Goal: Task Accomplishment & Management: Manage account settings

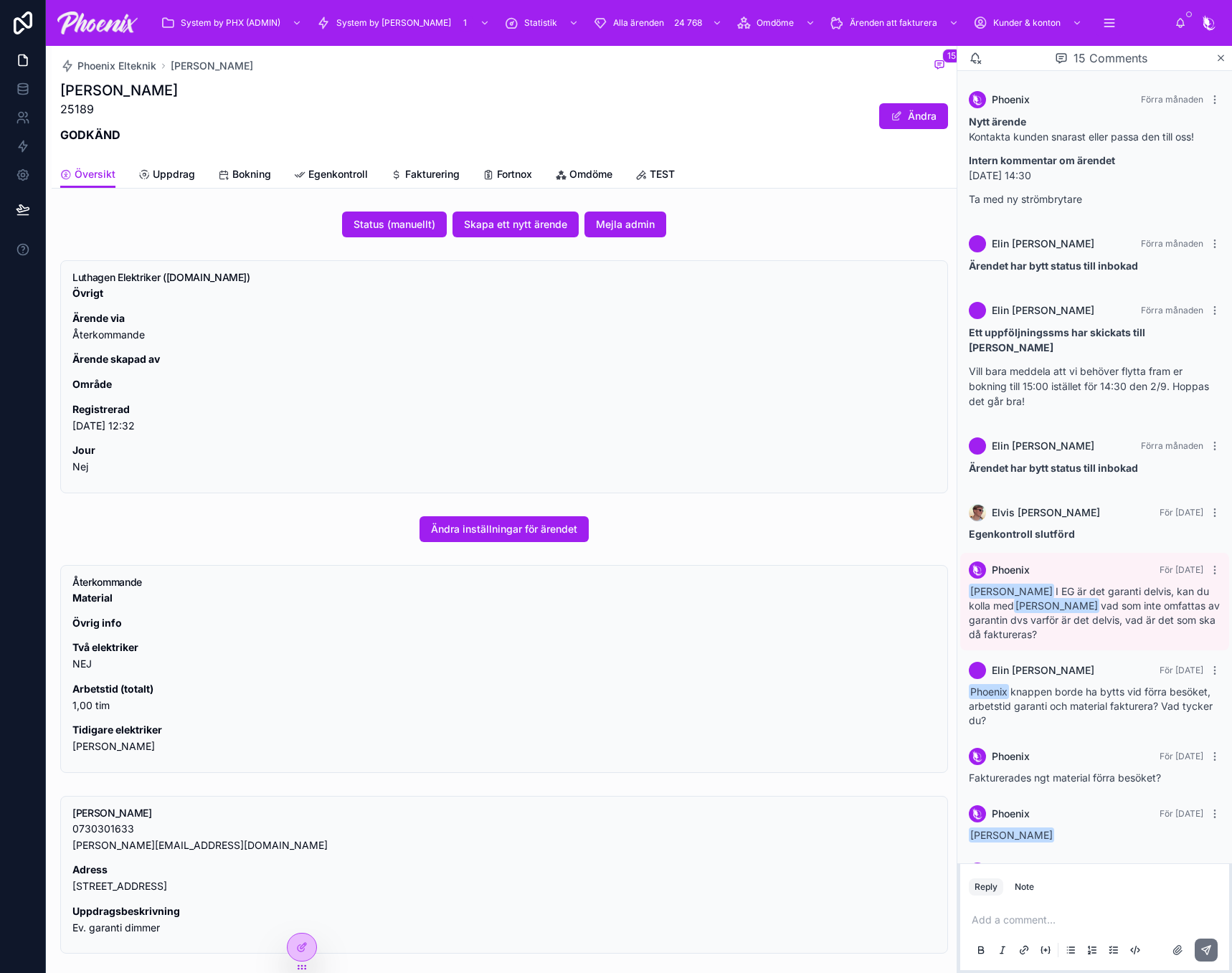
scroll to position [579, 0]
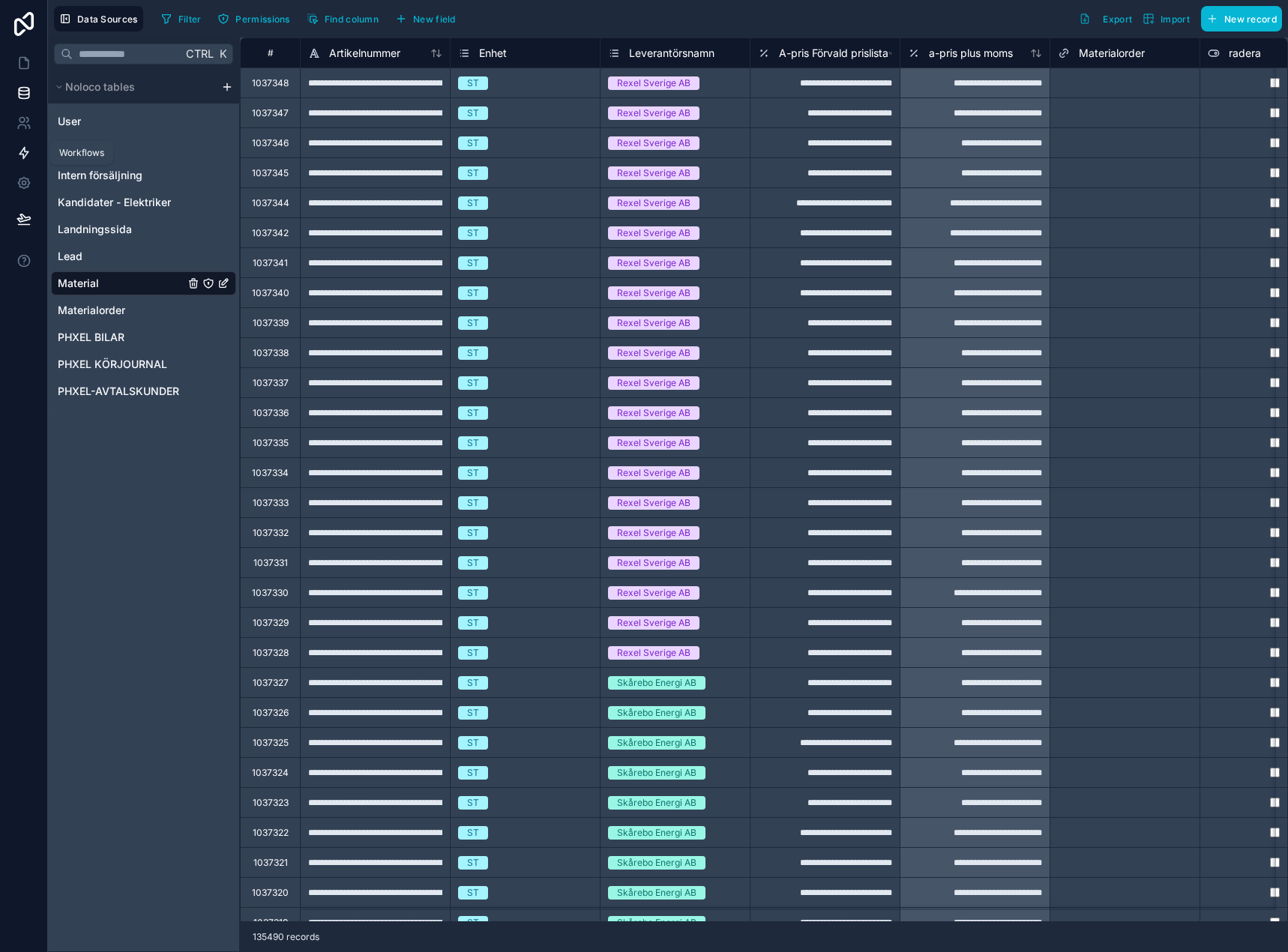
click at [31, 148] on link at bounding box center [23, 153] width 47 height 30
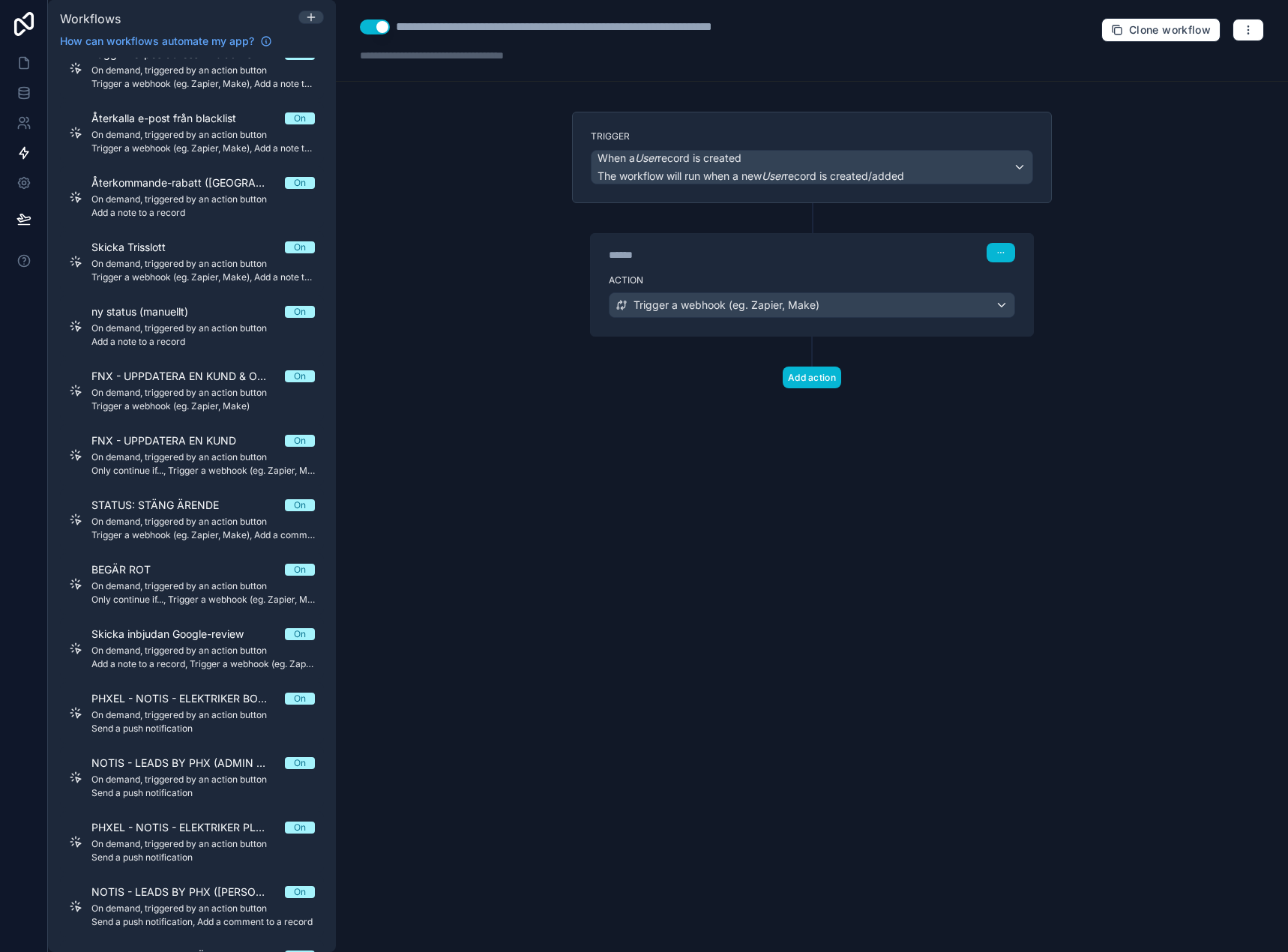
scroll to position [2625, 0]
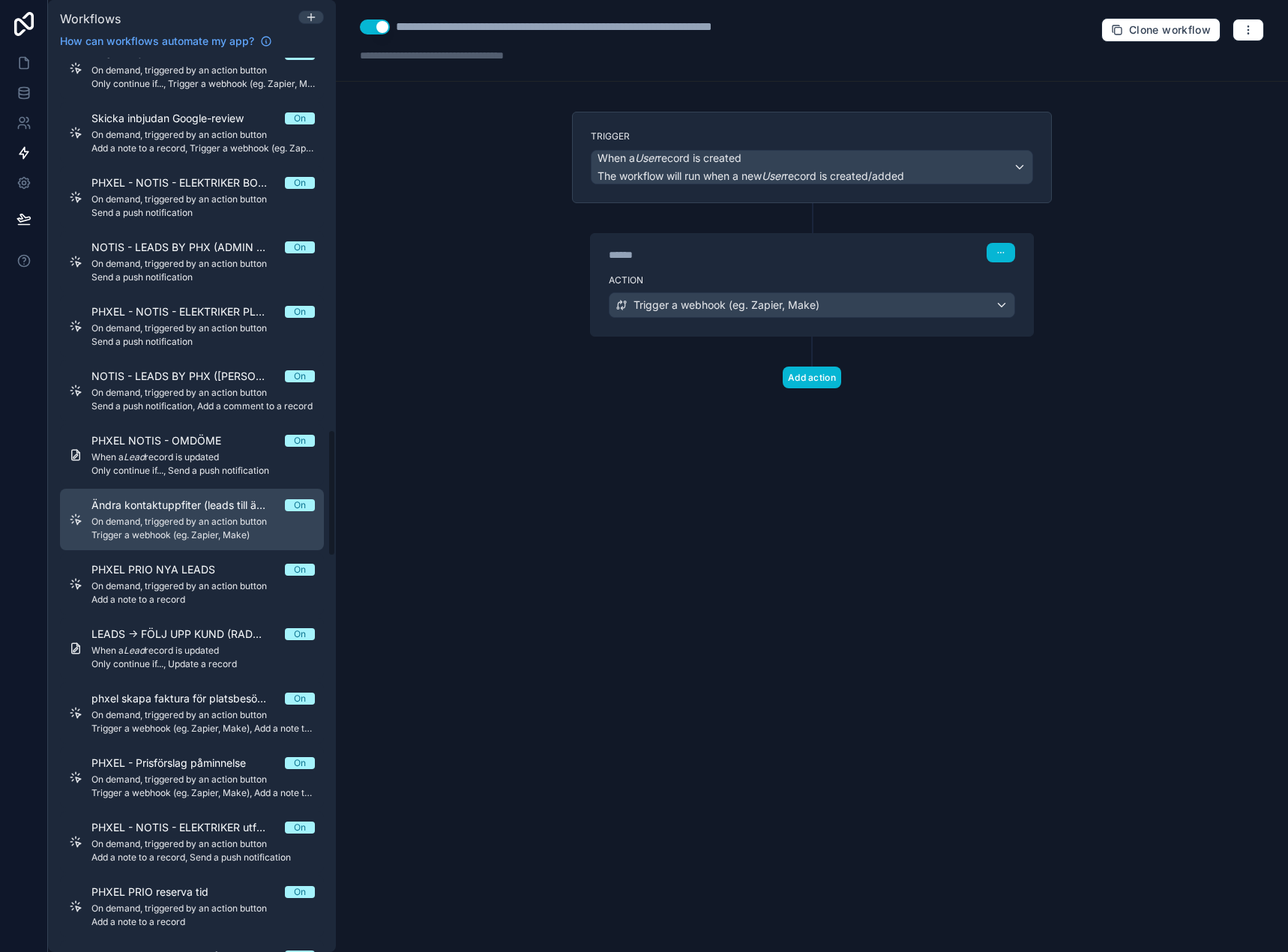
click at [144, 538] on span "Trigger a webhook (eg. Zapier, Make)" at bounding box center [203, 535] width 223 height 12
drag, startPoint x: 144, startPoint y: 538, endPoint x: 130, endPoint y: 513, distance: 28.7
click at [130, 513] on div "Ändra kontaktuppfiter (leads till ärende) On On demand, triggered by an action …" at bounding box center [203, 519] width 223 height 43
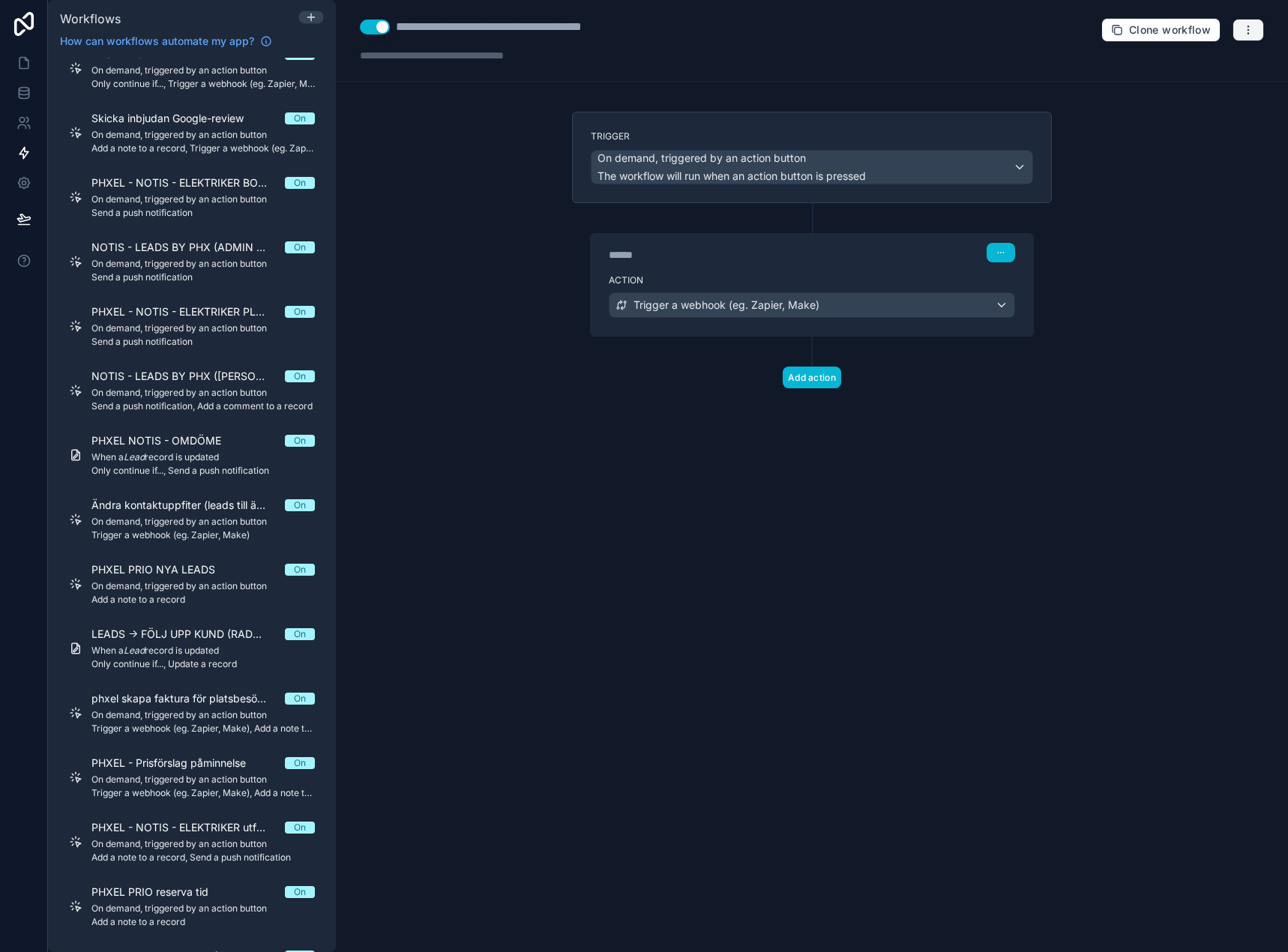
click at [1246, 27] on icon "button" at bounding box center [1248, 30] width 12 height 12
click at [595, 27] on div "**********" at bounding box center [514, 27] width 237 height 18
drag, startPoint x: 595, startPoint y: 27, endPoint x: 533, endPoint y: 32, distance: 62.2
click at [533, 32] on div "**********" at bounding box center [514, 27] width 237 height 18
type div "**********"
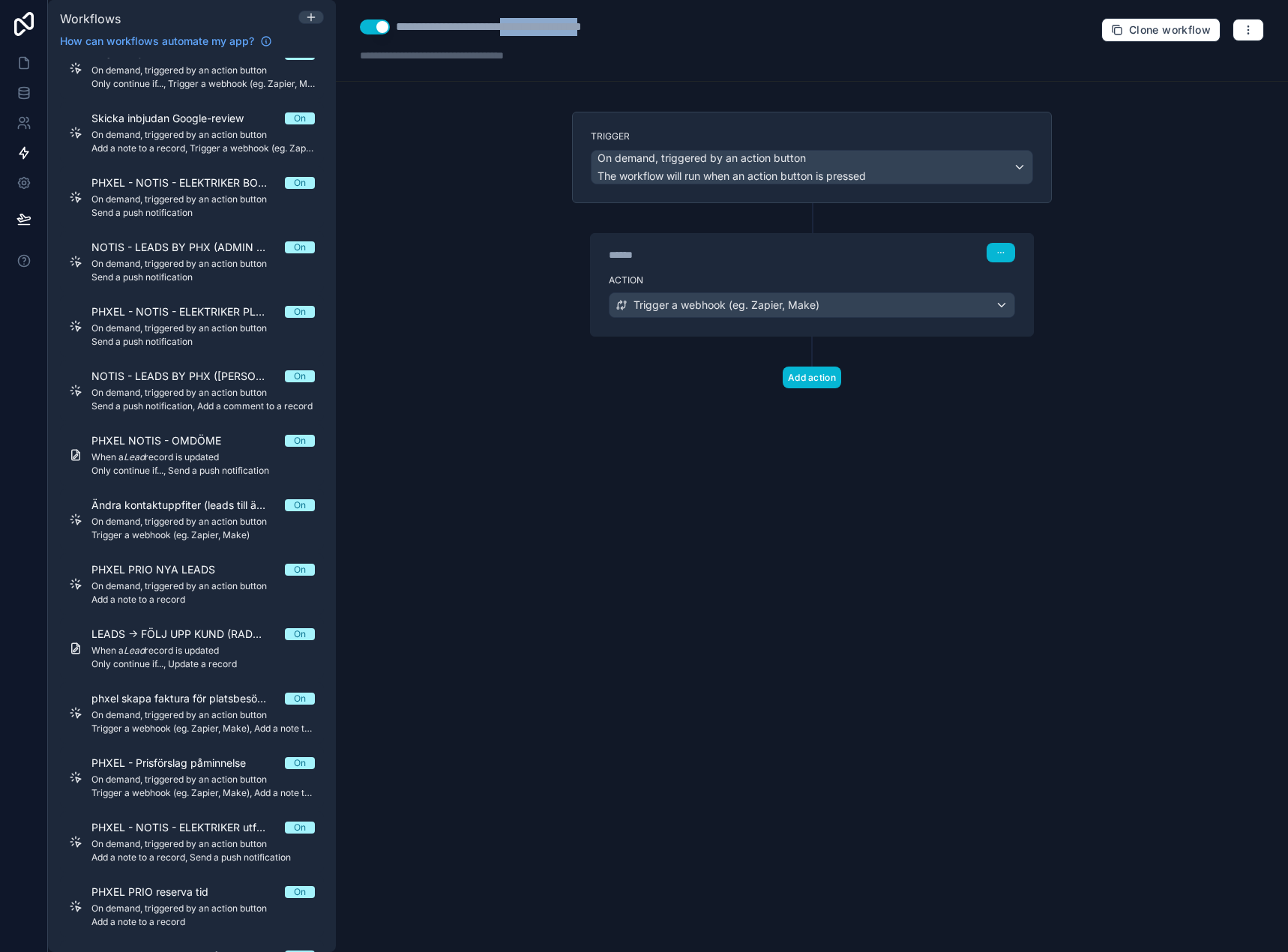
copy div "**********"
click at [1246, 30] on icon "button" at bounding box center [1248, 30] width 12 height 12
click at [1232, 113] on span "Delete workflow" at bounding box center [1208, 113] width 72 height 12
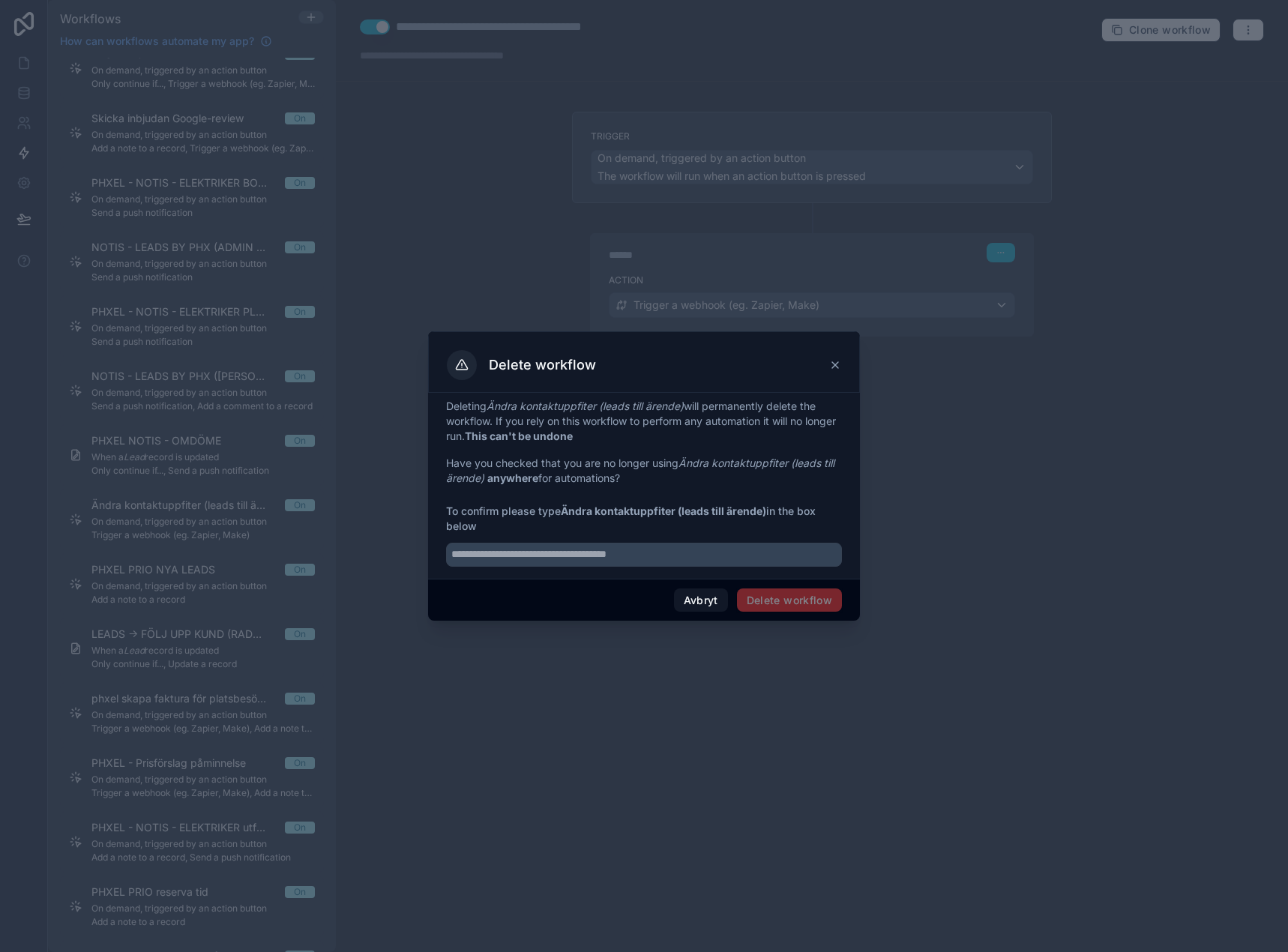
click at [581, 507] on strong "Ändra kontaktuppfiter (leads till ärende)" at bounding box center [664, 511] width 206 height 12
drag, startPoint x: 581, startPoint y: 507, endPoint x: 762, endPoint y: 497, distance: 181.3
click at [762, 497] on div "Deleting Ändra kontaktuppfiter (leads till ärende) will permanently delete the …" at bounding box center [644, 482] width 396 height 168
copy strong "Ändra kontaktuppfiter (leads till ärende)"
click at [650, 557] on input "text" at bounding box center [644, 554] width 396 height 24
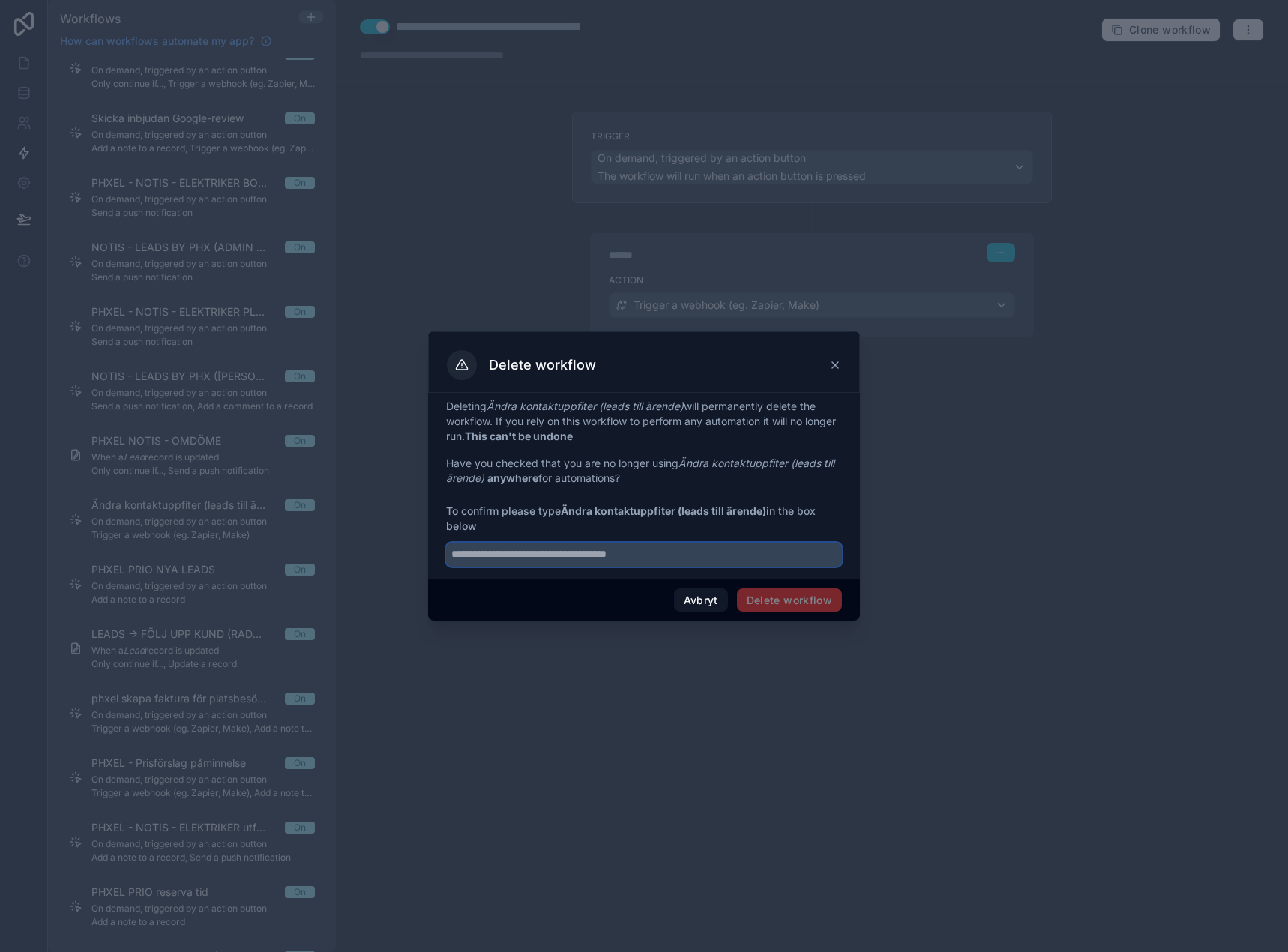
paste input "**********"
click at [577, 550] on input "**********" at bounding box center [644, 554] width 396 height 24
drag, startPoint x: 601, startPoint y: 550, endPoint x: 712, endPoint y: 568, distance: 112.4
click at [638, 554] on input "**********" at bounding box center [644, 554] width 396 height 24
type input "**********"
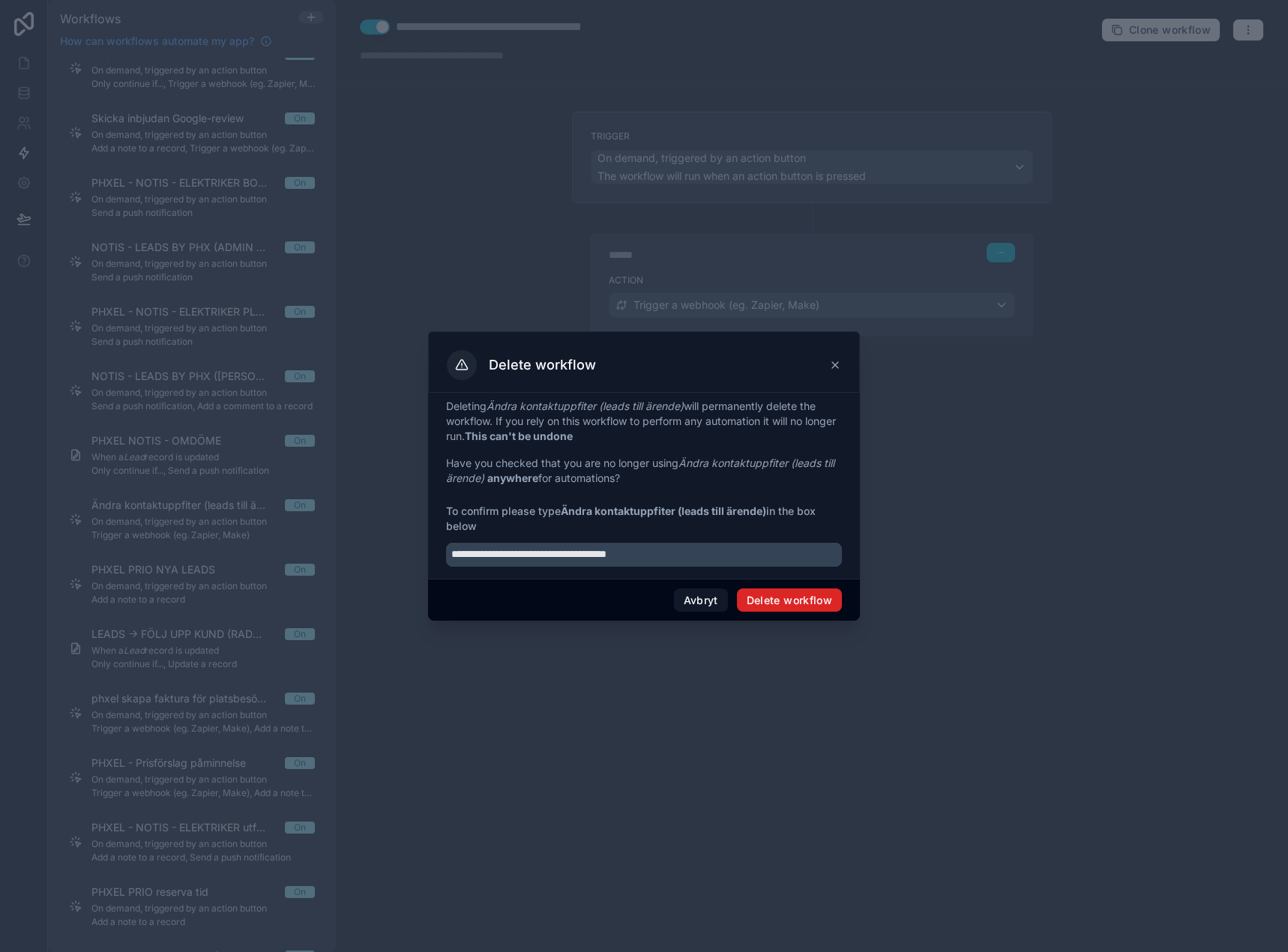
click at [792, 605] on button "Delete workflow" at bounding box center [789, 600] width 105 height 24
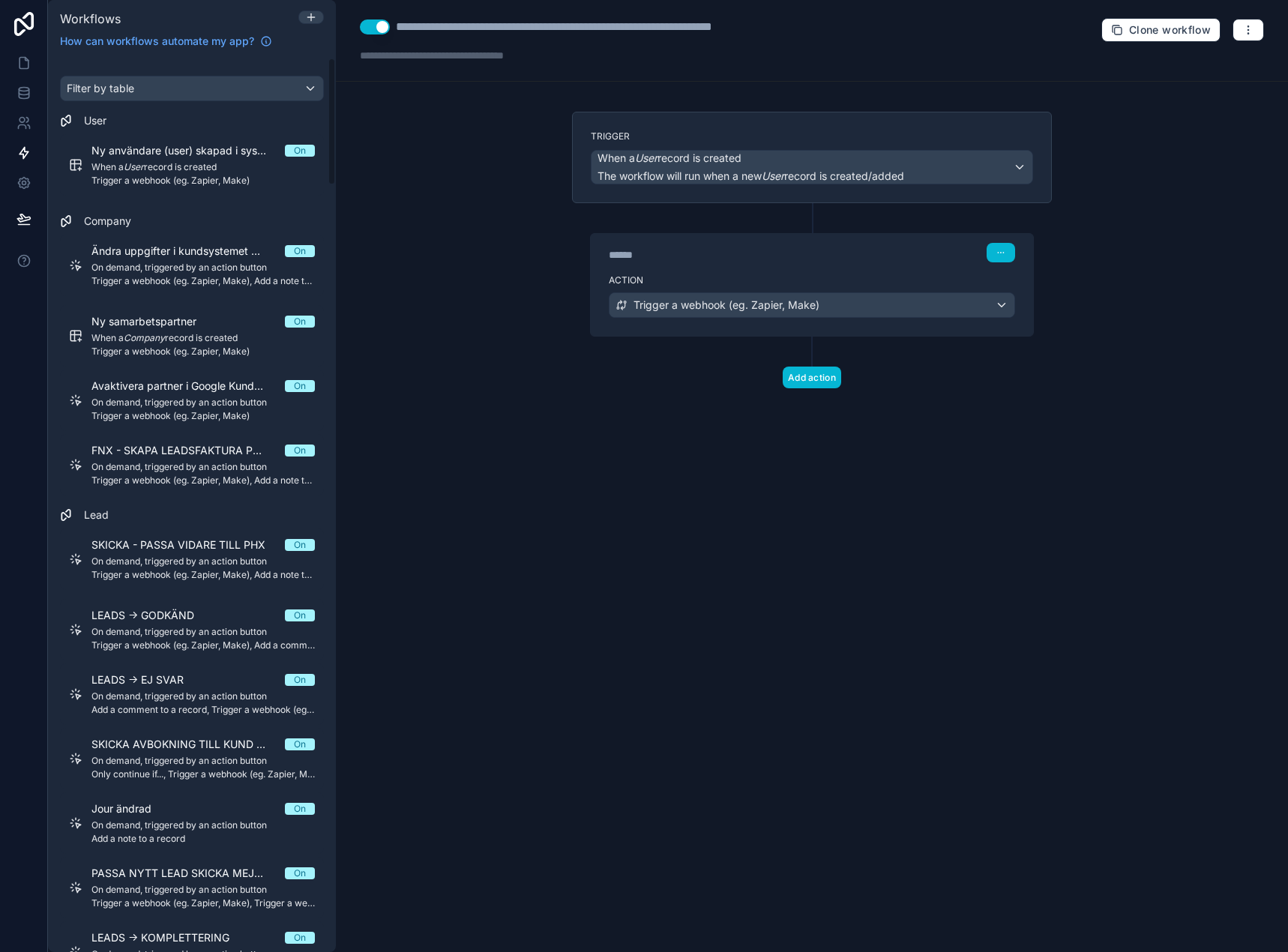
click at [519, 338] on div "**********" at bounding box center [812, 476] width 952 height 952
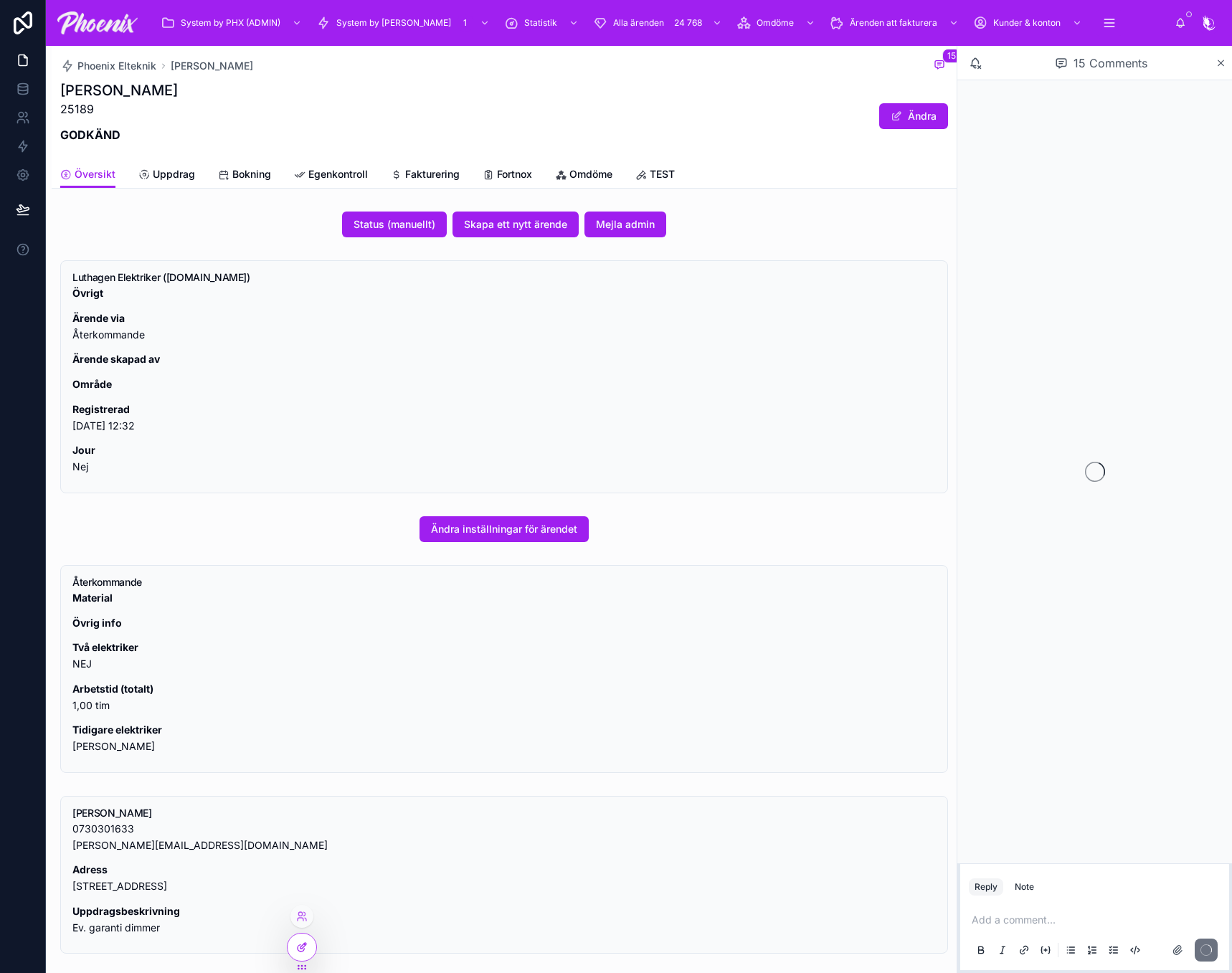
click at [300, 942] on icon at bounding box center [302, 947] width 12 height 12
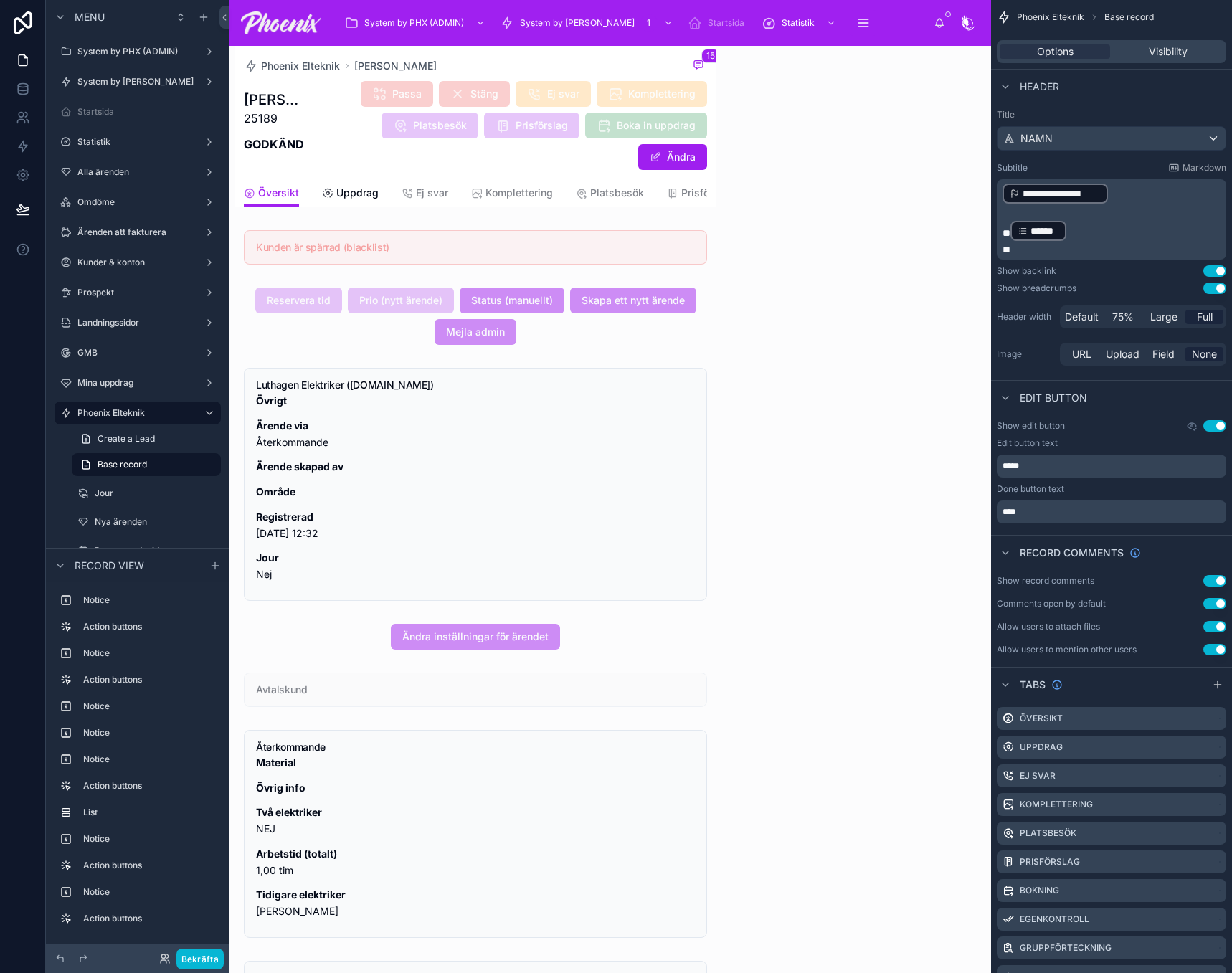
scroll to position [579, 0]
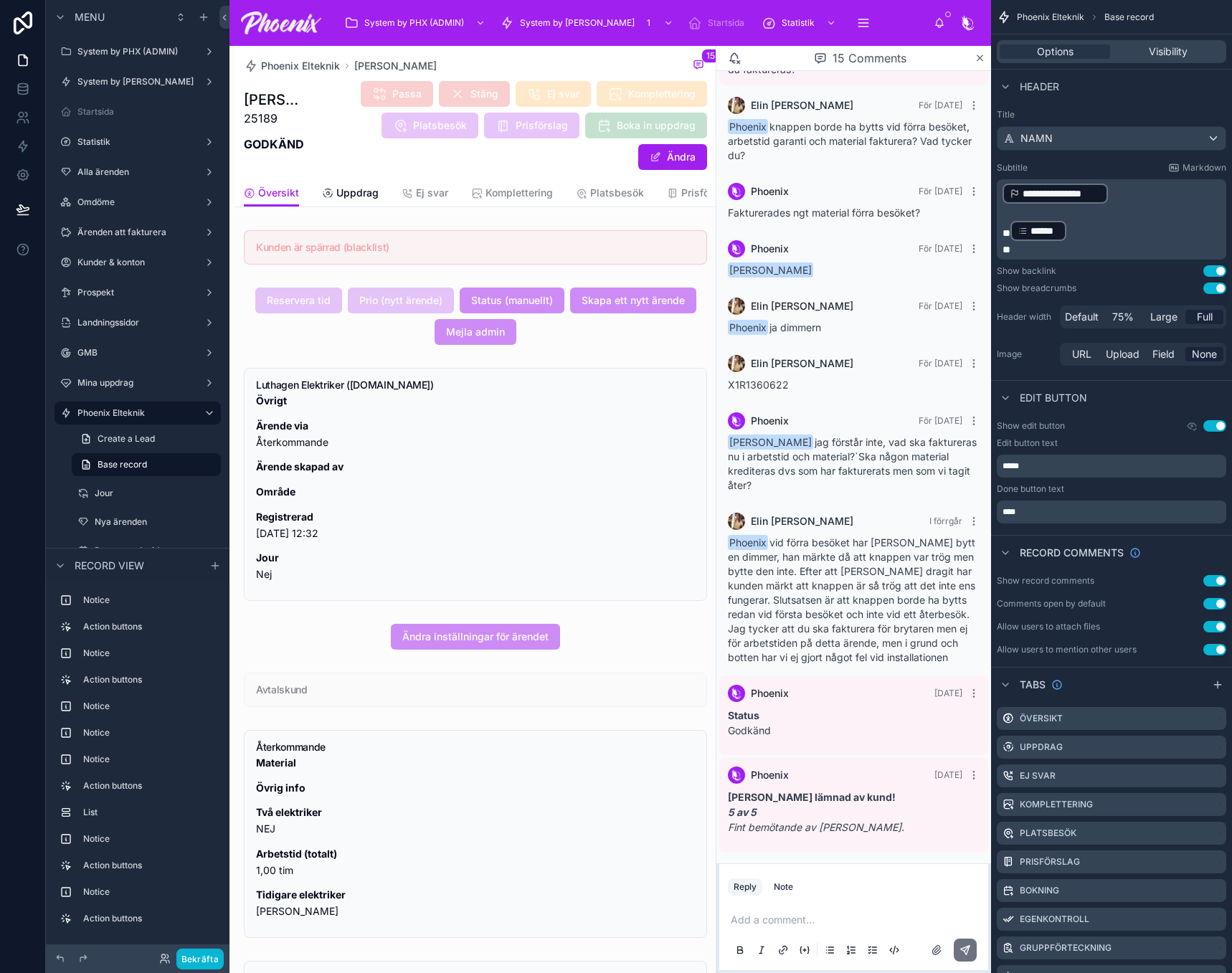
click at [326, 138] on div "Passa Stäng Ej svar Komplettering Platsbesök Prisförslag Boka in uppdrag Ändra" at bounding box center [505, 125] width 402 height 91
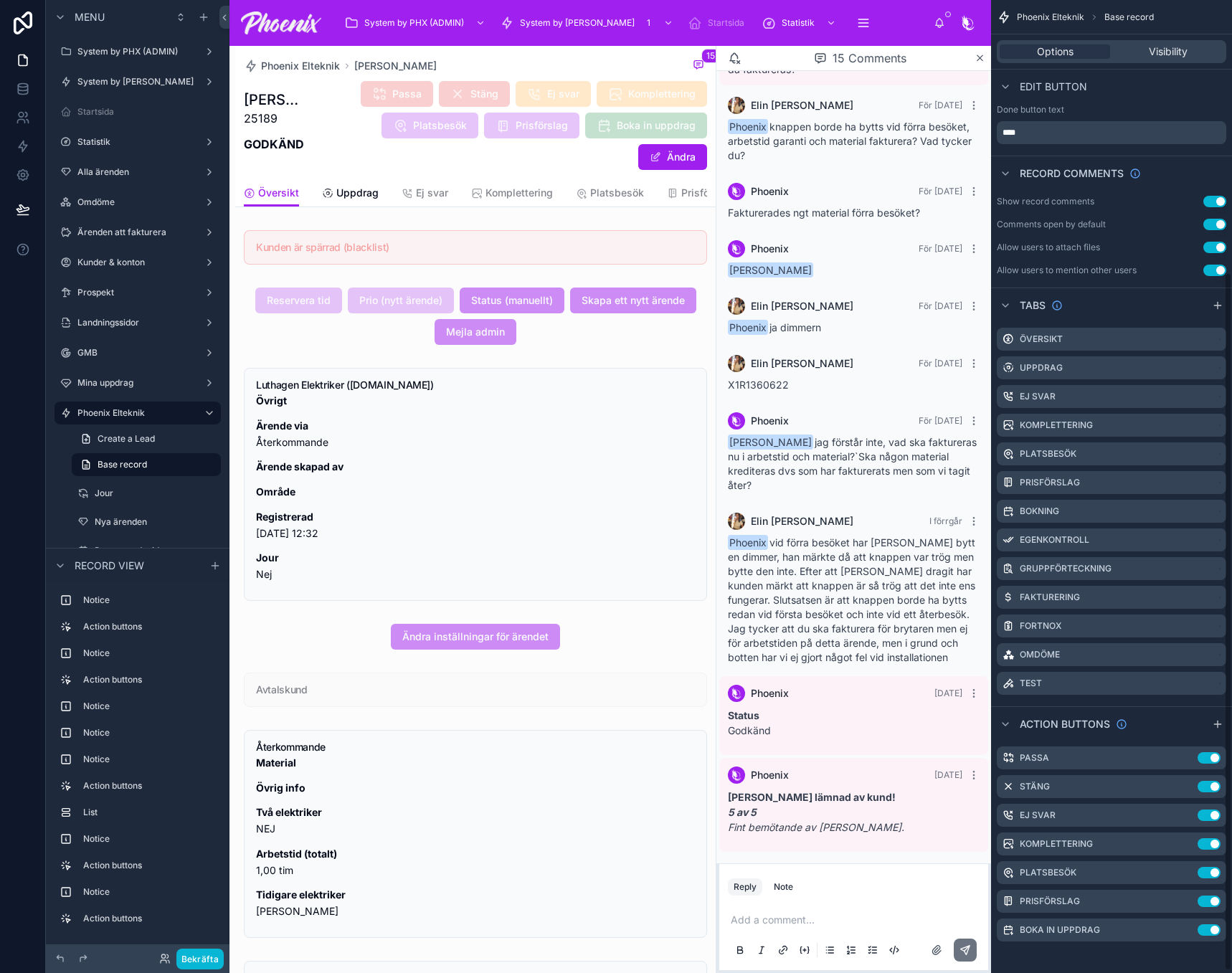
scroll to position [382, 0]
click at [1187, 758] on icon "scrollable content" at bounding box center [1186, 755] width 12 height 12
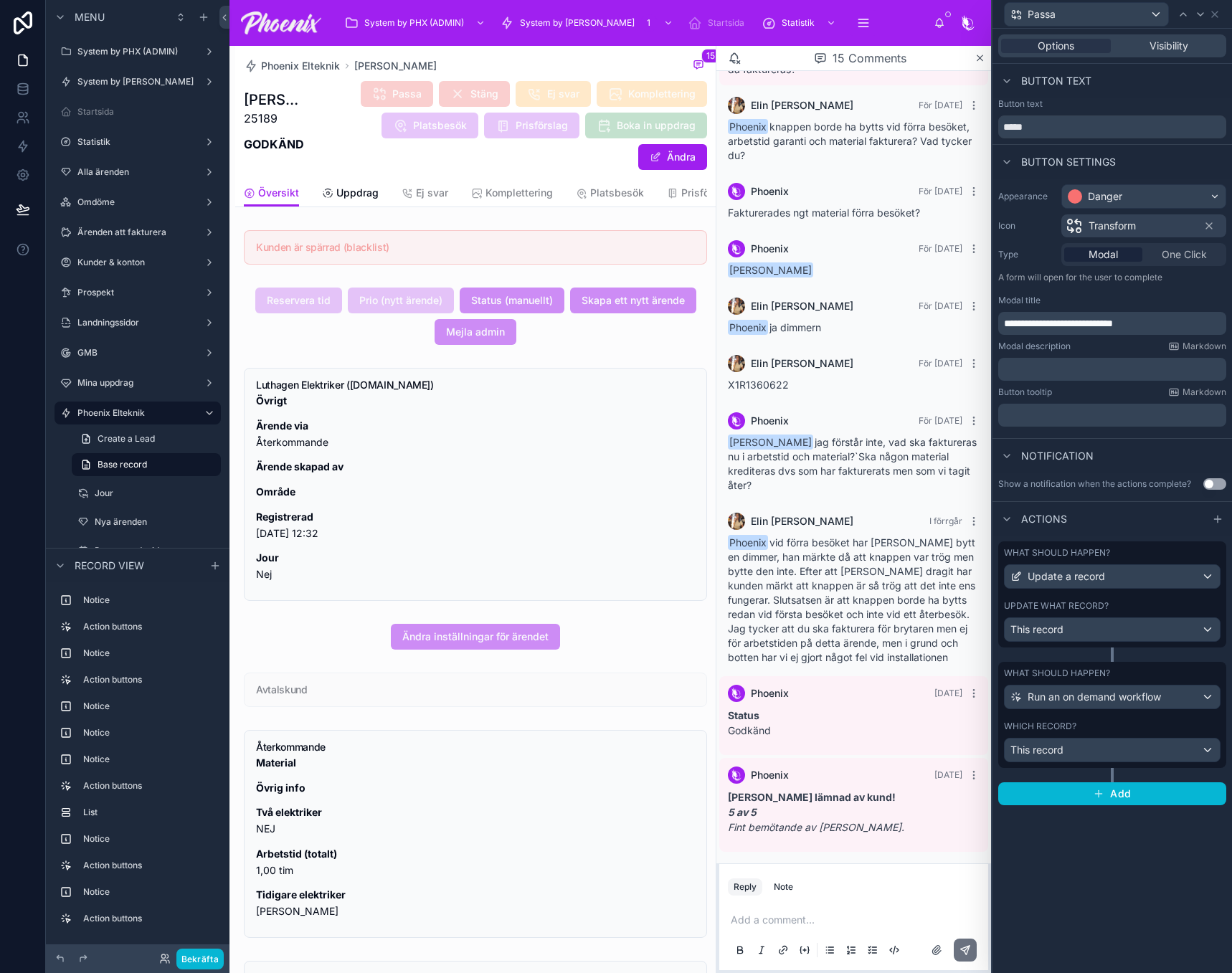
click at [1184, 736] on div "Which record? This record" at bounding box center [1112, 741] width 216 height 42
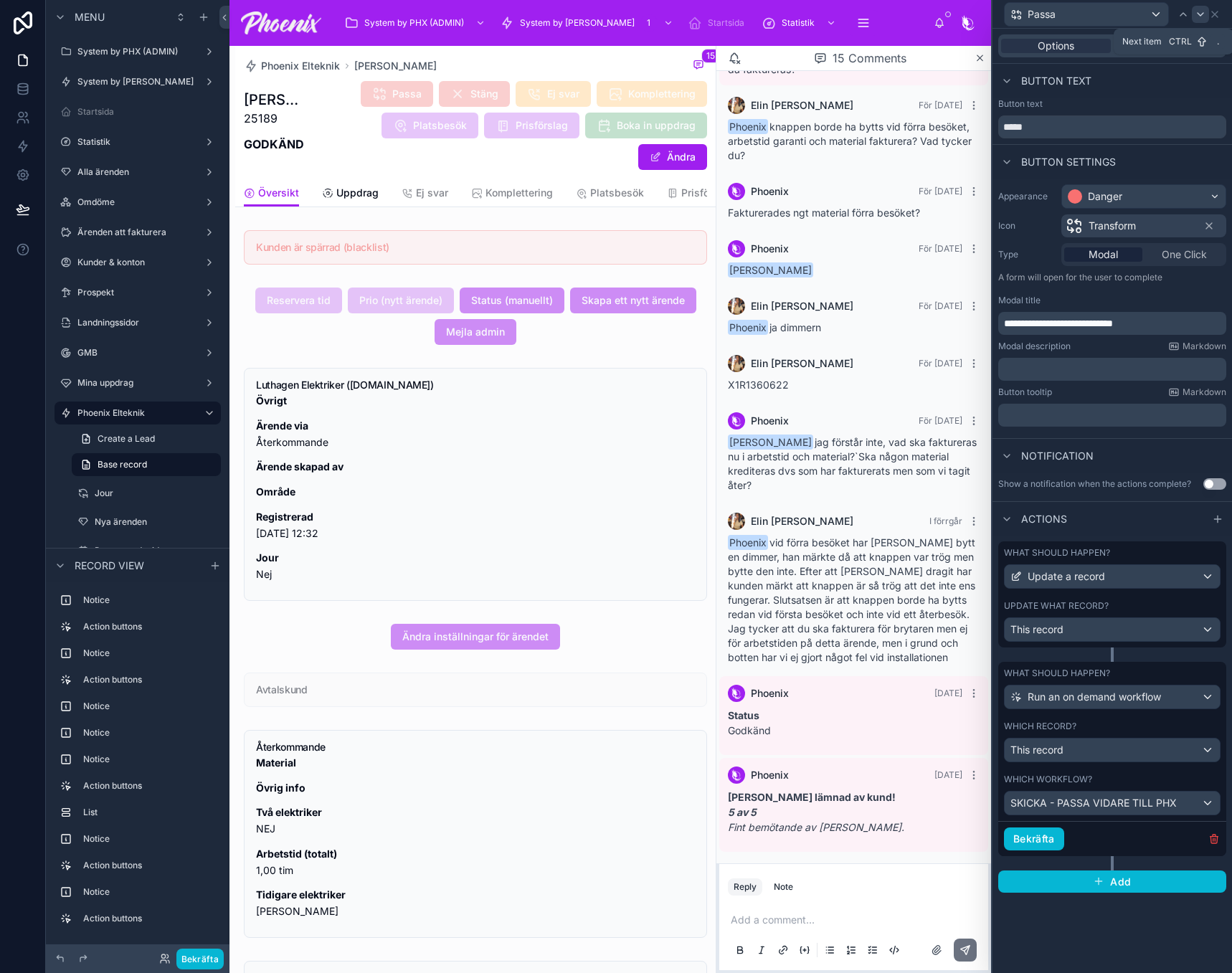
click at [1203, 13] on icon at bounding box center [1200, 14] width 6 height 3
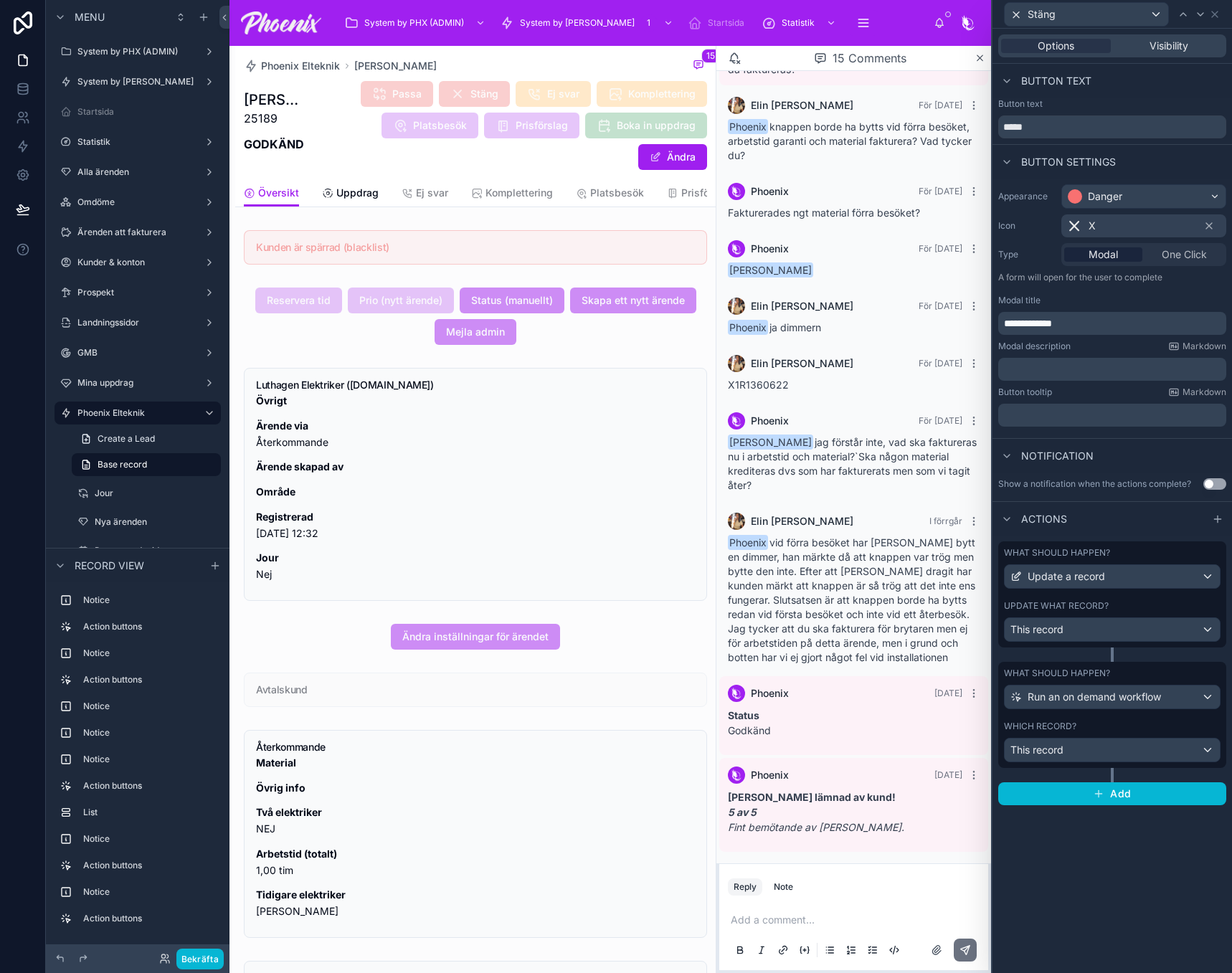
click at [1179, 723] on div "Which record?" at bounding box center [1112, 726] width 216 height 12
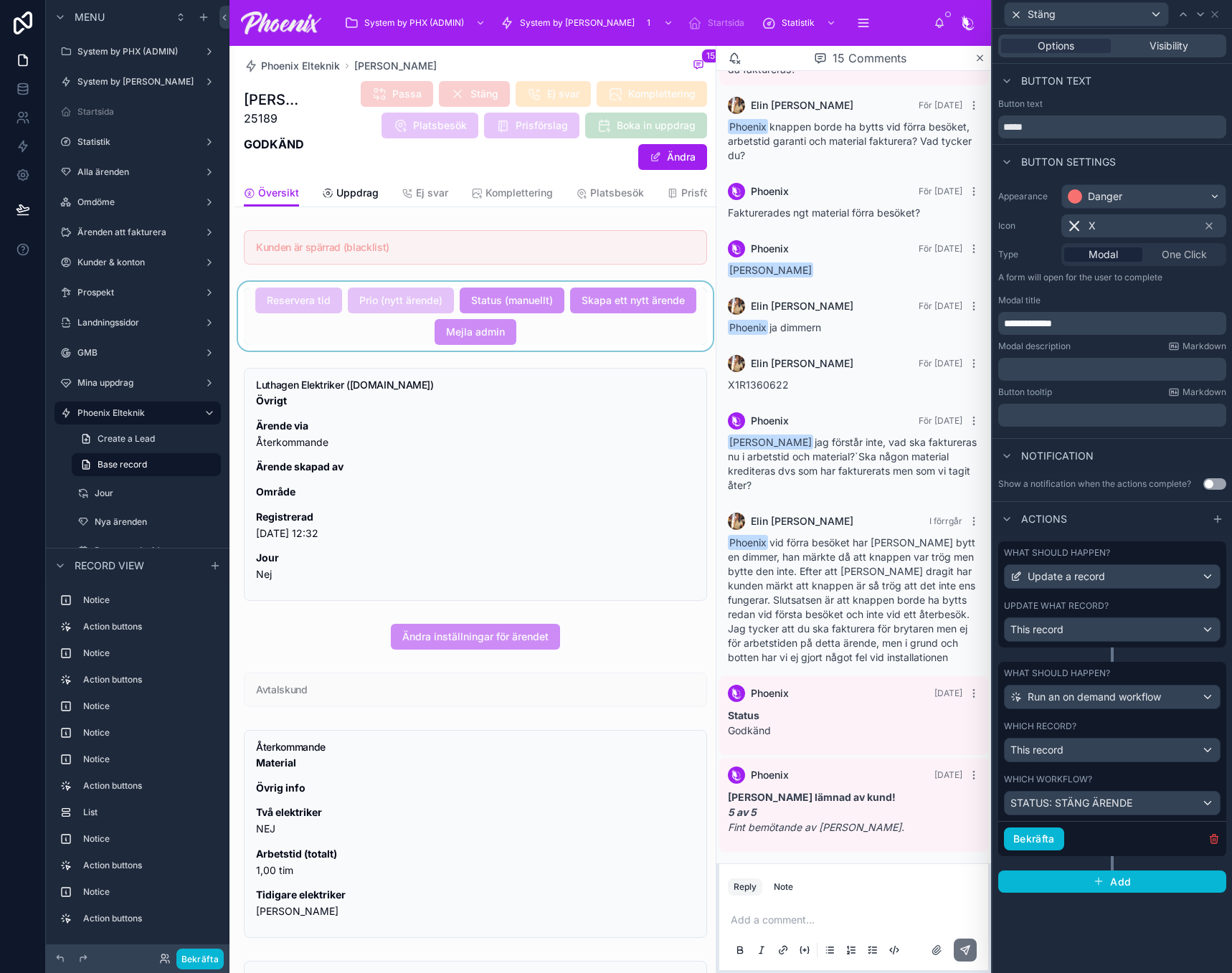
click at [627, 312] on div at bounding box center [475, 315] width 481 height 69
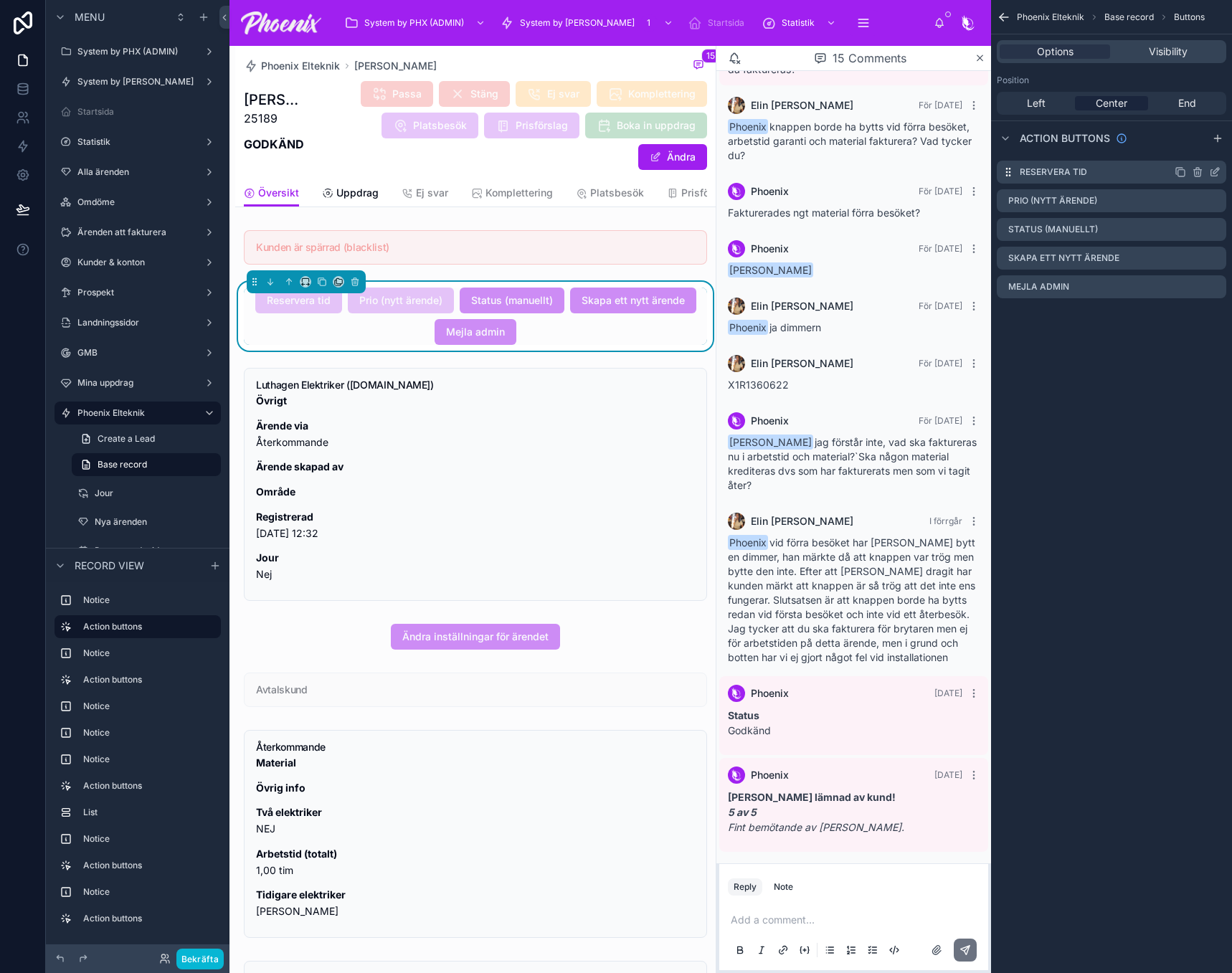
click at [1216, 171] on icon "scrollable content" at bounding box center [1215, 172] width 12 height 12
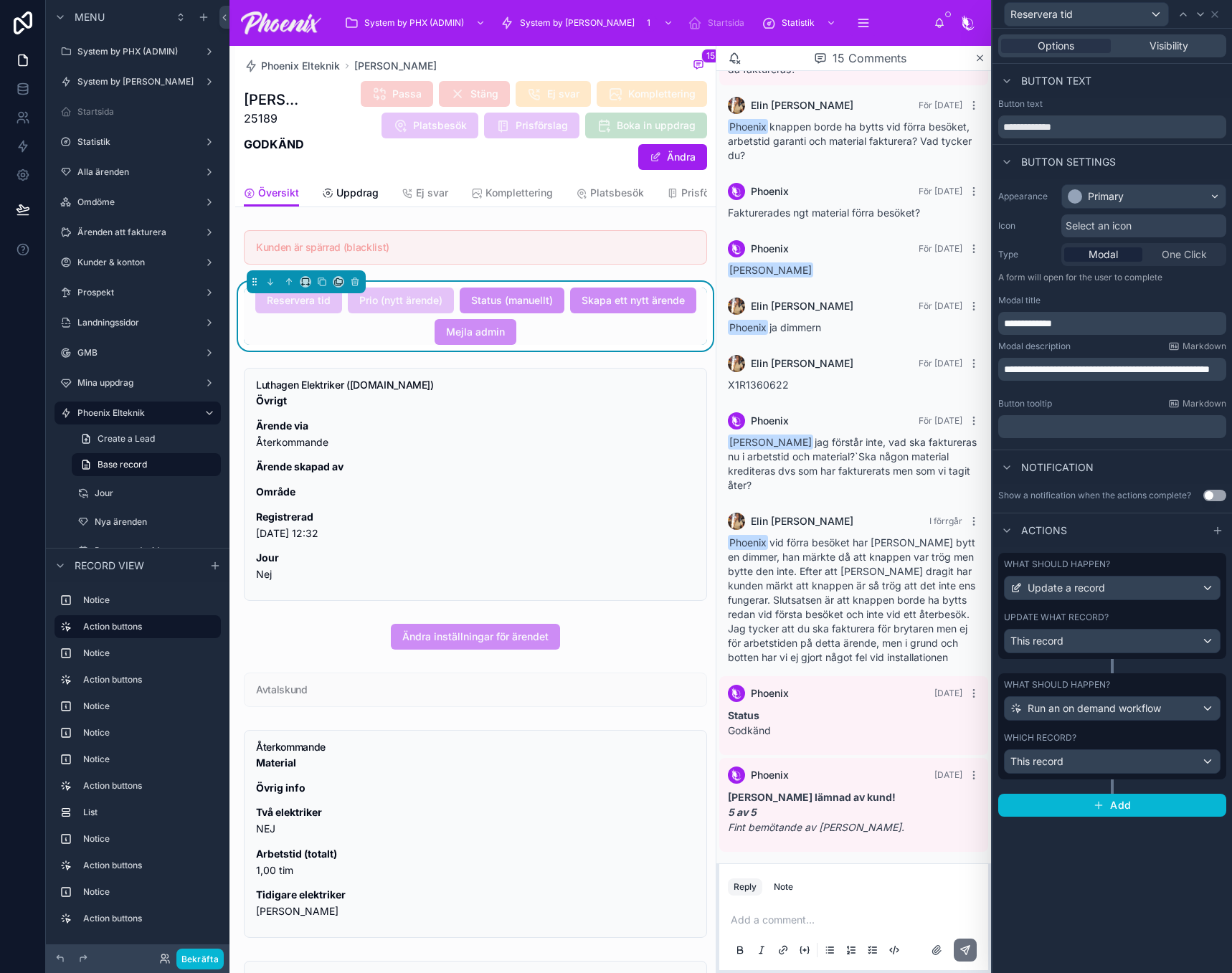
click at [1179, 739] on div "Which record?" at bounding box center [1112, 737] width 216 height 12
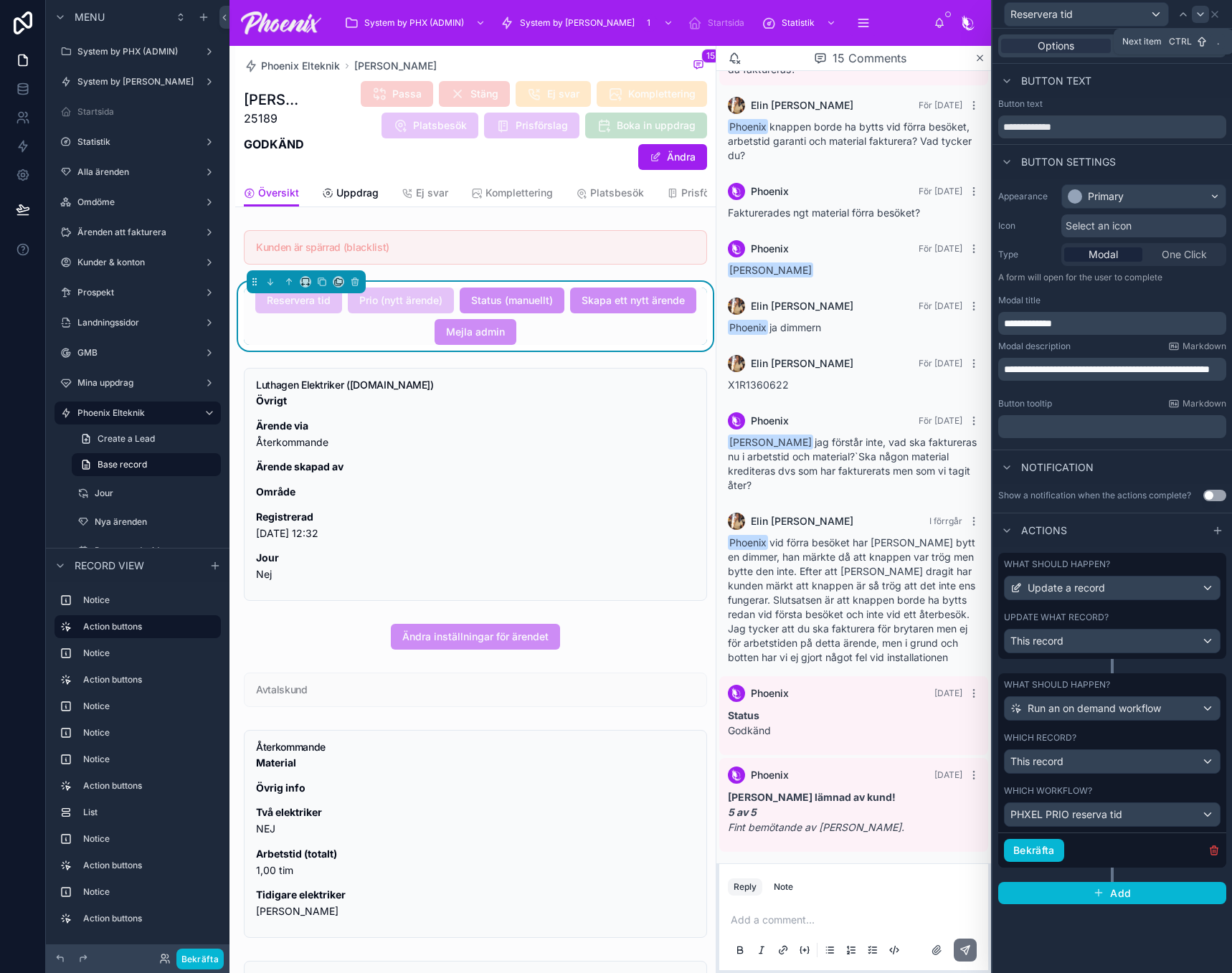
click at [1198, 14] on icon at bounding box center [1200, 14] width 6 height 3
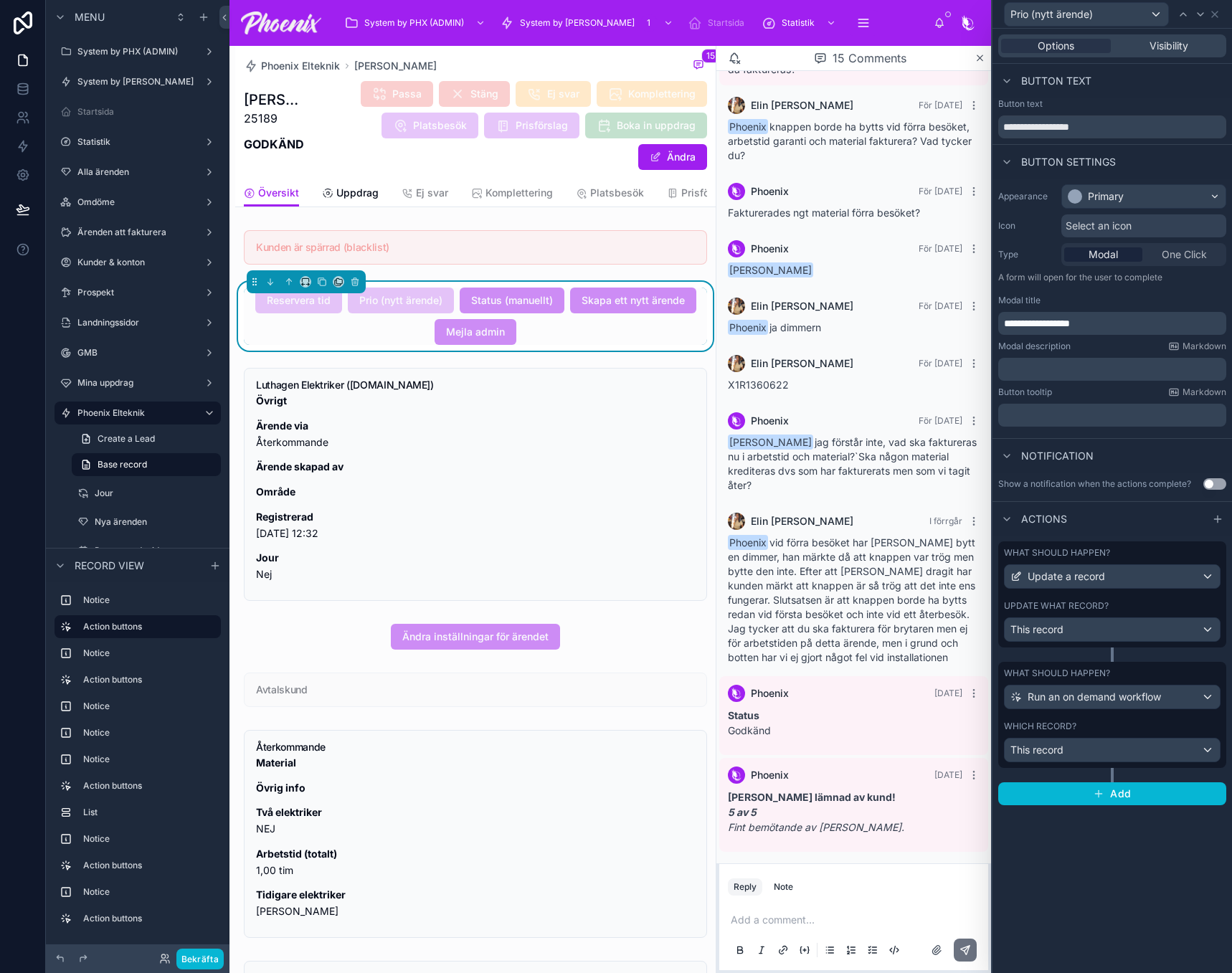
click at [1127, 732] on div "Which record? This record" at bounding box center [1112, 741] width 216 height 42
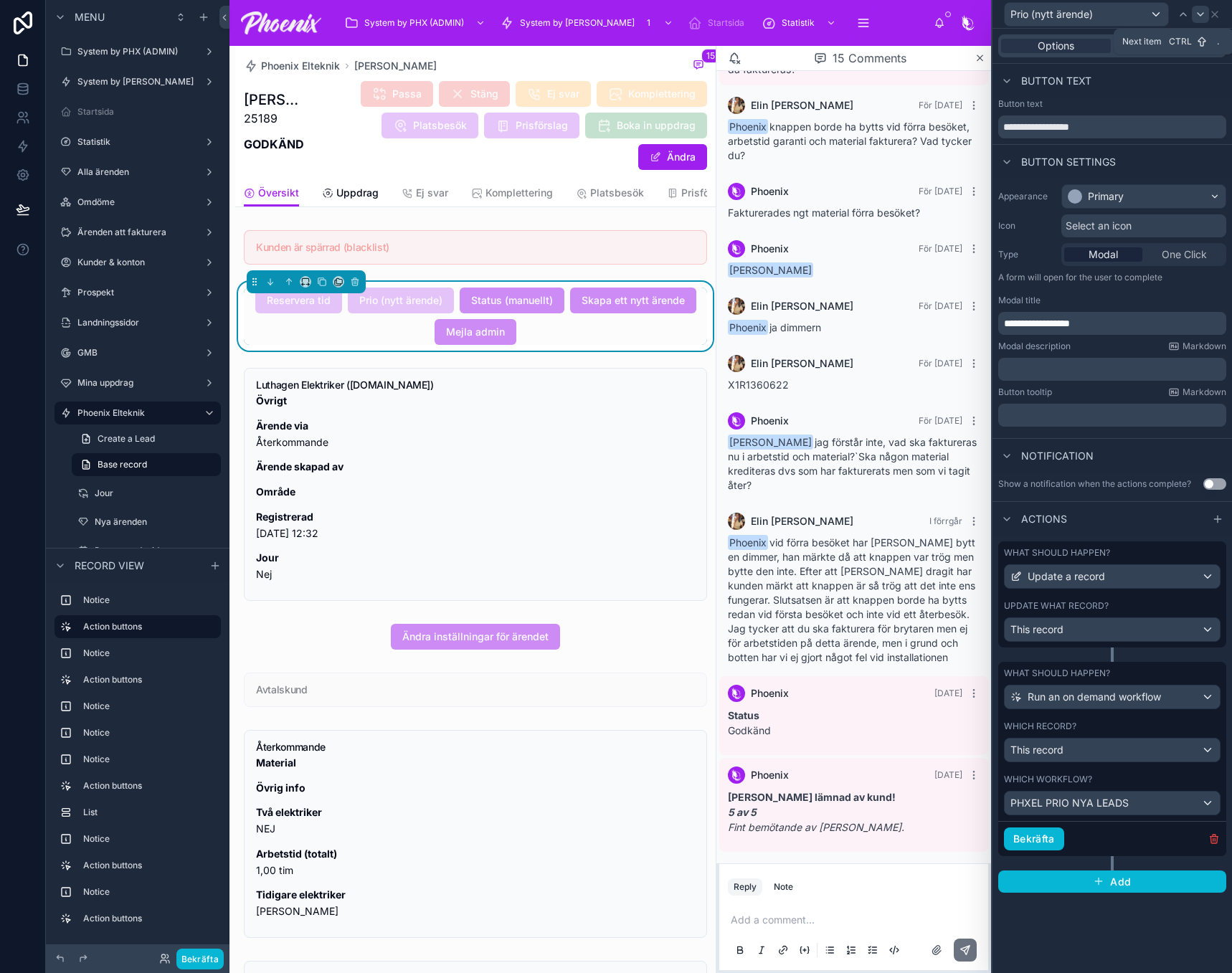
click at [1203, 14] on icon at bounding box center [1201, 14] width 12 height 12
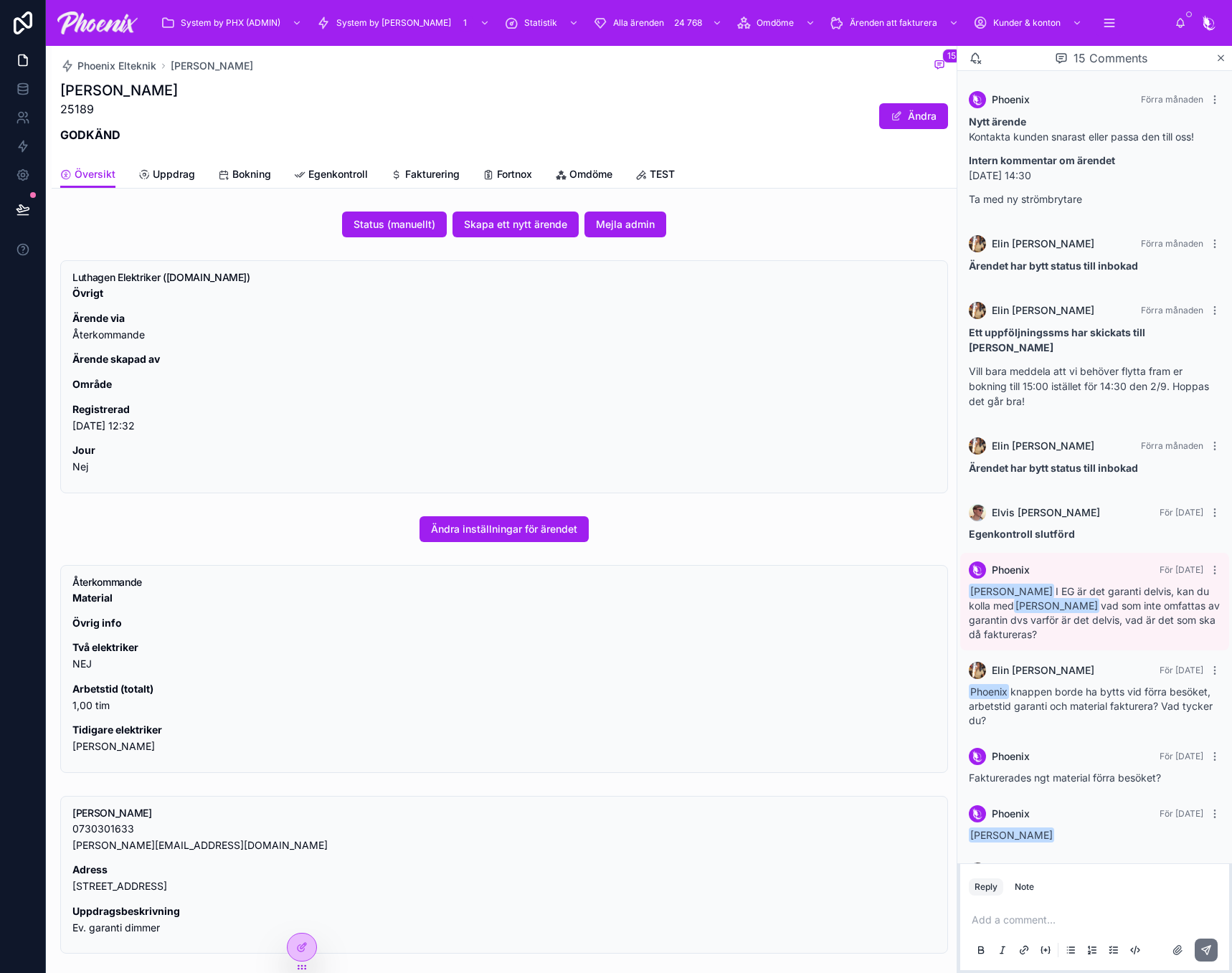
scroll to position [579, 0]
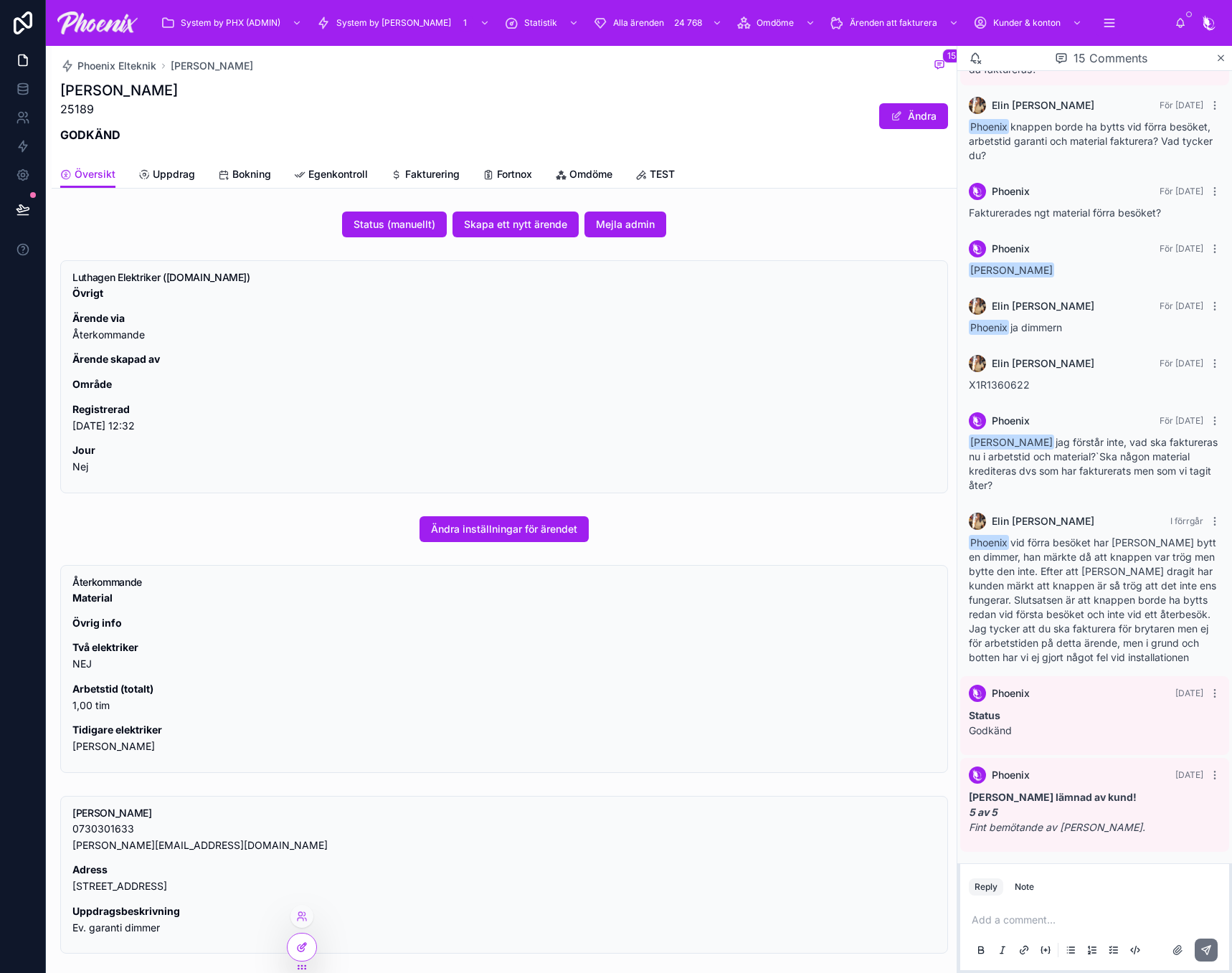
click at [300, 953] on div at bounding box center [302, 947] width 29 height 27
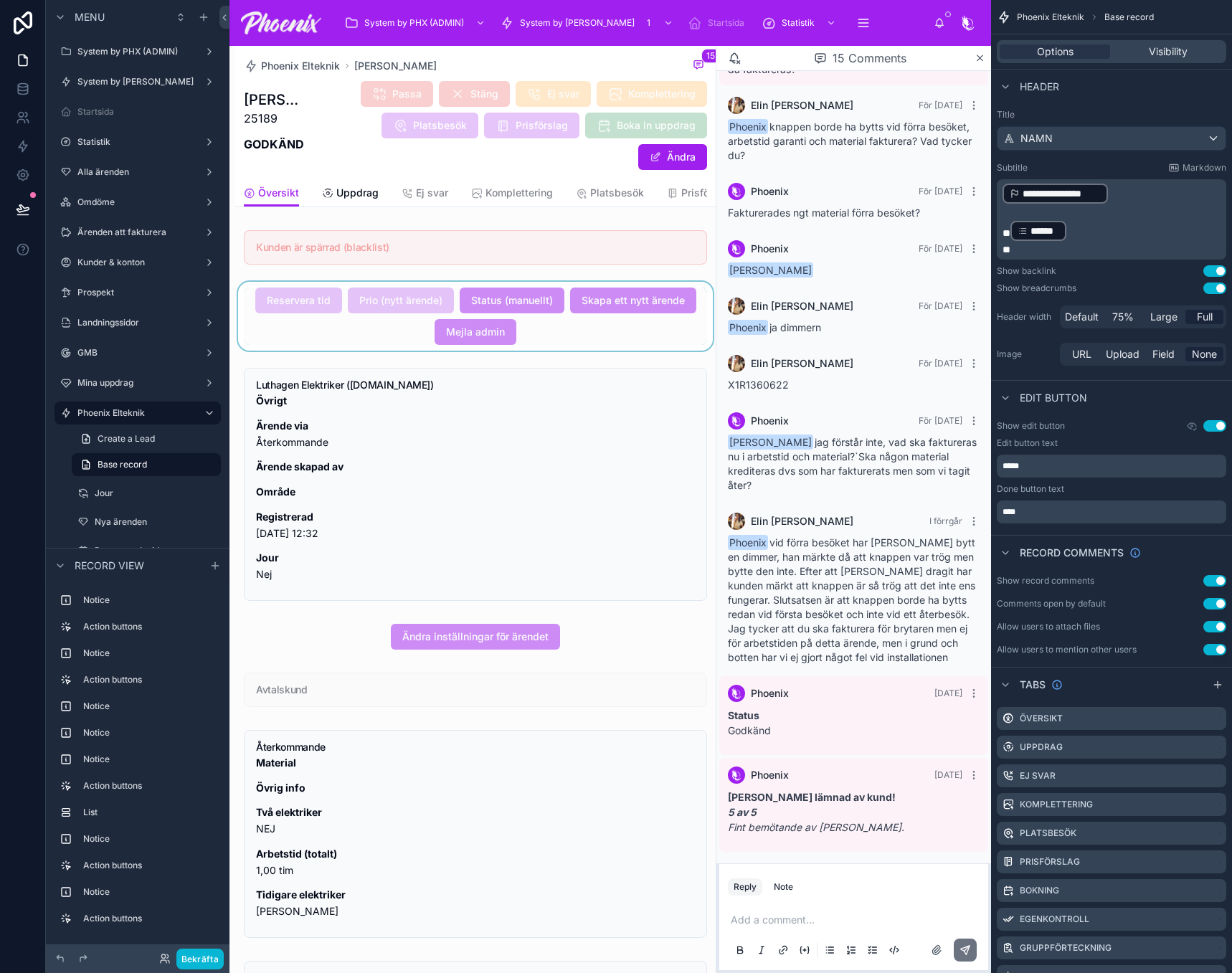
click at [613, 349] on div at bounding box center [475, 315] width 481 height 69
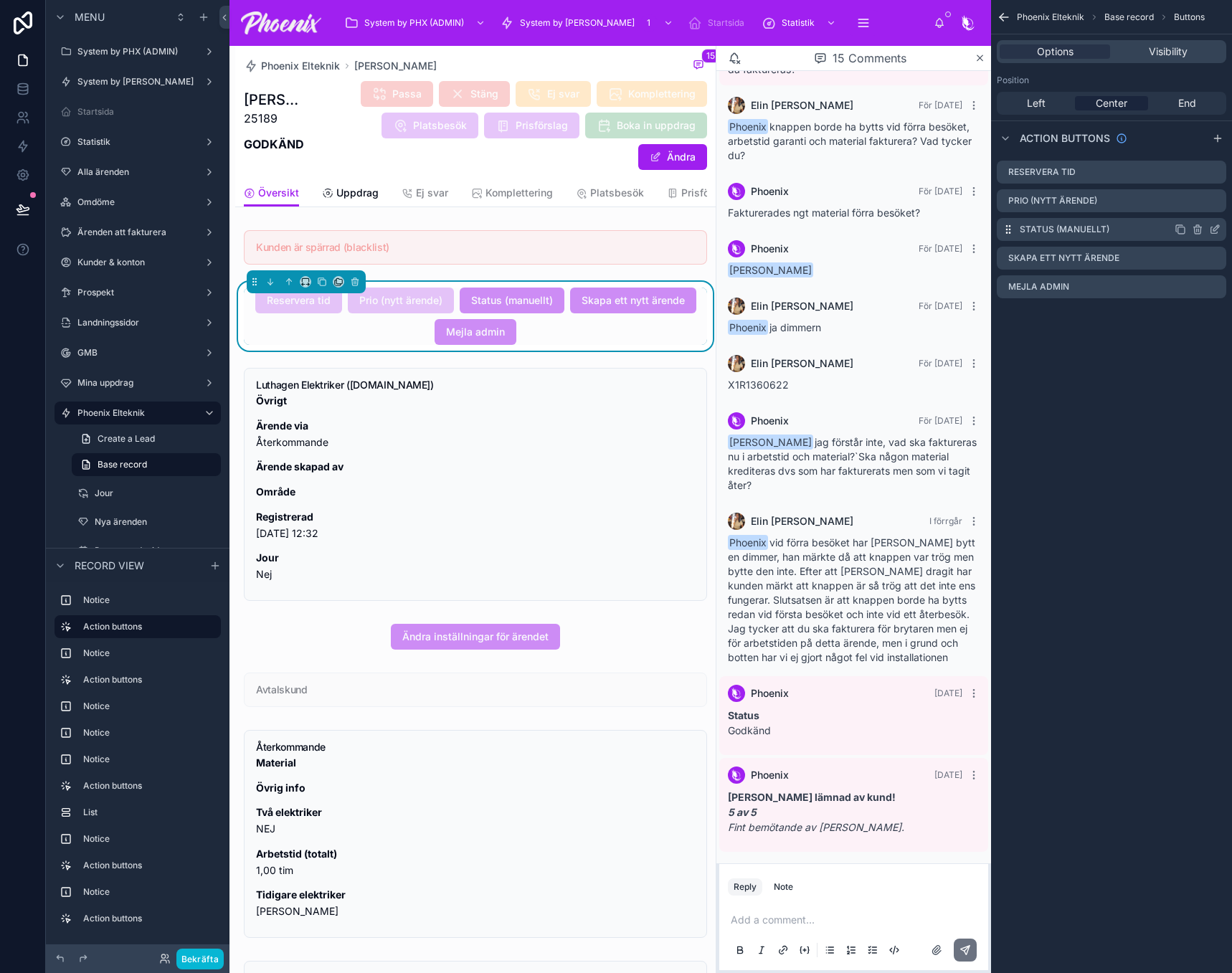
click at [1215, 230] on icon "scrollable content" at bounding box center [1215, 230] width 12 height 12
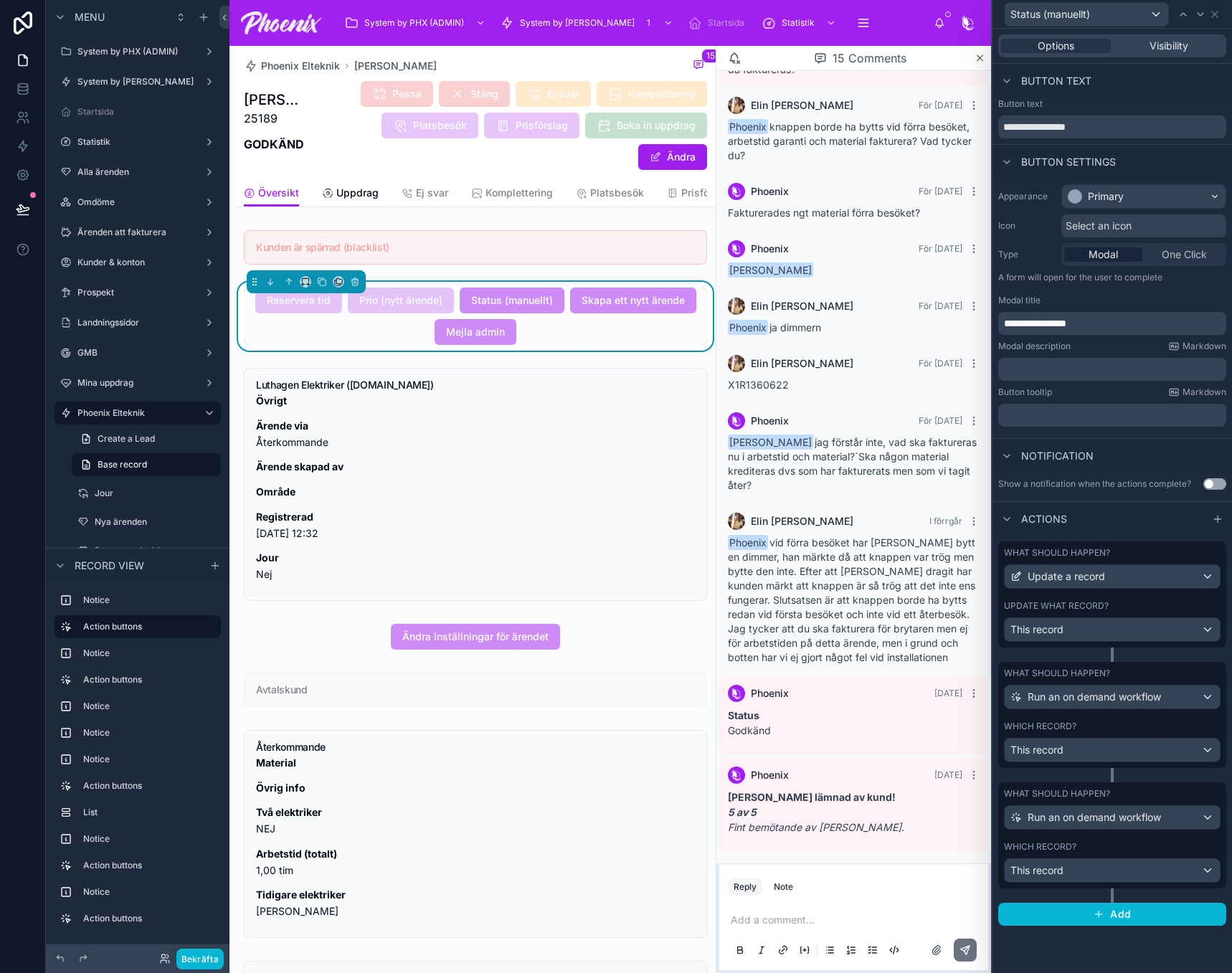
click at [1151, 854] on div "Which record? This record" at bounding box center [1112, 861] width 216 height 42
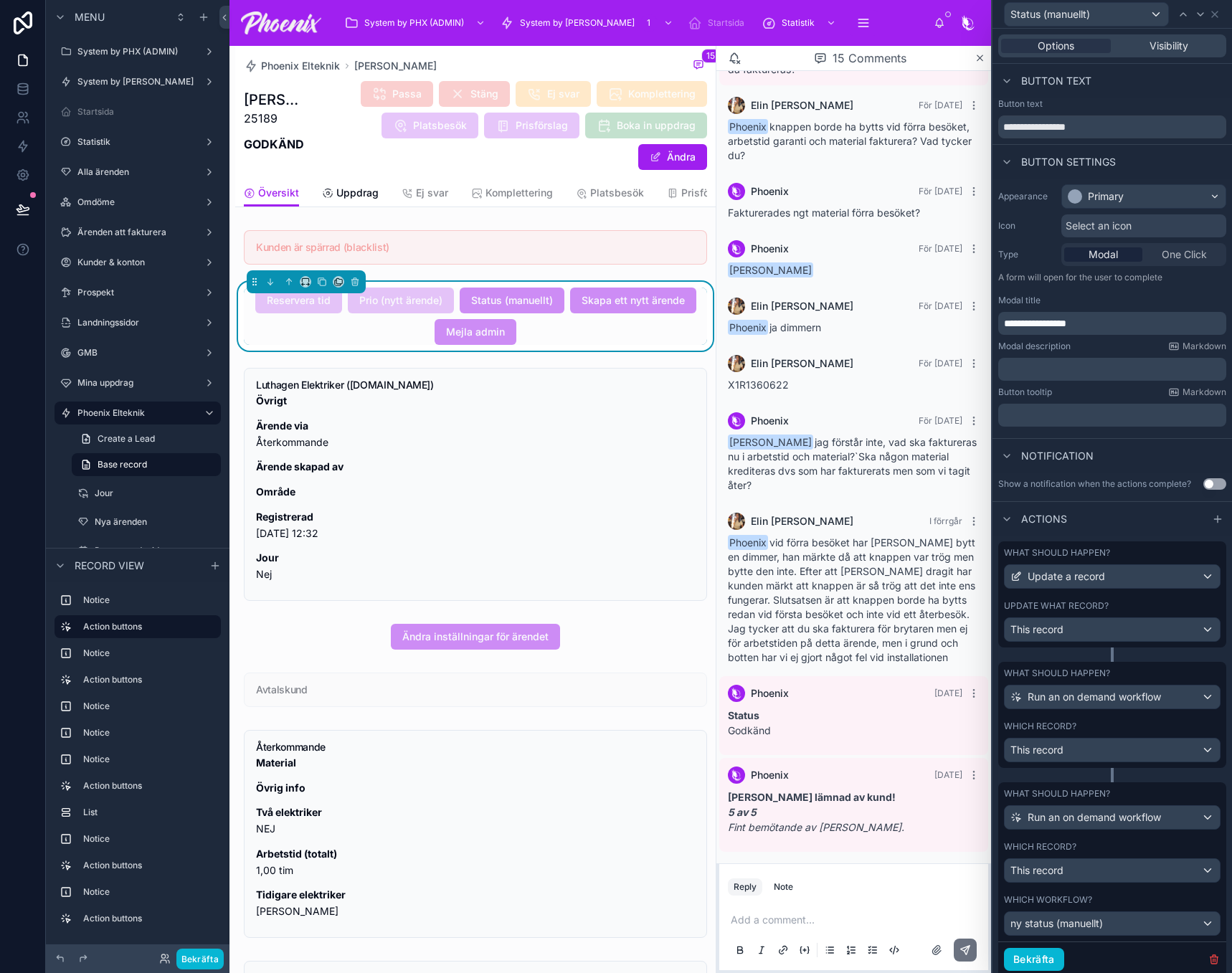
click at [1165, 714] on div "What should happen? Run an on demand workflow Which record? This record" at bounding box center [1112, 714] width 228 height 106
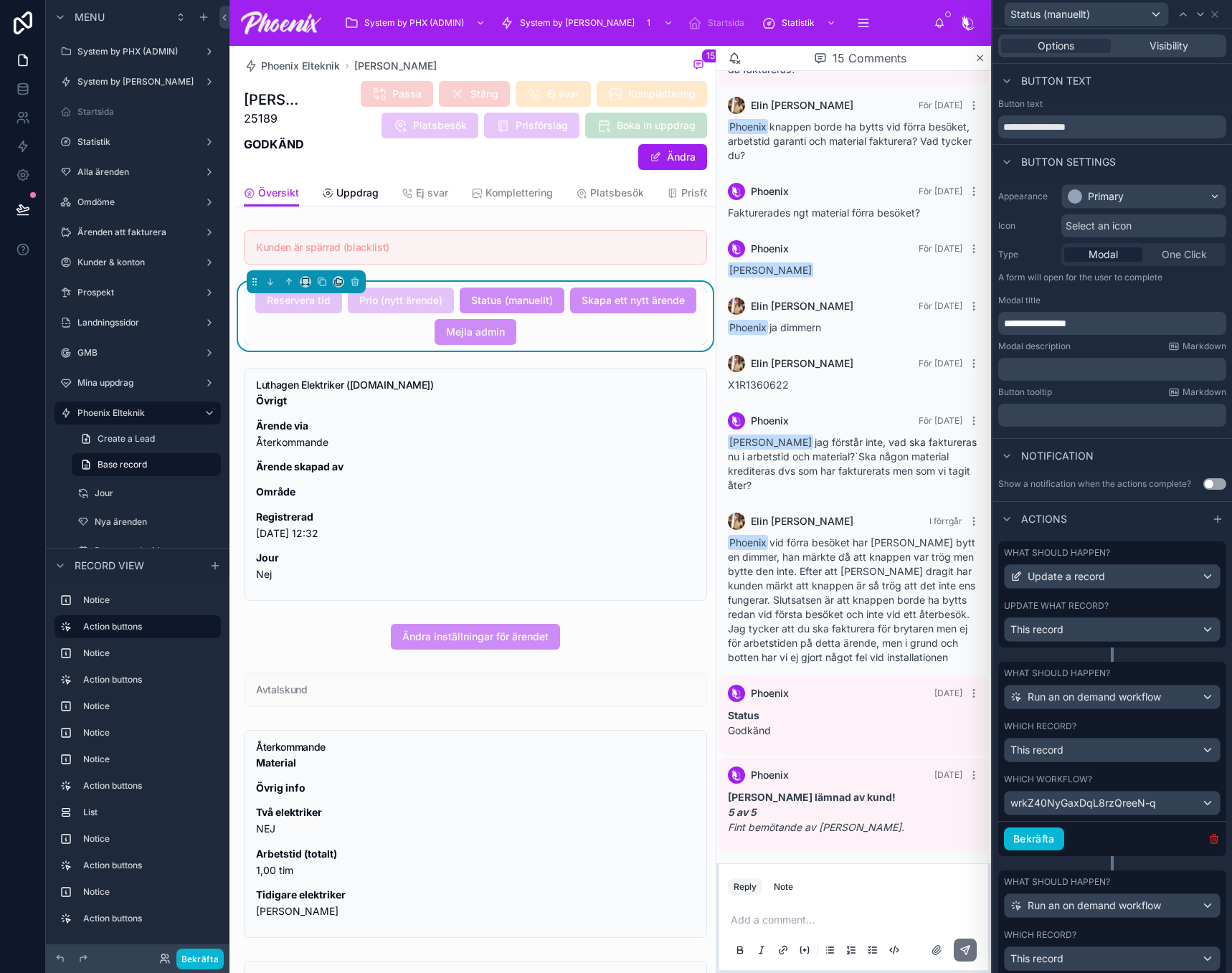
click at [1208, 842] on icon "button" at bounding box center [1214, 839] width 12 height 12
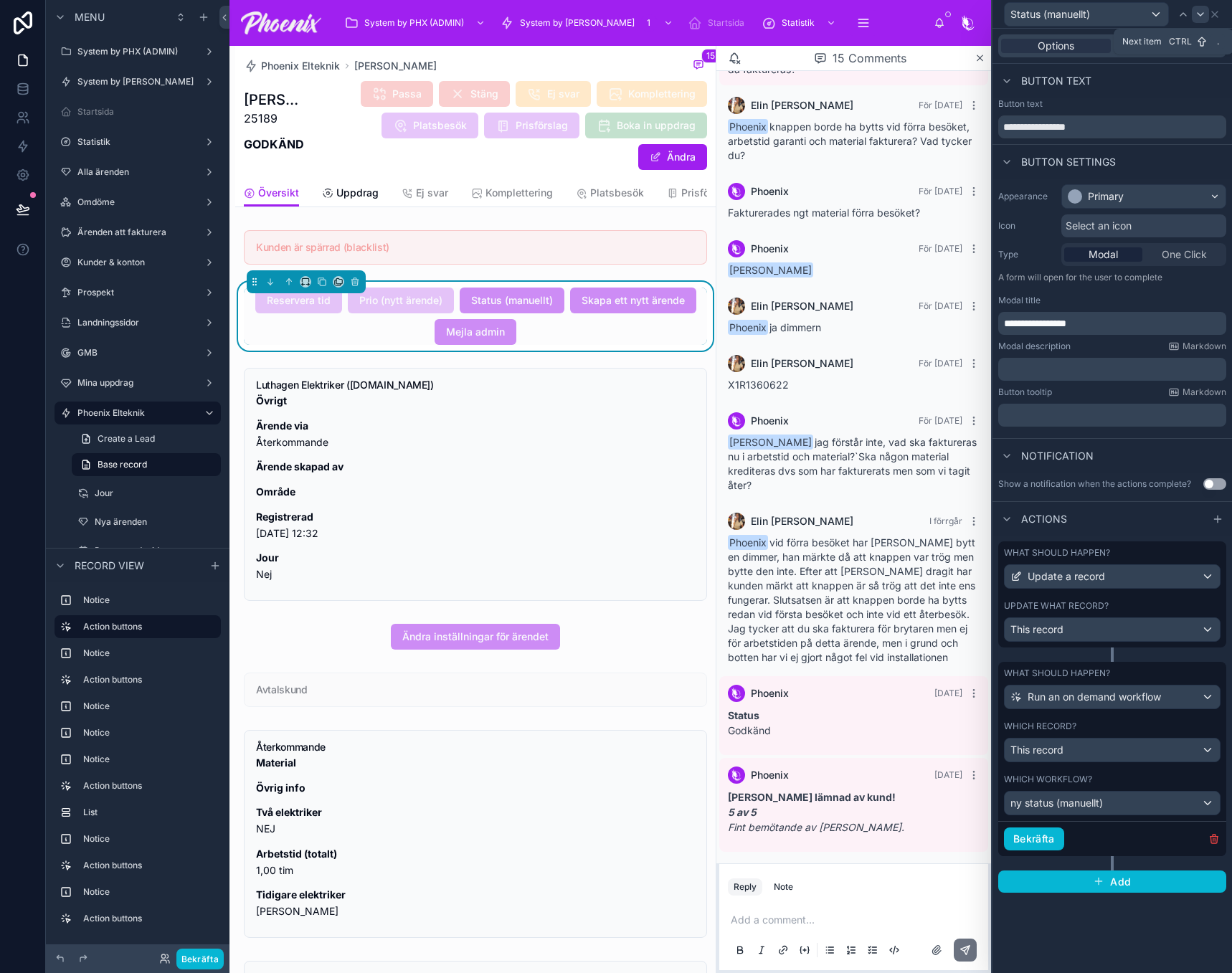
click at [1198, 15] on icon at bounding box center [1201, 14] width 12 height 12
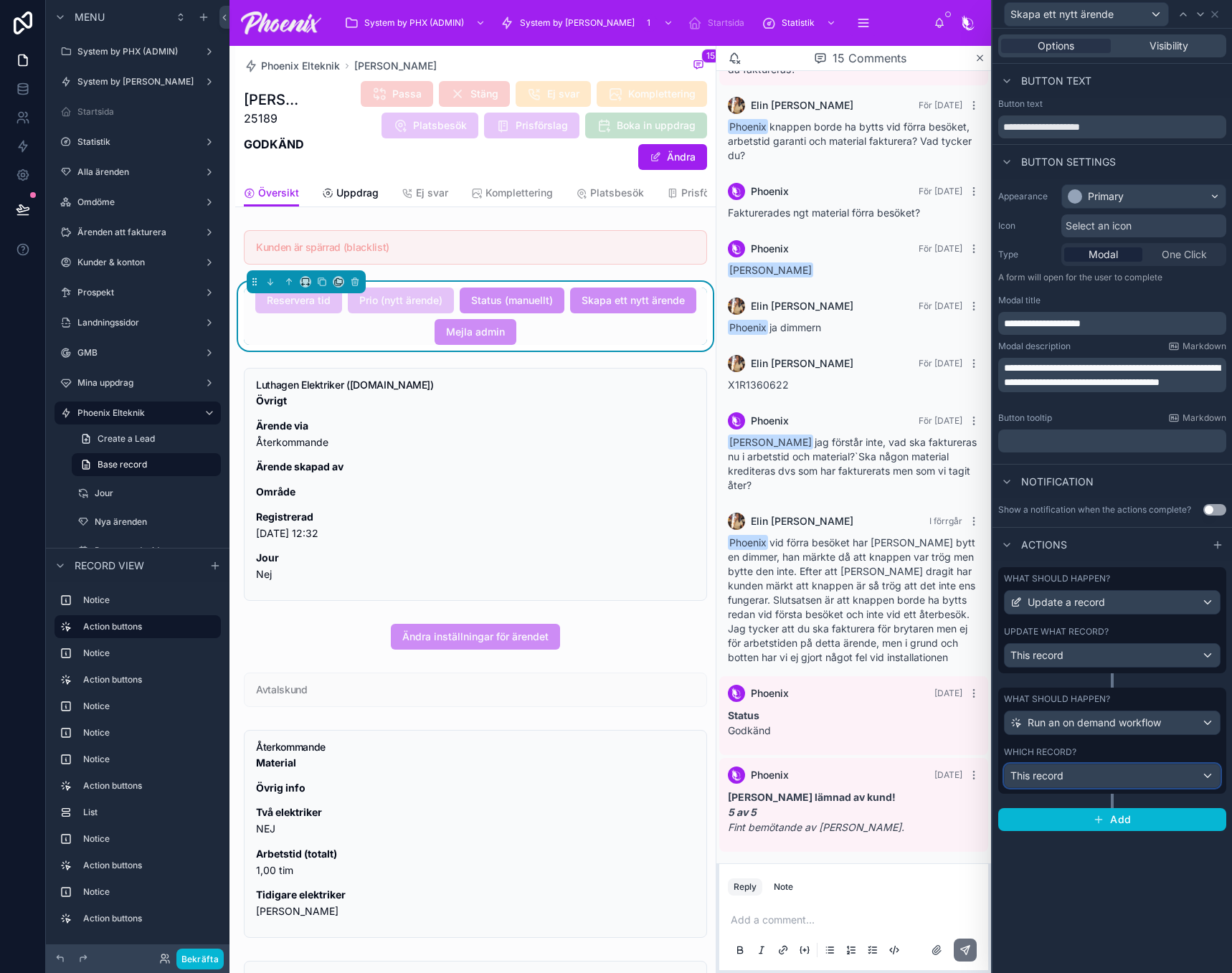
click at [1146, 764] on div "This record" at bounding box center [1112, 776] width 215 height 23
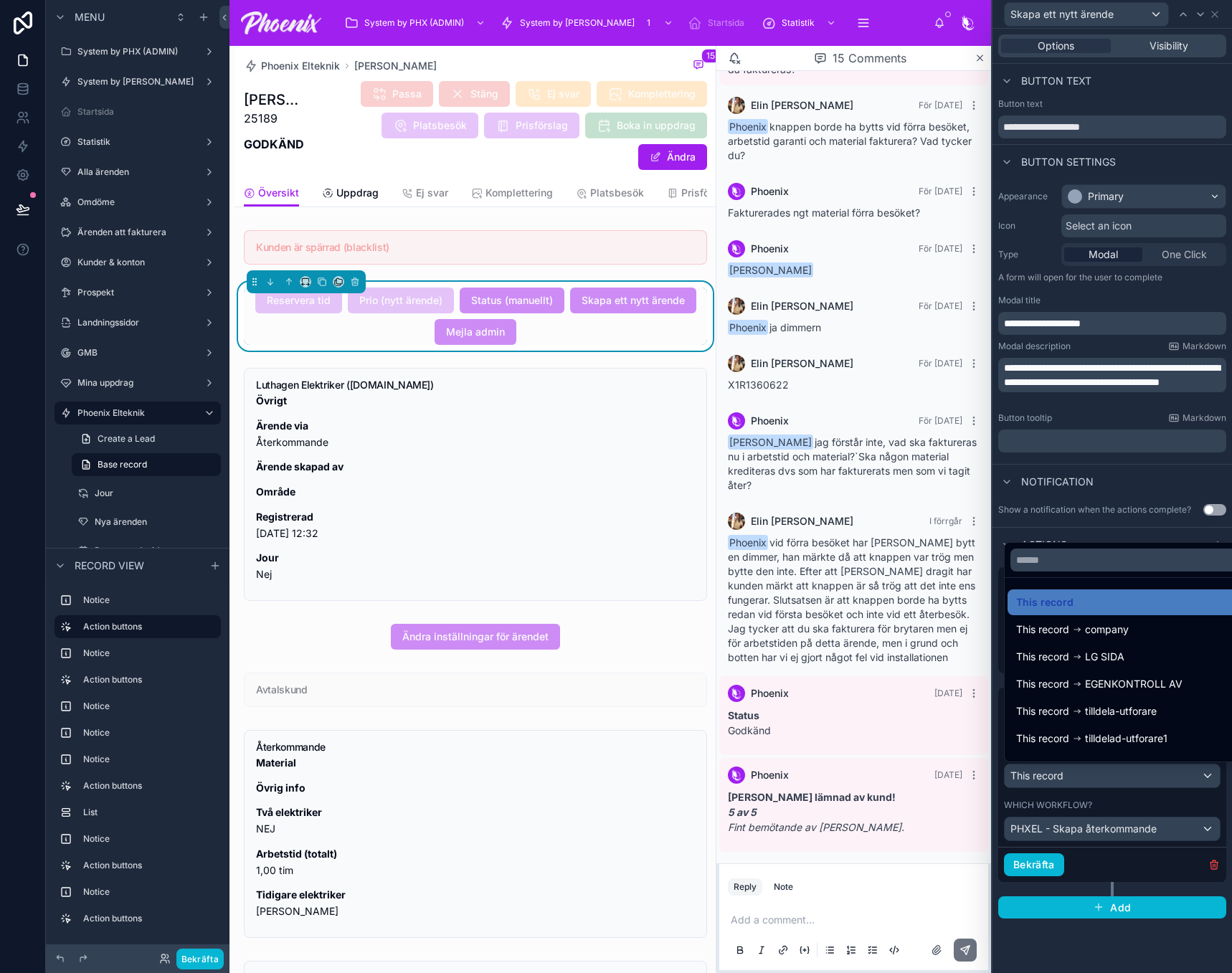
click at [1196, 12] on div at bounding box center [1112, 486] width 239 height 973
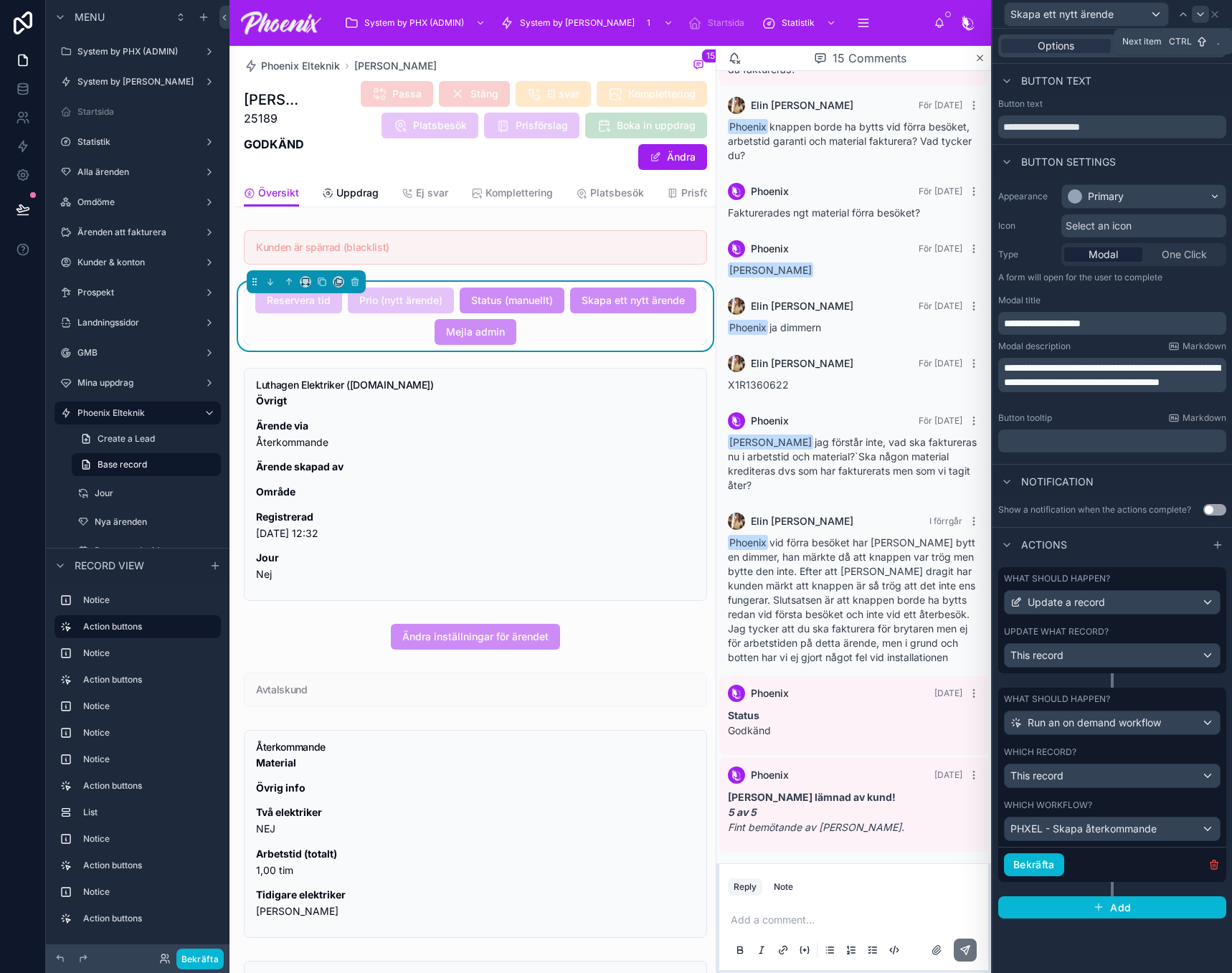
click at [1199, 12] on icon at bounding box center [1201, 14] width 12 height 12
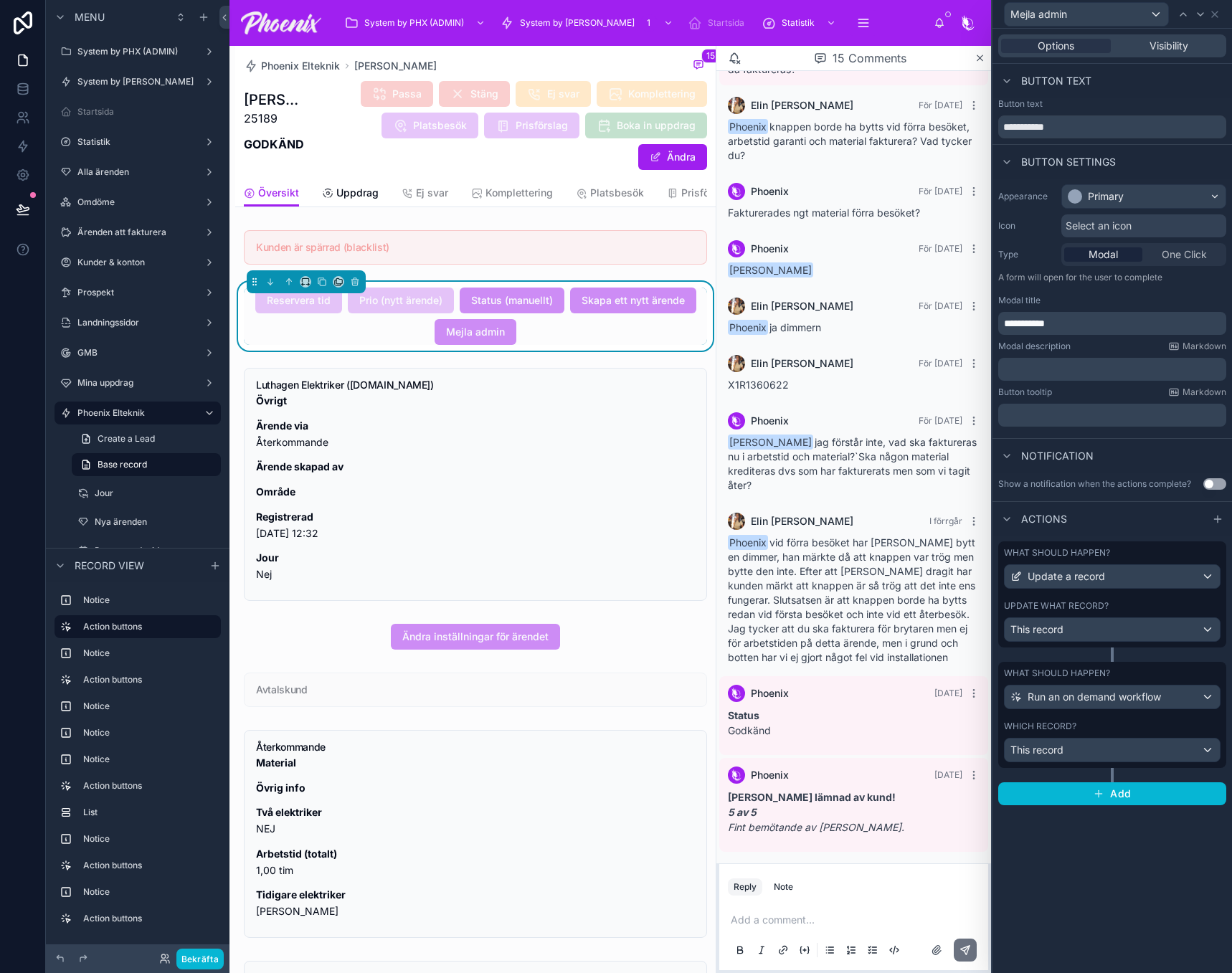
drag, startPoint x: 1148, startPoint y: 720, endPoint x: 1164, endPoint y: 703, distance: 23.3
click at [1149, 719] on div "What should happen? Run an on demand workflow Which record? This record" at bounding box center [1112, 714] width 228 height 106
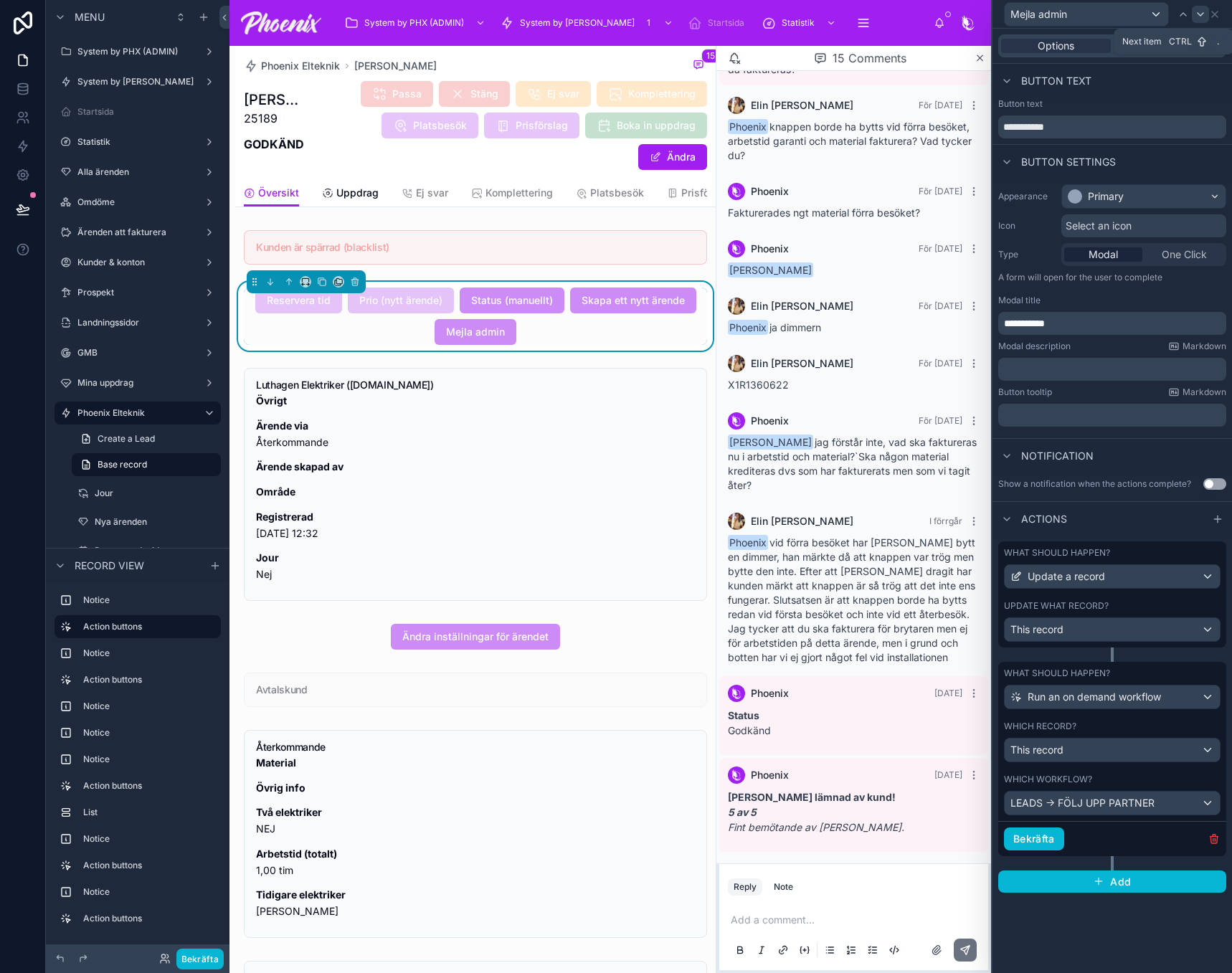
click at [1200, 15] on icon at bounding box center [1200, 14] width 6 height 3
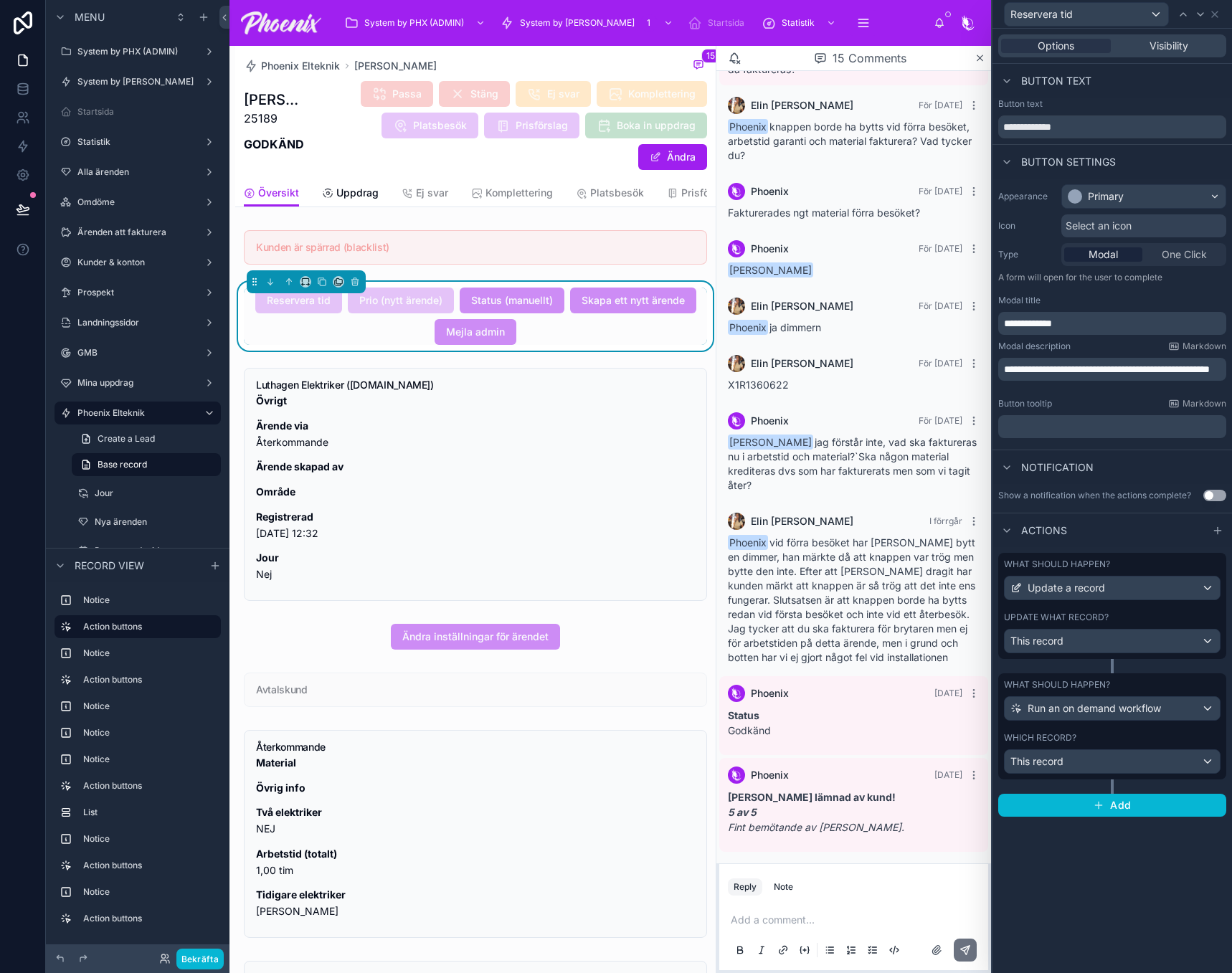
click at [1154, 742] on div "Which record?" at bounding box center [1112, 737] width 216 height 12
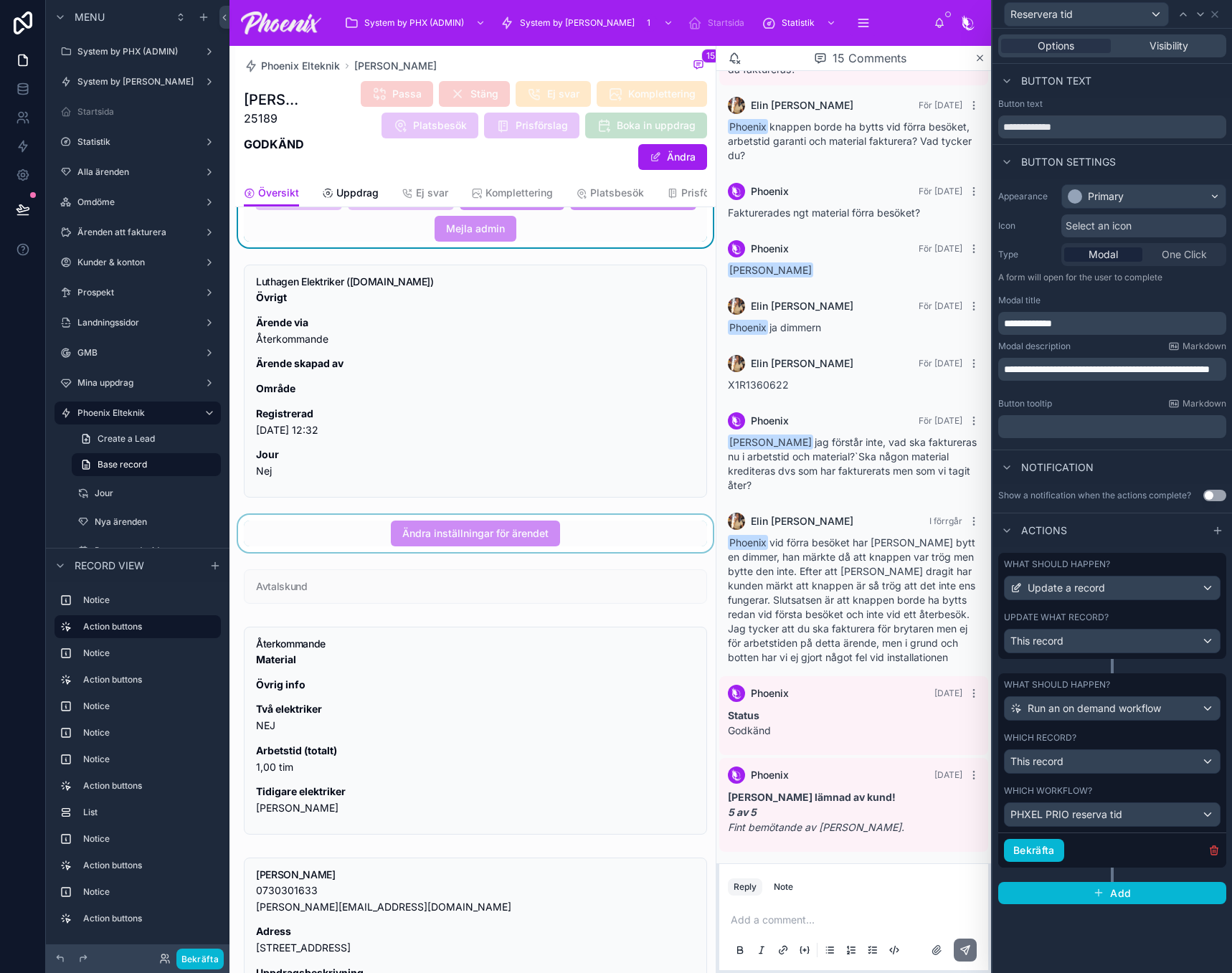
scroll to position [143, 0]
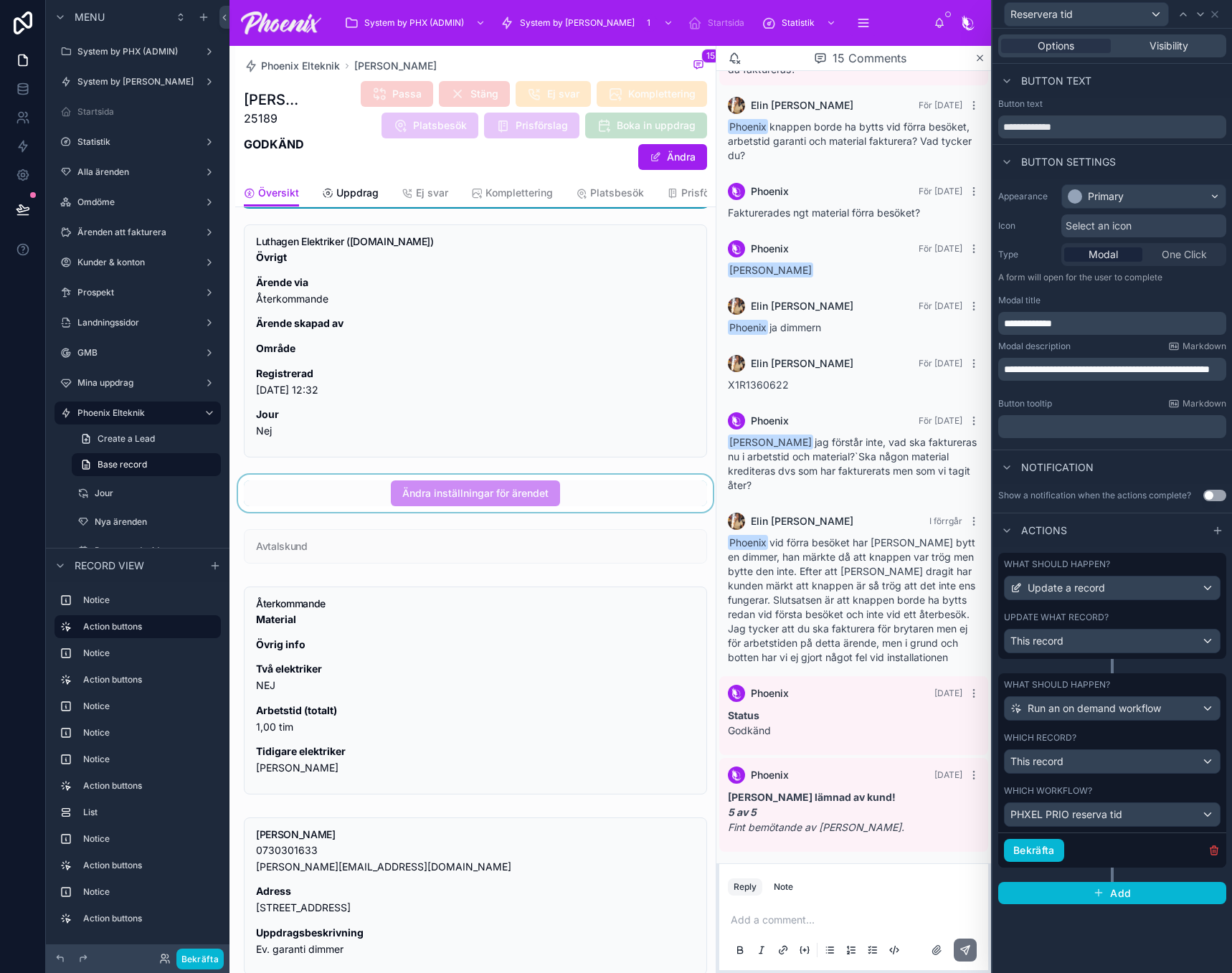
click at [574, 497] on div at bounding box center [475, 493] width 481 height 37
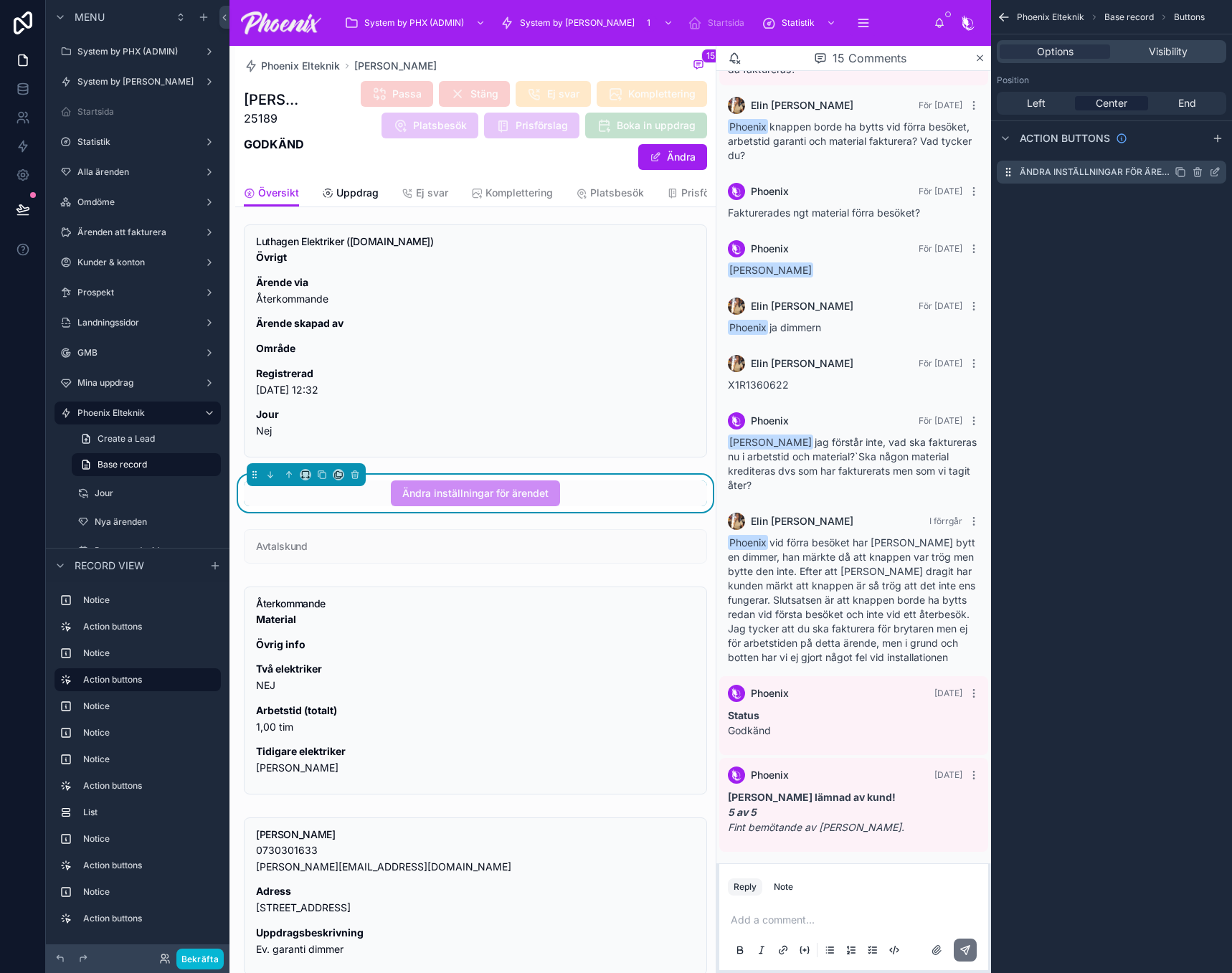
click at [1212, 172] on icon "scrollable content" at bounding box center [1215, 172] width 12 height 12
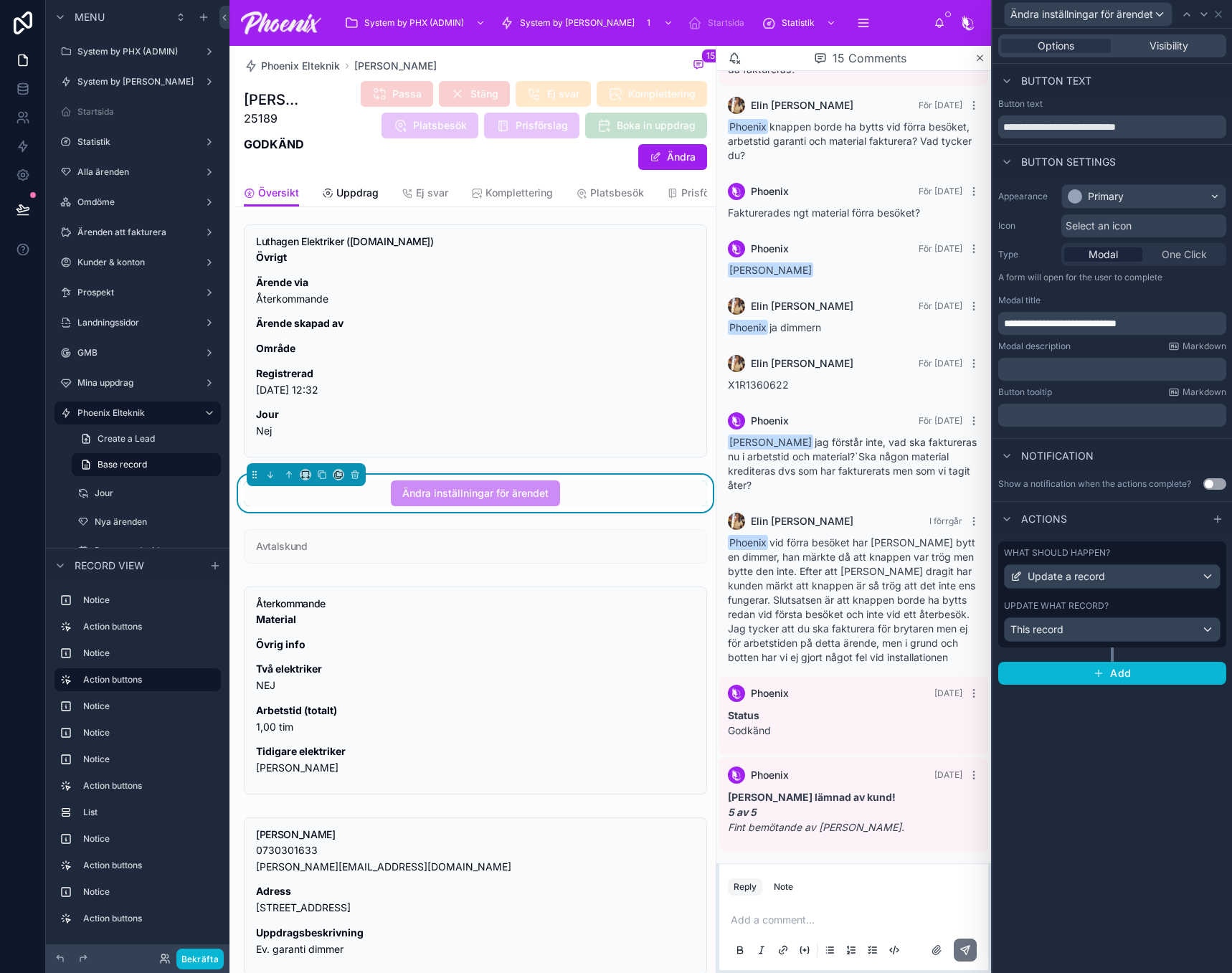
click at [1181, 609] on div "Update what record?" at bounding box center [1112, 606] width 216 height 12
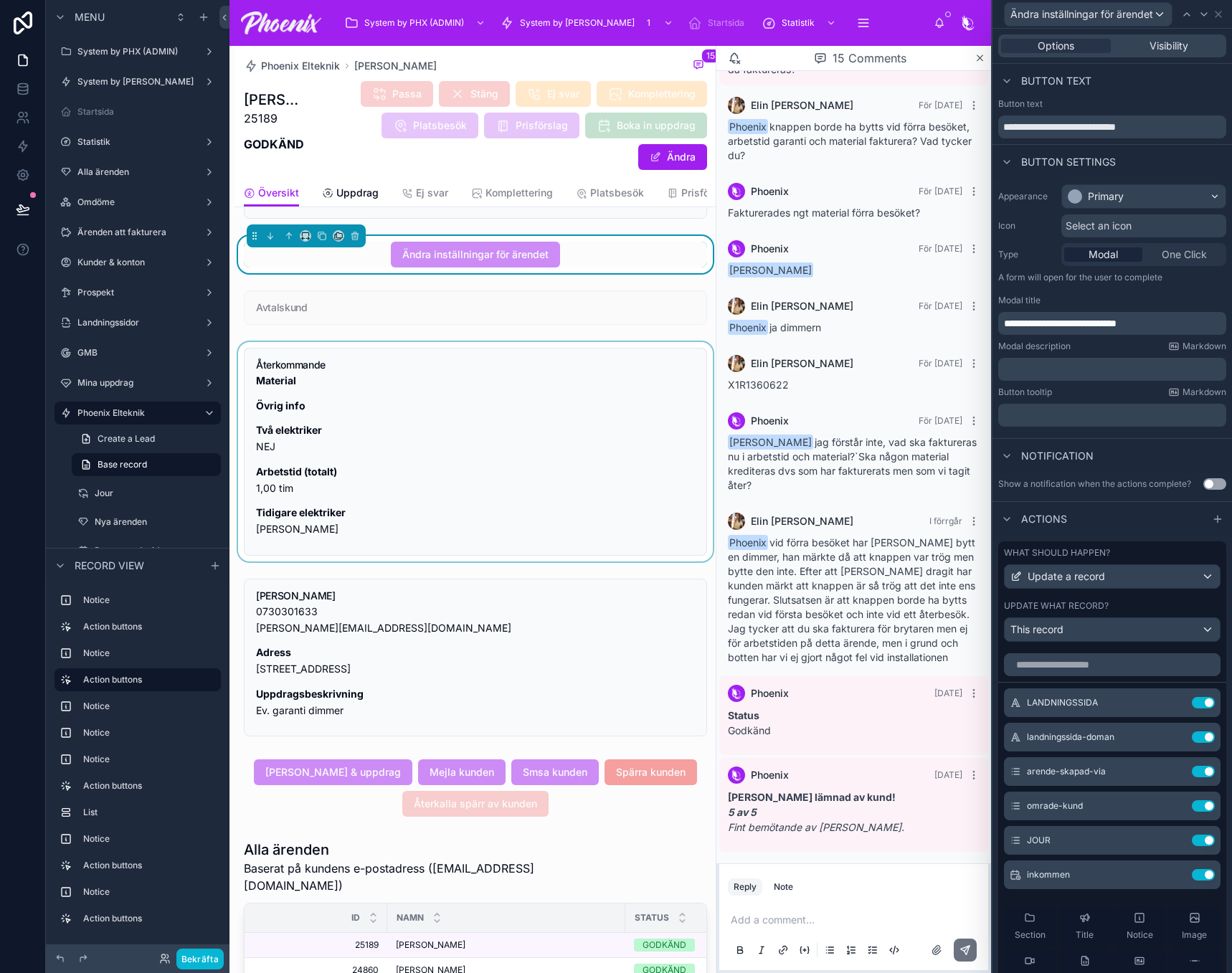
scroll to position [430, 0]
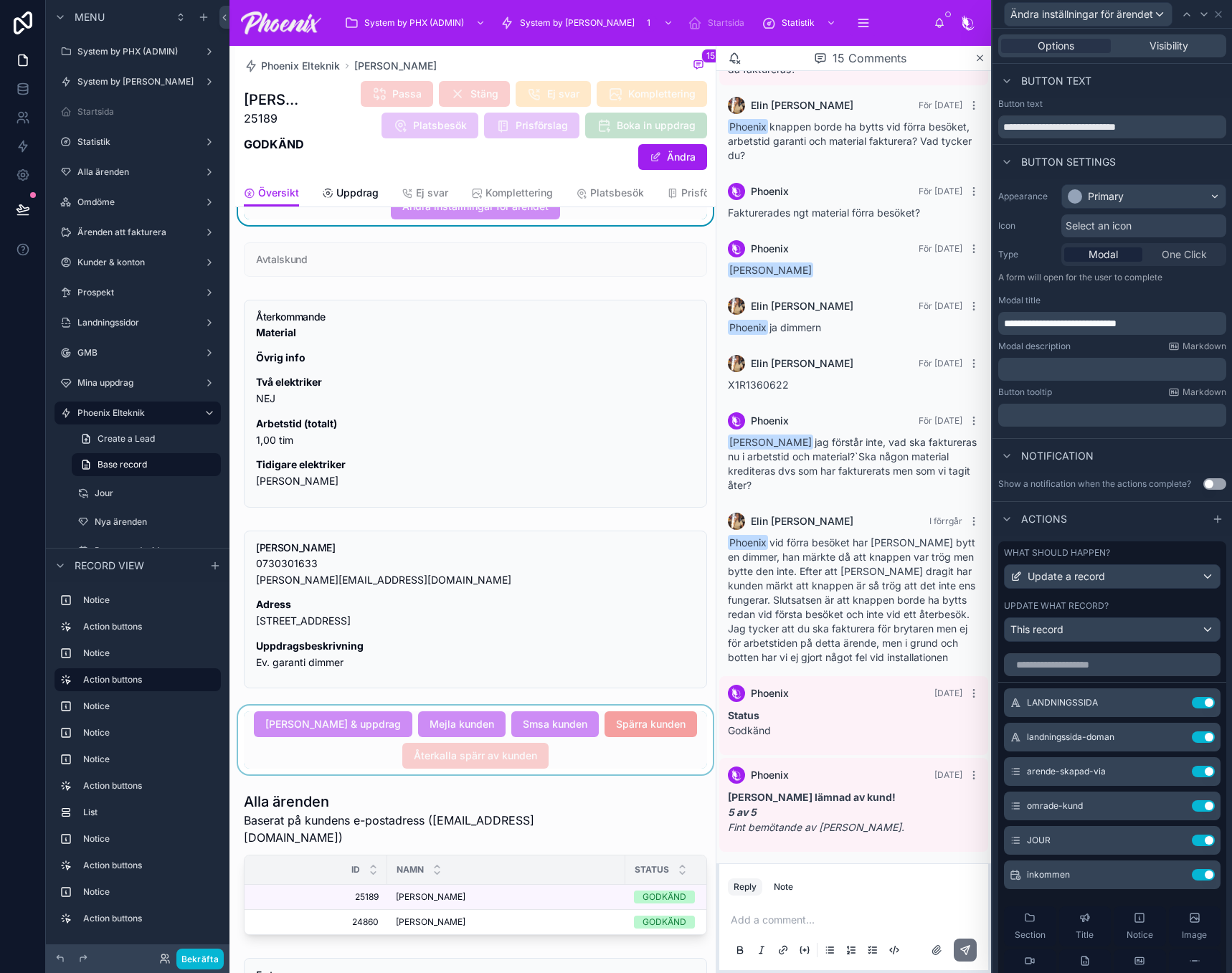
click at [495, 753] on div at bounding box center [475, 739] width 481 height 69
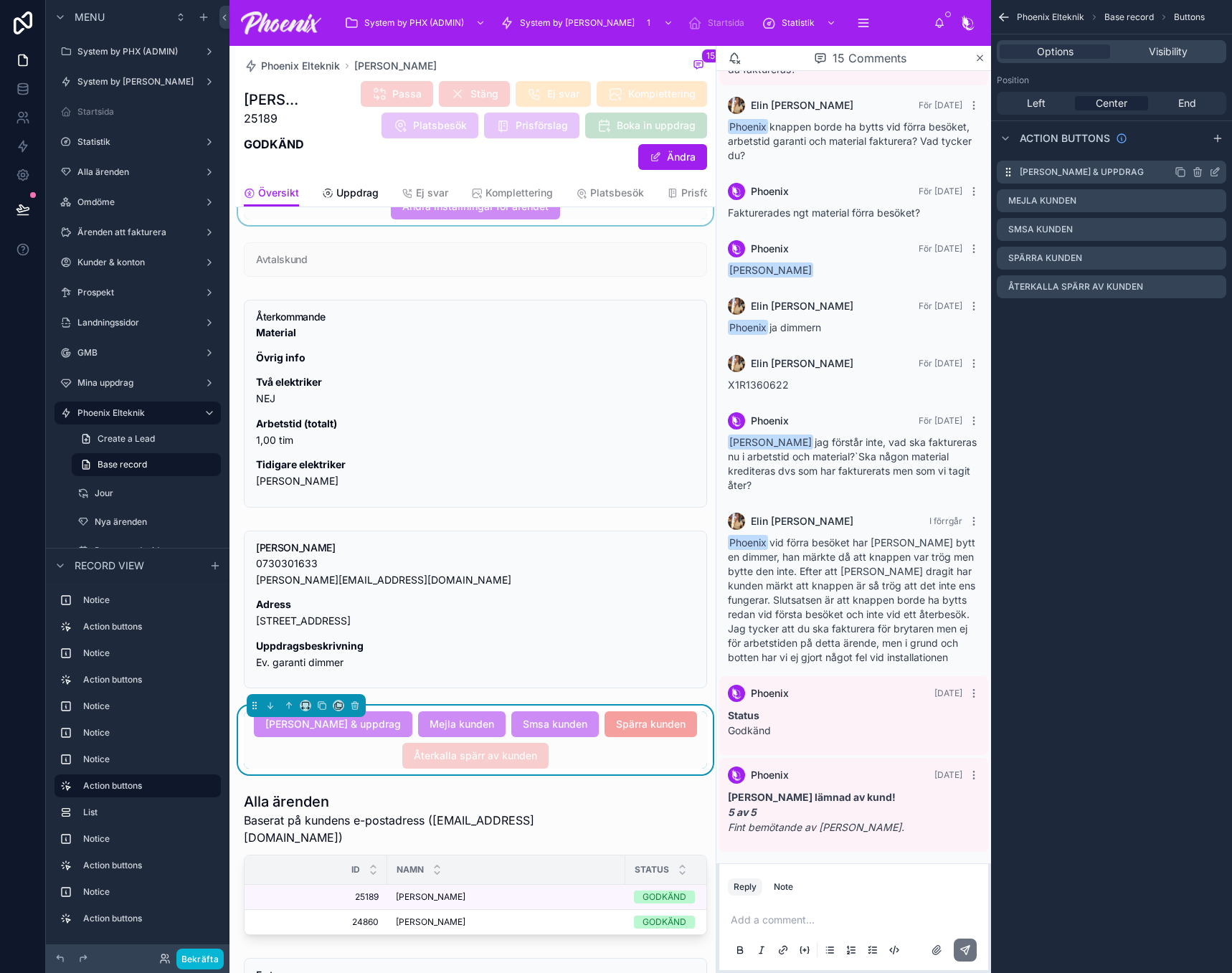
click at [1211, 177] on icon "scrollable content" at bounding box center [1215, 172] width 12 height 12
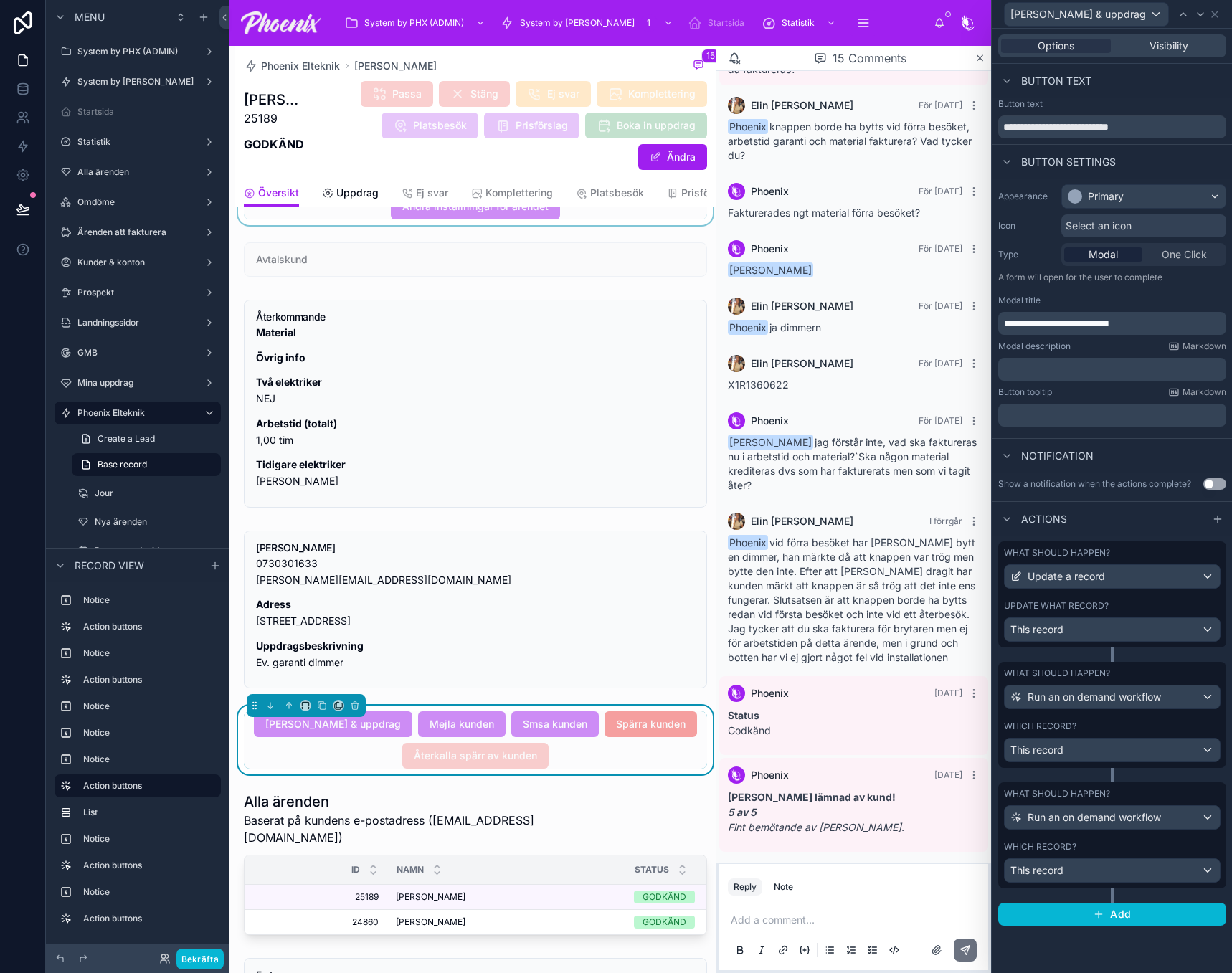
click at [1183, 850] on div "Which record?" at bounding box center [1112, 847] width 216 height 12
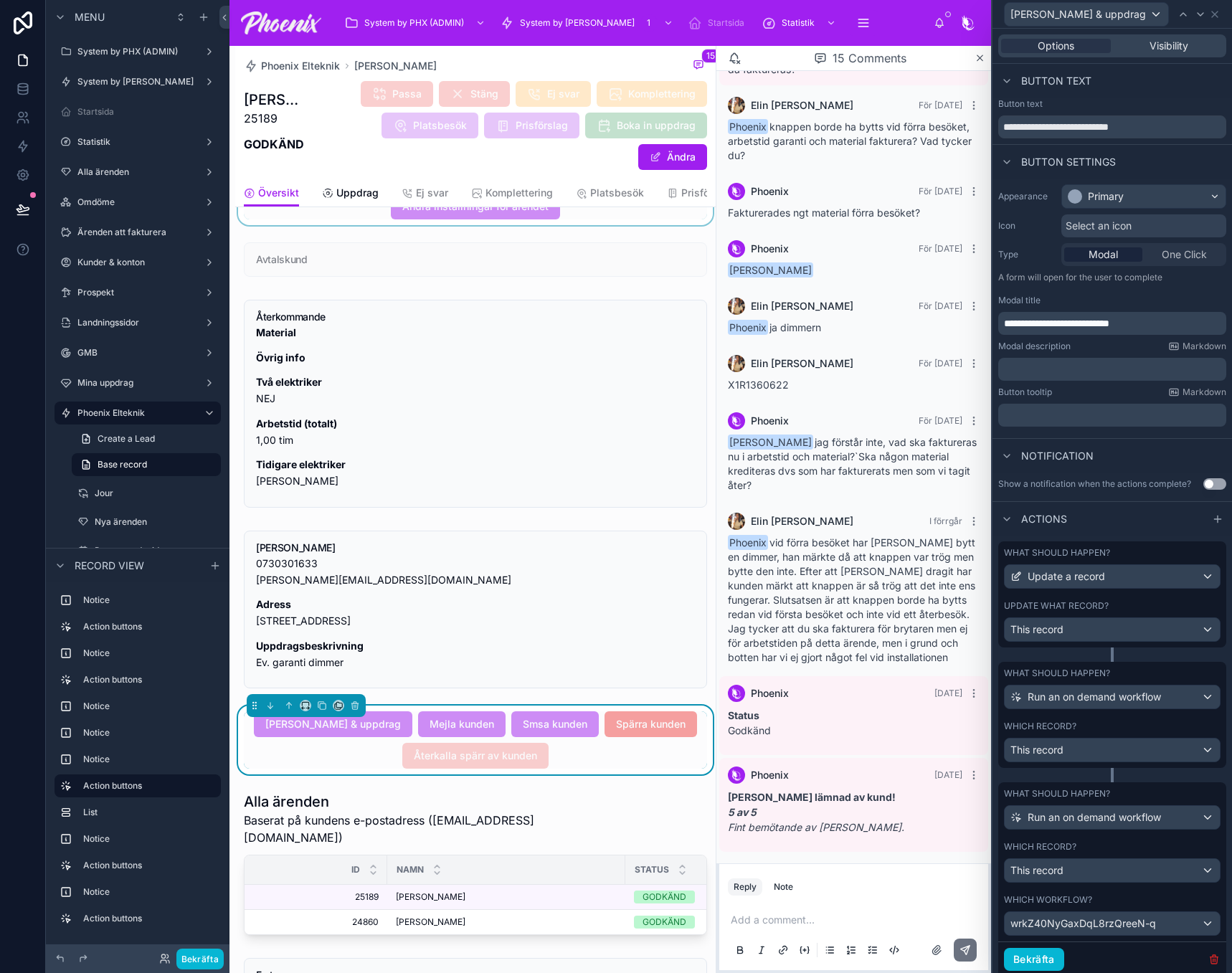
click at [1208, 954] on icon "button" at bounding box center [1214, 959] width 12 height 12
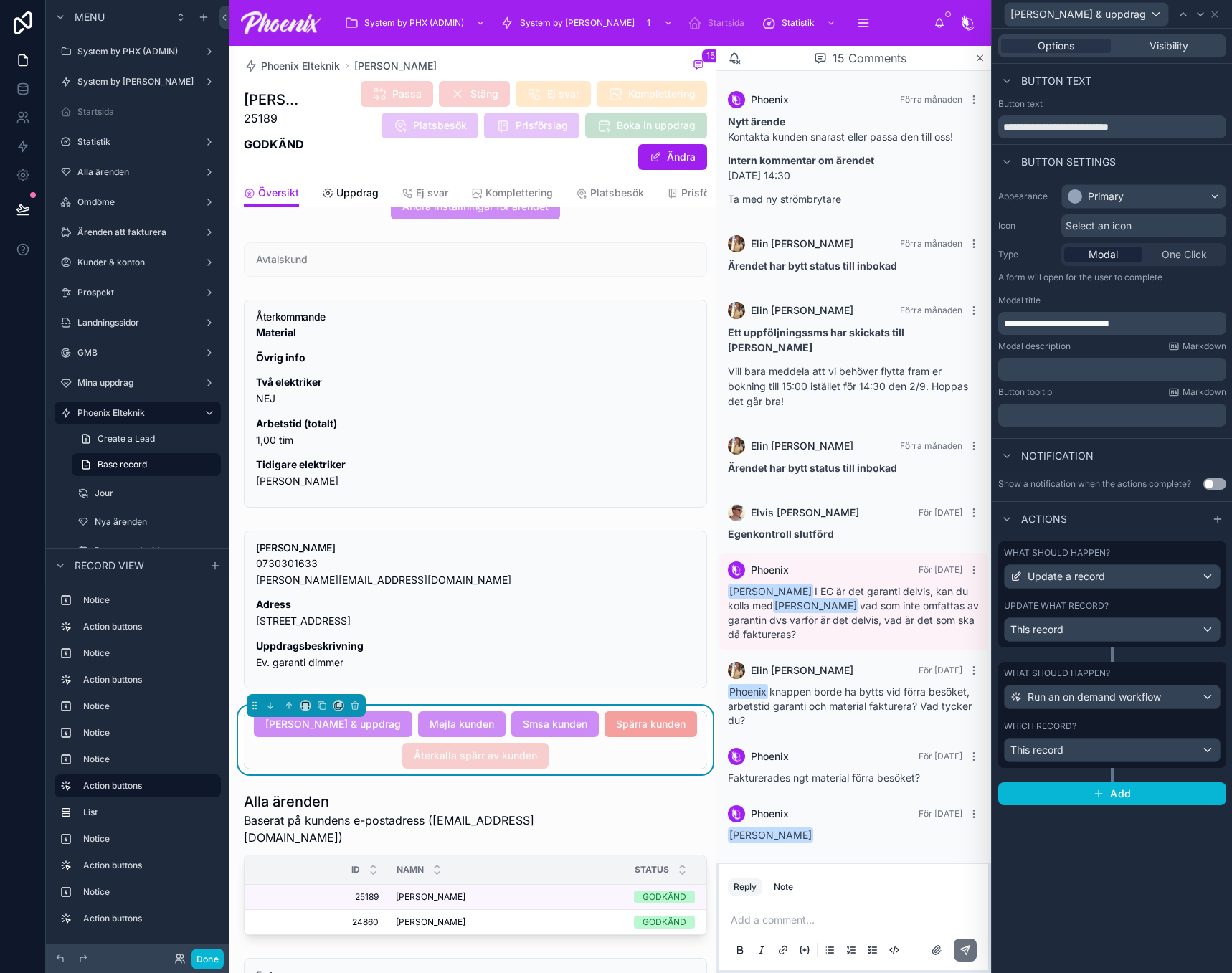
scroll to position [579, 0]
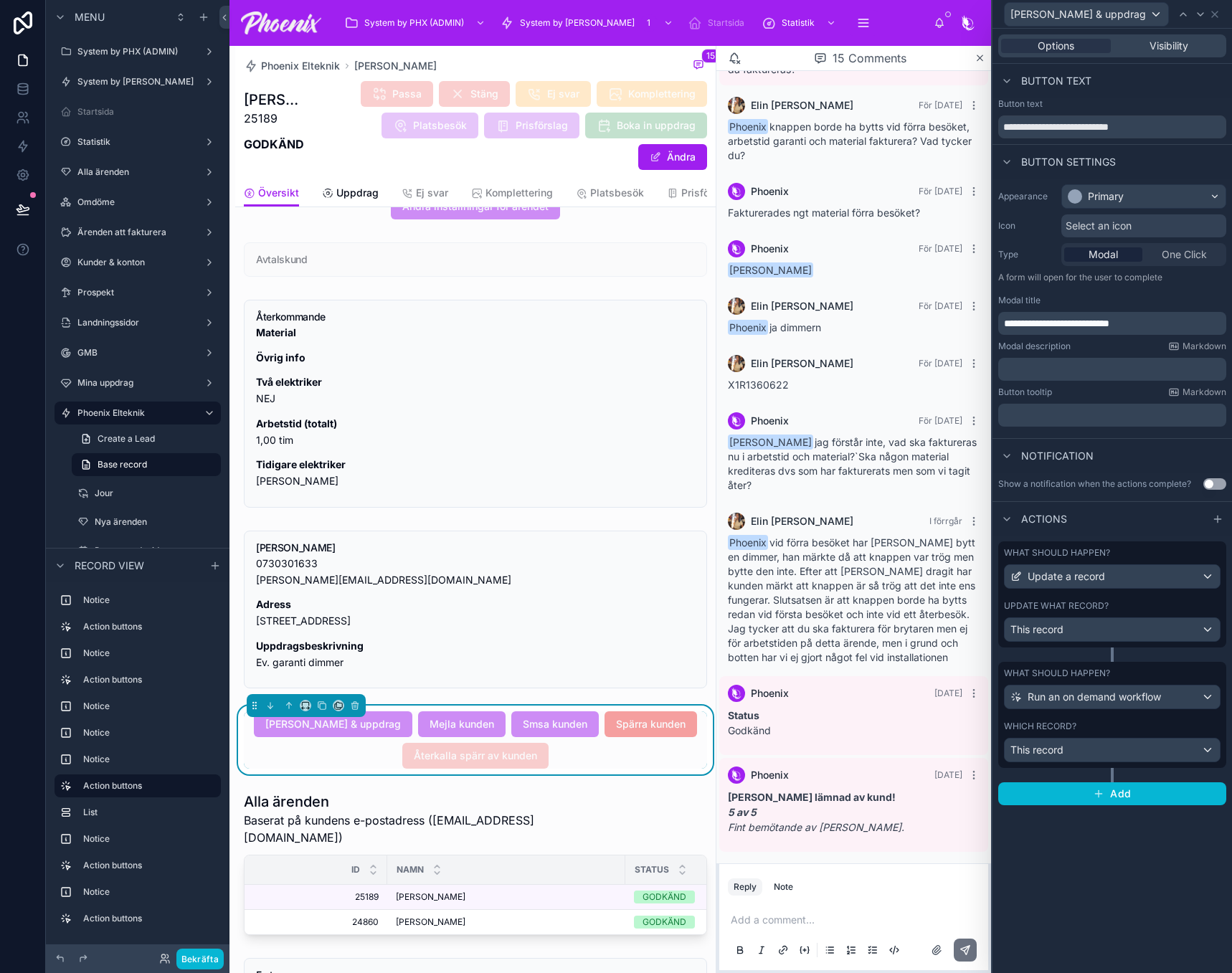
click at [1124, 724] on div "Which record?" at bounding box center [1112, 726] width 216 height 12
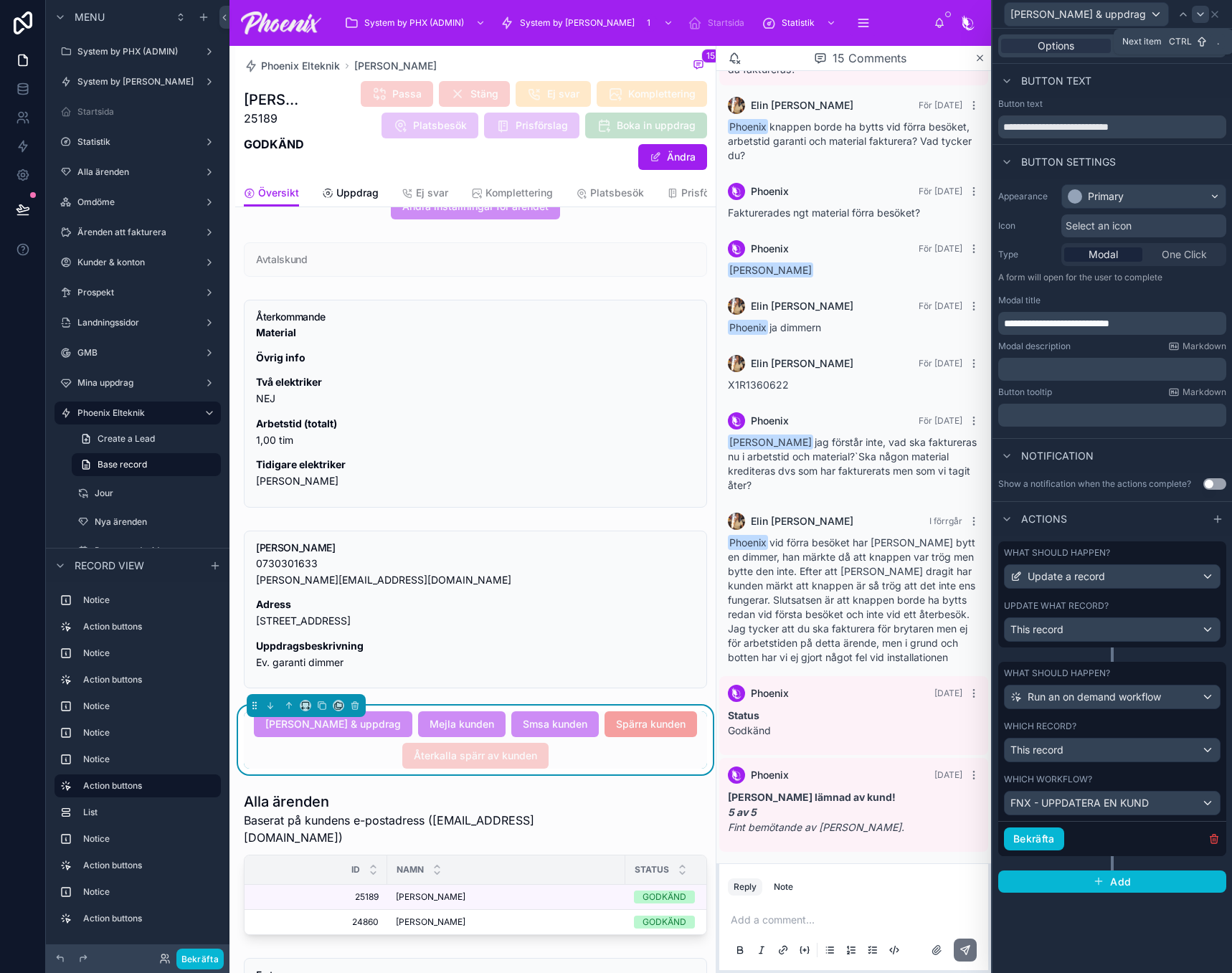
click at [1207, 10] on icon at bounding box center [1201, 14] width 12 height 12
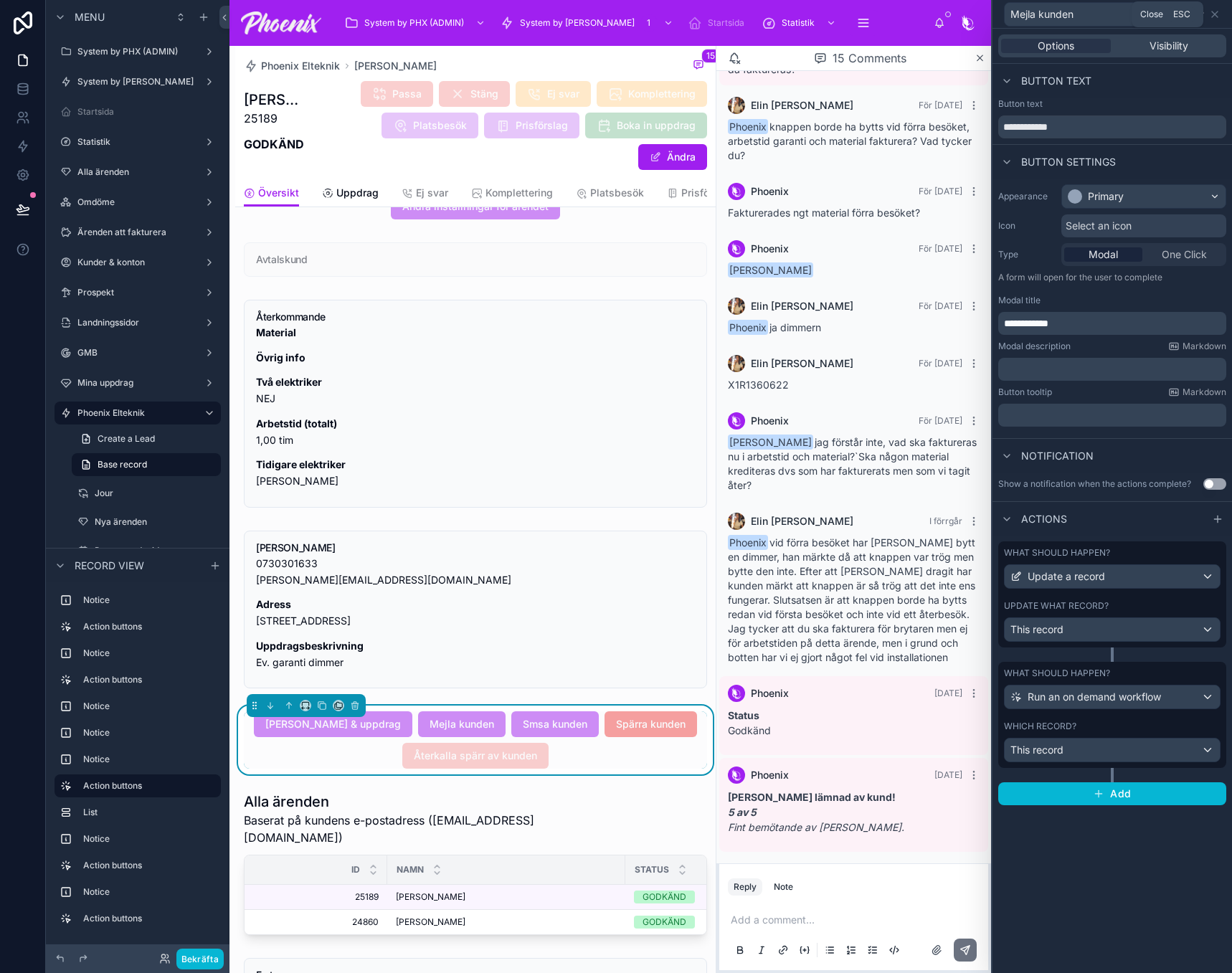
click at [1211, 10] on icon at bounding box center [1215, 14] width 12 height 12
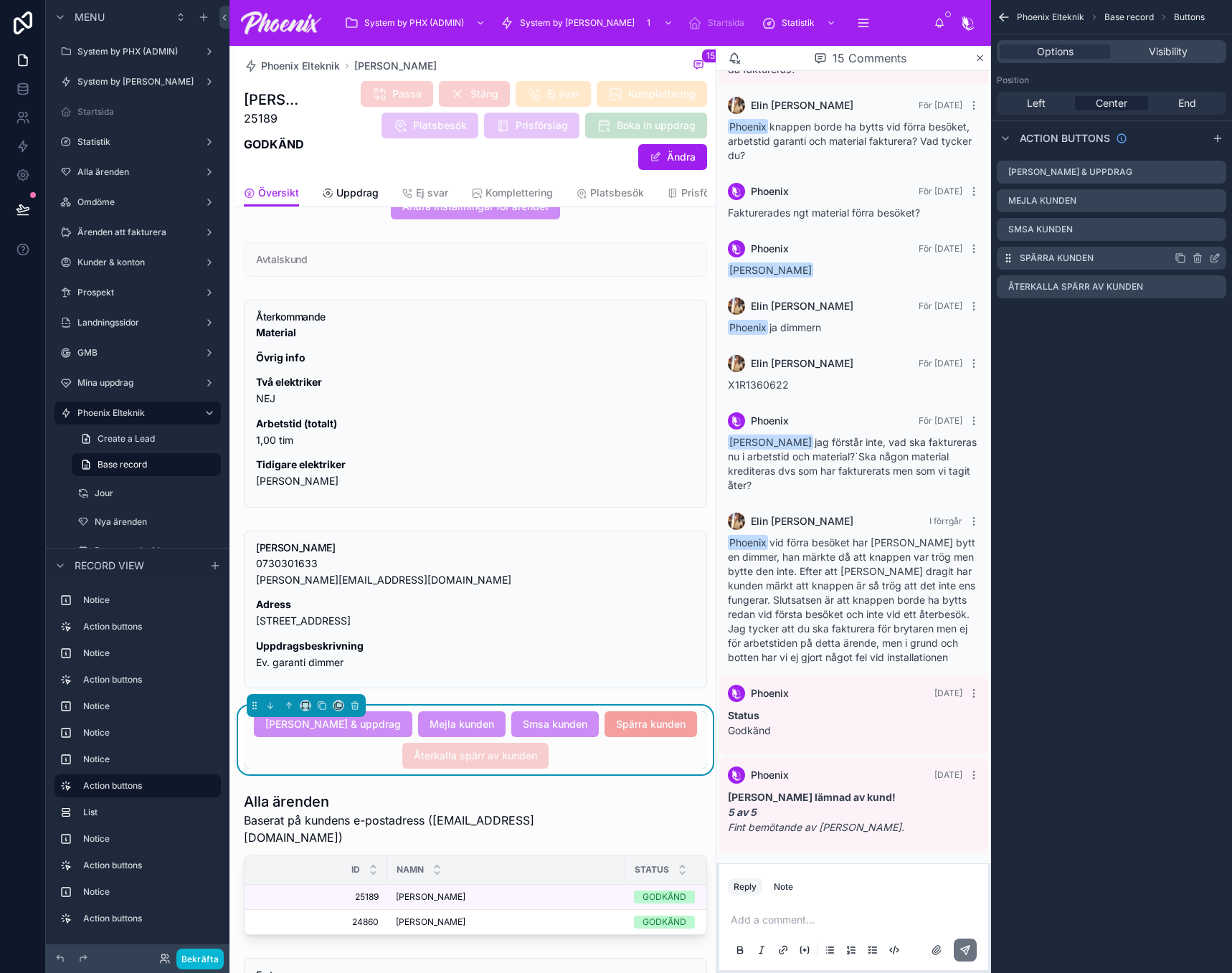
click at [1216, 259] on icon "scrollable content" at bounding box center [1216, 256] width 6 height 6
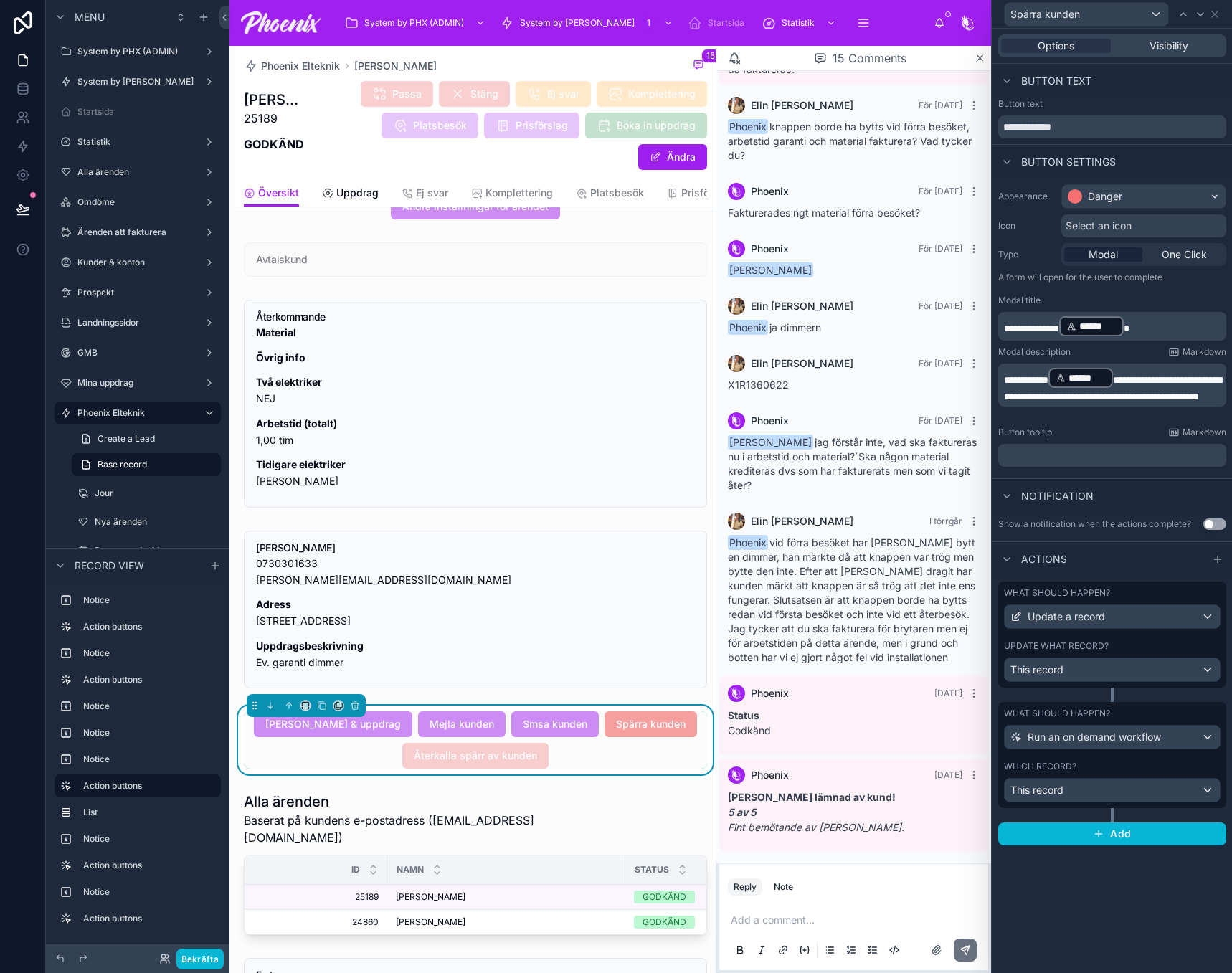
click at [1163, 761] on div "Which record?" at bounding box center [1112, 766] width 216 height 12
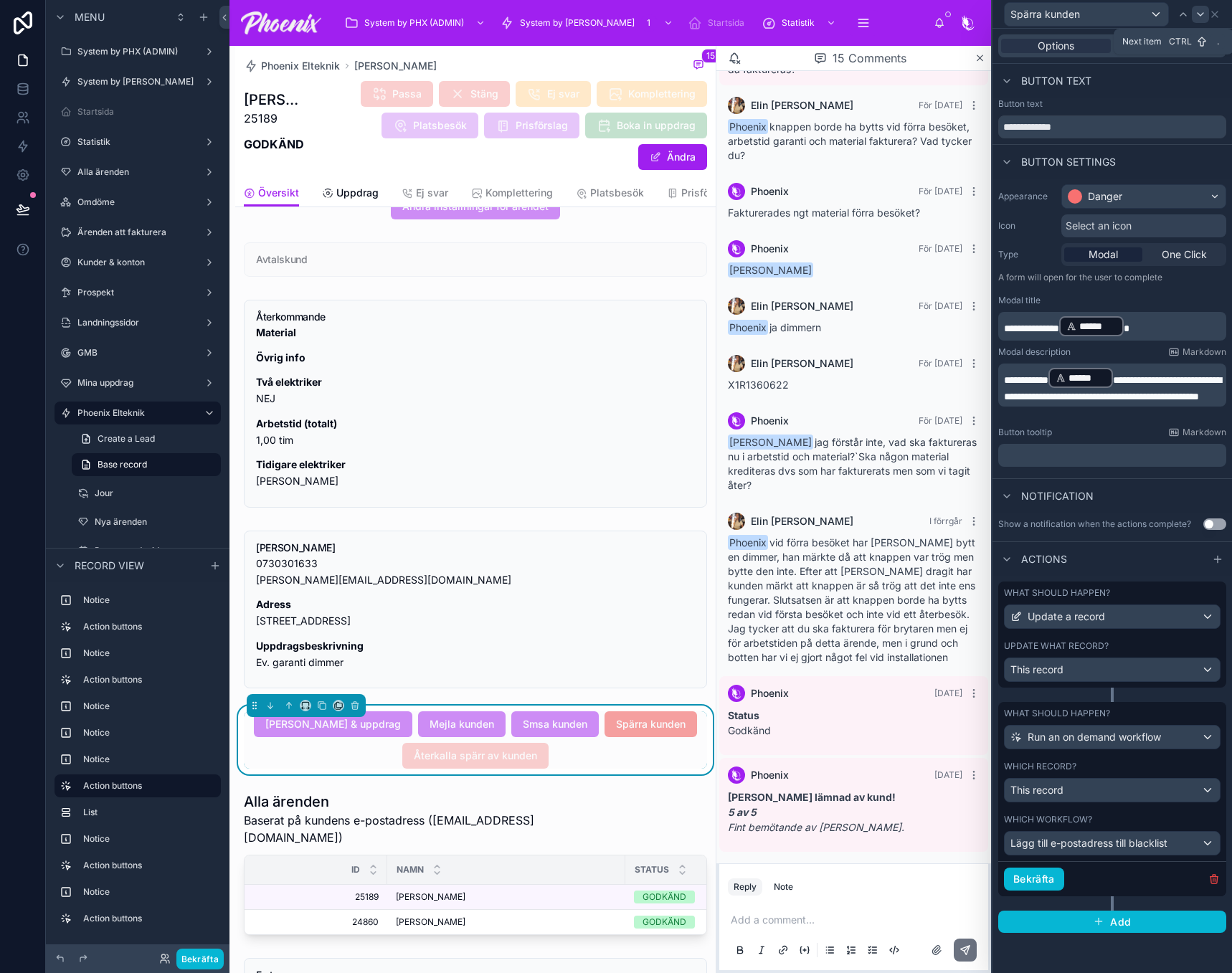
click at [1197, 16] on icon at bounding box center [1201, 14] width 12 height 12
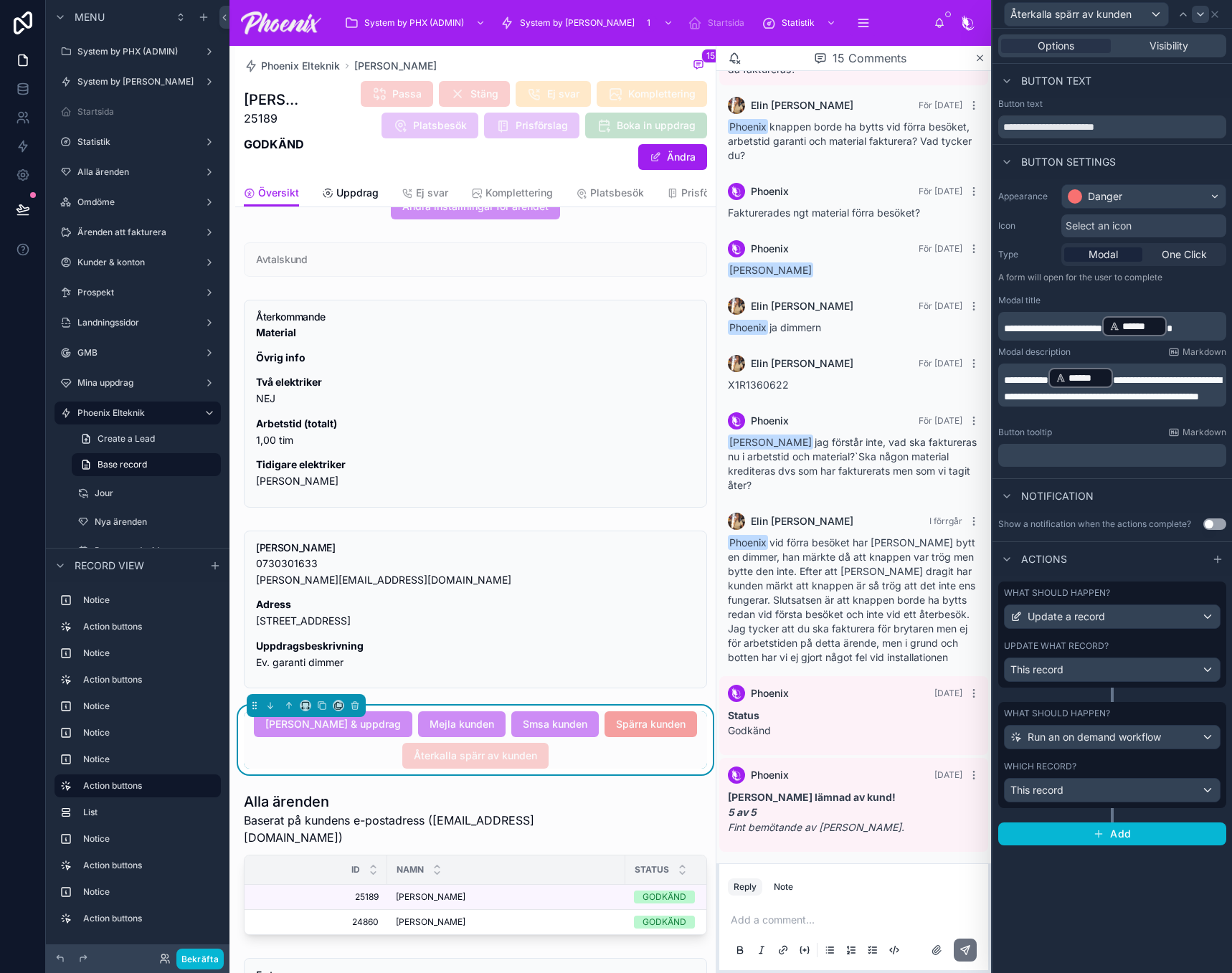
click at [1198, 16] on icon at bounding box center [1201, 14] width 12 height 12
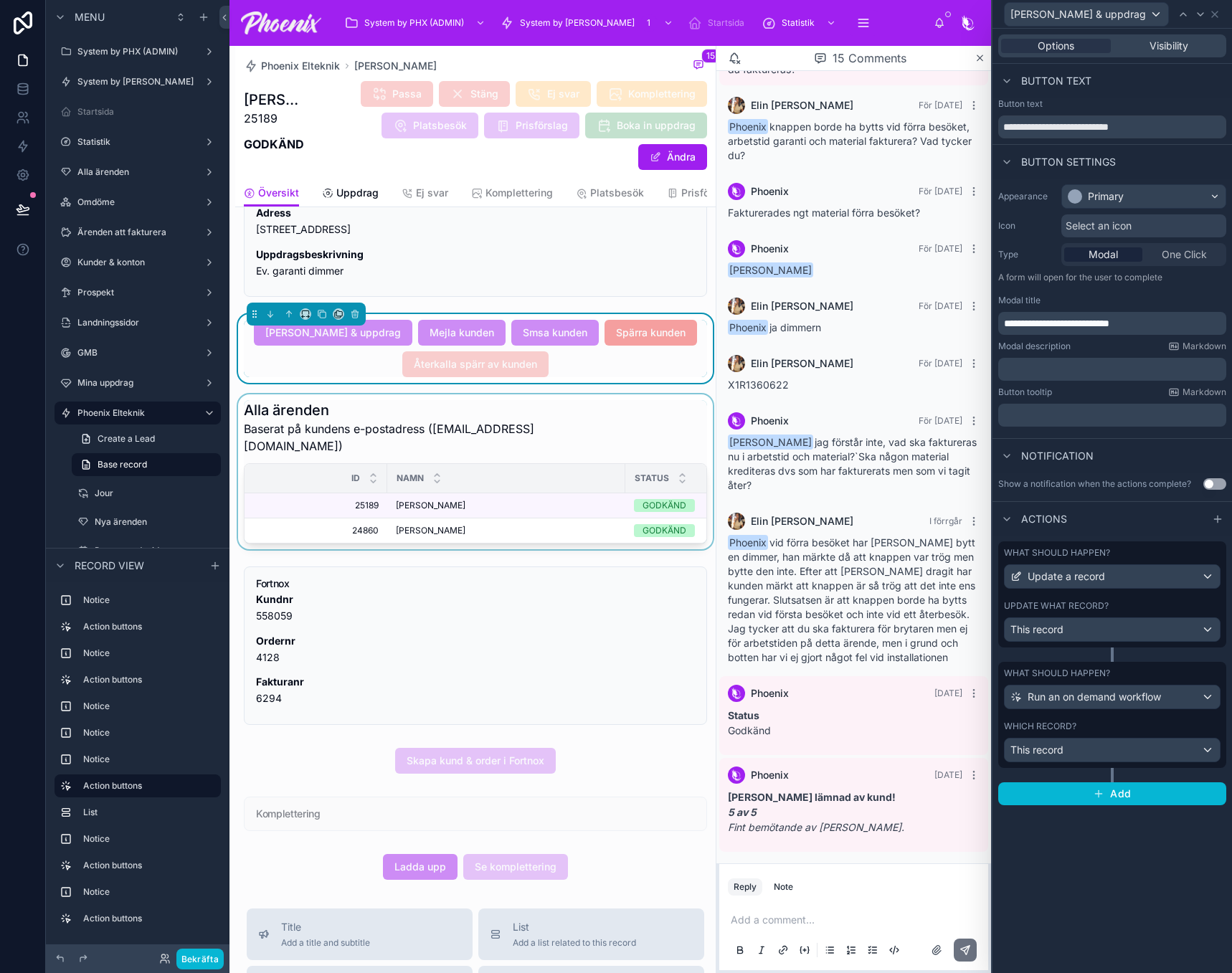
scroll to position [931, 0]
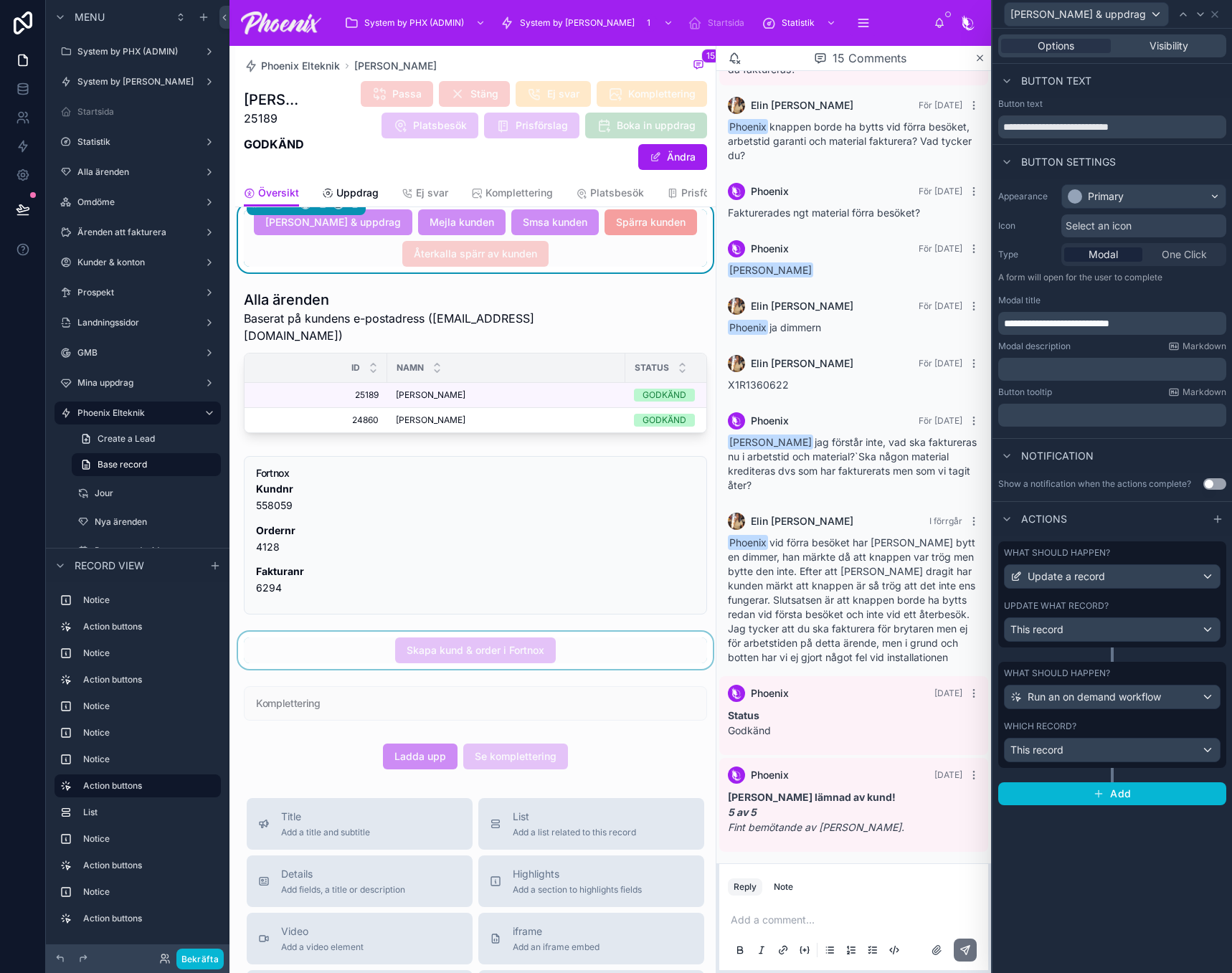
click at [479, 648] on div at bounding box center [475, 650] width 481 height 37
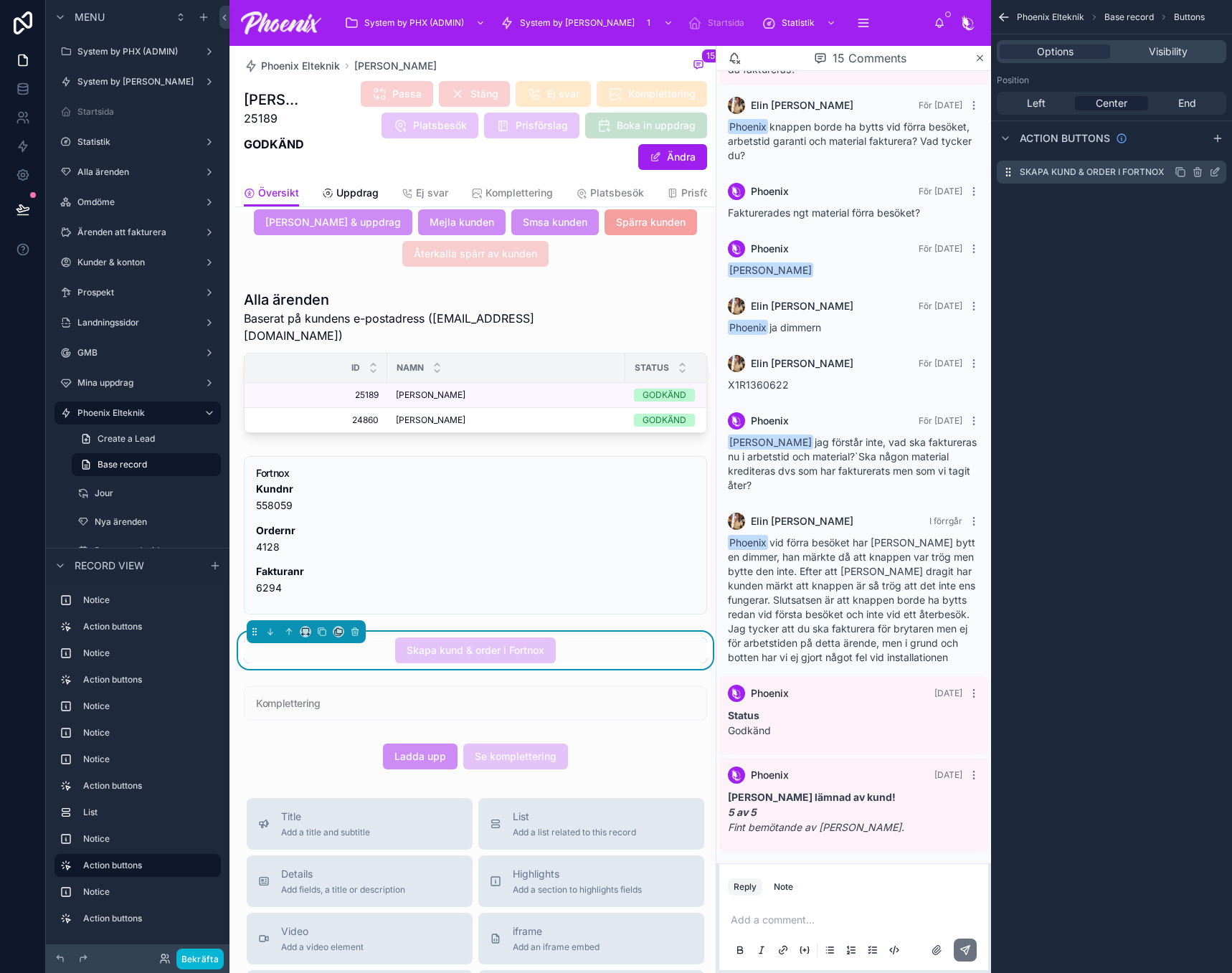
click at [1218, 173] on icon "scrollable content" at bounding box center [1215, 172] width 12 height 12
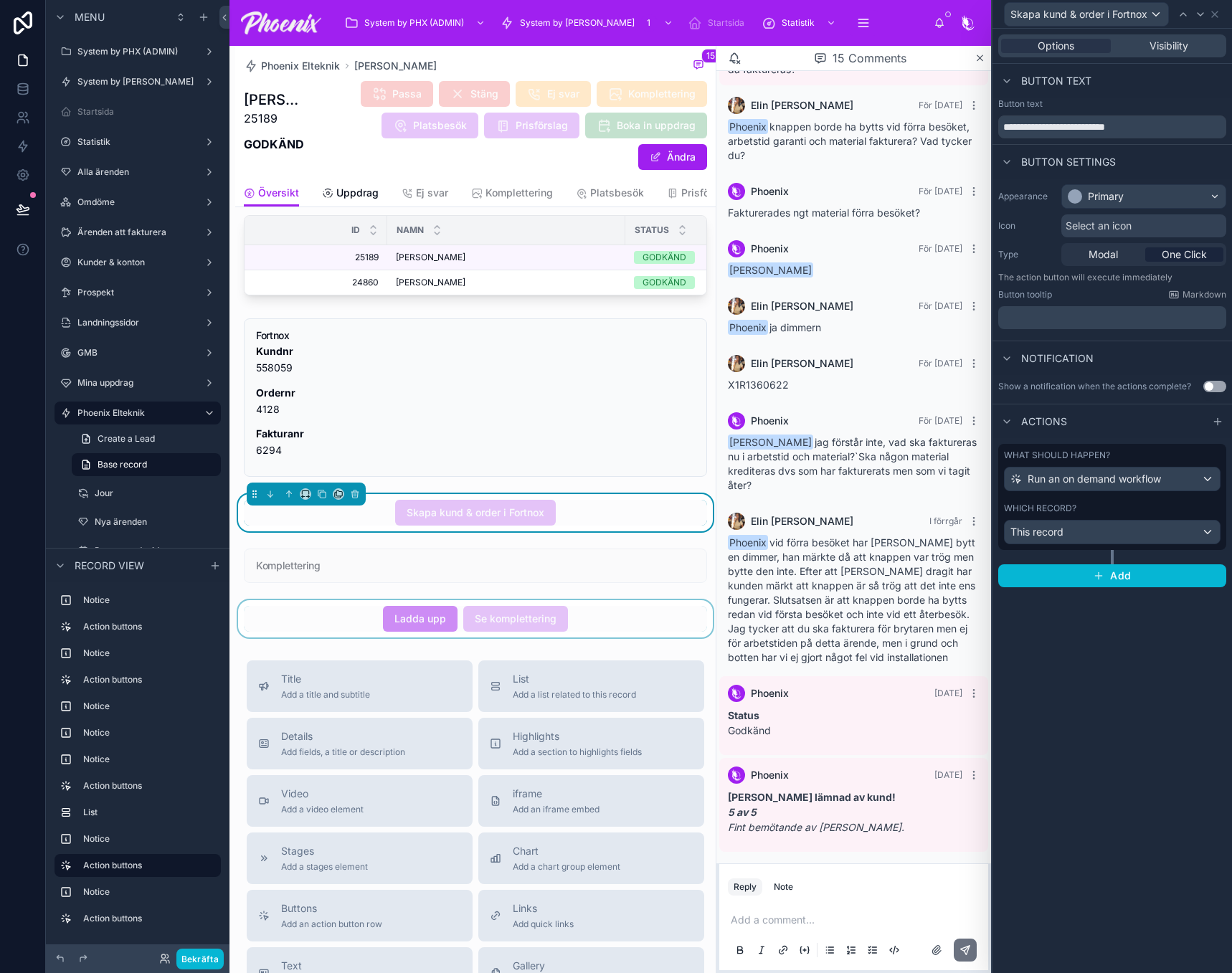
scroll to position [1076, 0]
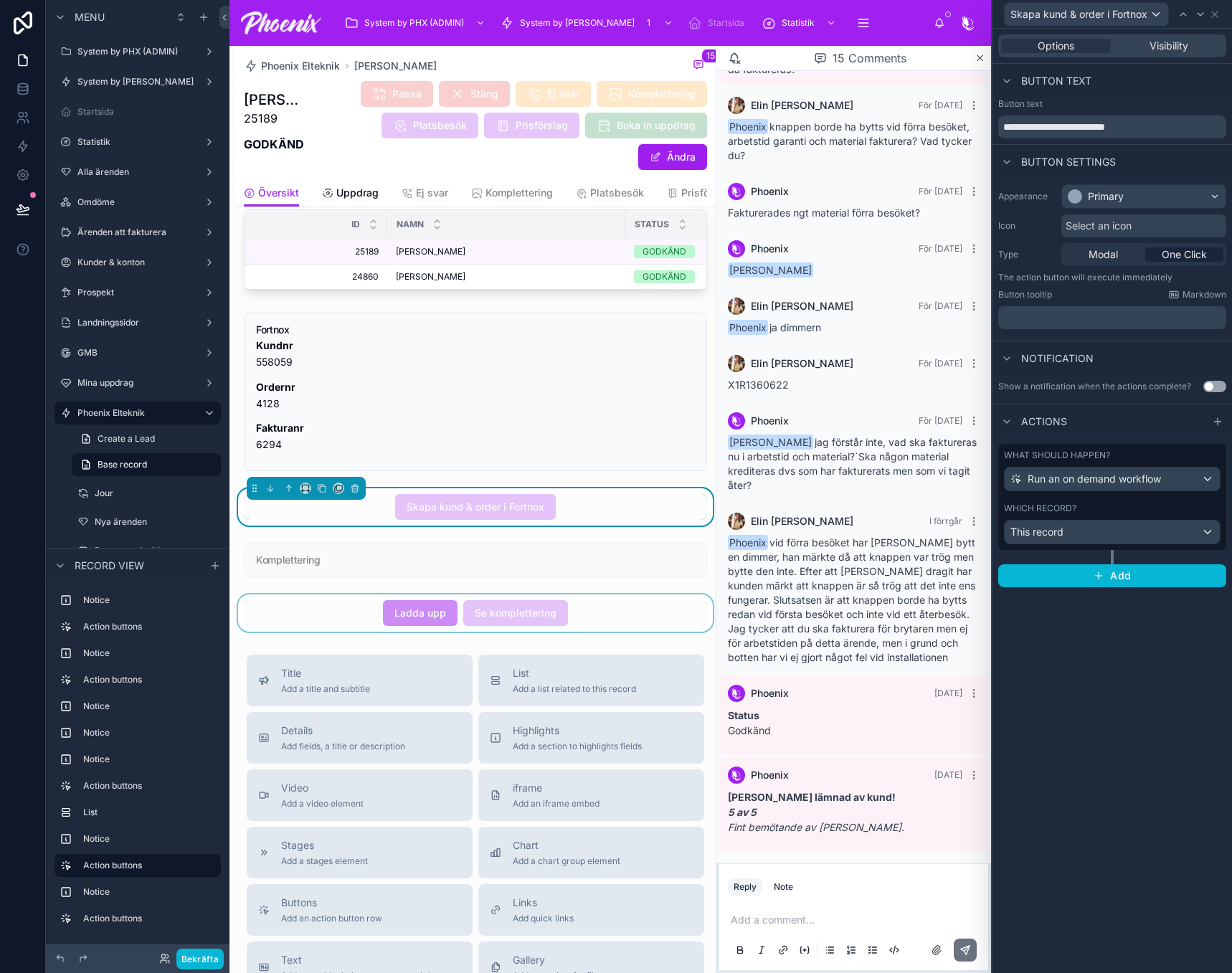
click at [481, 626] on div at bounding box center [475, 613] width 481 height 37
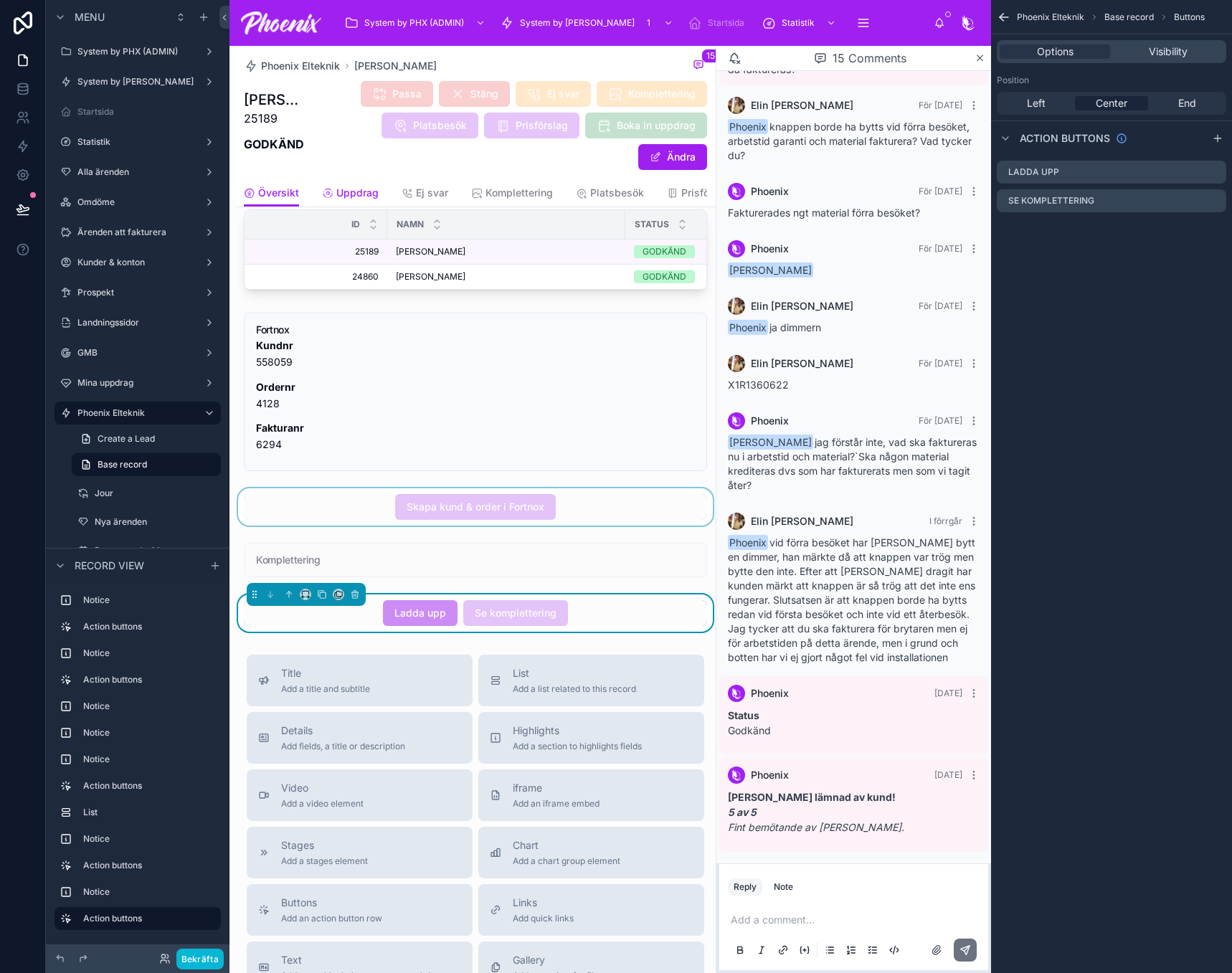
click at [362, 191] on span "Uppdrag" at bounding box center [358, 192] width 42 height 14
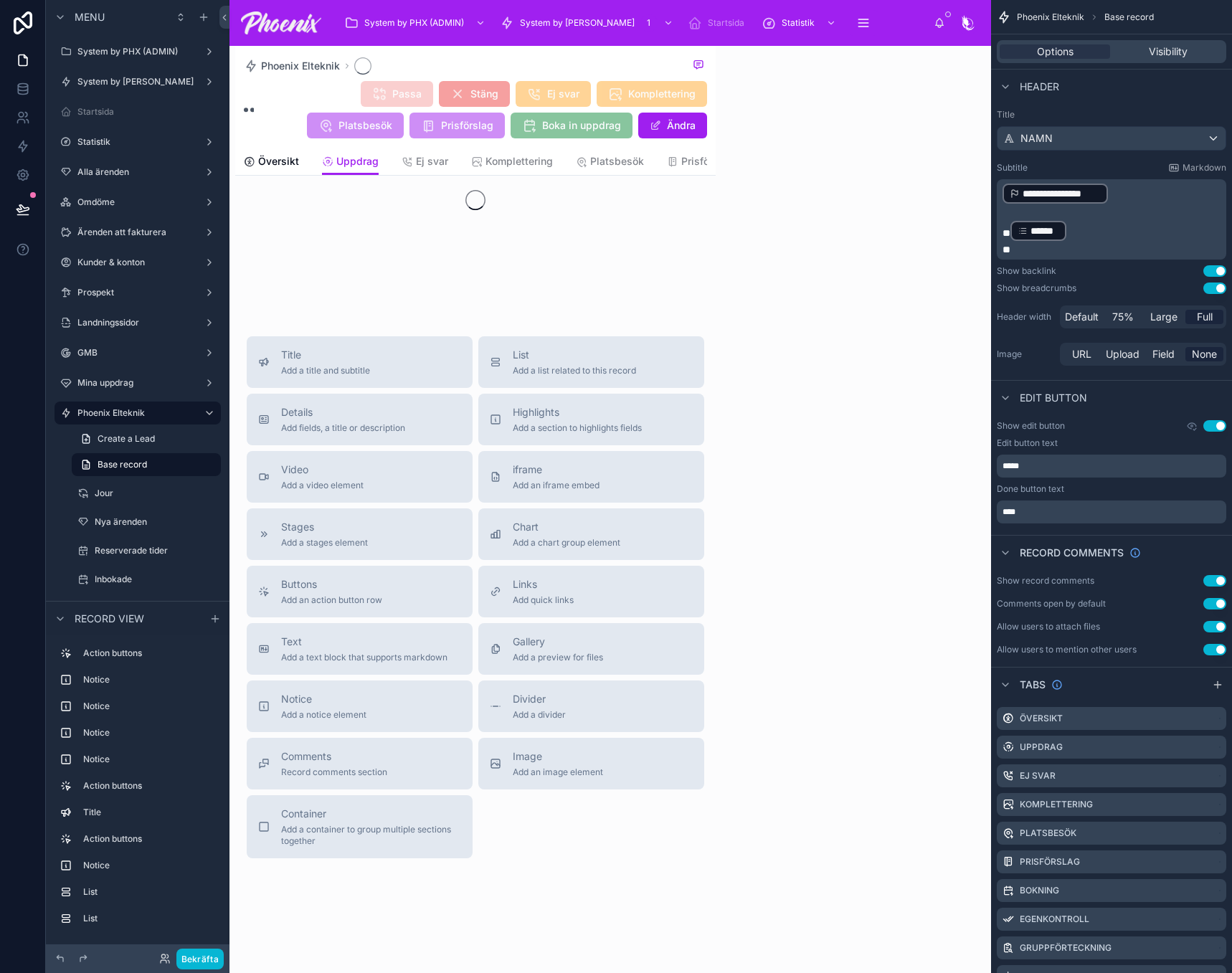
scroll to position [117, 0]
click at [988, 61] on div at bounding box center [853, 509] width 276 height 927
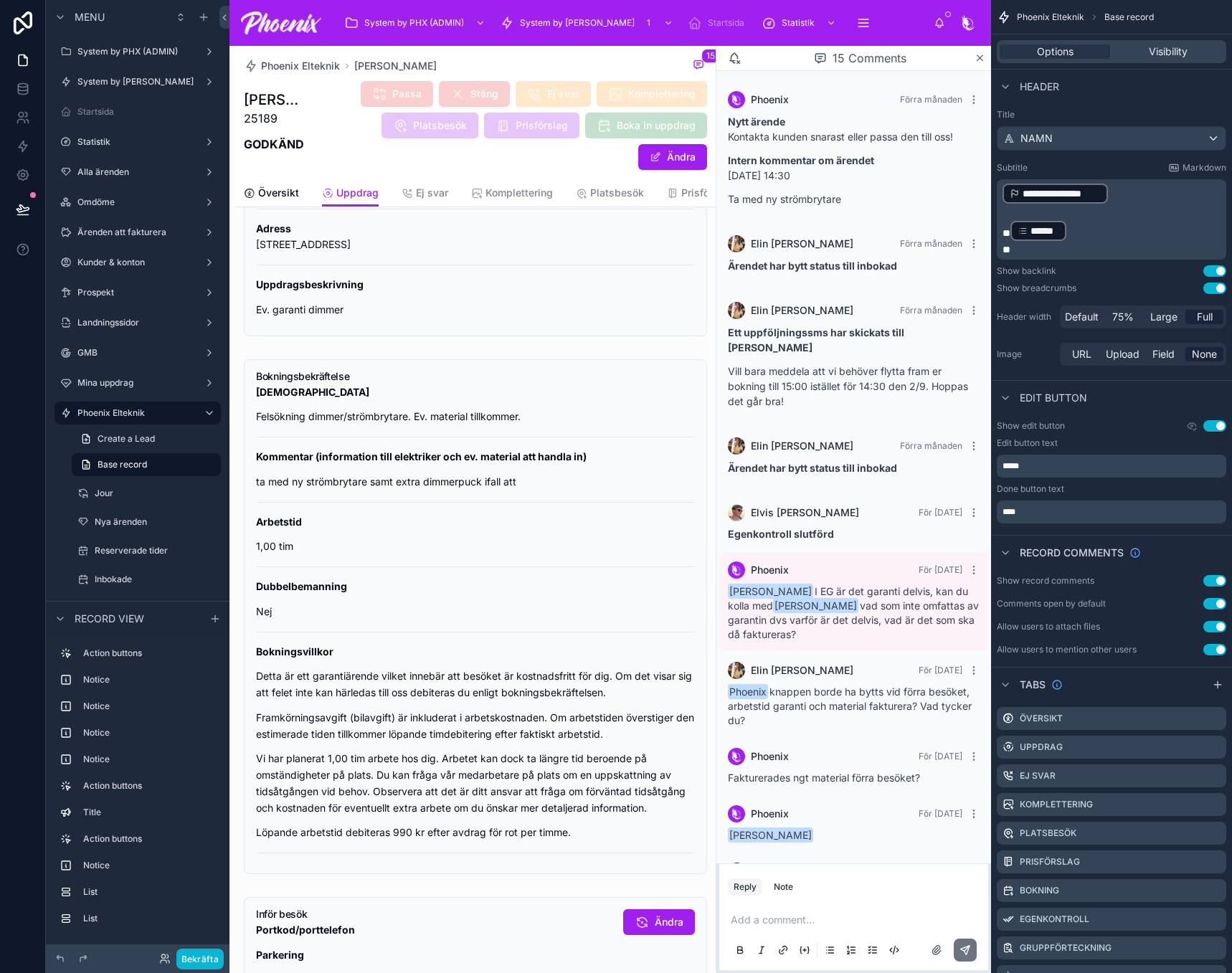
scroll to position [579, 0]
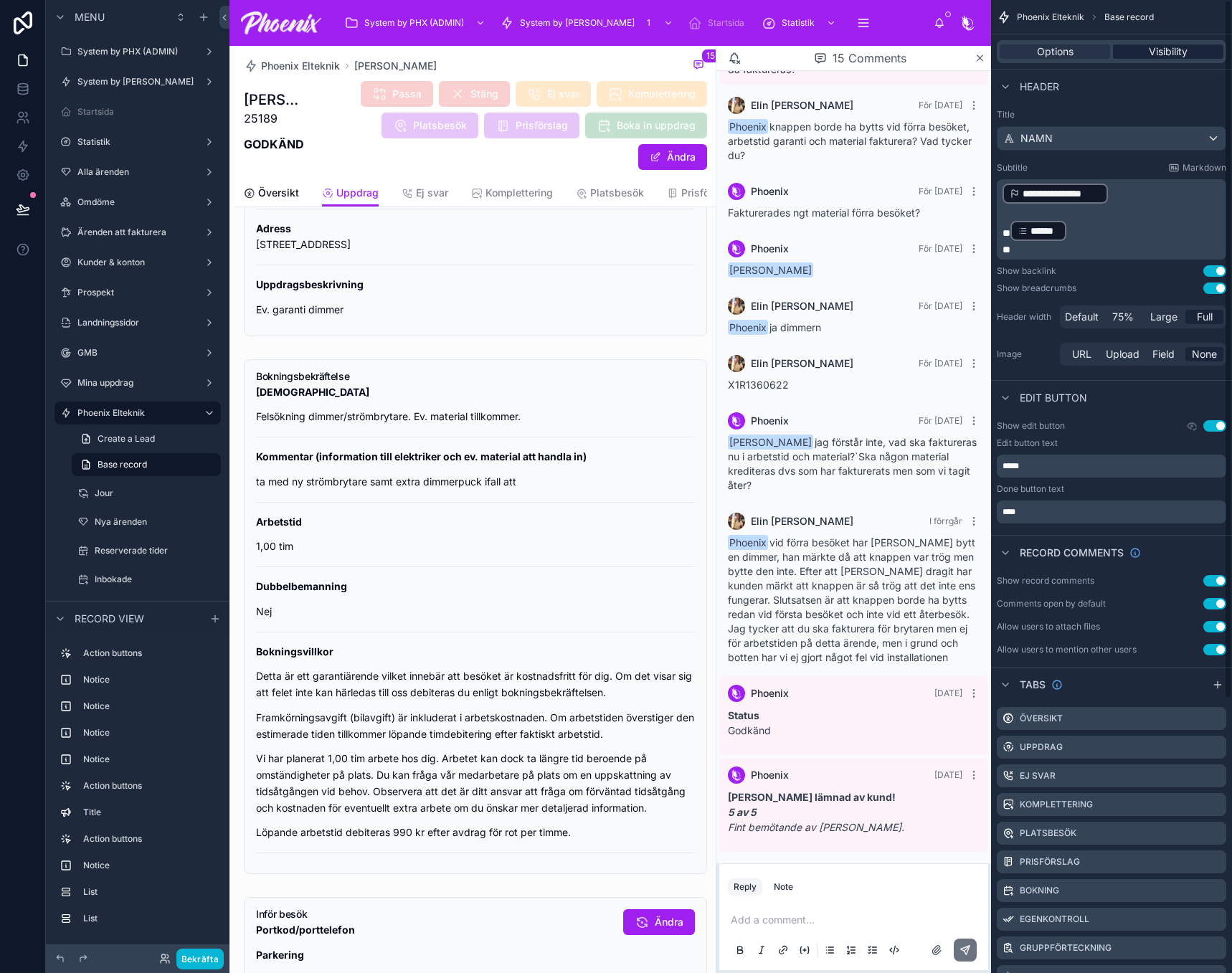
click at [1169, 47] on span "Visibility" at bounding box center [1168, 51] width 39 height 14
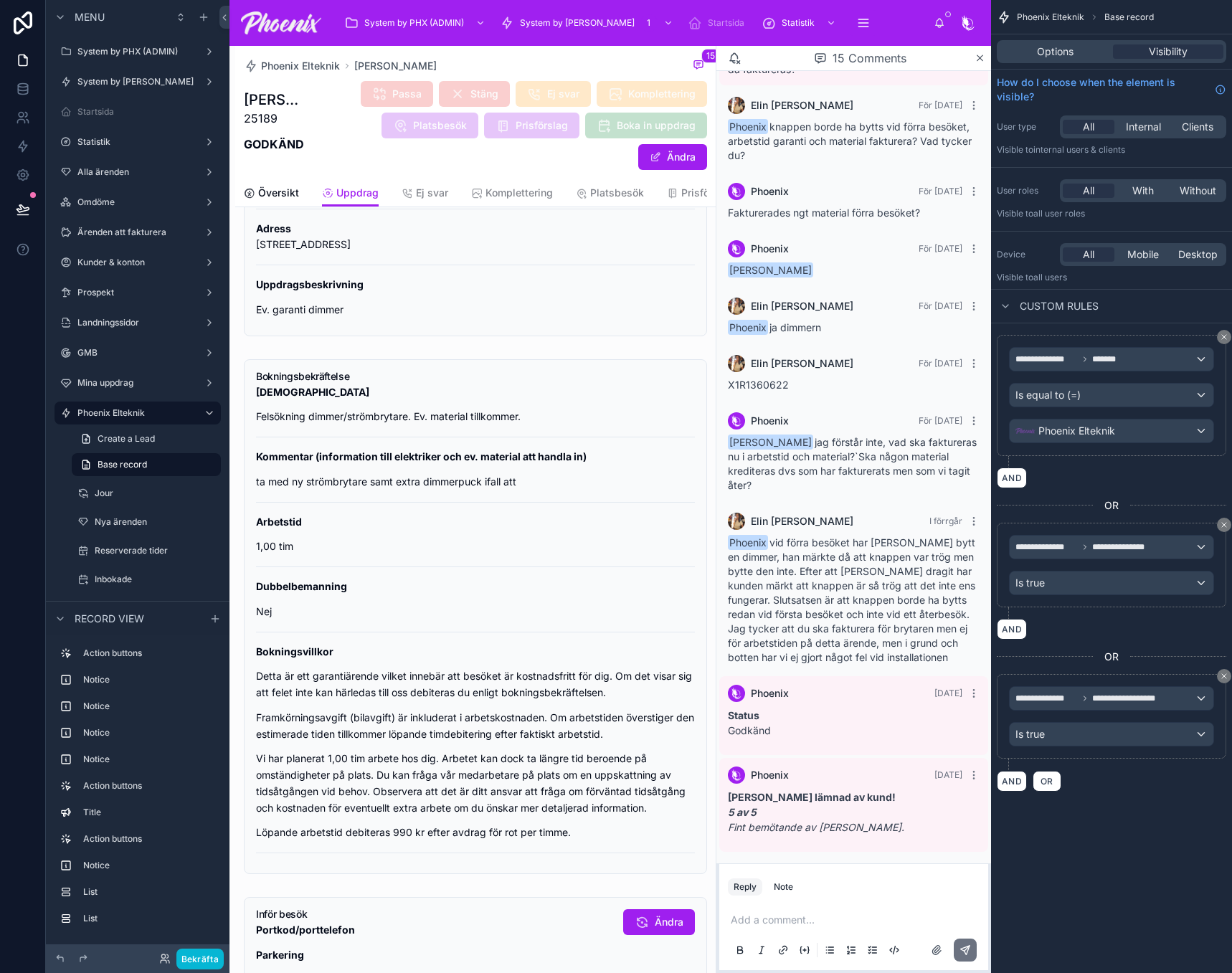
click at [978, 64] on div "15 Comments" at bounding box center [854, 58] width 275 height 25
click at [978, 61] on icon at bounding box center [979, 58] width 11 height 12
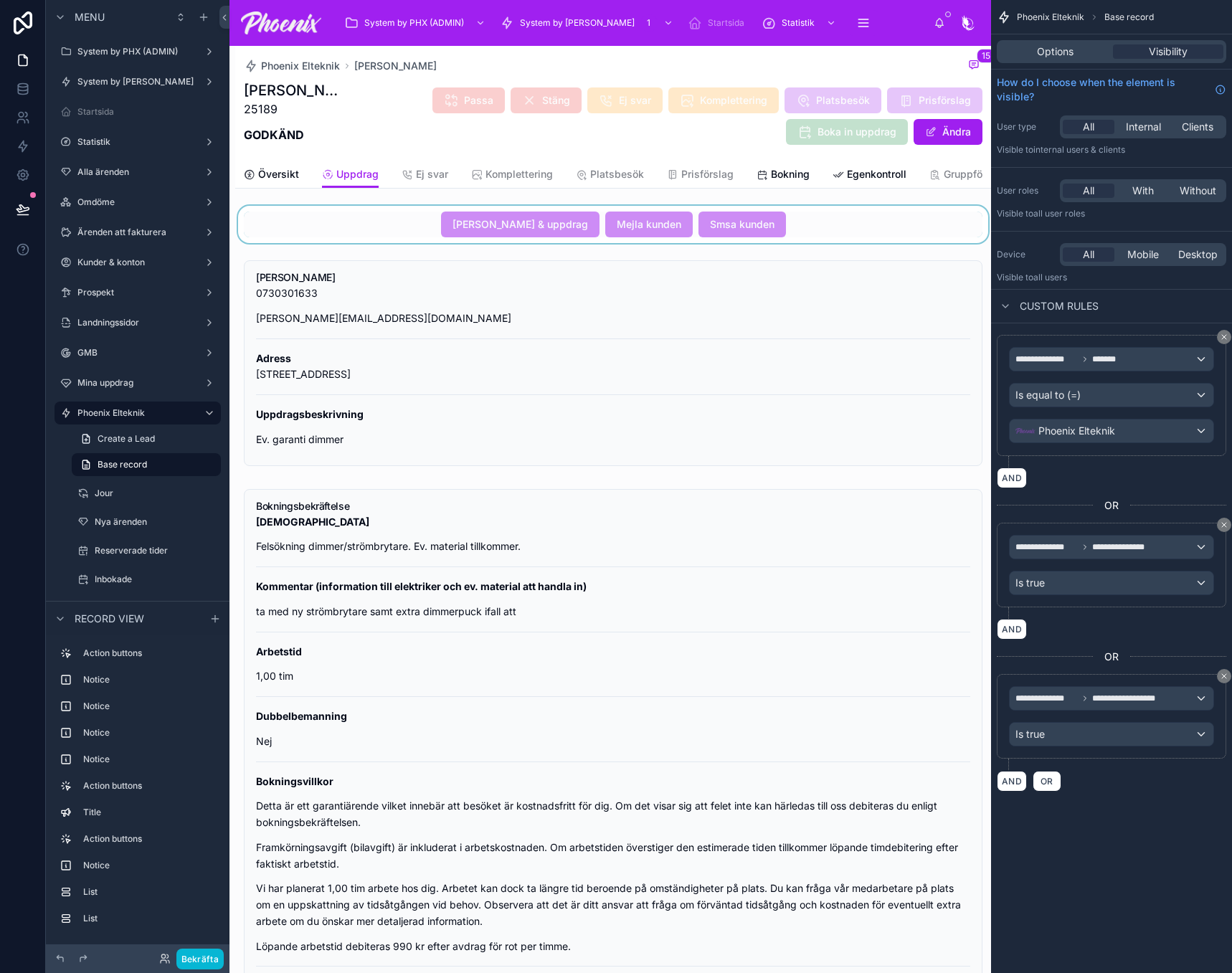
click at [551, 243] on div at bounding box center [612, 225] width 755 height 37
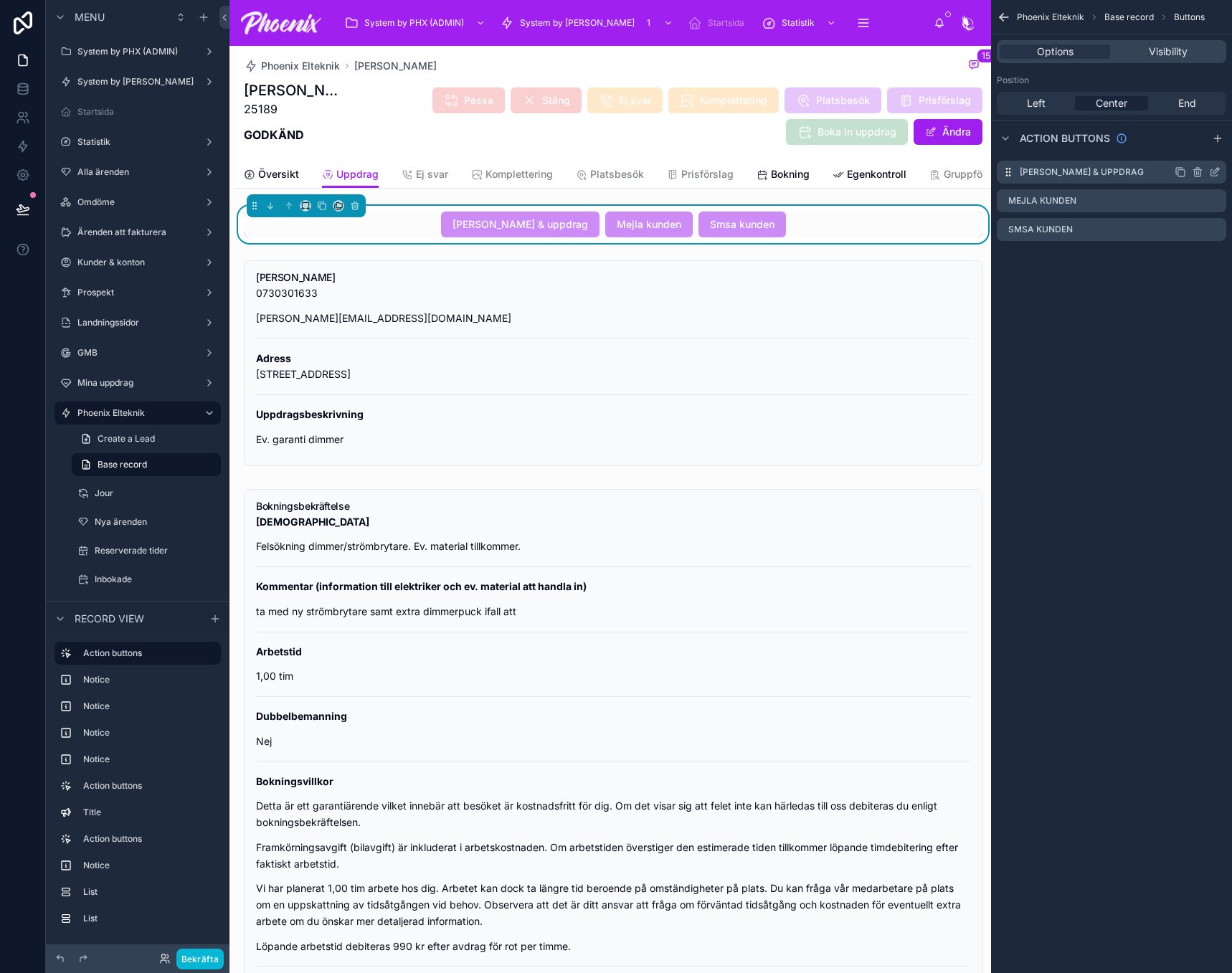
click at [1216, 172] on icon "scrollable content" at bounding box center [1215, 172] width 12 height 12
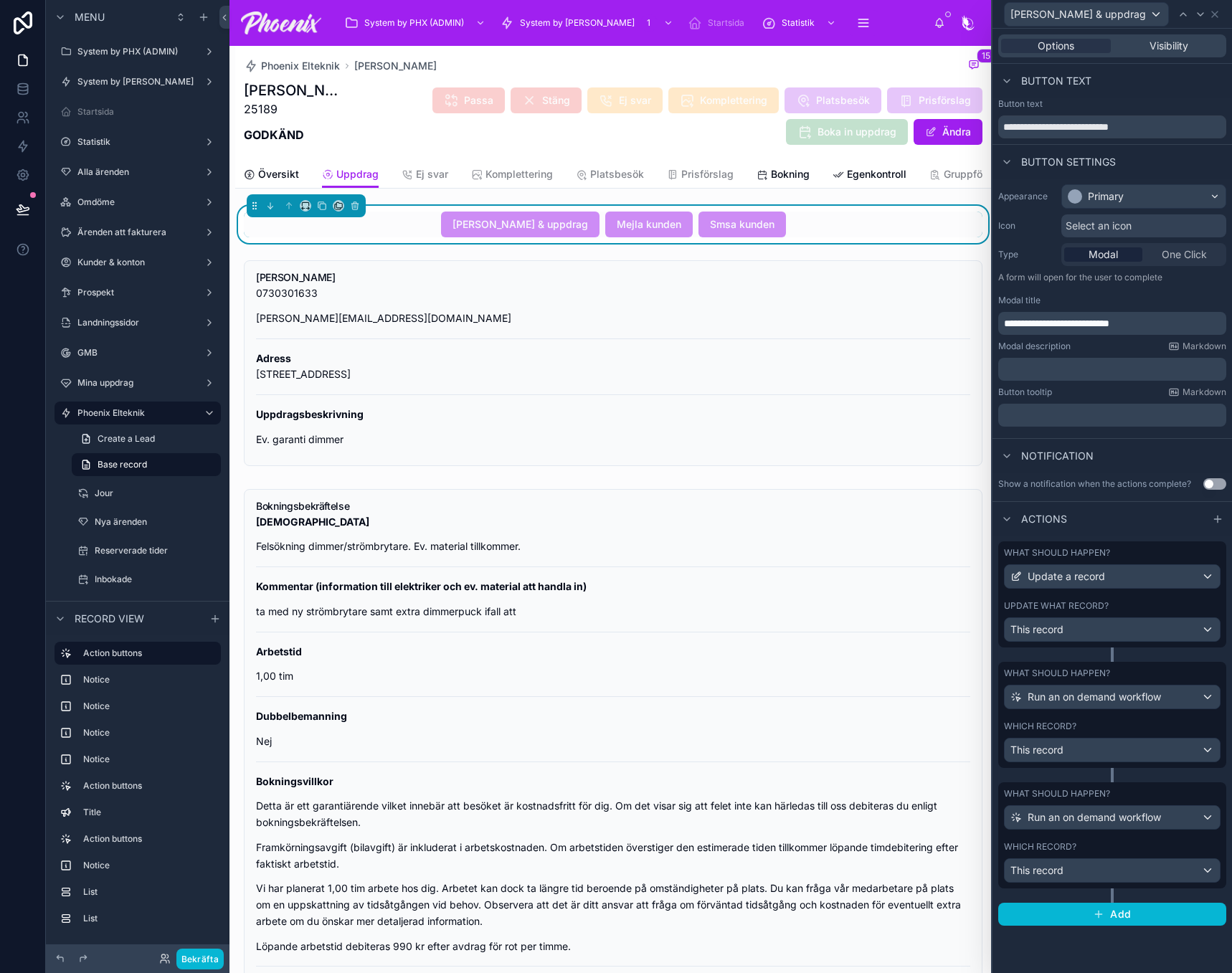
click at [1187, 731] on div "Which record?" at bounding box center [1112, 726] width 216 height 12
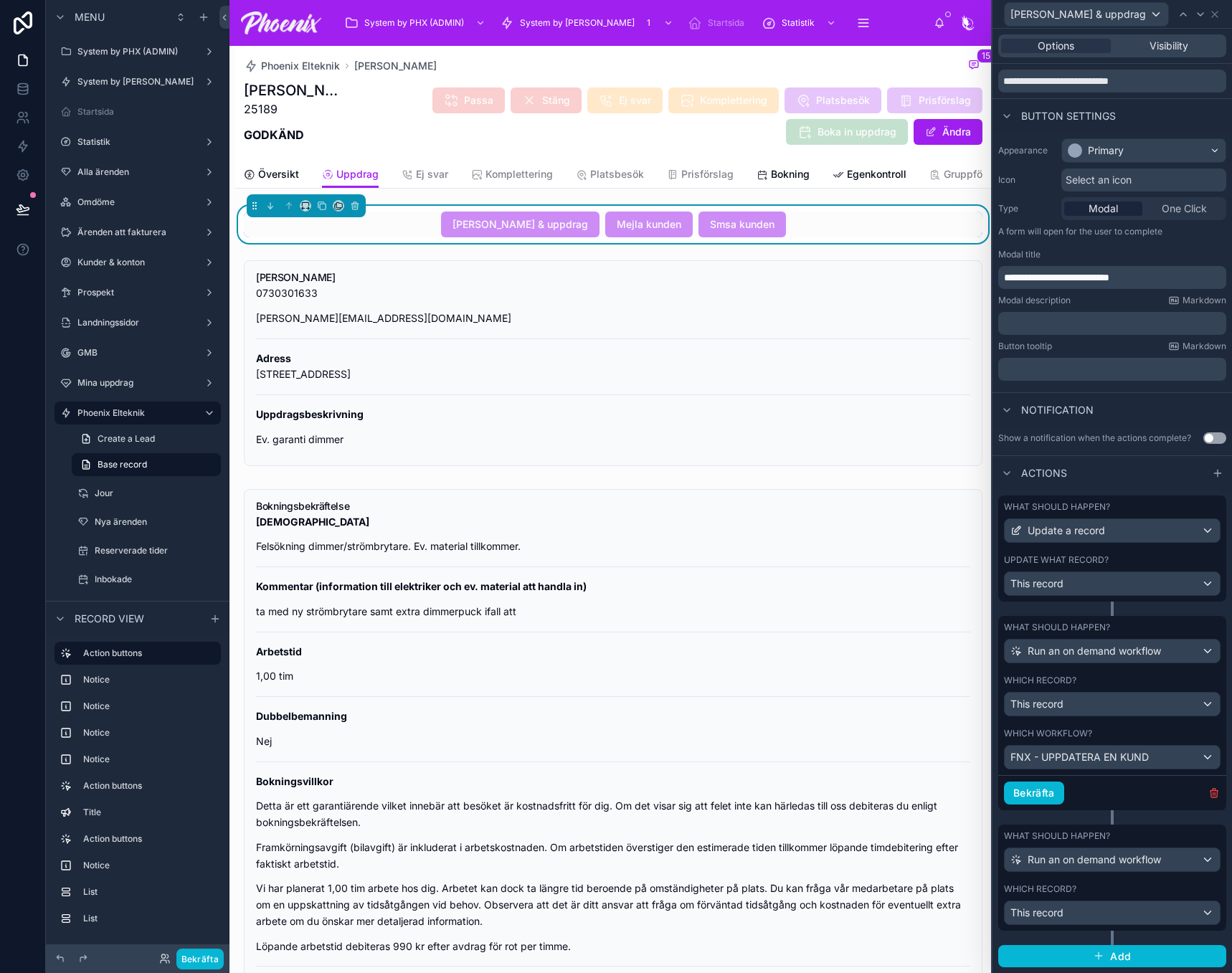
drag, startPoint x: 1151, startPoint y: 889, endPoint x: 1160, endPoint y: 883, distance: 10.8
click at [1151, 888] on div "Which record?" at bounding box center [1112, 889] width 216 height 12
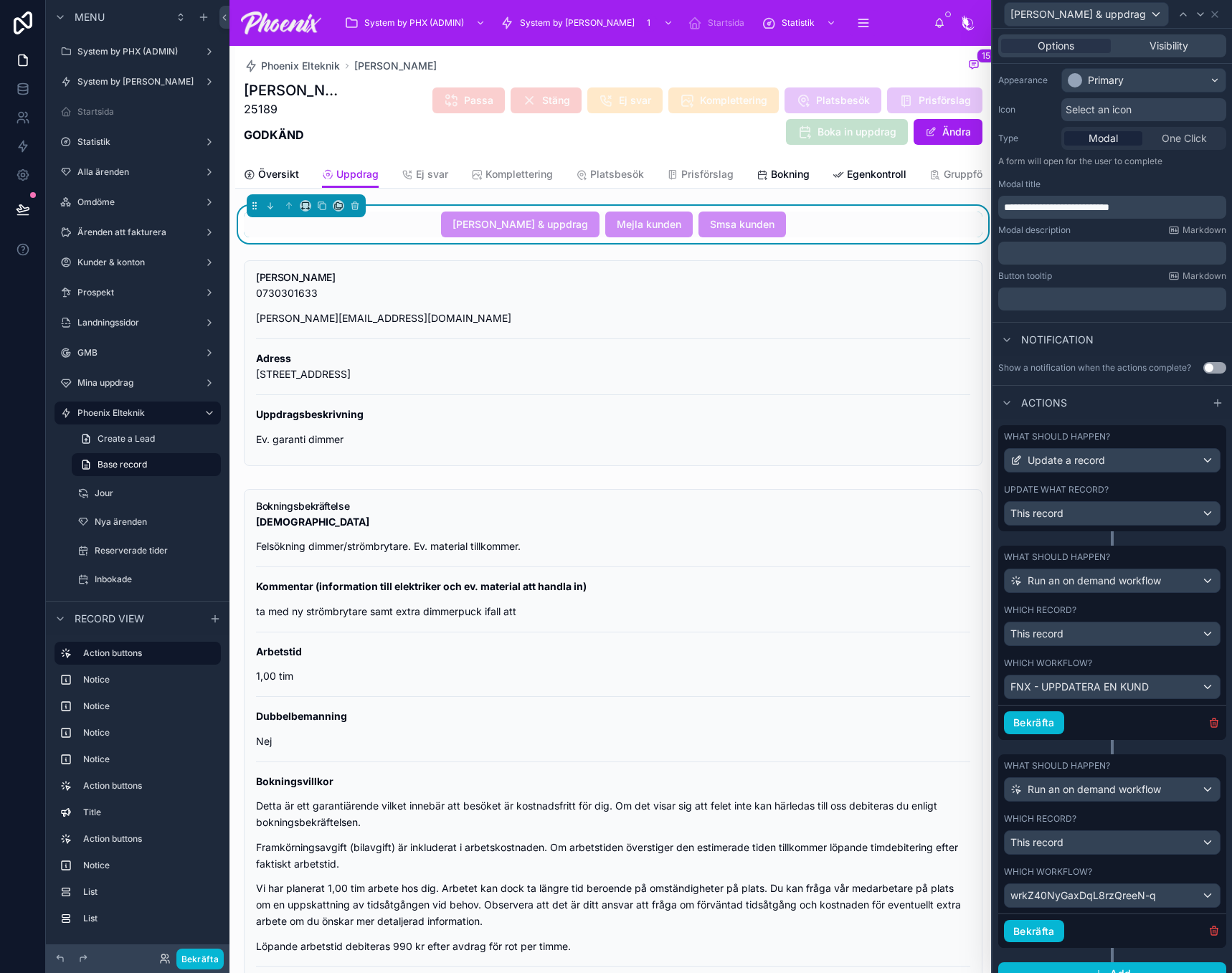
scroll to position [134, 0]
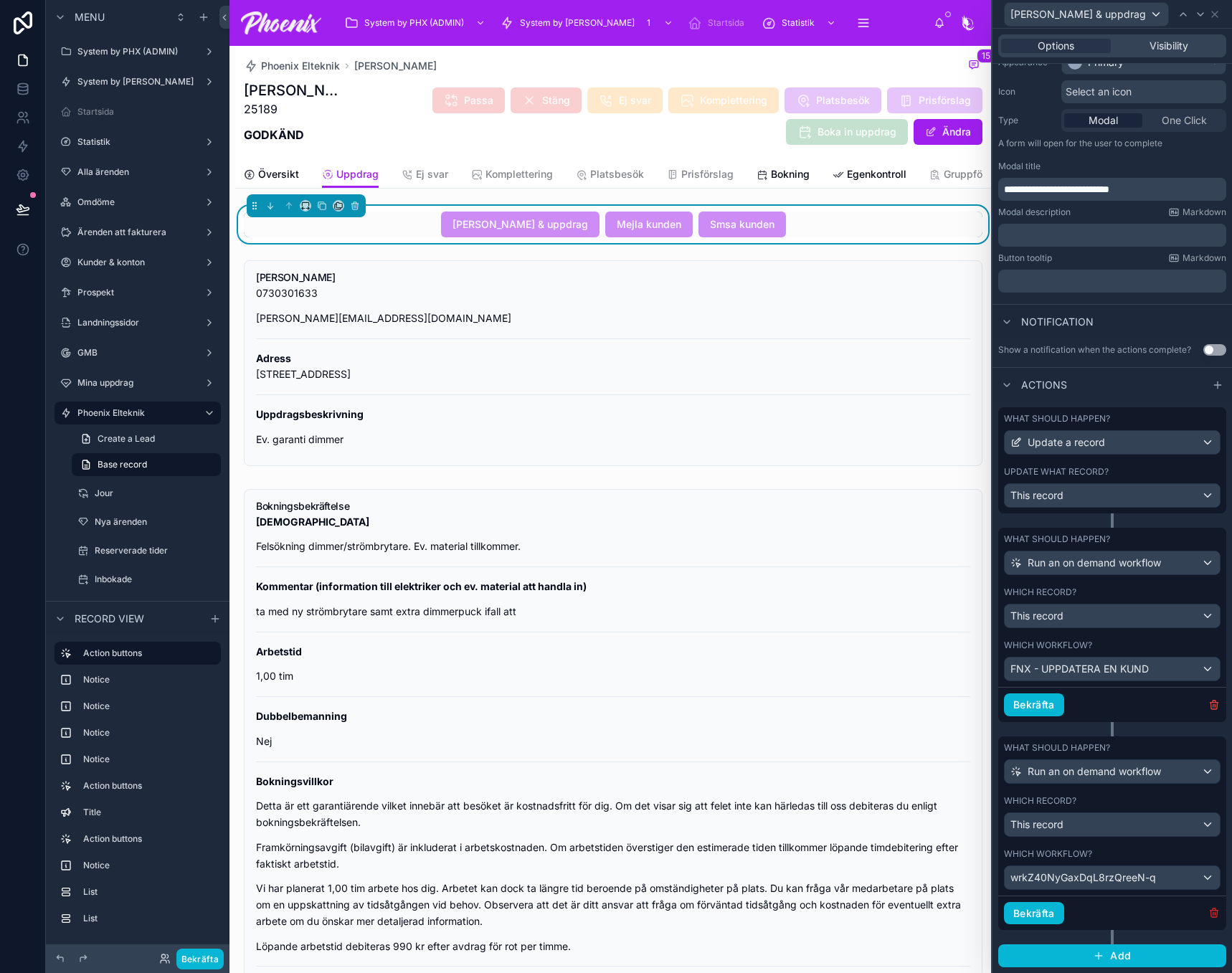
click at [1208, 909] on icon "button" at bounding box center [1214, 913] width 12 height 12
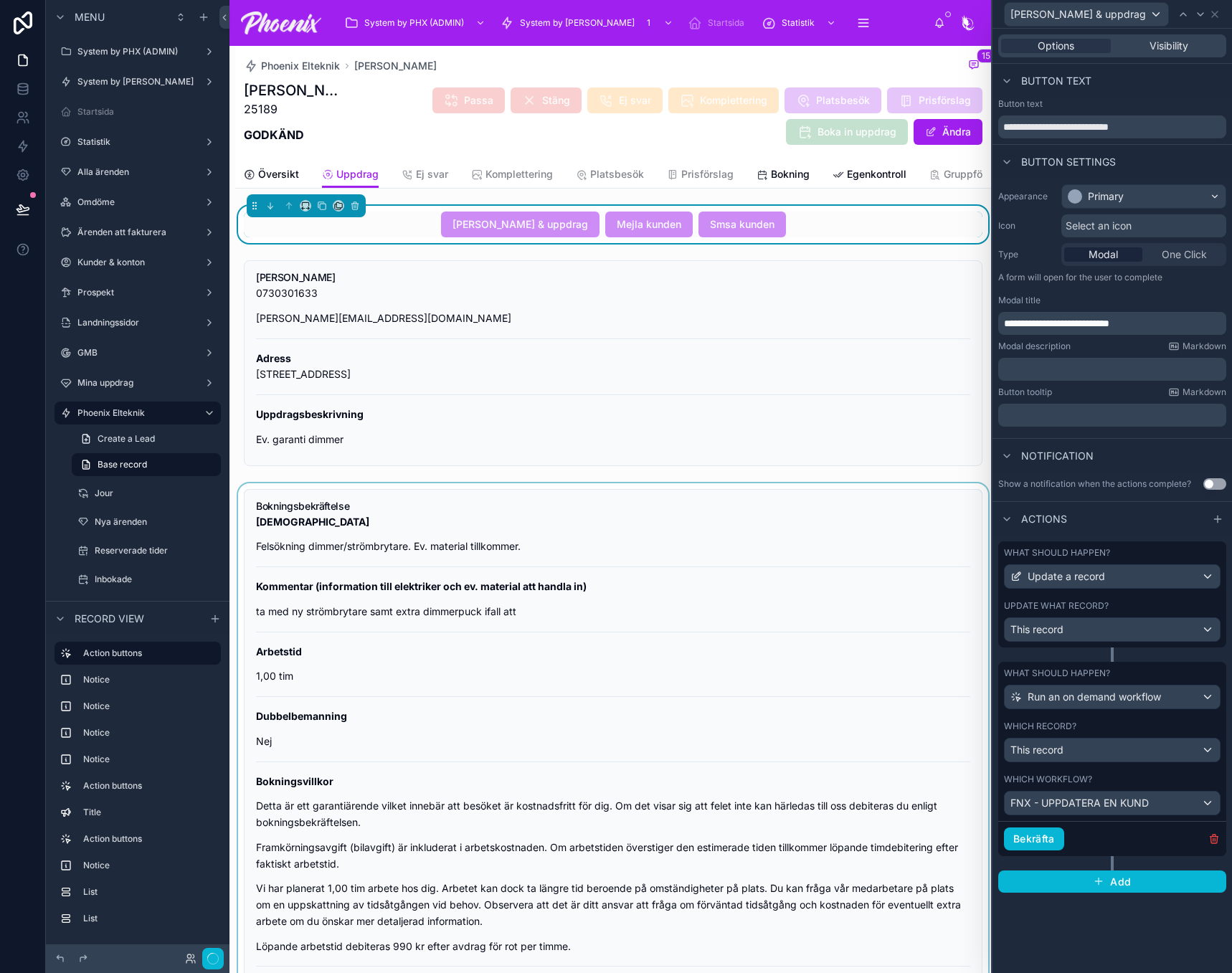
scroll to position [0, 0]
click at [449, 379] on div at bounding box center [612, 363] width 755 height 217
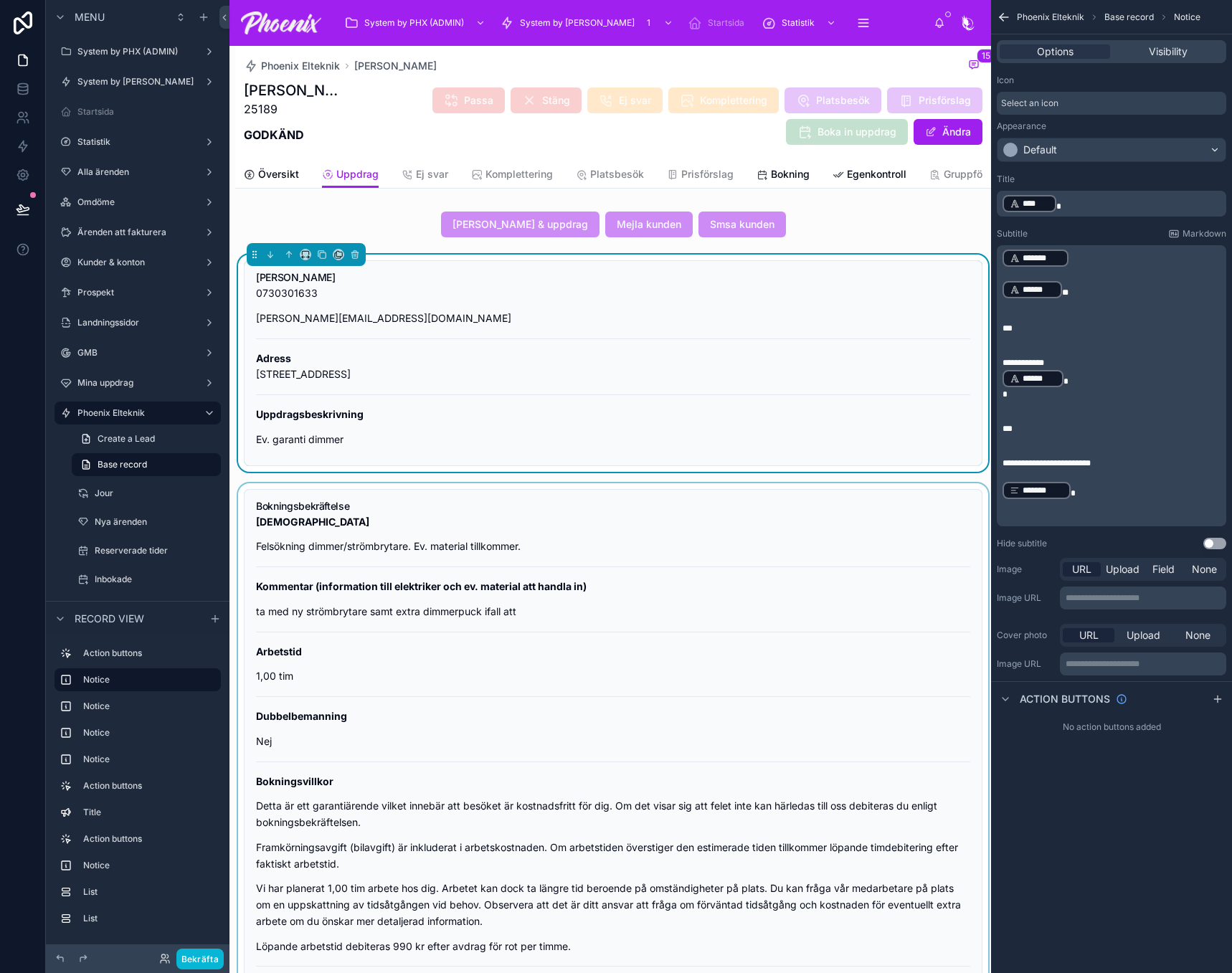
click at [499, 548] on div at bounding box center [612, 738] width 755 height 510
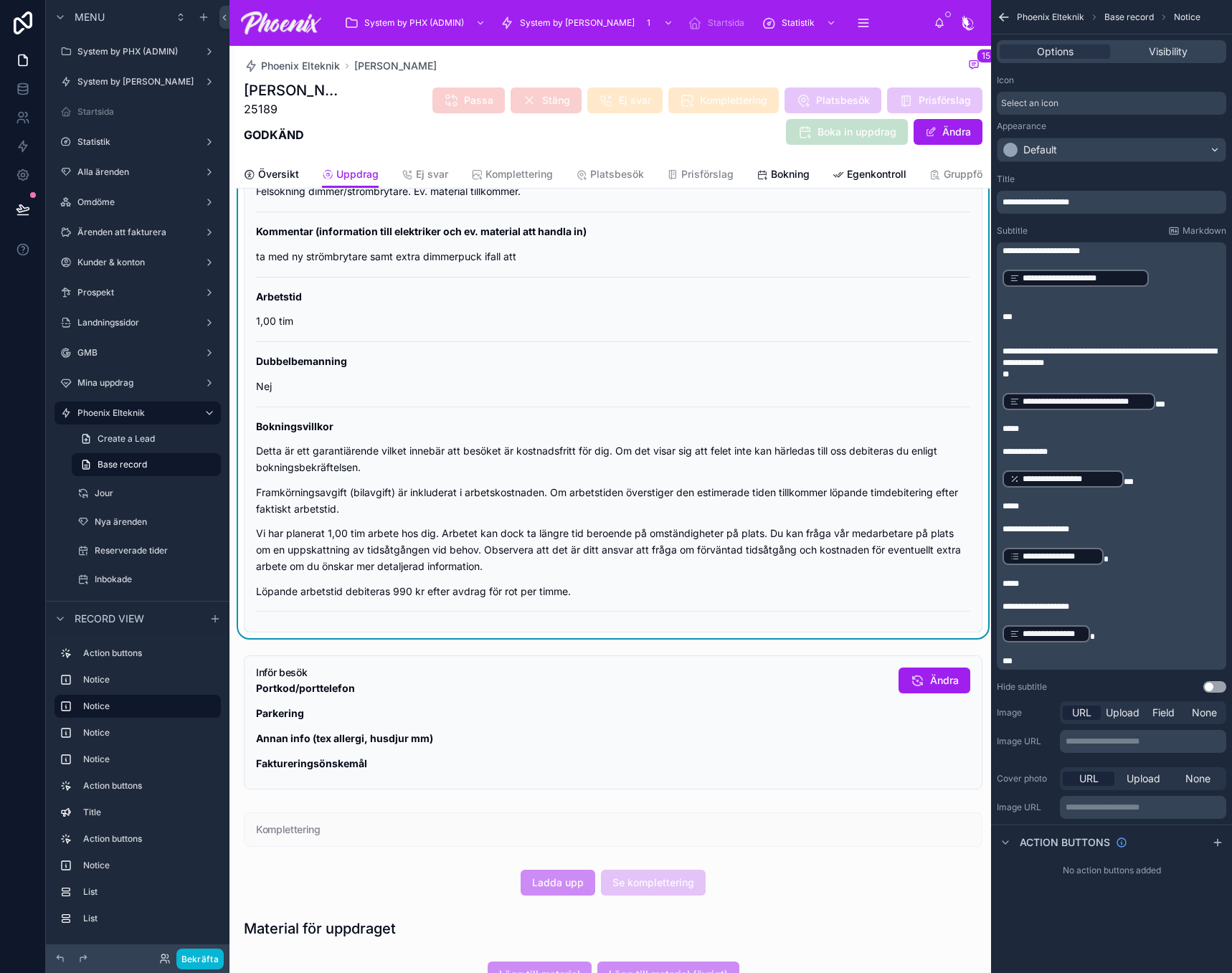
scroll to position [359, 0]
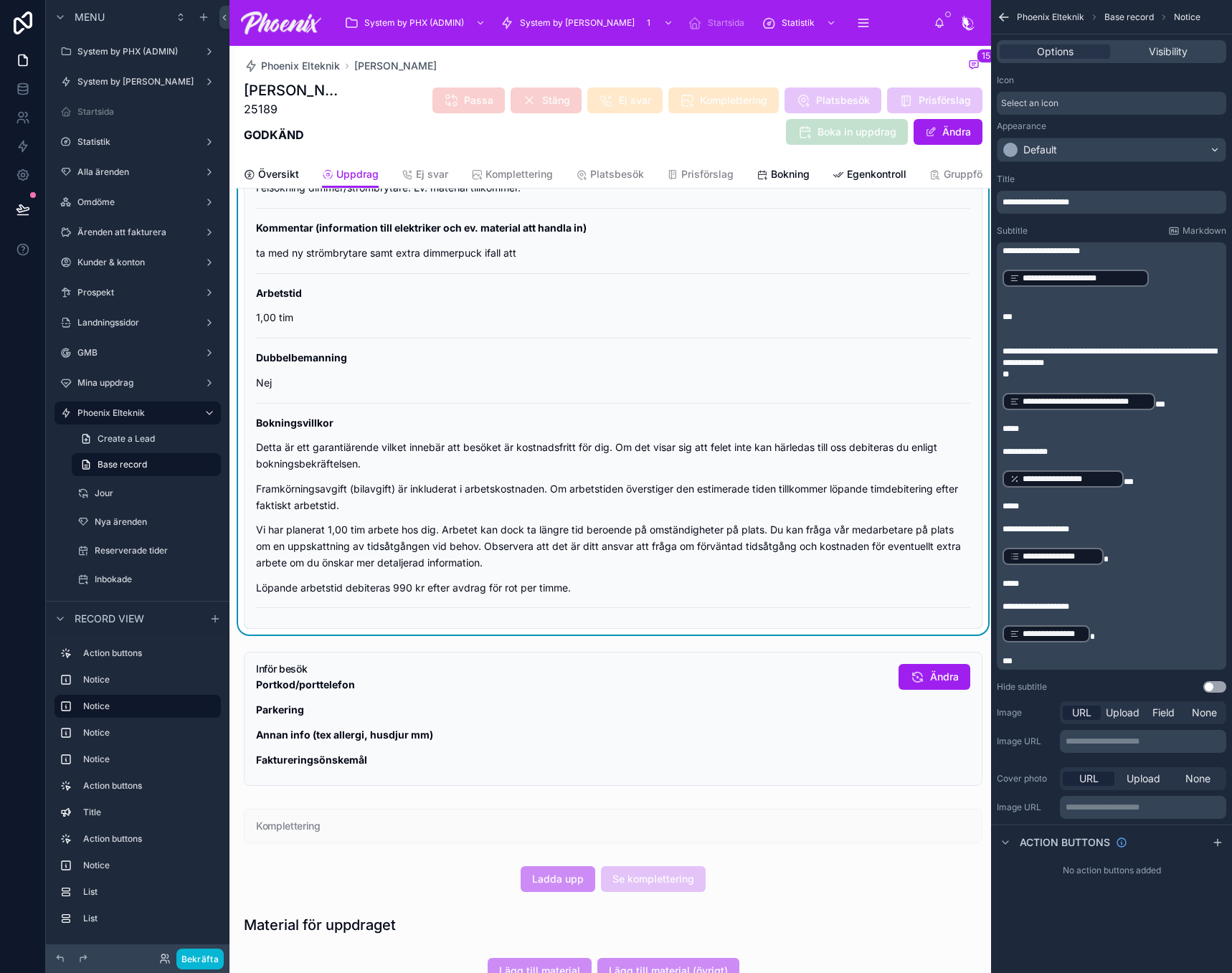
click at [499, 570] on p "Vi har planerat 1,00 tim arbete hos dig. Arbetet kan dock ta längre tid beroend…" at bounding box center [613, 547] width 714 height 49
click at [532, 670] on div at bounding box center [612, 719] width 755 height 146
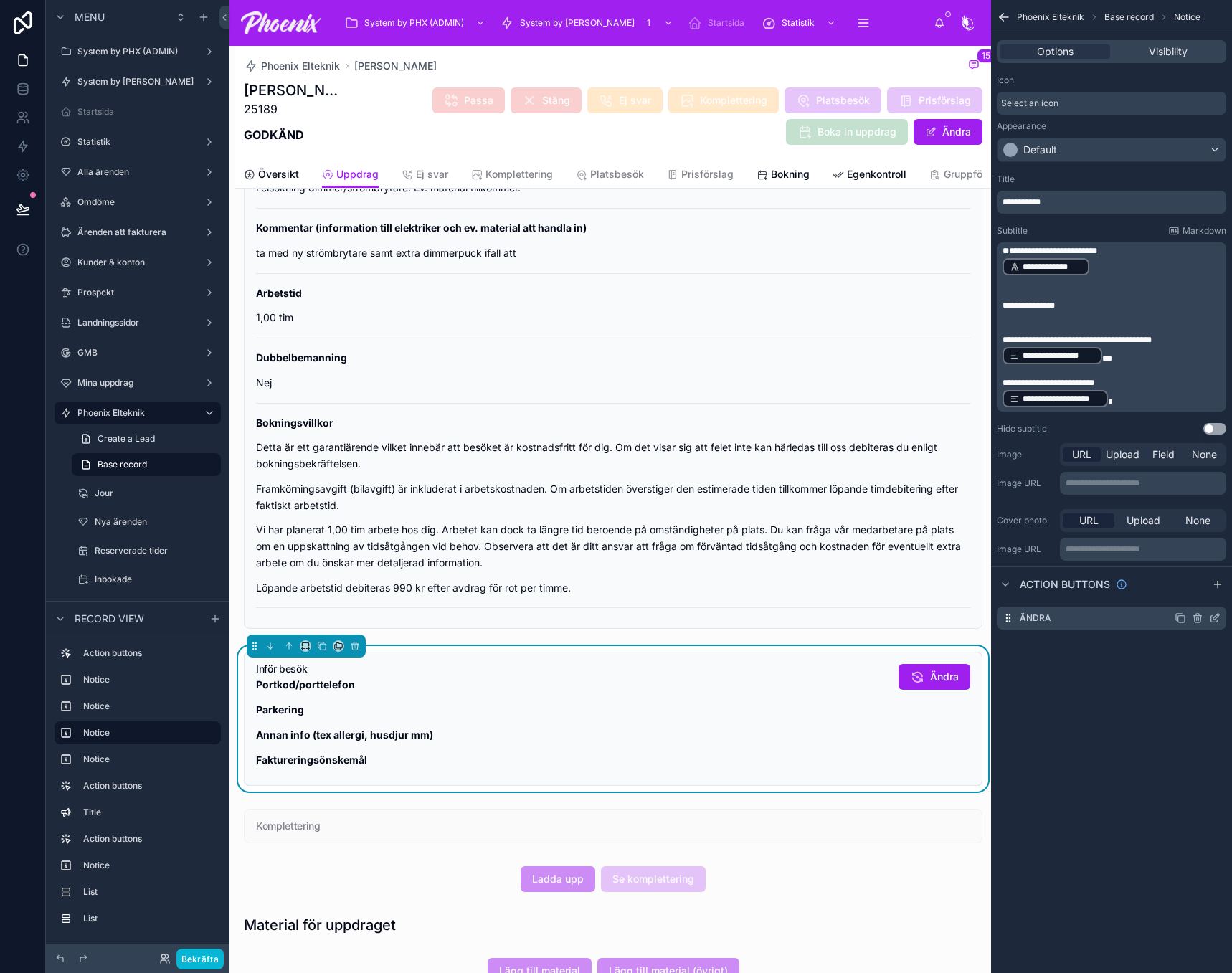
click at [1218, 614] on icon "scrollable content" at bounding box center [1215, 618] width 12 height 12
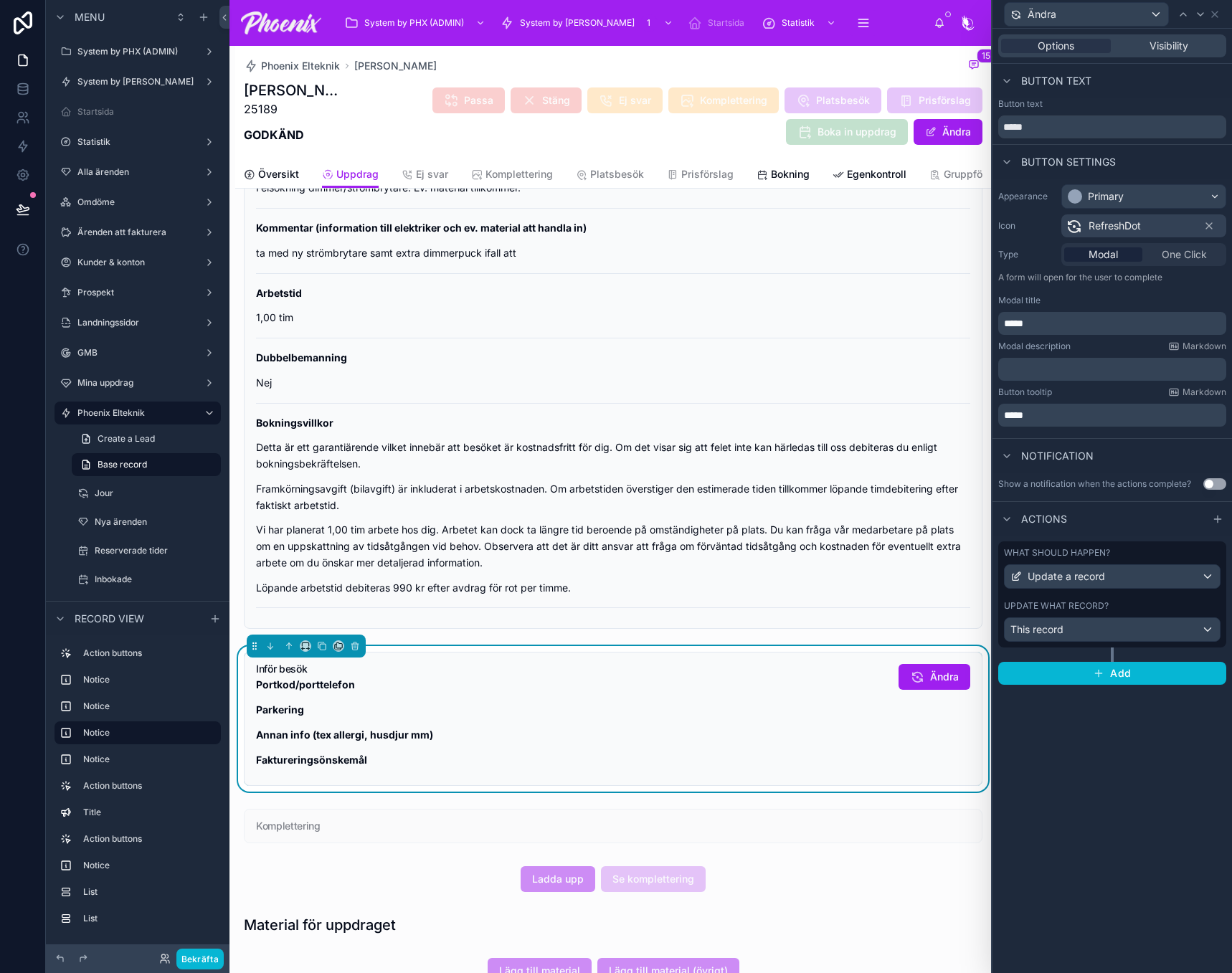
click at [1182, 614] on div "Update what record? This record" at bounding box center [1112, 620] width 216 height 42
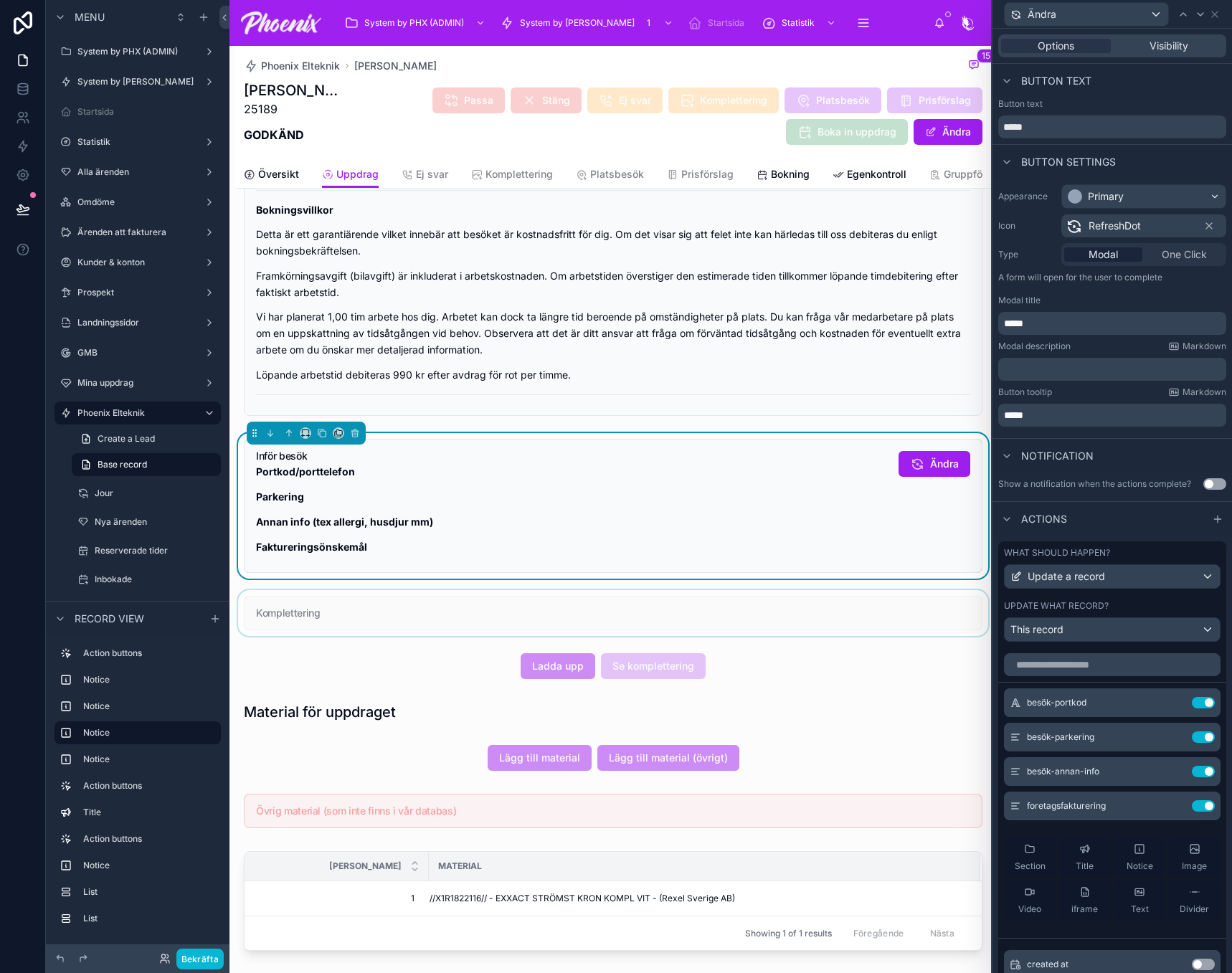
scroll to position [574, 0]
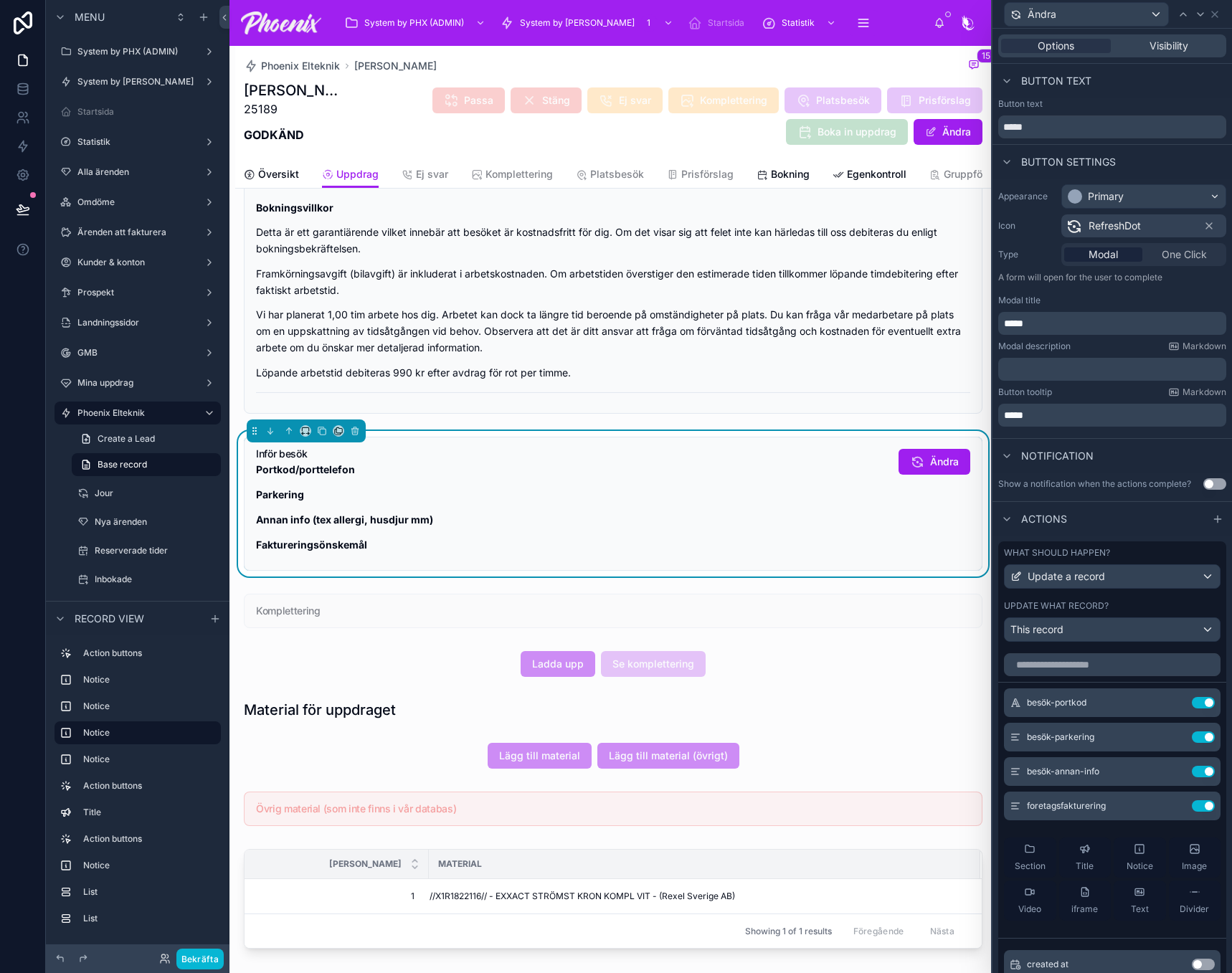
click at [435, 646] on div "Ändra kunduppgifter & uppdrag Mejla kunden Smsa kunden Robert Sundström 0730301…" at bounding box center [612, 349] width 755 height 1435
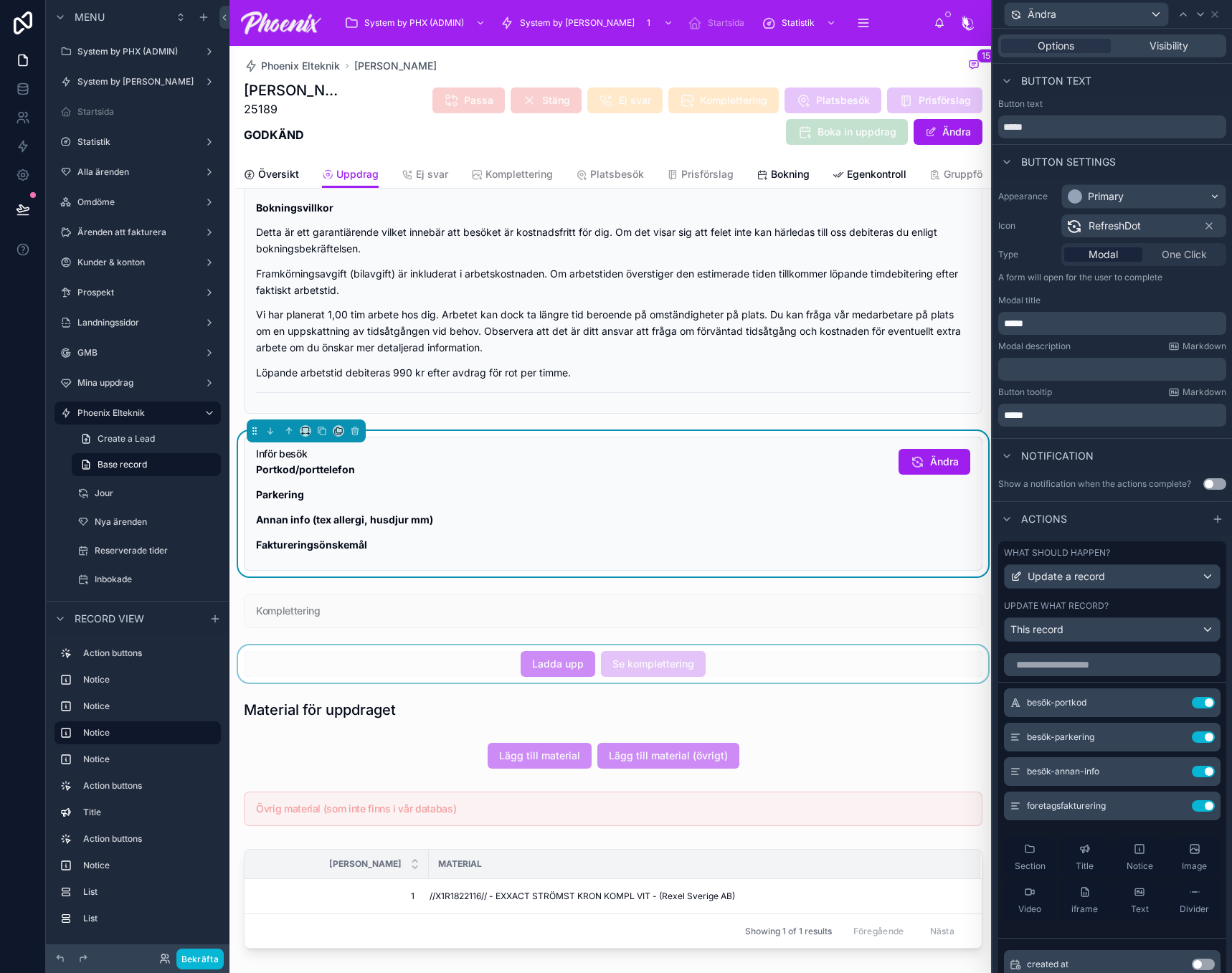
click at [398, 661] on div at bounding box center [612, 664] width 755 height 37
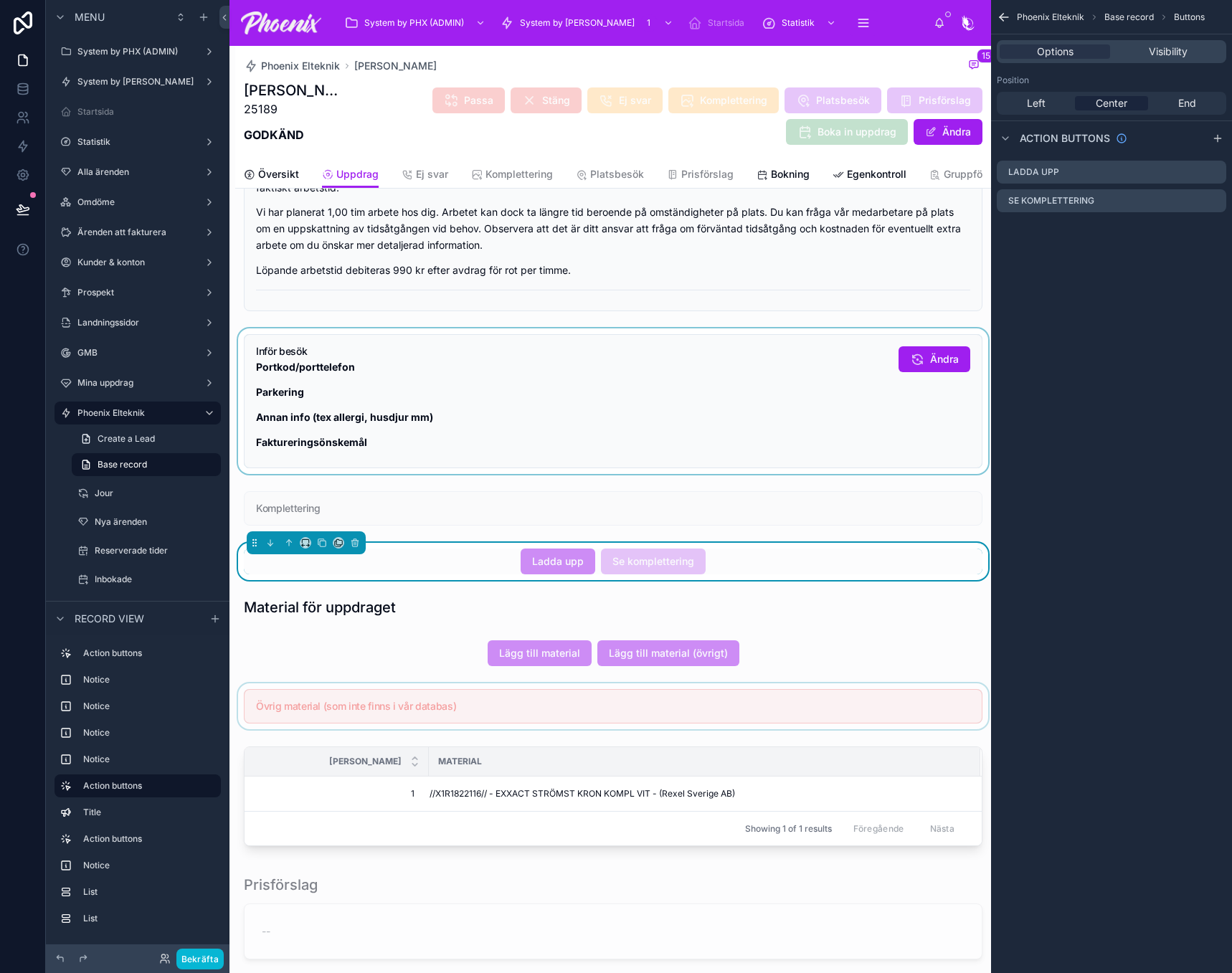
scroll to position [717, 0]
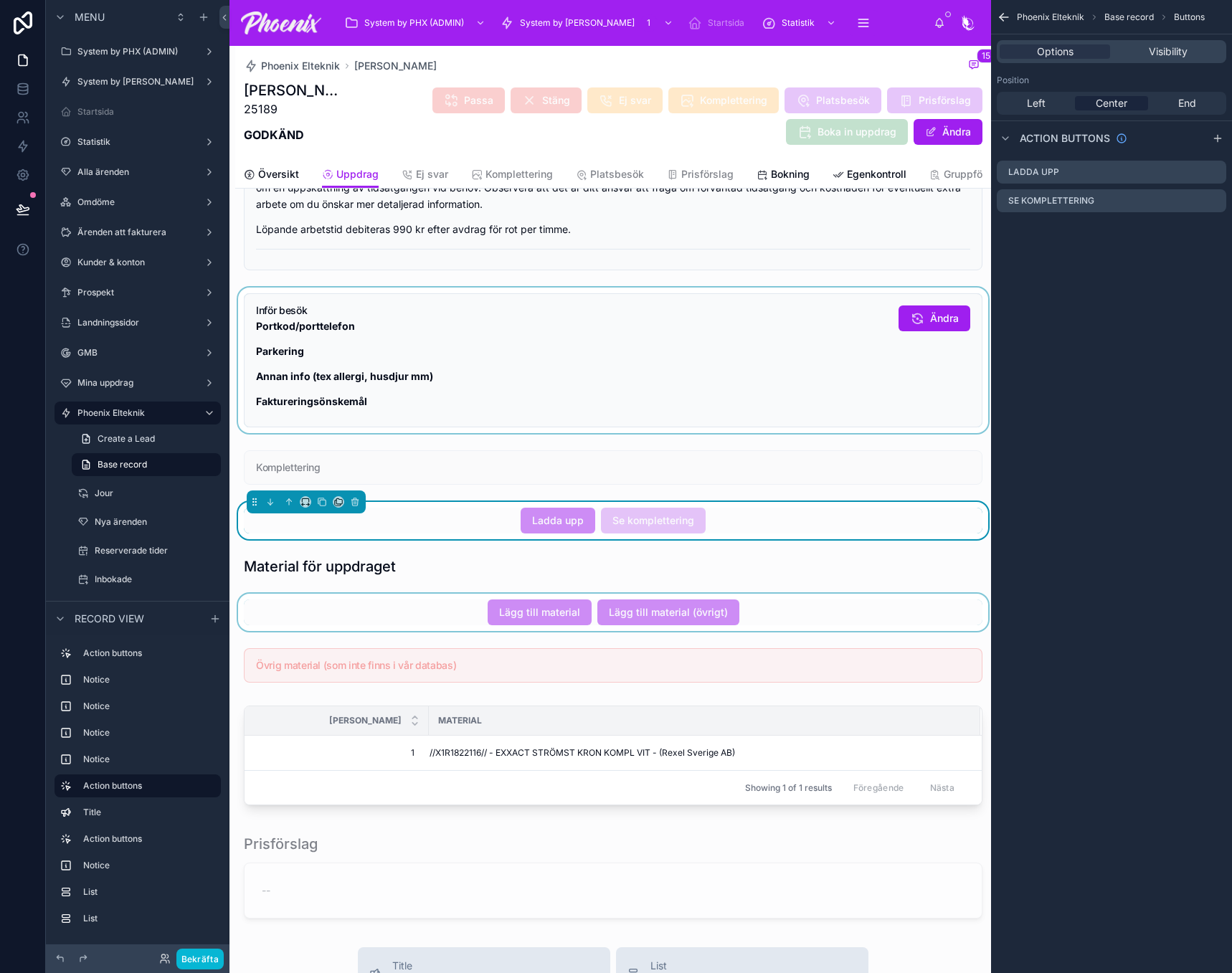
click at [446, 625] on div at bounding box center [612, 612] width 755 height 37
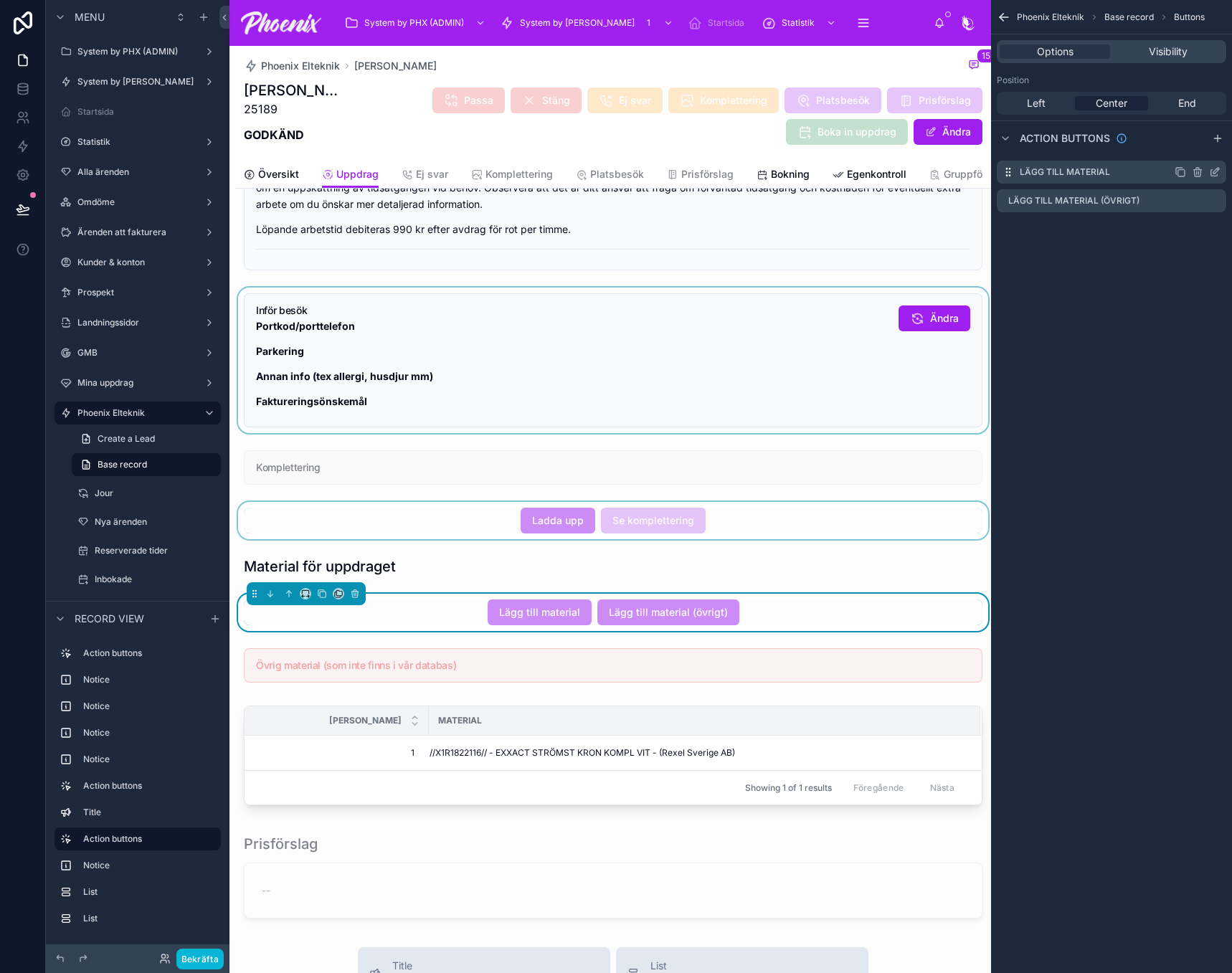
click at [1218, 171] on icon "scrollable content" at bounding box center [1215, 172] width 12 height 12
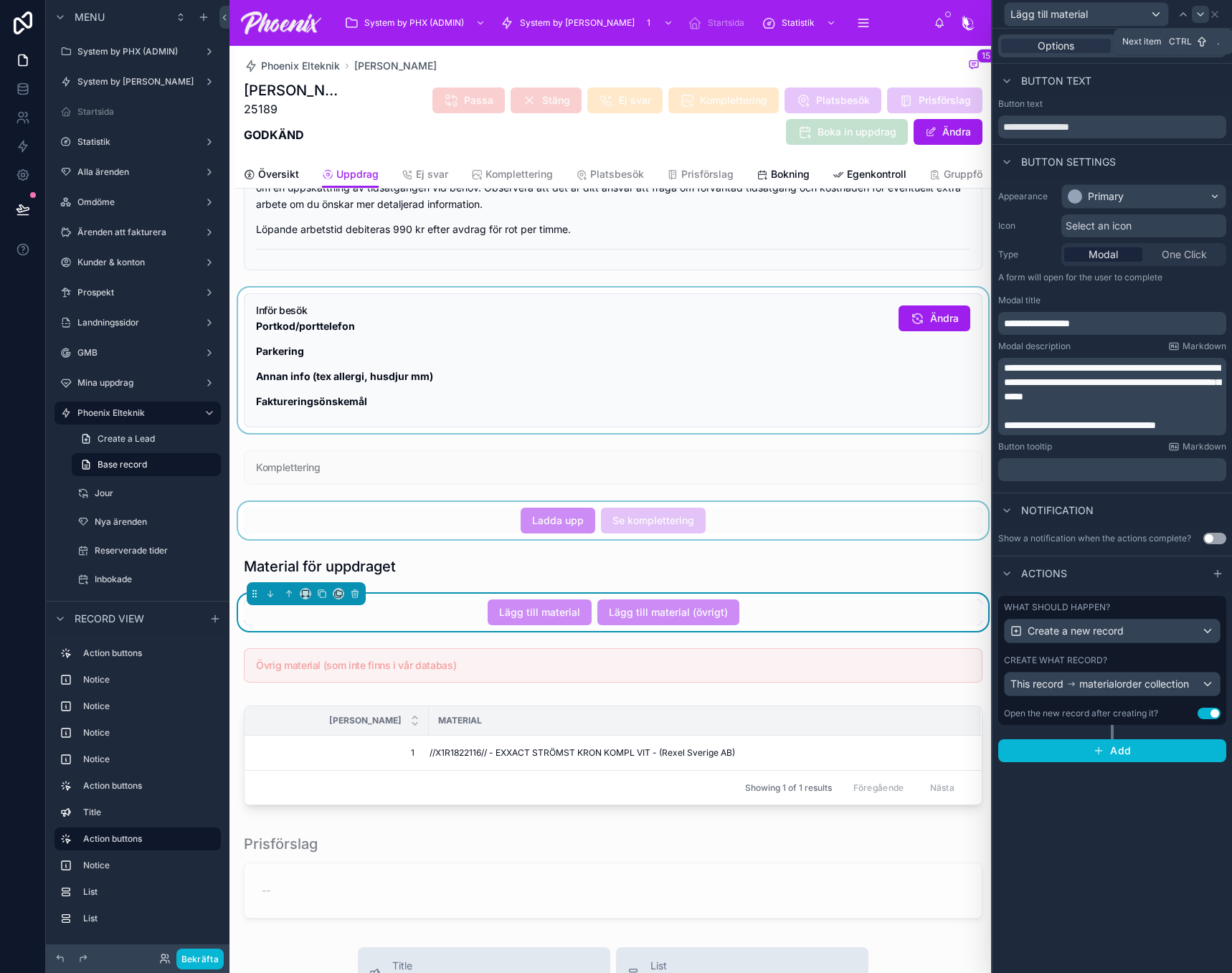
click at [1201, 9] on icon at bounding box center [1201, 14] width 12 height 12
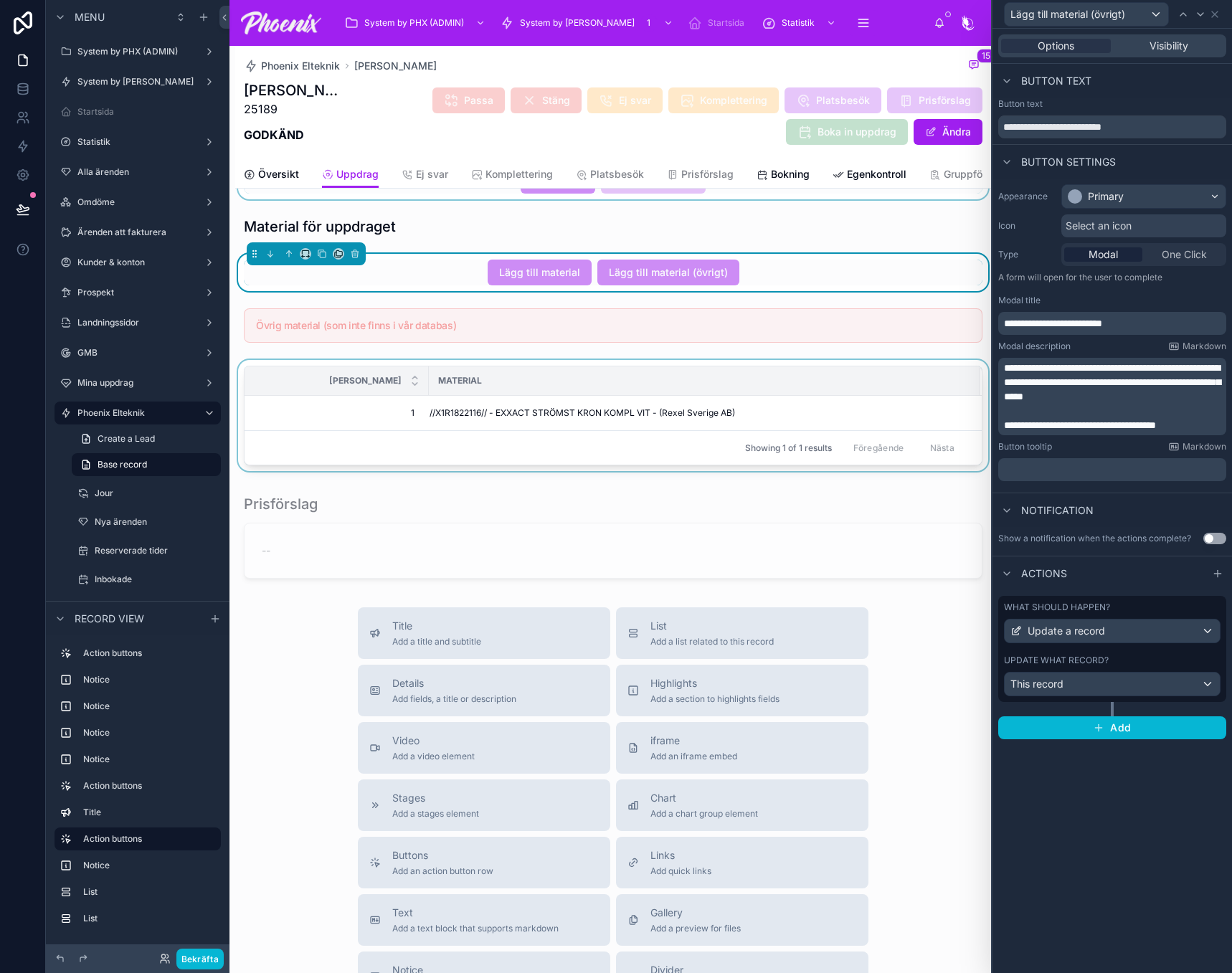
scroll to position [1076, 0]
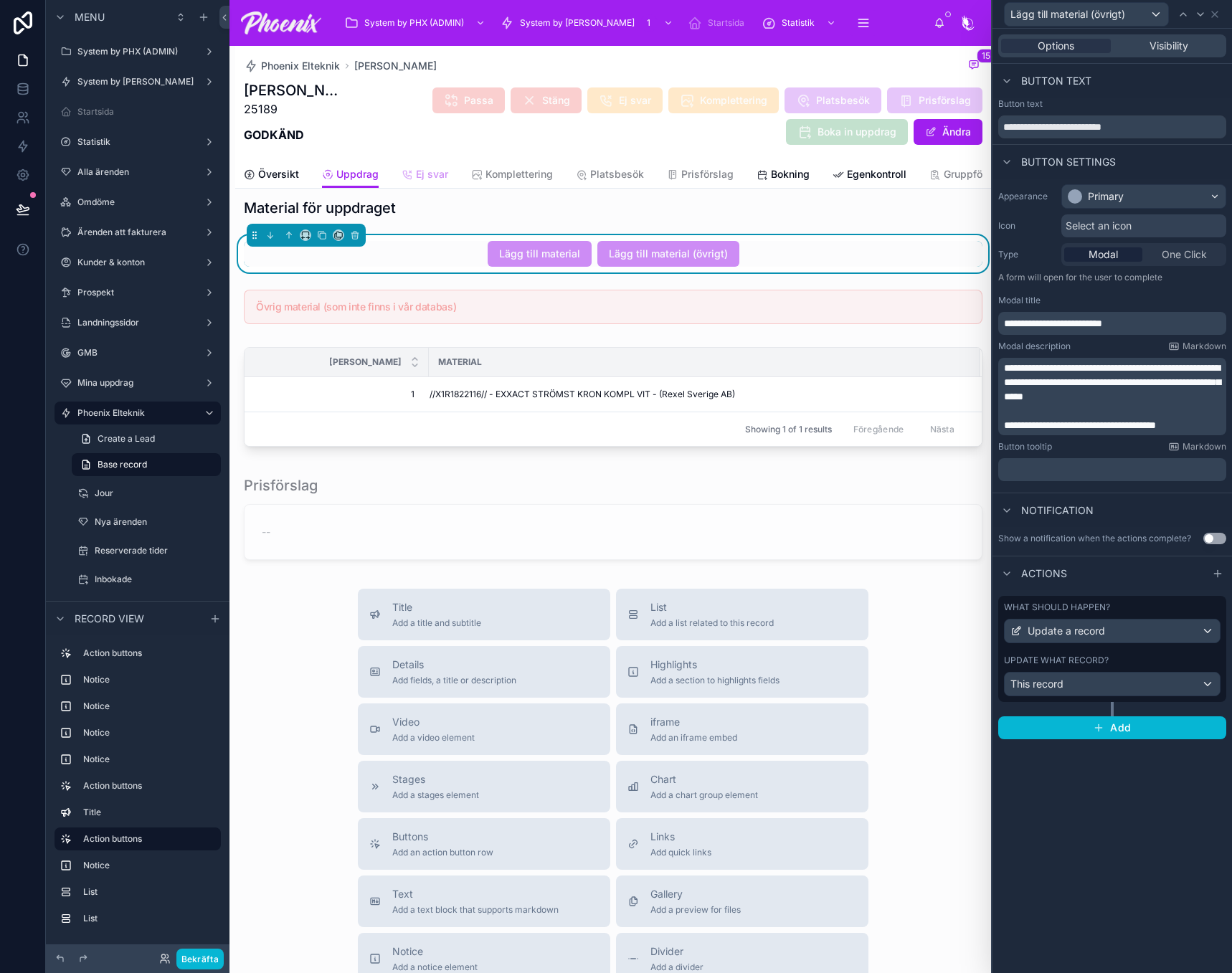
click at [431, 175] on span "Ej svar" at bounding box center [432, 174] width 32 height 14
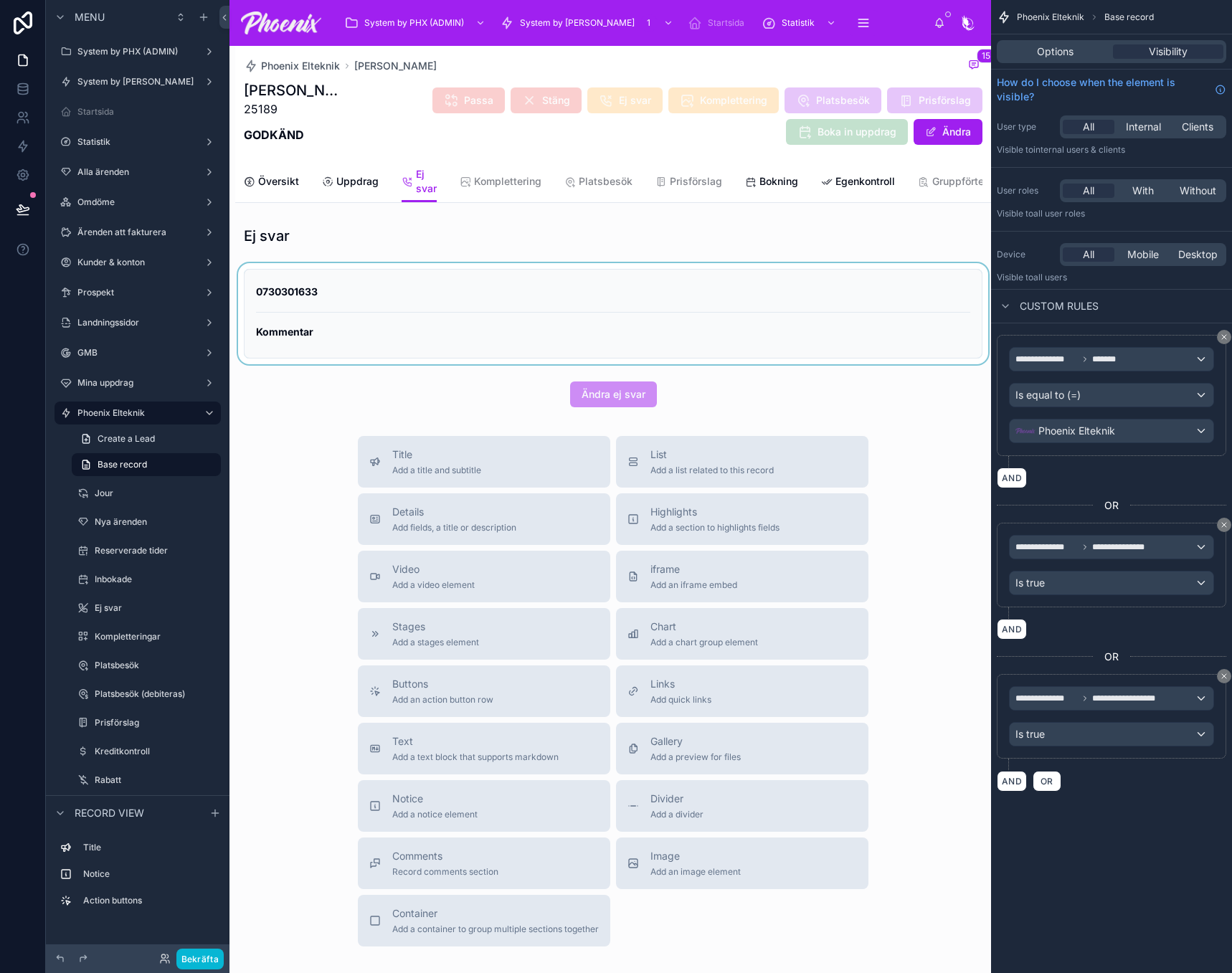
click at [583, 326] on div at bounding box center [612, 313] width 755 height 101
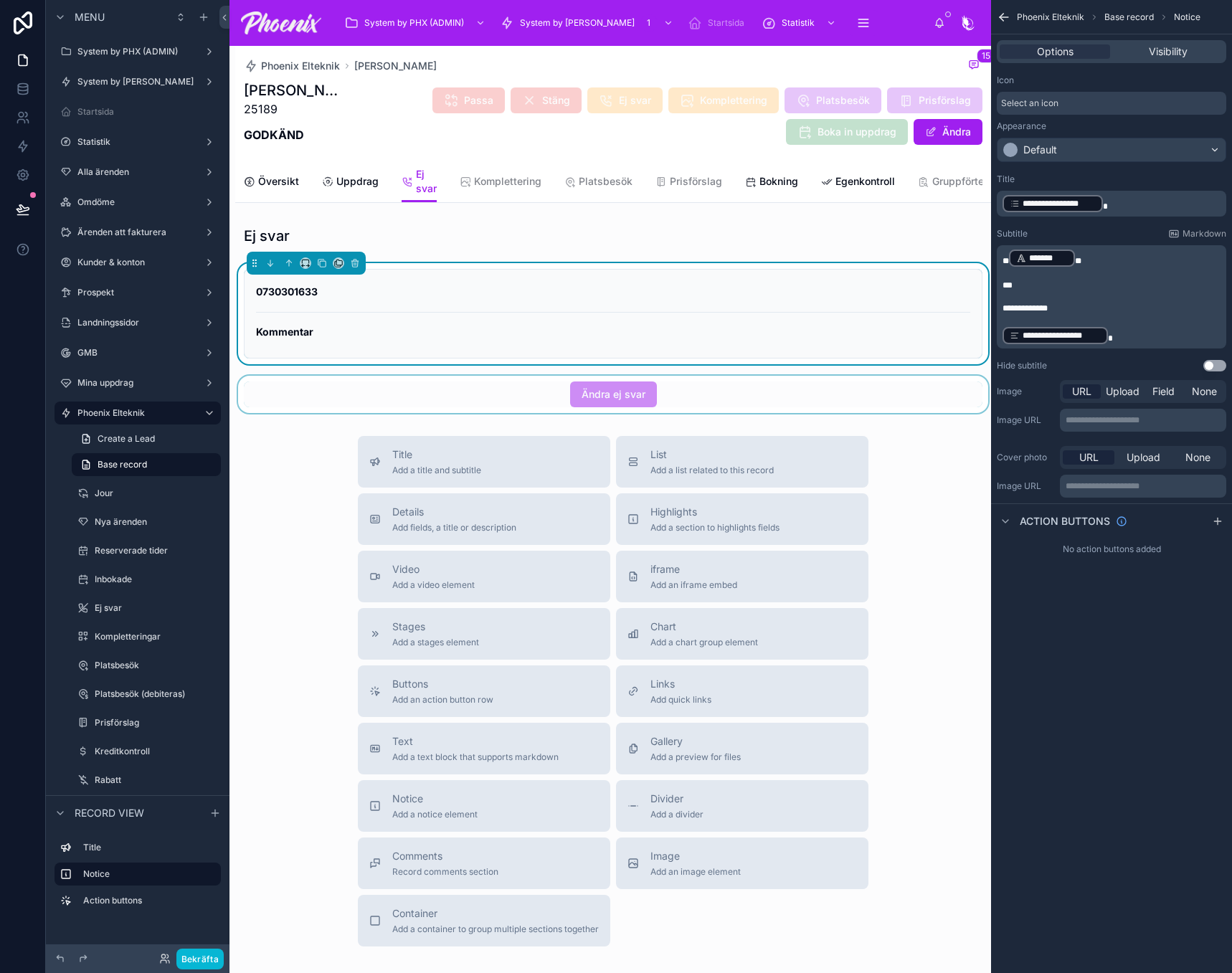
click at [619, 409] on div at bounding box center [612, 394] width 755 height 37
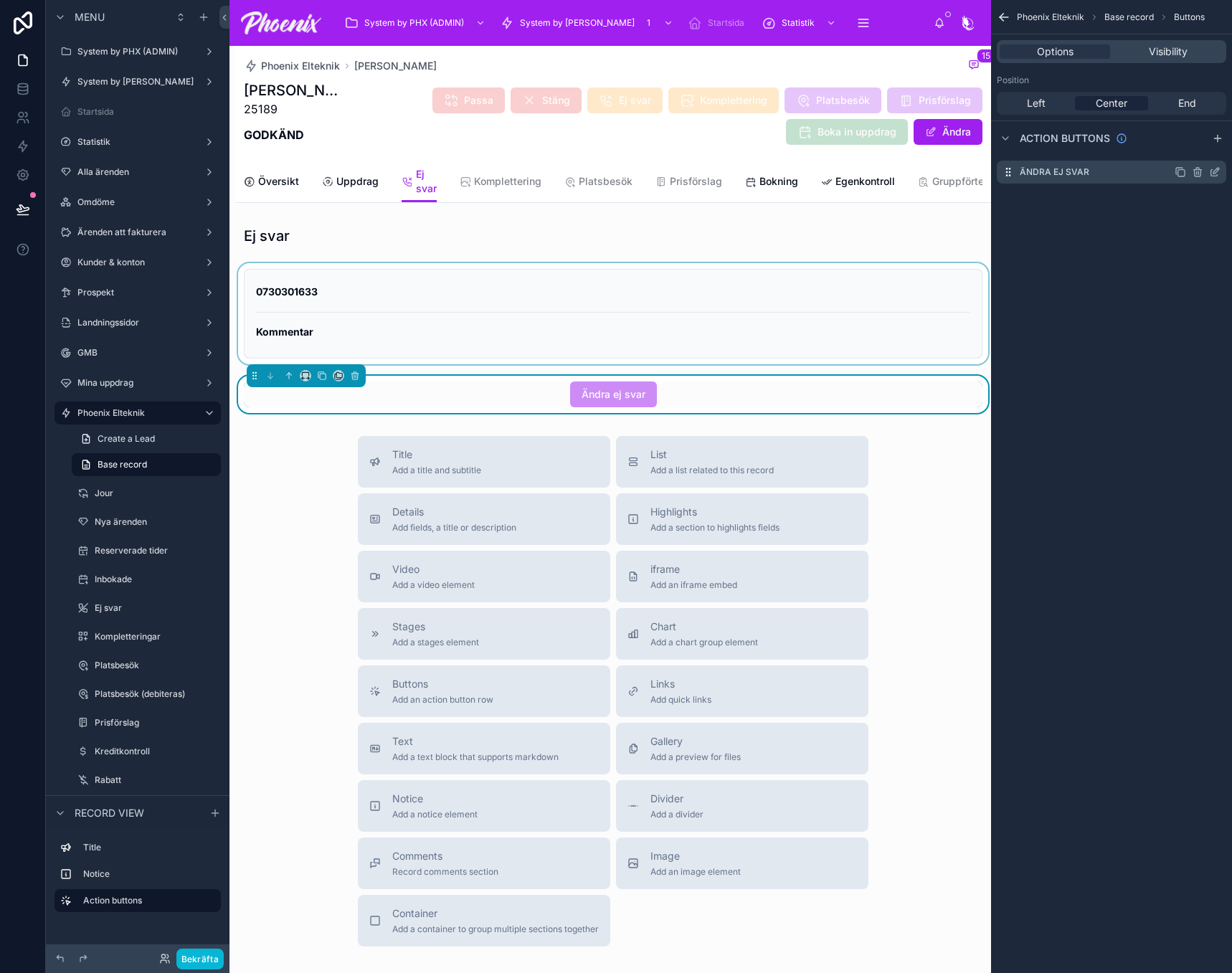
click at [1214, 171] on icon "scrollable content" at bounding box center [1215, 172] width 12 height 12
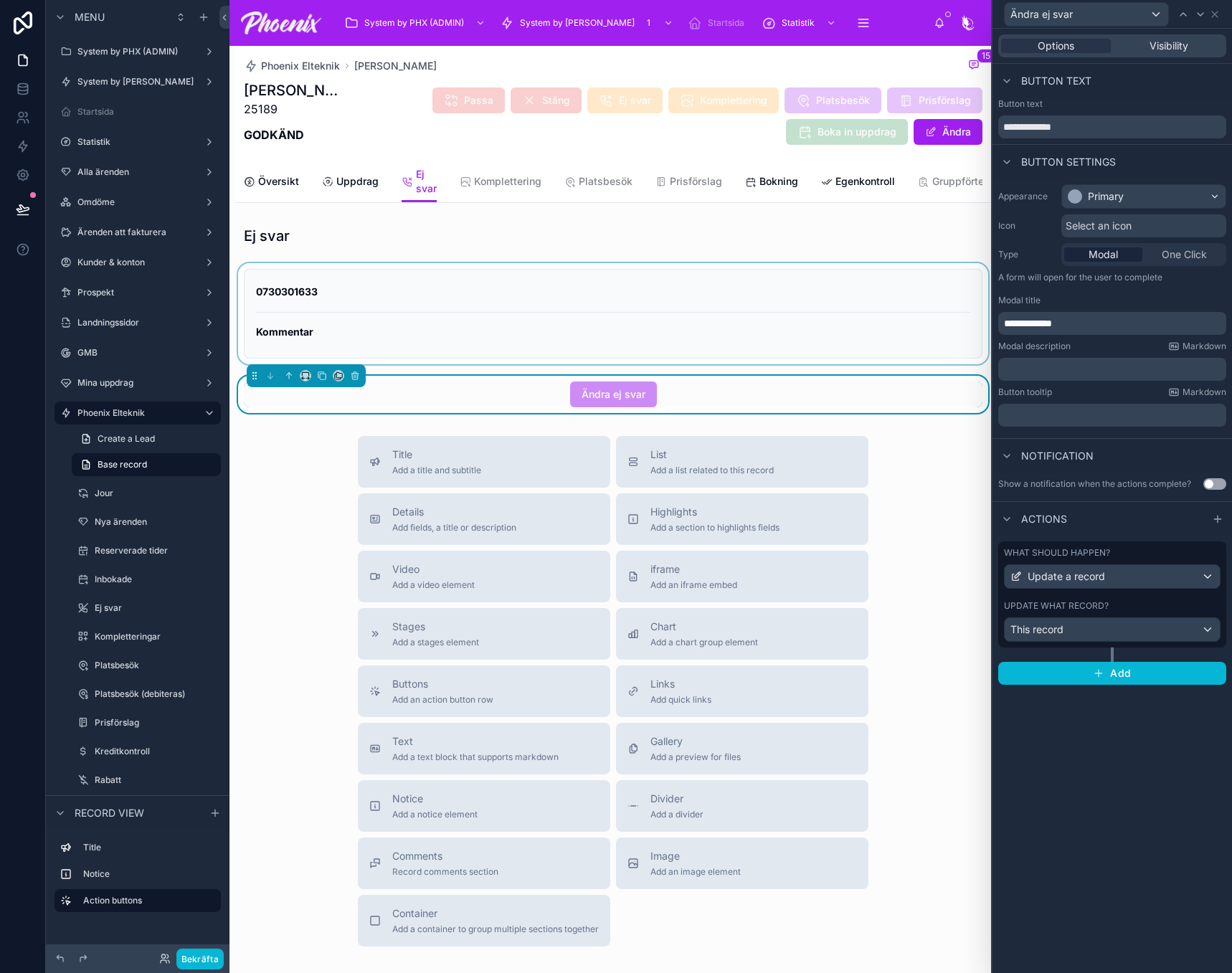
click at [1157, 599] on div "What should happen? Update a record Update what record? This record" at bounding box center [1112, 594] width 228 height 106
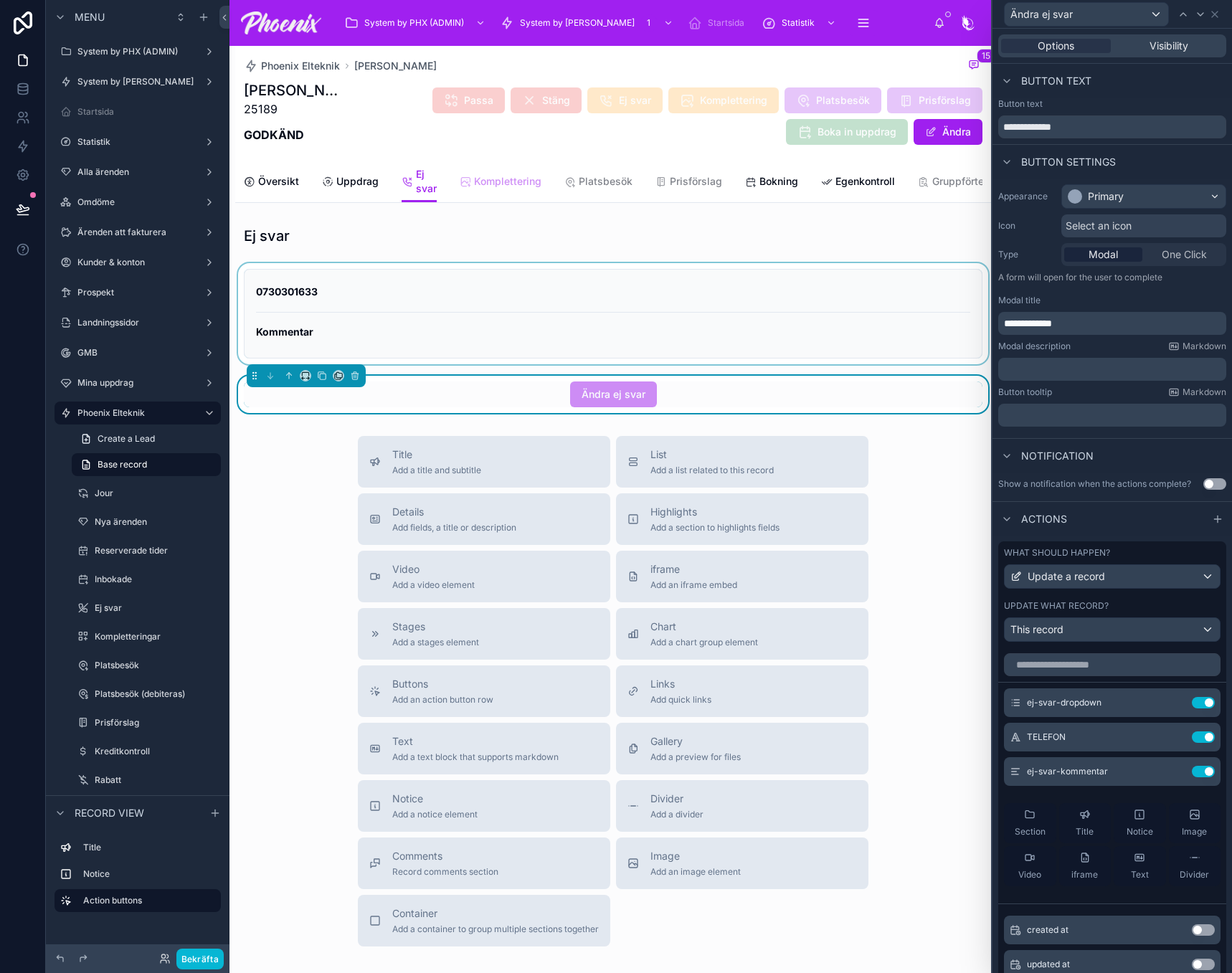
click at [464, 181] on icon at bounding box center [465, 182] width 12 height 12
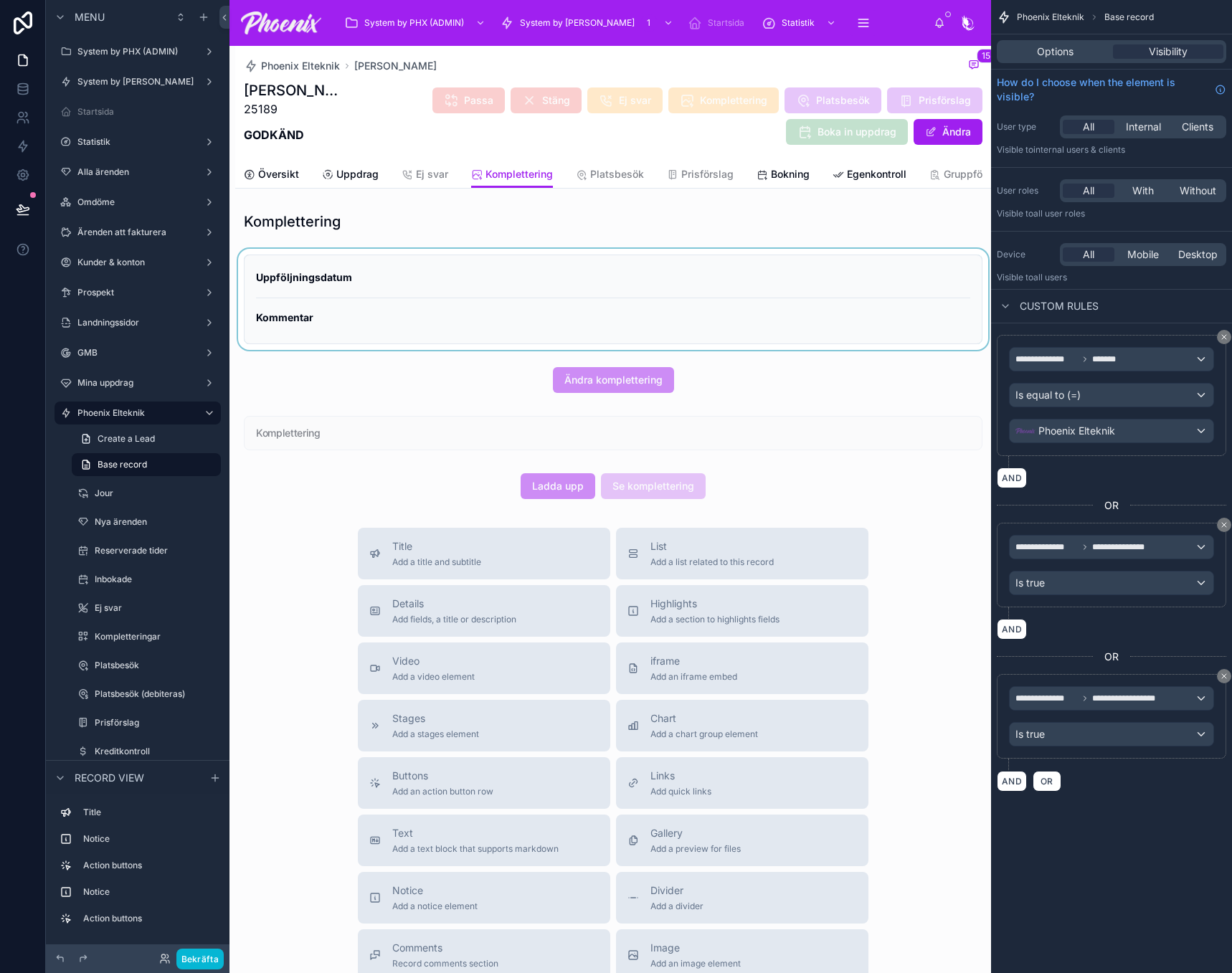
click at [621, 289] on div at bounding box center [612, 298] width 755 height 101
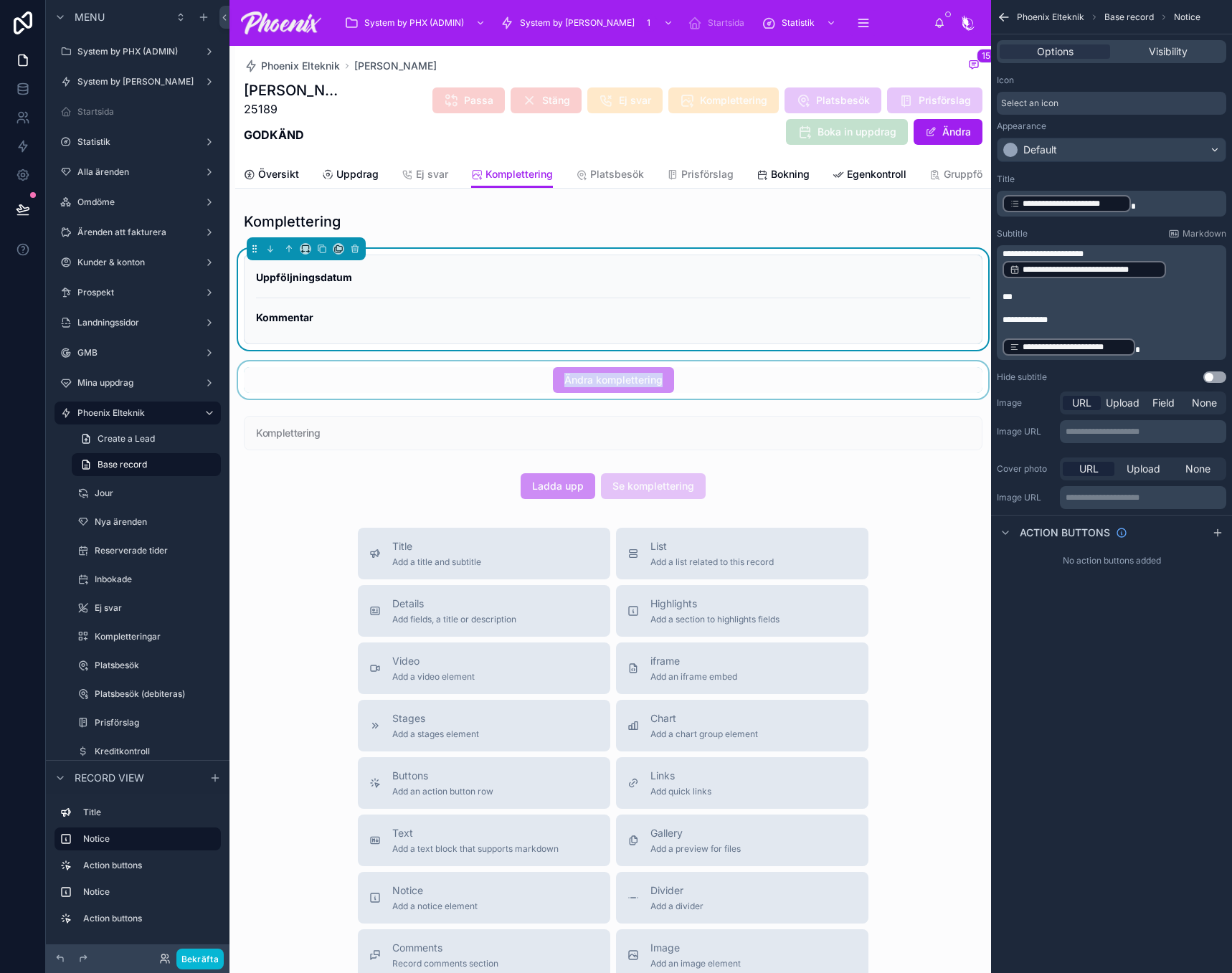
click at [606, 371] on div "Komplettering Uppföljningsdatum Kommentar Ändra komplettering Komplettering Lad…" at bounding box center [612, 355] width 755 height 299
click at [606, 384] on div at bounding box center [612, 380] width 755 height 37
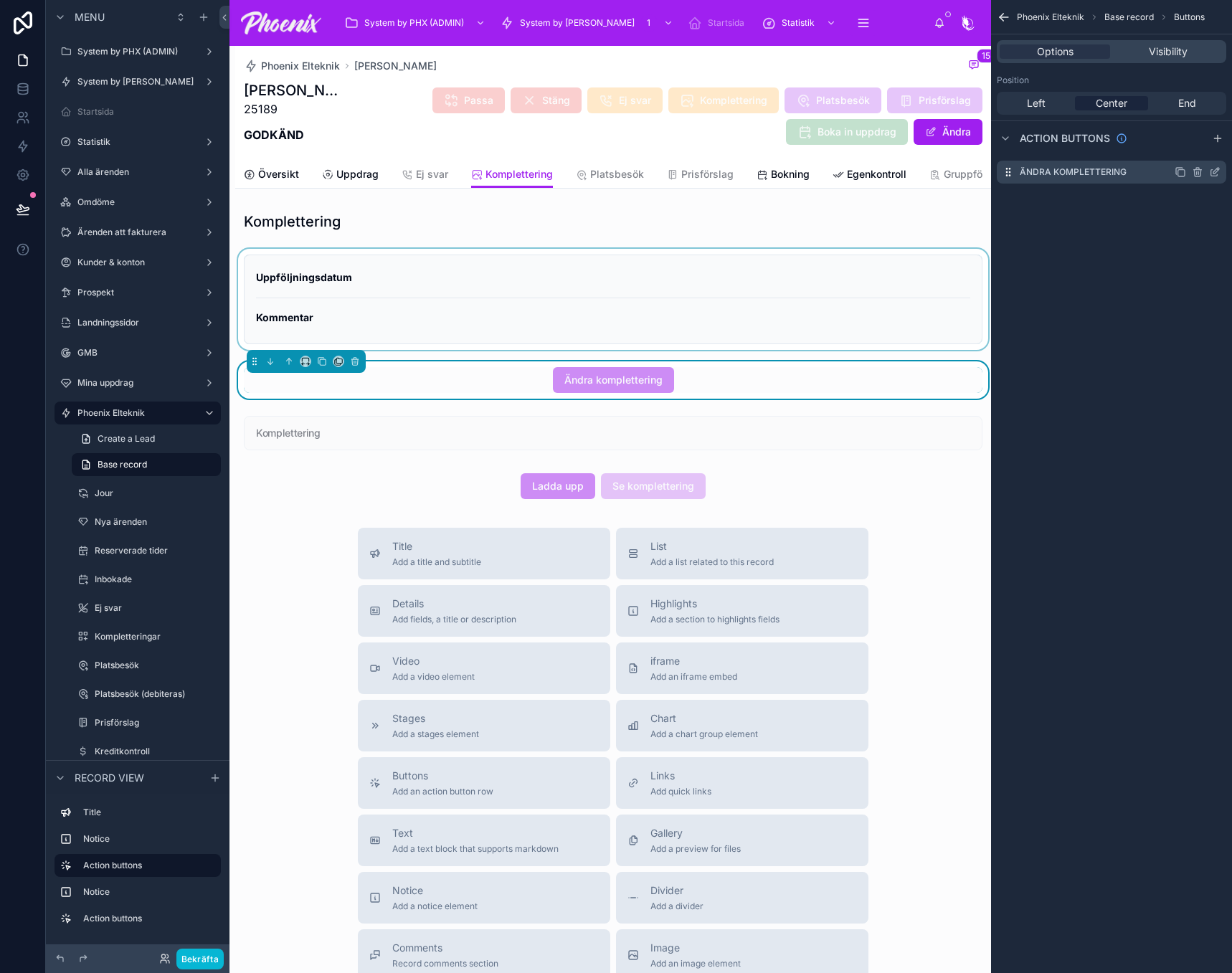
click at [1218, 173] on icon "scrollable content" at bounding box center [1215, 172] width 12 height 12
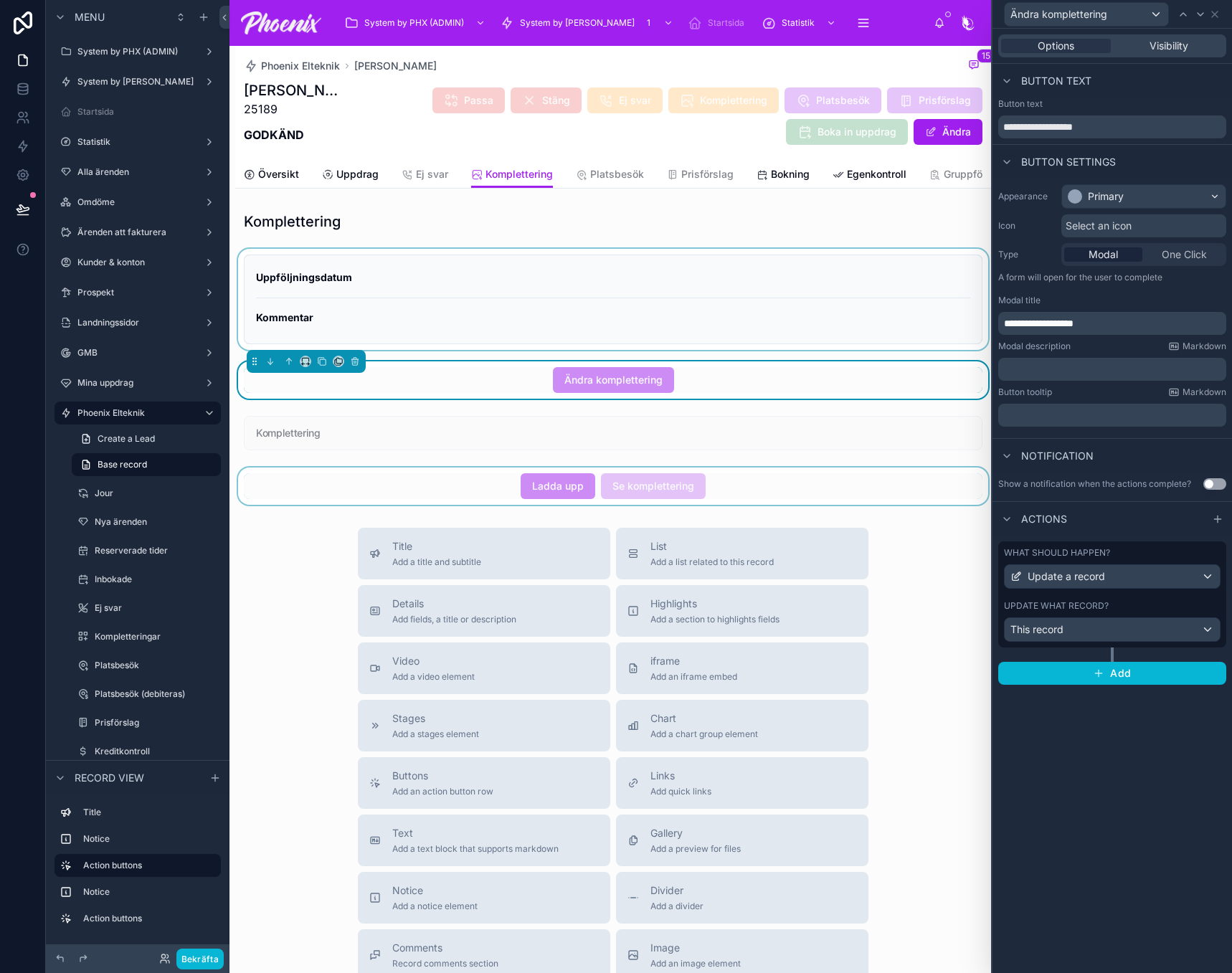
click at [807, 486] on div at bounding box center [612, 486] width 755 height 37
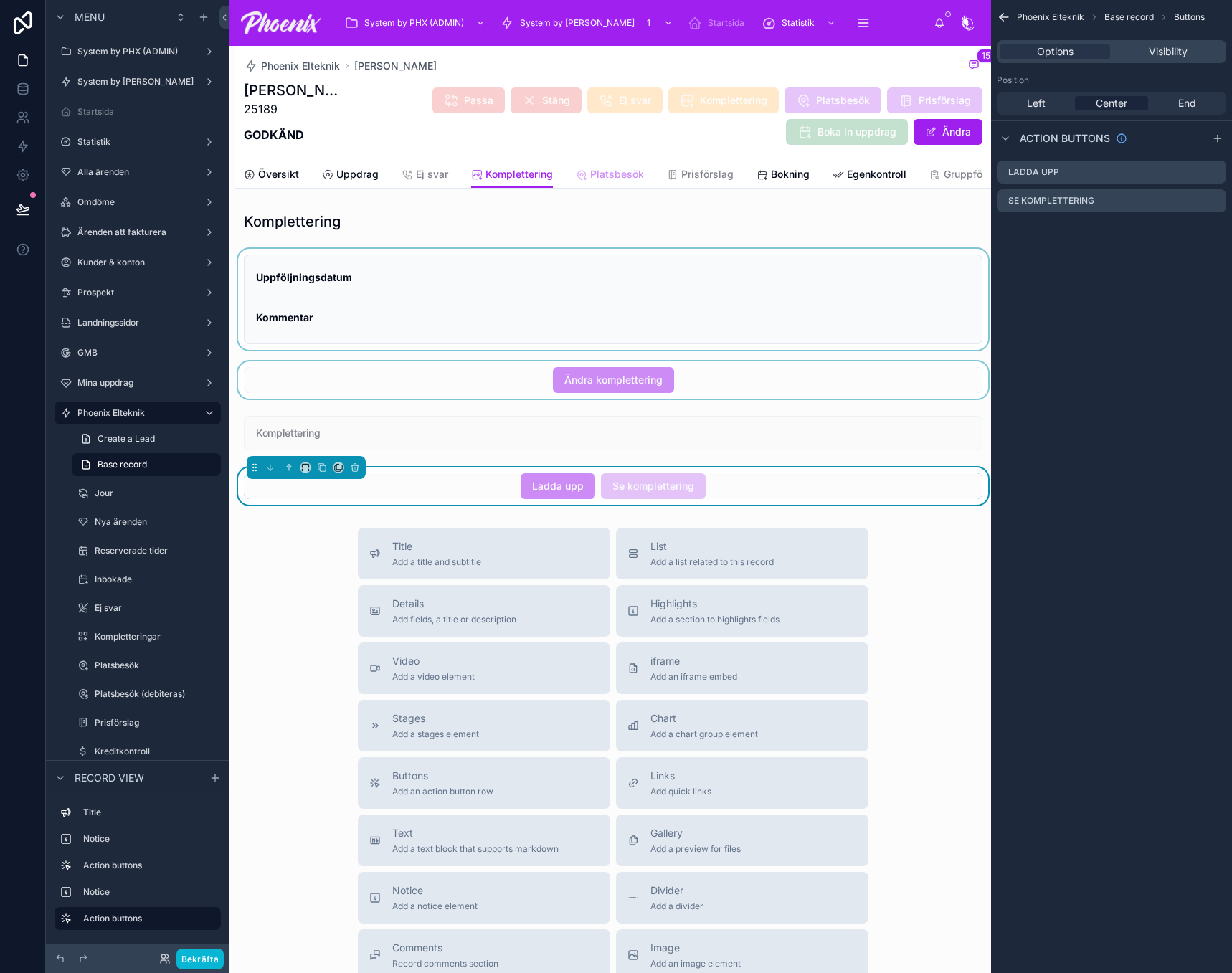
click at [603, 175] on span "Platsbesök" at bounding box center [616, 174] width 53 height 14
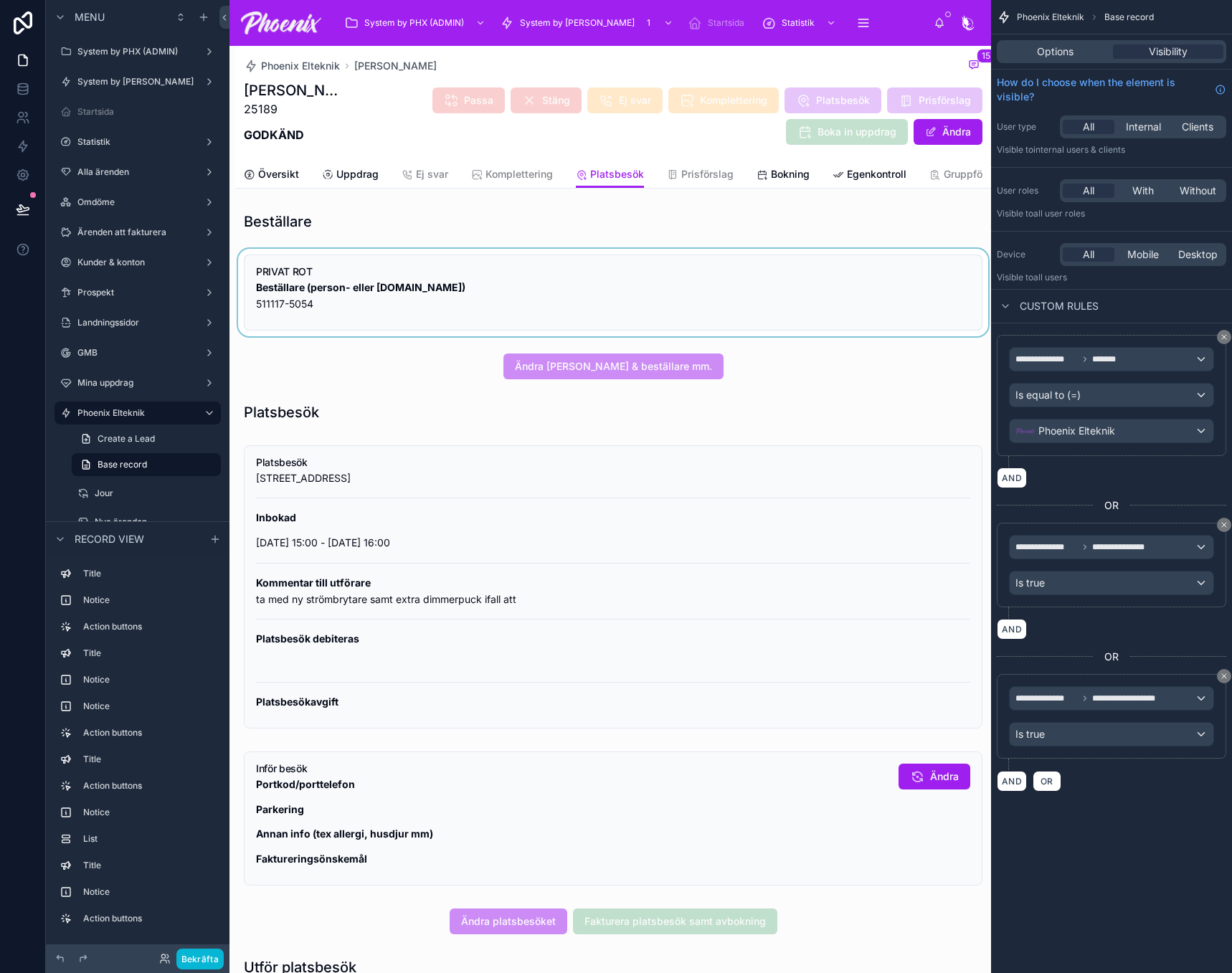
click at [604, 264] on div at bounding box center [612, 292] width 755 height 87
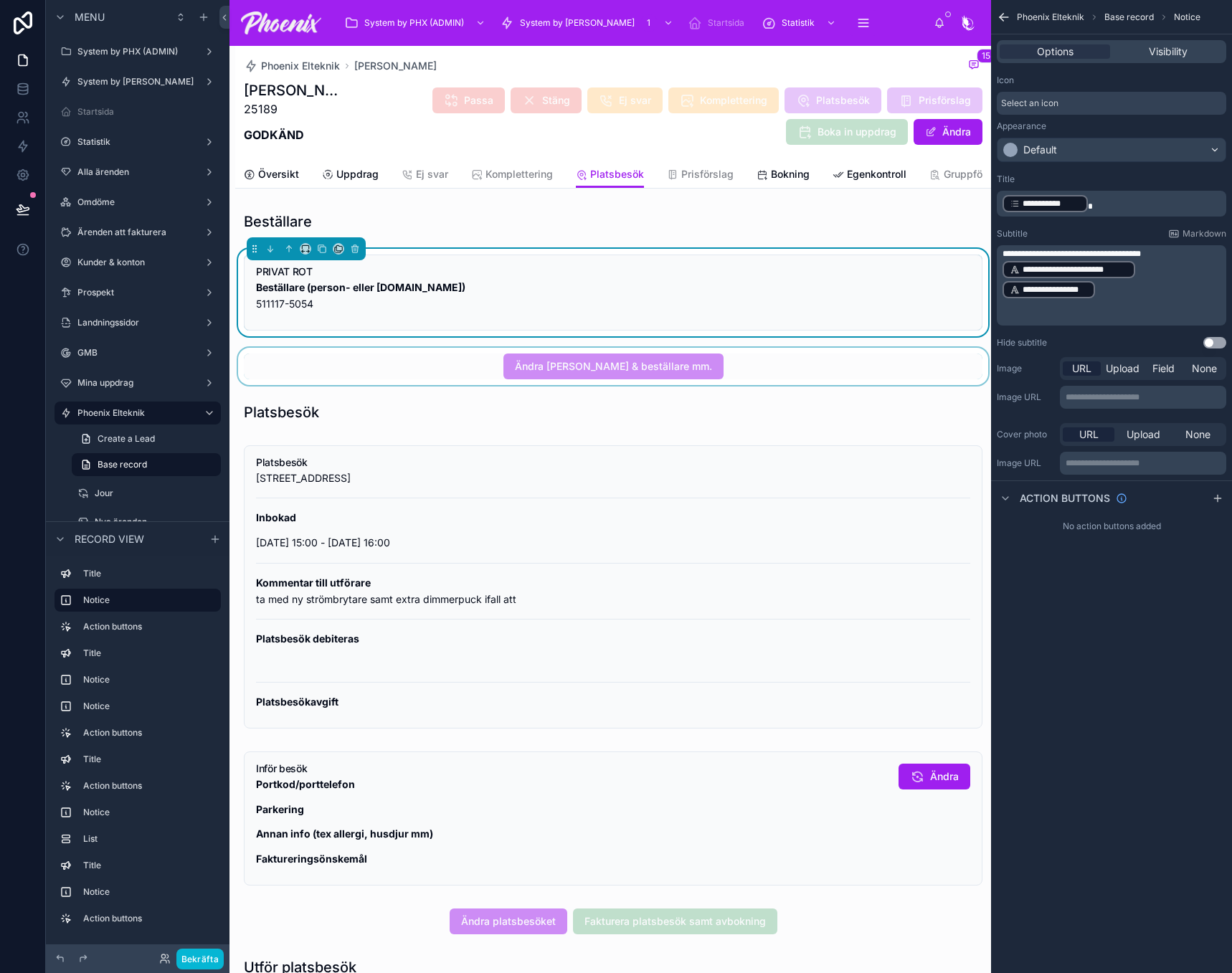
click at [624, 381] on div at bounding box center [612, 366] width 755 height 37
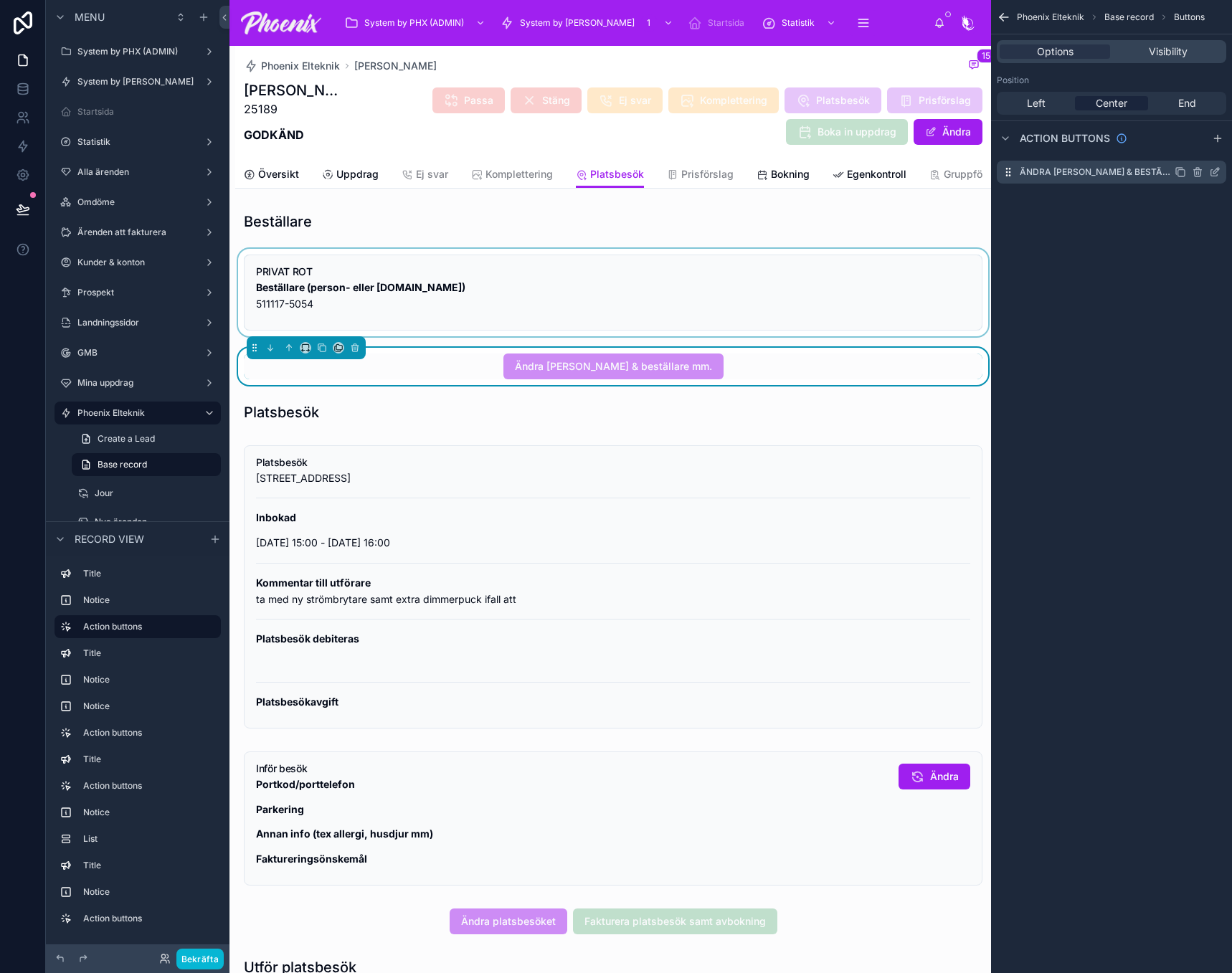
click at [1219, 171] on icon "scrollable content" at bounding box center [1215, 172] width 12 height 12
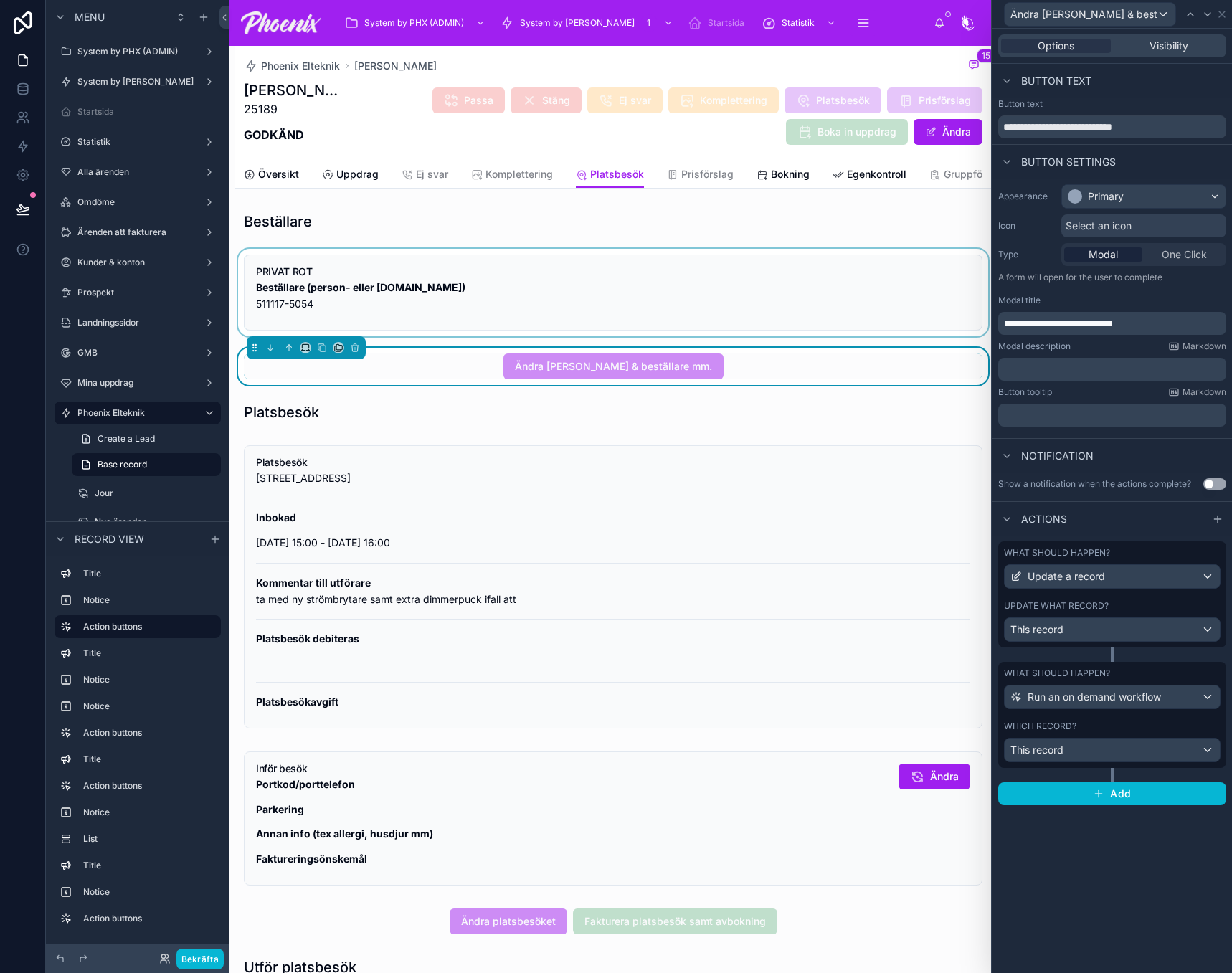
click at [1118, 727] on div "Which record?" at bounding box center [1112, 726] width 216 height 12
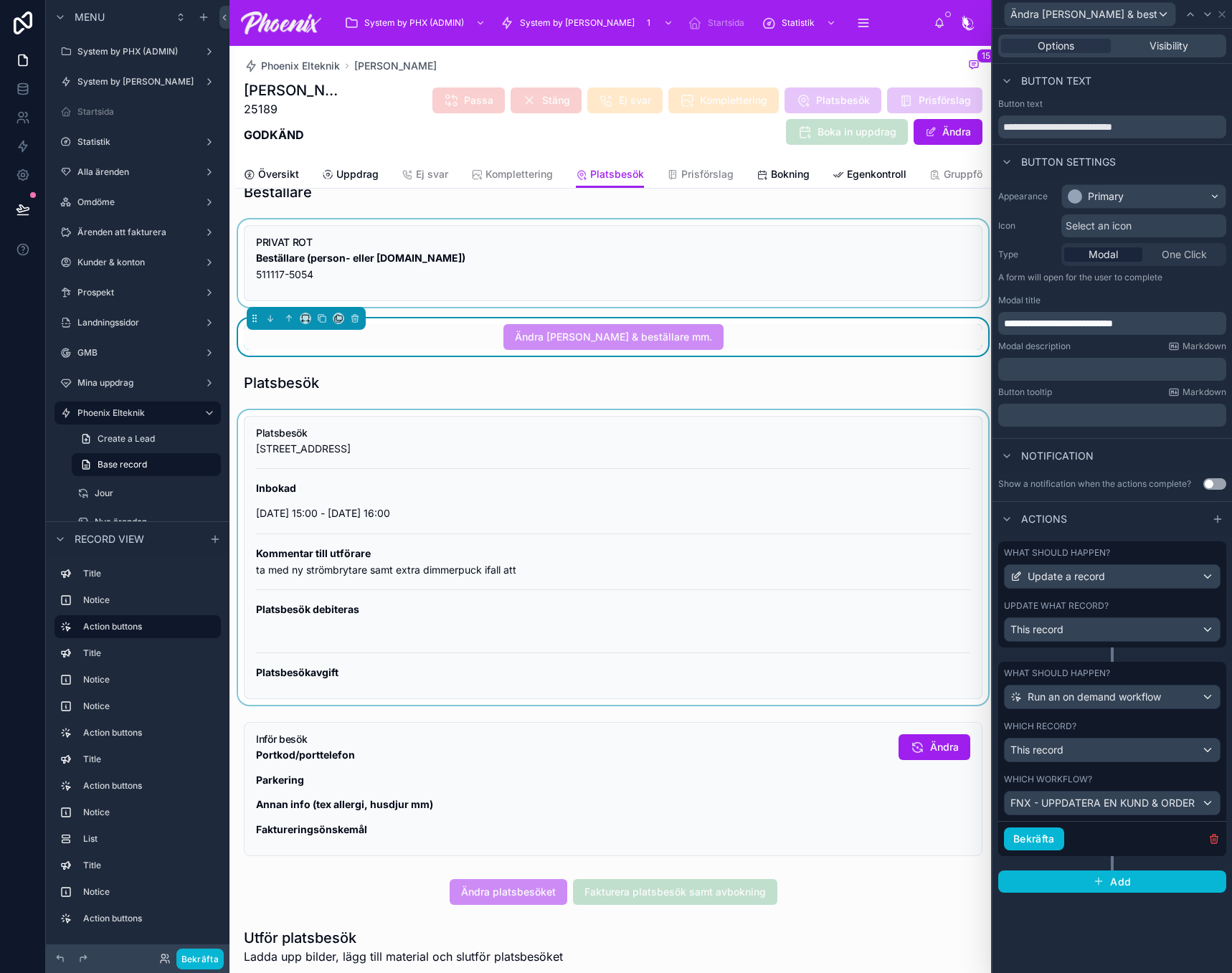
scroll to position [143, 0]
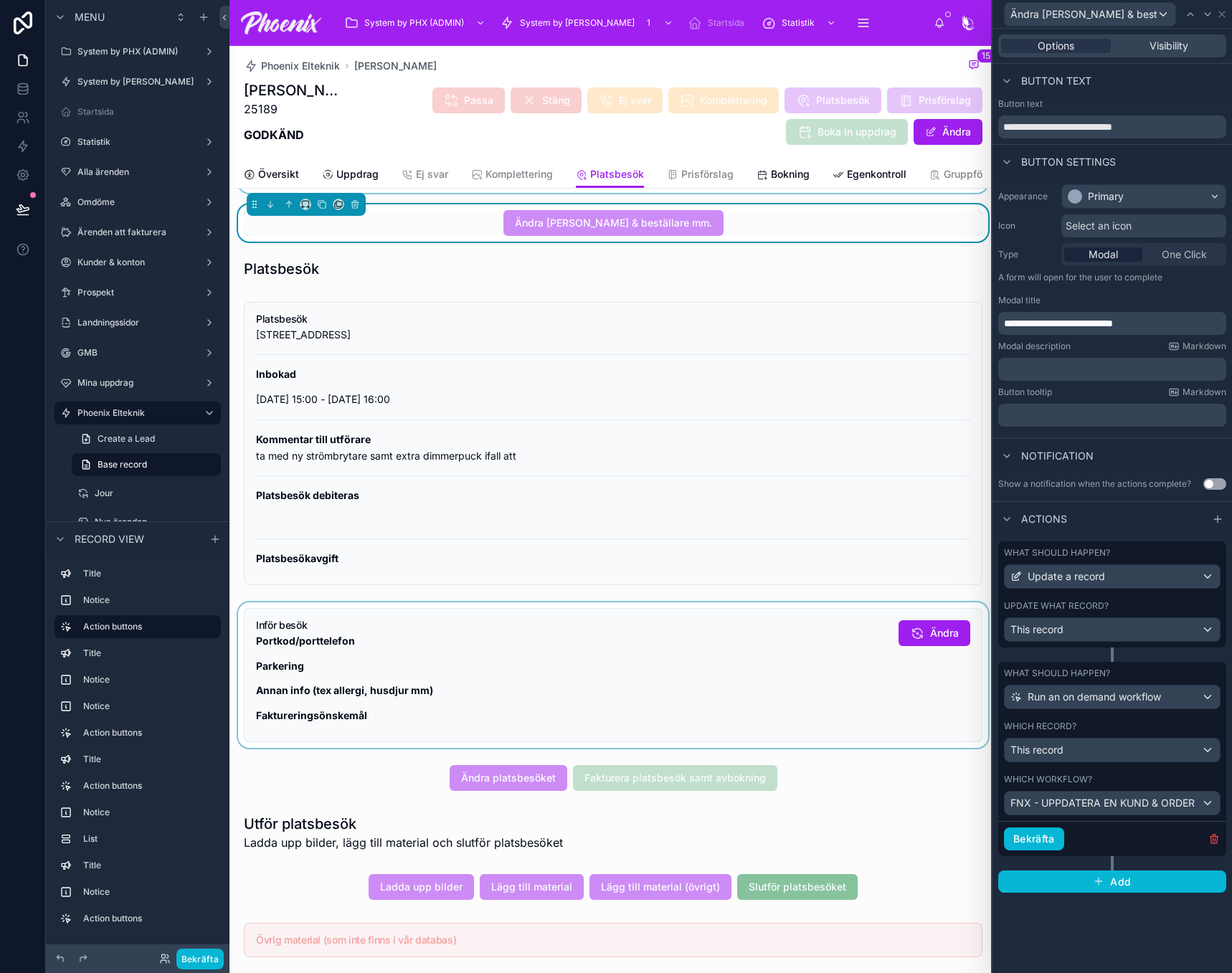
click at [675, 653] on div at bounding box center [612, 675] width 755 height 146
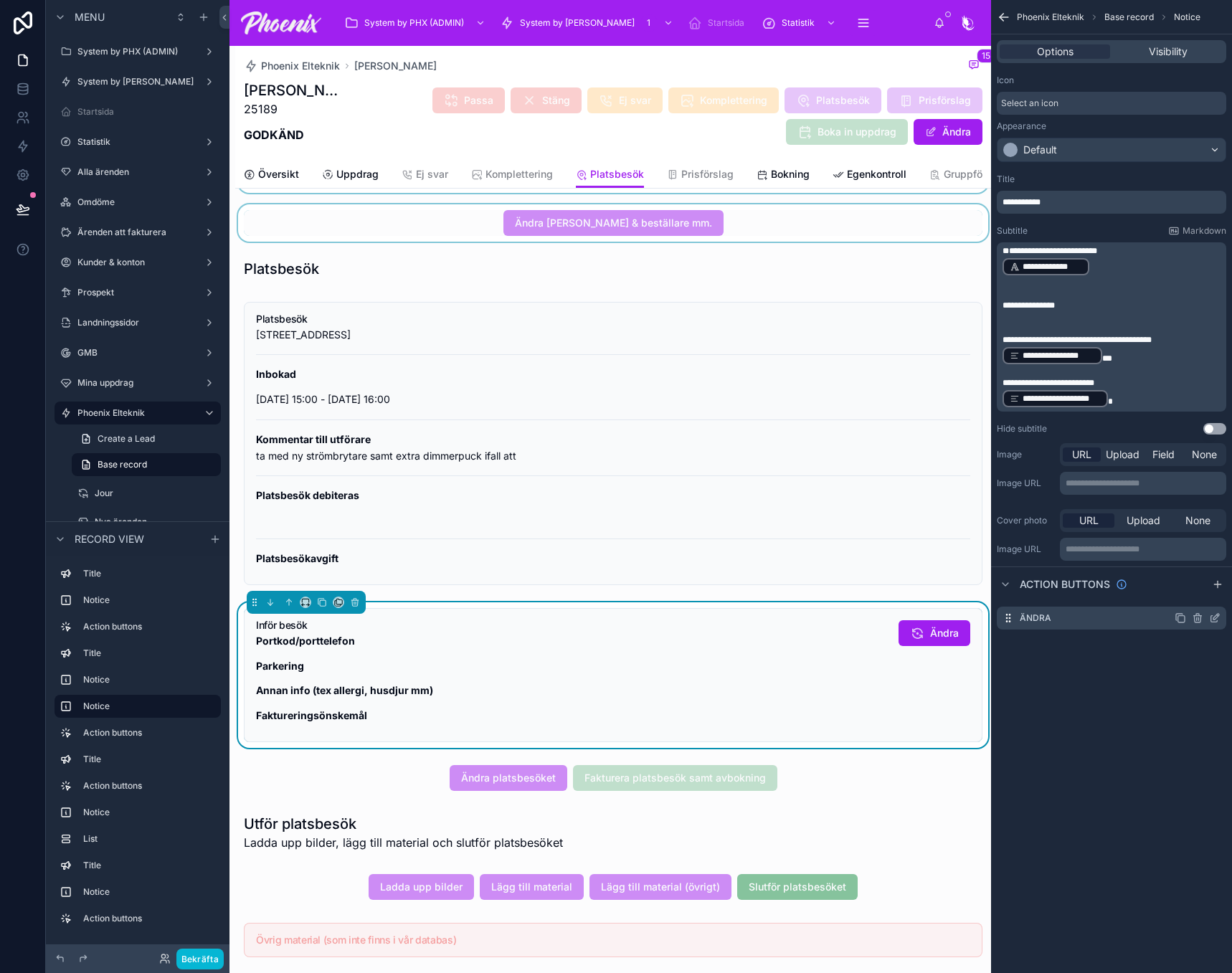
click at [1216, 618] on icon "scrollable content" at bounding box center [1215, 618] width 12 height 12
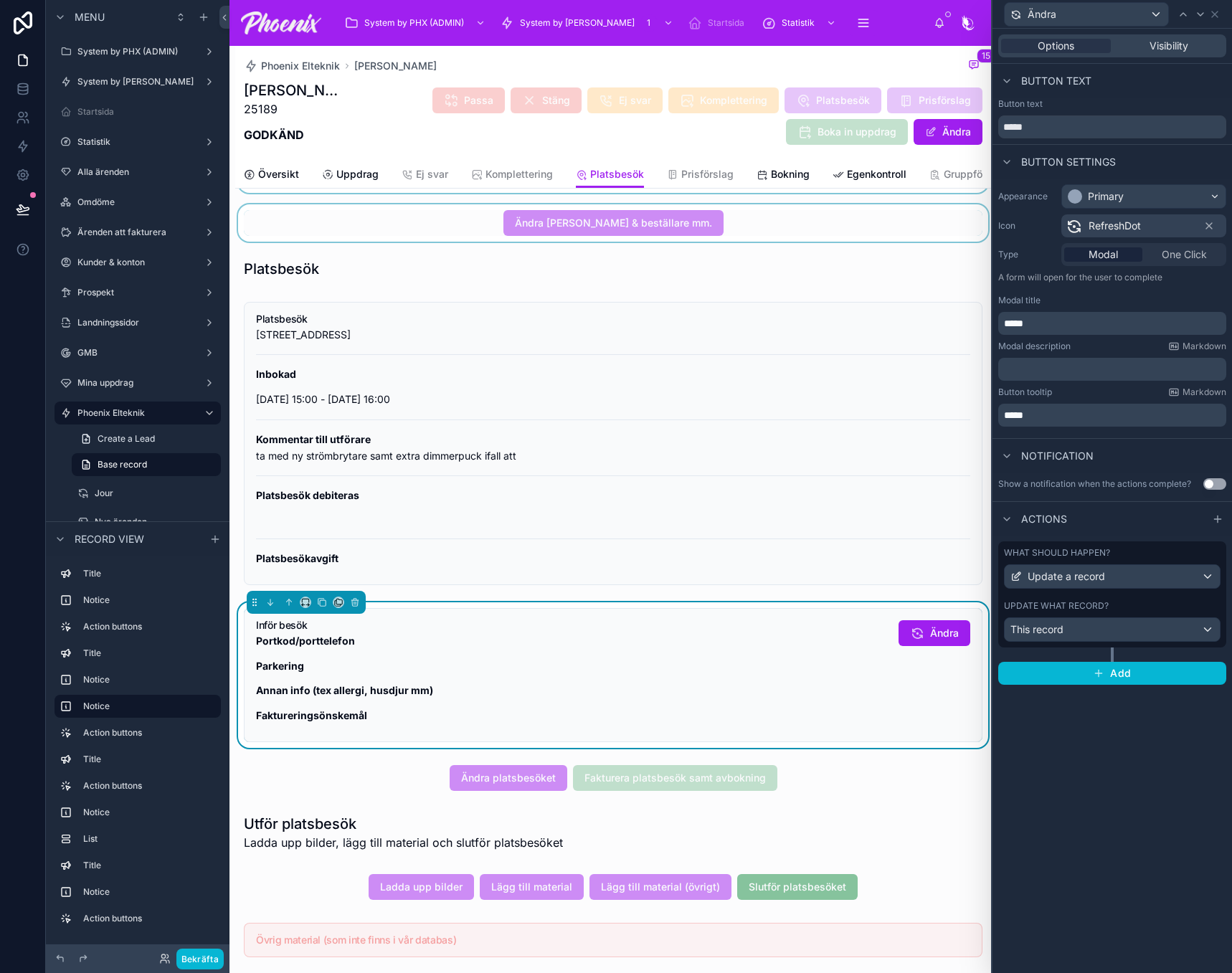
click at [1151, 604] on div "Update what record?" at bounding box center [1112, 606] width 216 height 12
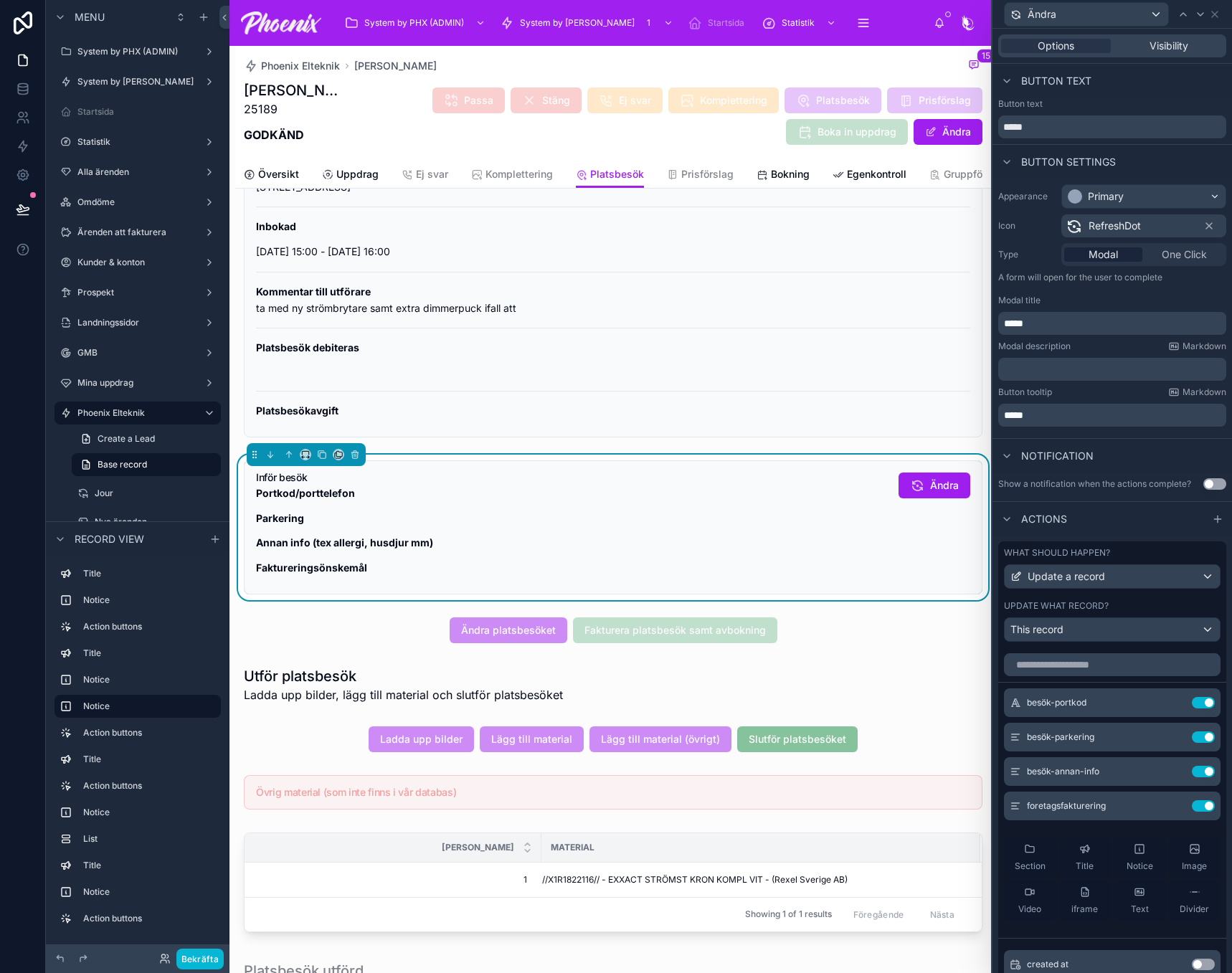
scroll to position [359, 0]
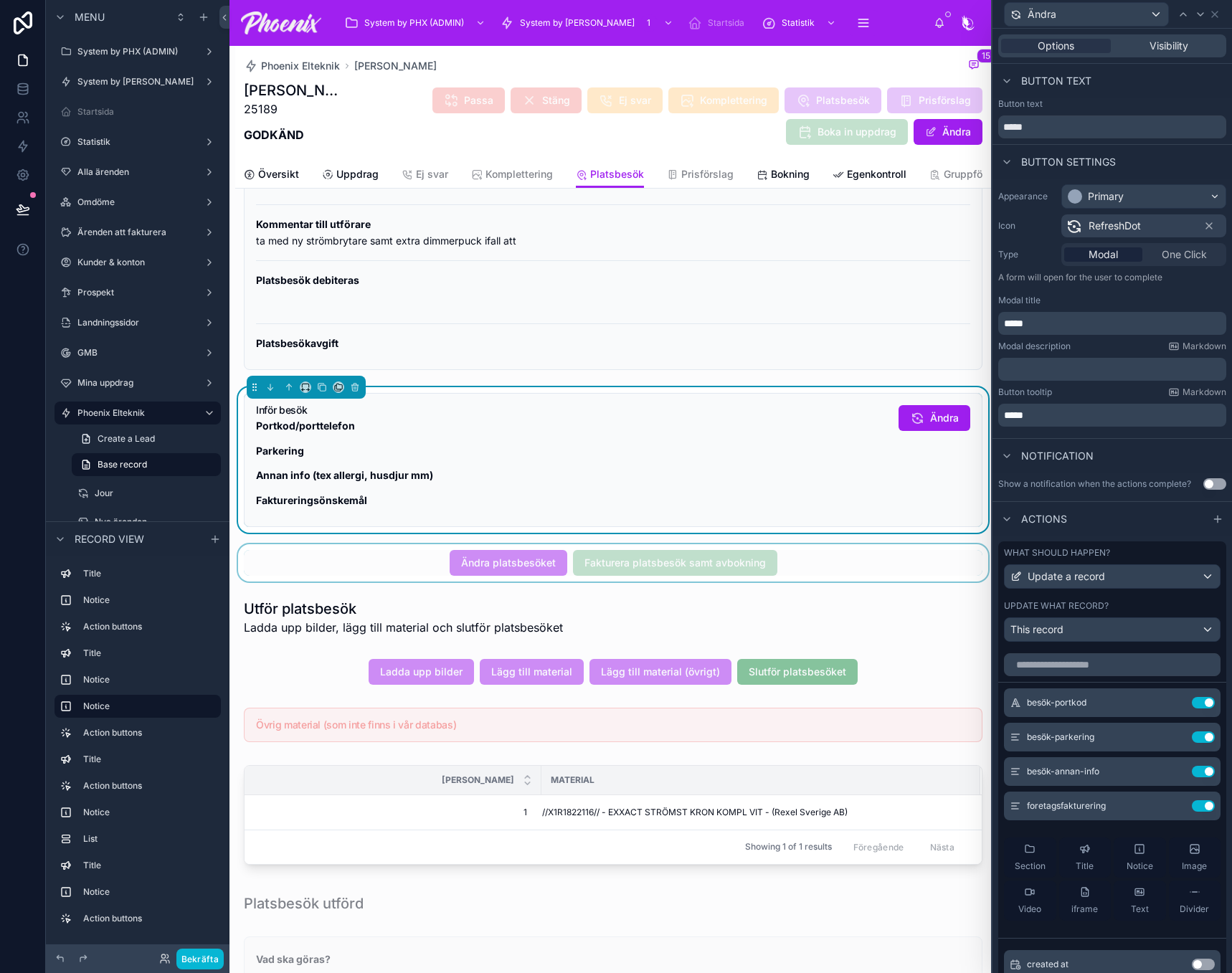
click at [513, 572] on div at bounding box center [612, 563] width 755 height 37
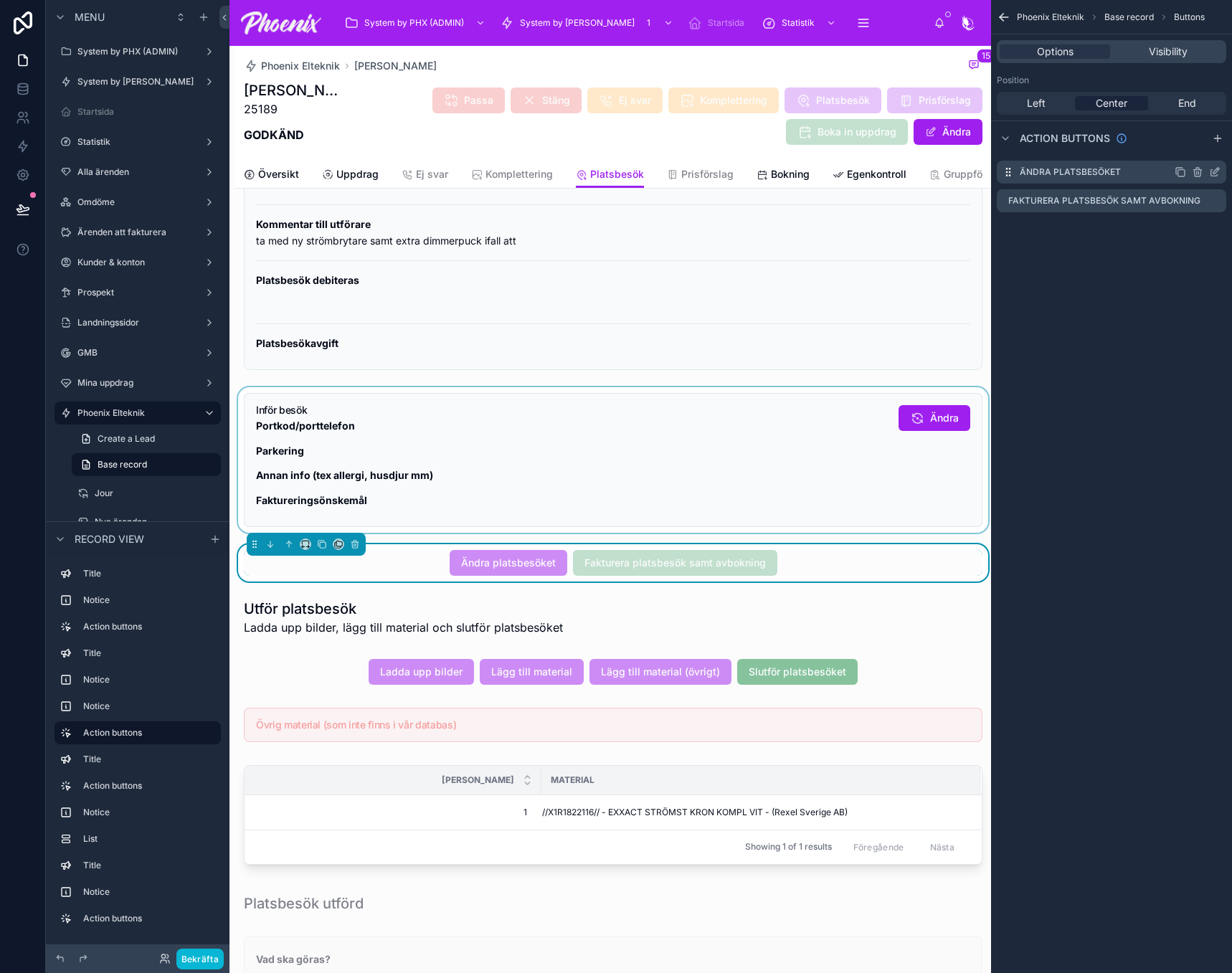
click at [1212, 175] on icon "scrollable content" at bounding box center [1215, 172] width 12 height 12
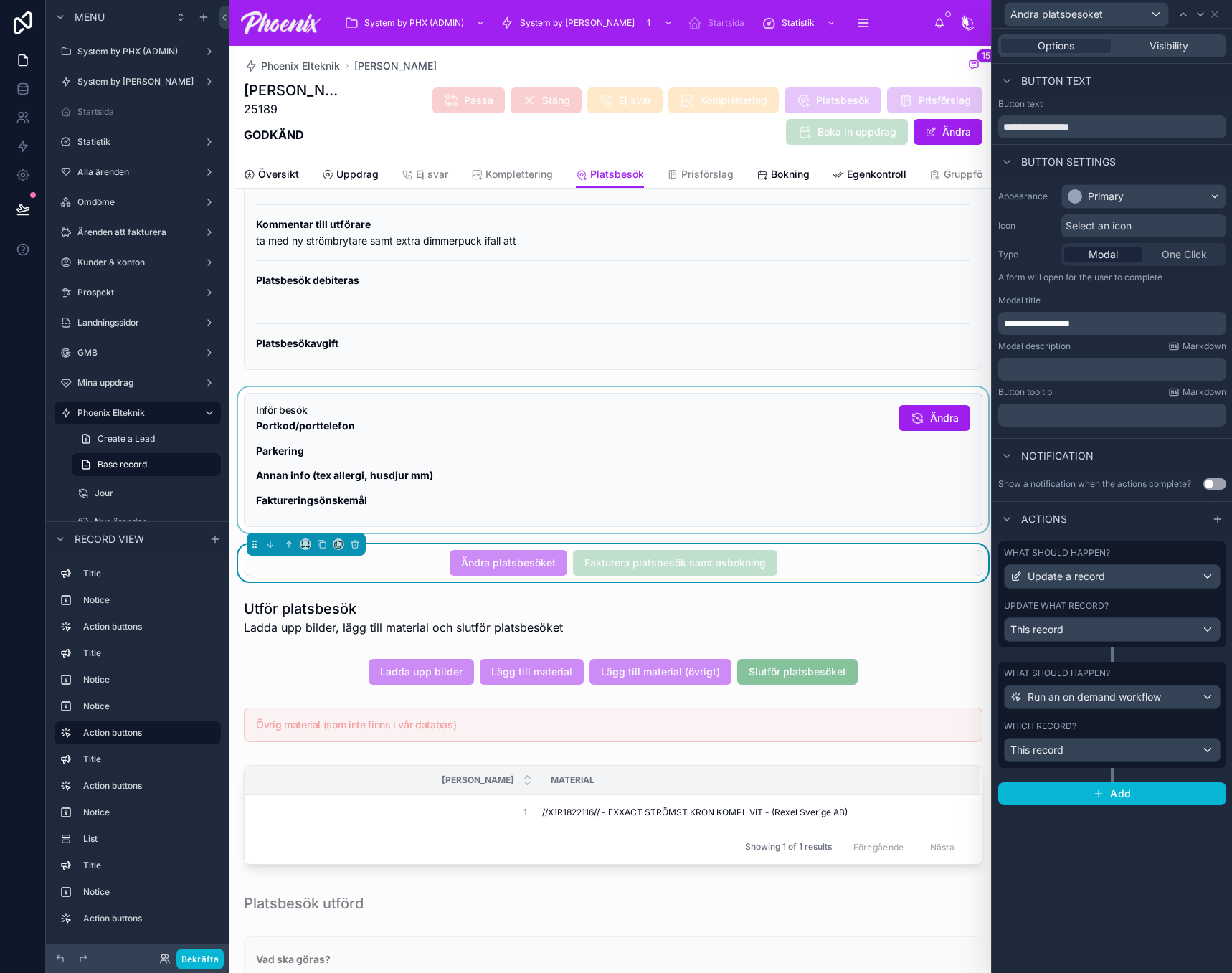
click at [1072, 731] on div "Which record? This record" at bounding box center [1112, 741] width 216 height 42
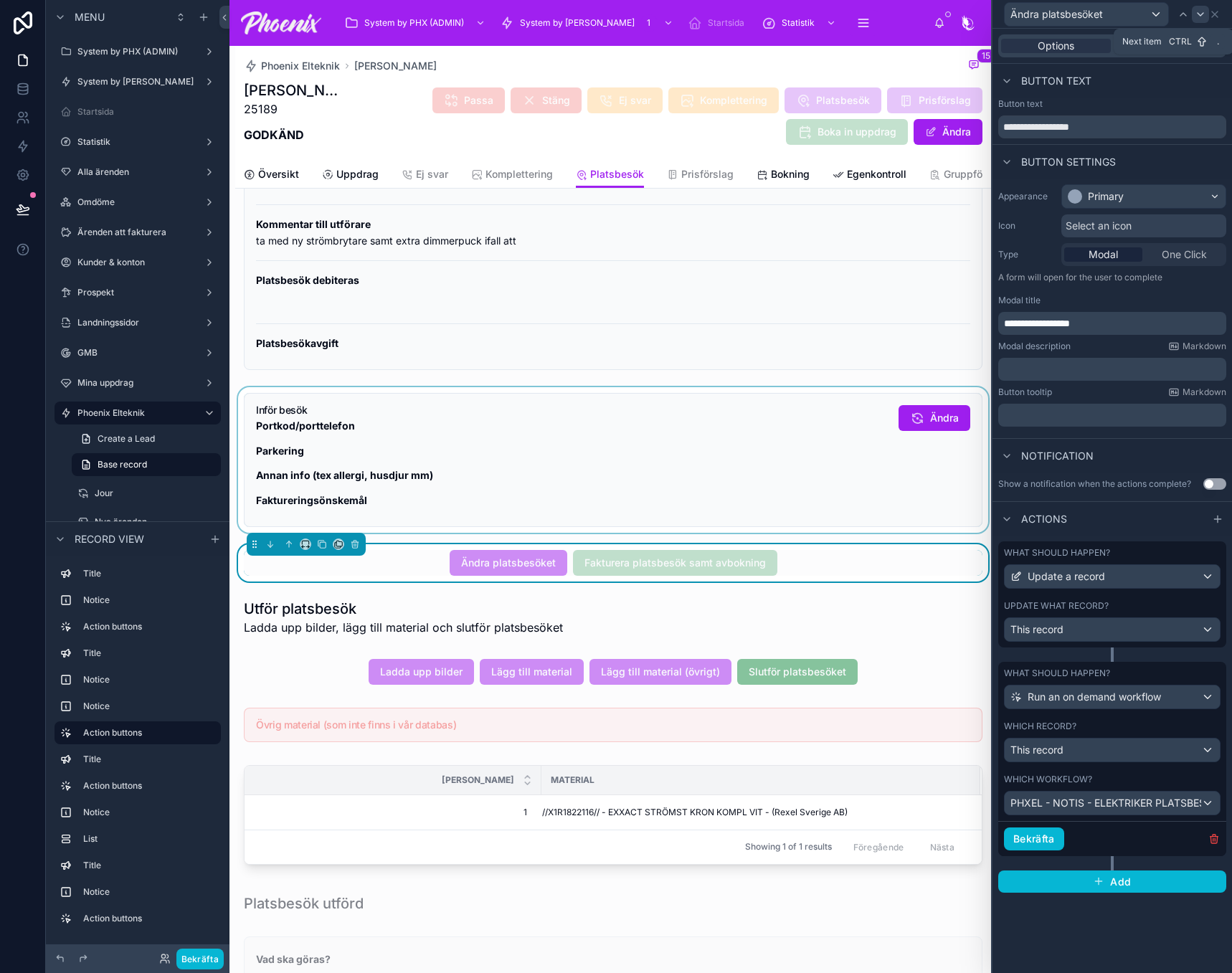
click at [1204, 19] on icon at bounding box center [1201, 14] width 12 height 12
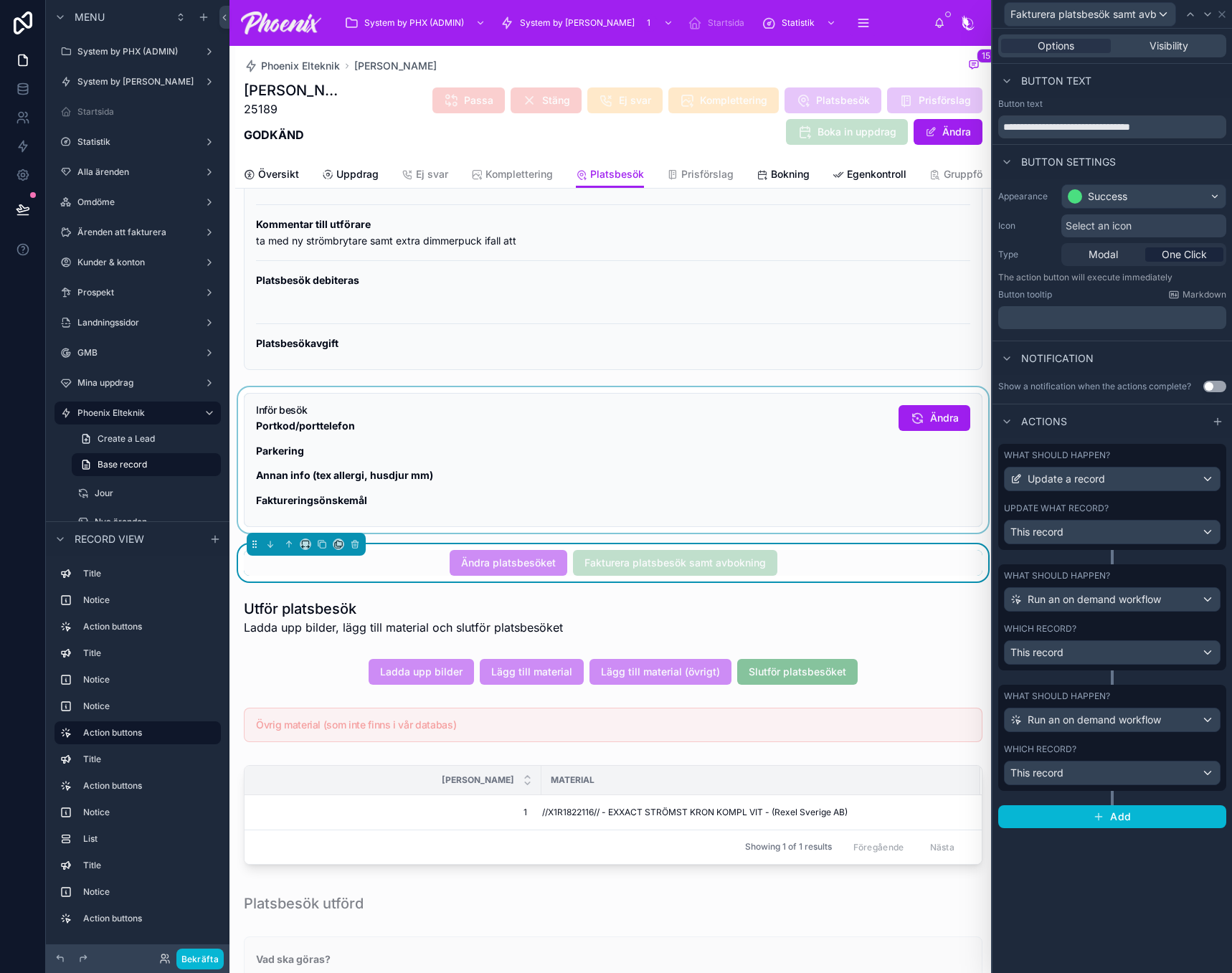
click at [1157, 749] on div "Which record?" at bounding box center [1112, 749] width 216 height 12
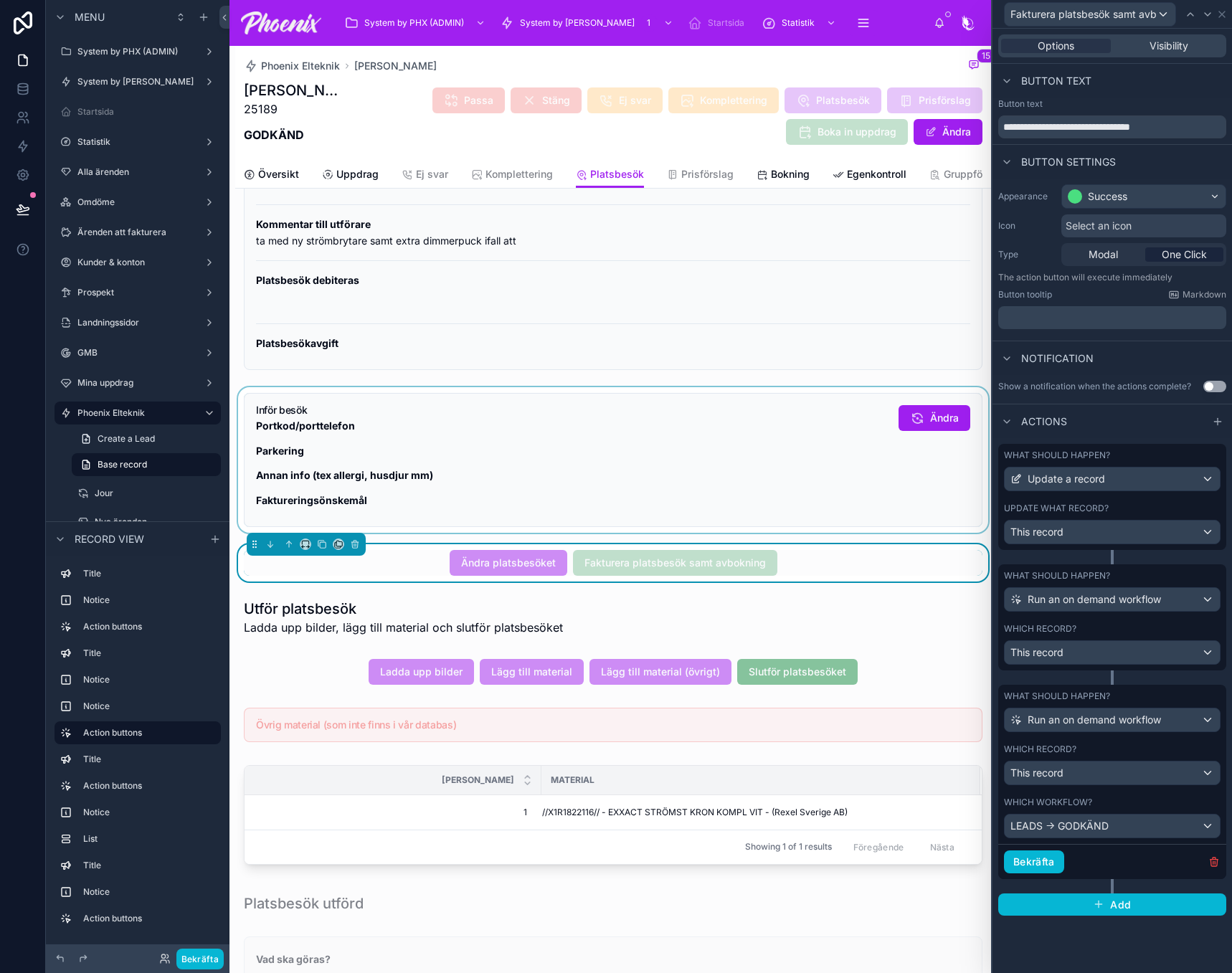
click at [1143, 627] on div "Which record?" at bounding box center [1112, 629] width 216 height 12
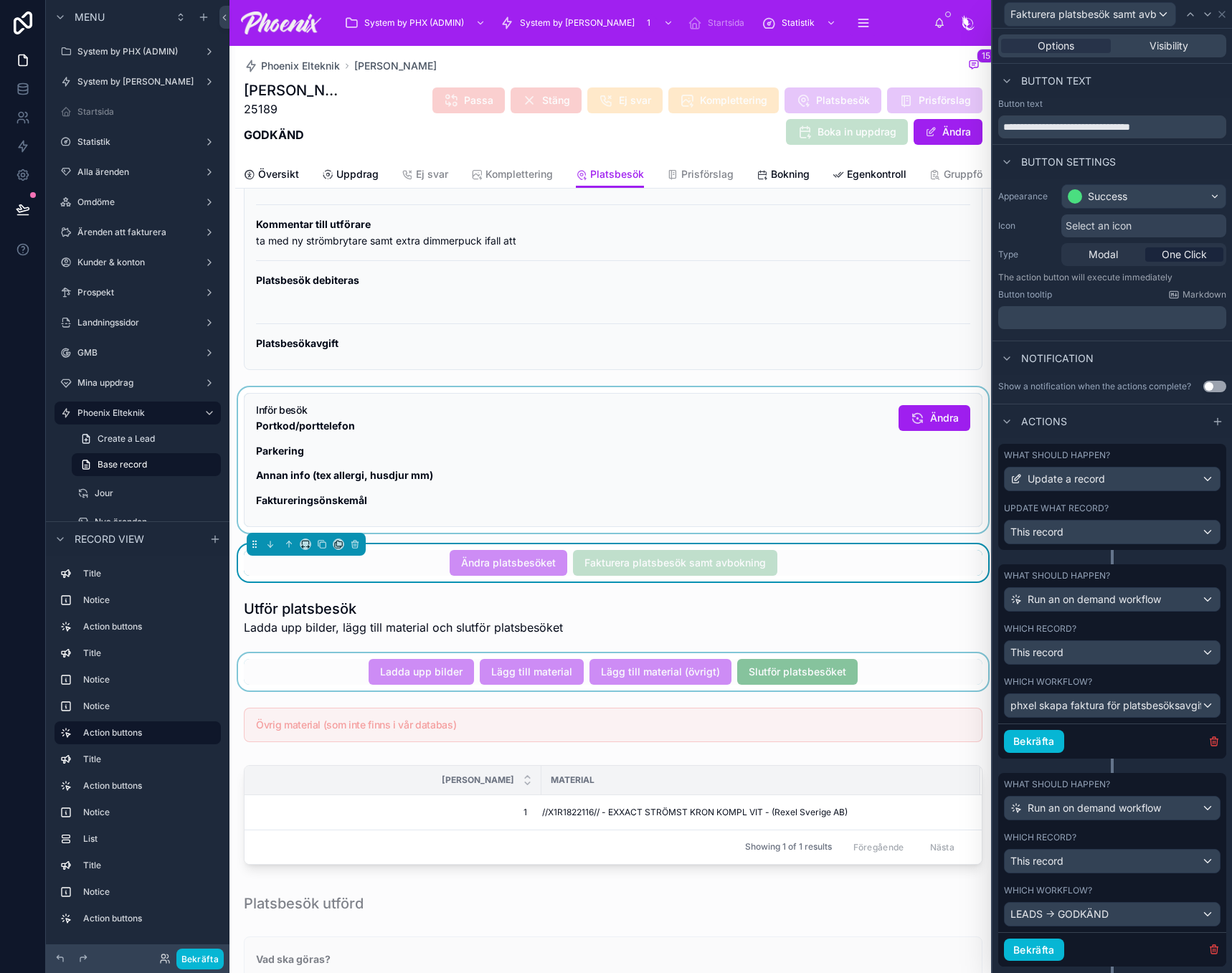
click at [527, 681] on div at bounding box center [612, 671] width 755 height 37
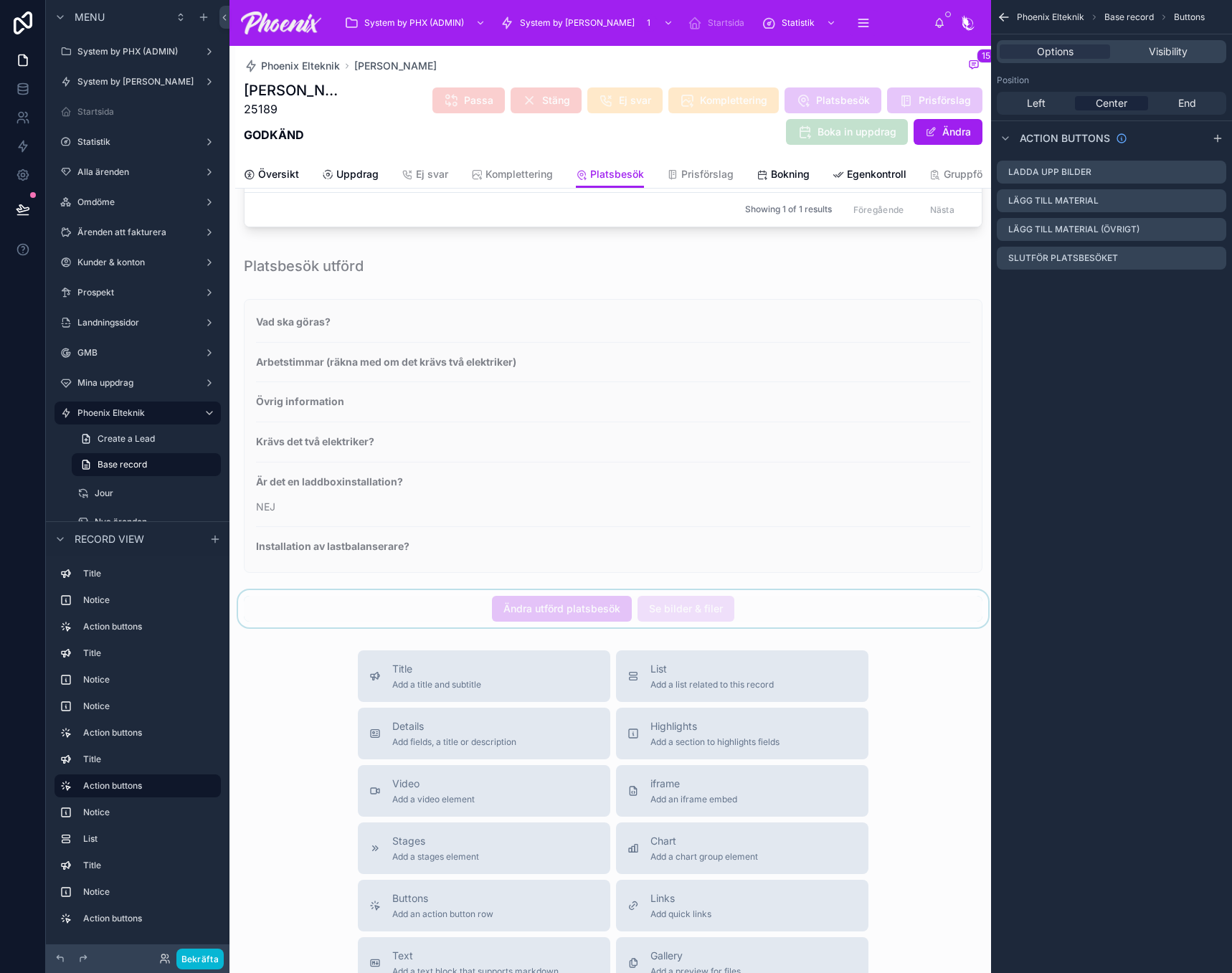
scroll to position [1004, 0]
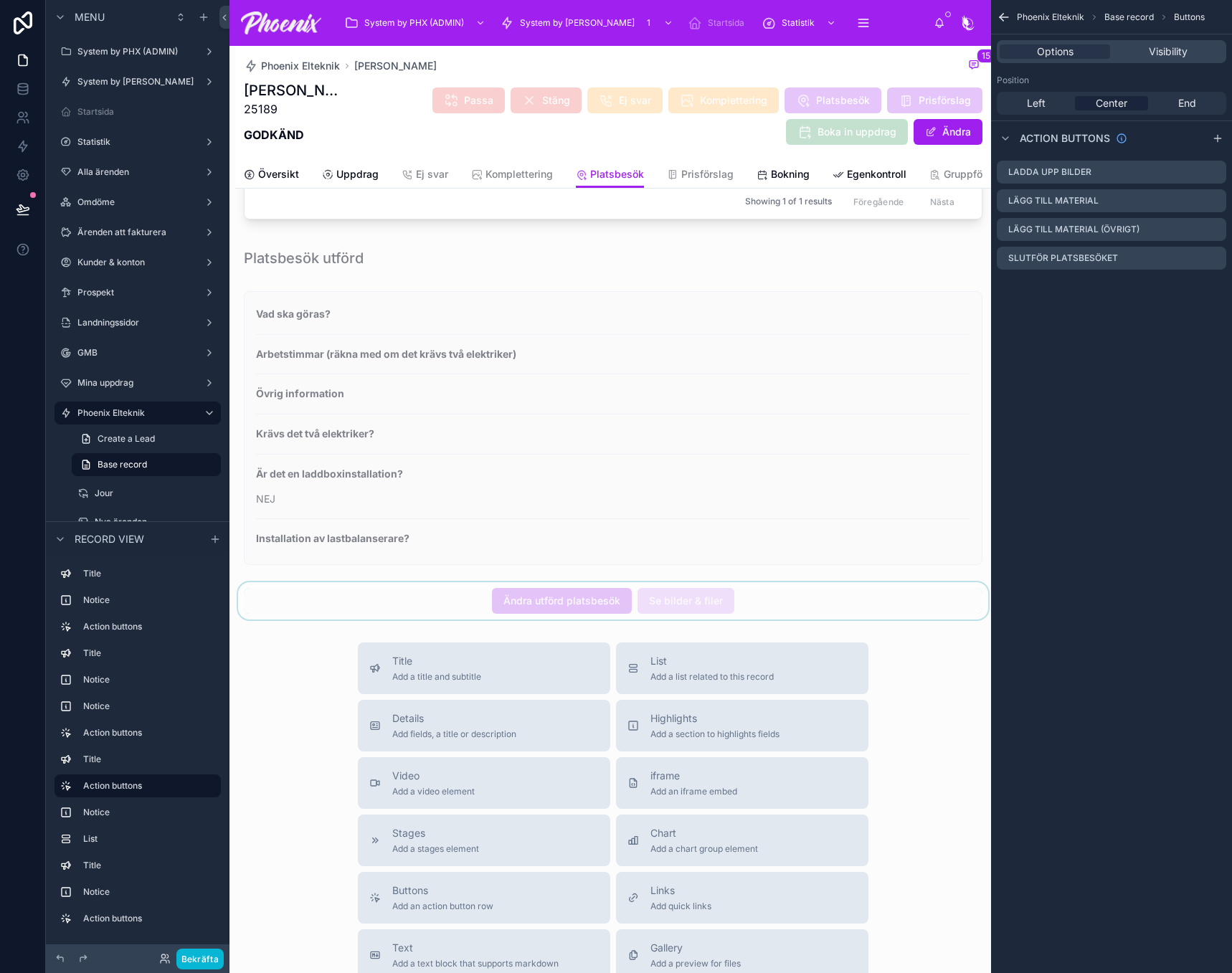
click at [579, 611] on div at bounding box center [612, 601] width 755 height 37
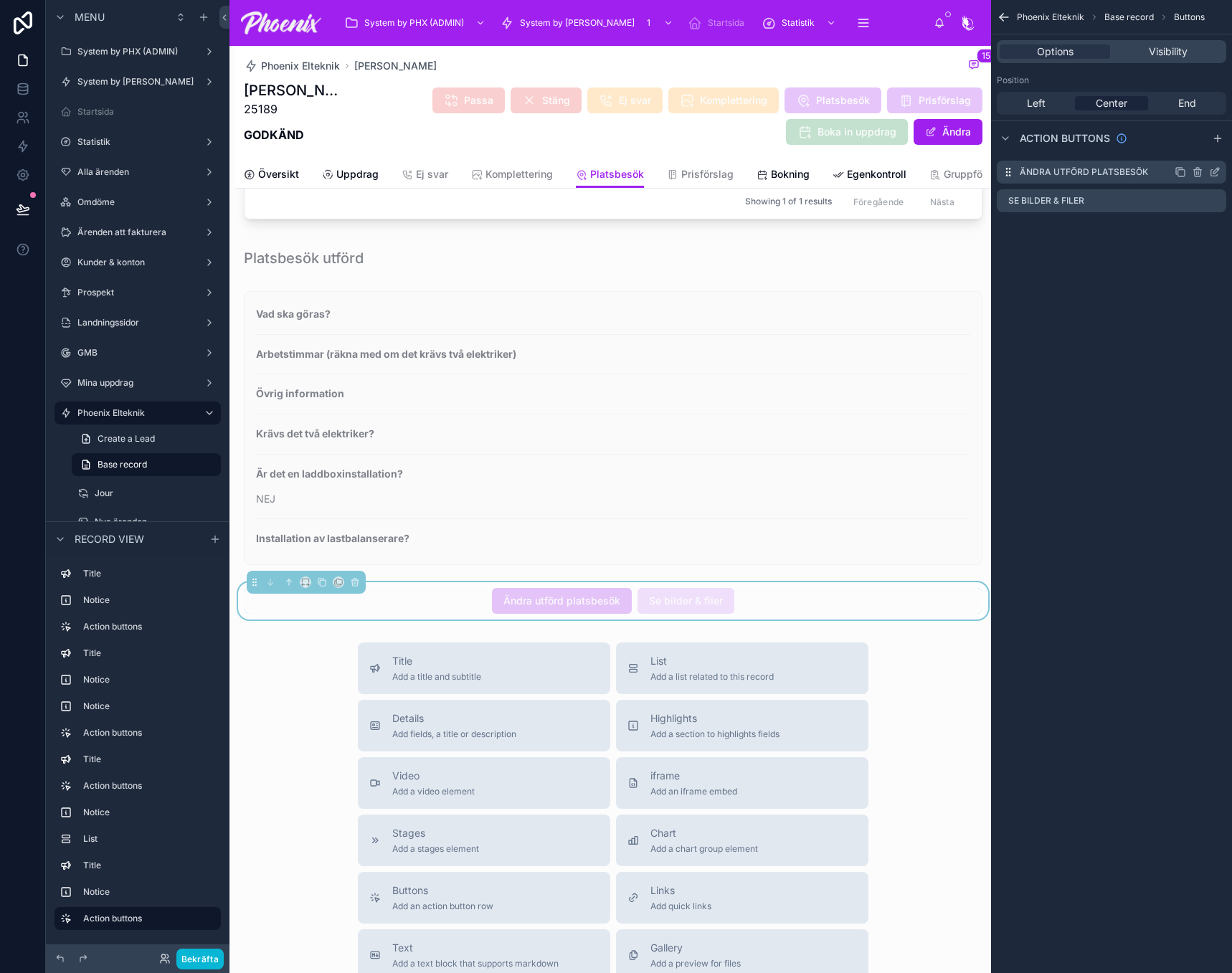
click at [1215, 175] on icon "scrollable content" at bounding box center [1215, 172] width 12 height 12
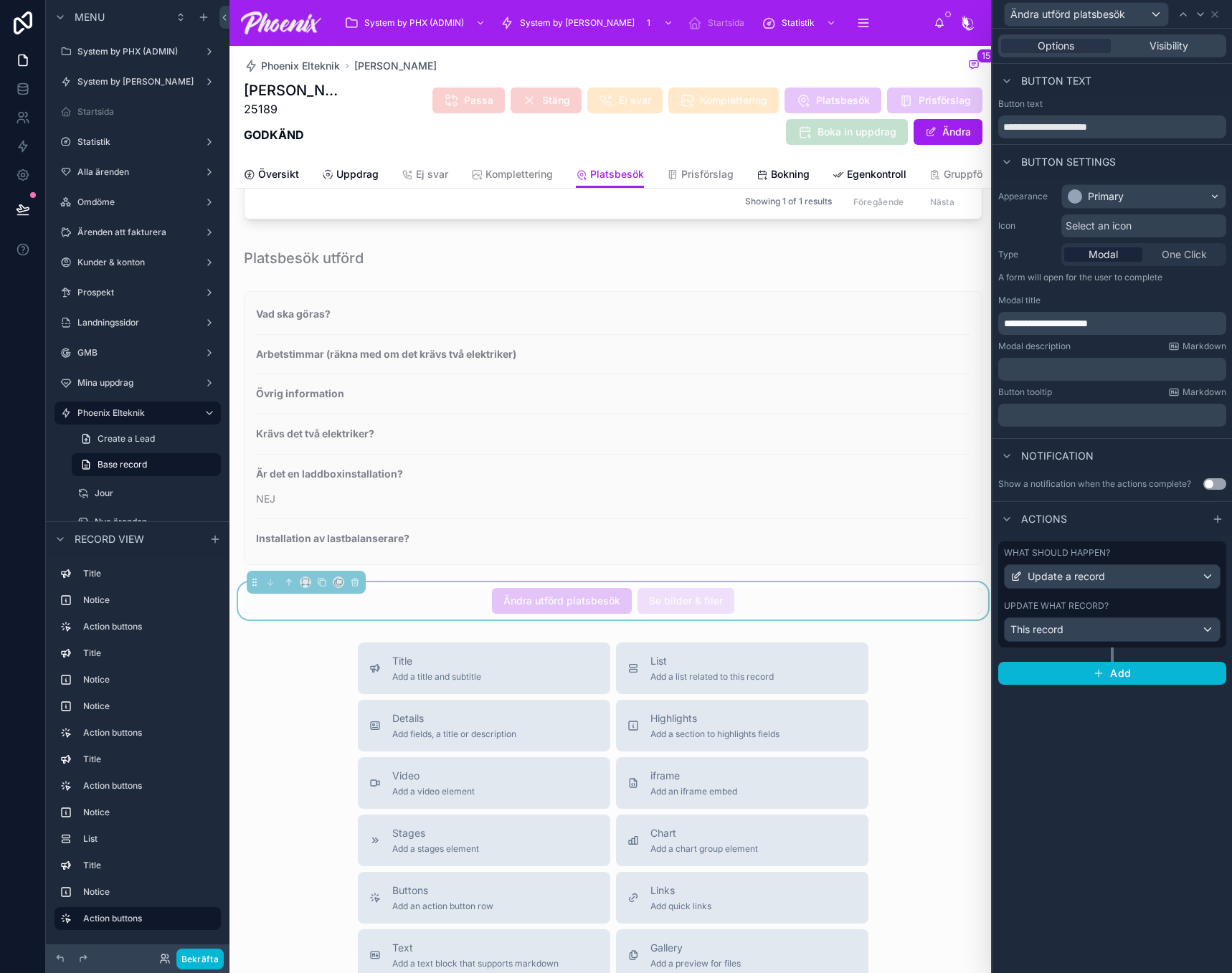
click at [1146, 605] on div "Update what record?" at bounding box center [1112, 606] width 216 height 12
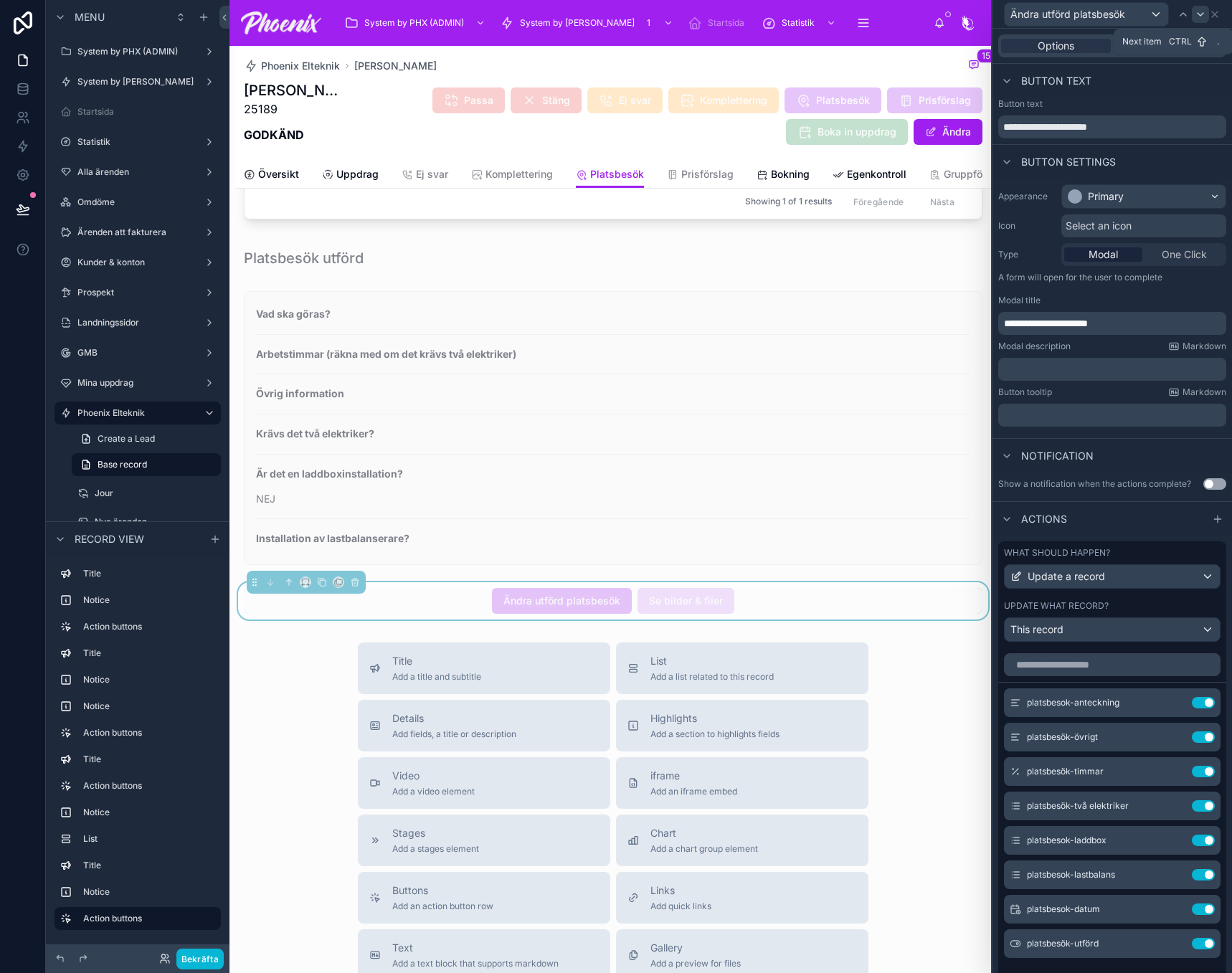
click at [1201, 19] on icon at bounding box center [1201, 14] width 12 height 12
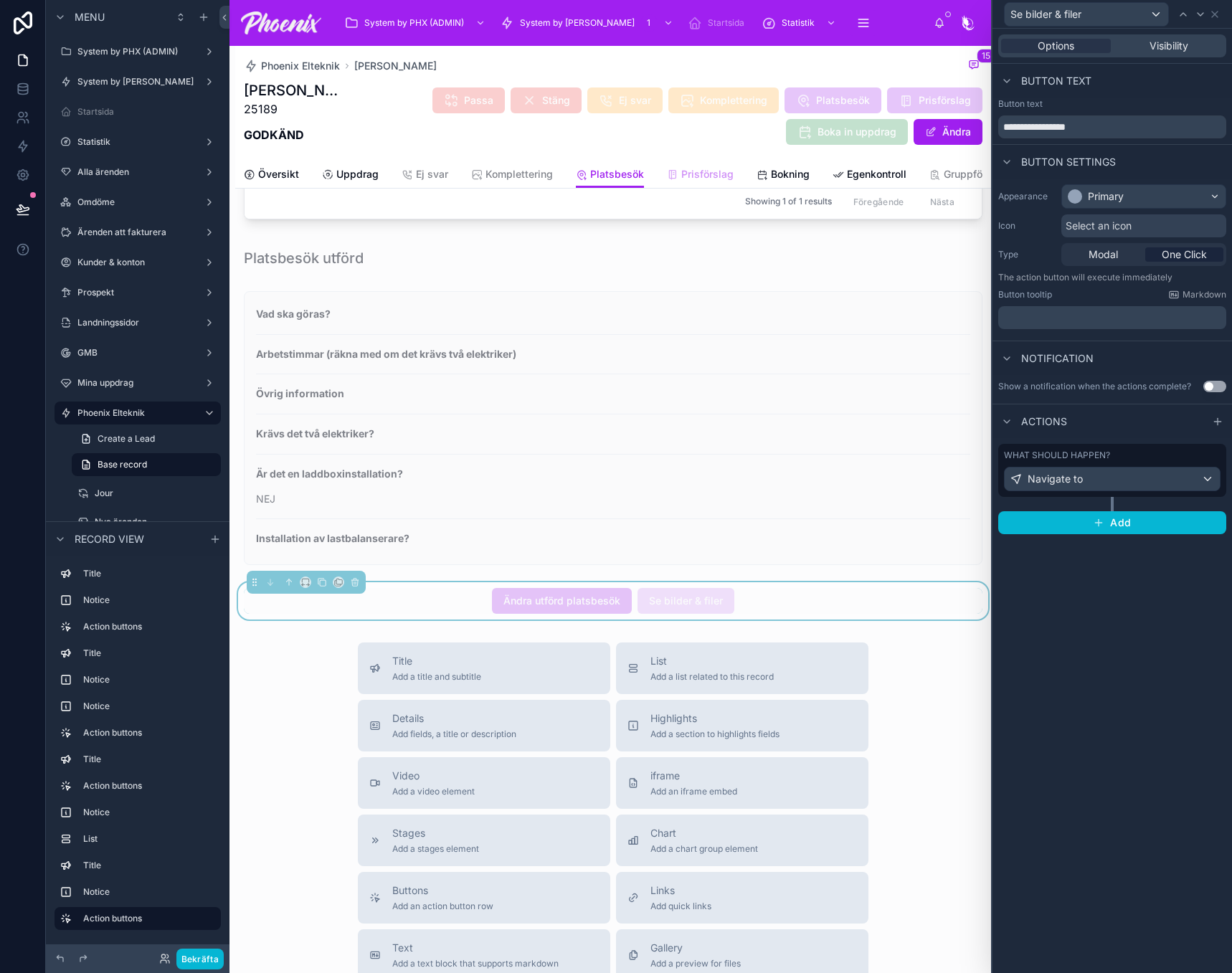
click at [715, 173] on span "Prisförslag" at bounding box center [707, 174] width 53 height 14
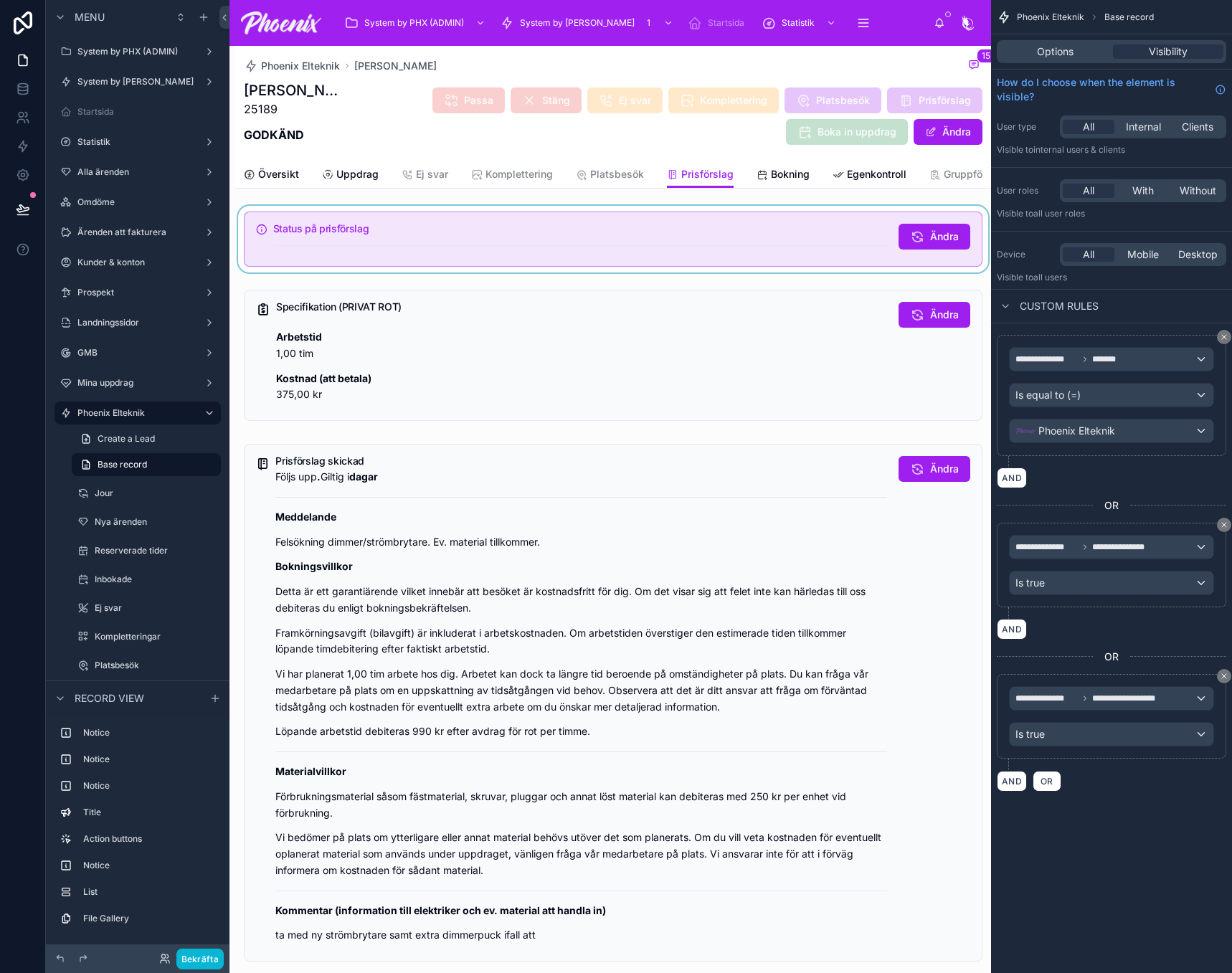
drag, startPoint x: 670, startPoint y: 252, endPoint x: 700, endPoint y: 253, distance: 30.0
click at [670, 252] on div at bounding box center [612, 239] width 755 height 67
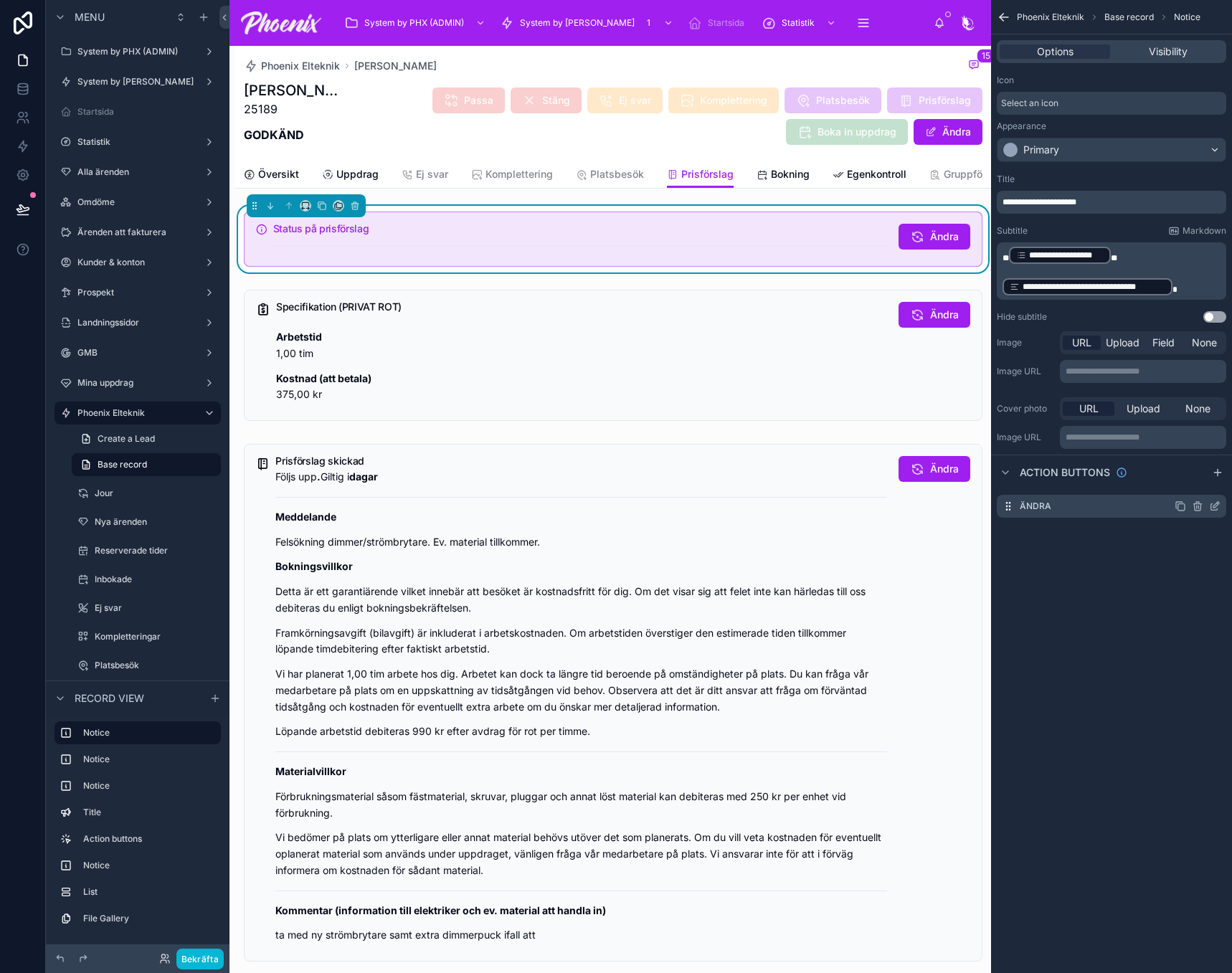
click at [1211, 509] on icon "scrollable content" at bounding box center [1214, 508] width 7 height 7
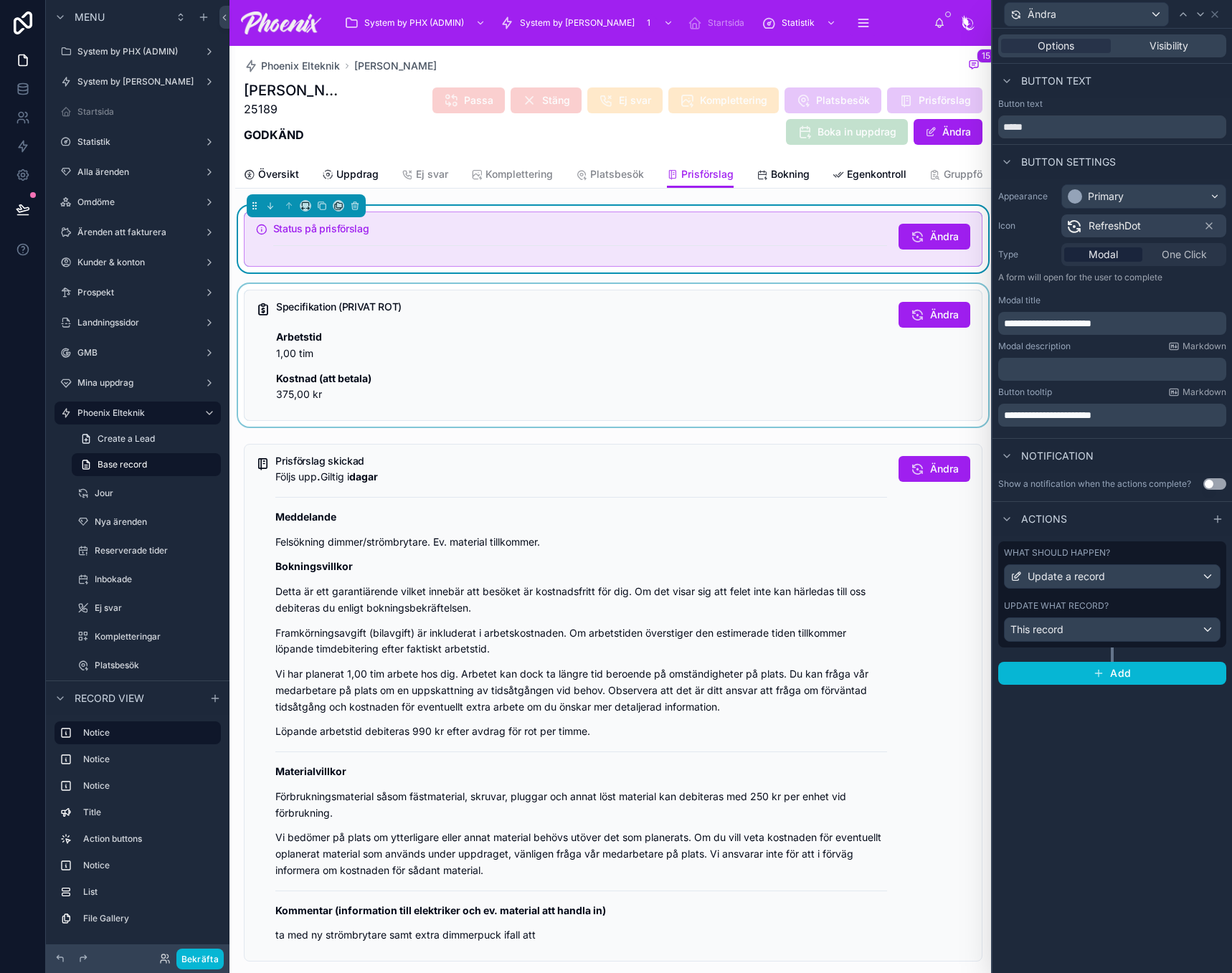
click at [853, 343] on div at bounding box center [612, 355] width 755 height 142
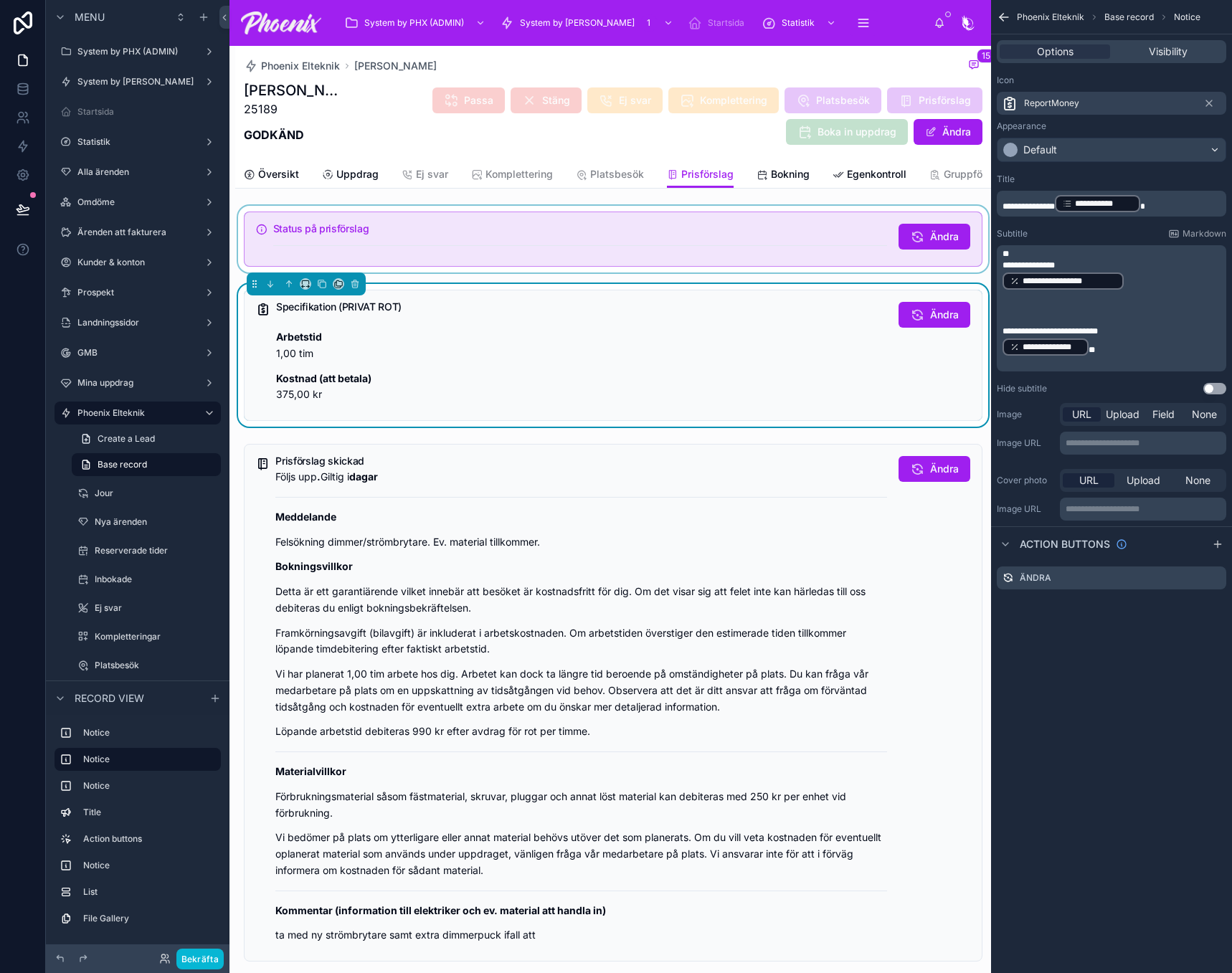
click at [839, 244] on div at bounding box center [612, 239] width 755 height 67
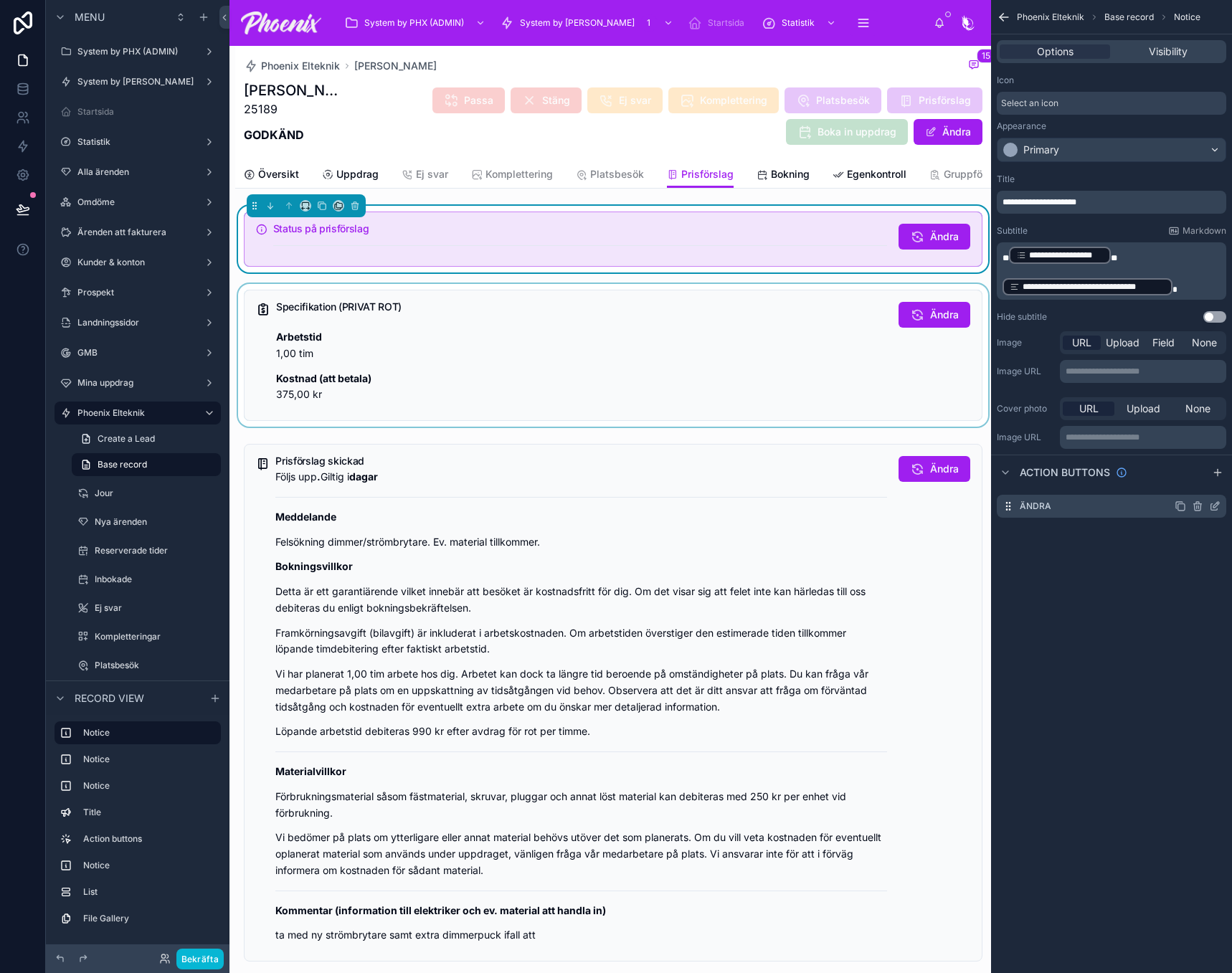
click at [1219, 506] on icon "scrollable content" at bounding box center [1215, 506] width 12 height 12
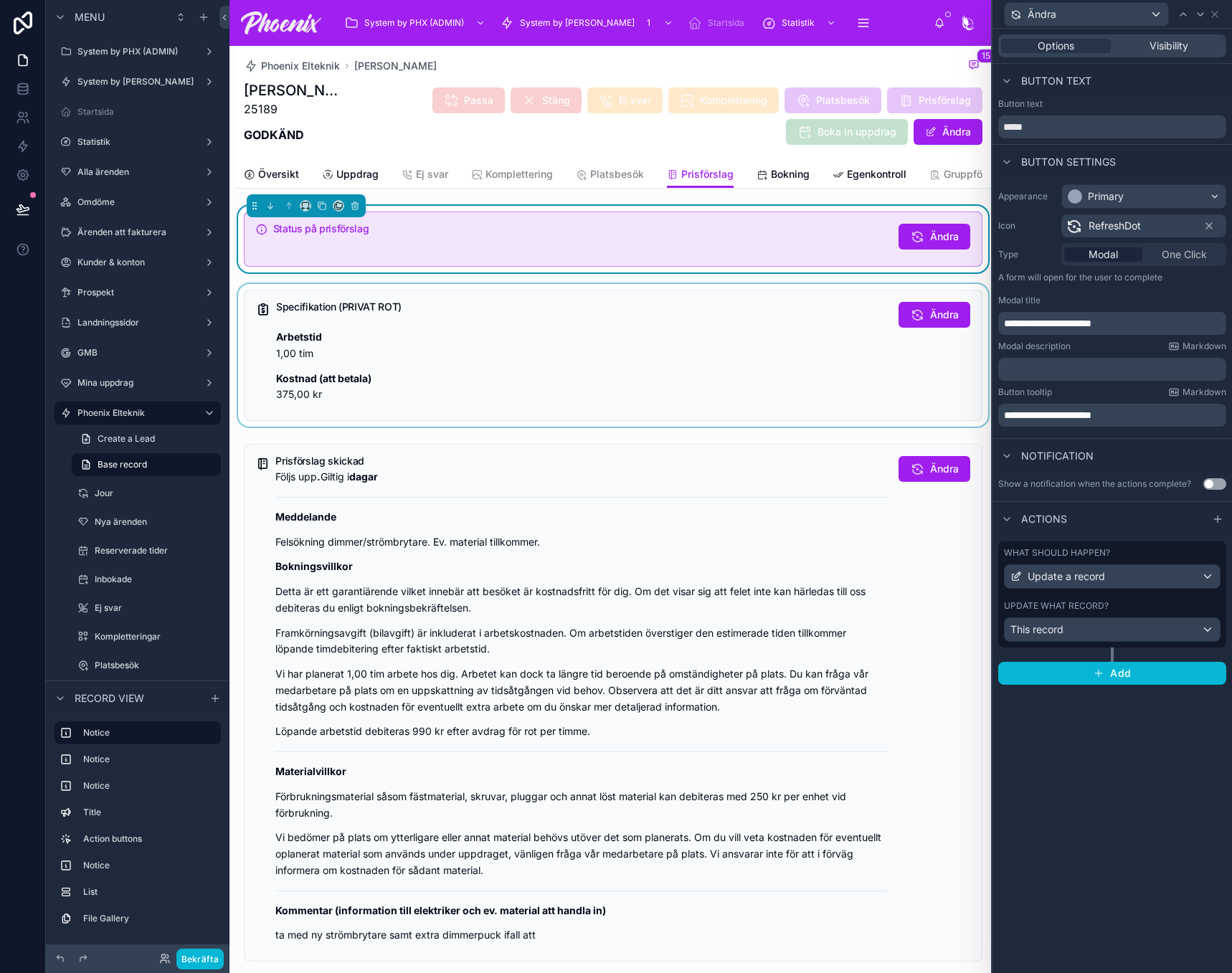
click at [1163, 604] on div "Update what record?" at bounding box center [1112, 606] width 216 height 12
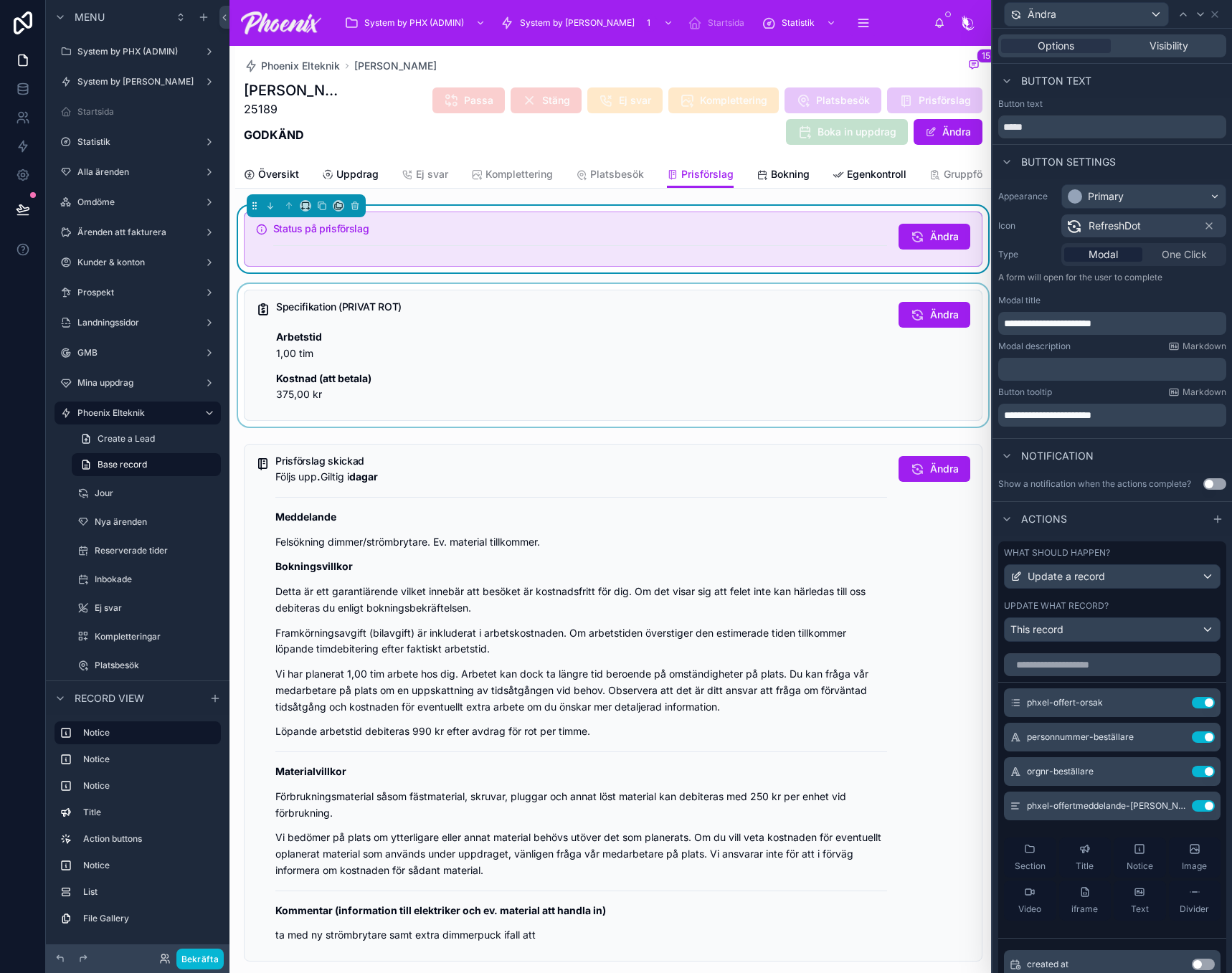
drag, startPoint x: 775, startPoint y: 389, endPoint x: 872, endPoint y: 400, distance: 97.6
click at [775, 387] on div at bounding box center [612, 355] width 755 height 142
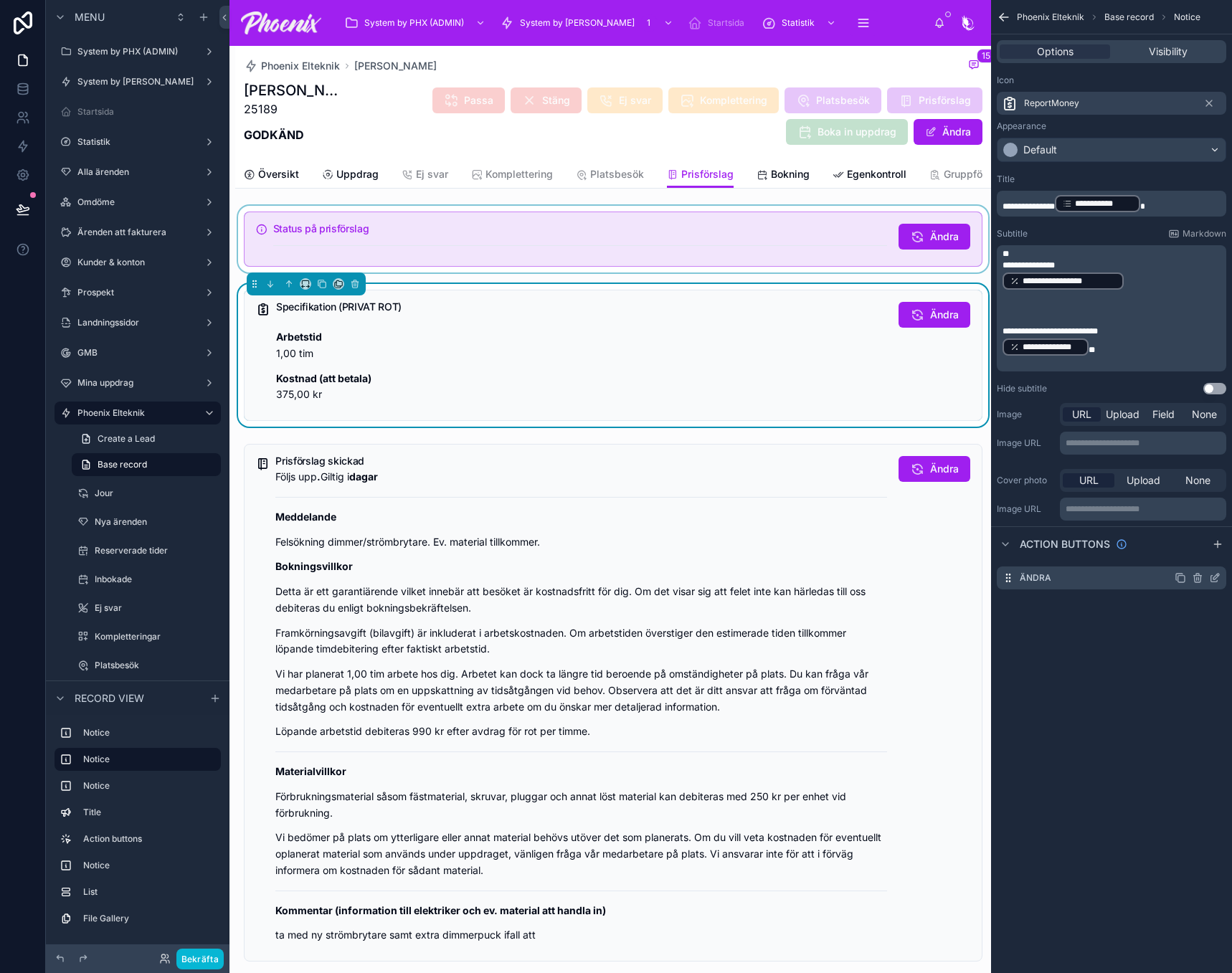
click at [1213, 583] on icon "scrollable content" at bounding box center [1215, 578] width 12 height 12
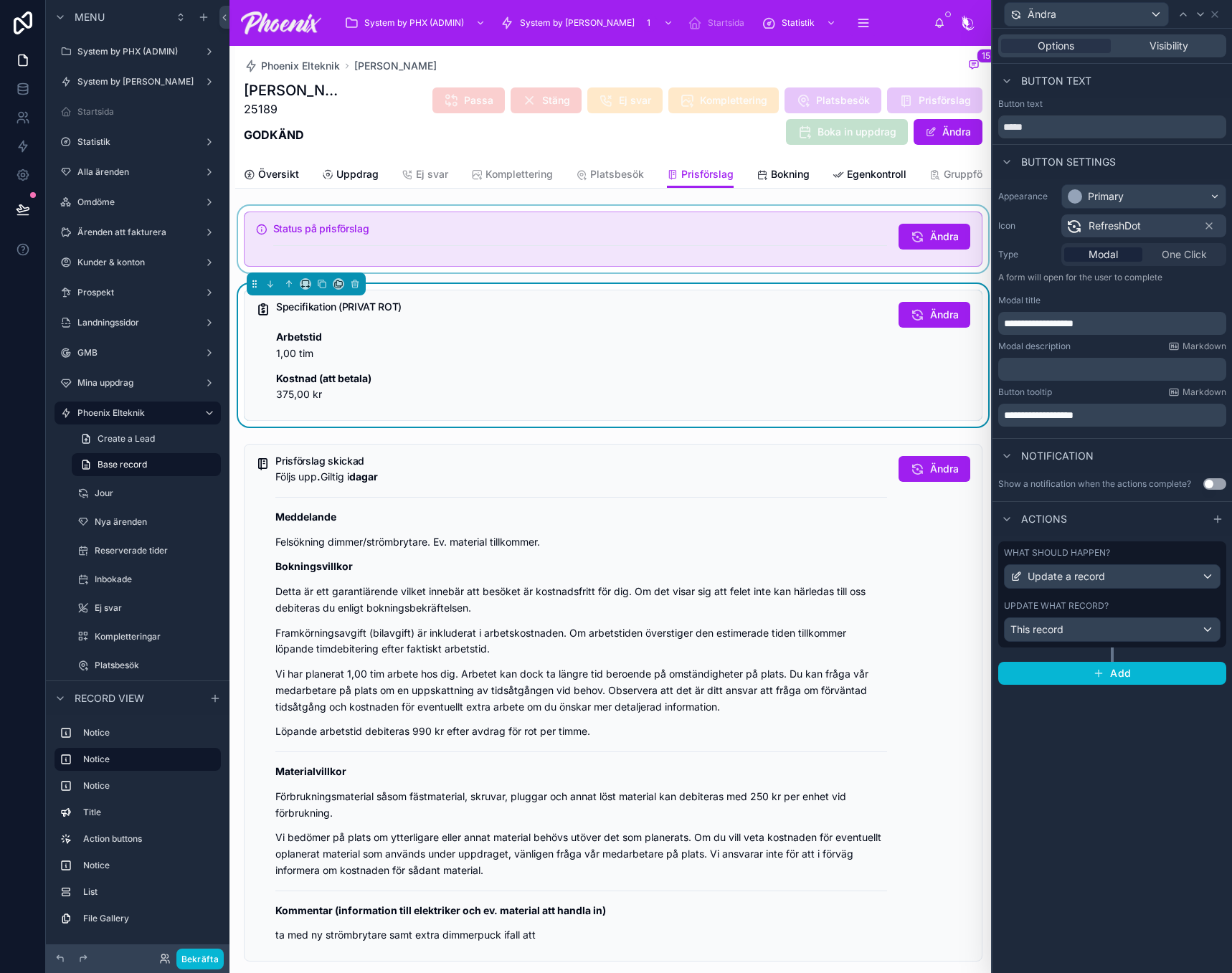
drag, startPoint x: 1083, startPoint y: 603, endPoint x: 1072, endPoint y: 603, distance: 11.0
click at [1082, 603] on label "Update what record?" at bounding box center [1056, 606] width 104 height 12
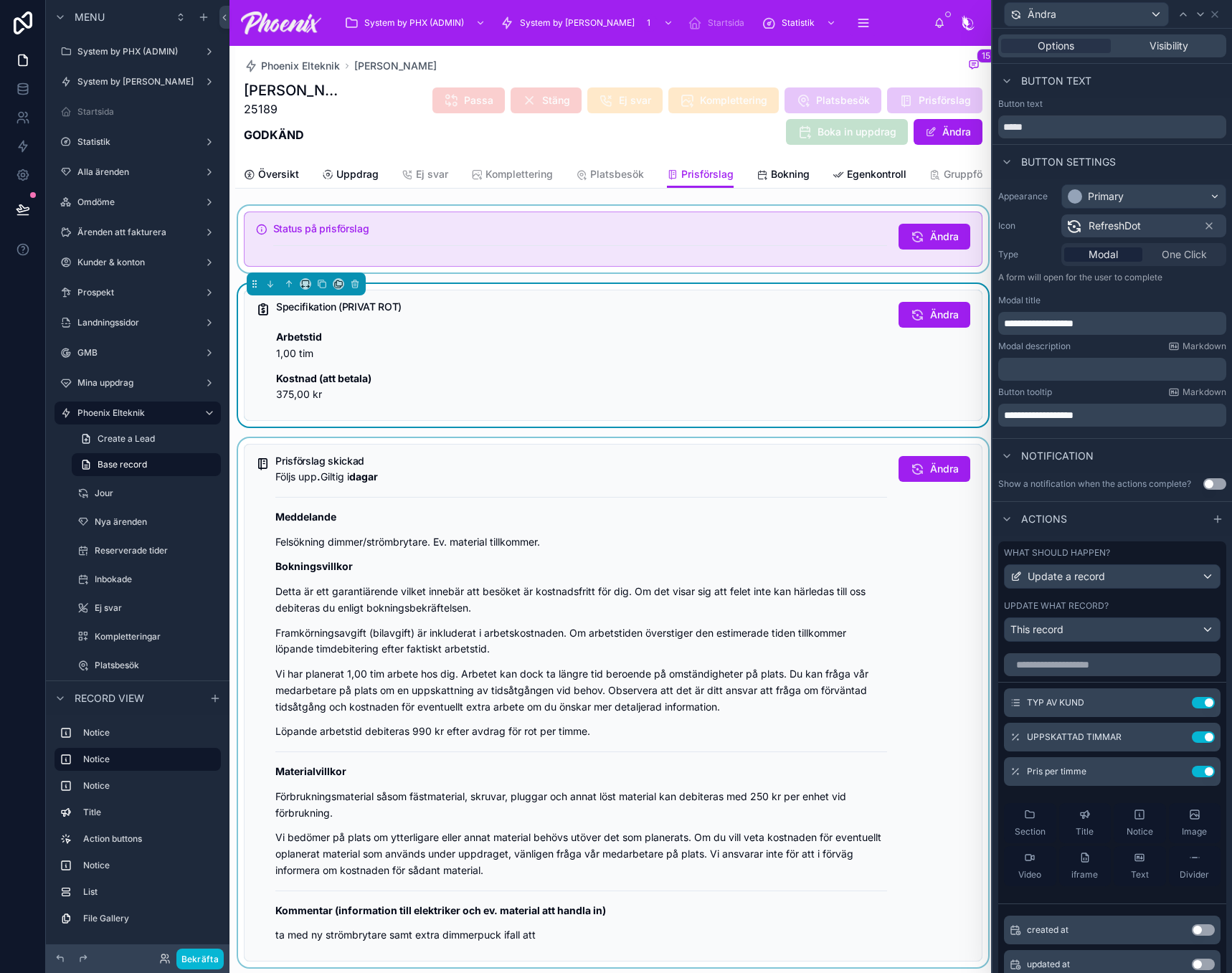
click at [609, 518] on div at bounding box center [612, 703] width 755 height 529
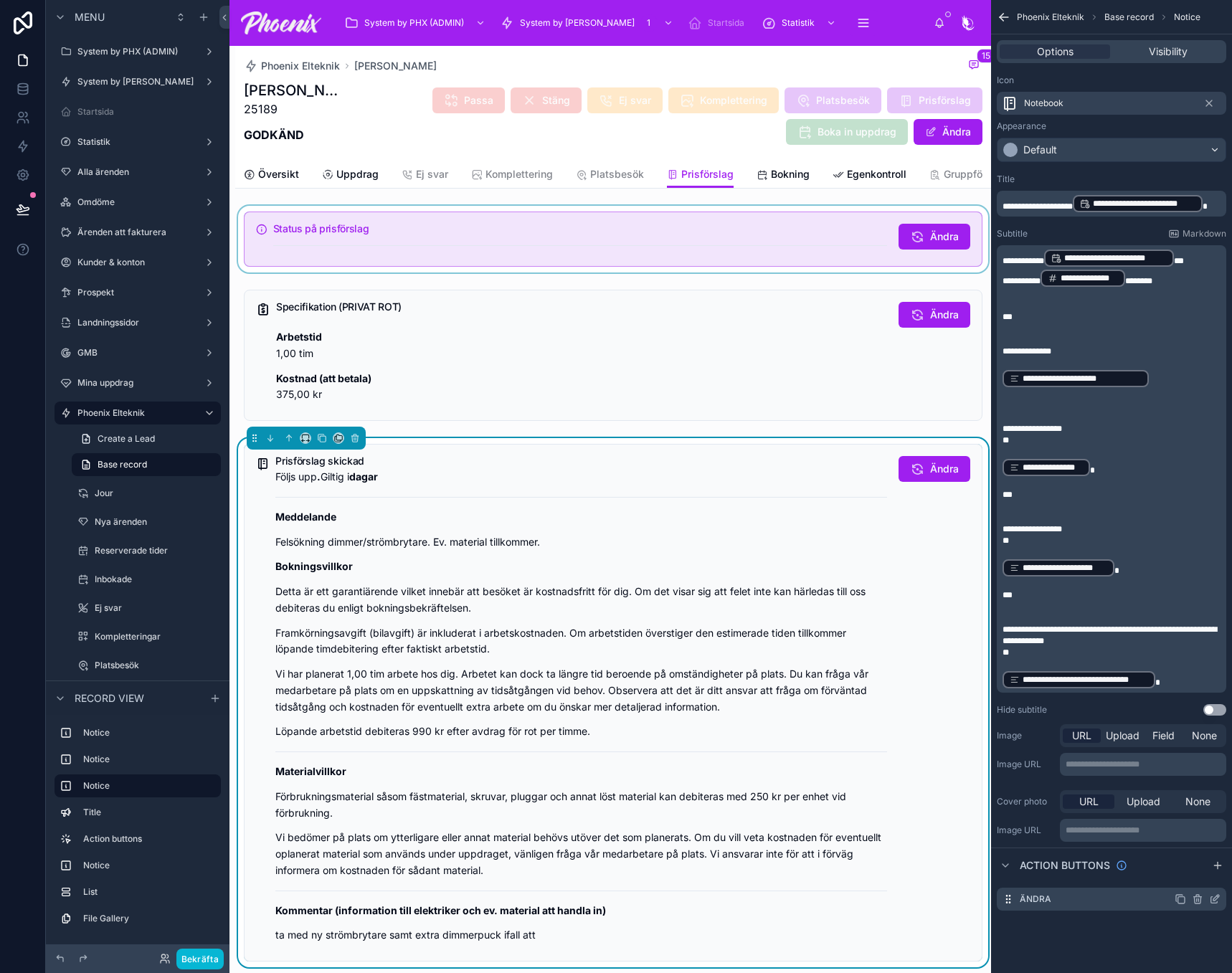
click at [1216, 899] on icon "scrollable content" at bounding box center [1216, 897] width 6 height 6
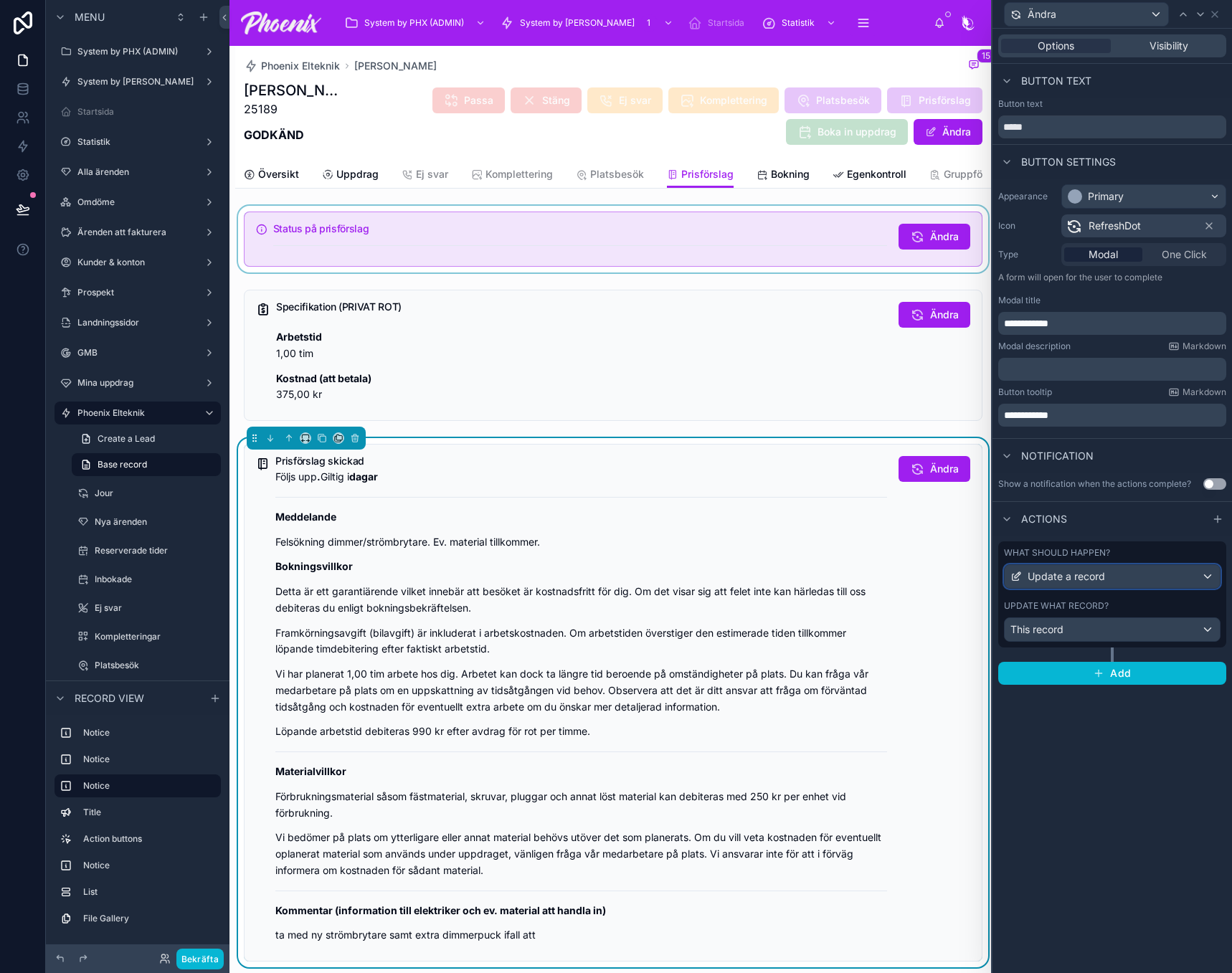
click at [1129, 587] on div "Update a record" at bounding box center [1112, 575] width 215 height 23
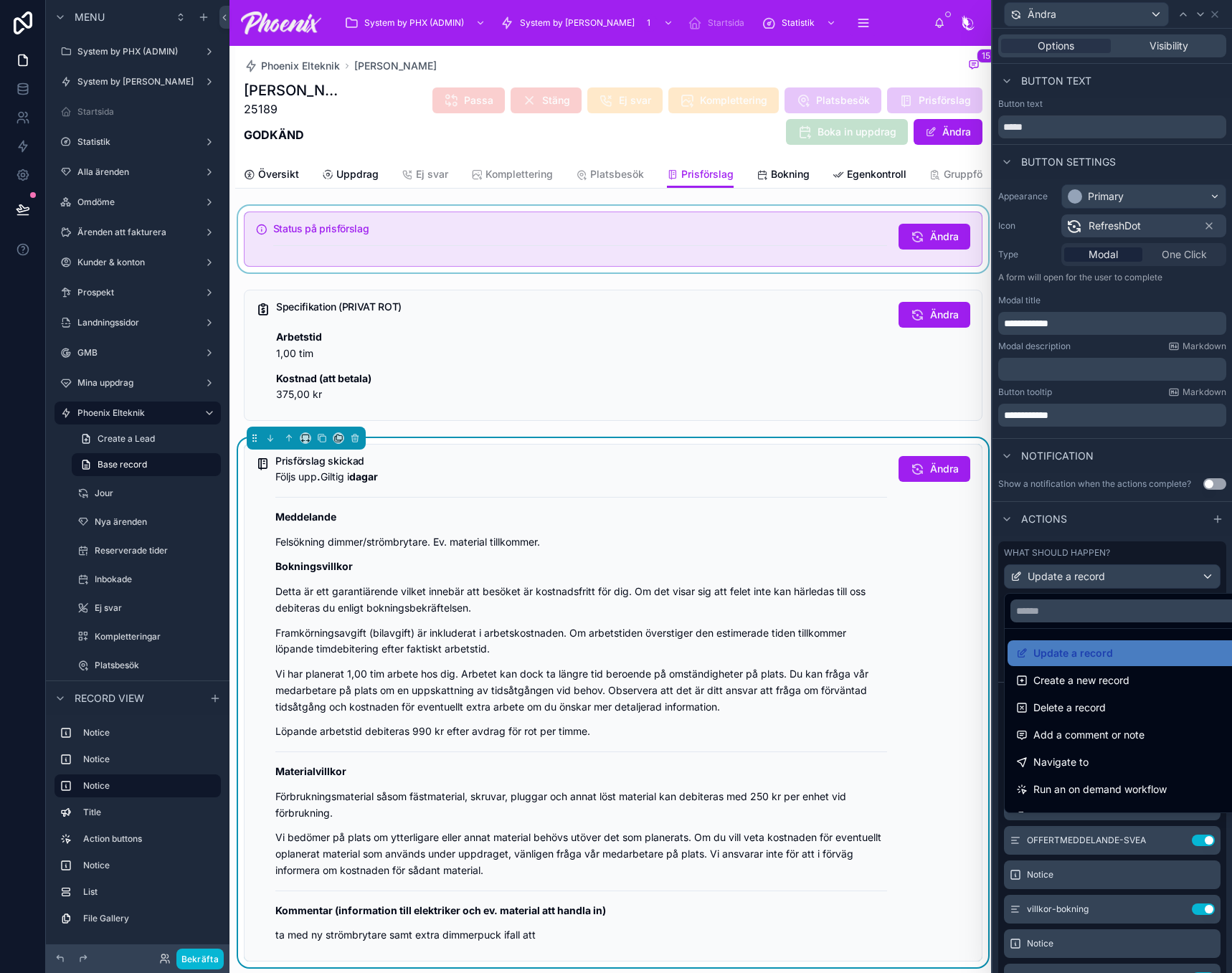
click at [1127, 539] on div at bounding box center [1112, 486] width 239 height 973
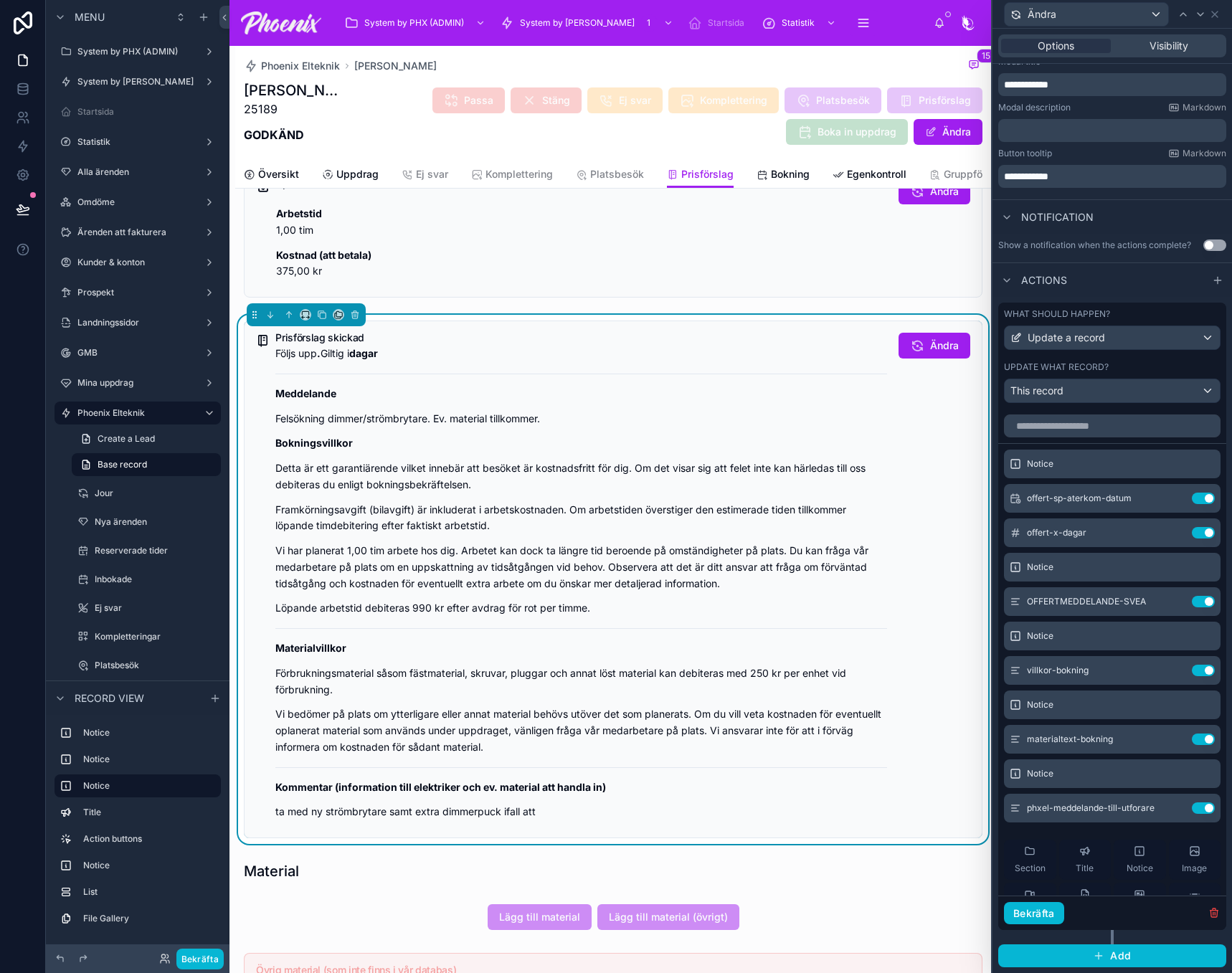
scroll to position [502, 0]
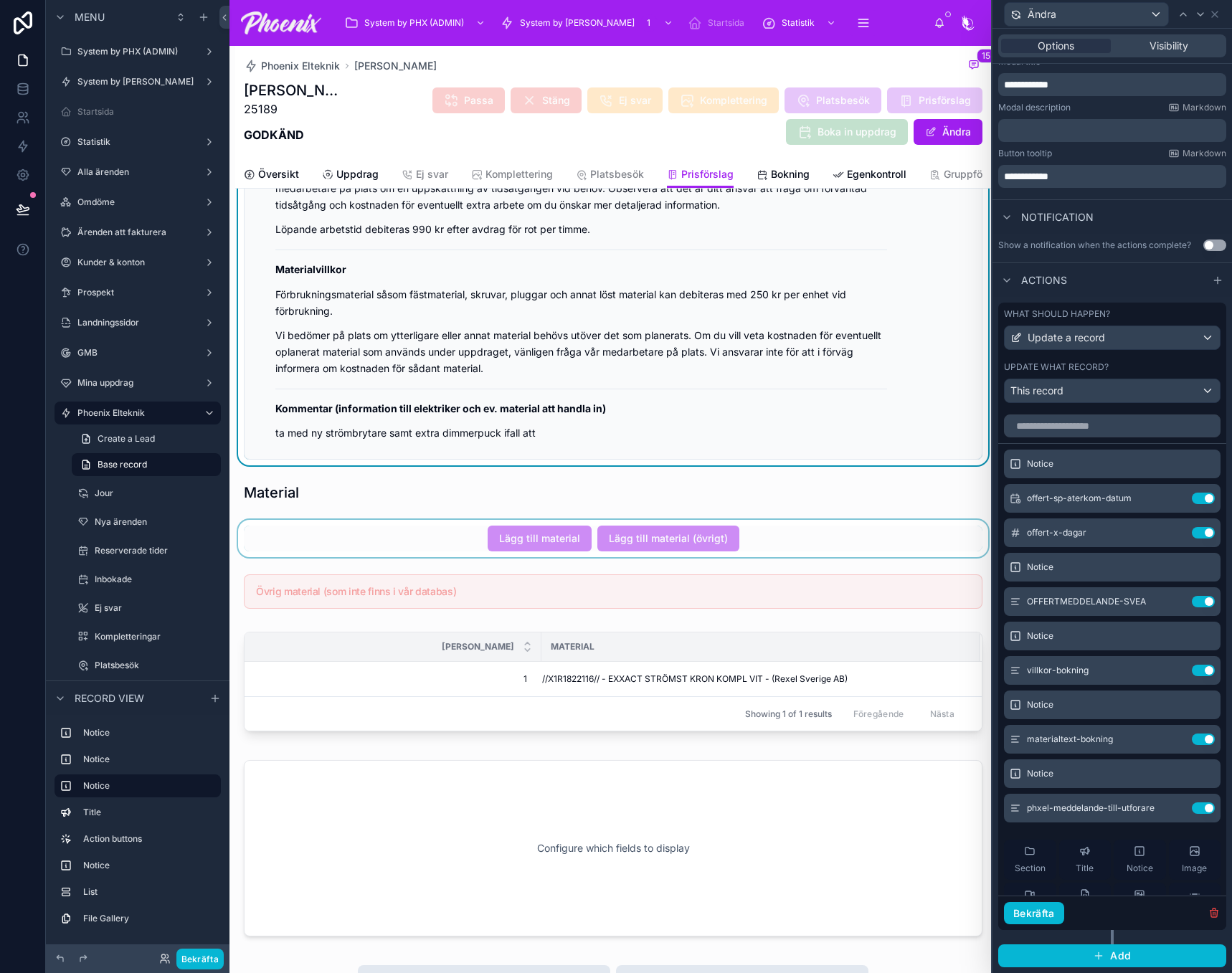
click at [649, 537] on div at bounding box center [612, 538] width 755 height 37
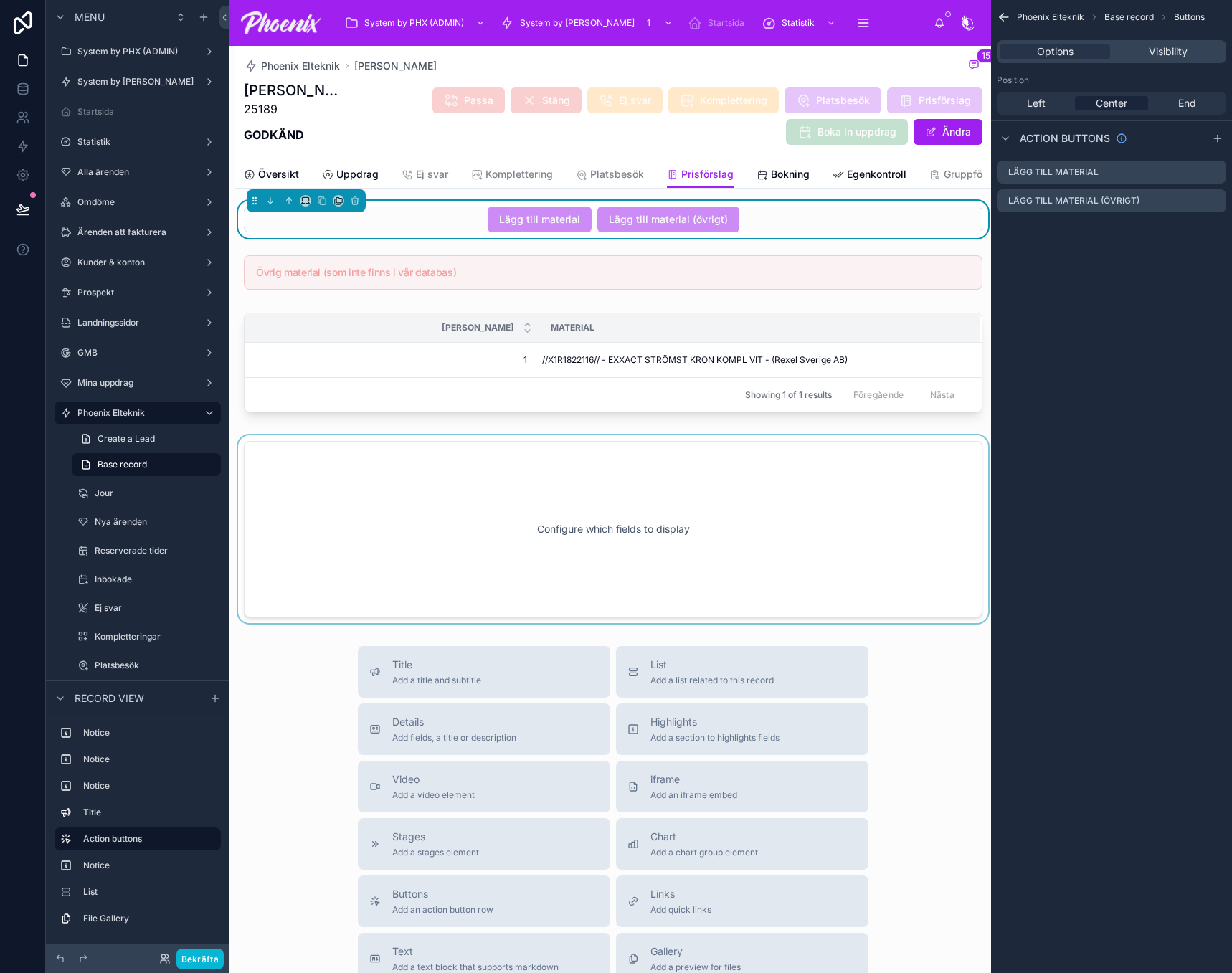
scroll to position [931, 0]
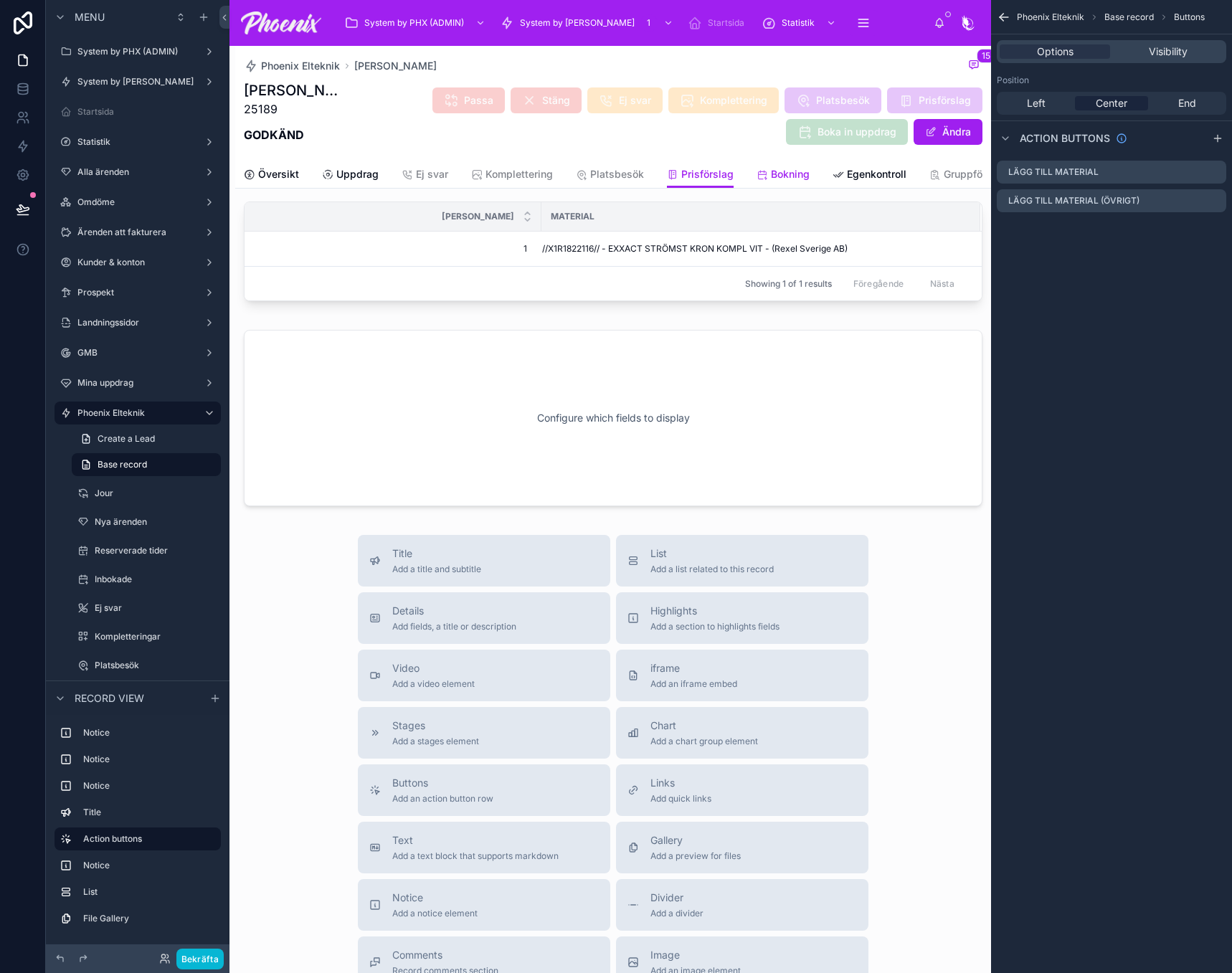
click at [796, 186] on link "Bokning" at bounding box center [783, 175] width 53 height 29
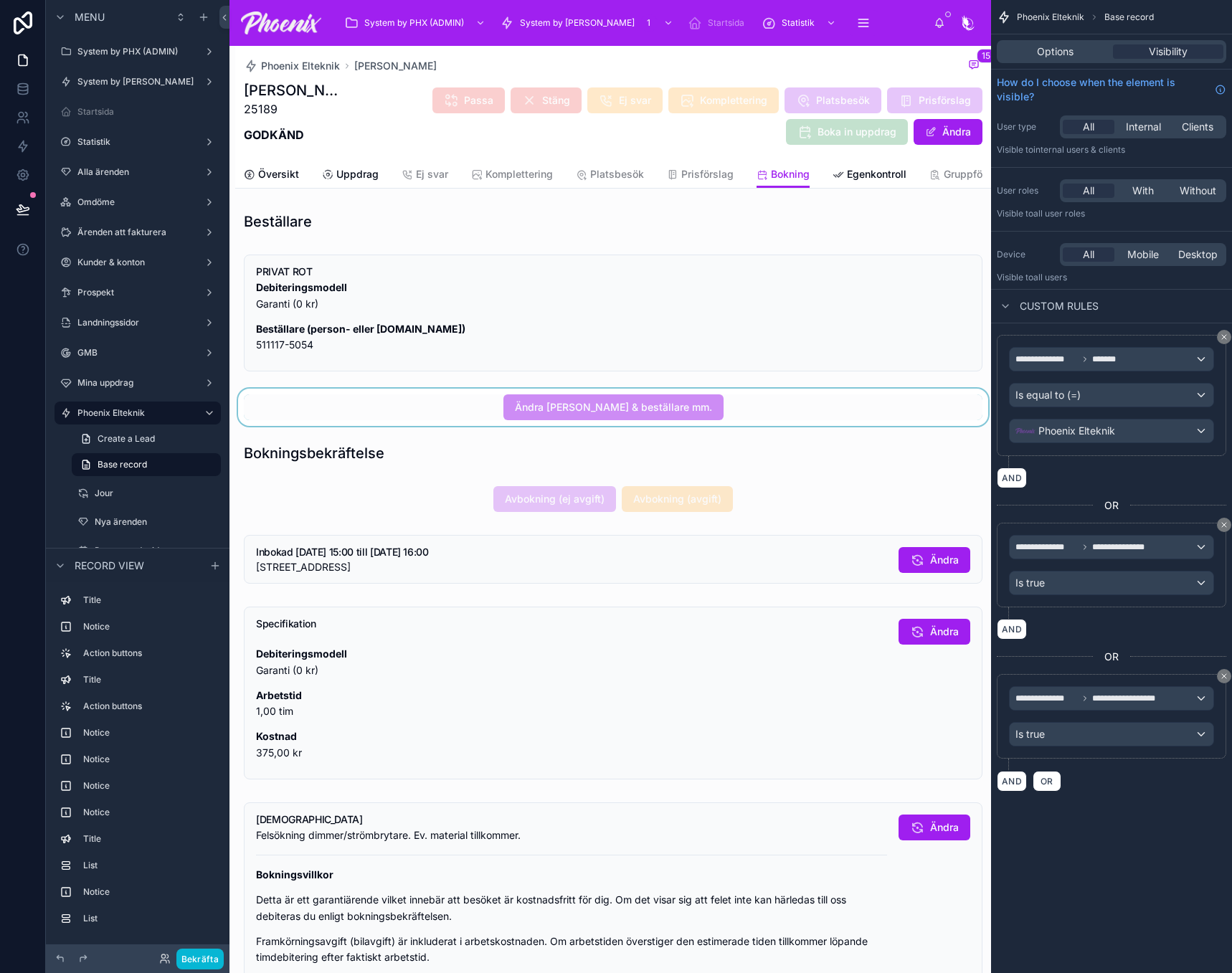
click at [766, 413] on div at bounding box center [612, 407] width 755 height 37
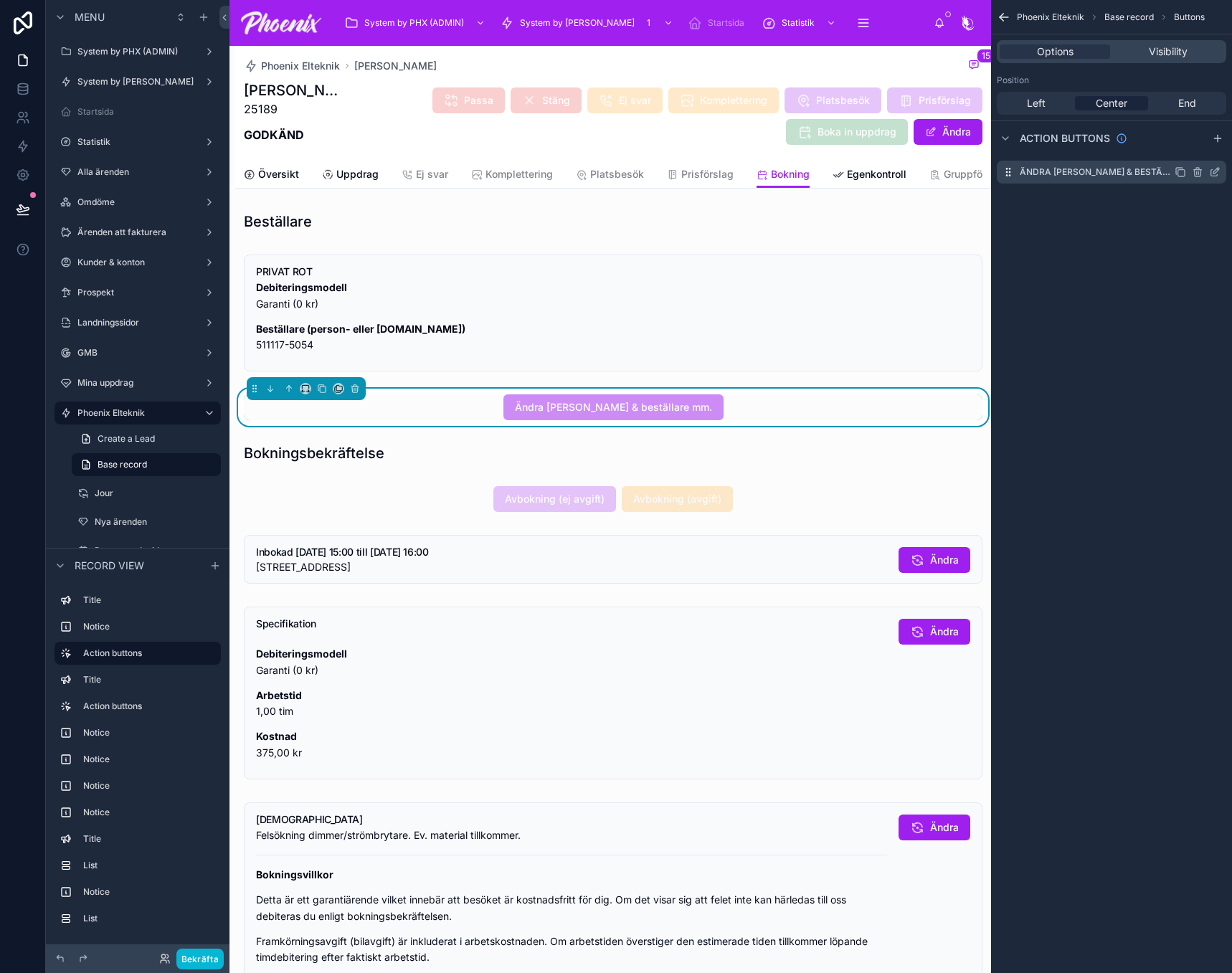
click at [1216, 171] on icon "scrollable content" at bounding box center [1215, 172] width 12 height 12
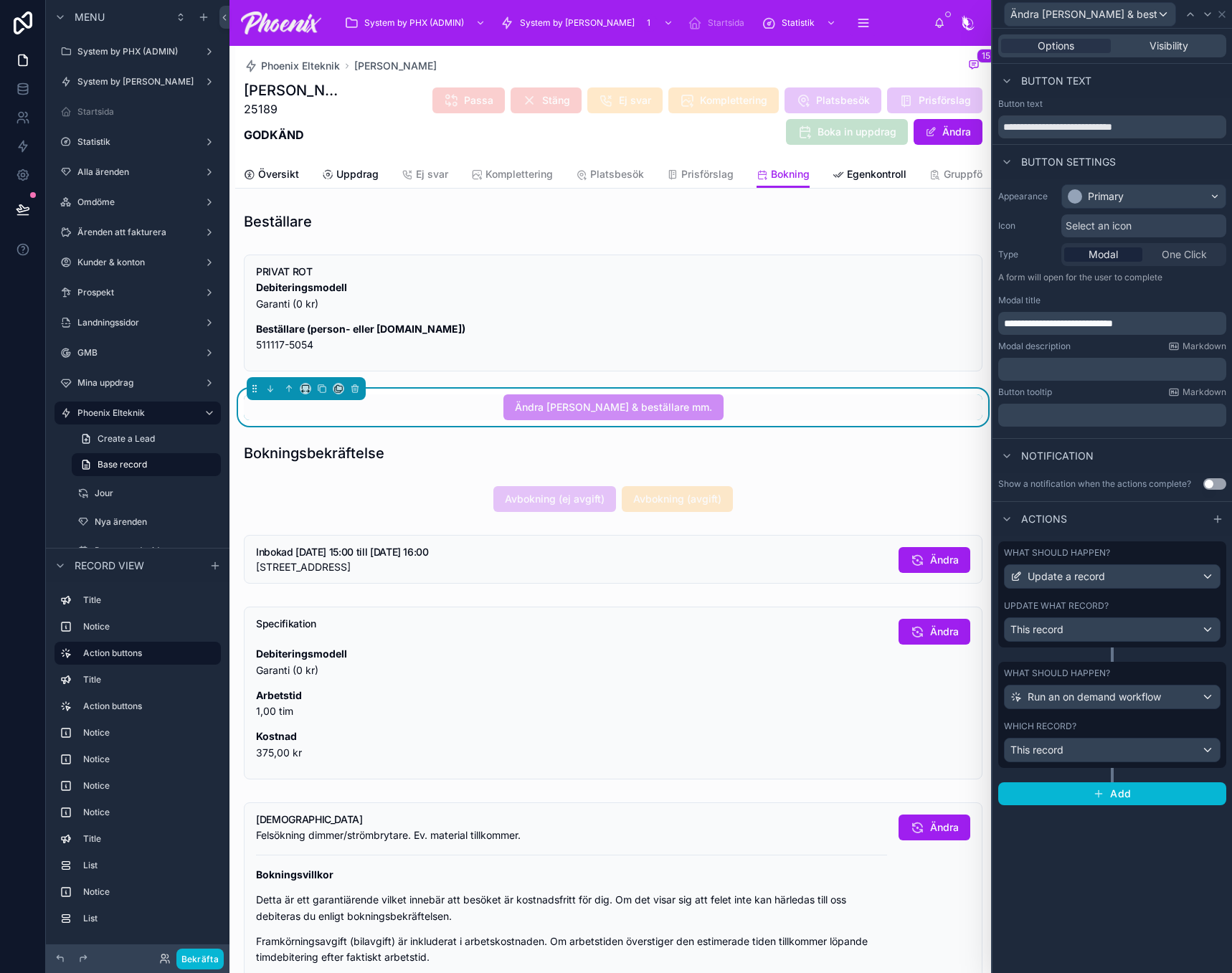
click at [1129, 731] on div "Which record? This record" at bounding box center [1112, 741] width 216 height 42
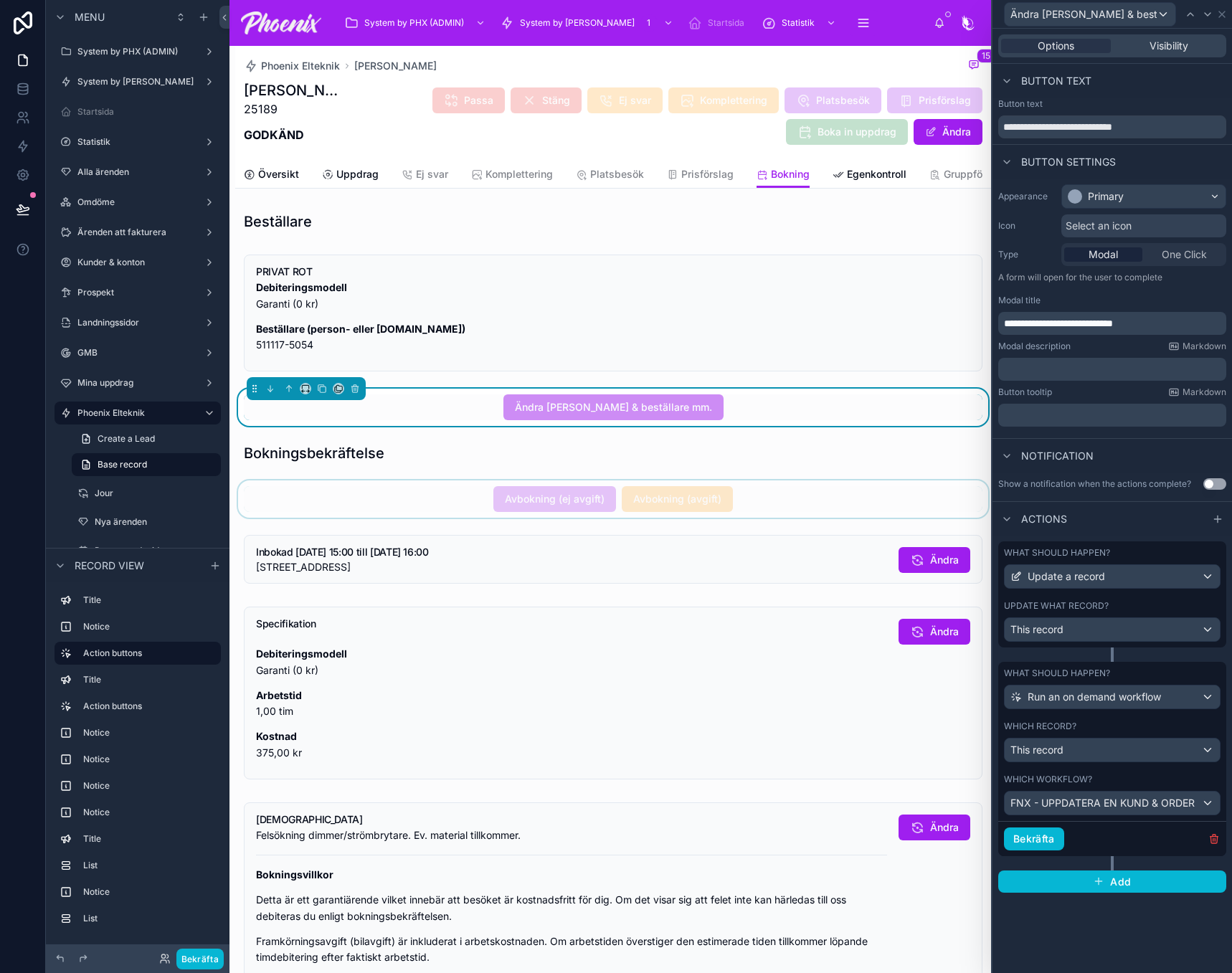
click at [644, 518] on div at bounding box center [612, 499] width 755 height 37
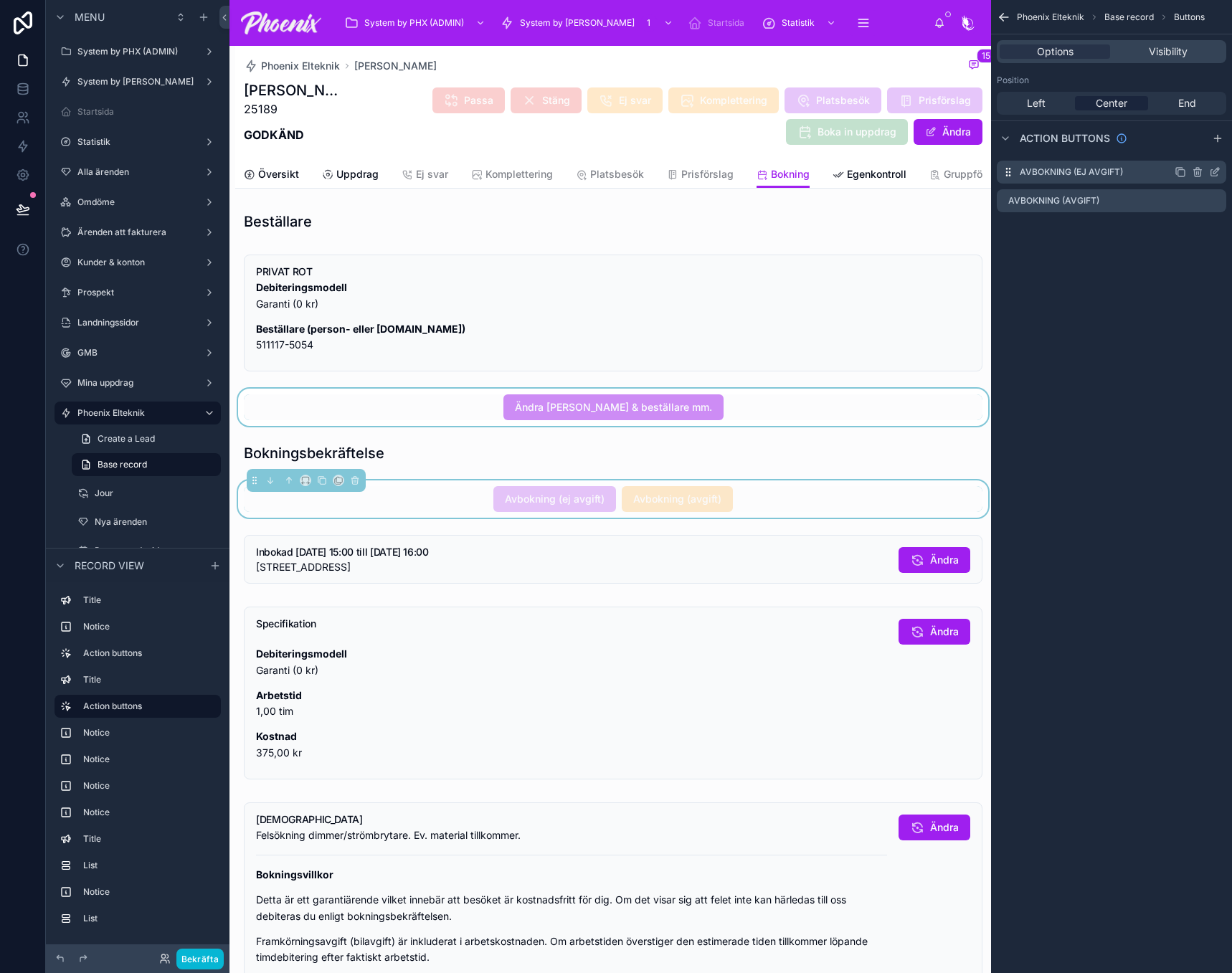
click at [1218, 171] on icon "scrollable content" at bounding box center [1215, 172] width 12 height 12
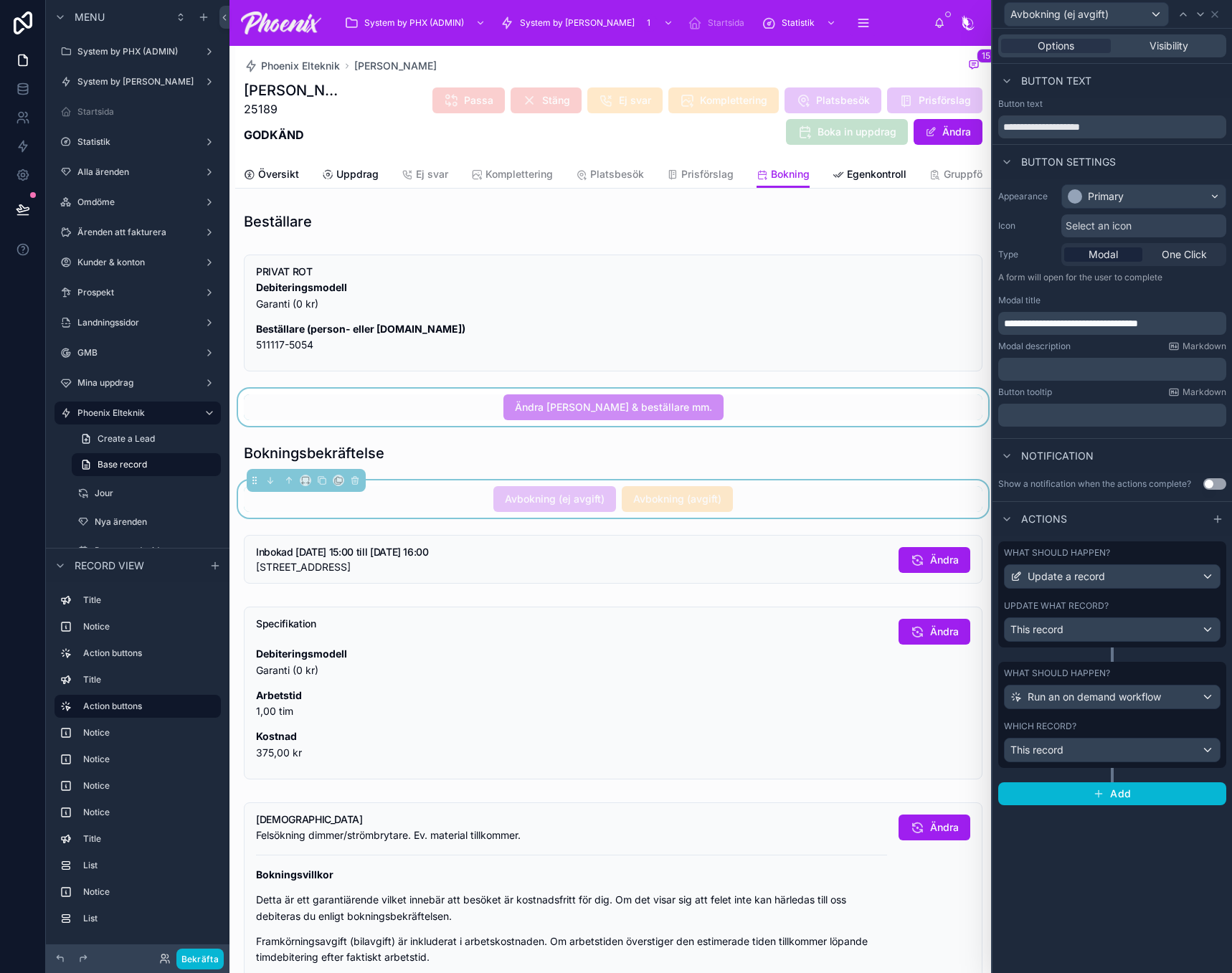
click at [1173, 722] on div "Which record?" at bounding box center [1112, 726] width 216 height 12
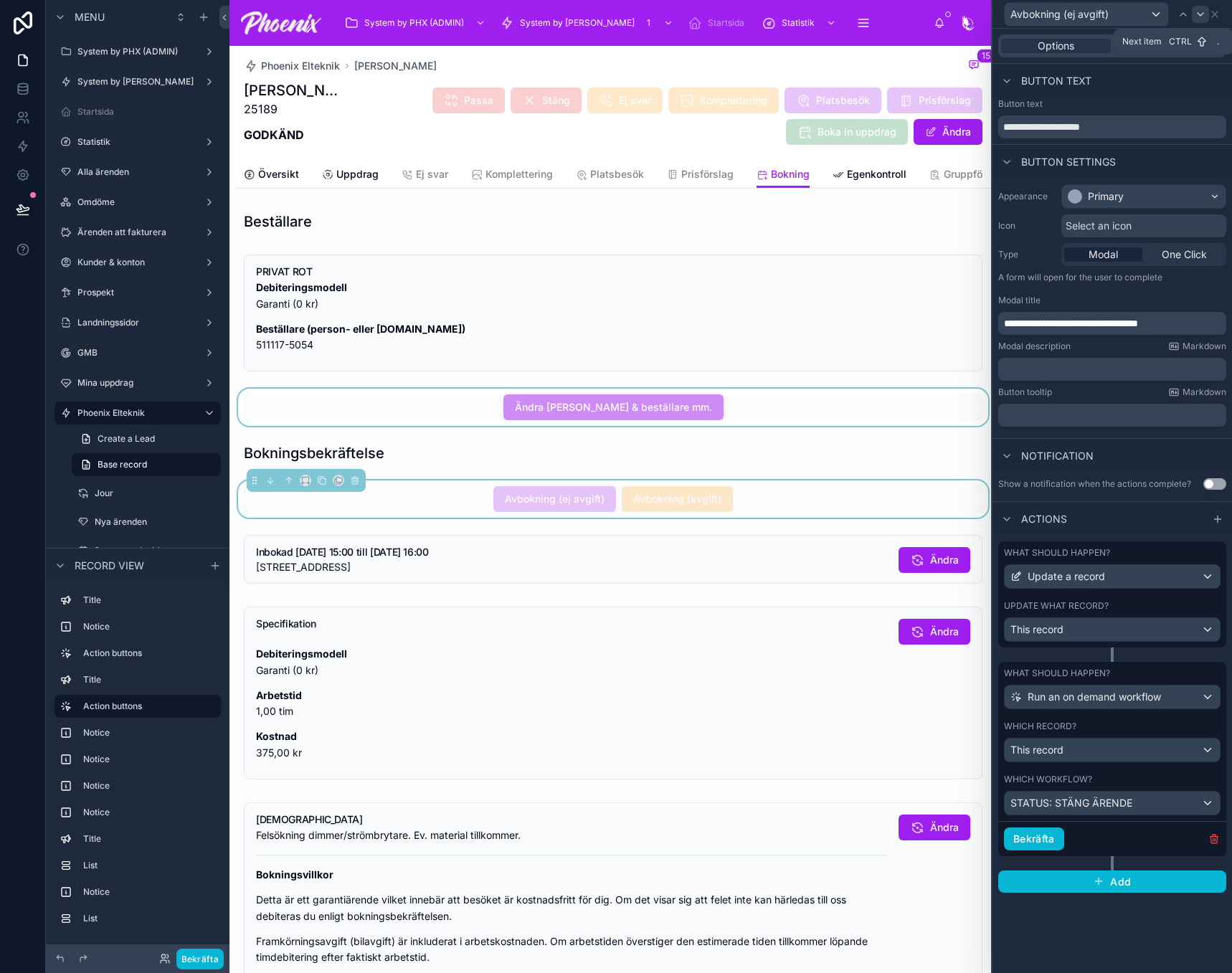
click at [1204, 17] on icon at bounding box center [1201, 14] width 12 height 12
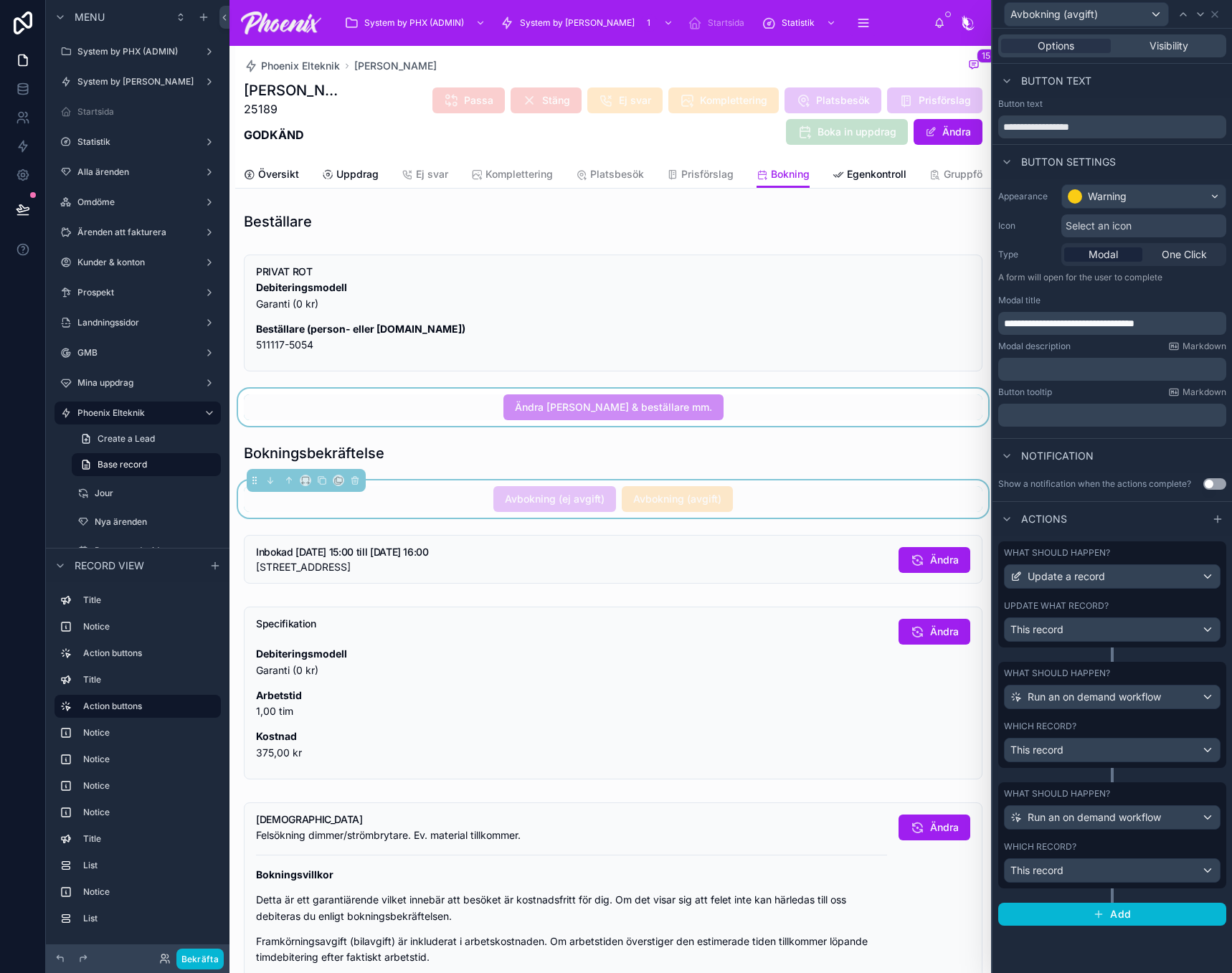
click at [1152, 852] on div "Which record?" at bounding box center [1112, 847] width 216 height 12
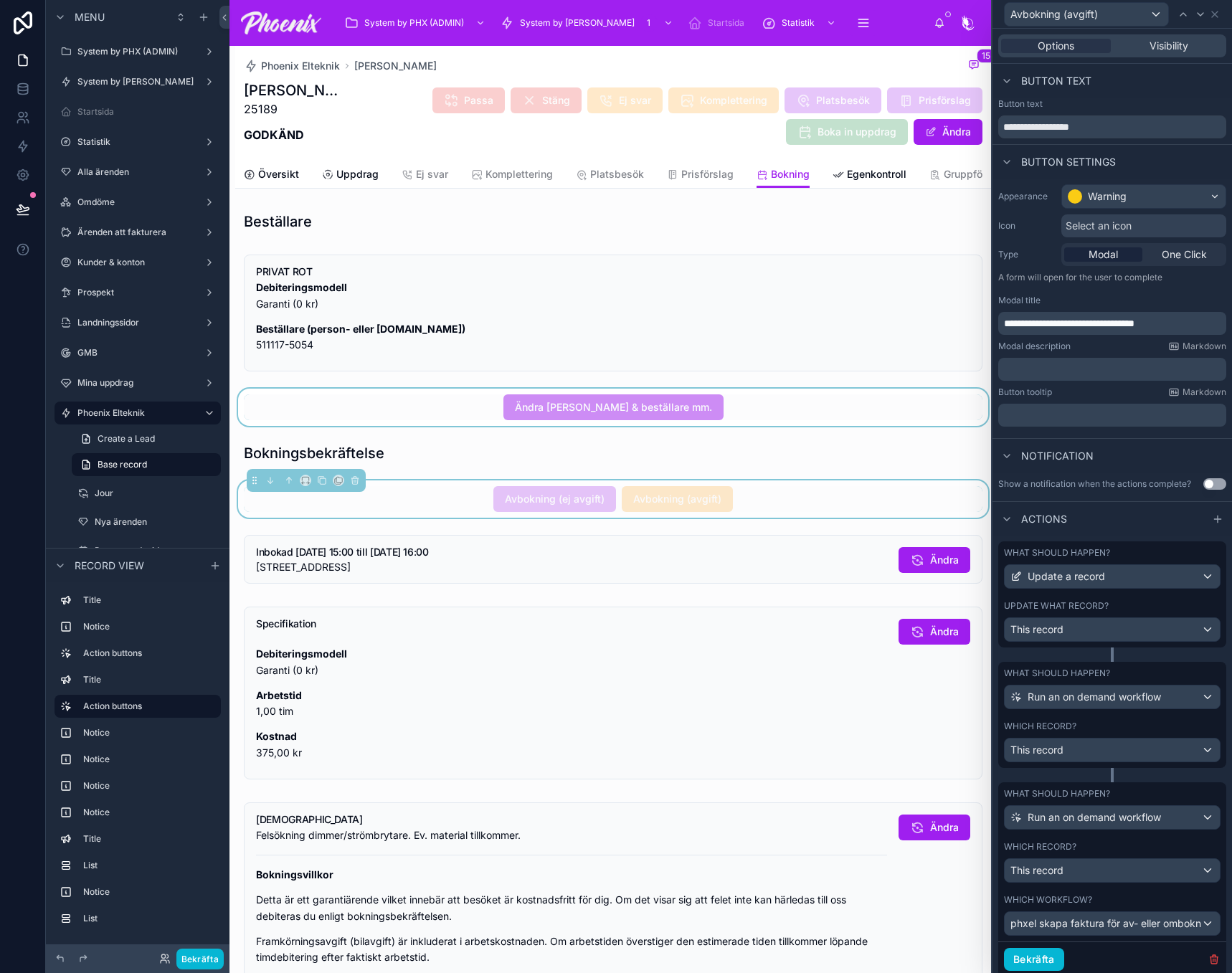
click at [1158, 722] on div "Which record?" at bounding box center [1112, 726] width 216 height 12
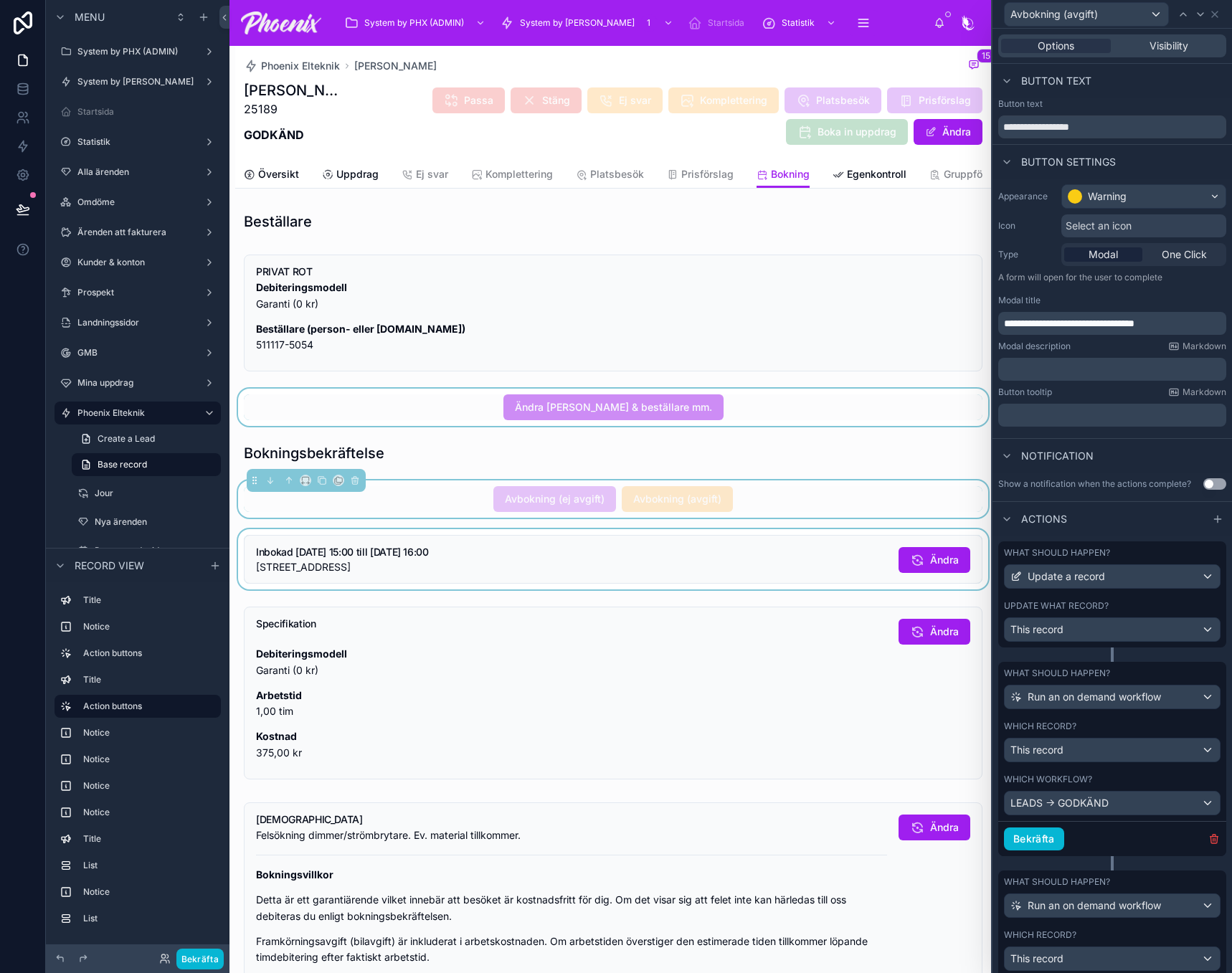
drag, startPoint x: 779, startPoint y: 561, endPoint x: 815, endPoint y: 563, distance: 36.1
click at [779, 561] on div at bounding box center [612, 559] width 755 height 60
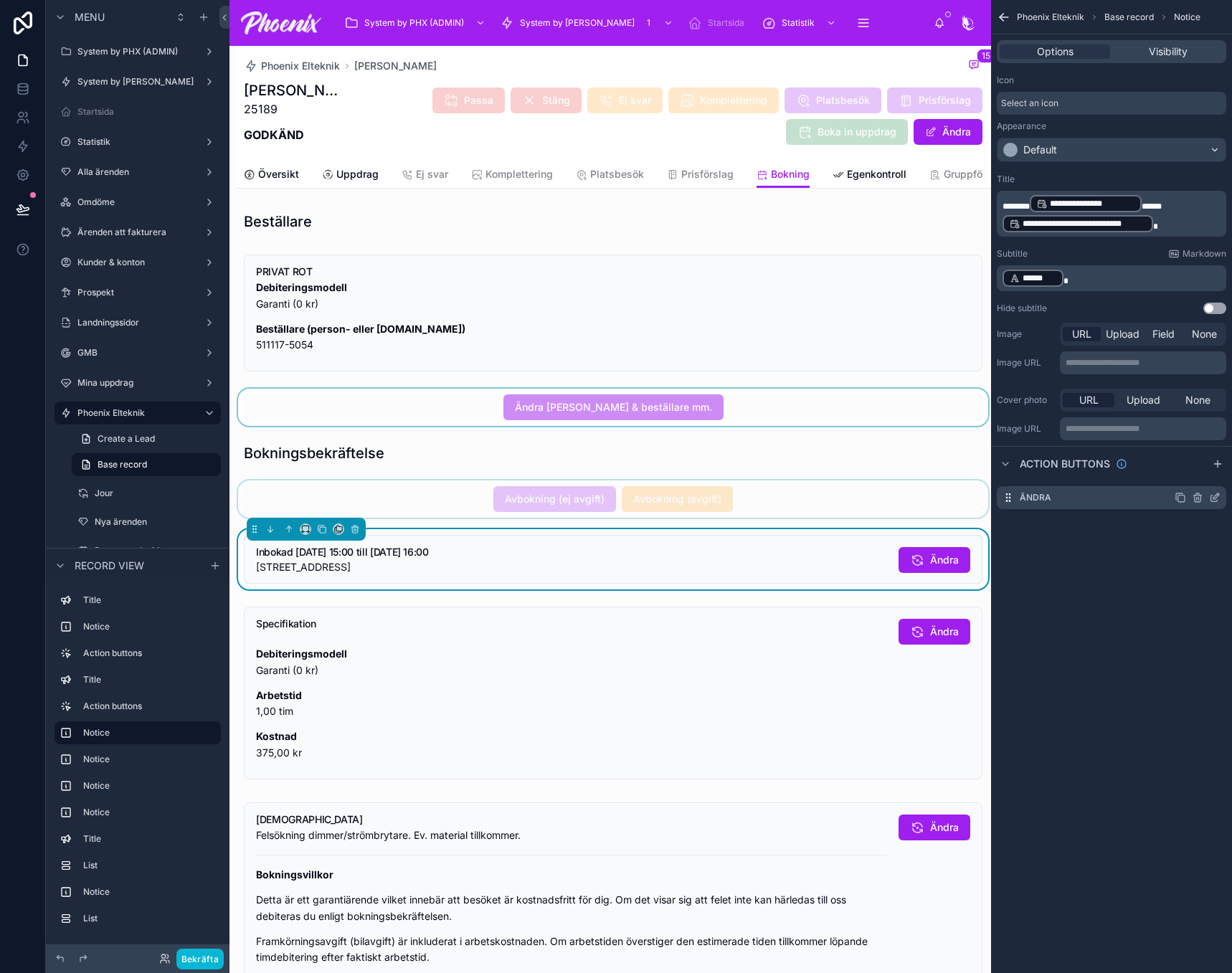
click at [1219, 500] on icon "scrollable content" at bounding box center [1215, 498] width 12 height 12
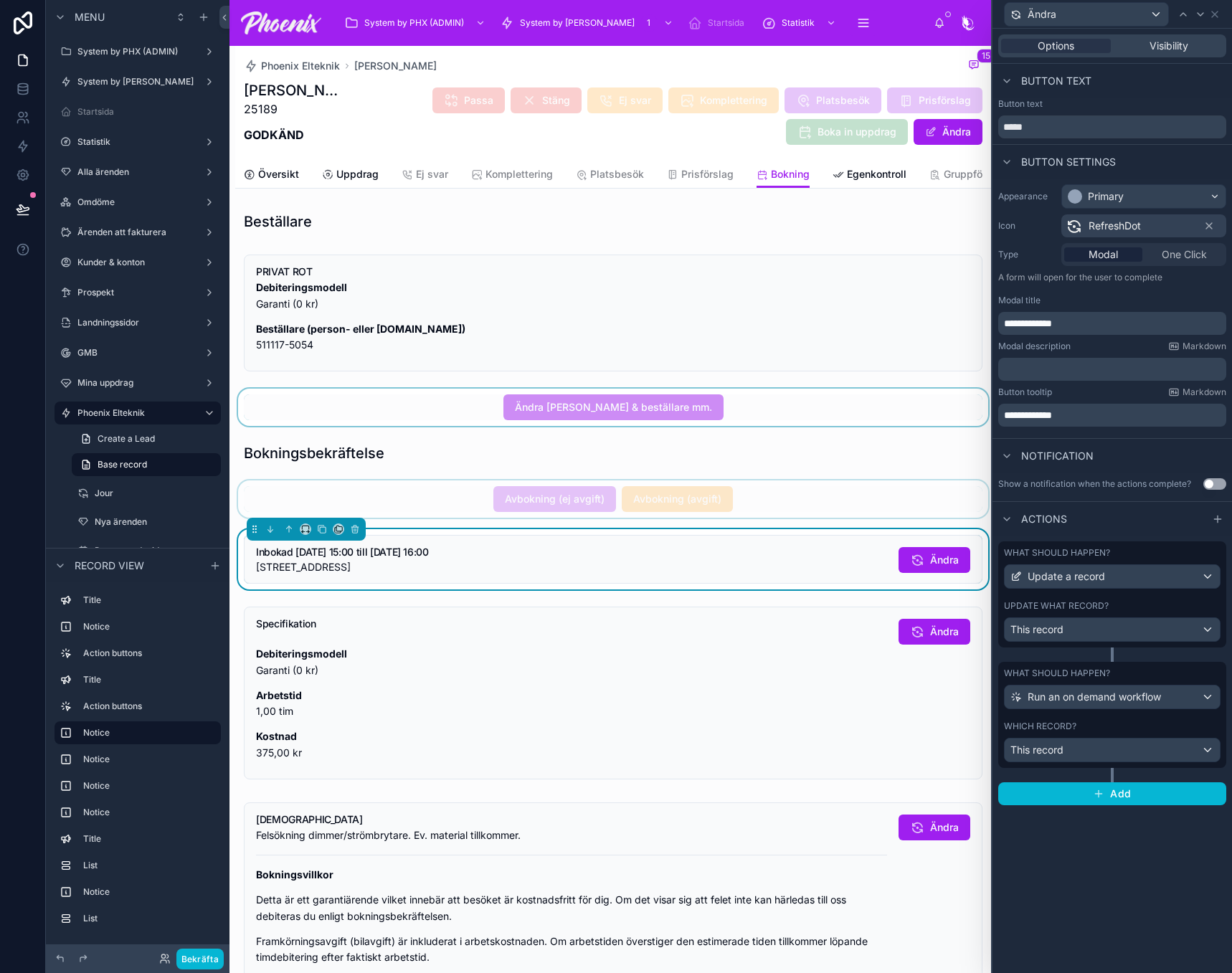
click at [1095, 729] on div "Which record?" at bounding box center [1112, 726] width 216 height 12
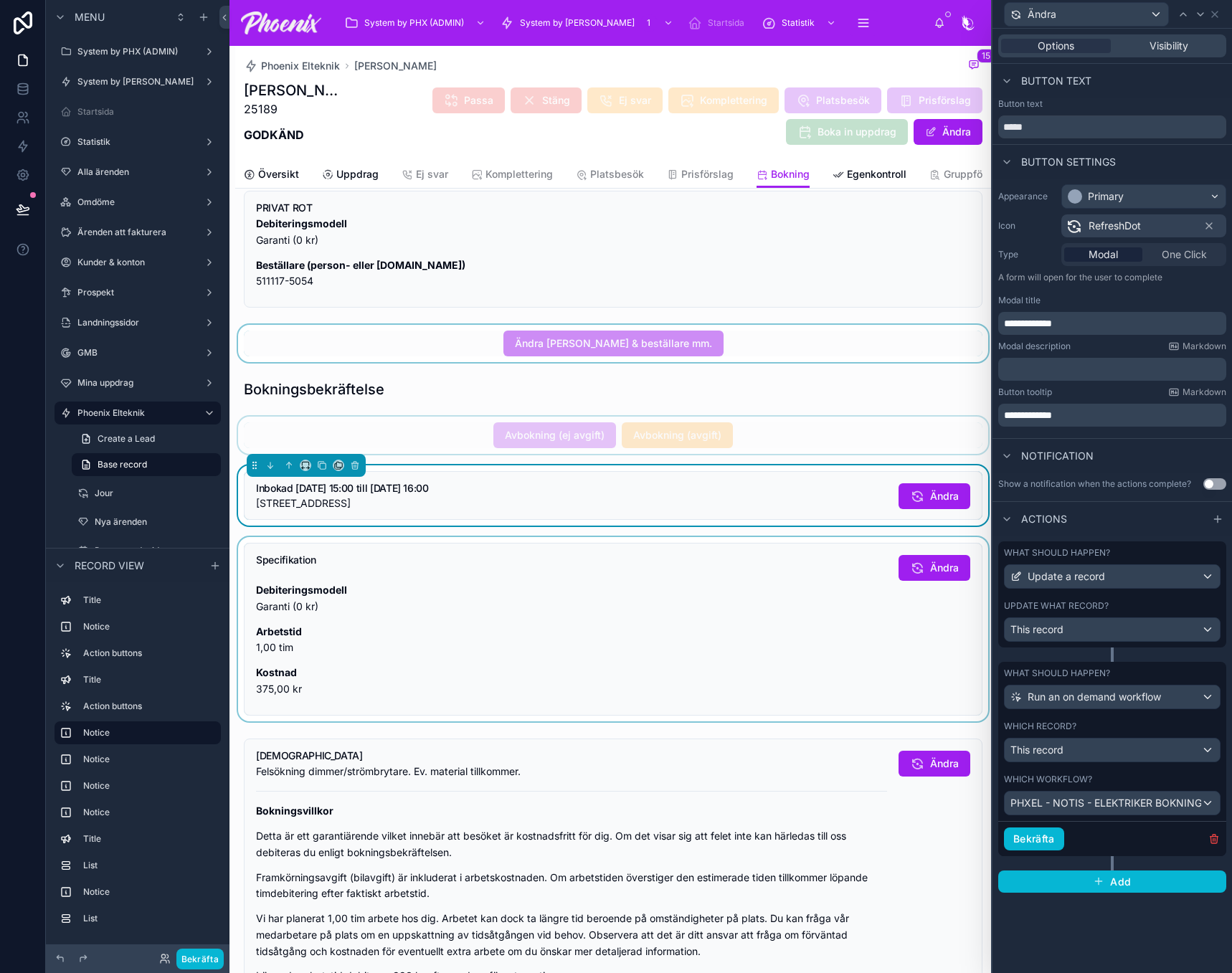
scroll to position [72, 0]
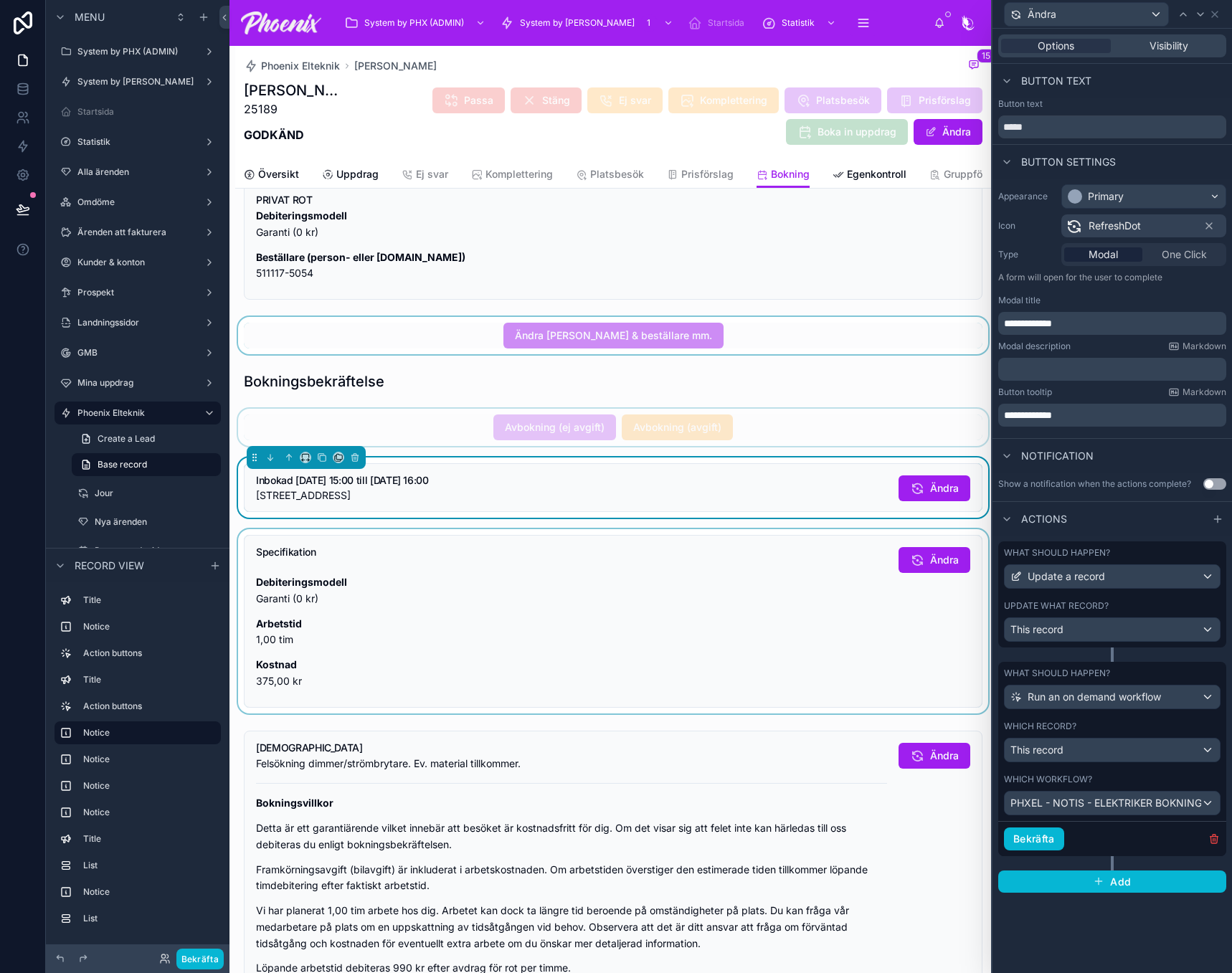
click at [808, 609] on div at bounding box center [612, 620] width 755 height 184
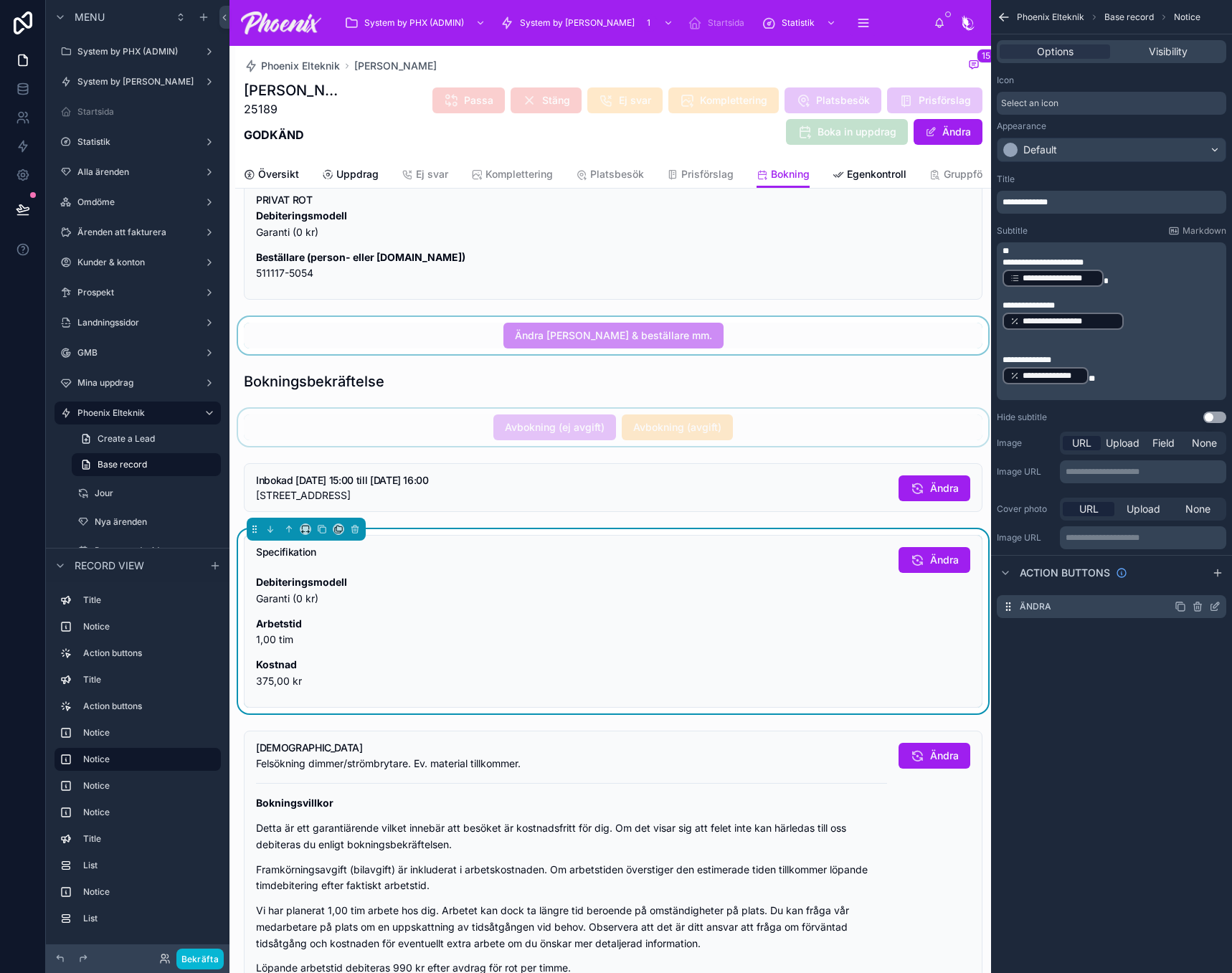
click at [1213, 604] on icon "scrollable content" at bounding box center [1215, 607] width 12 height 12
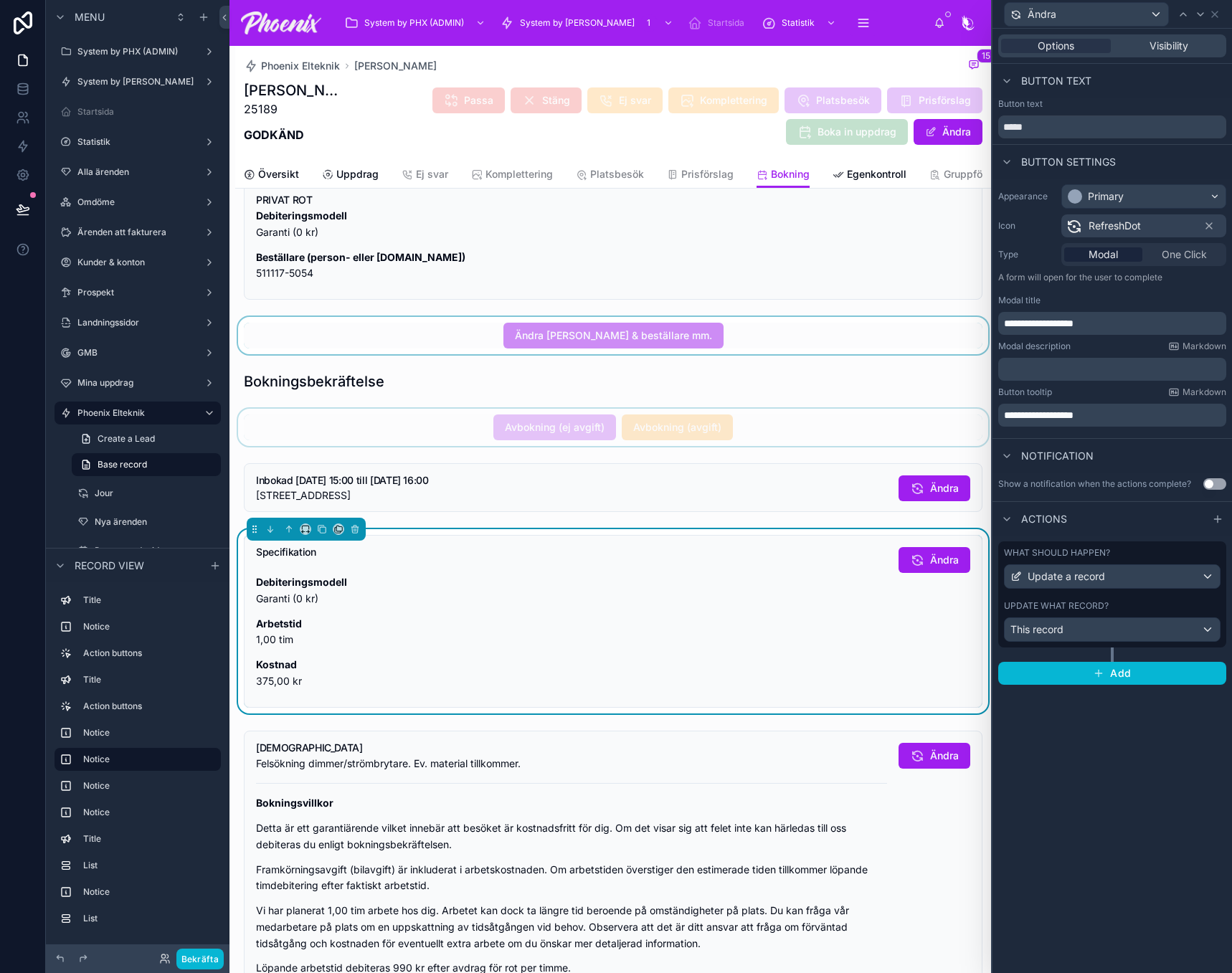
click at [1202, 599] on div "What should happen? Update a record Update what record? This record" at bounding box center [1112, 594] width 228 height 106
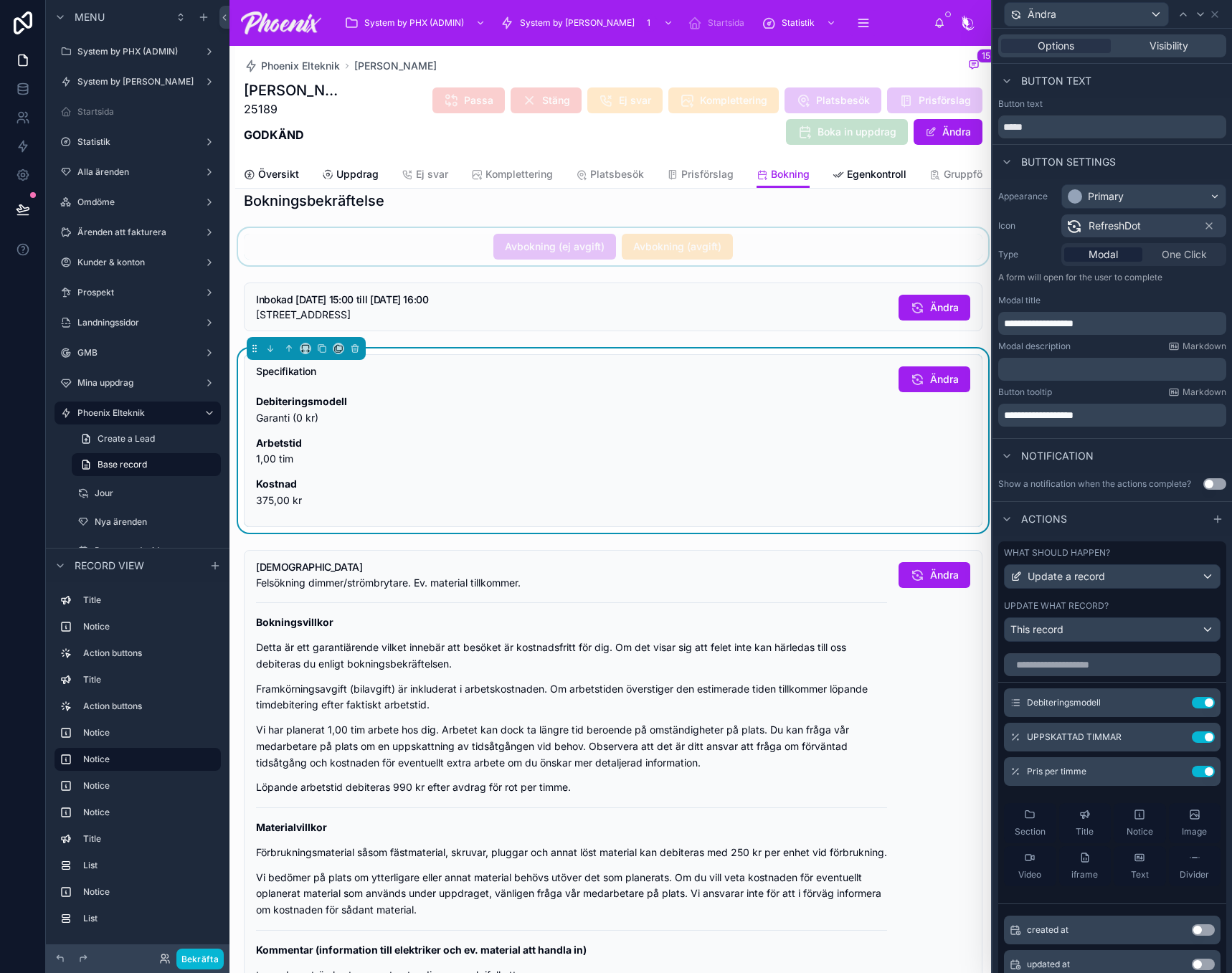
scroll to position [286, 0]
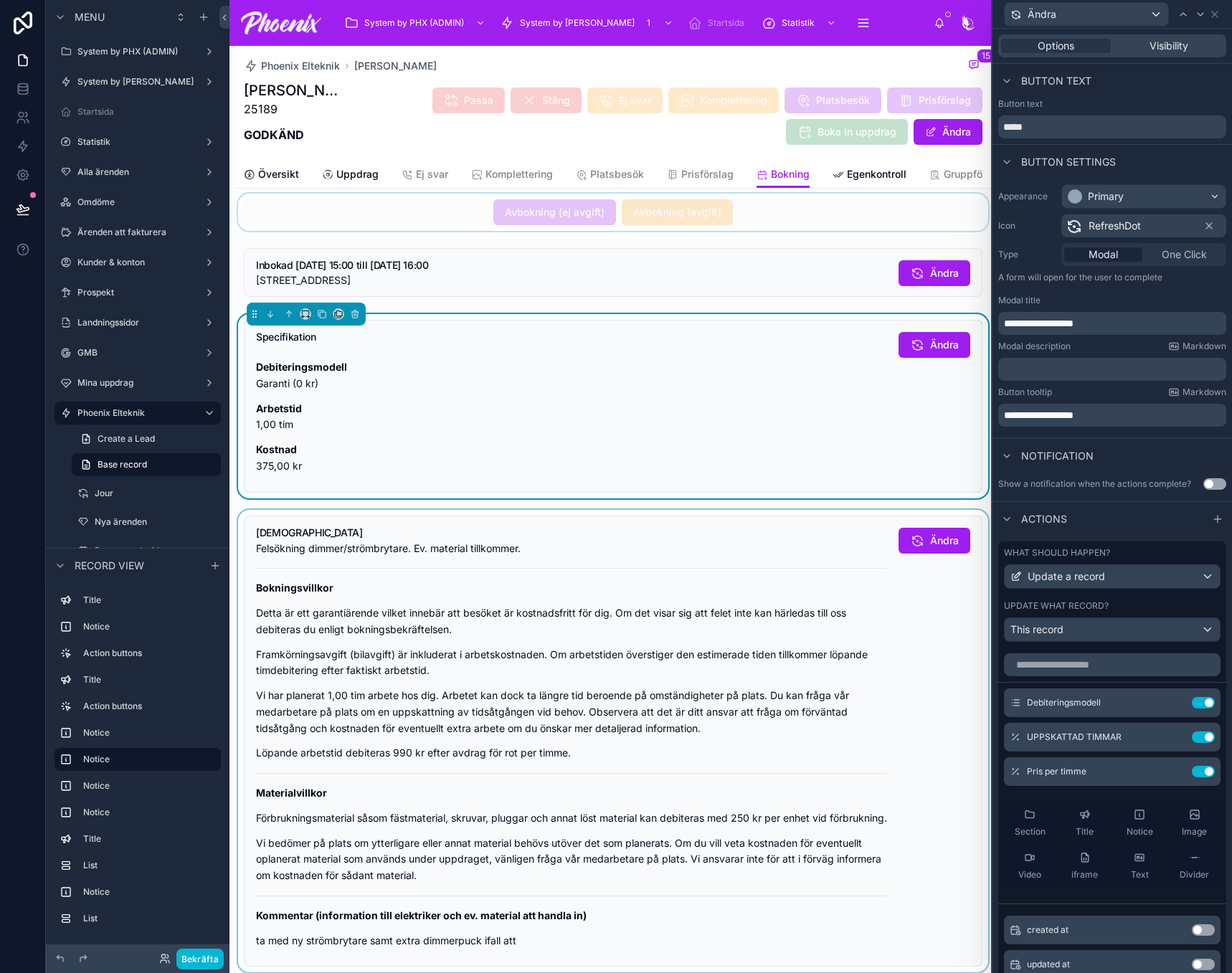
click at [765, 583] on div at bounding box center [612, 741] width 755 height 463
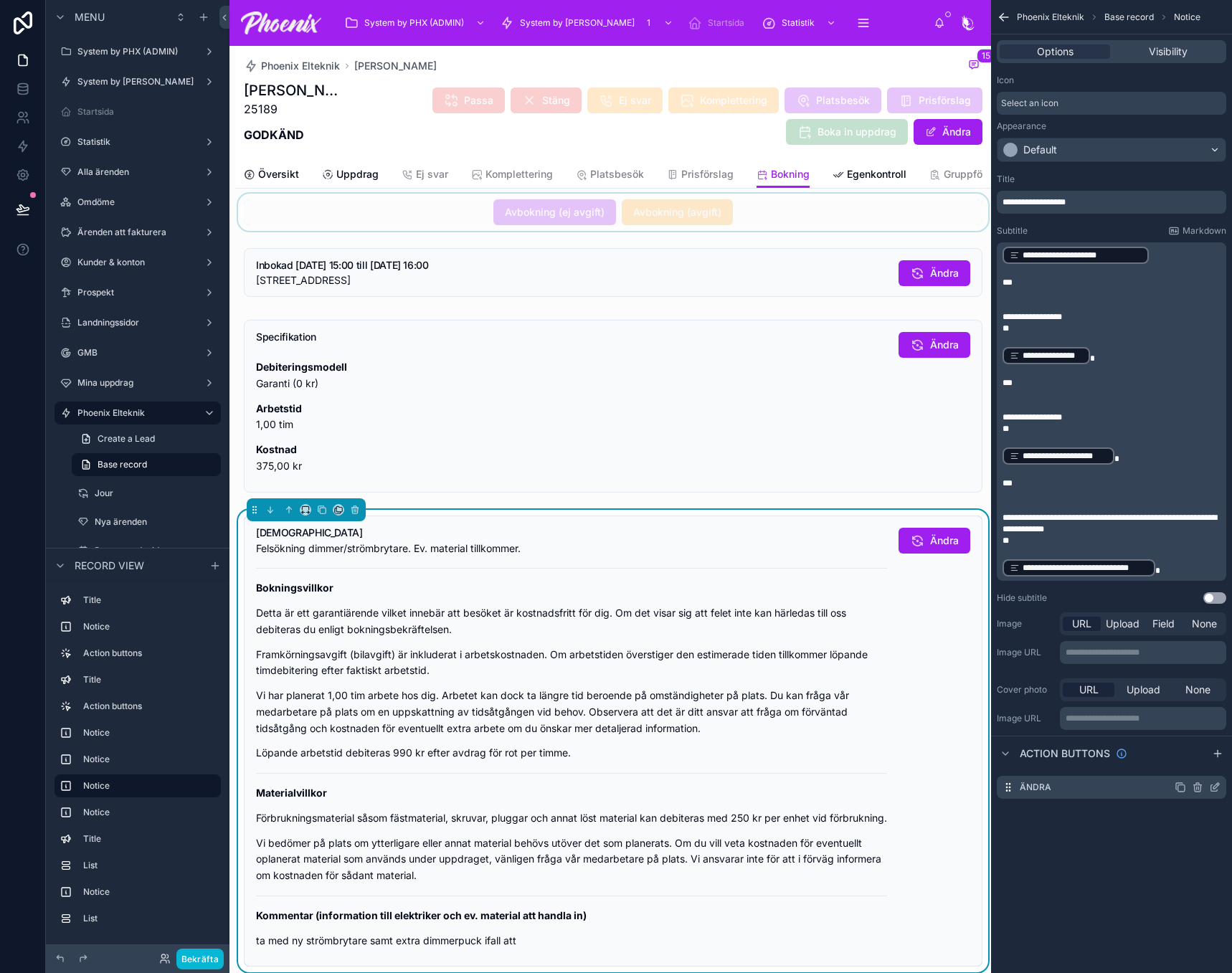
click at [1212, 786] on icon "scrollable content" at bounding box center [1215, 787] width 12 height 12
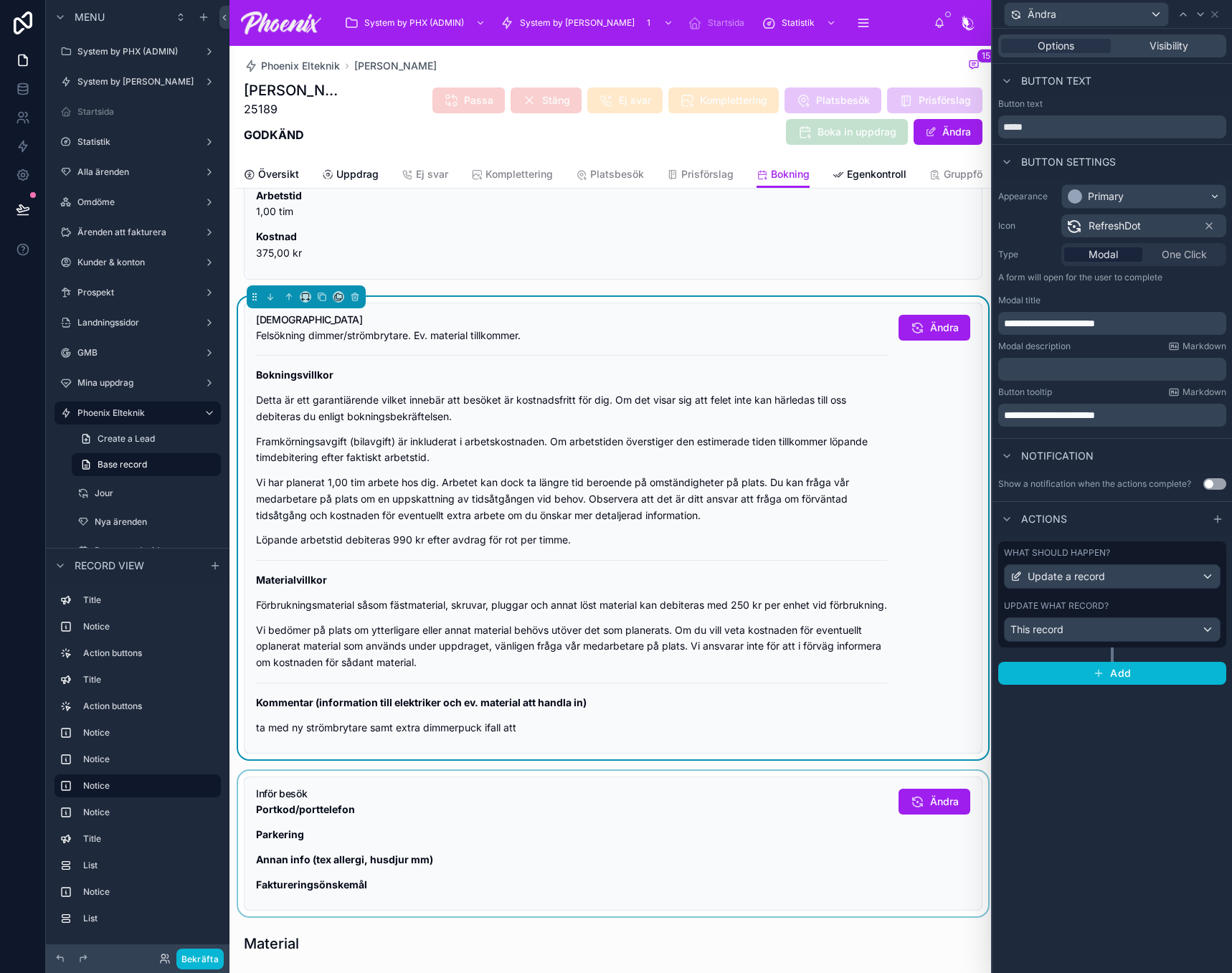
scroll to position [717, 0]
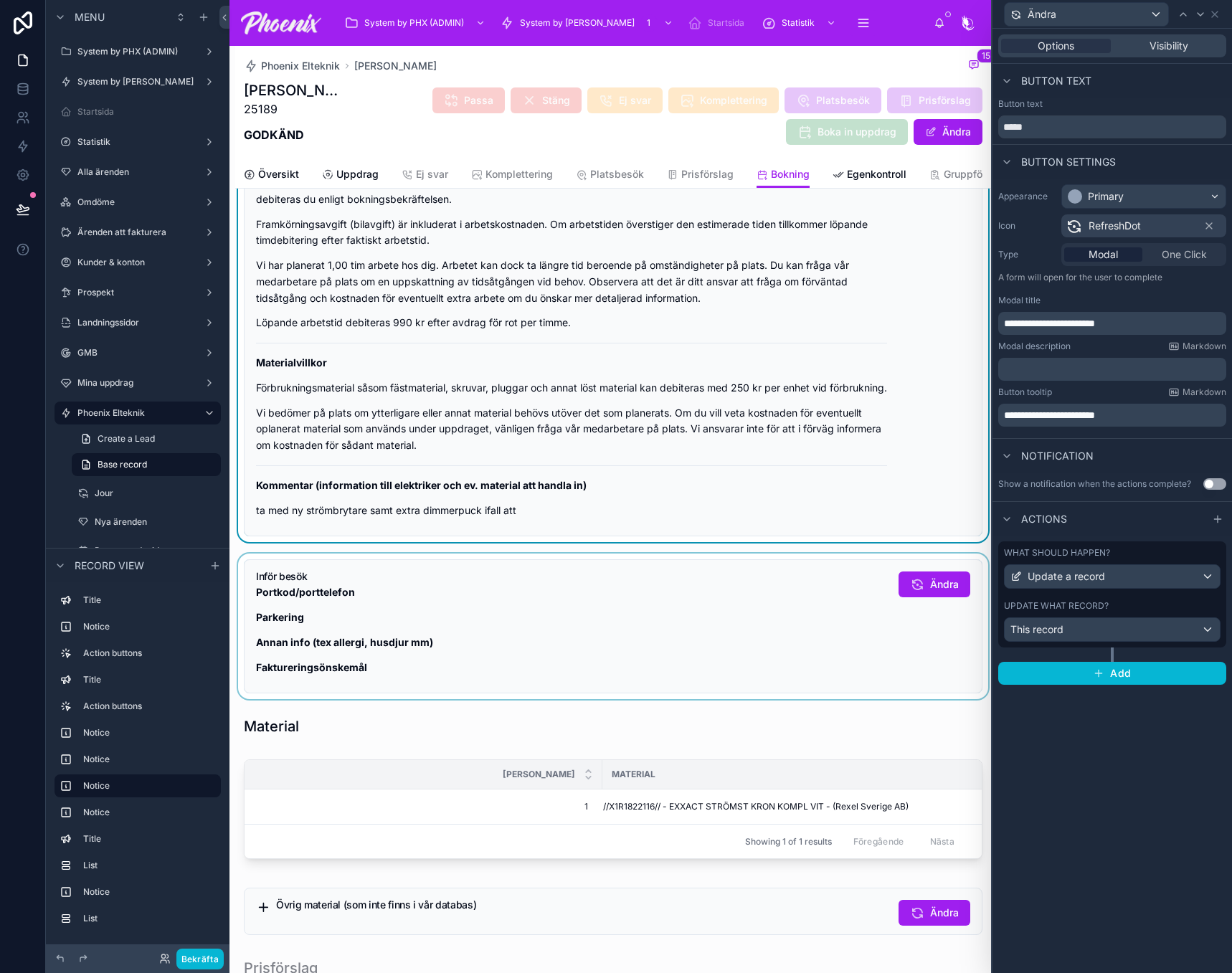
click at [811, 637] on div at bounding box center [612, 626] width 755 height 146
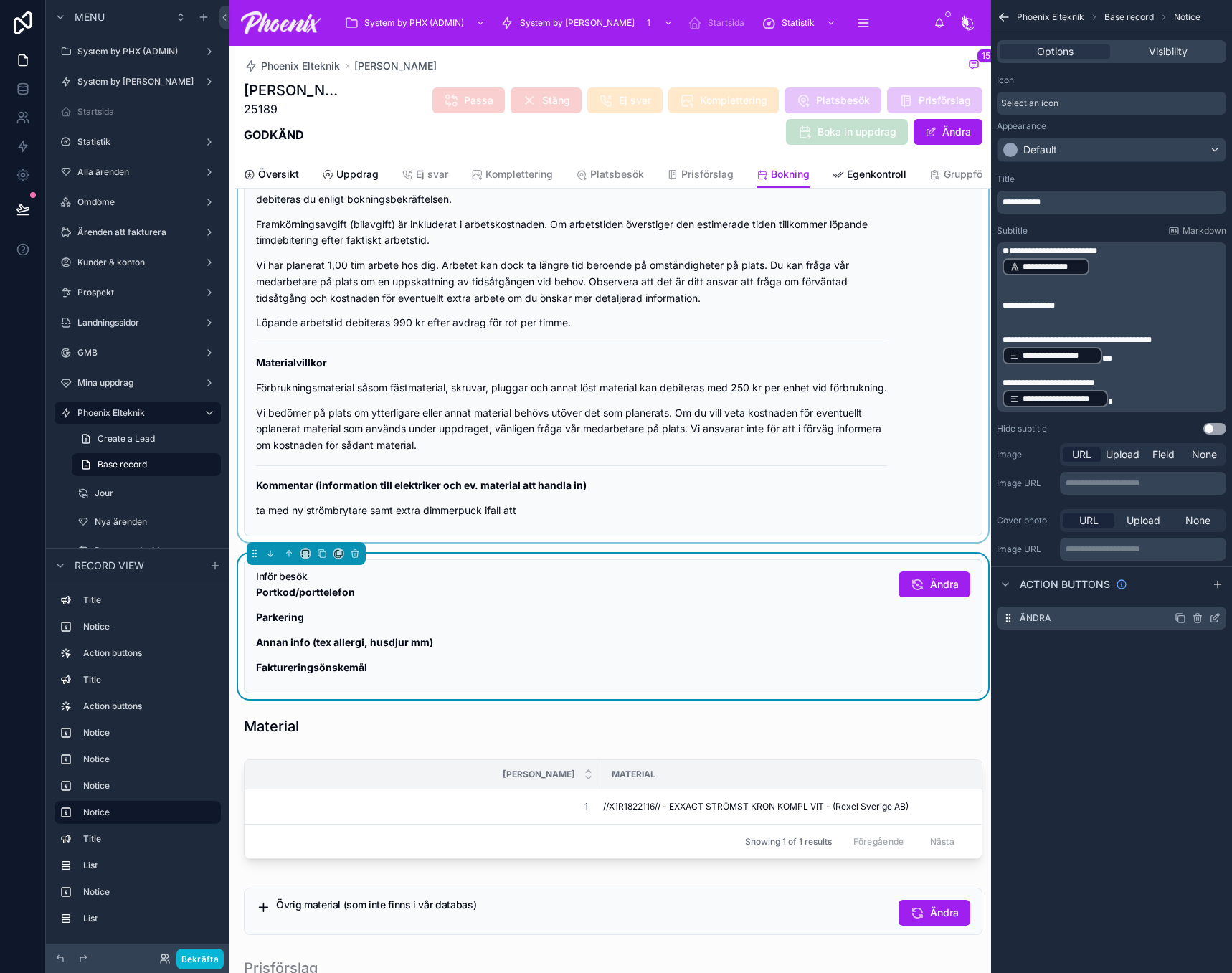
click at [1207, 621] on div "scrollable content" at bounding box center [1197, 618] width 46 height 12
click at [1218, 615] on icon "scrollable content" at bounding box center [1218, 615] width 2 height 2
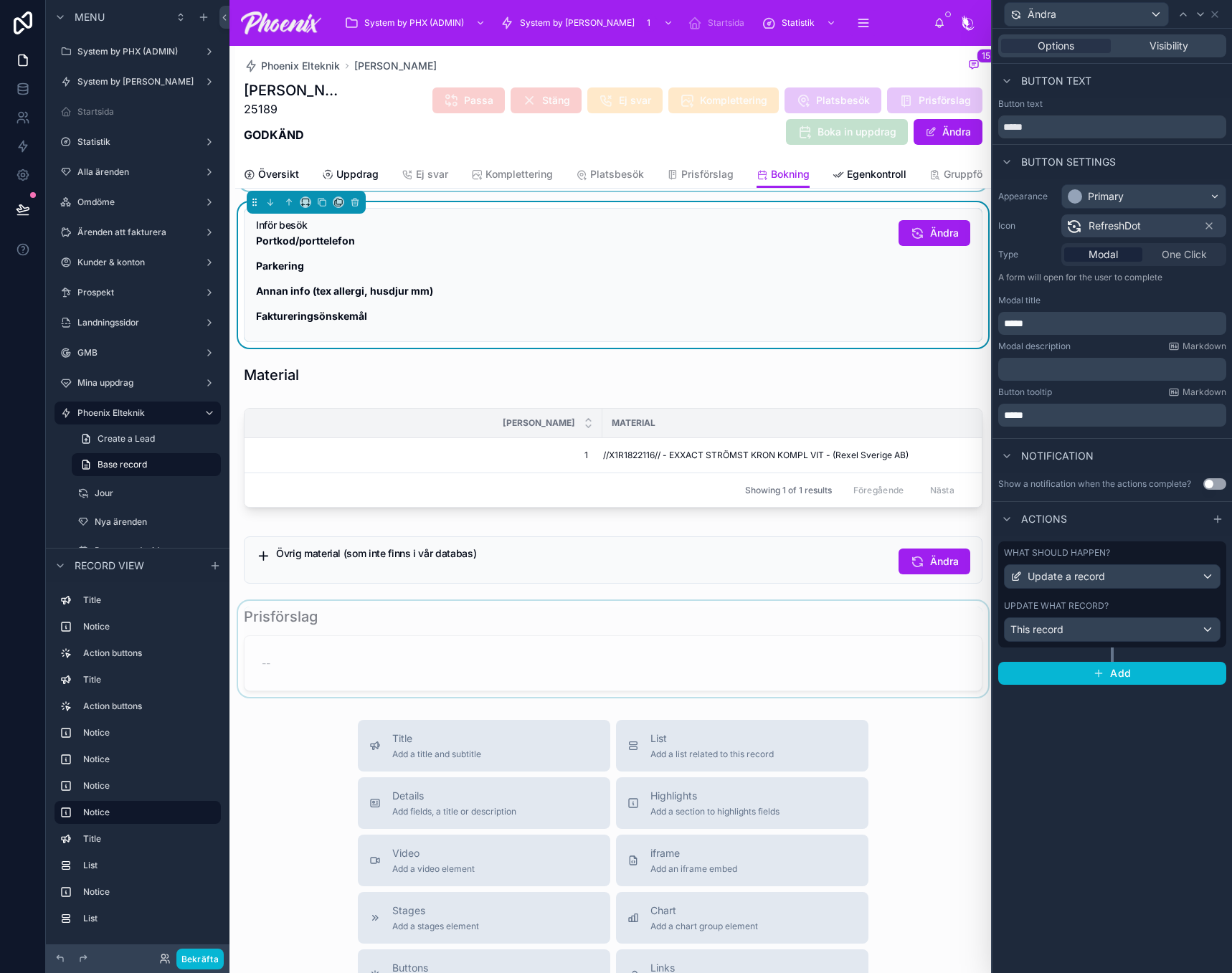
scroll to position [1076, 0]
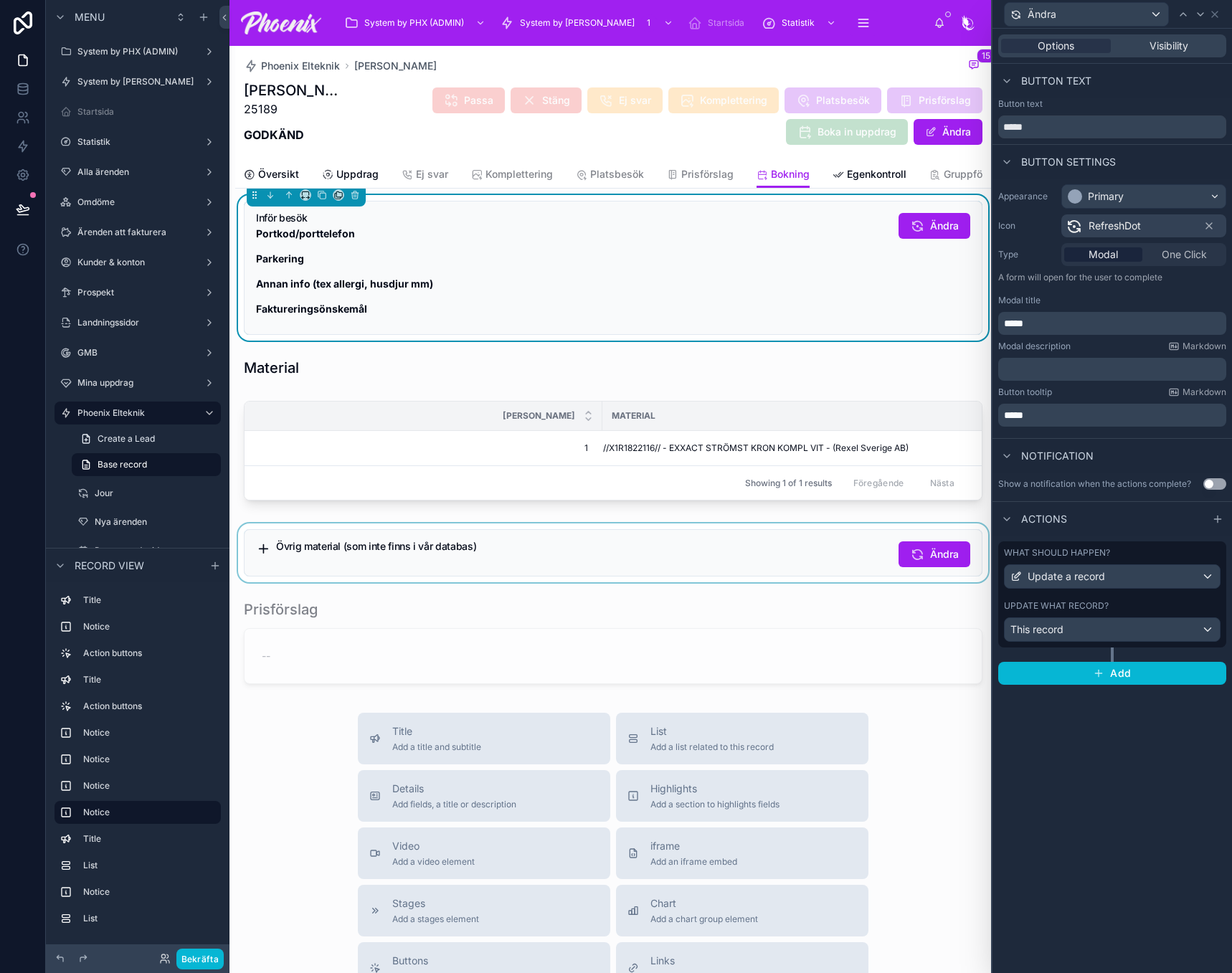
drag, startPoint x: 653, startPoint y: 660, endPoint x: 689, endPoint y: 602, distance: 68.3
click at [651, 659] on div at bounding box center [612, 641] width 755 height 96
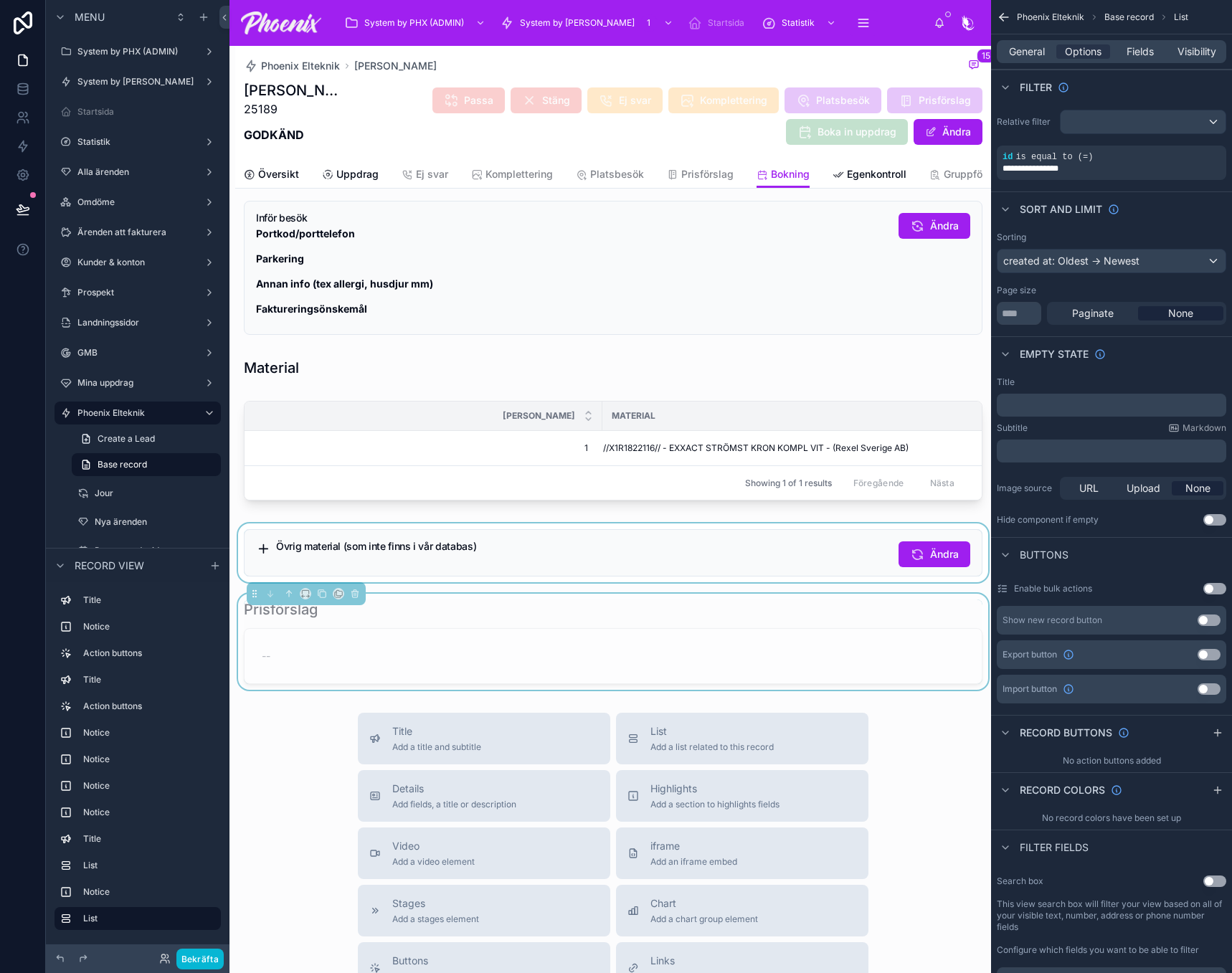
click at [690, 582] on div at bounding box center [612, 552] width 755 height 58
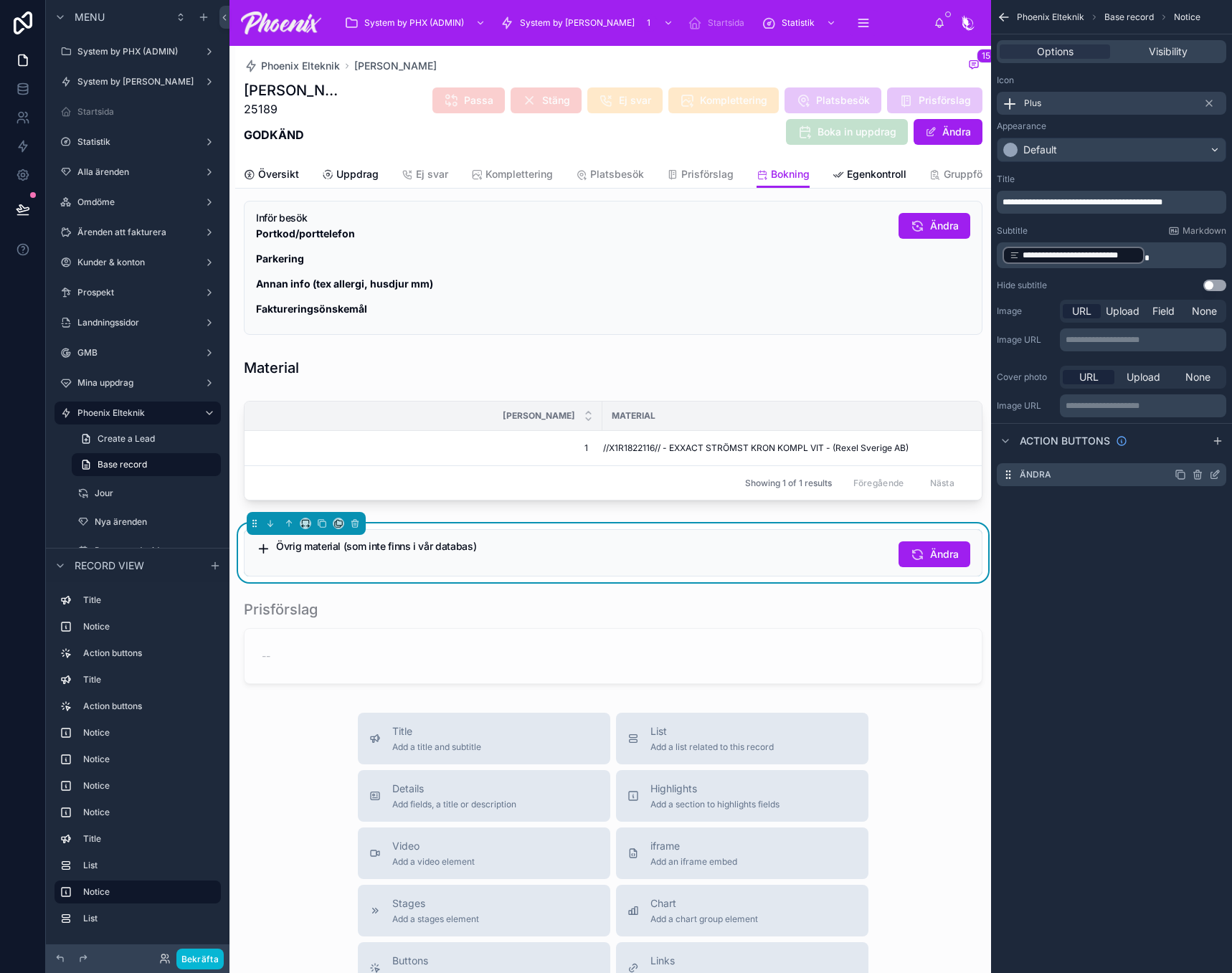
click at [1216, 475] on icon "scrollable content" at bounding box center [1216, 473] width 6 height 6
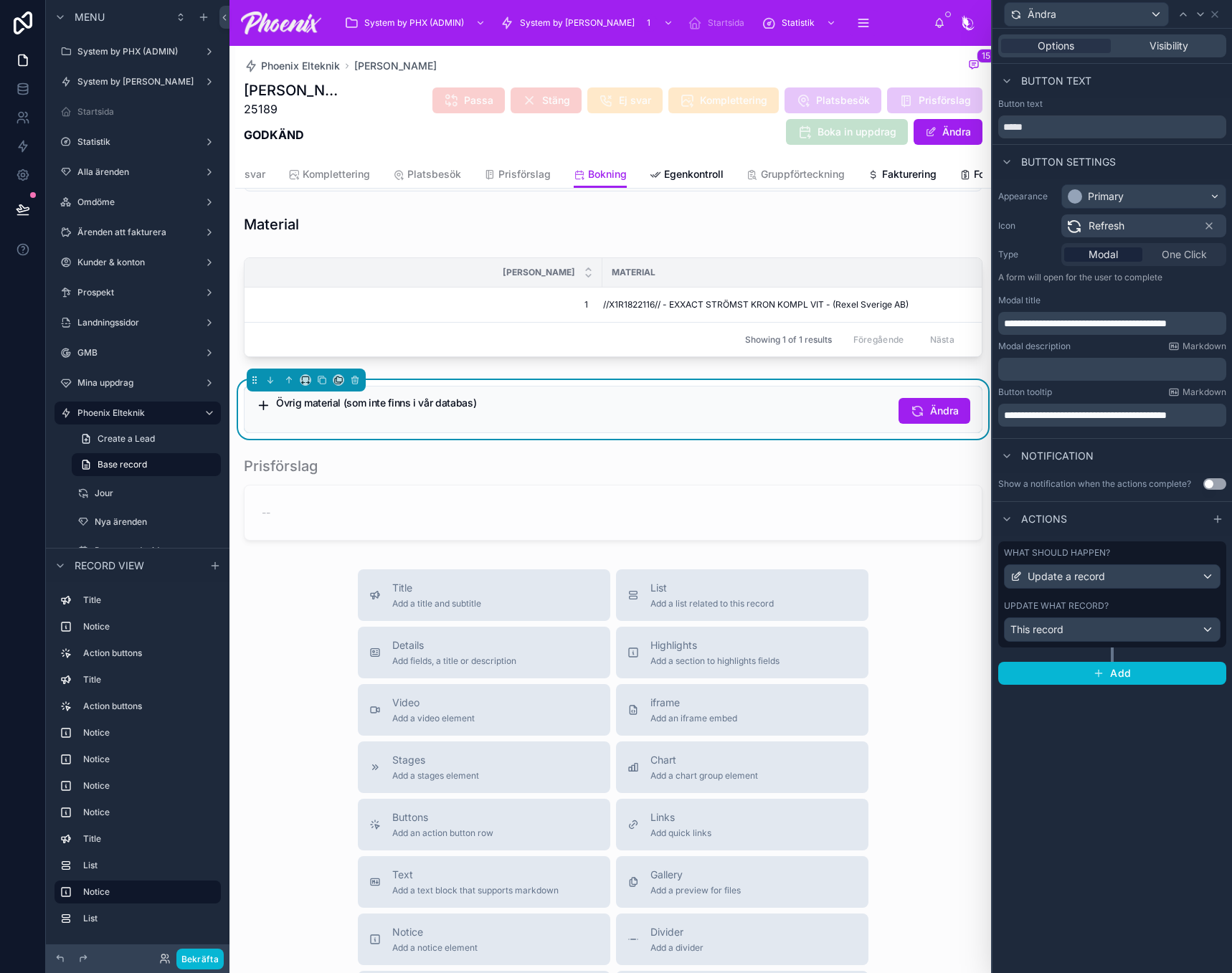
scroll to position [0, 365]
click at [522, 177] on span "Egenkontroll" at bounding box center [525, 174] width 59 height 14
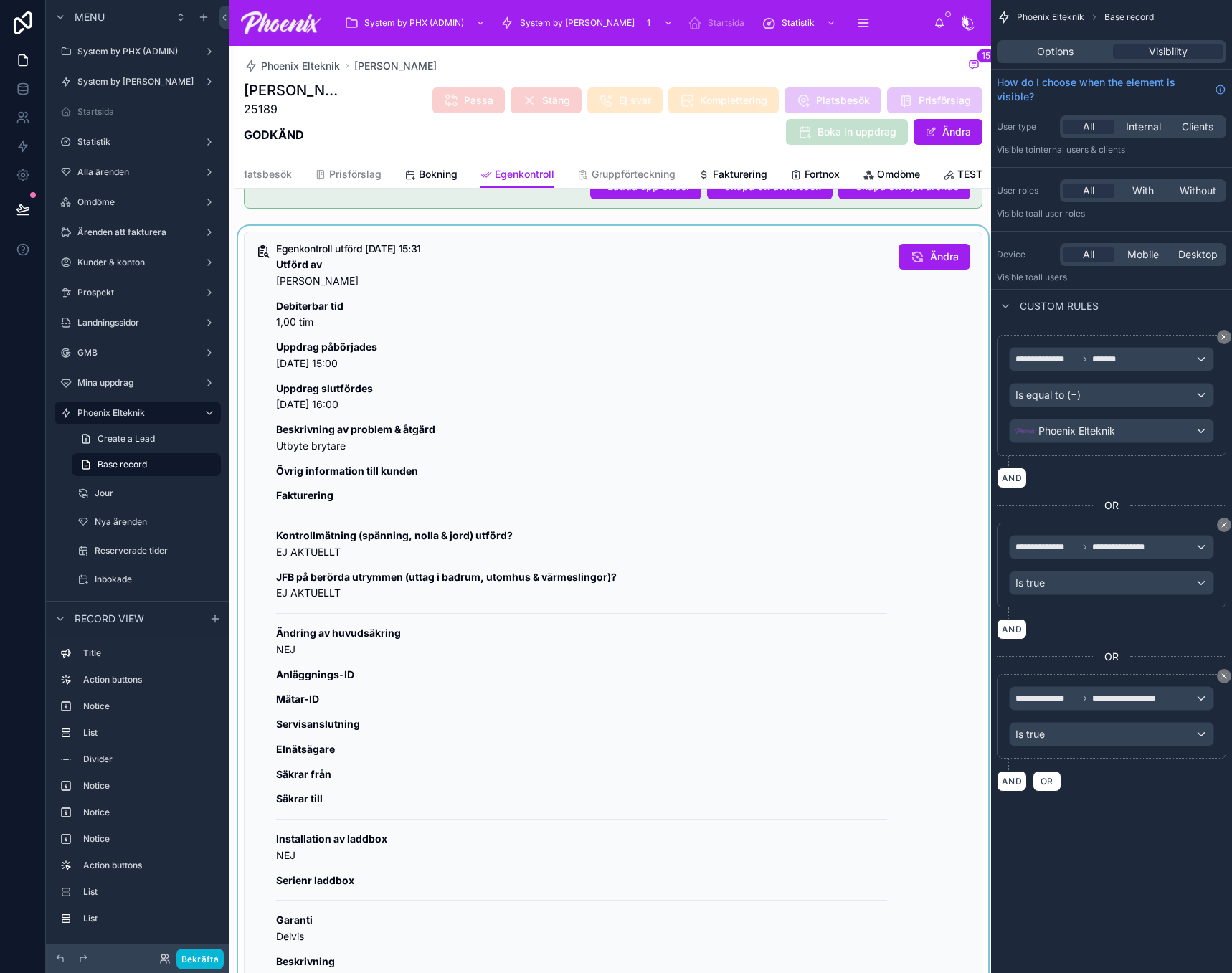
scroll to position [430, 0]
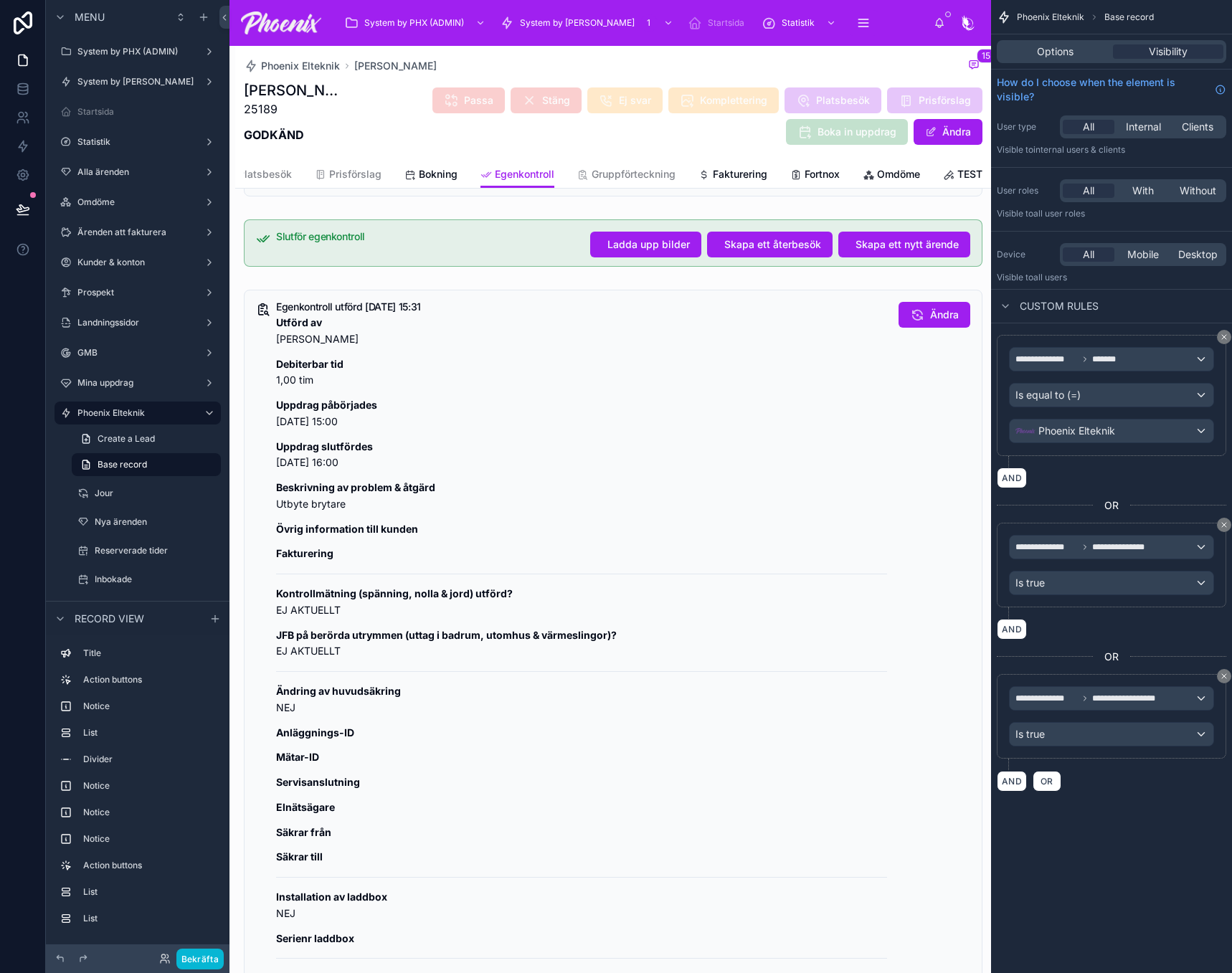
drag, startPoint x: 722, startPoint y: 401, endPoint x: 990, endPoint y: 362, distance: 270.8
click at [727, 400] on div at bounding box center [612, 703] width 755 height 840
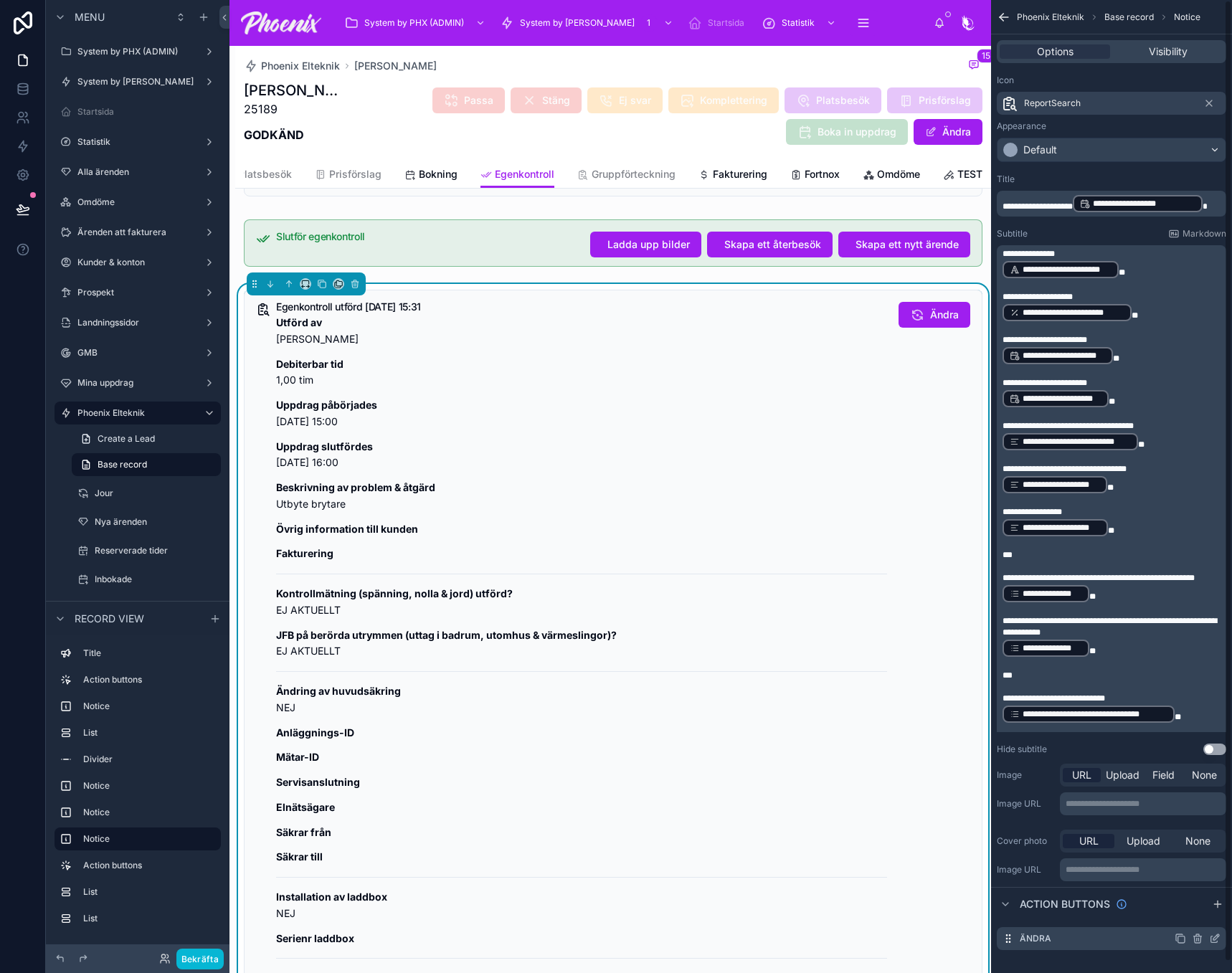
click at [1220, 937] on icon "scrollable content" at bounding box center [1215, 938] width 12 height 12
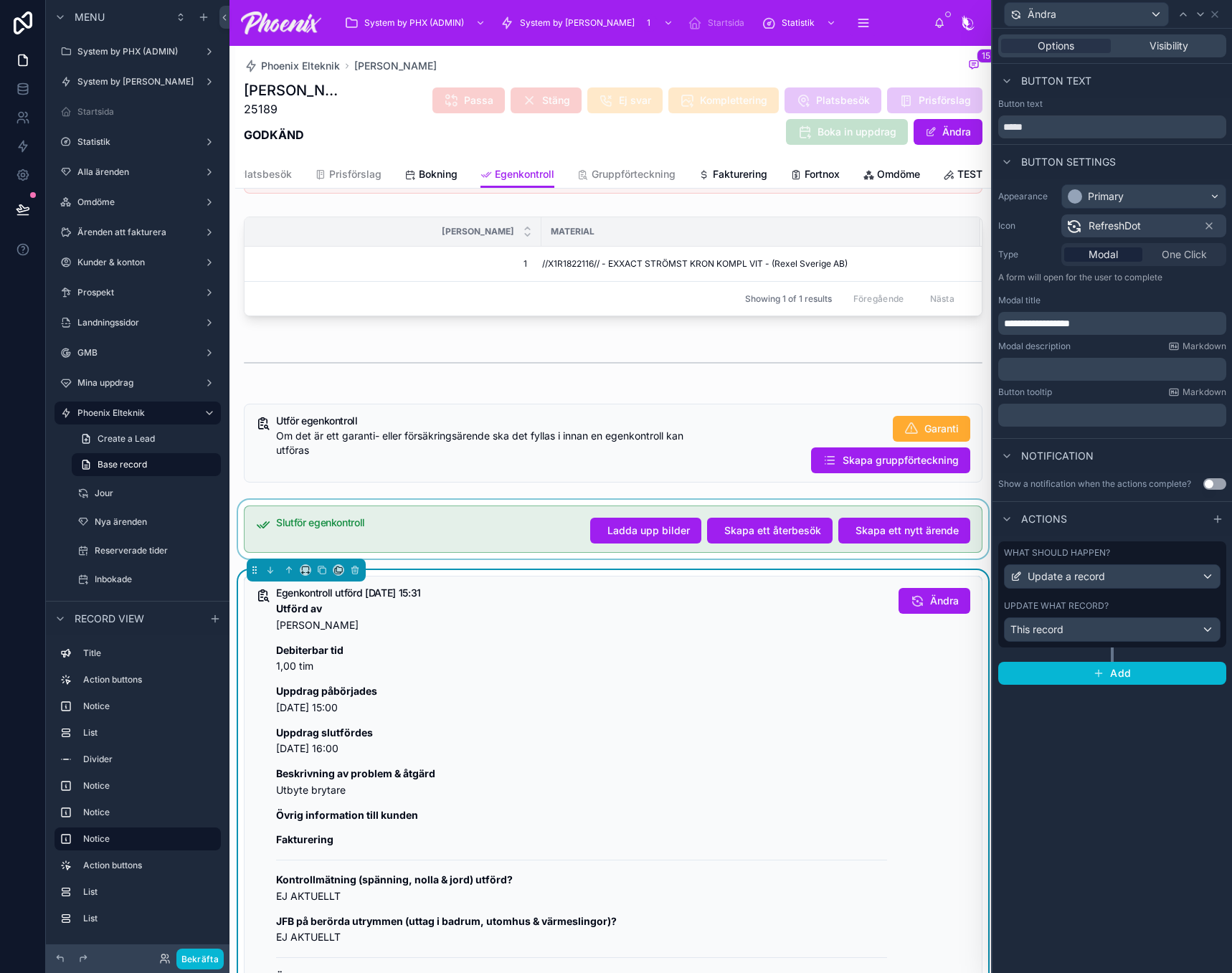
scroll to position [143, 0]
click at [610, 553] on div at bounding box center [612, 529] width 755 height 58
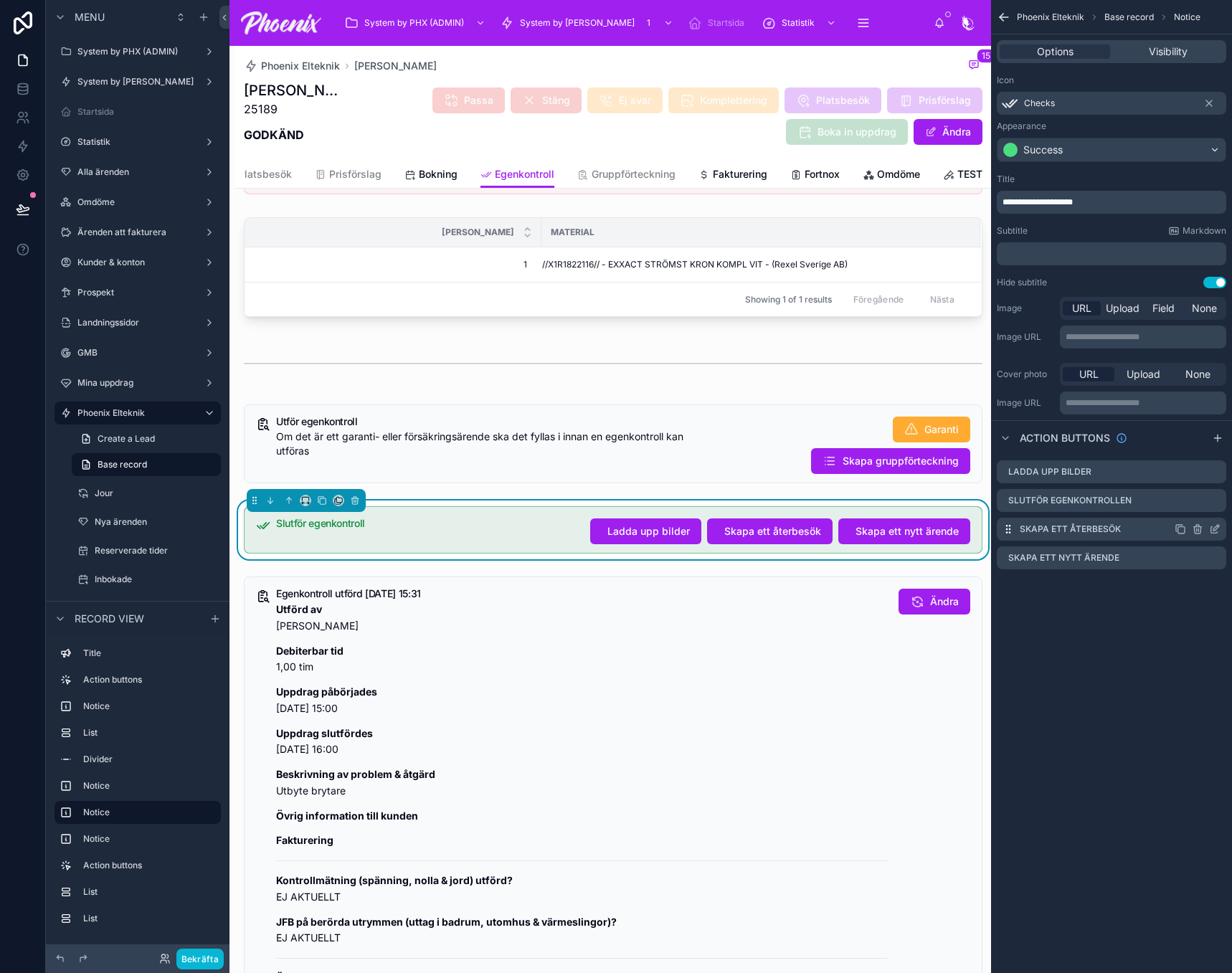
click at [1213, 528] on icon "scrollable content" at bounding box center [1215, 529] width 12 height 12
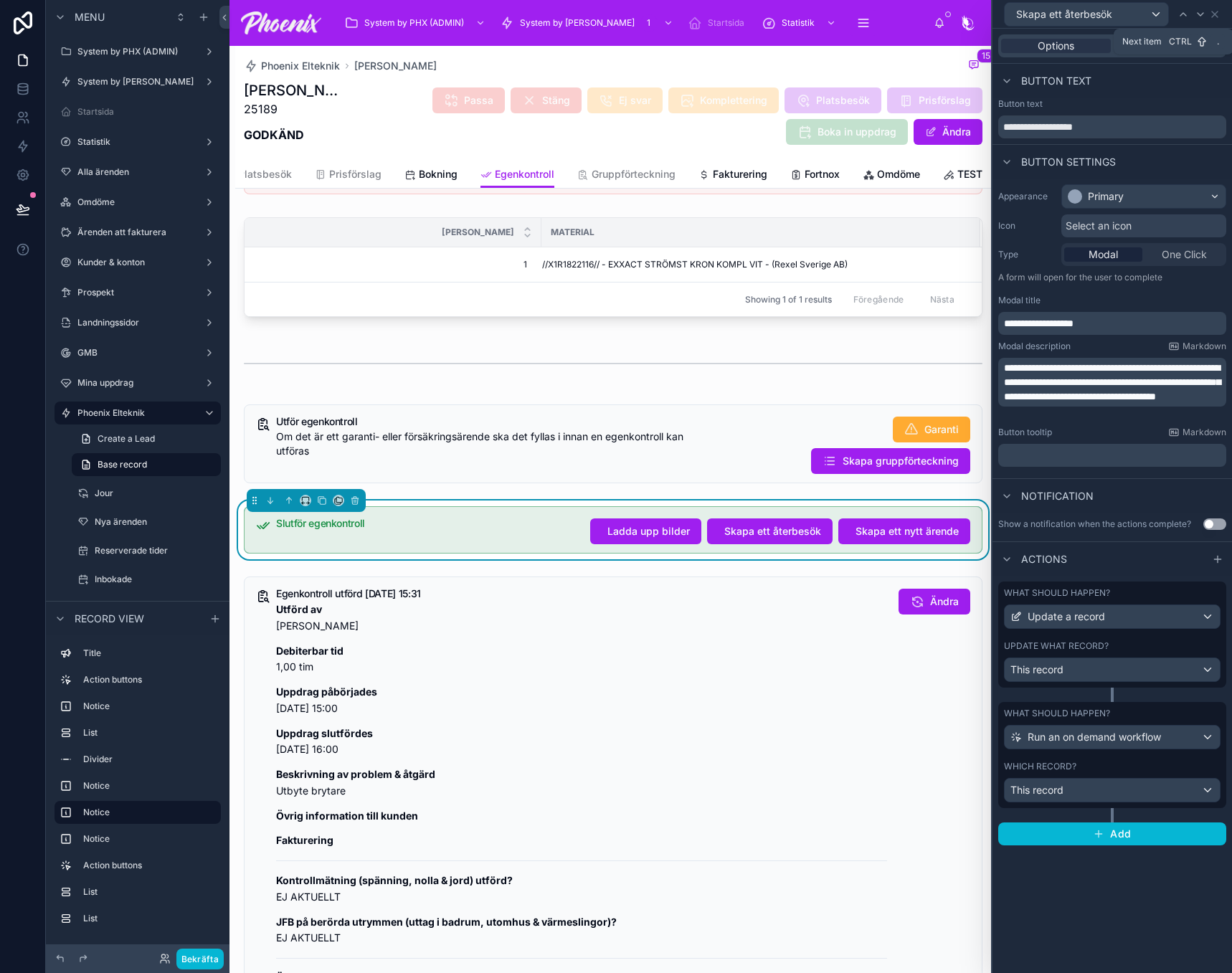
click at [1195, 20] on div at bounding box center [1201, 14] width 17 height 17
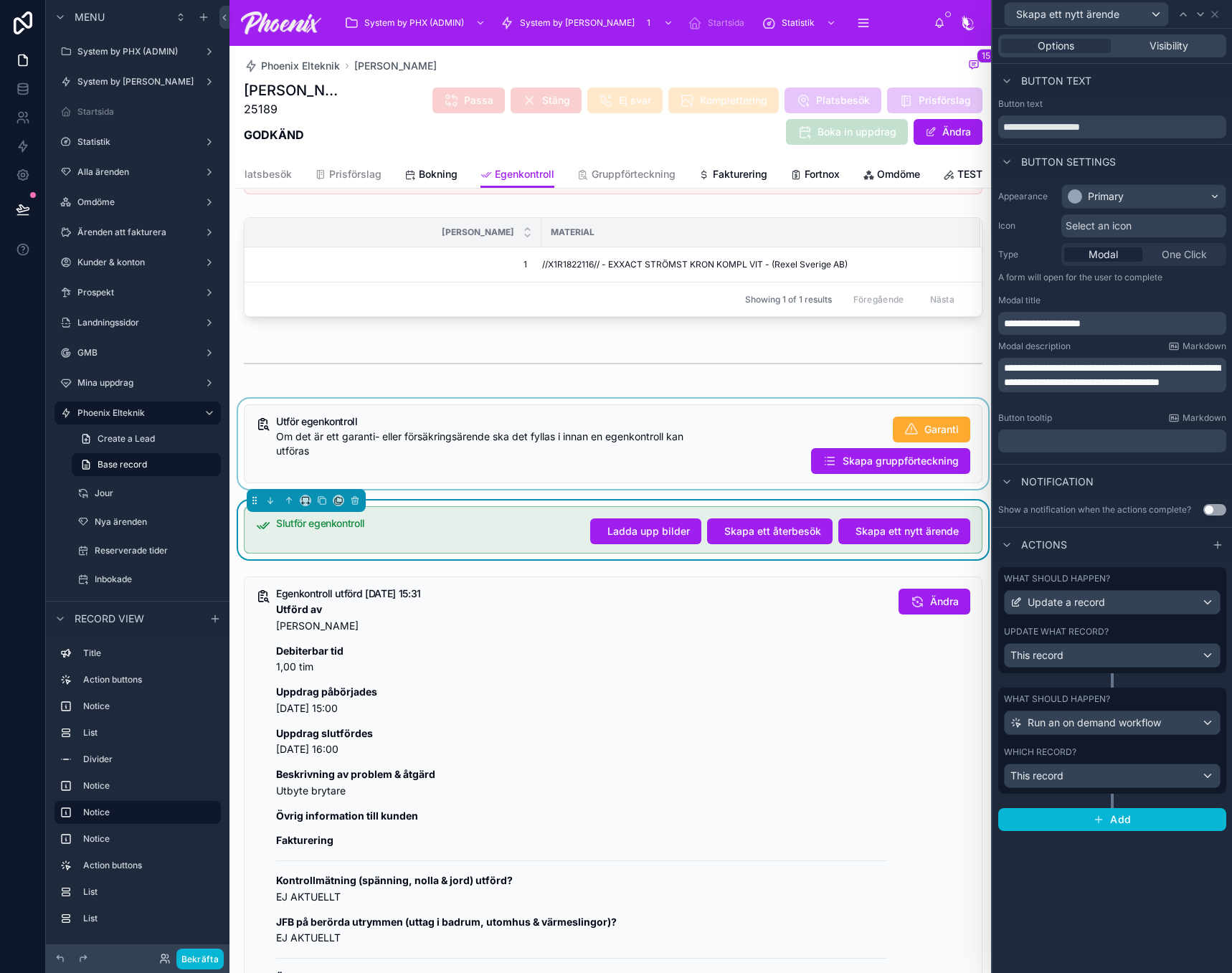
click at [783, 489] on div at bounding box center [612, 443] width 755 height 91
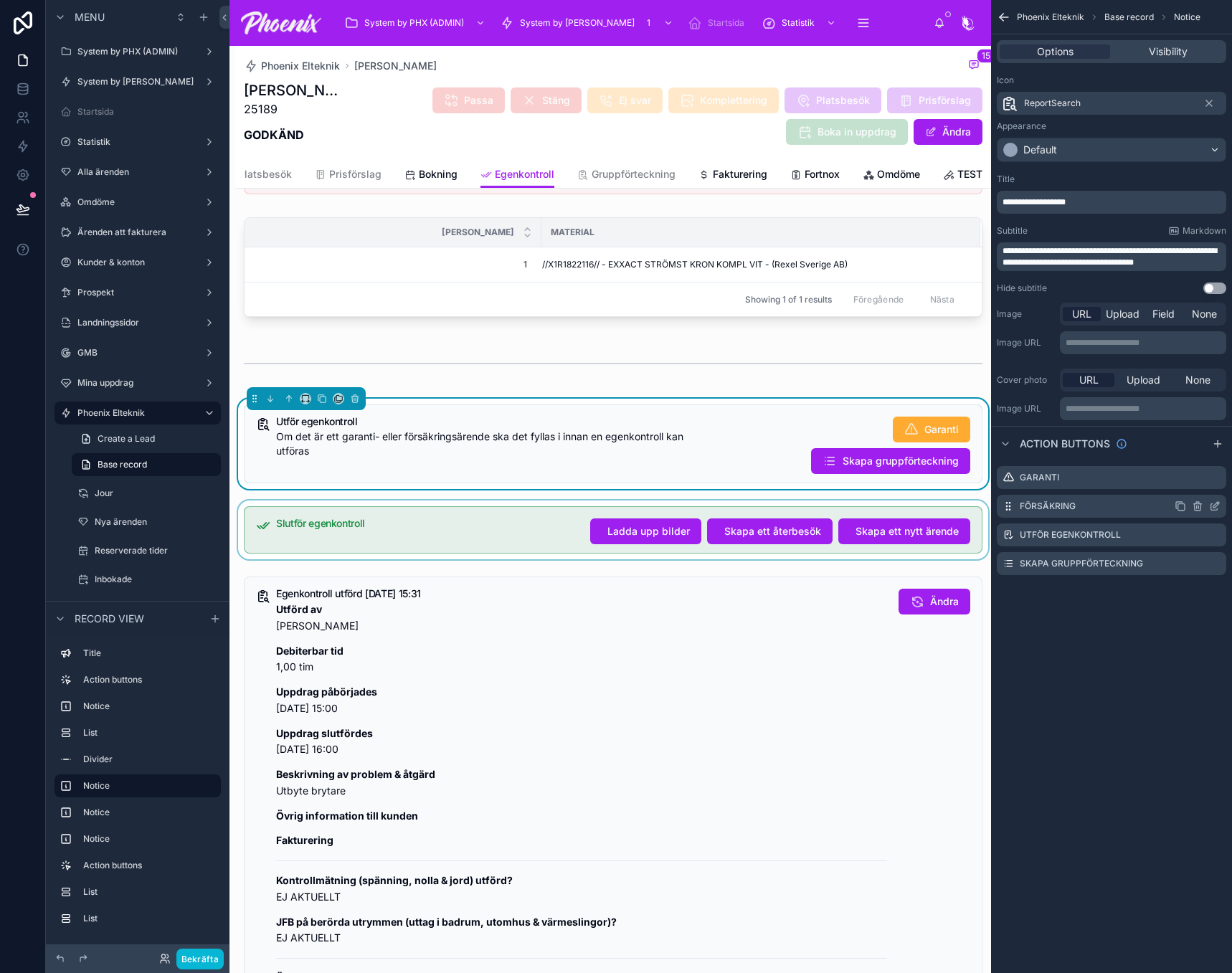
click at [1218, 505] on icon "scrollable content" at bounding box center [1215, 506] width 12 height 12
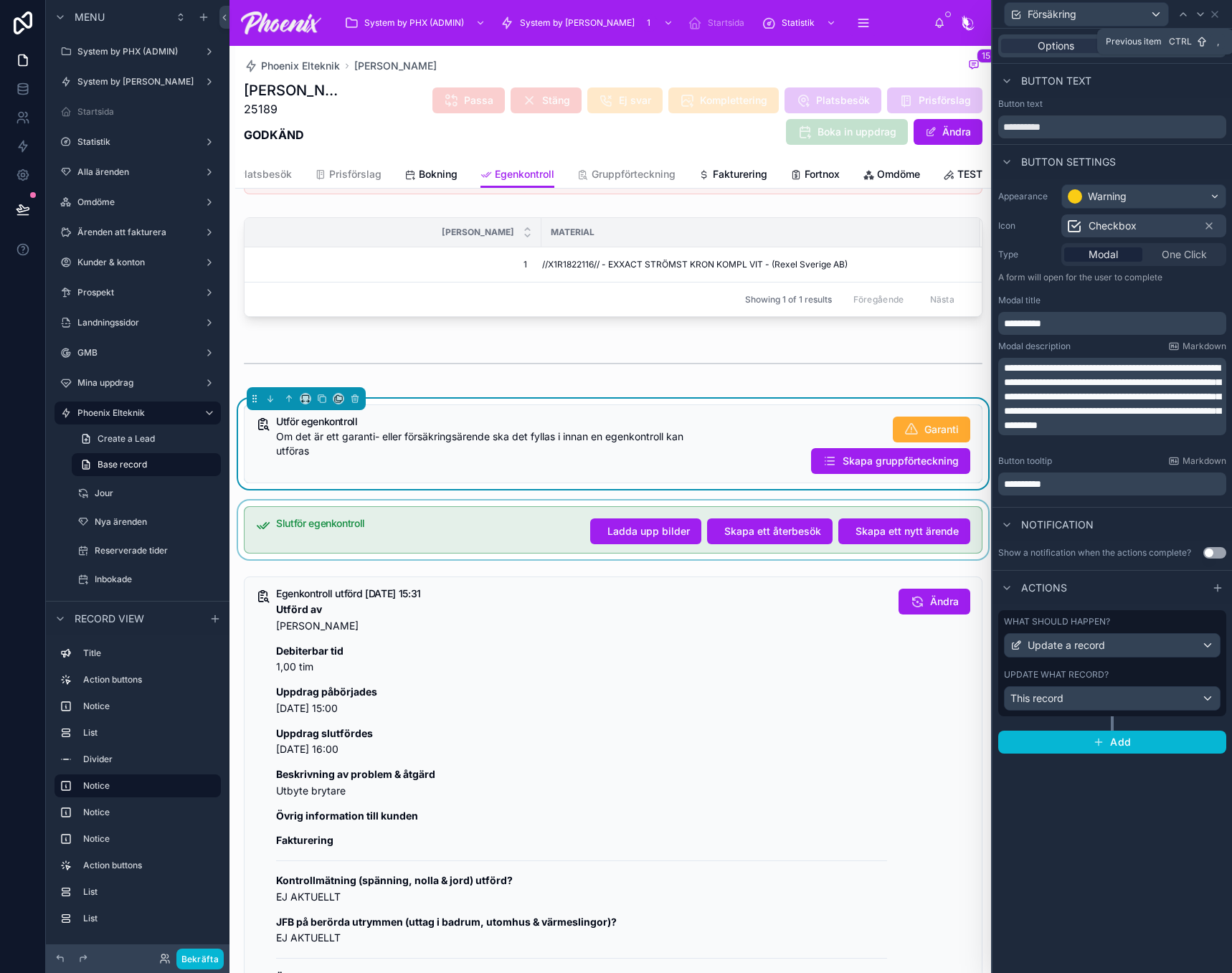
click at [1189, 15] on div at bounding box center [1183, 14] width 17 height 17
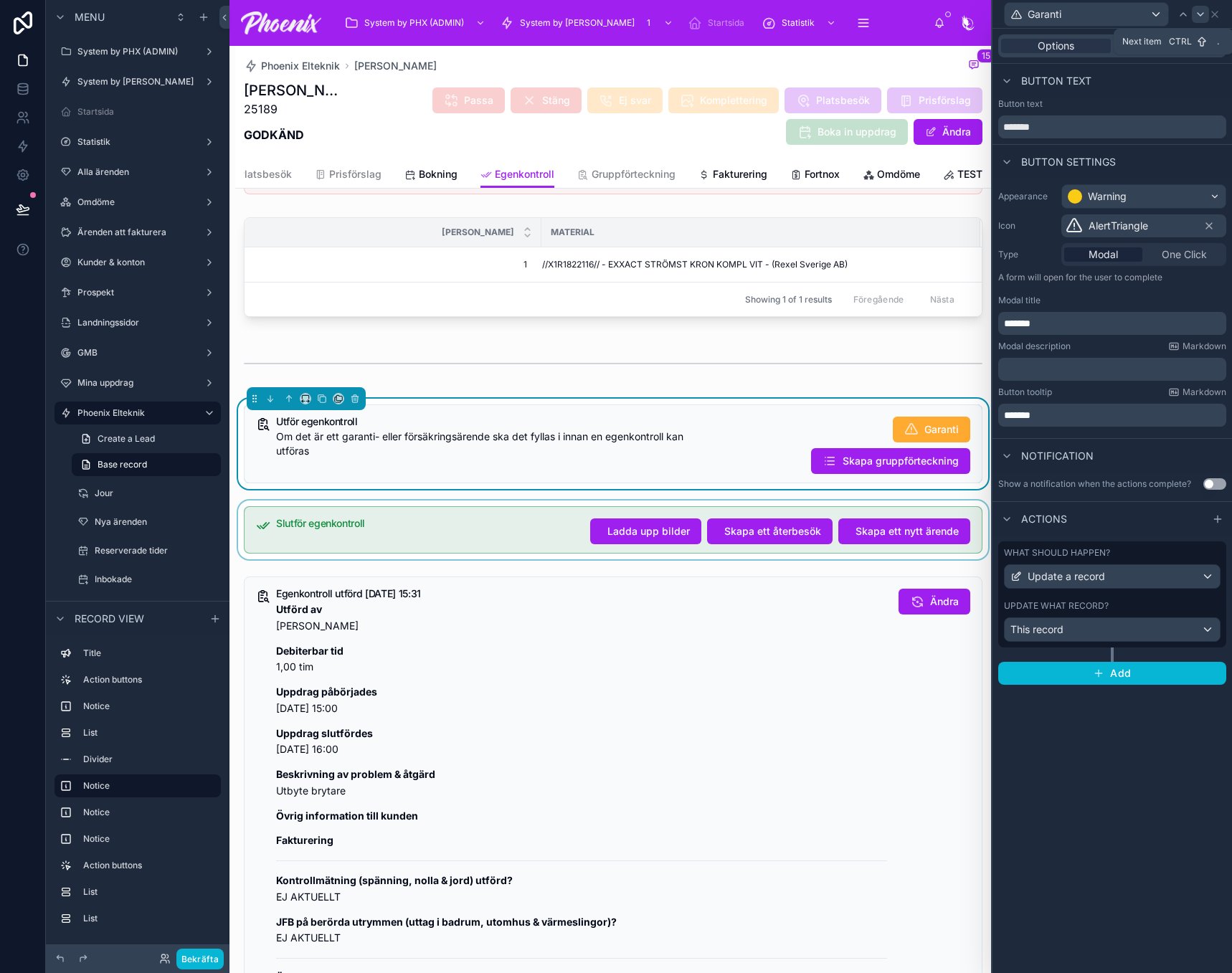
click at [1201, 18] on icon at bounding box center [1201, 14] width 12 height 12
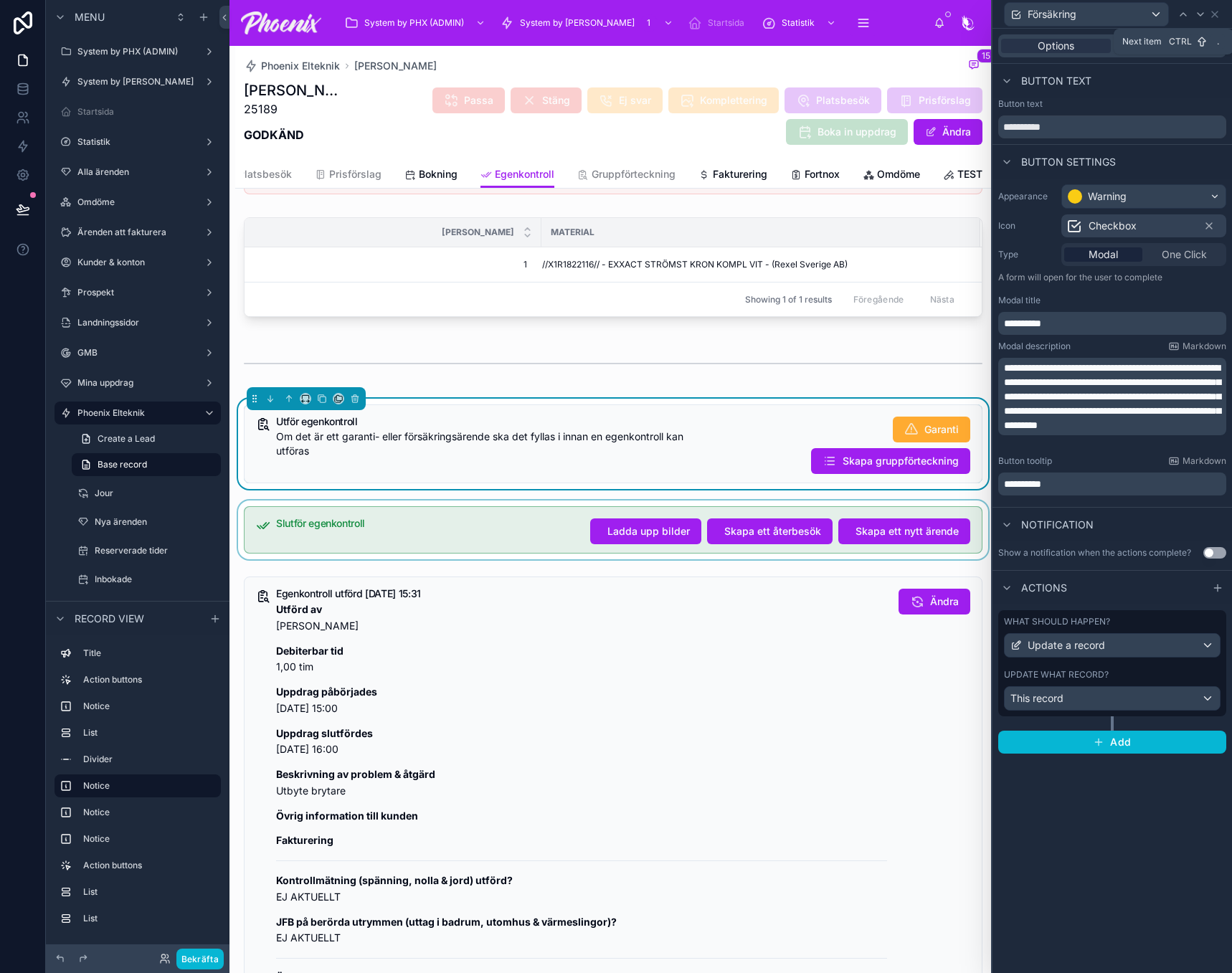
click at [1201, 18] on icon at bounding box center [1201, 14] width 12 height 12
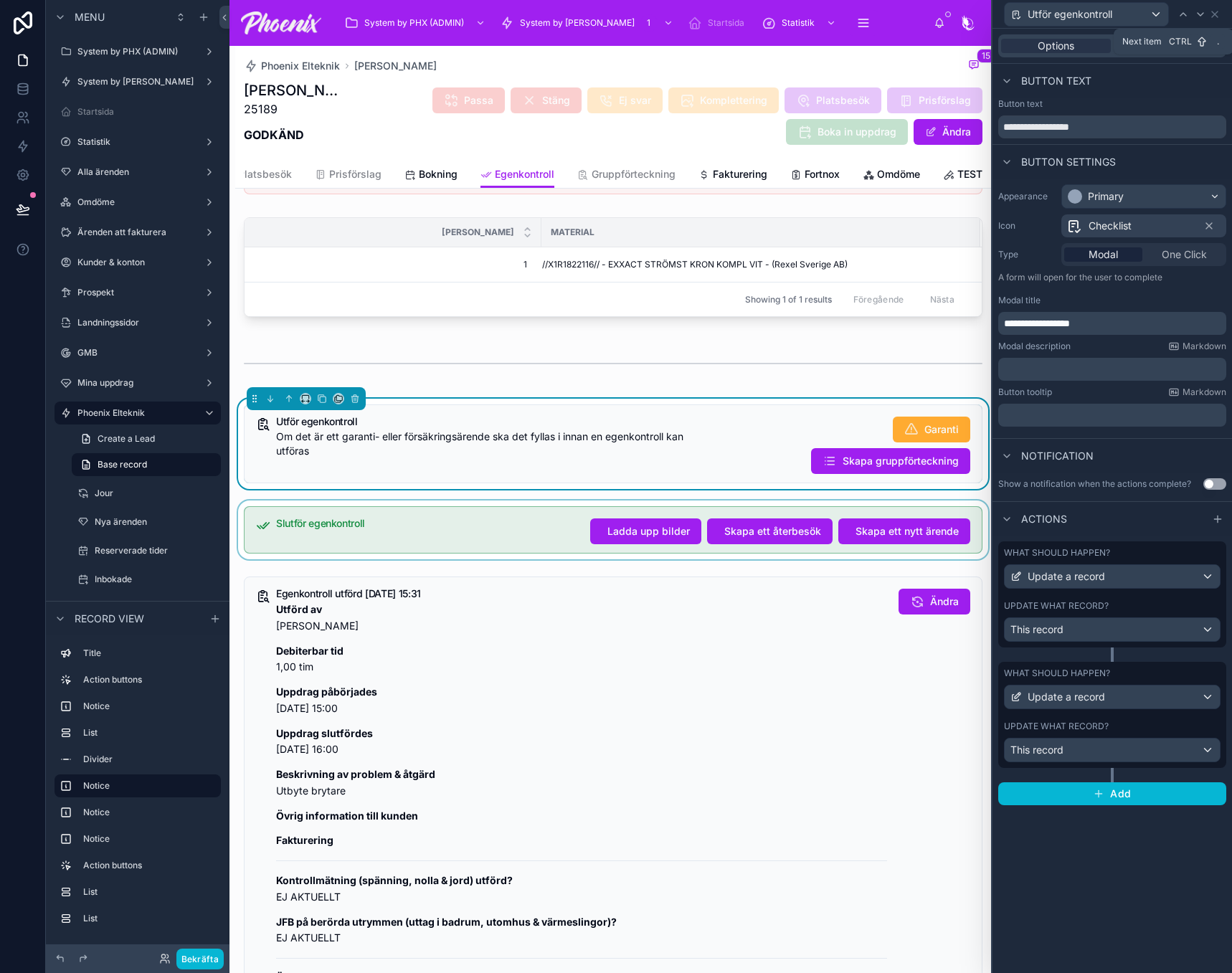
click at [1201, 18] on icon at bounding box center [1201, 14] width 12 height 12
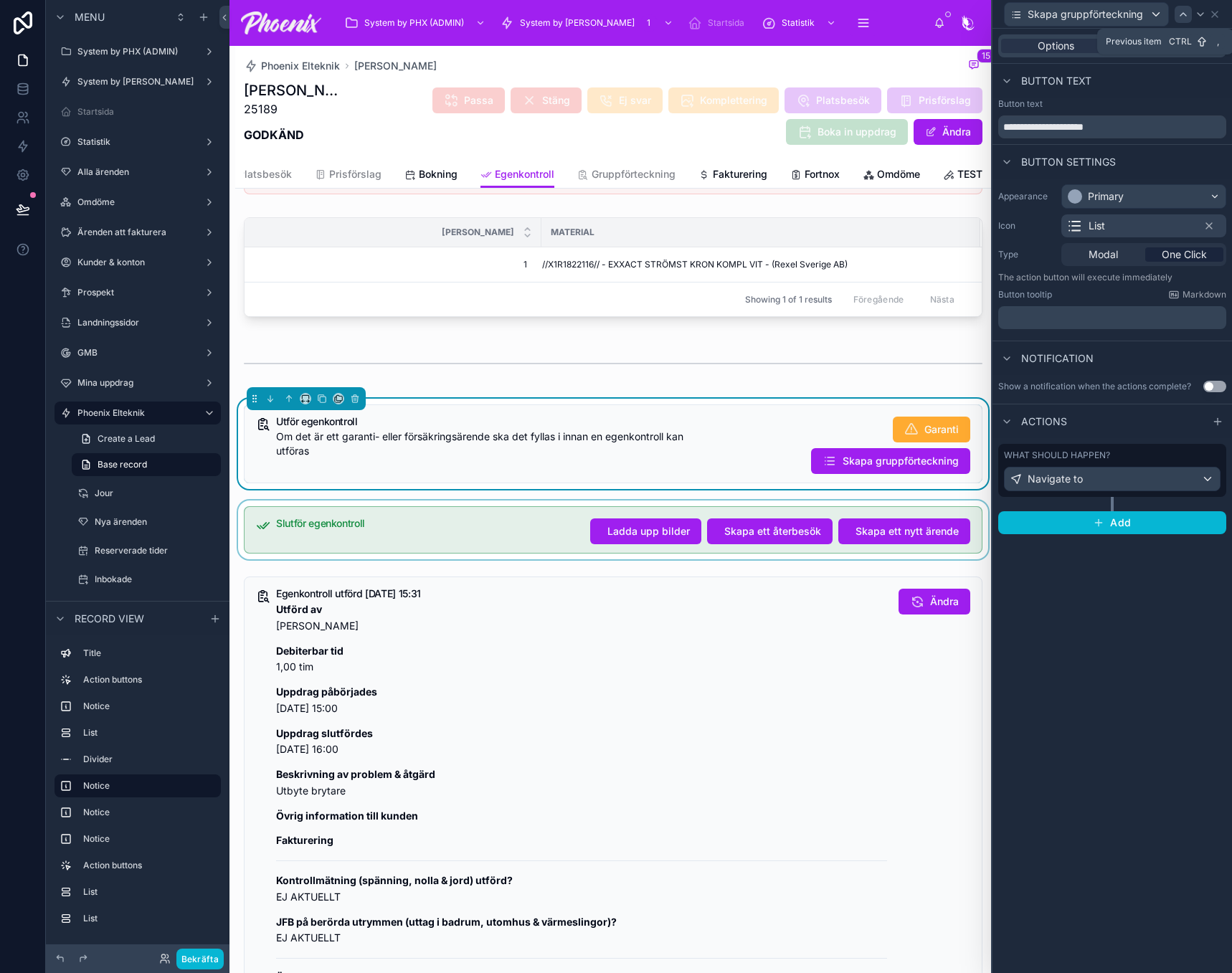
click at [1187, 12] on icon at bounding box center [1184, 14] width 12 height 12
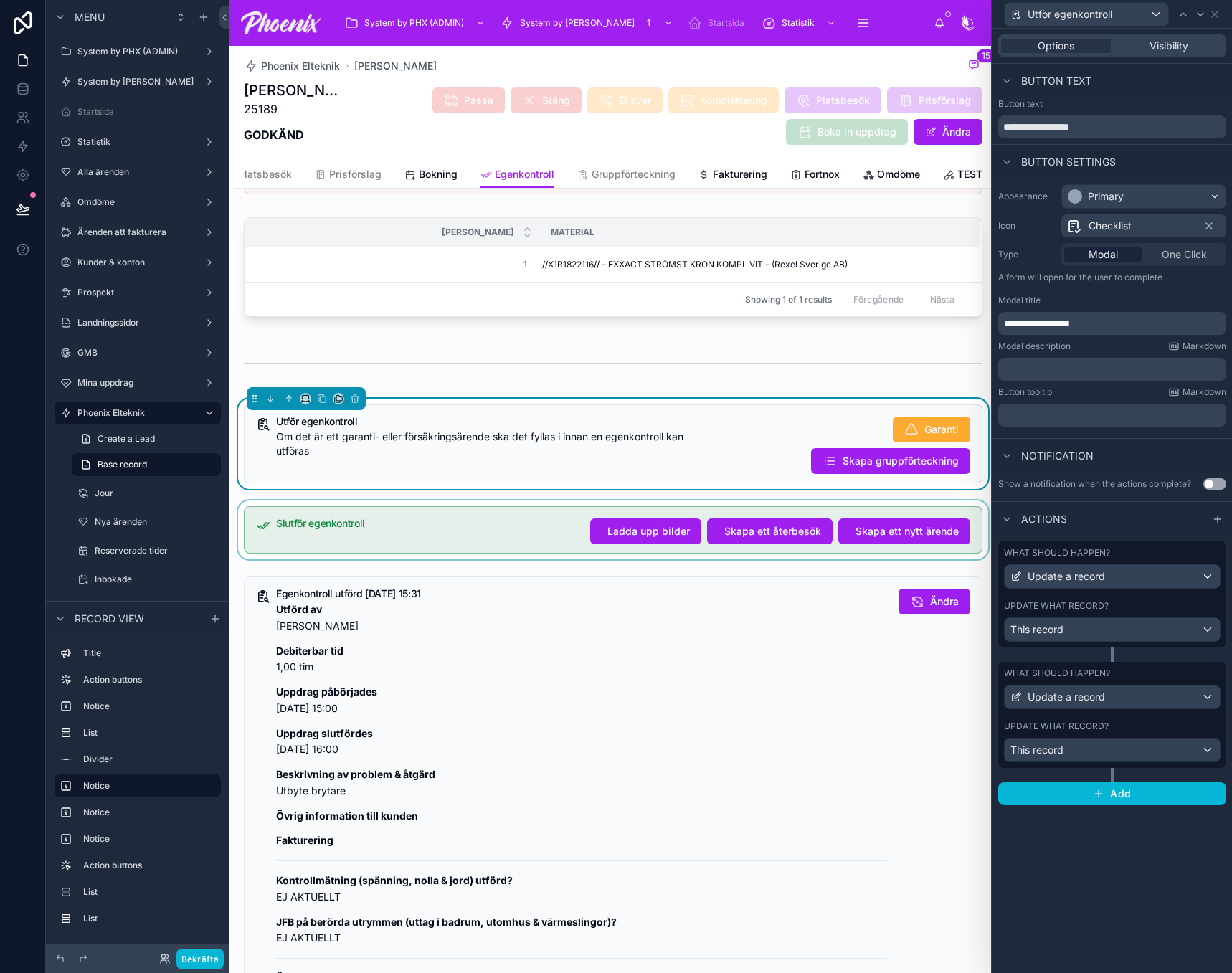
click at [1172, 724] on div "Update what record?" at bounding box center [1112, 726] width 216 height 12
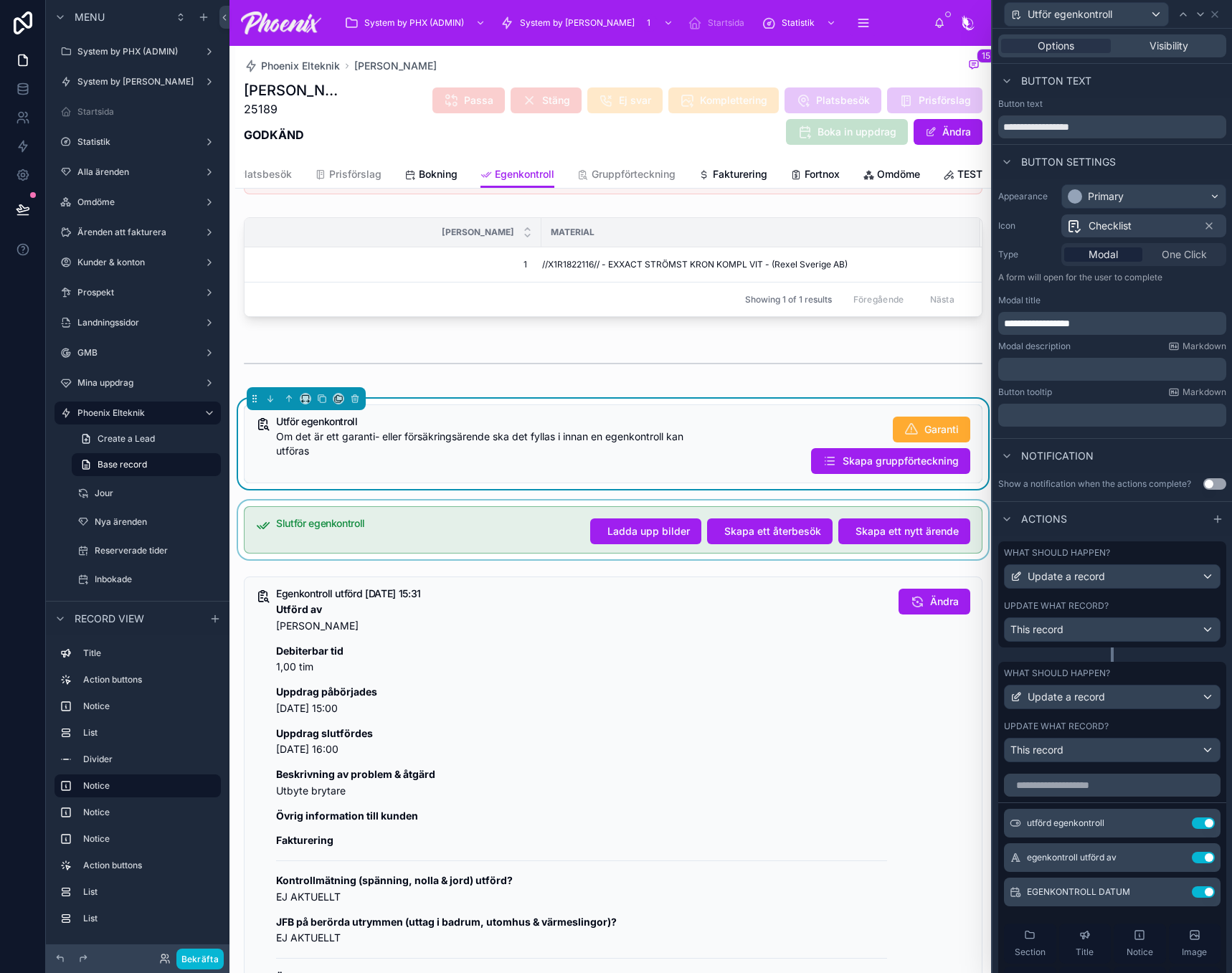
click at [1167, 611] on div "Update what record?" at bounding box center [1112, 606] width 216 height 12
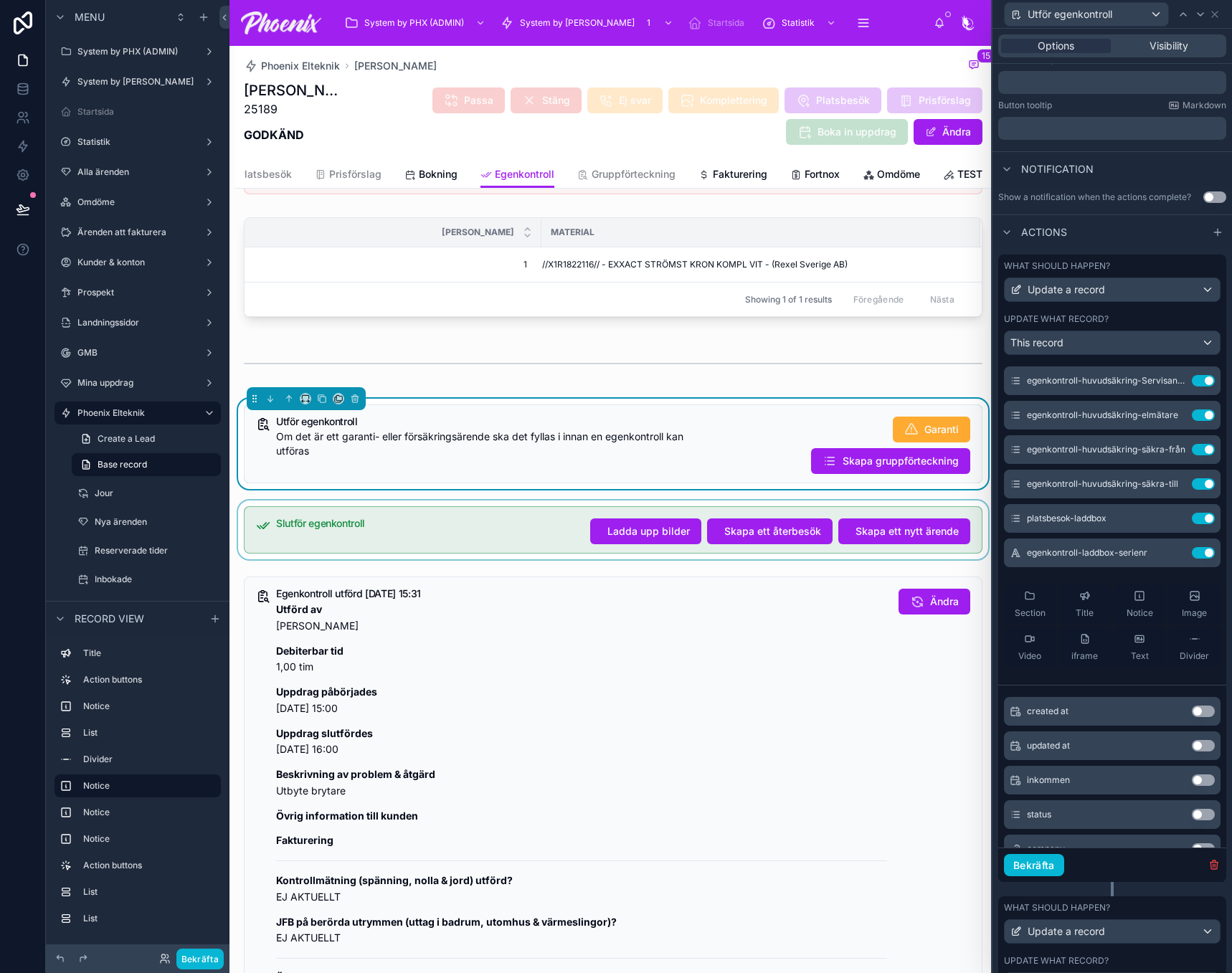
scroll to position [502, 0]
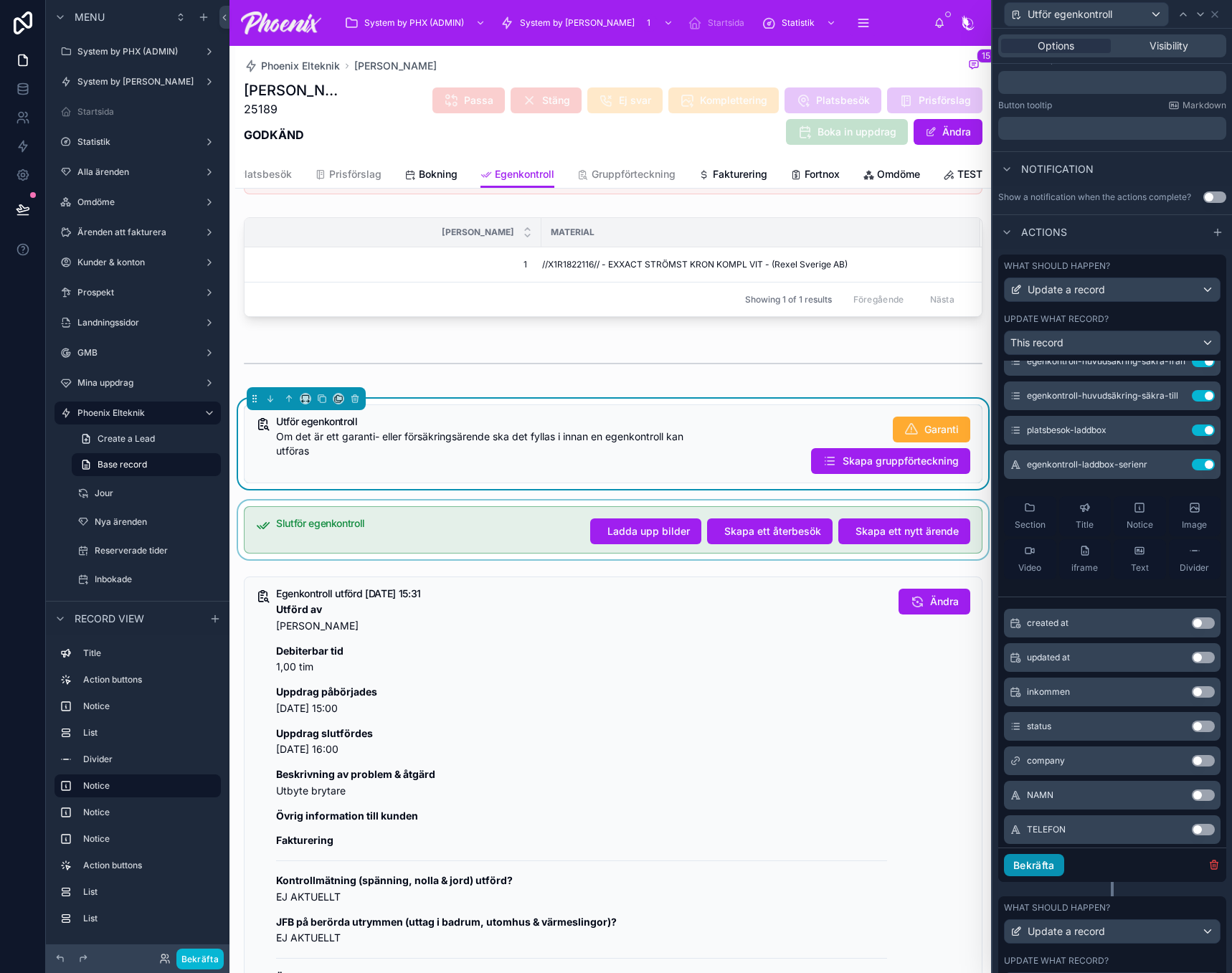
click at [1047, 868] on button "Bekräfta" at bounding box center [1034, 865] width 60 height 23
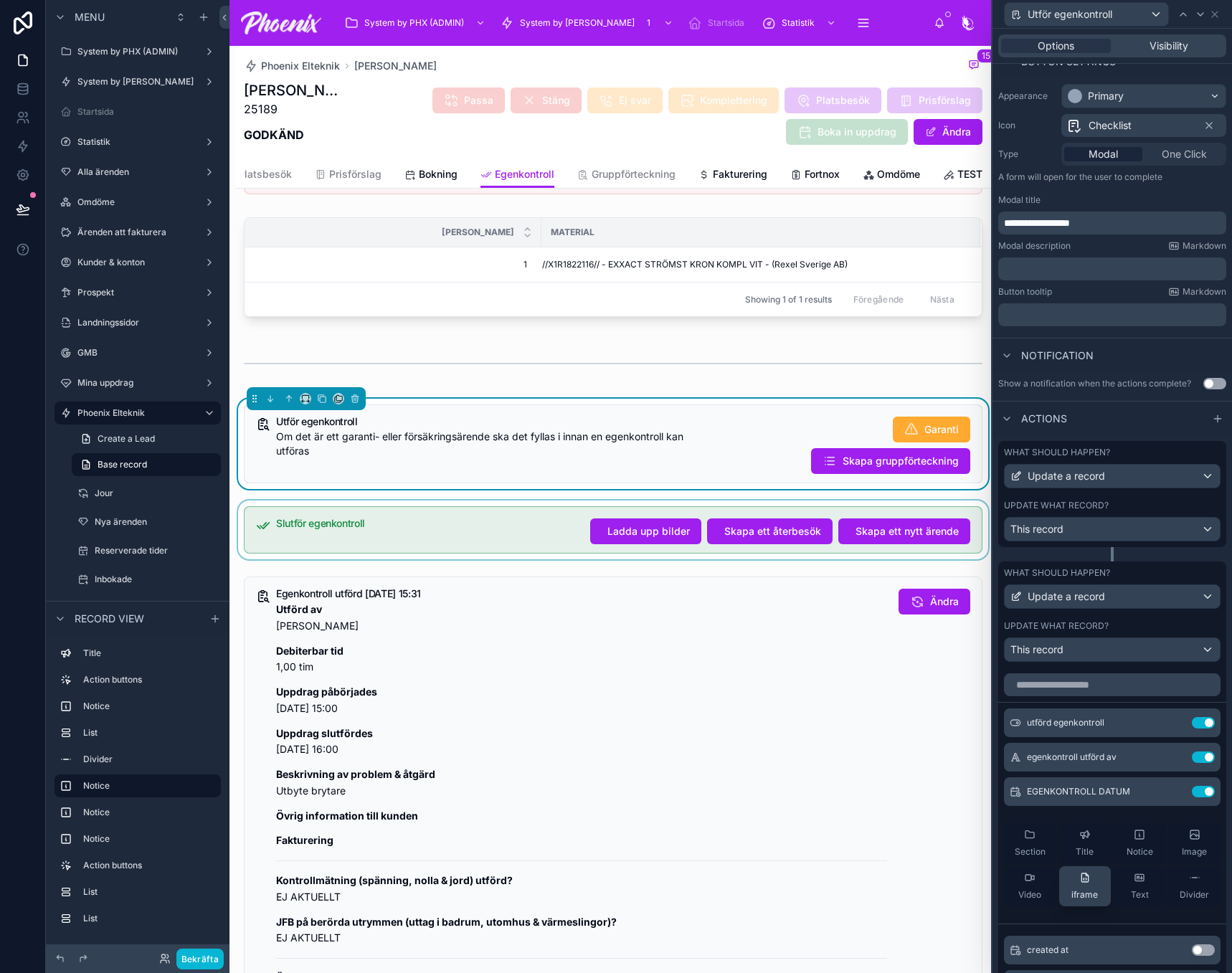
scroll to position [0, 0]
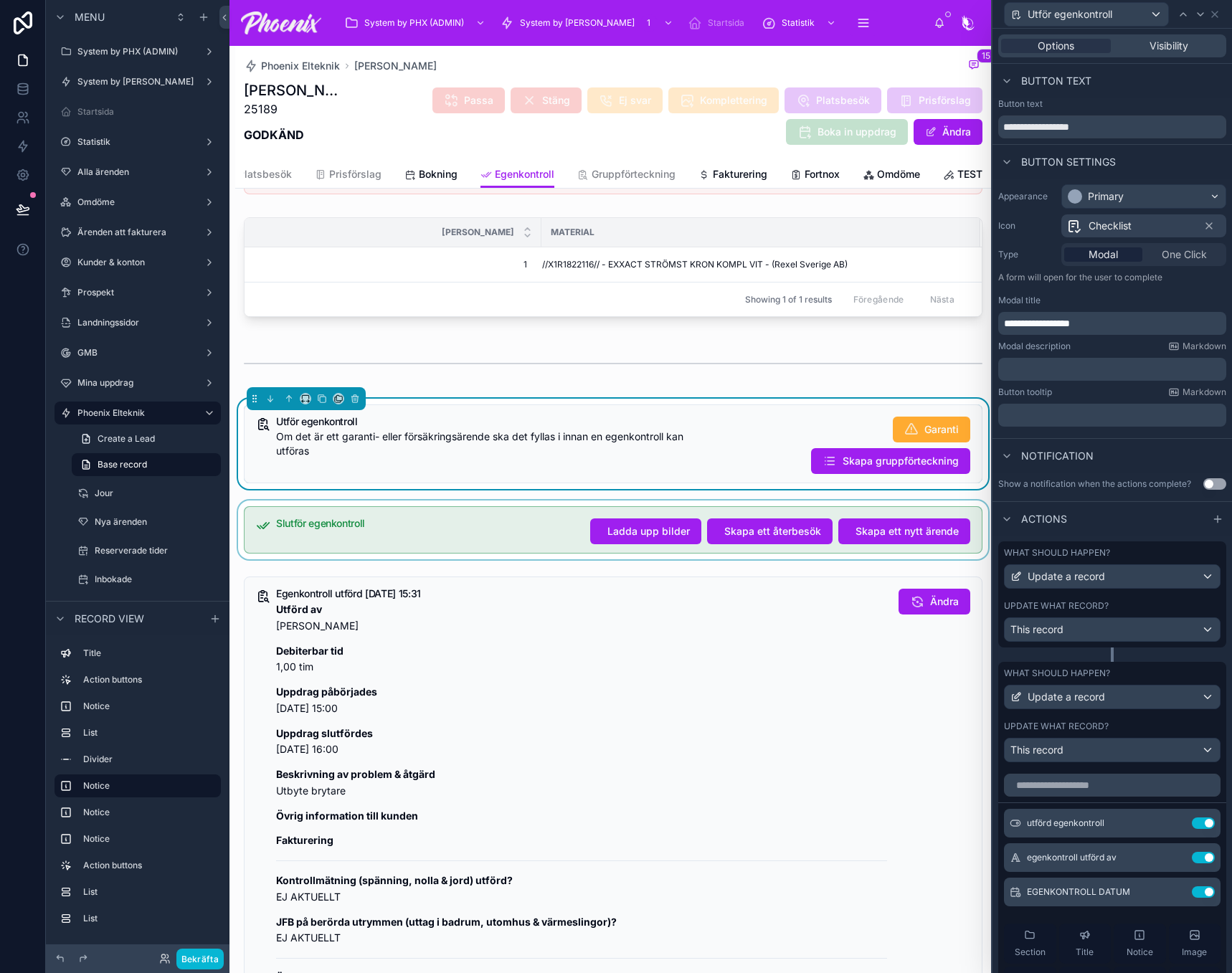
click at [1107, 602] on label "Update what record?" at bounding box center [1056, 606] width 104 height 12
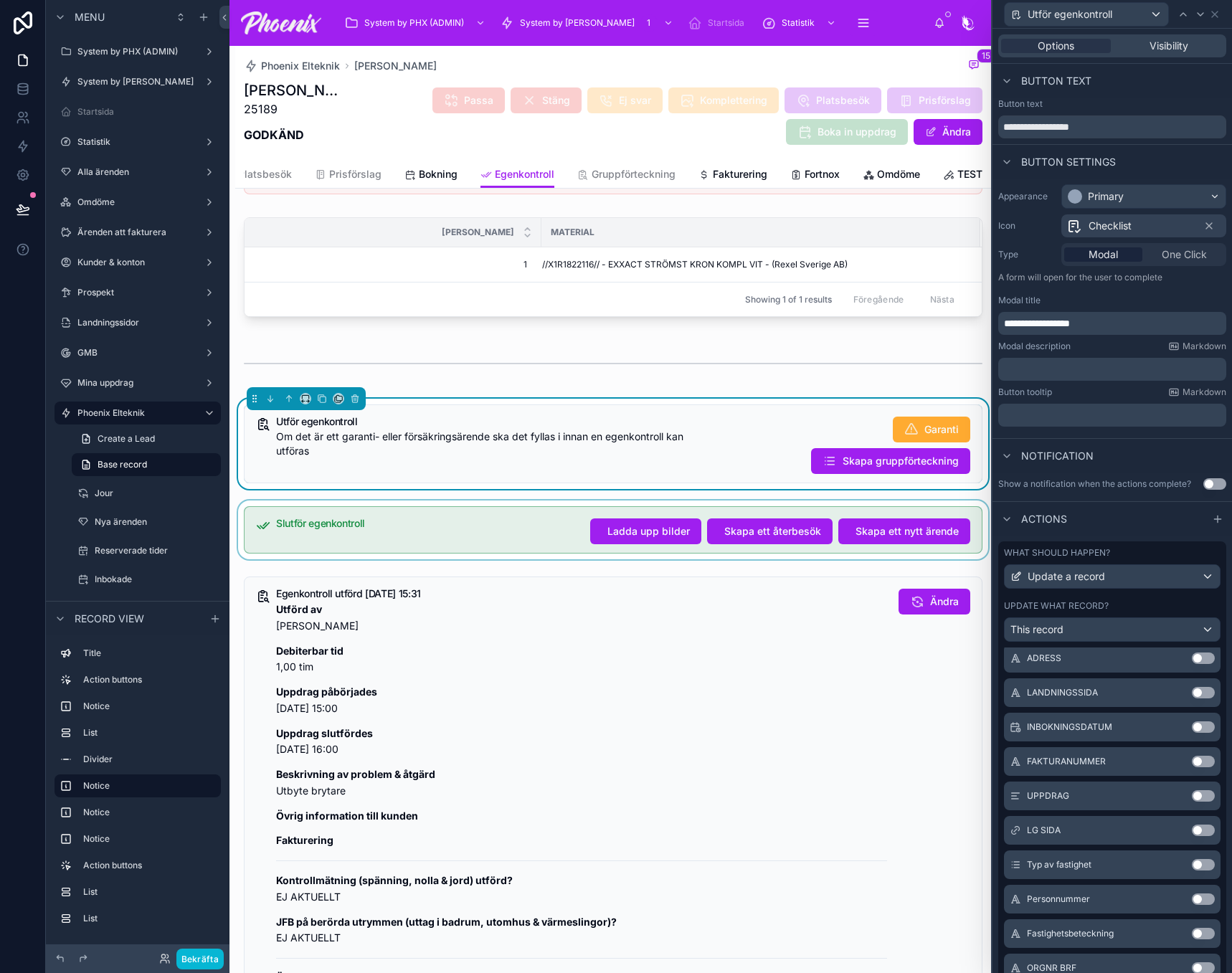
scroll to position [1076, 0]
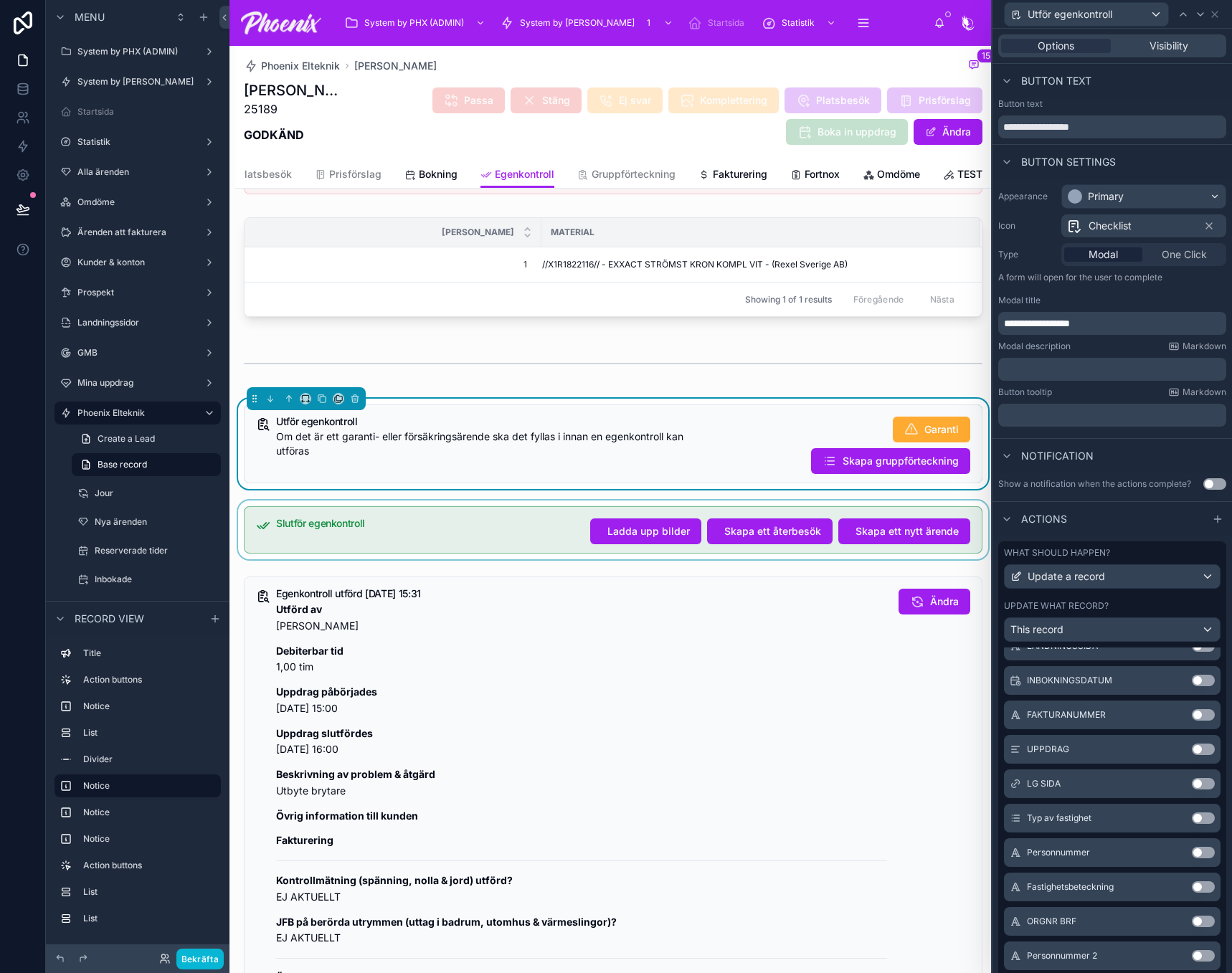
click at [795, 470] on div "Garanti Skapa gruppförteckning" at bounding box center [849, 445] width 242 height 58
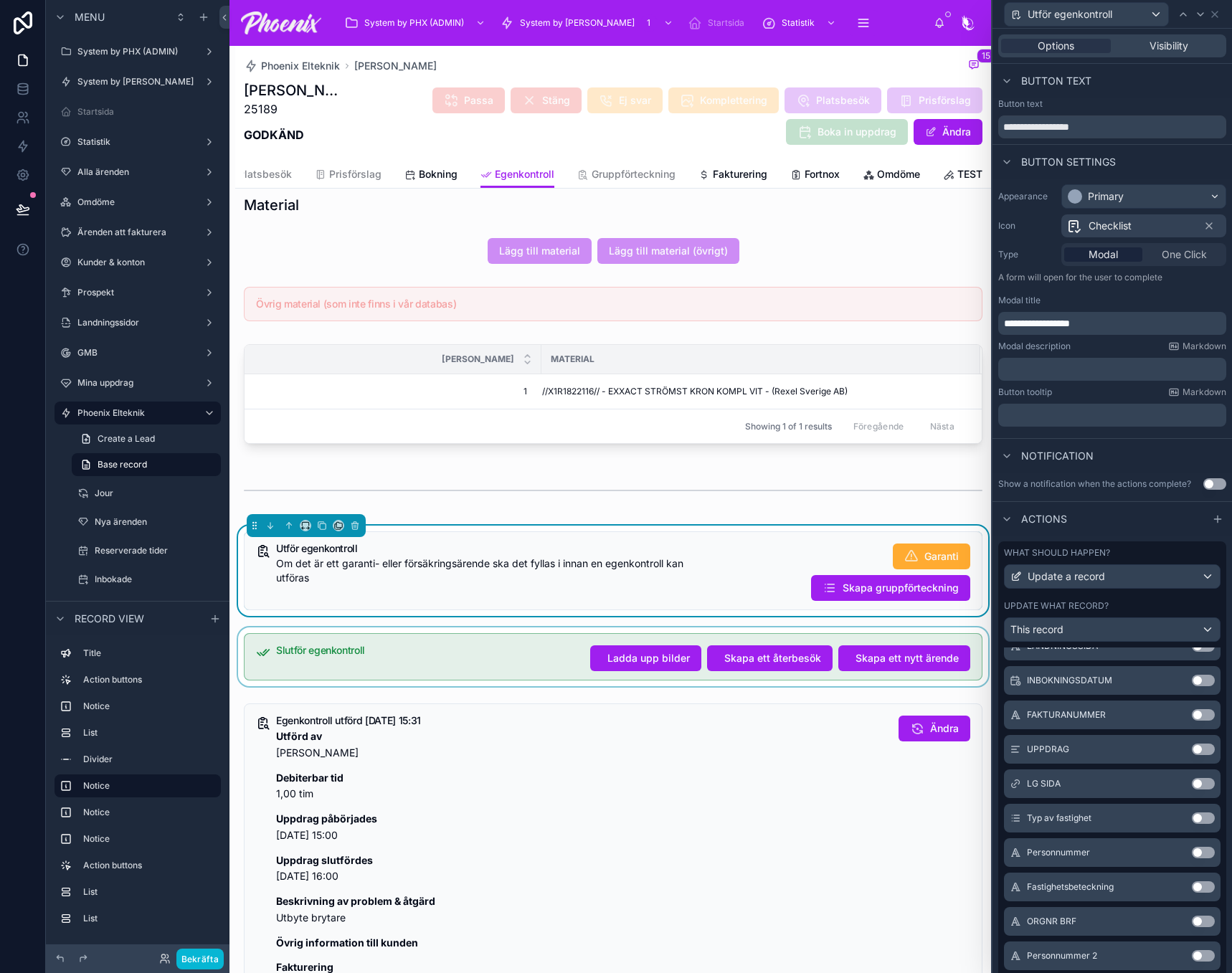
scroll to position [0, 0]
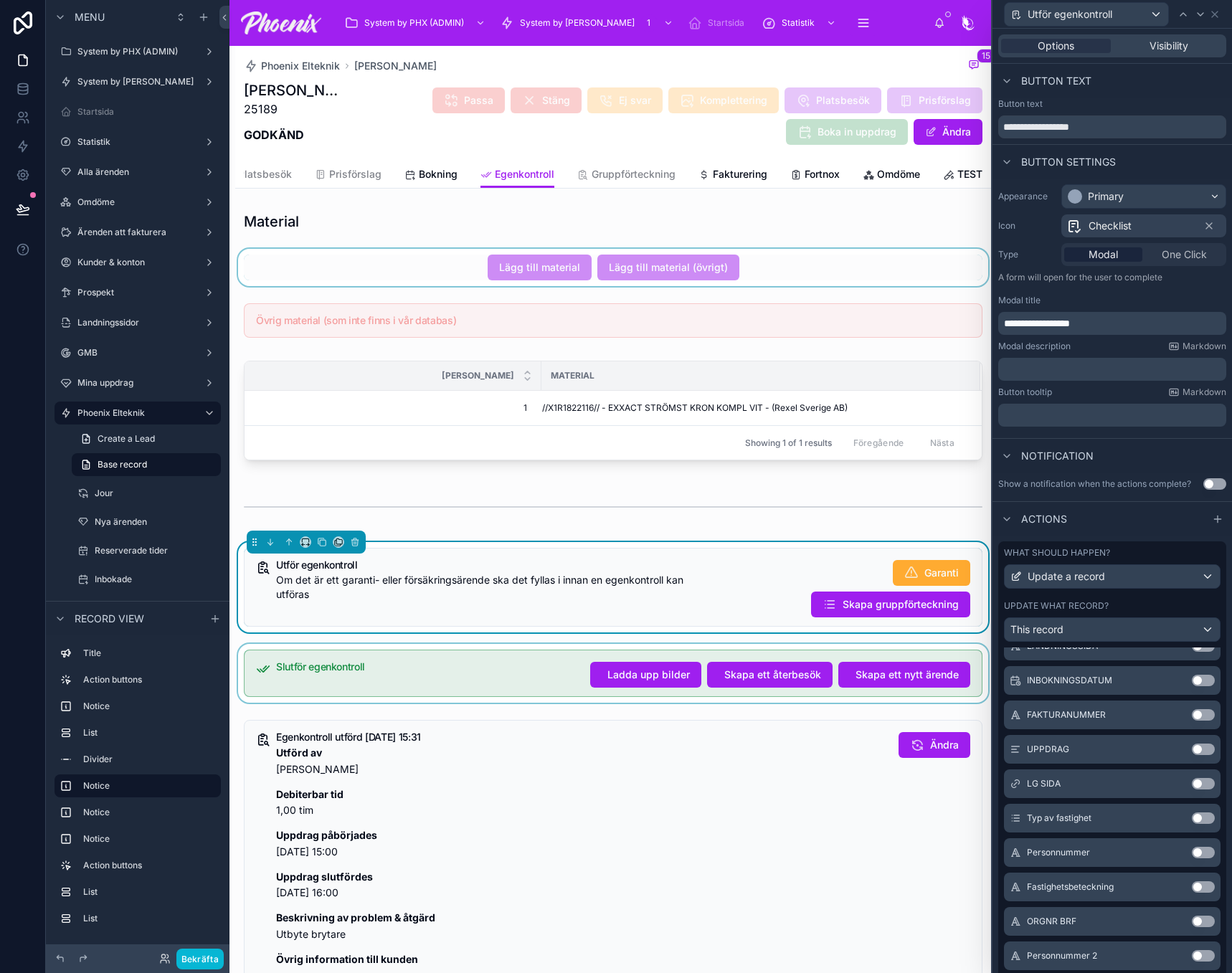
click at [754, 286] on div at bounding box center [612, 267] width 755 height 37
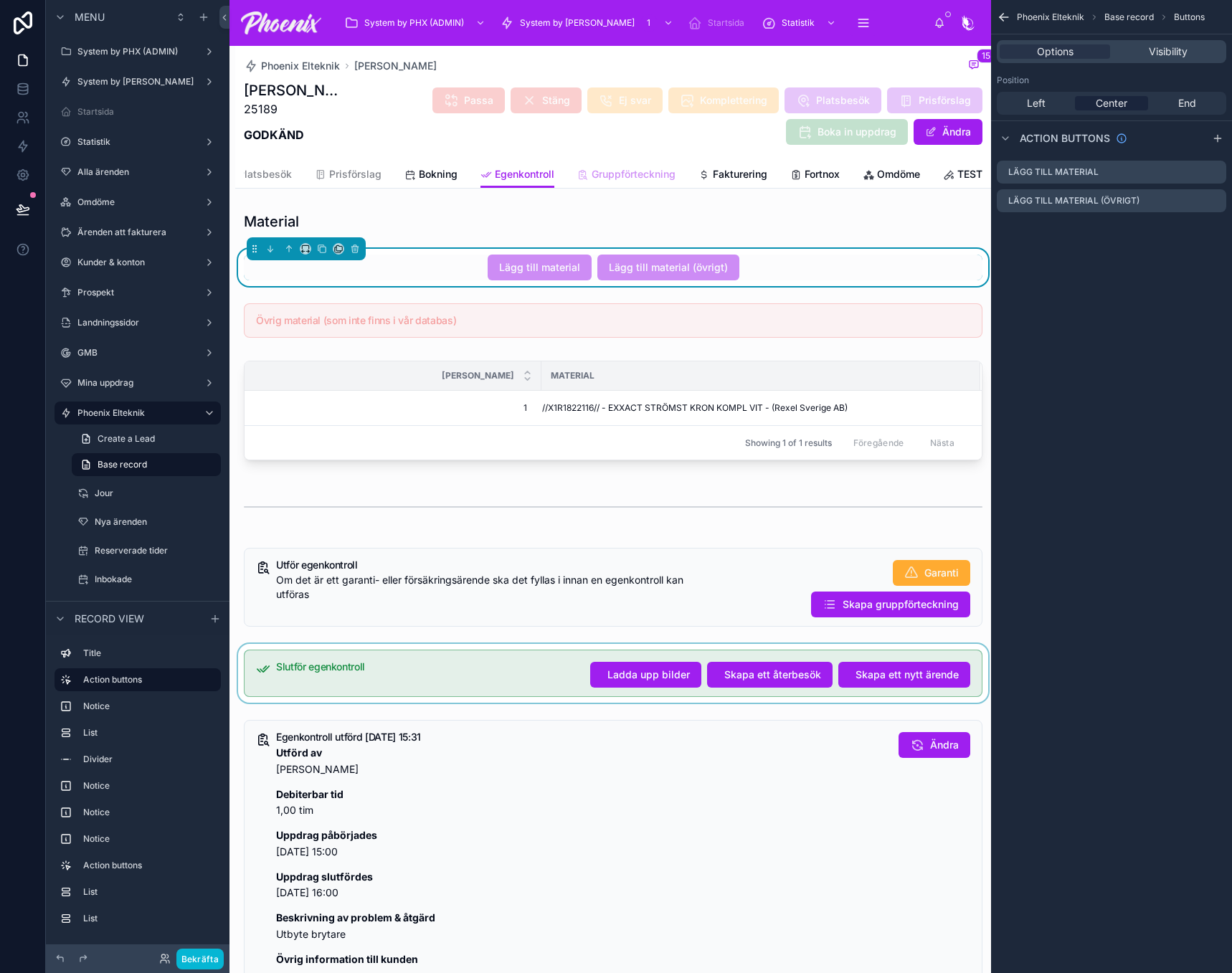
click at [583, 165] on link "Gruppförteckning" at bounding box center [627, 175] width 98 height 29
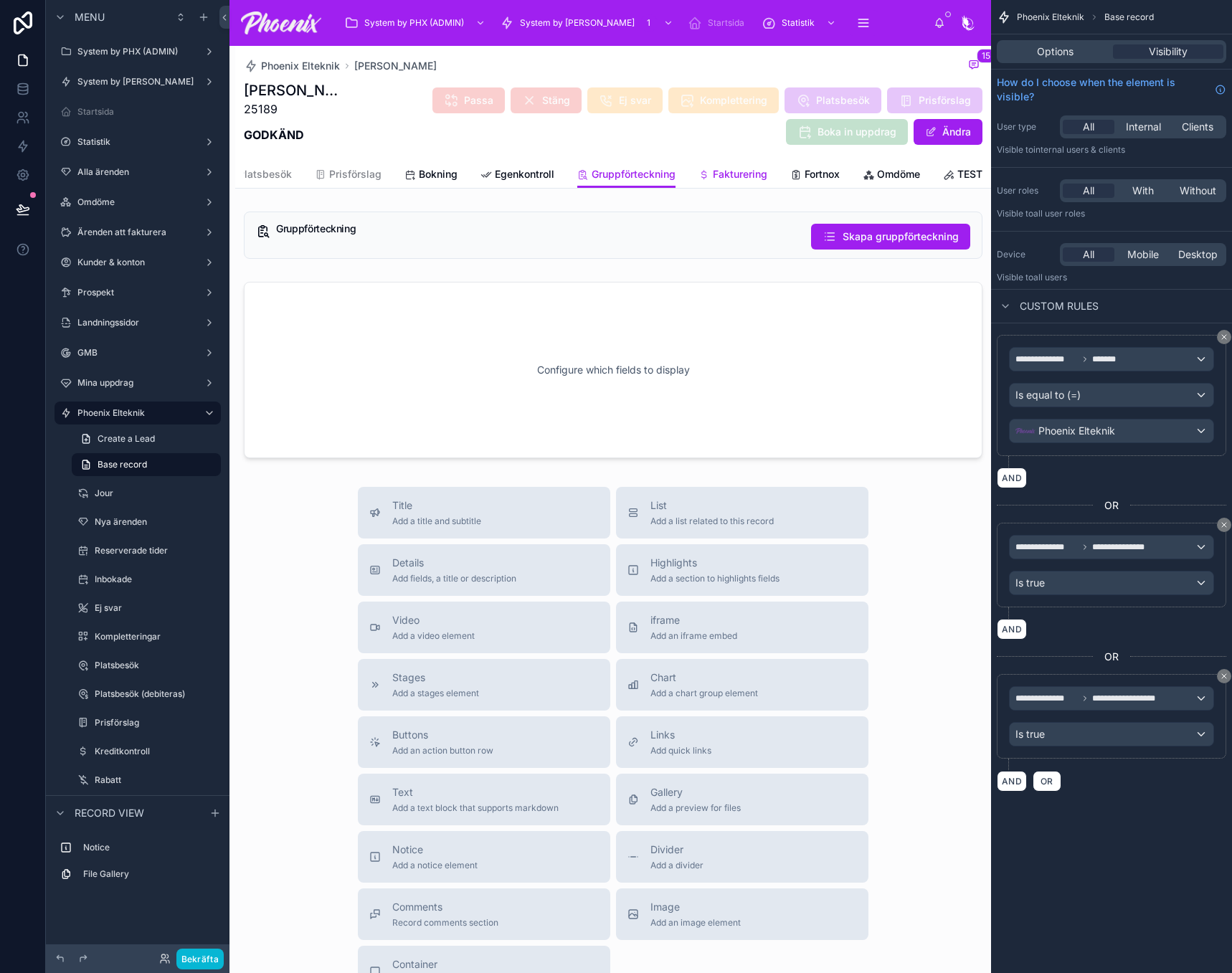
click at [729, 170] on span "Fakturering" at bounding box center [740, 174] width 54 height 14
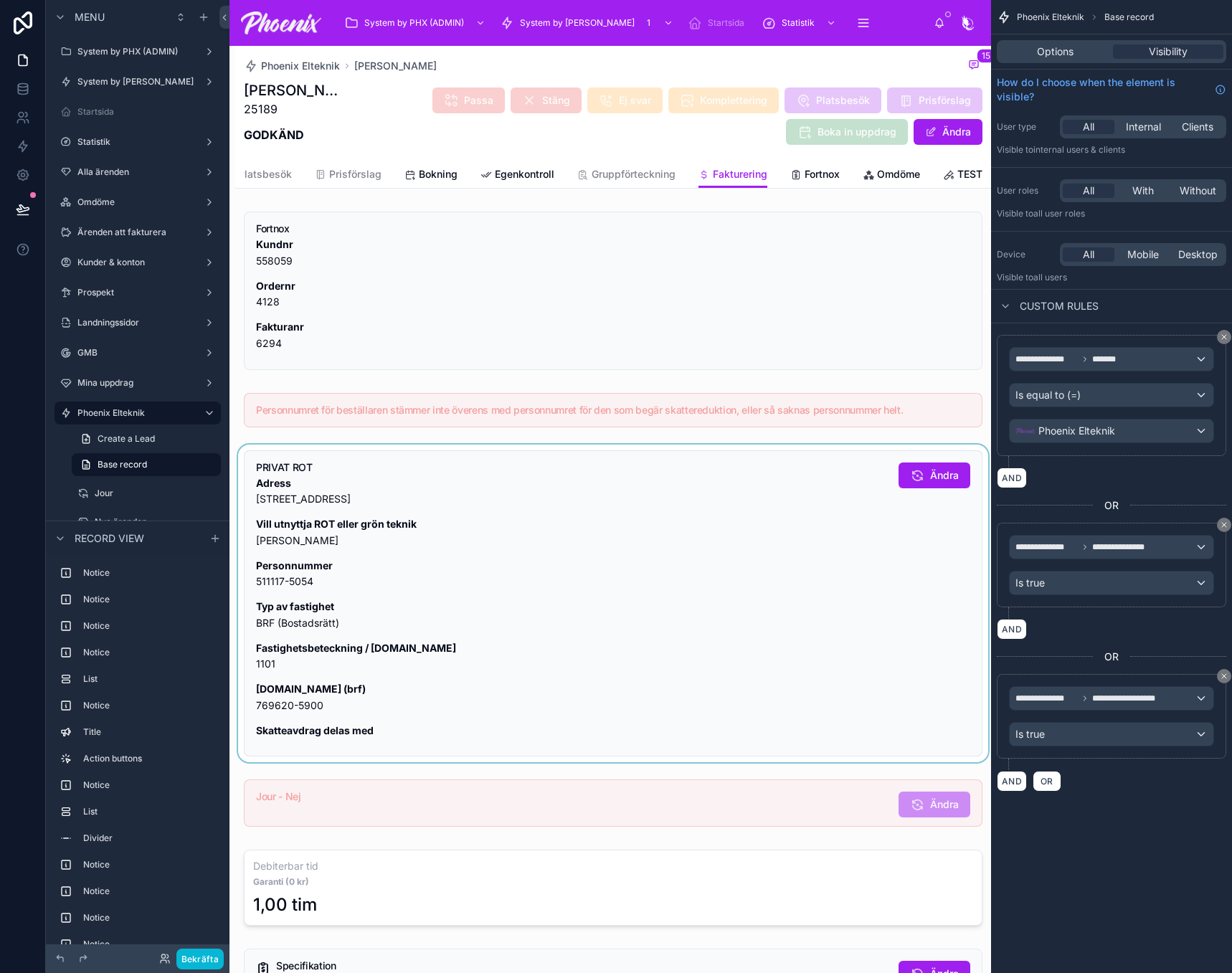
click at [754, 476] on div at bounding box center [612, 603] width 755 height 319
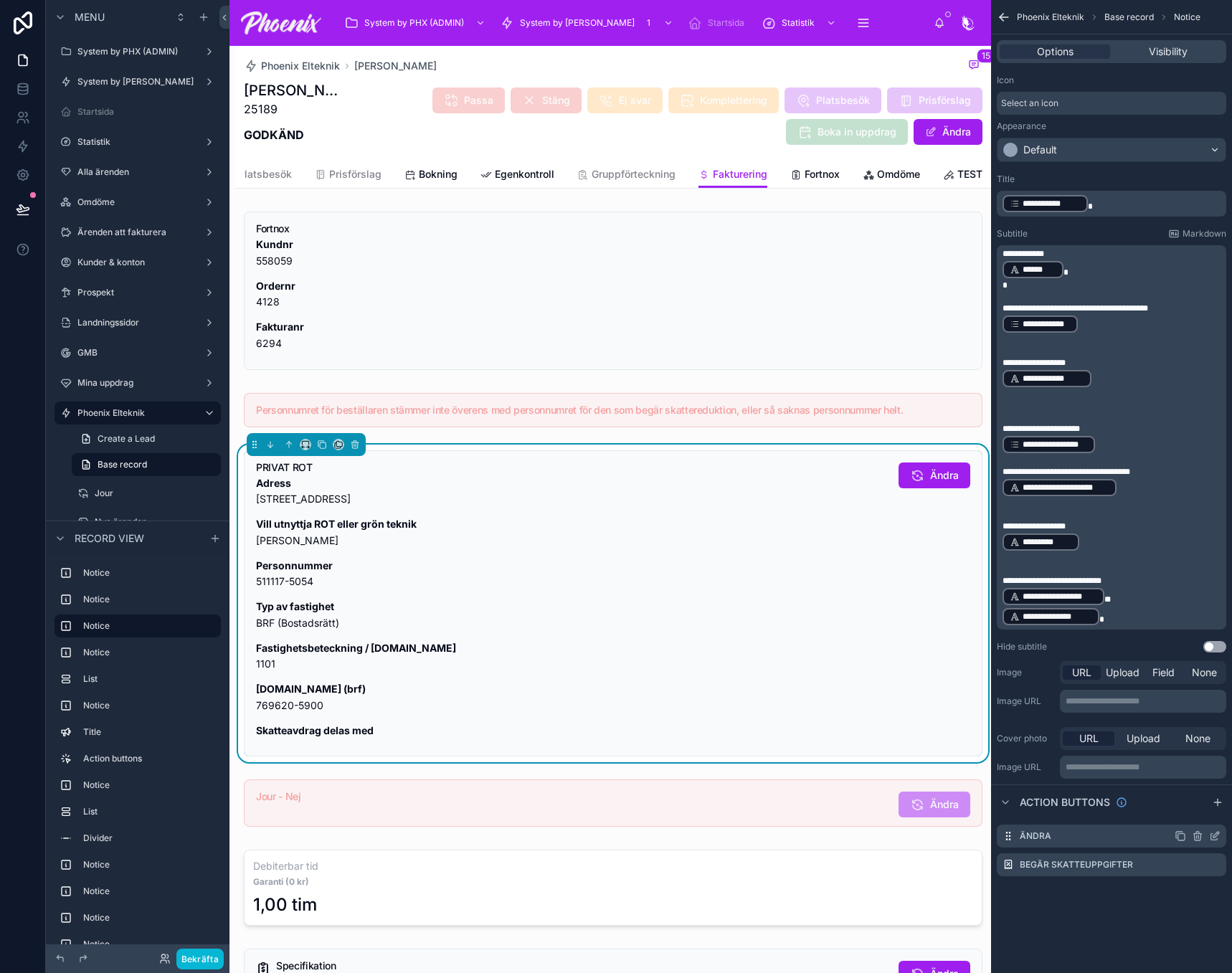
click at [1218, 834] on icon "scrollable content" at bounding box center [1216, 834] width 6 height 6
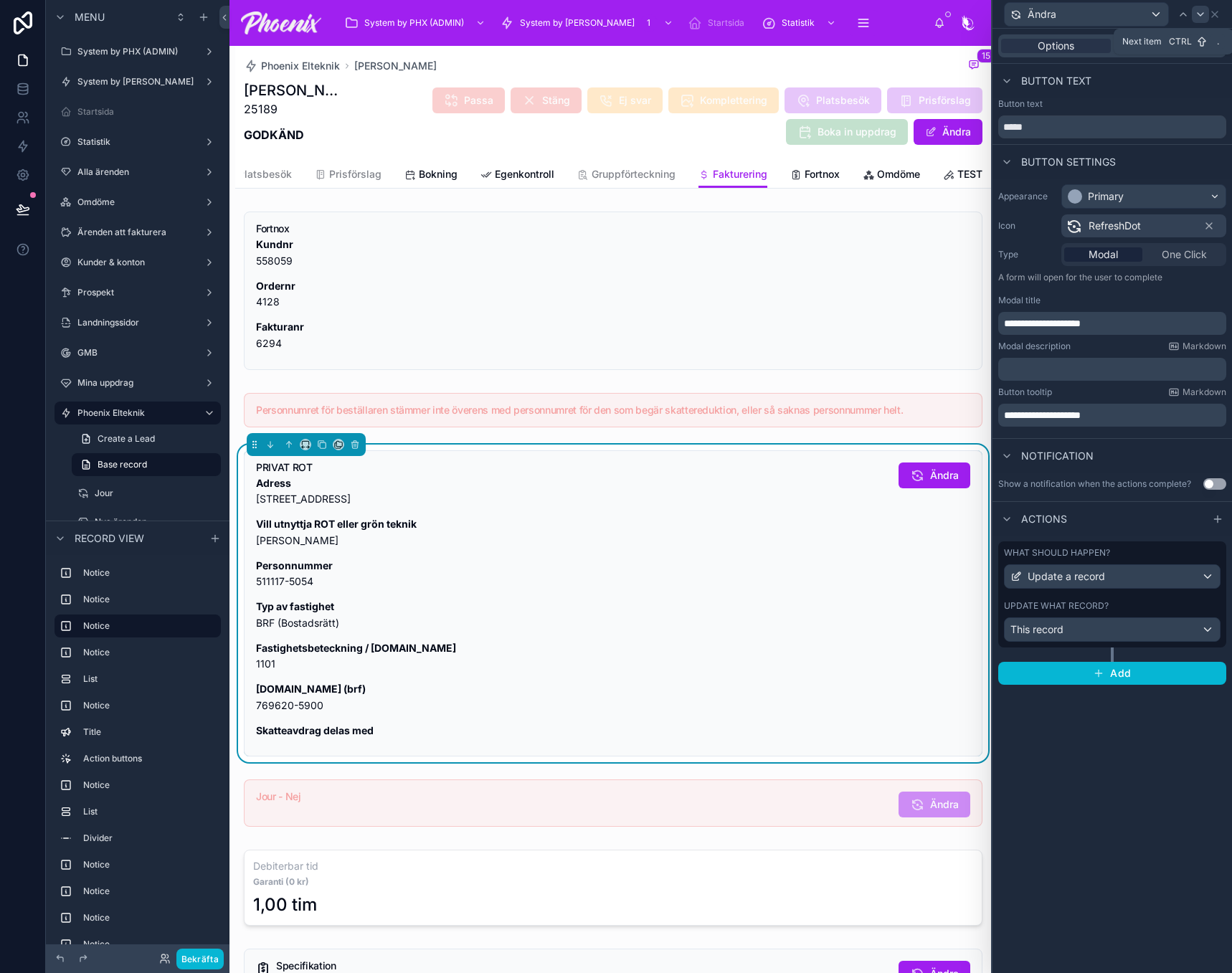
click at [1197, 16] on icon at bounding box center [1201, 14] width 12 height 12
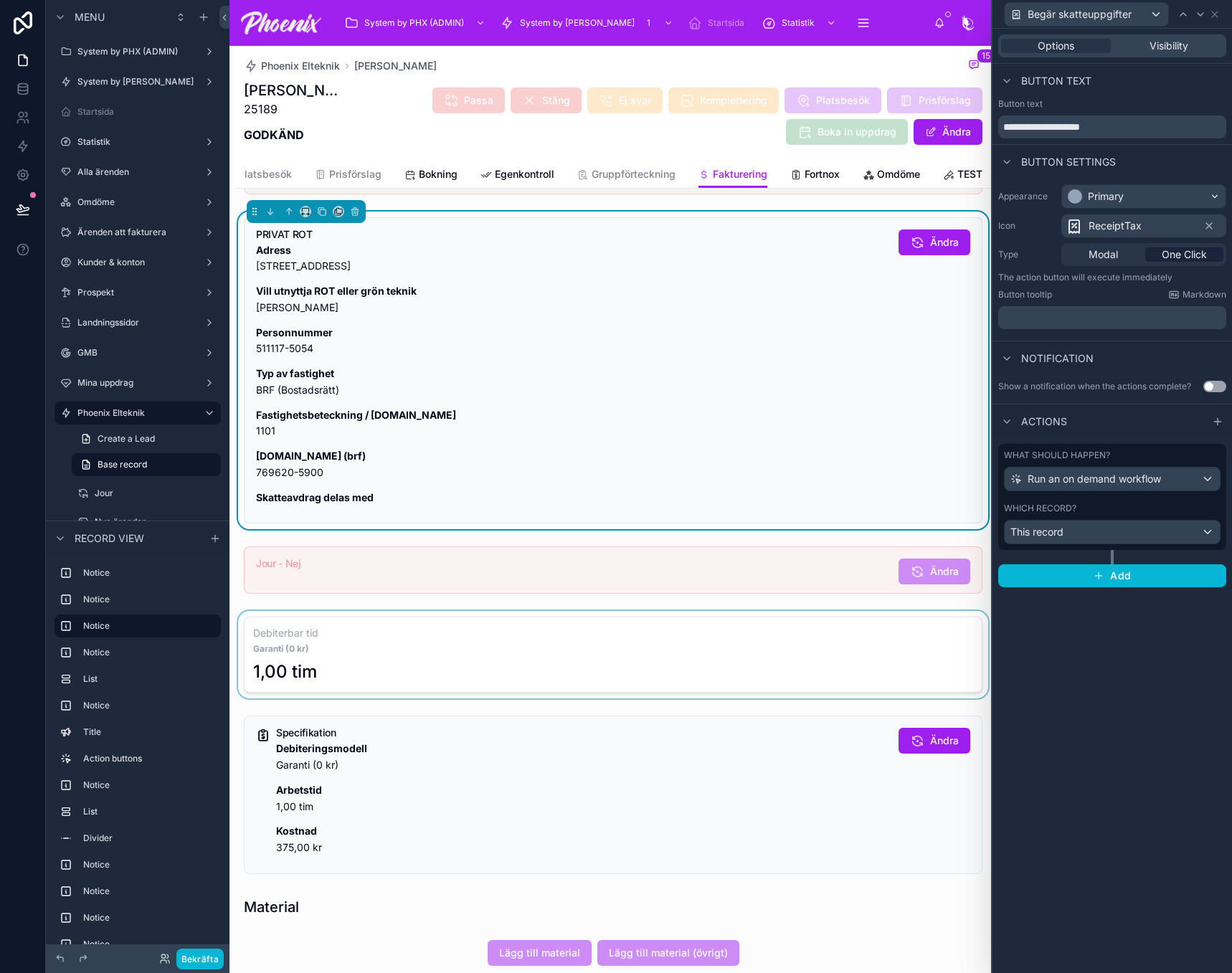
scroll to position [286, 0]
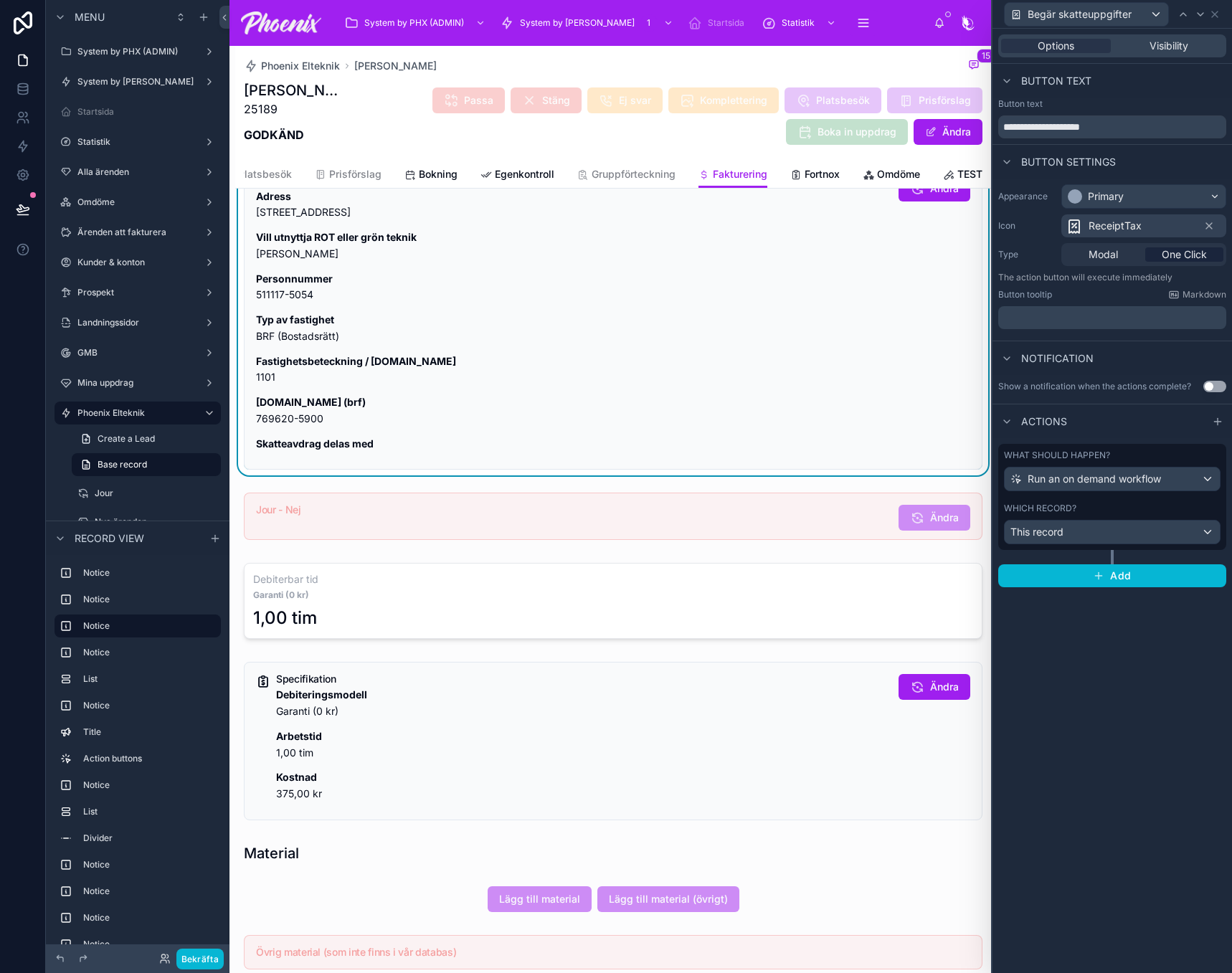
click at [1033, 503] on label "Which record?" at bounding box center [1040, 509] width 72 height 12
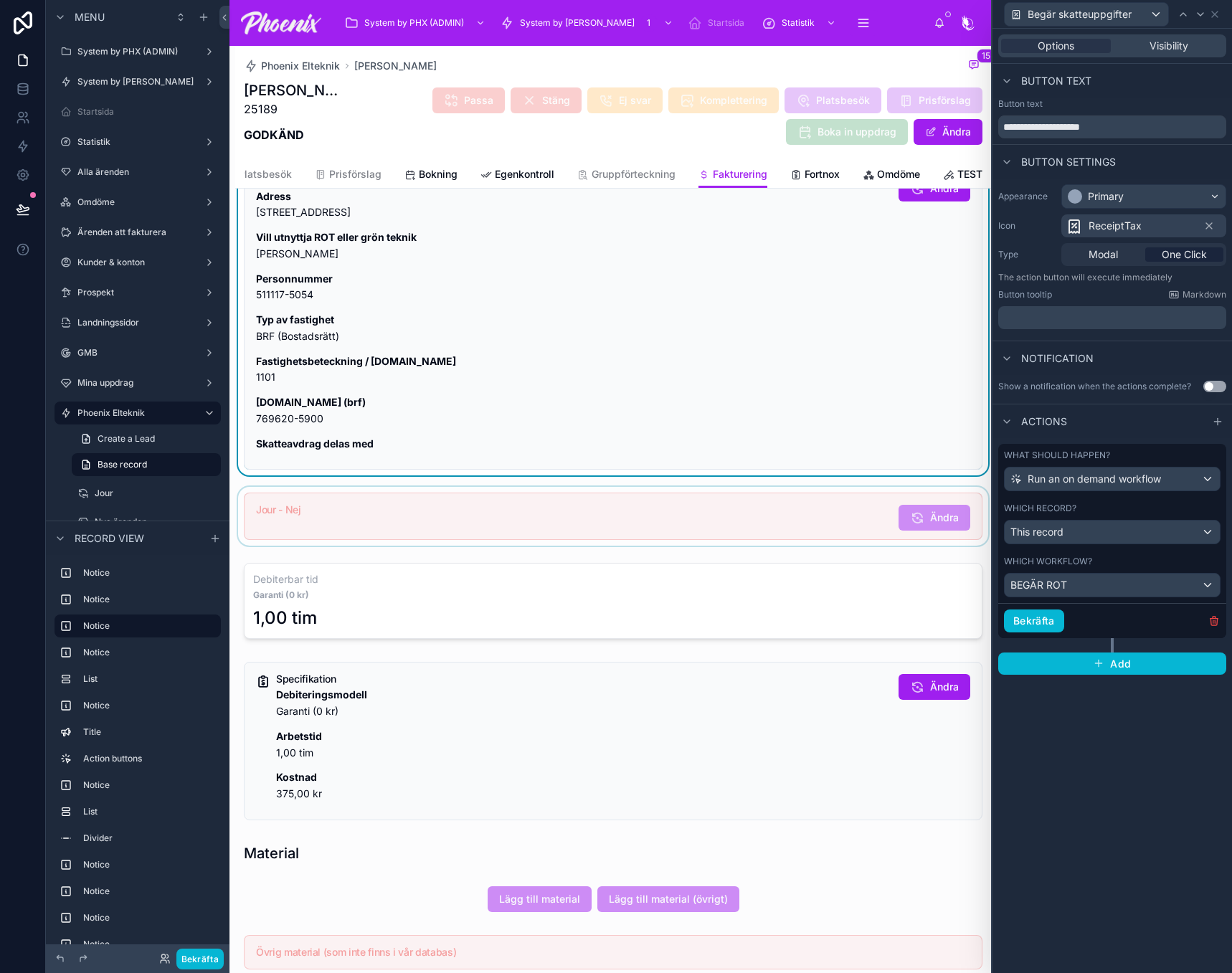
click at [767, 546] on div at bounding box center [612, 515] width 755 height 58
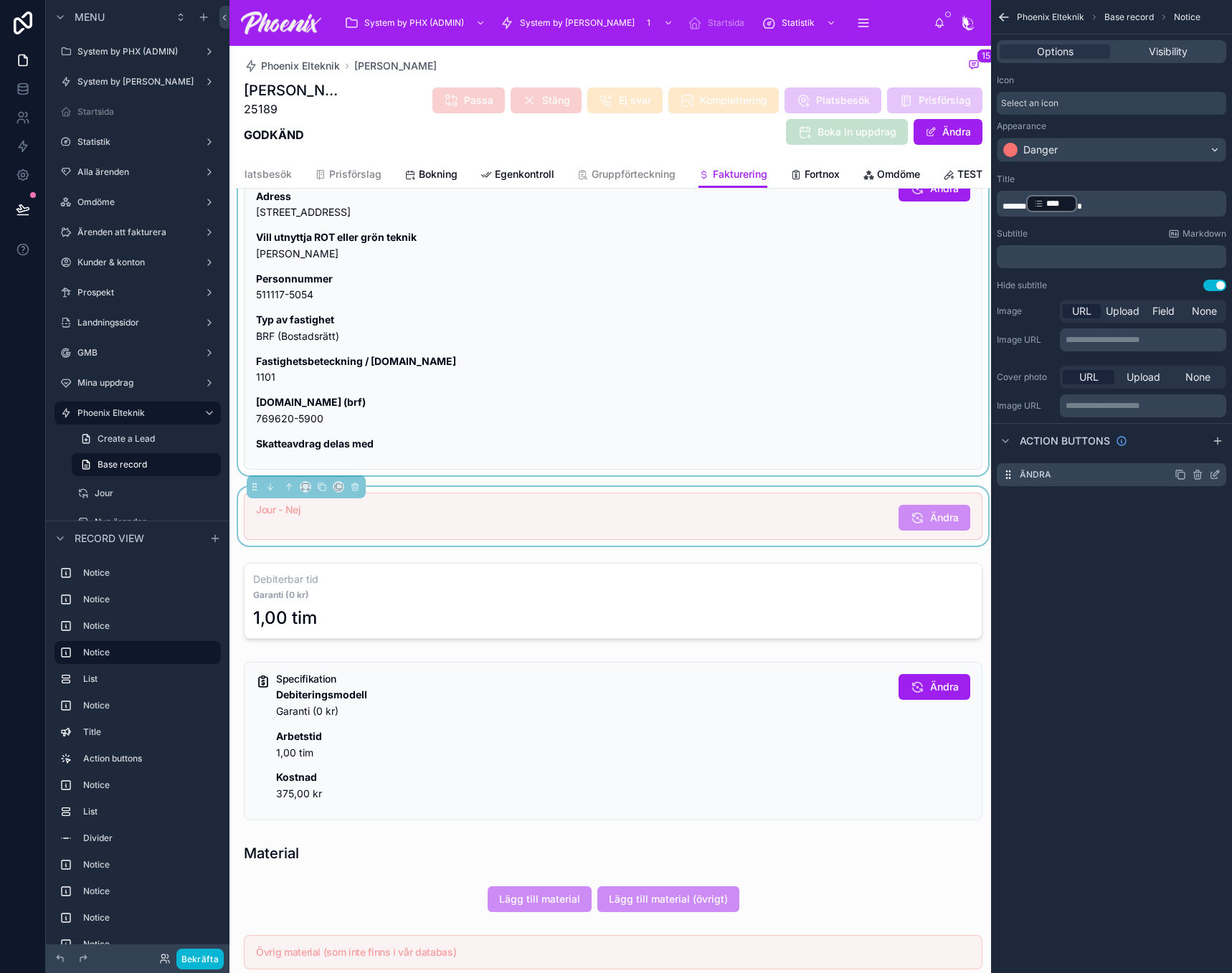
click at [1209, 472] on icon "scrollable content" at bounding box center [1215, 475] width 12 height 12
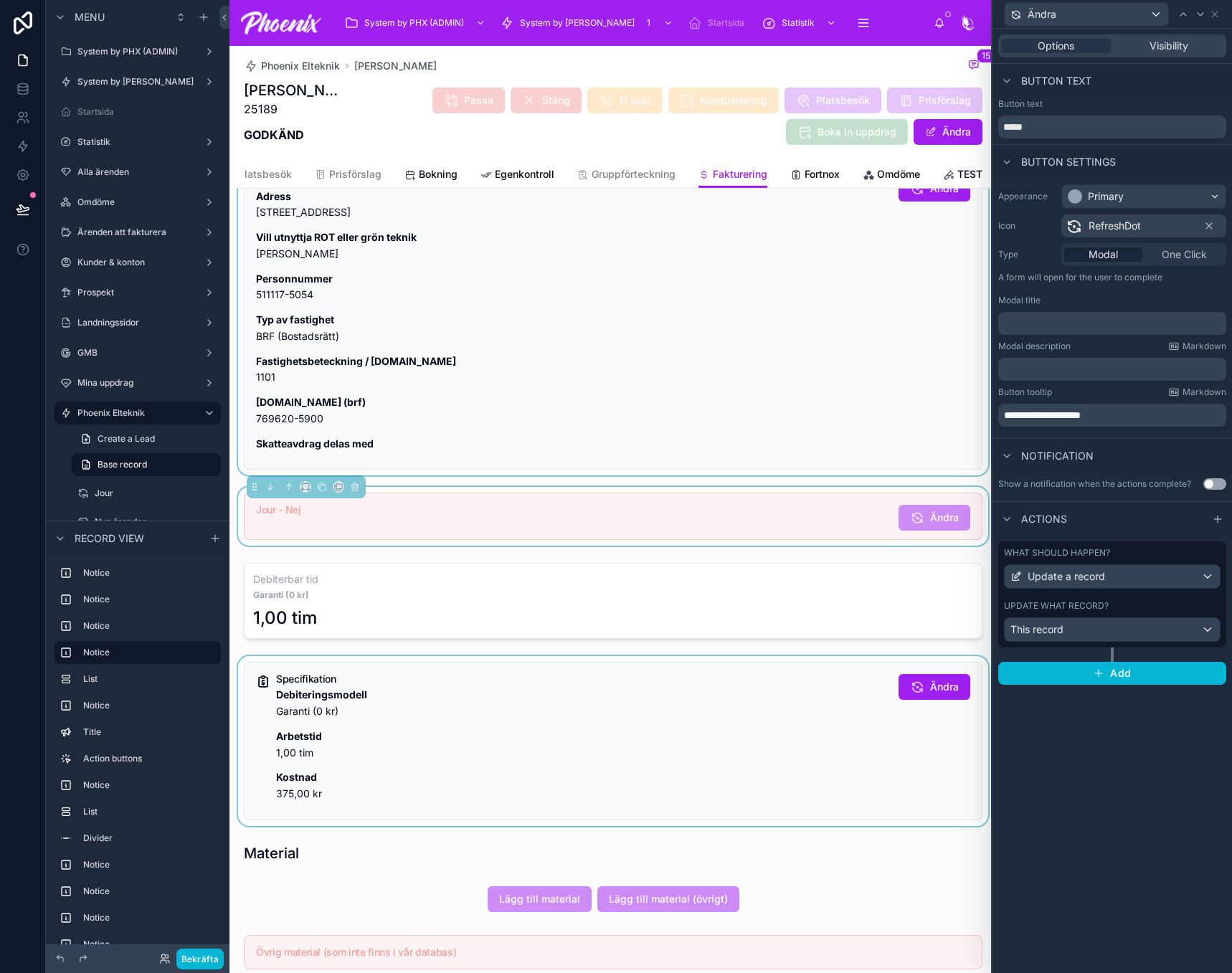
click at [834, 694] on div at bounding box center [612, 741] width 755 height 170
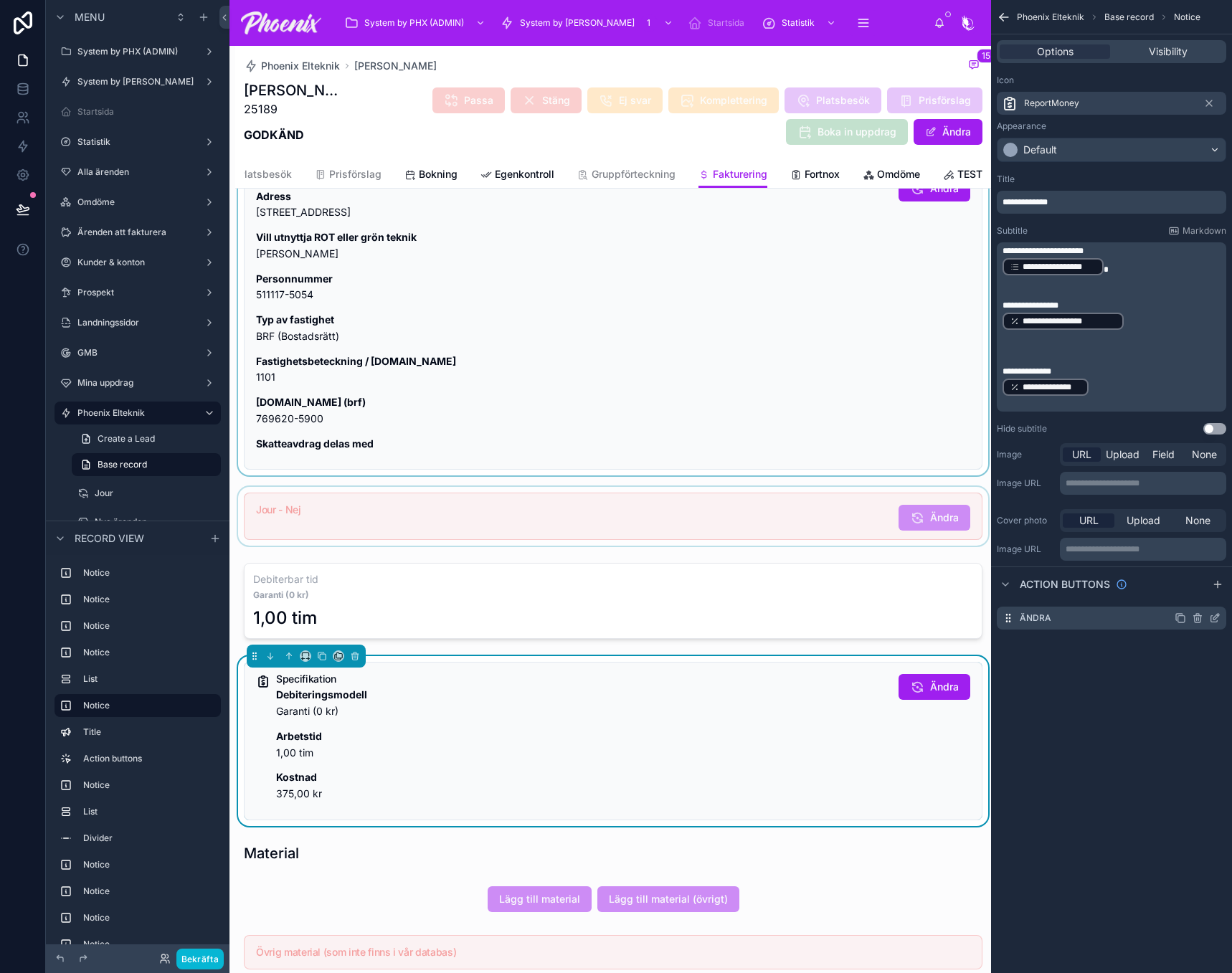
click at [1210, 620] on icon "scrollable content" at bounding box center [1215, 618] width 12 height 12
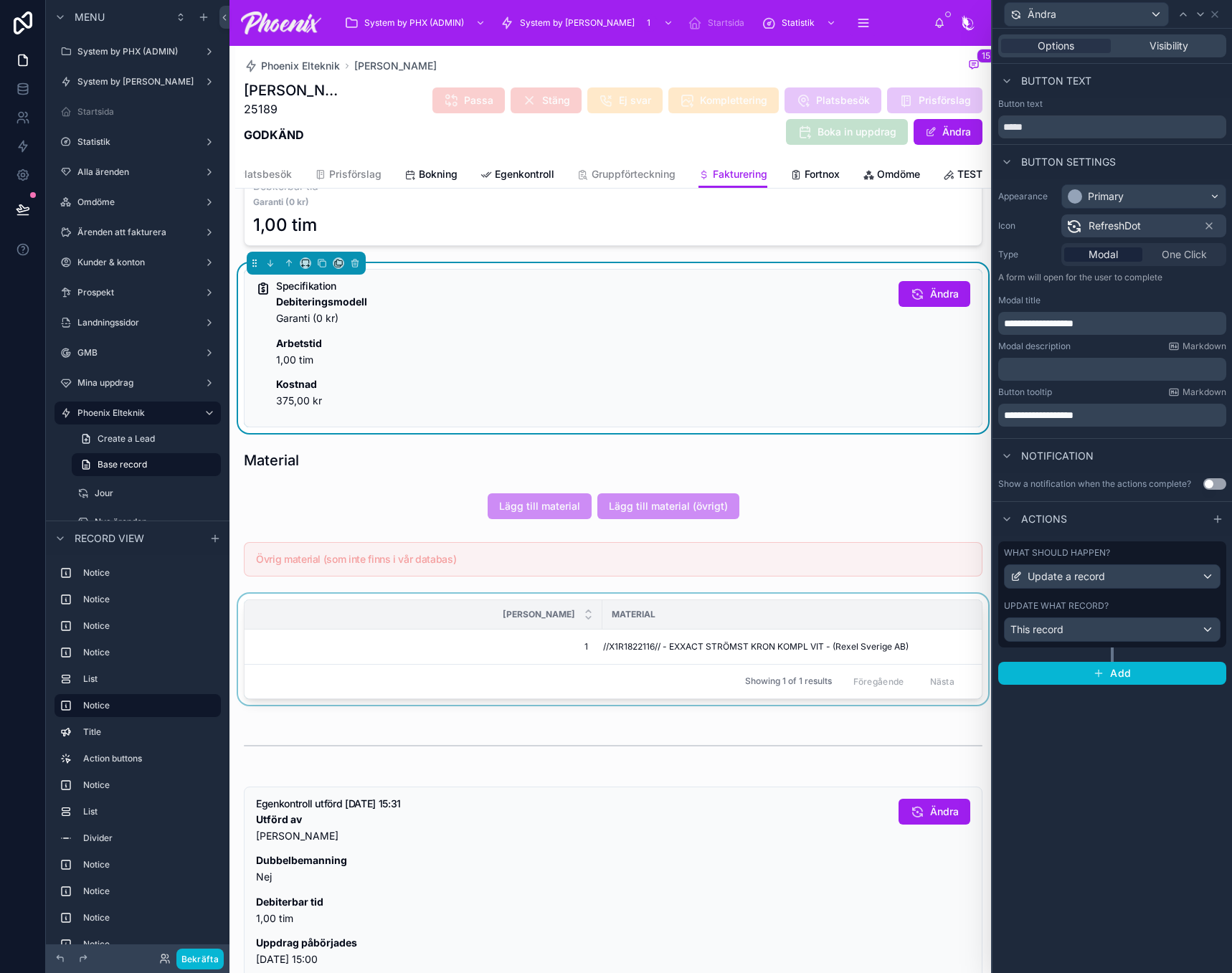
scroll to position [717, 0]
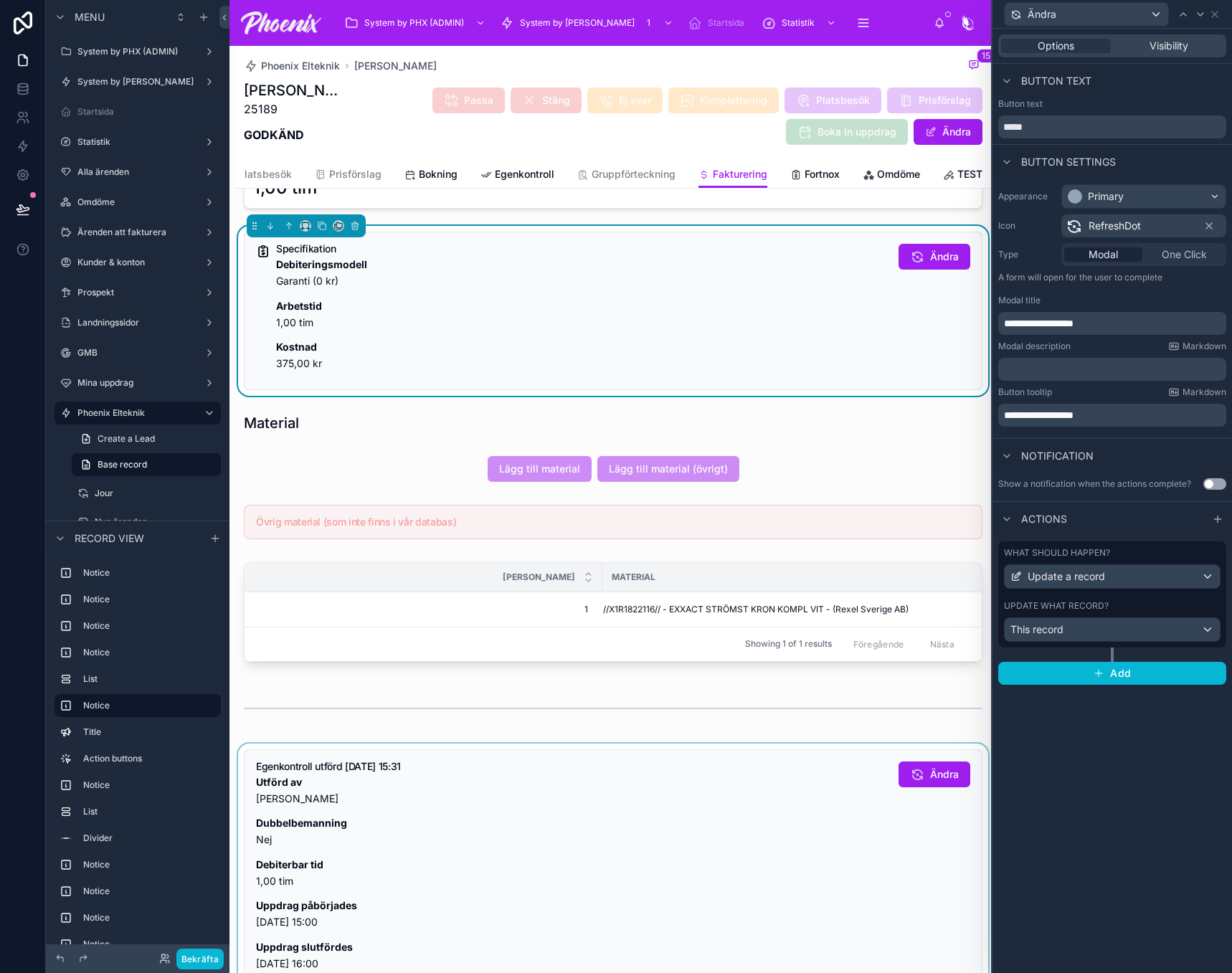
click at [816, 783] on div at bounding box center [612, 903] width 755 height 319
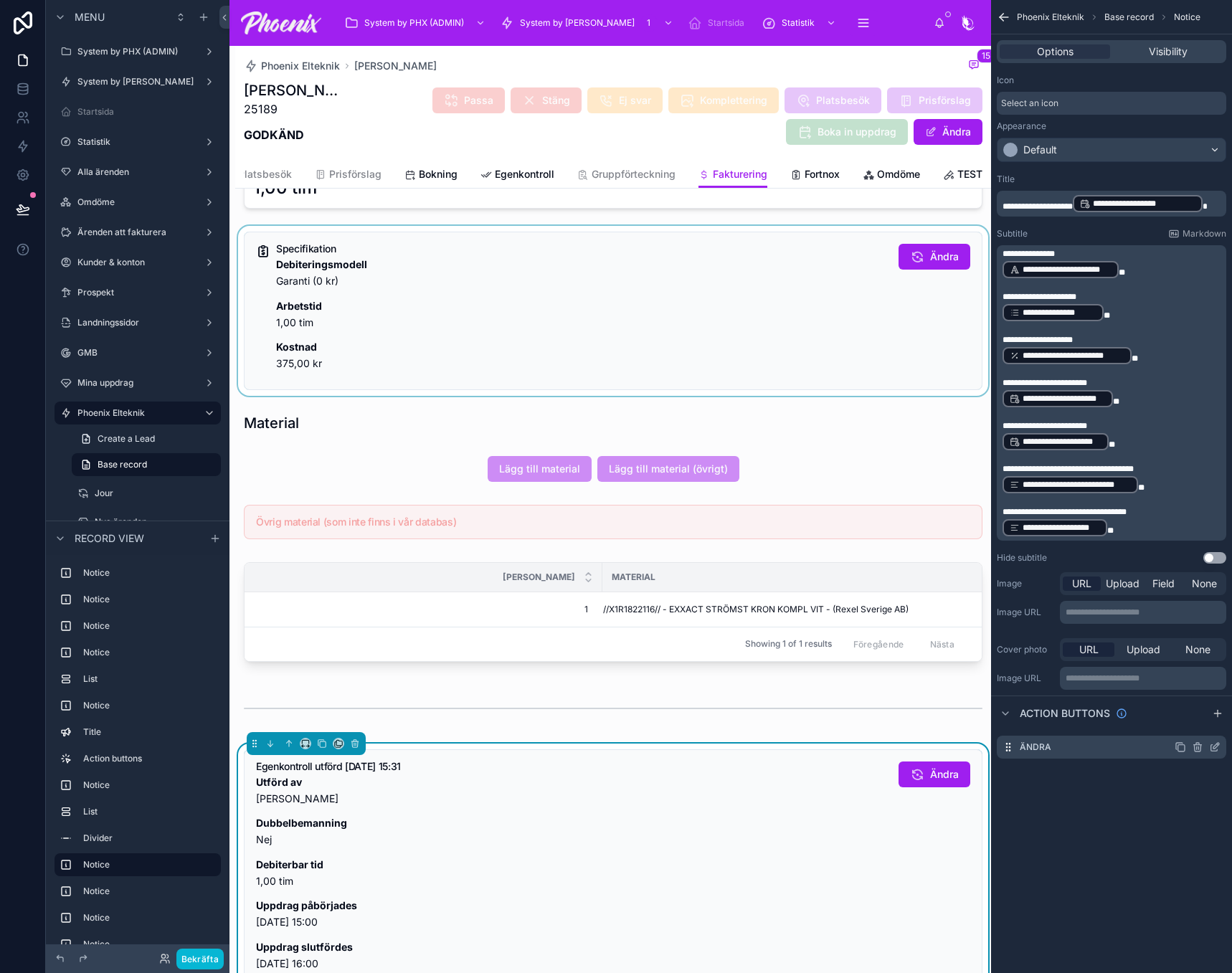
click at [1213, 745] on icon "scrollable content" at bounding box center [1215, 747] width 12 height 12
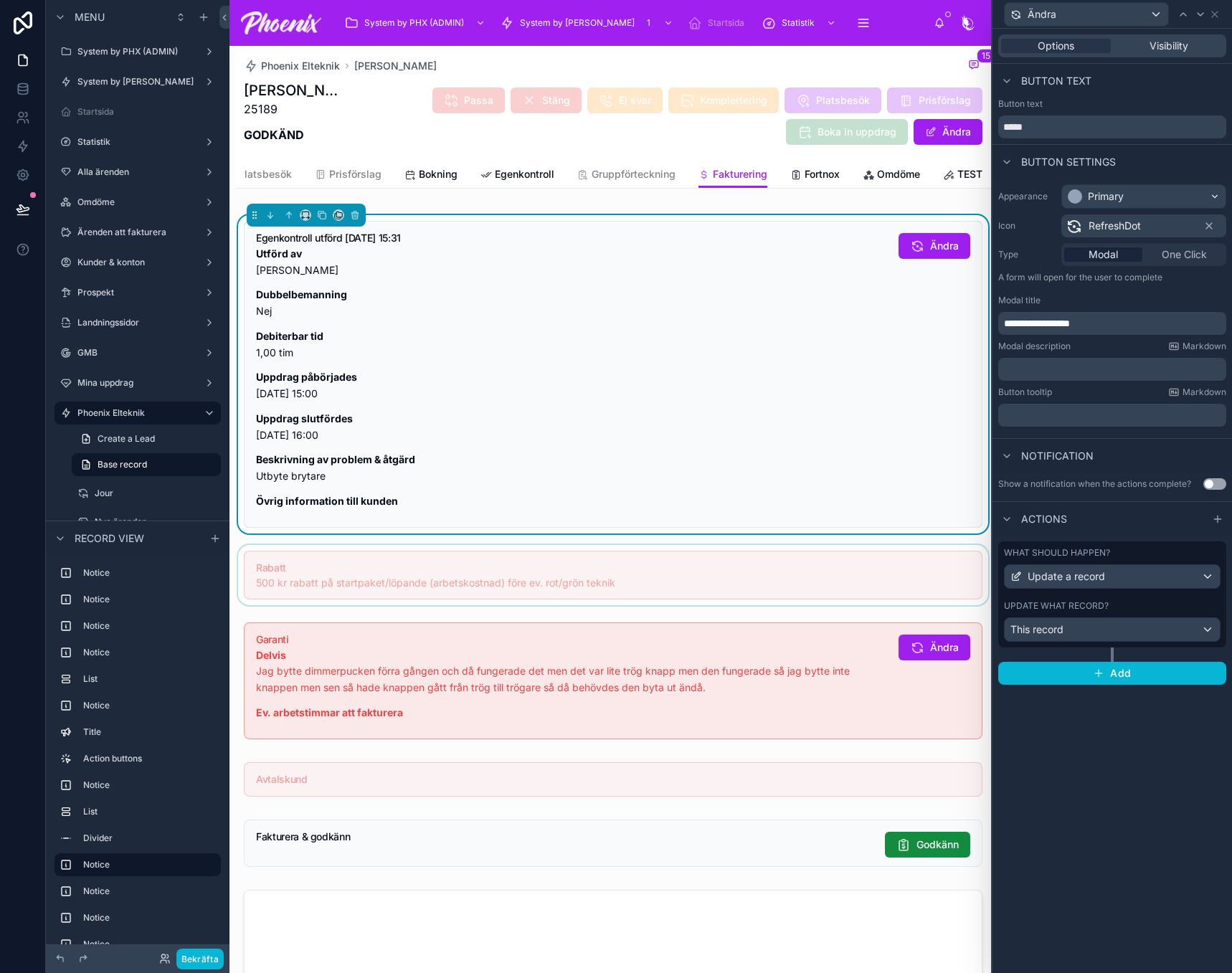
scroll to position [1290, 0]
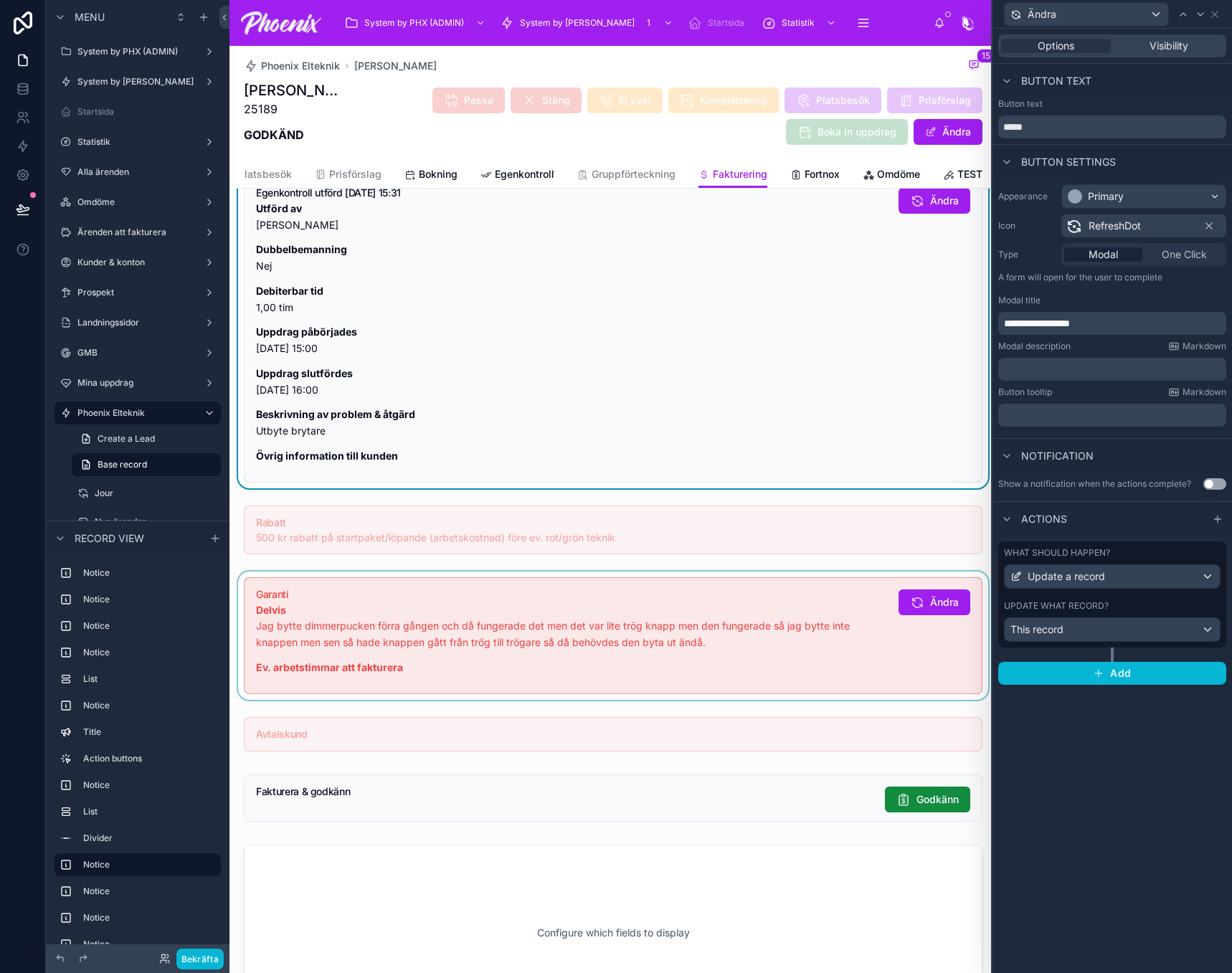
click at [840, 626] on div at bounding box center [612, 635] width 755 height 128
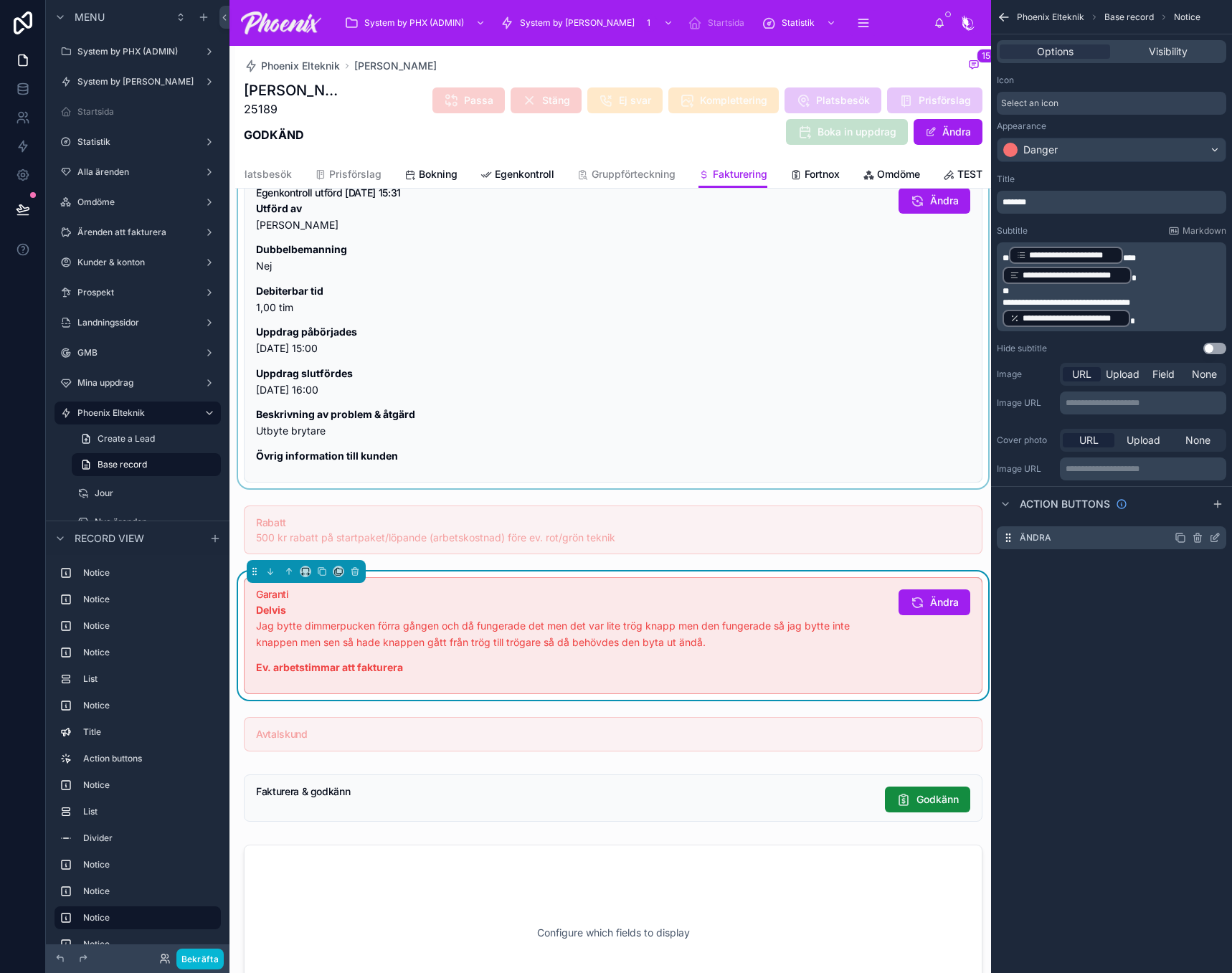
click at [1218, 536] on icon "scrollable content" at bounding box center [1218, 535] width 2 height 2
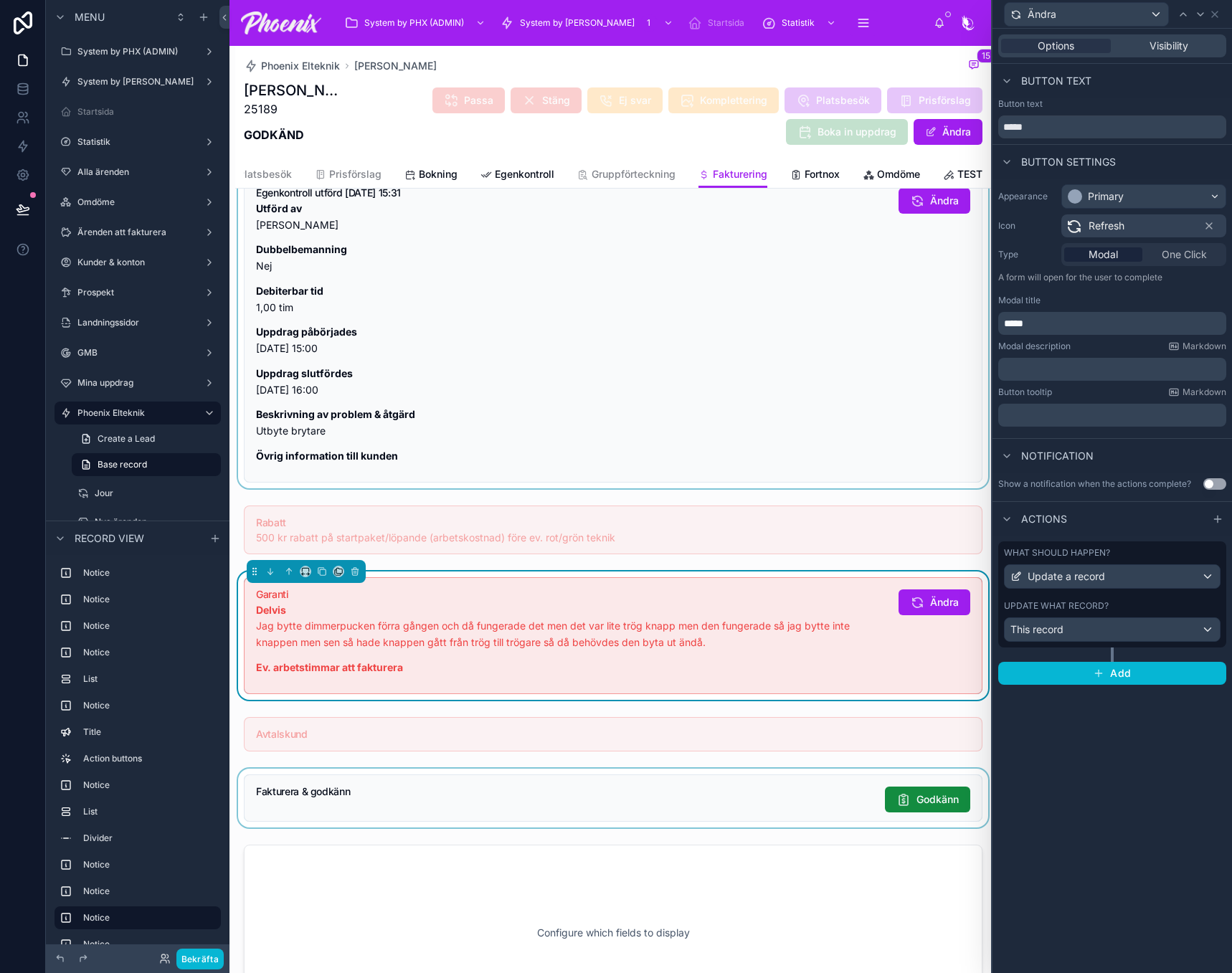
drag, startPoint x: 799, startPoint y: 834, endPoint x: 895, endPoint y: 838, distance: 96.1
click at [799, 827] on div at bounding box center [612, 798] width 755 height 58
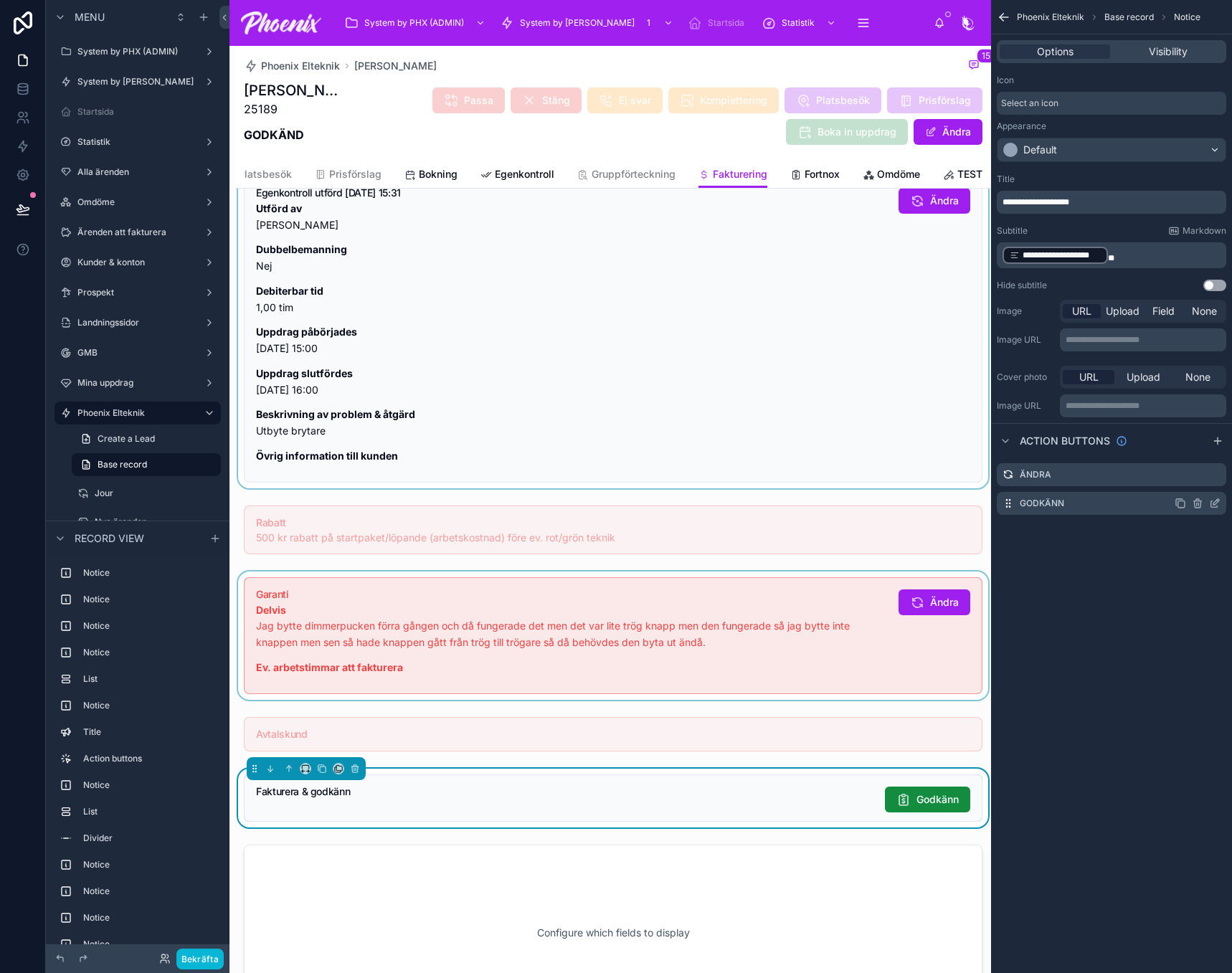
click at [1218, 505] on icon "scrollable content" at bounding box center [1215, 503] width 12 height 12
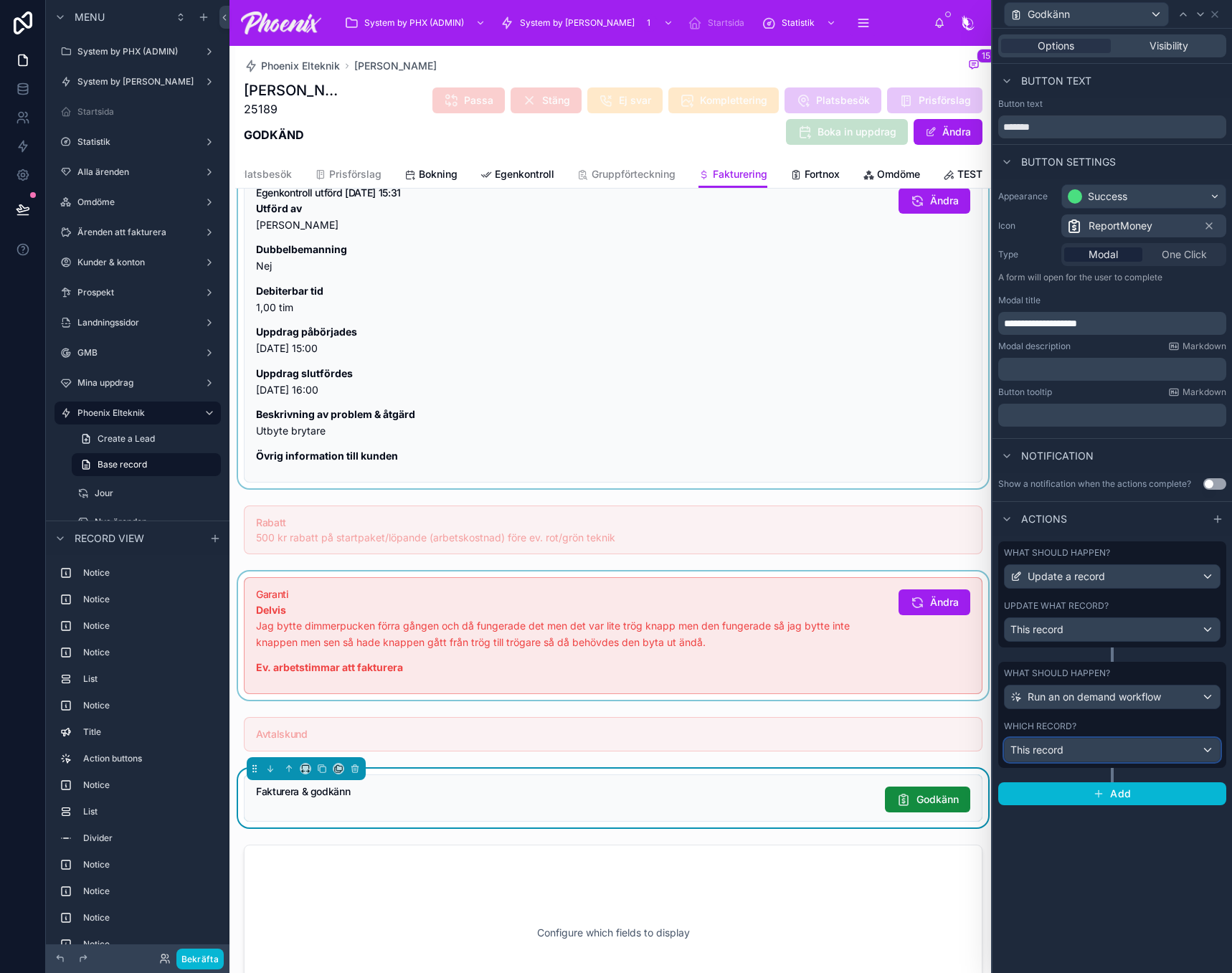
click at [1135, 739] on div "This record" at bounding box center [1112, 749] width 215 height 23
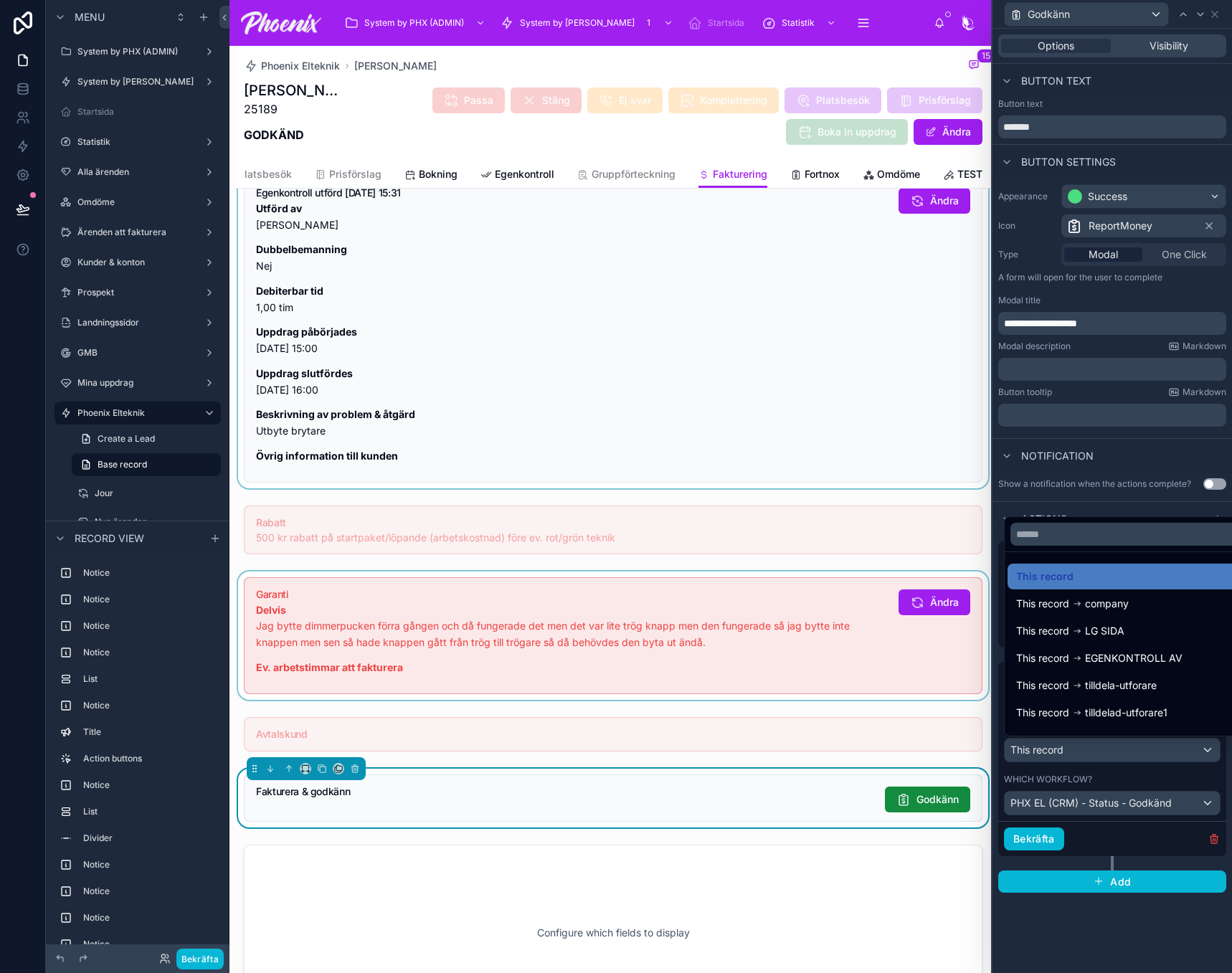
click at [1185, 12] on div at bounding box center [1112, 486] width 239 height 973
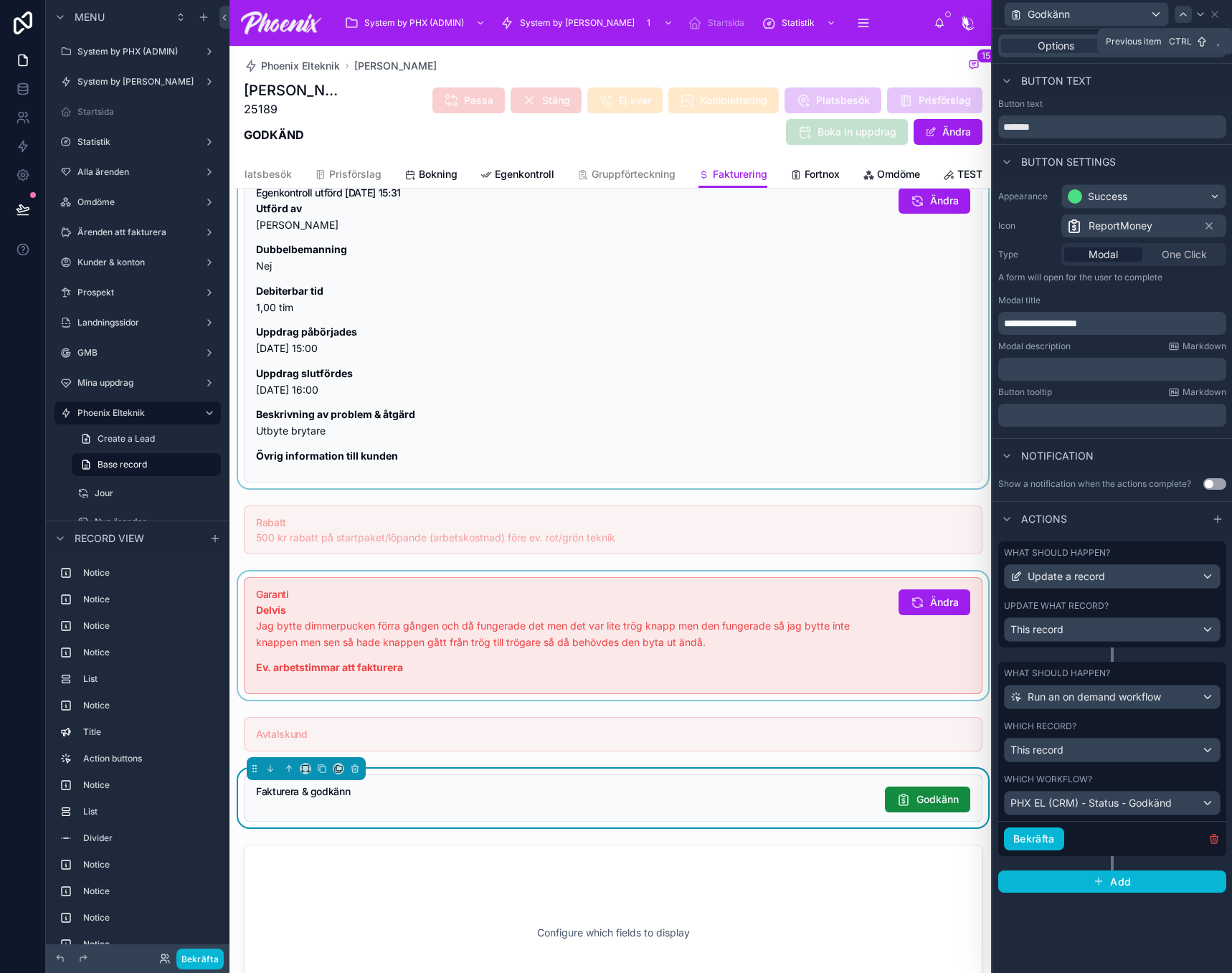
click at [1185, 21] on div at bounding box center [1183, 14] width 17 height 17
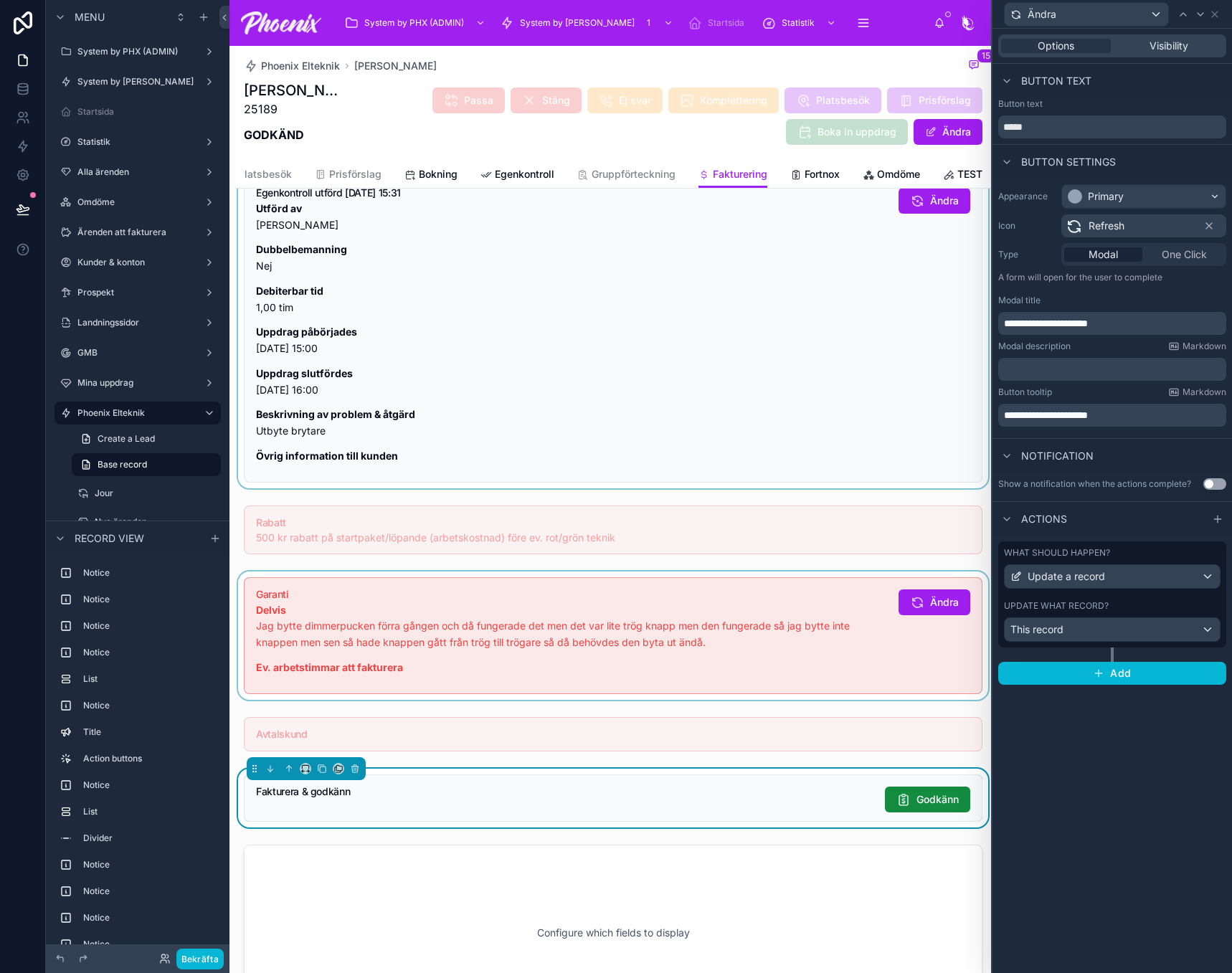
click at [1207, 607] on div "Update what record?" at bounding box center [1112, 606] width 216 height 12
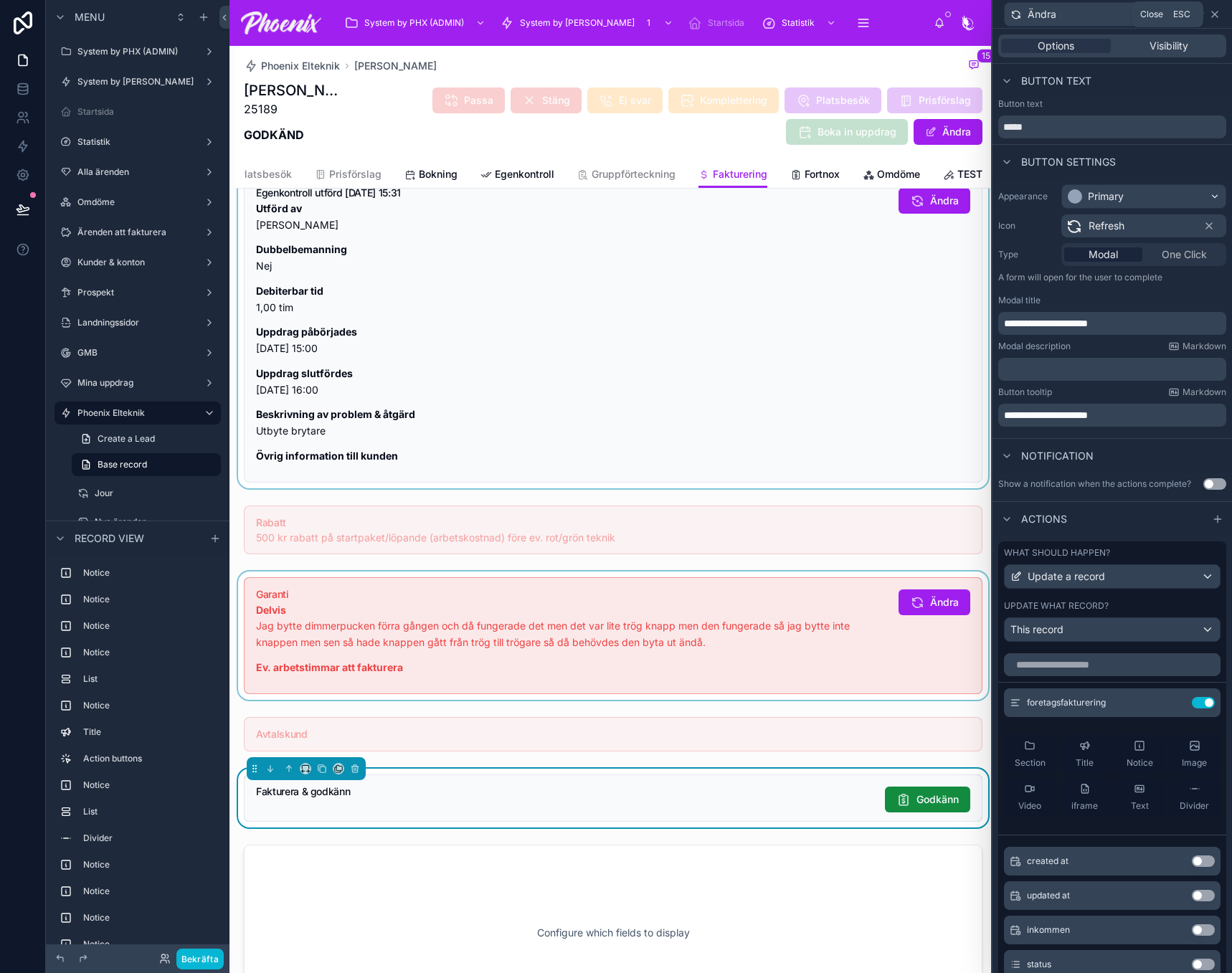
click at [1219, 16] on icon at bounding box center [1215, 14] width 12 height 12
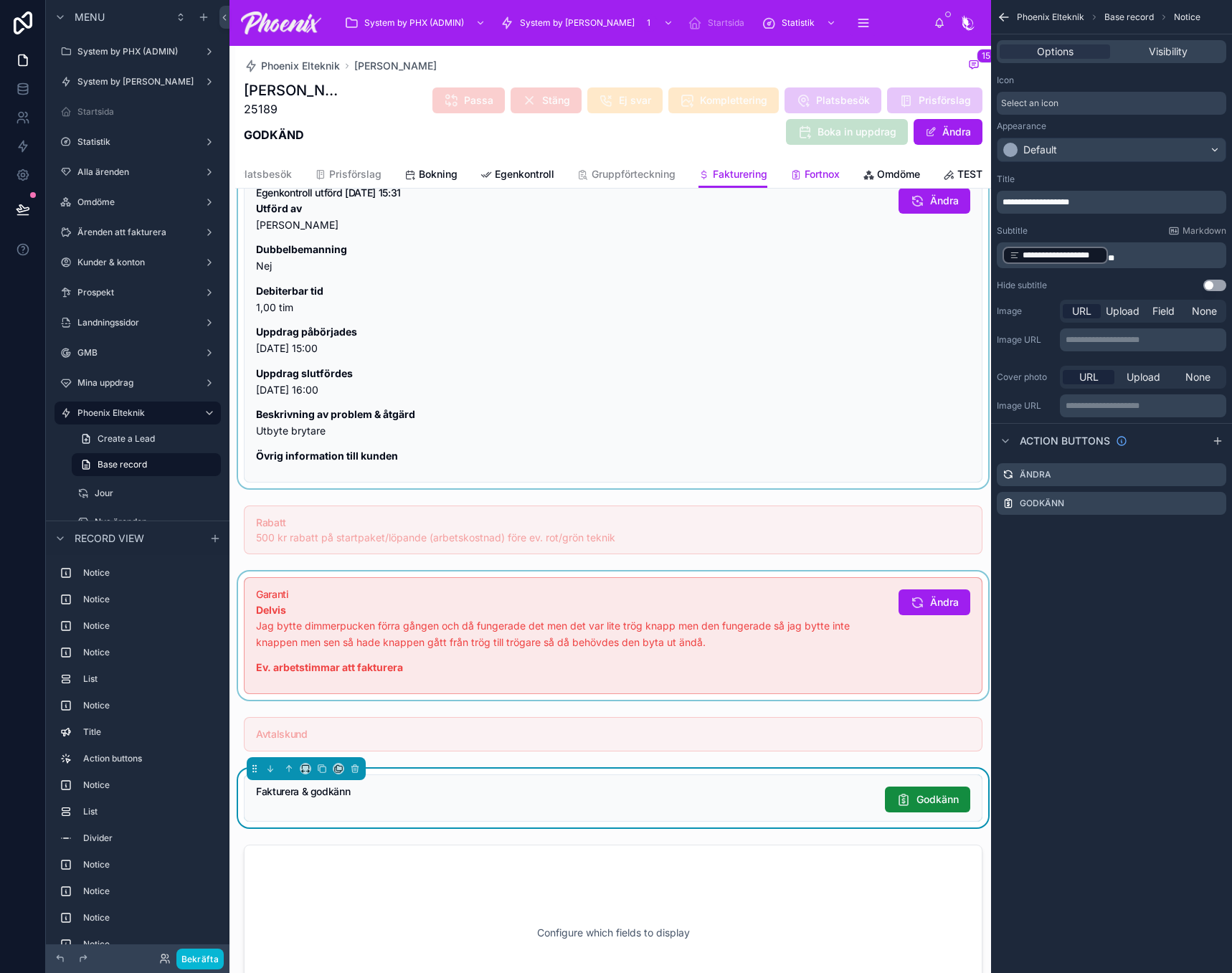
click at [790, 170] on icon at bounding box center [796, 175] width 12 height 12
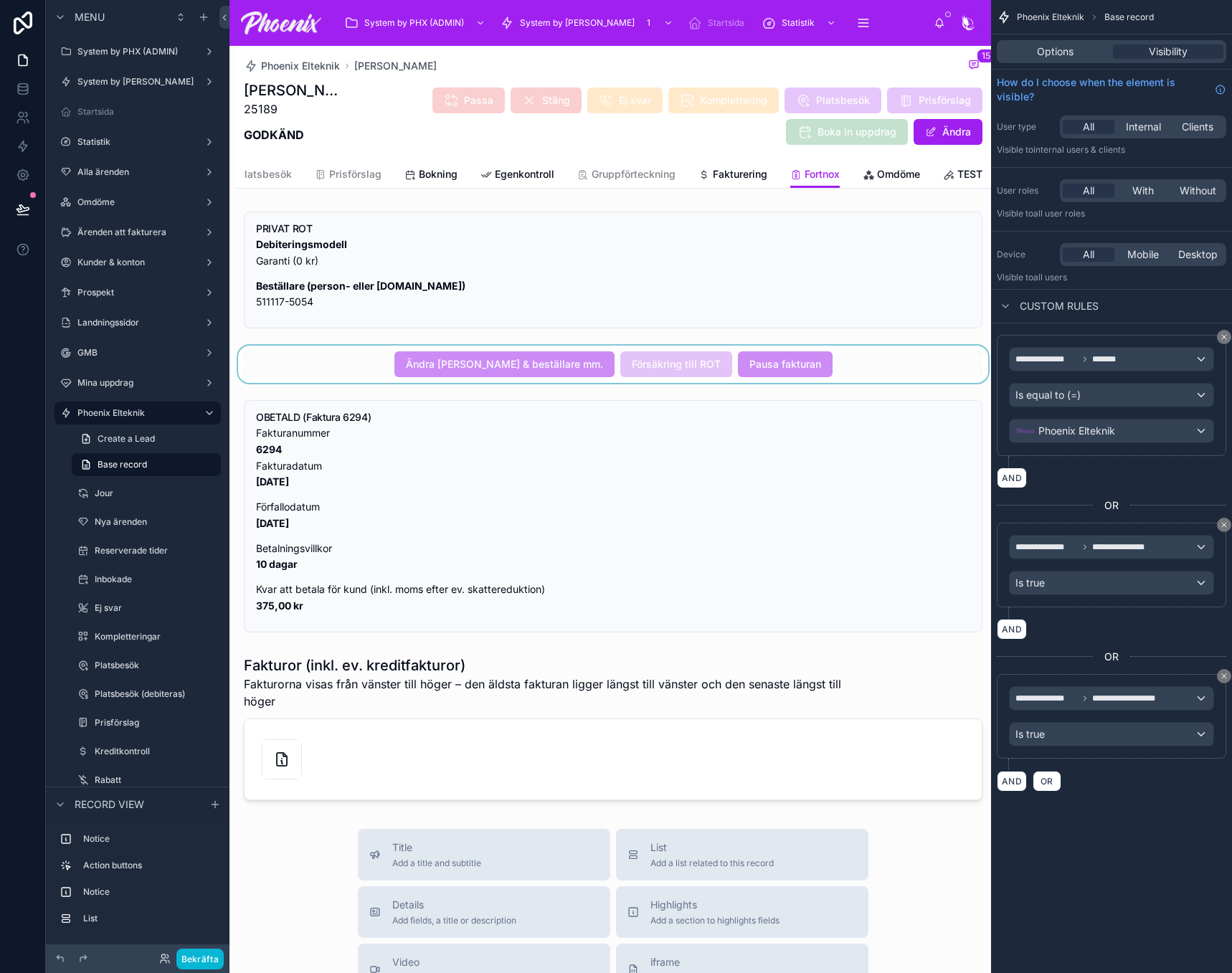
drag, startPoint x: 604, startPoint y: 388, endPoint x: 654, endPoint y: 386, distance: 50.0
click at [605, 383] on div at bounding box center [612, 364] width 755 height 37
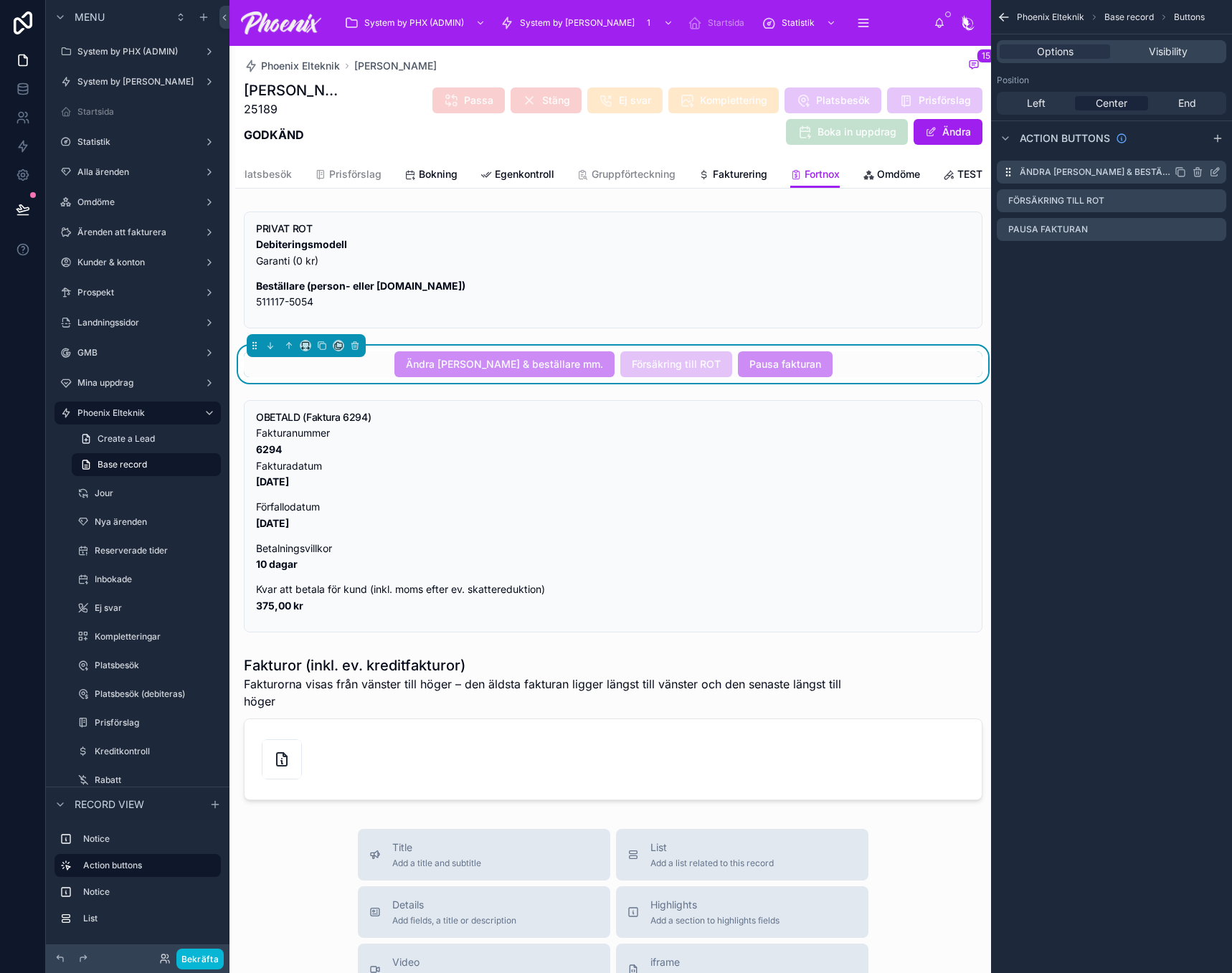
click at [1212, 175] on icon "scrollable content" at bounding box center [1215, 172] width 12 height 12
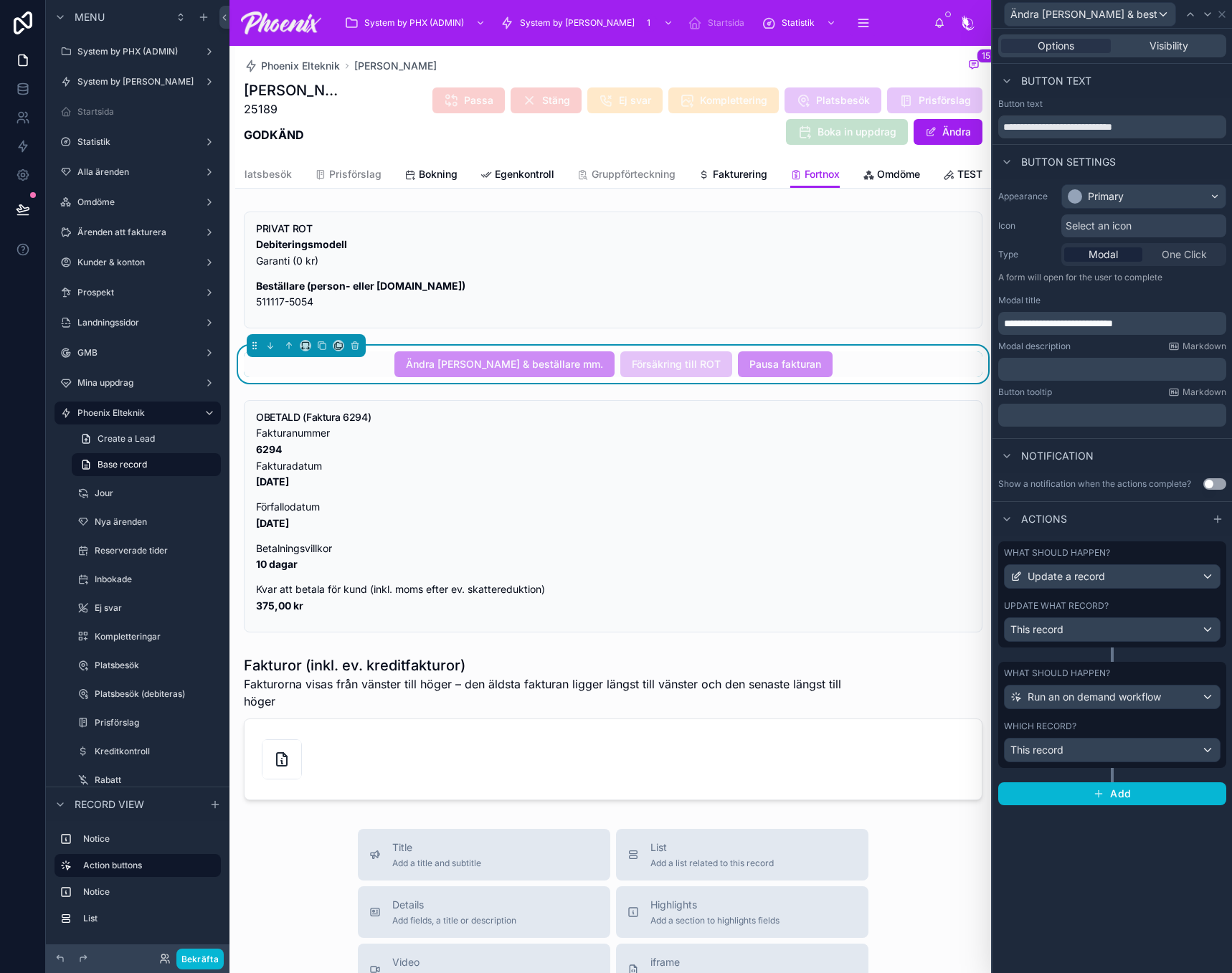
click at [1106, 719] on div "What should happen? Run an on demand workflow Which record? This record" at bounding box center [1112, 714] width 228 height 106
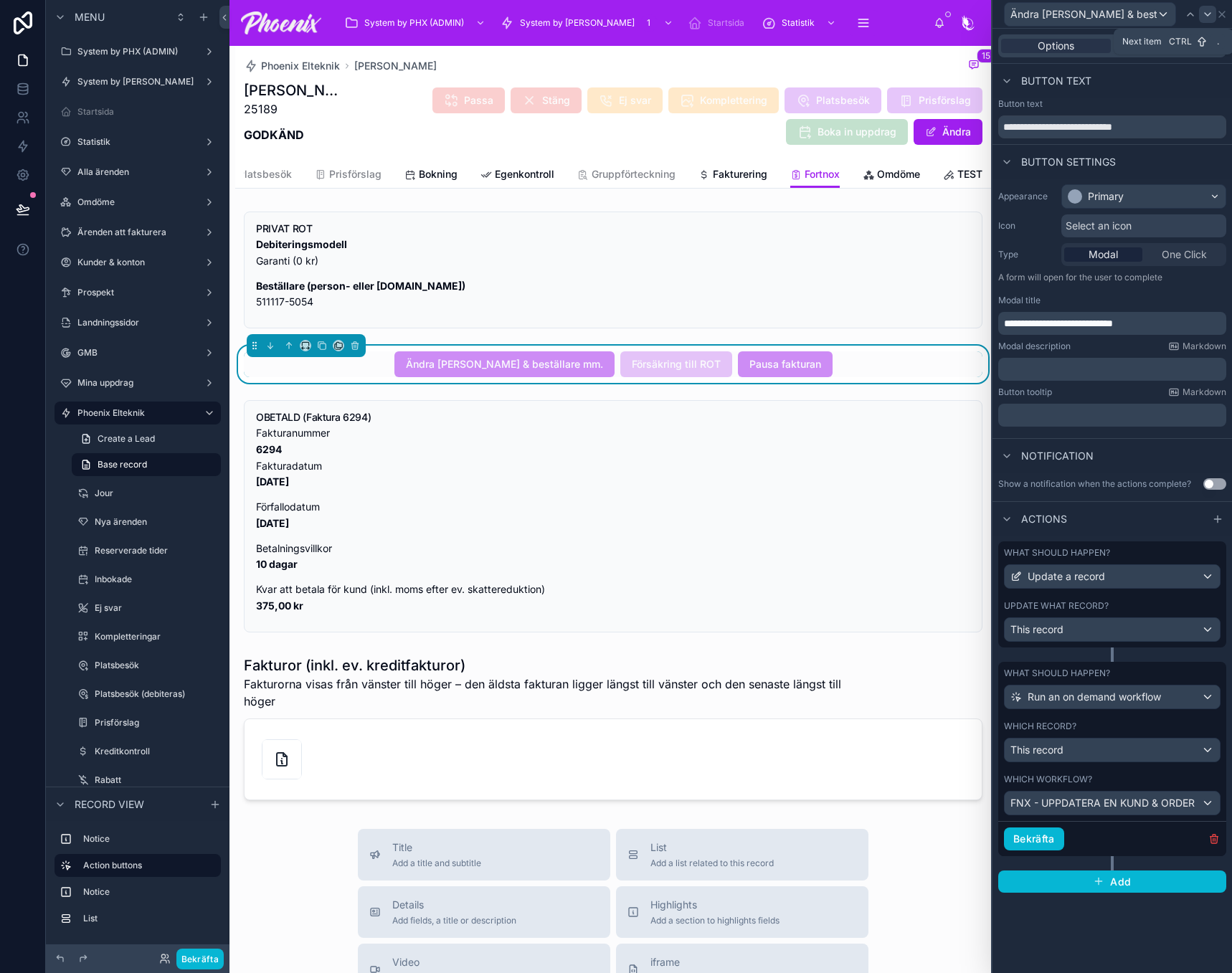
click at [1204, 14] on icon at bounding box center [1207, 14] width 12 height 12
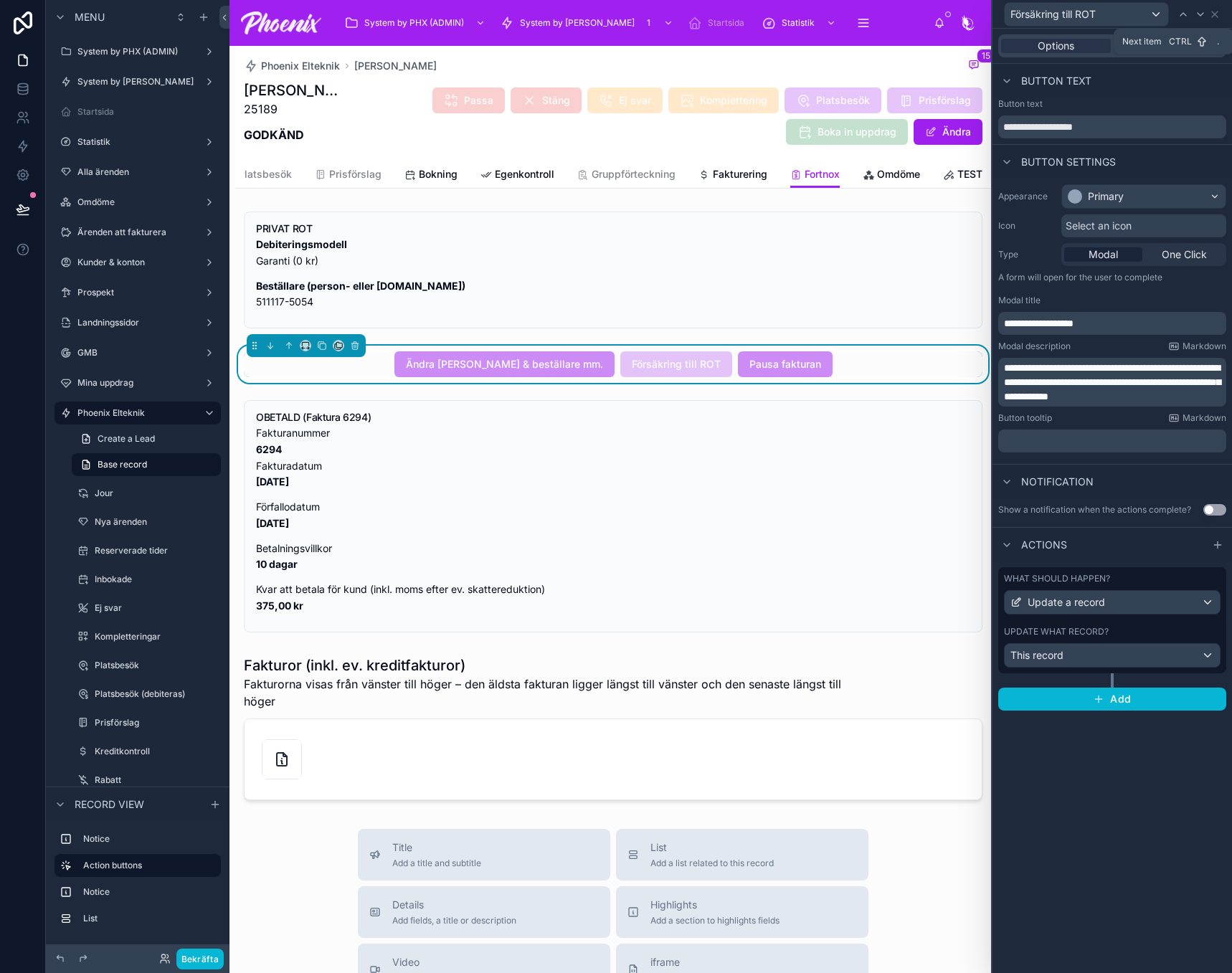
click at [1204, 14] on icon at bounding box center [1201, 14] width 12 height 12
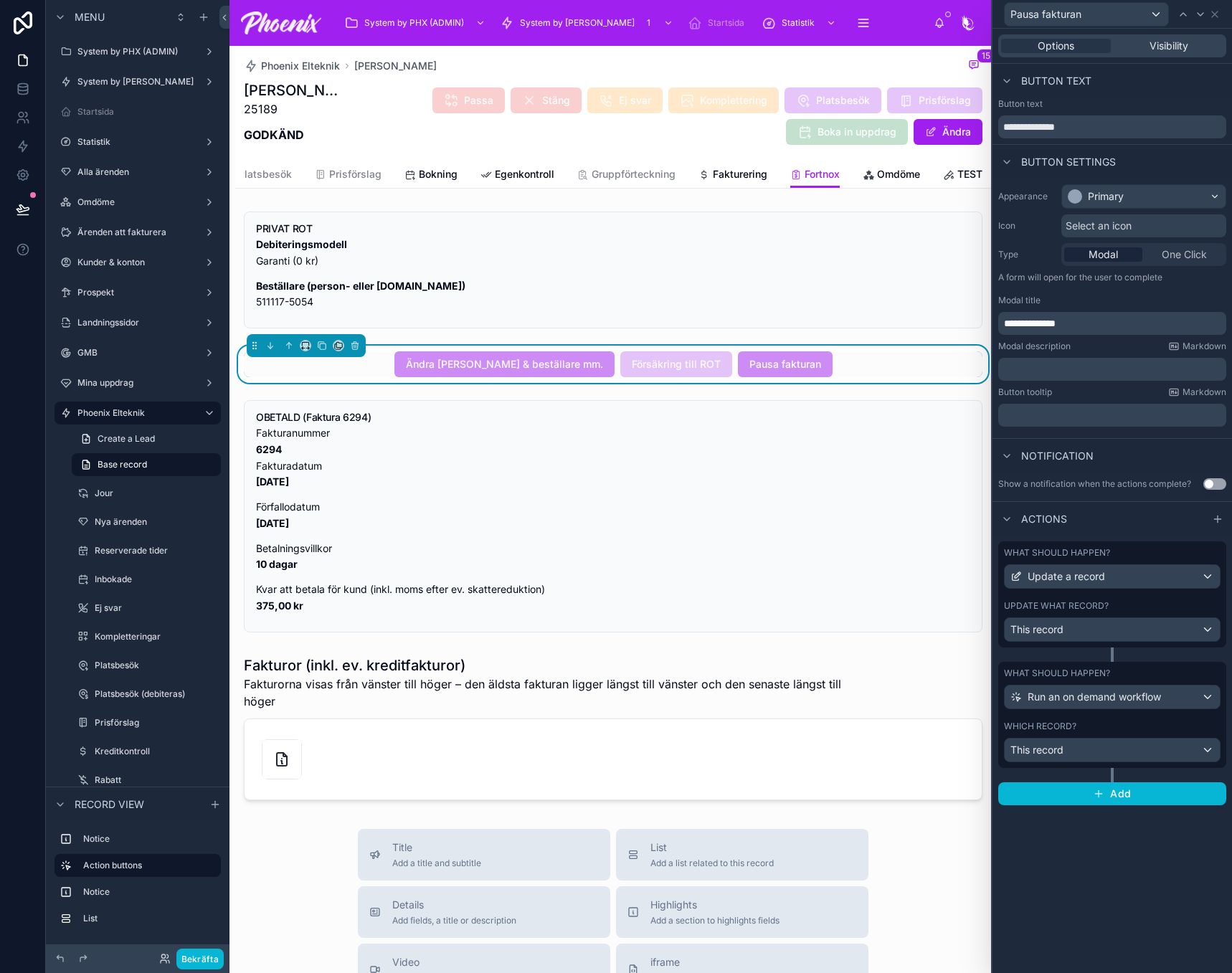
drag, startPoint x: 1055, startPoint y: 729, endPoint x: 1229, endPoint y: 698, distance: 176.7
click at [1061, 726] on label "Which record?" at bounding box center [1040, 726] width 72 height 12
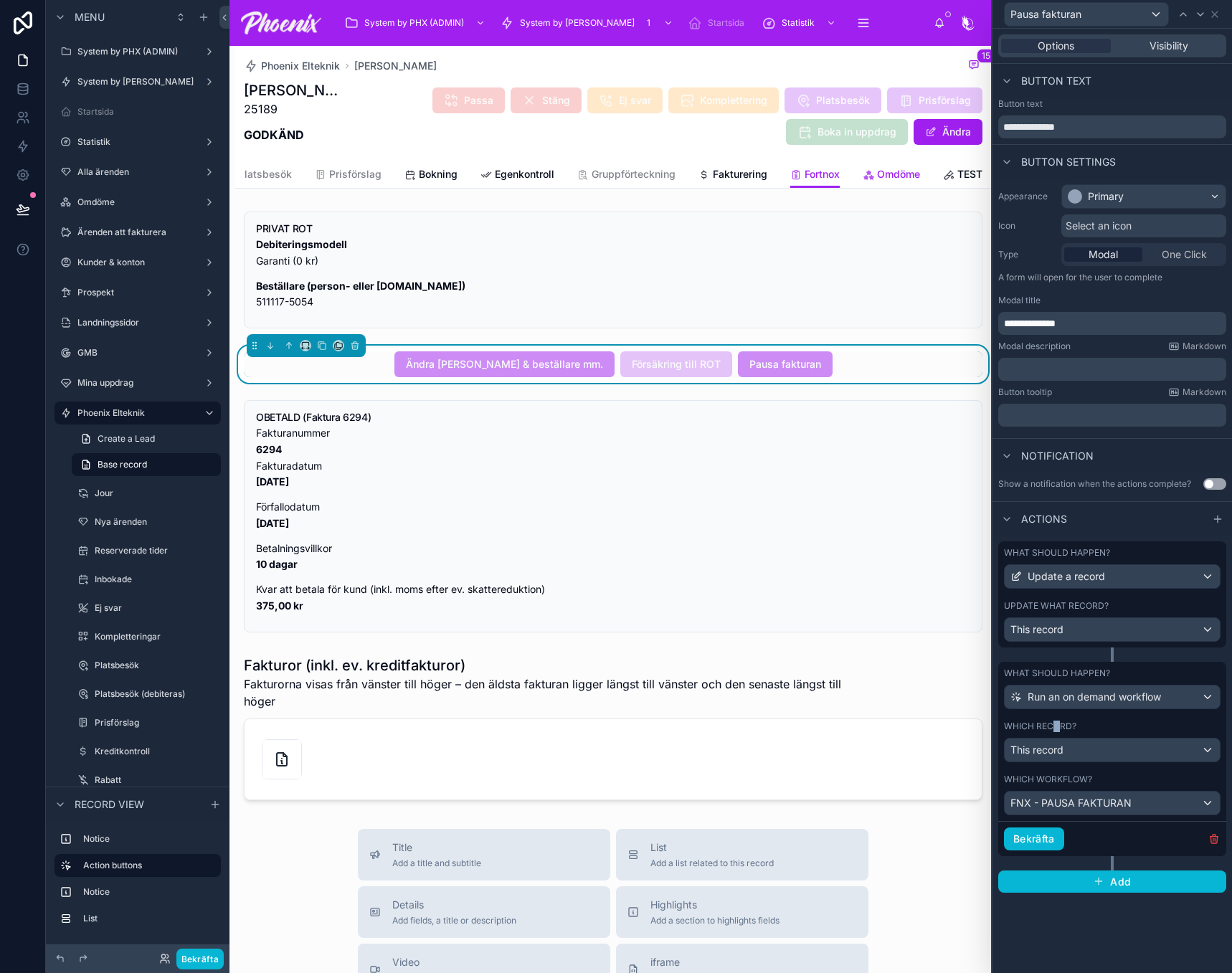
click at [877, 175] on span "Omdöme" at bounding box center [898, 174] width 43 height 14
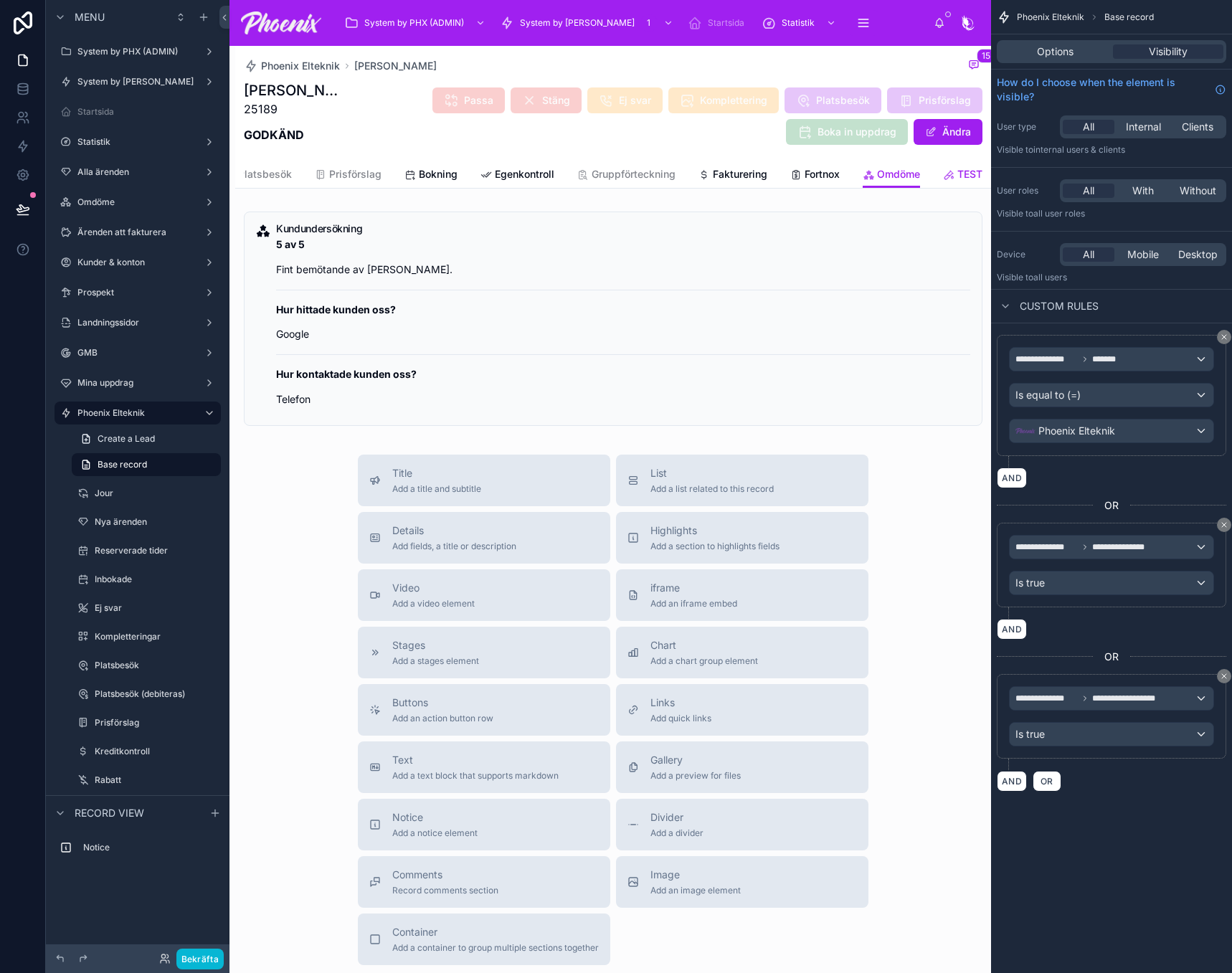
click at [957, 176] on span "TEST" at bounding box center [970, 174] width 25 height 14
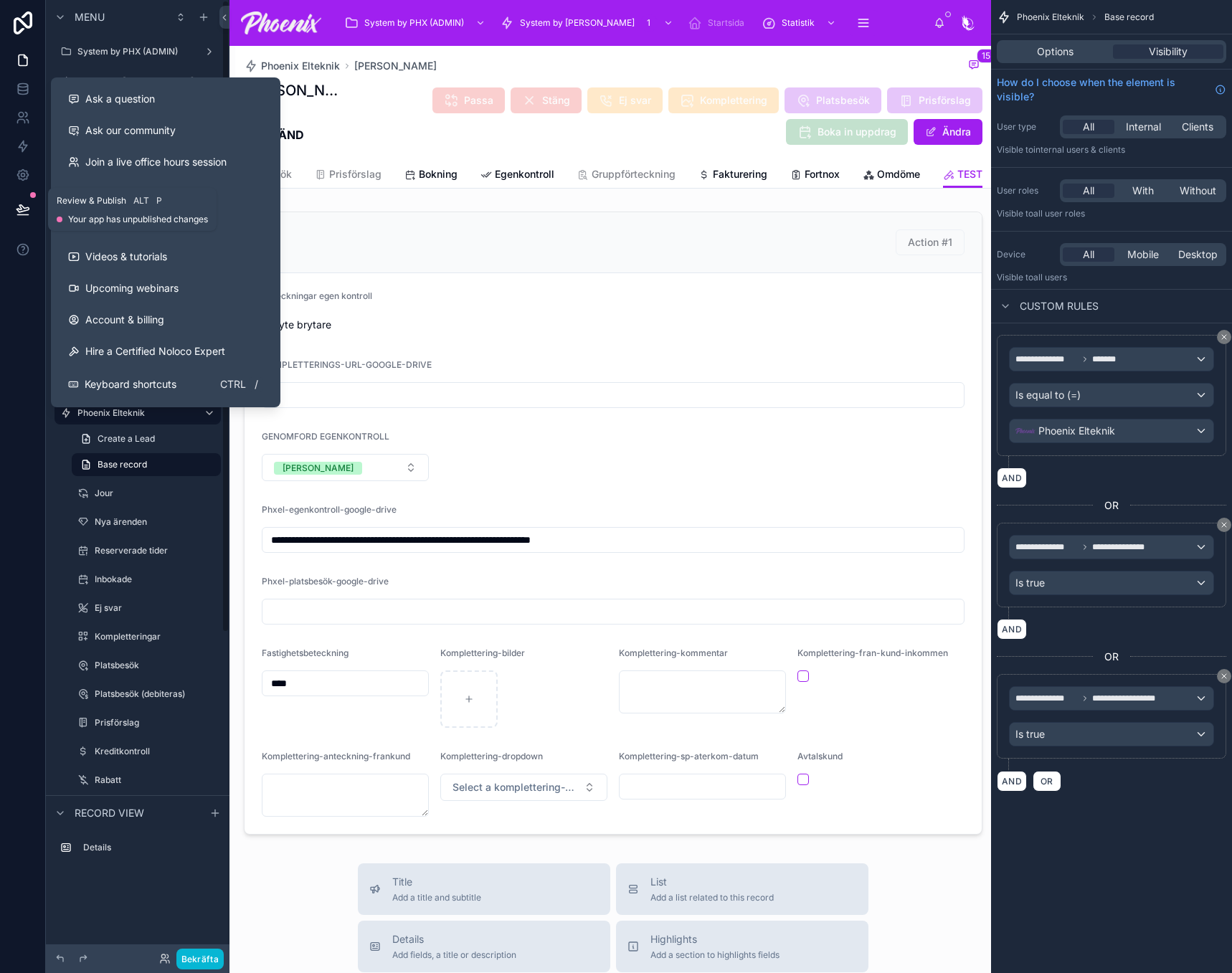
click at [17, 208] on icon at bounding box center [23, 208] width 14 height 14
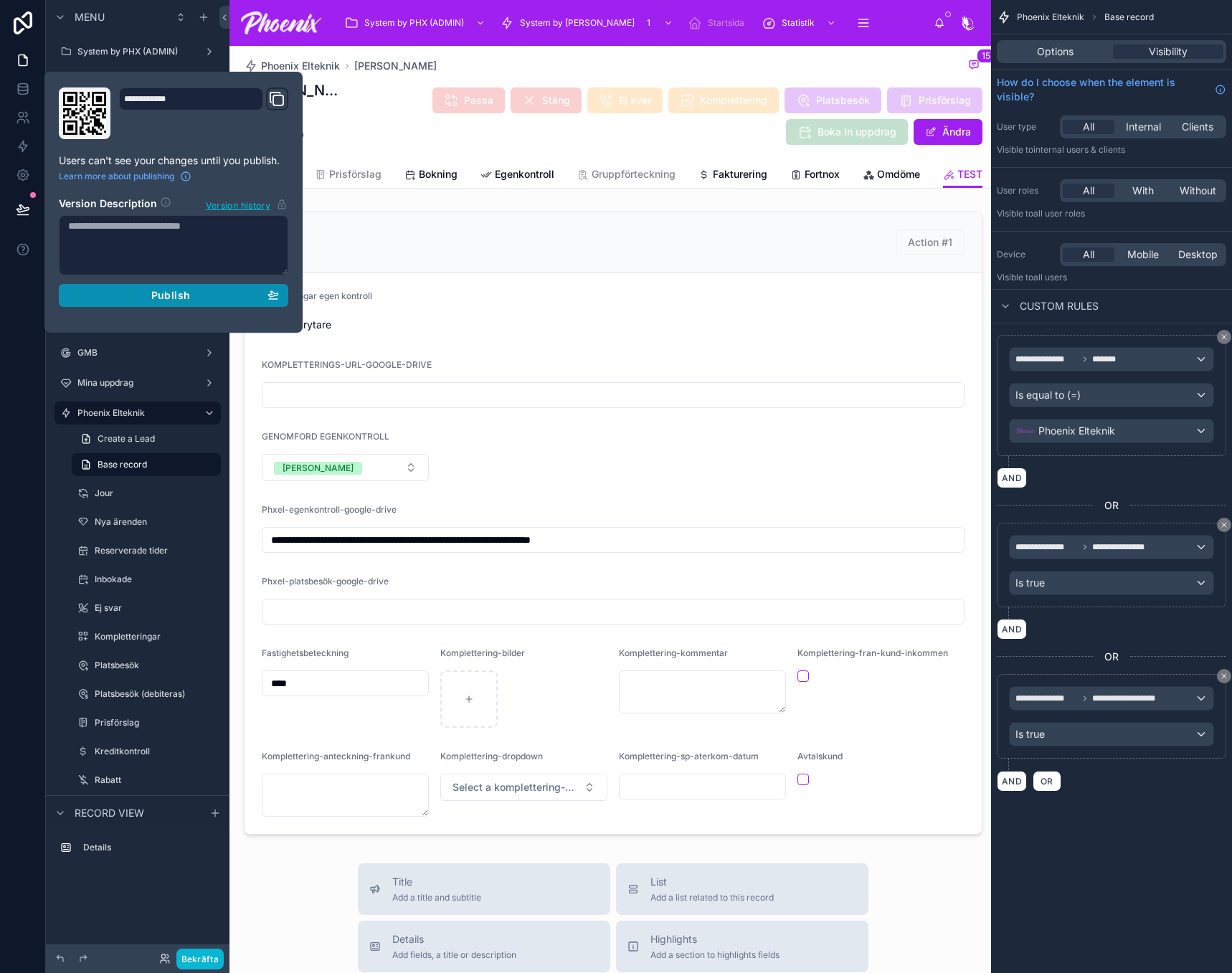
click at [274, 295] on icon "button" at bounding box center [273, 295] width 12 height 12
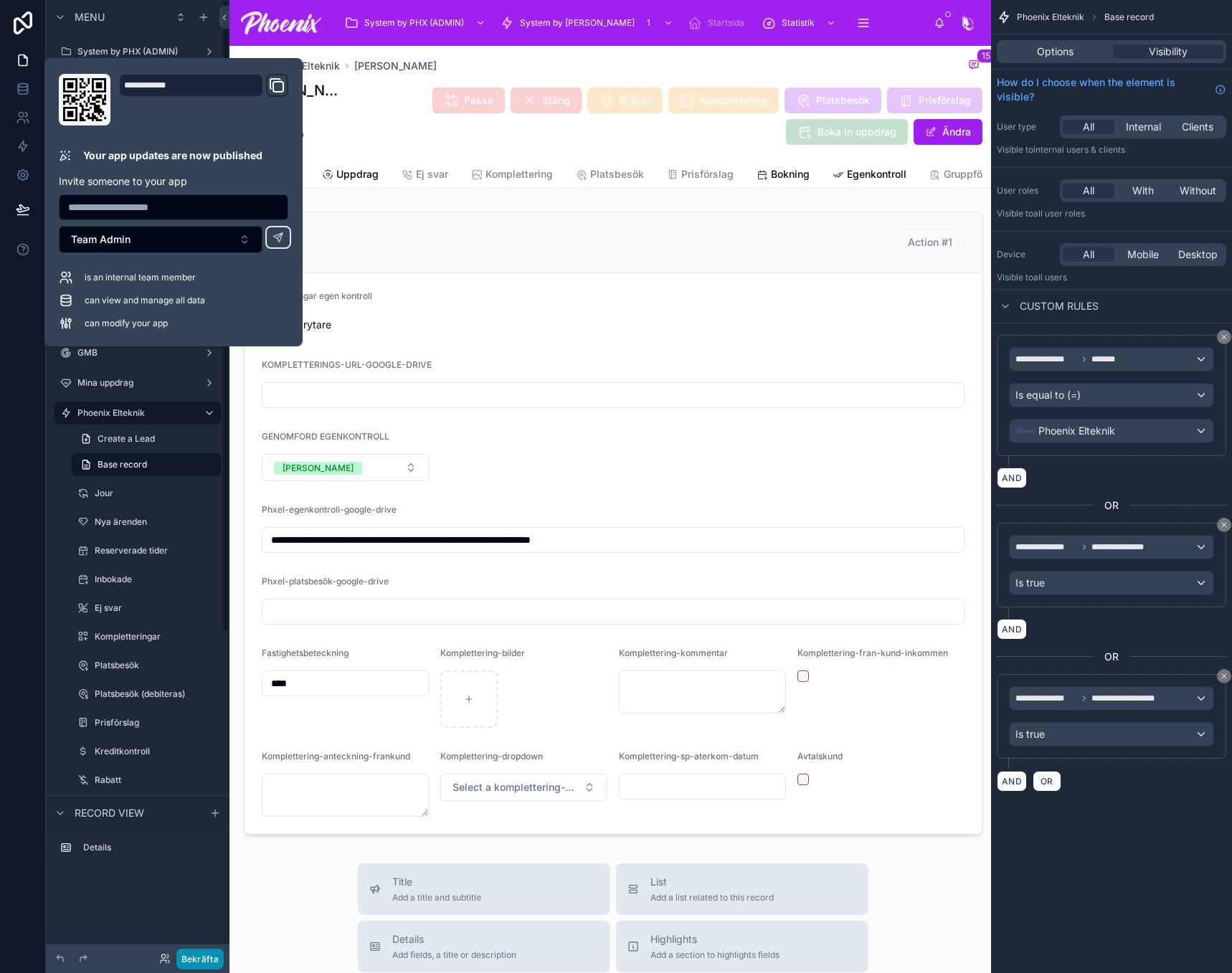
click at [198, 967] on button "Bekräfta" at bounding box center [200, 959] width 47 height 21
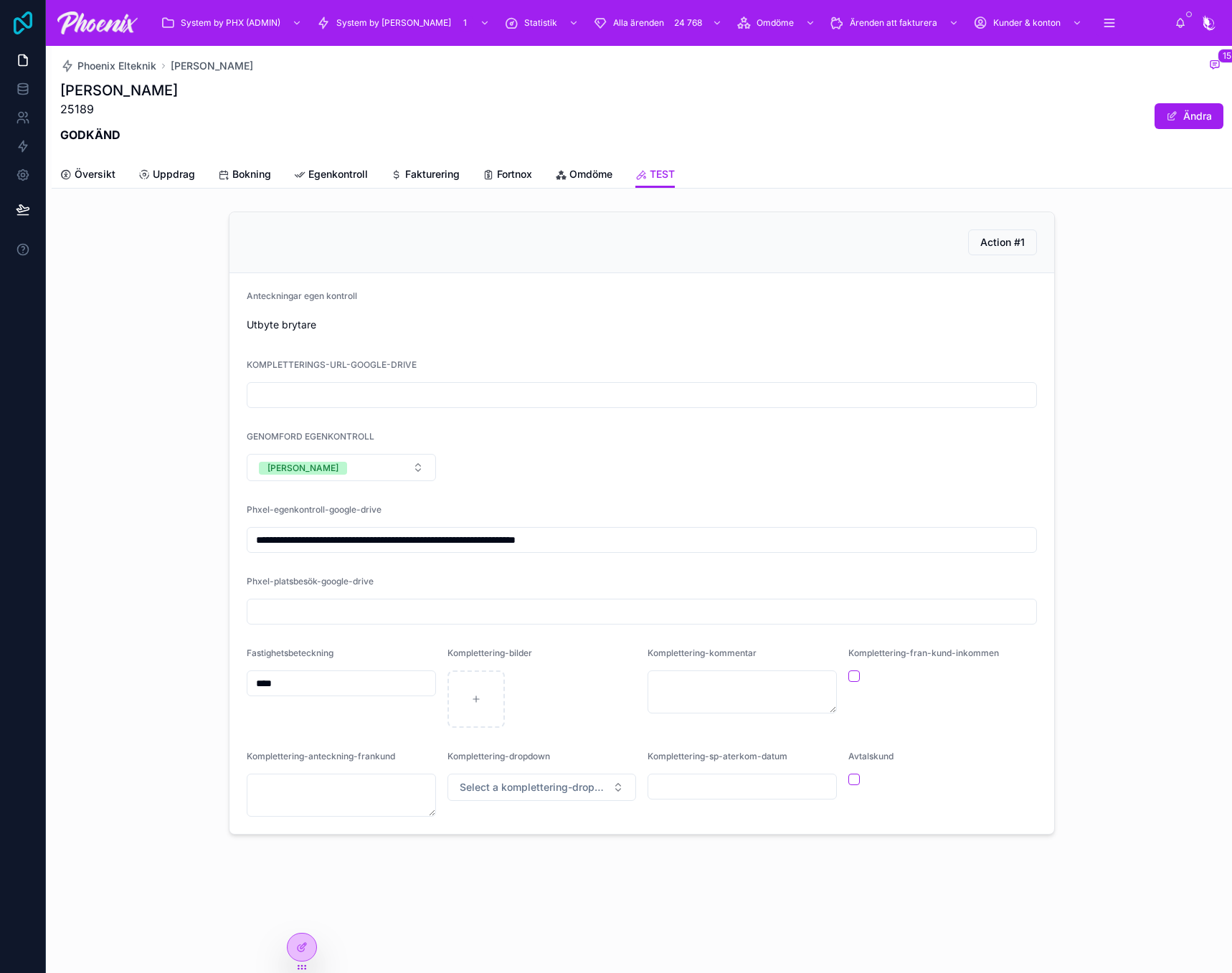
click at [28, 19] on icon at bounding box center [23, 23] width 29 height 23
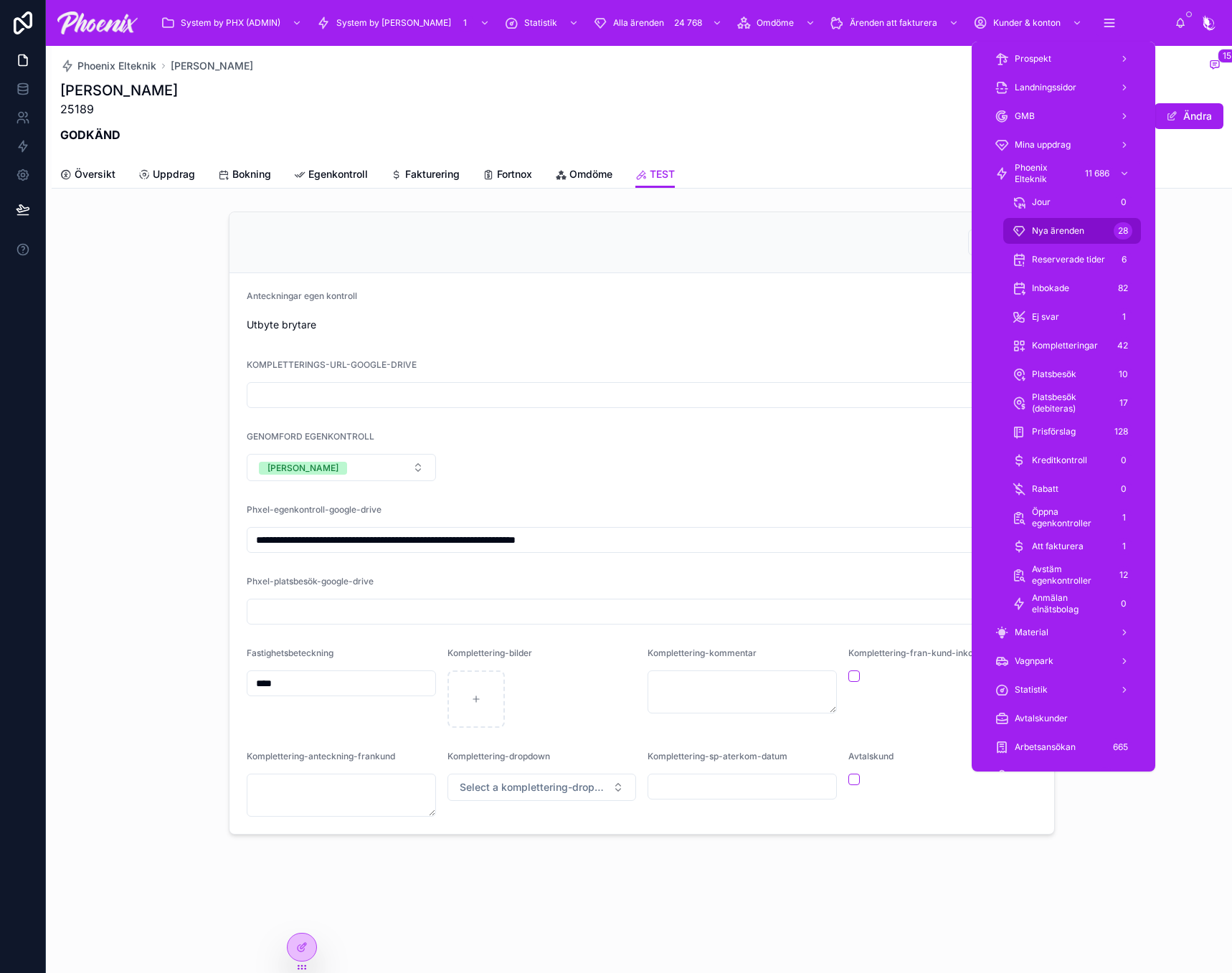
click at [1044, 220] on div "Nya ärenden 28" at bounding box center [1072, 231] width 120 height 23
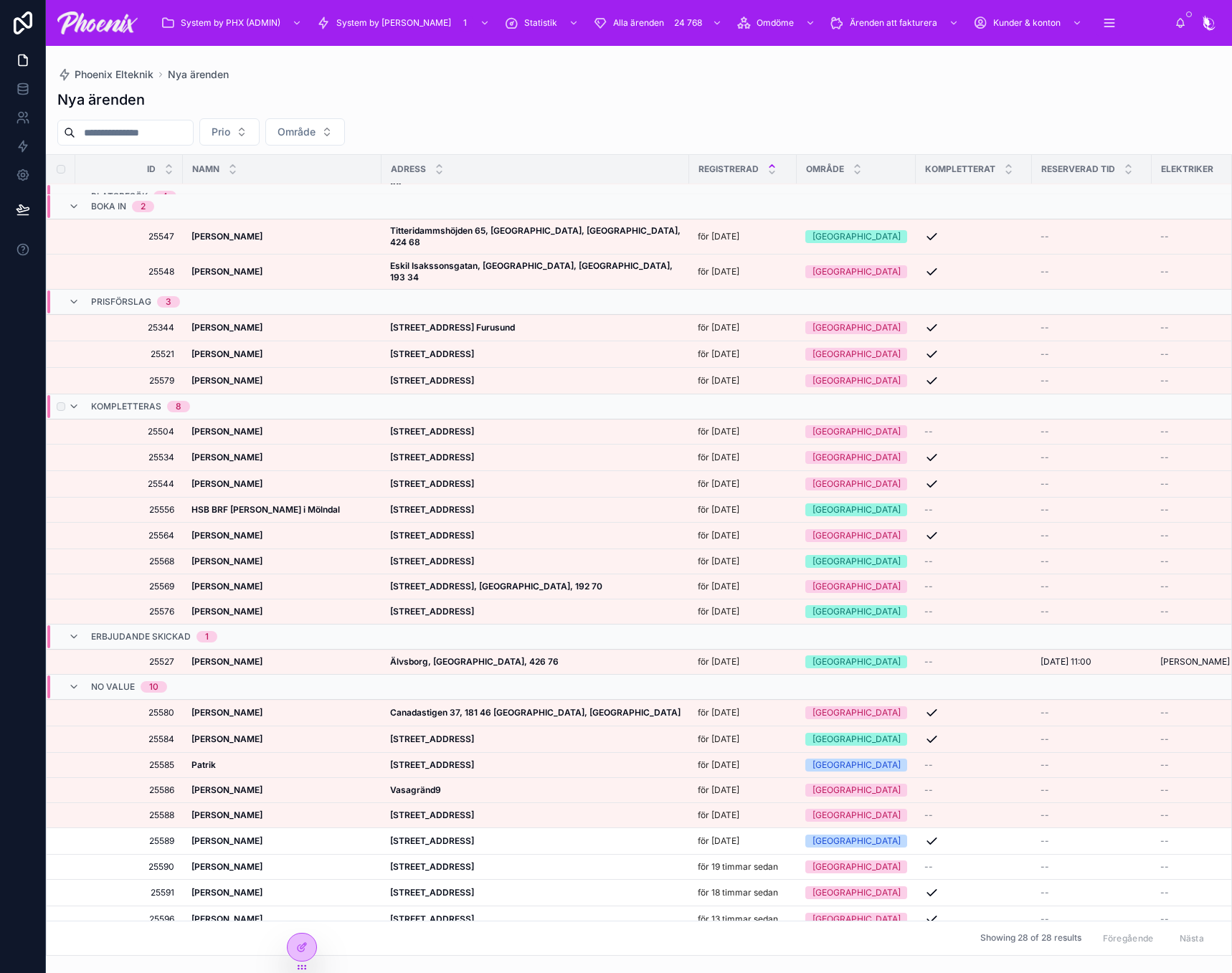
scroll to position [146, 0]
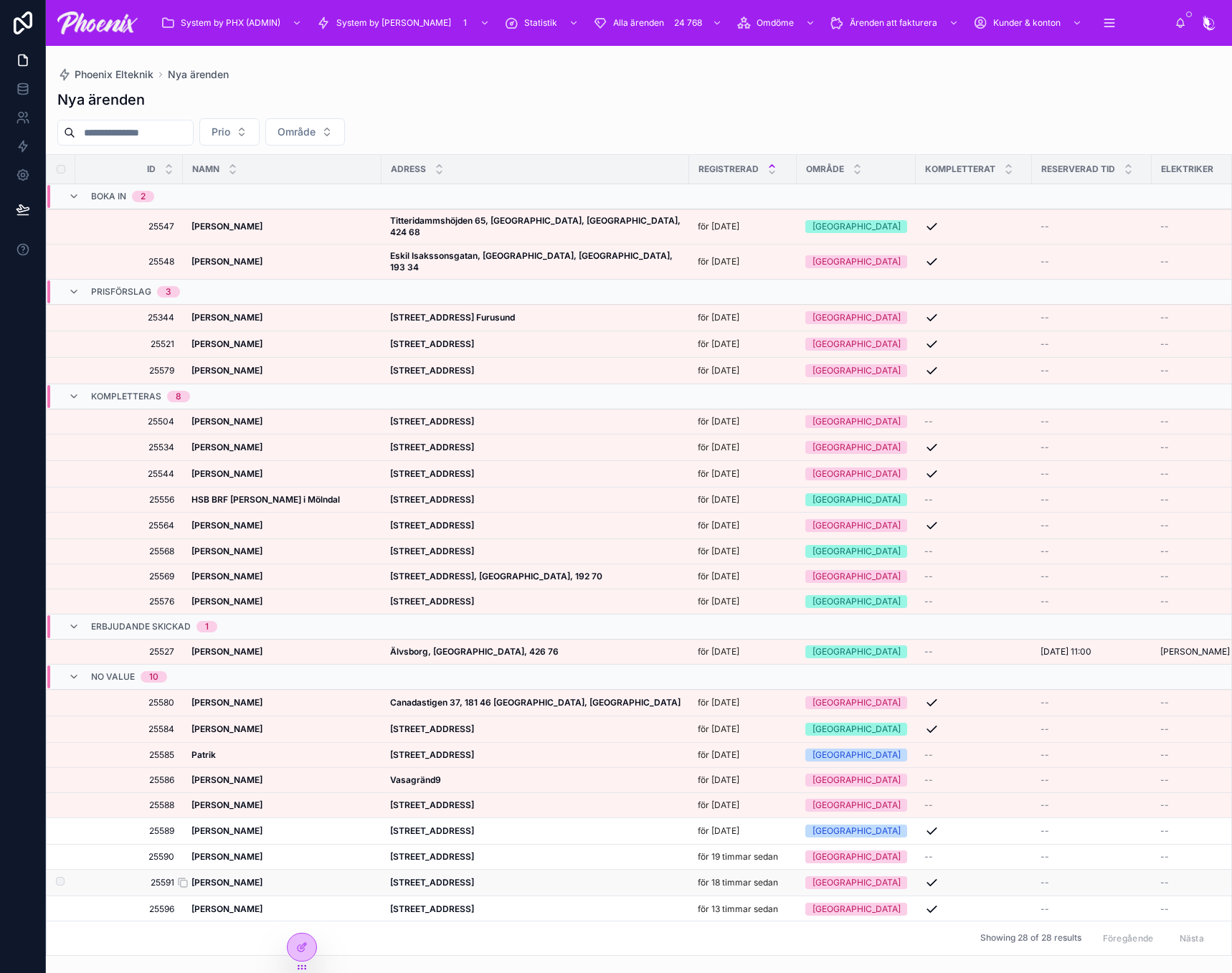
click at [238, 876] on strong "Magnus Linder" at bounding box center [227, 881] width 71 height 11
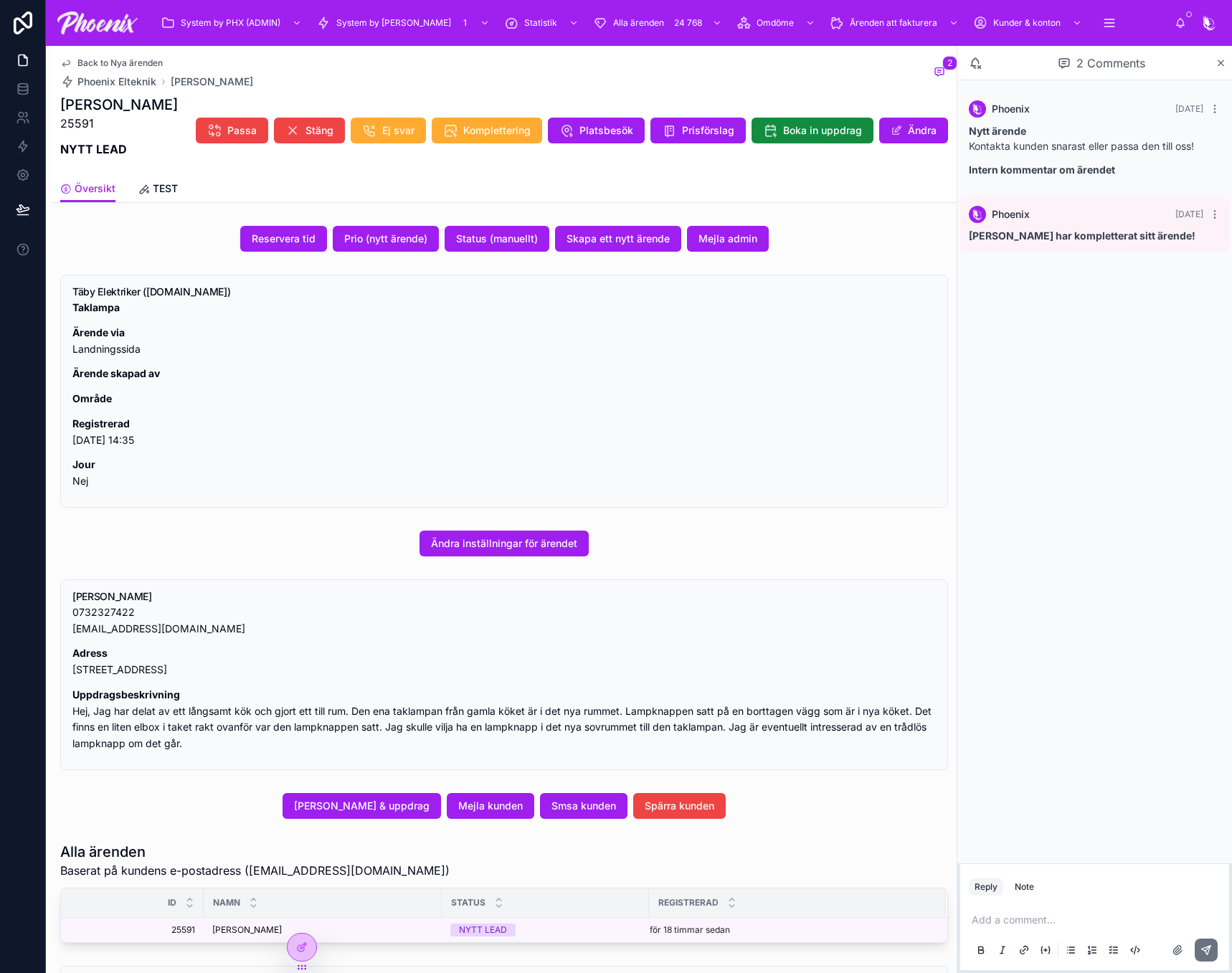
drag, startPoint x: 497, startPoint y: 359, endPoint x: 489, endPoint y: 359, distance: 8.0
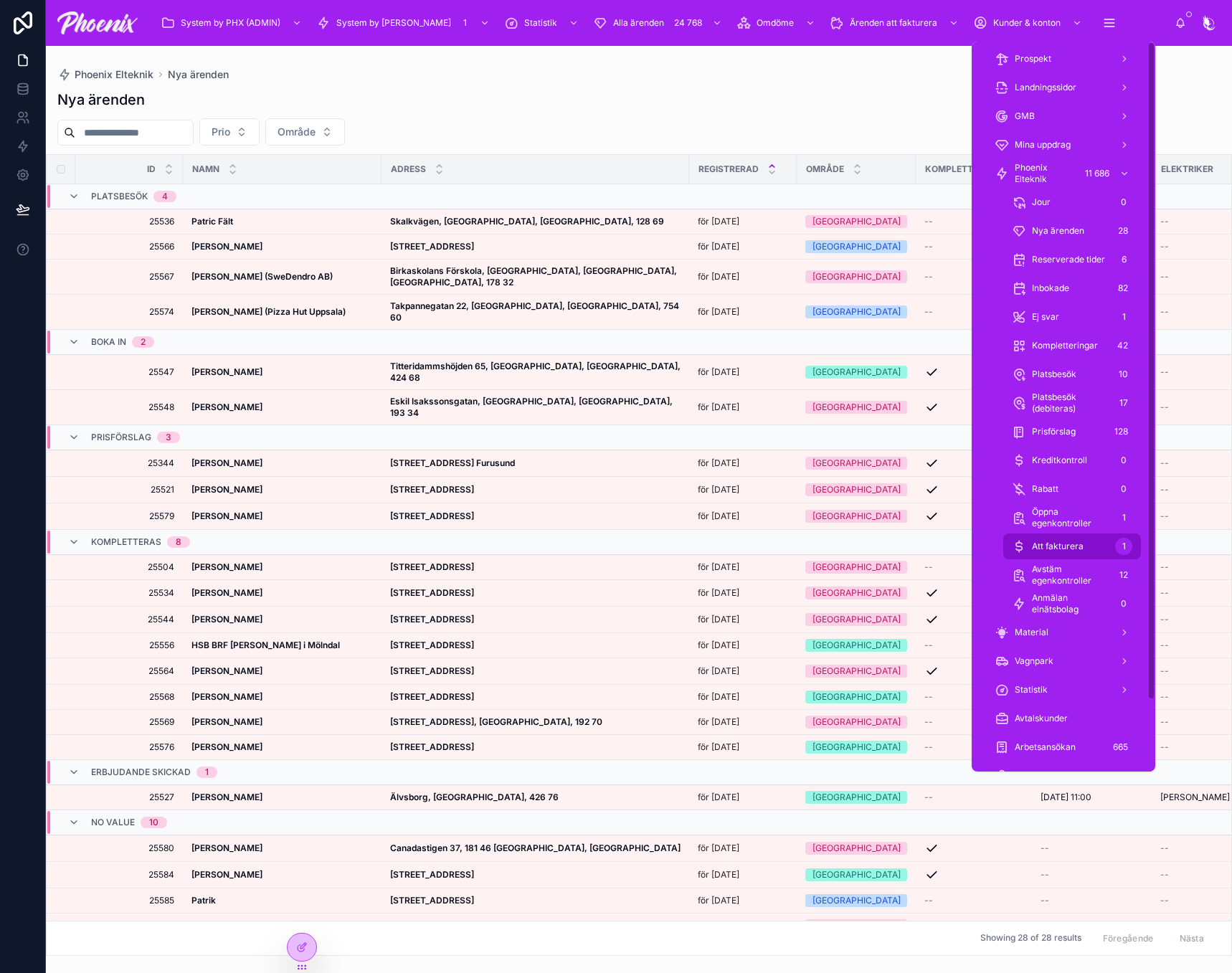
click at [1090, 545] on div "Att fakturera 1" at bounding box center [1072, 546] width 120 height 23
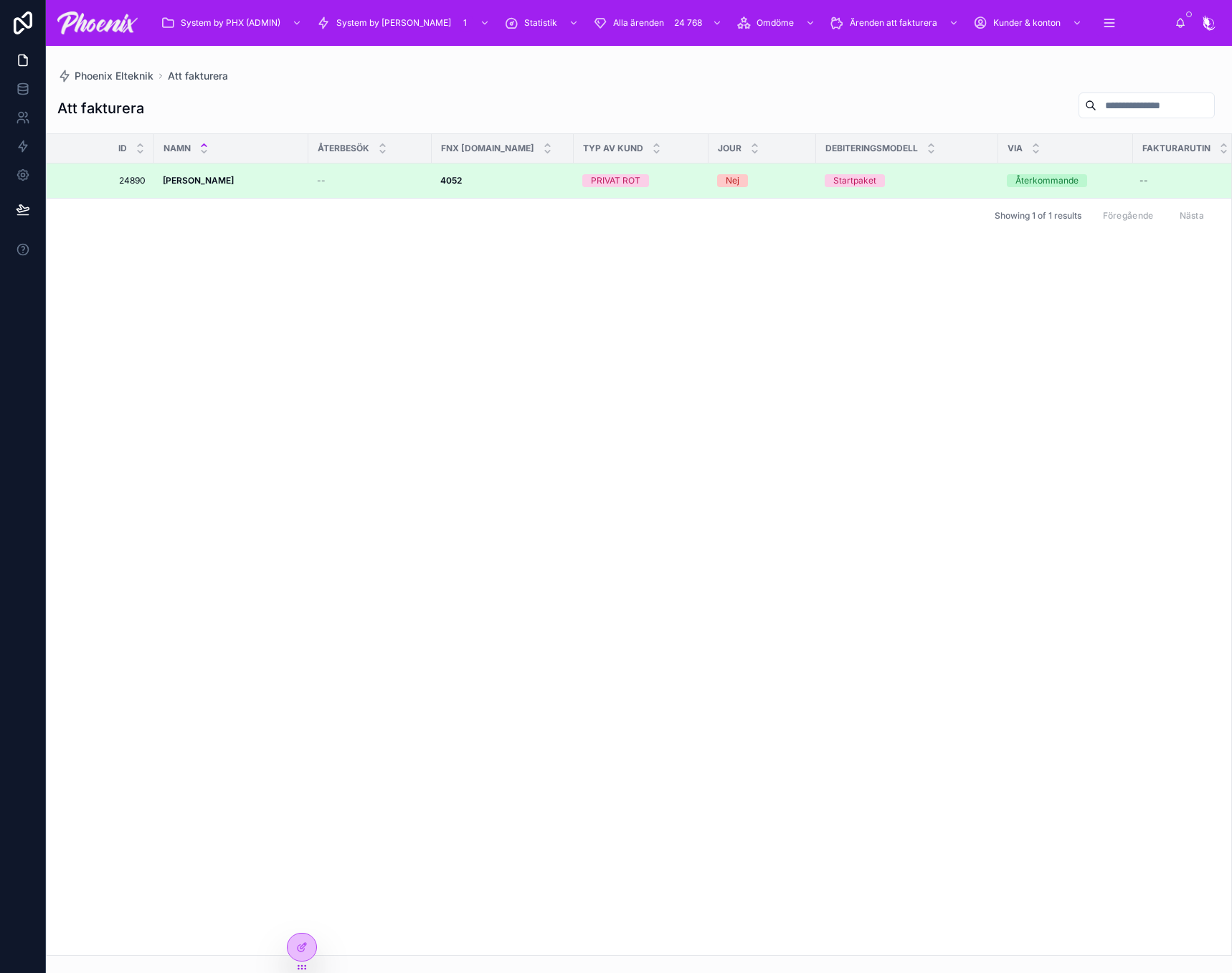
click at [642, 179] on span "PRIVAT ROT" at bounding box center [616, 181] width 67 height 13
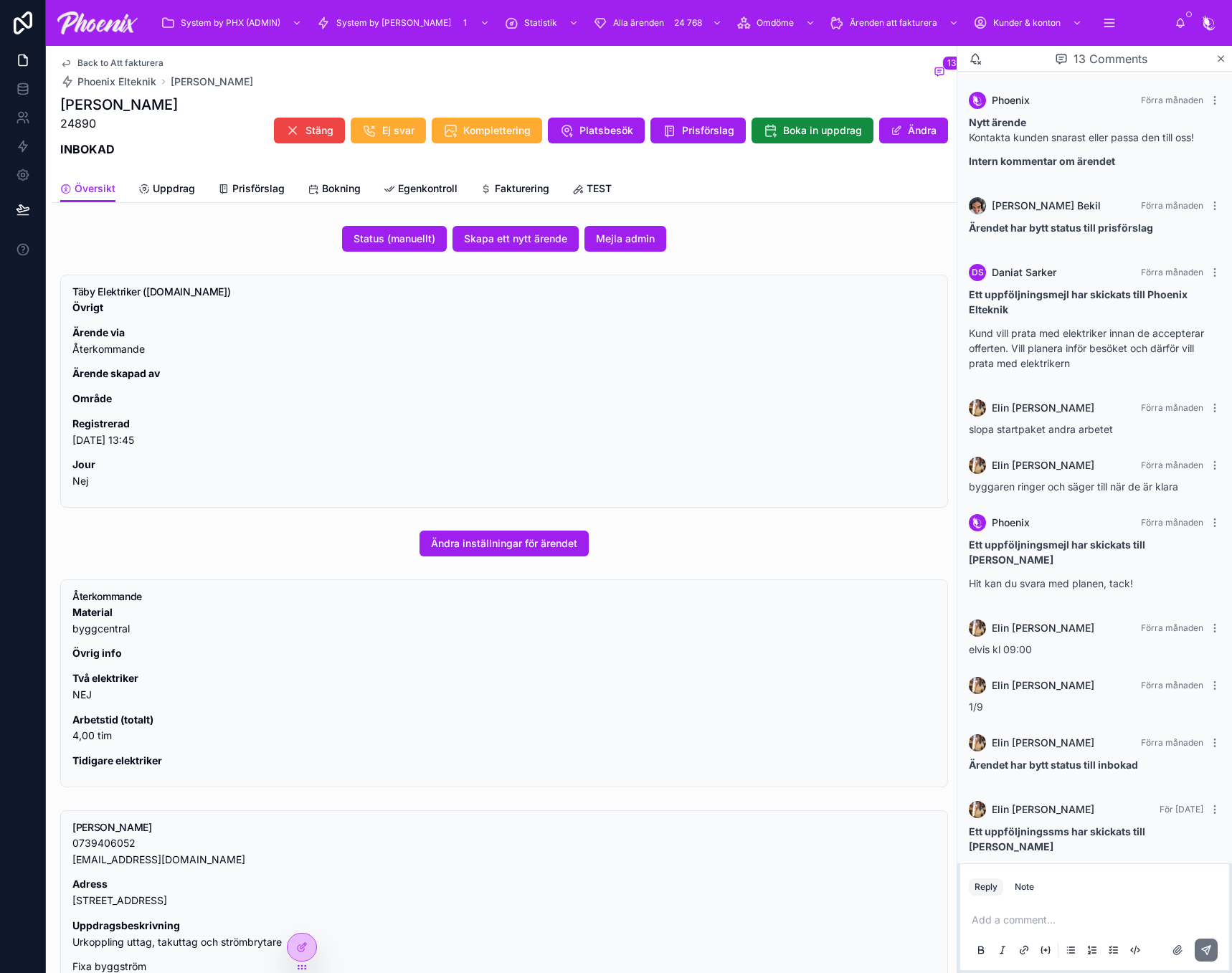
scroll to position [244, 0]
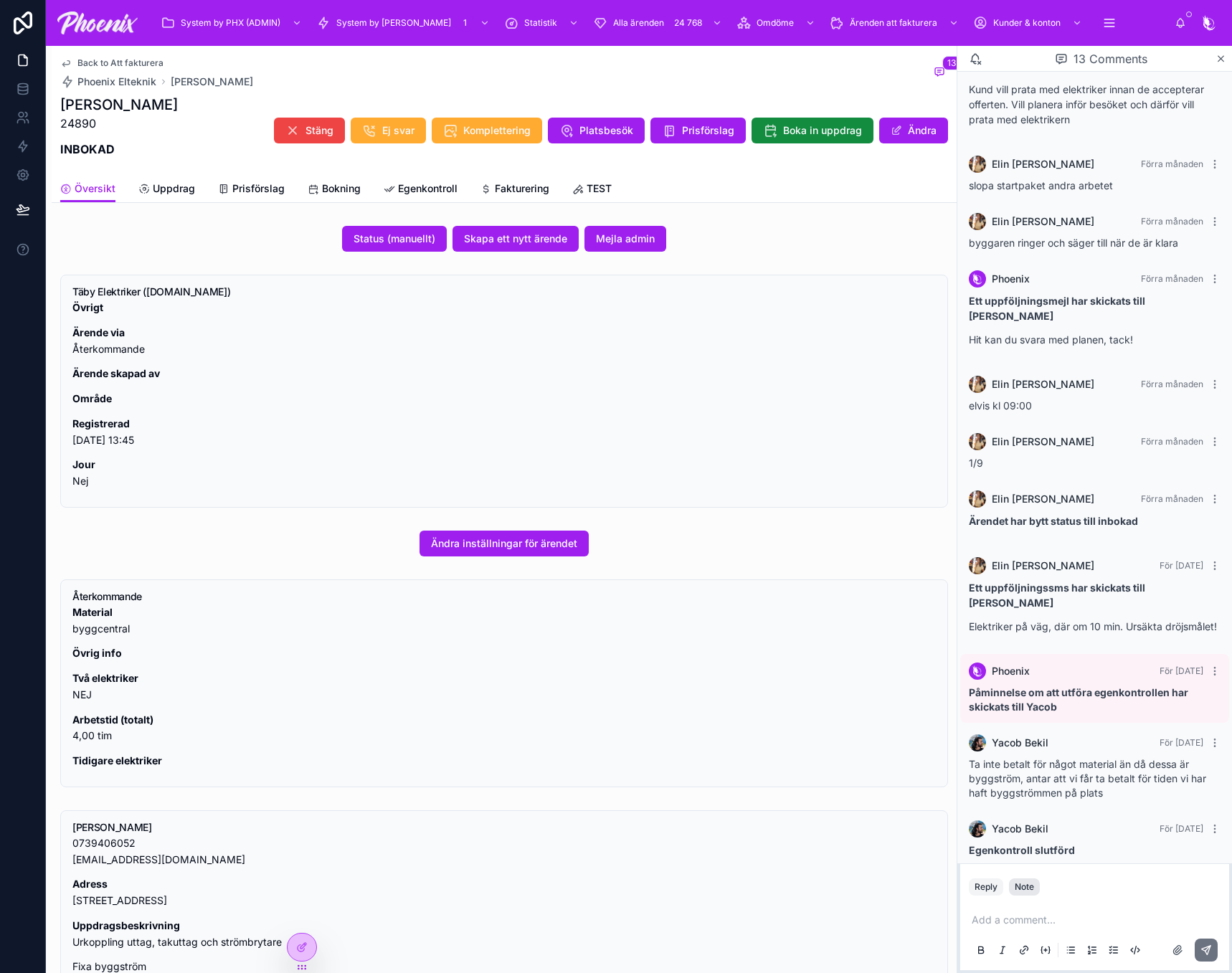
click at [1018, 889] on div "Note" at bounding box center [1024, 887] width 20 height 12
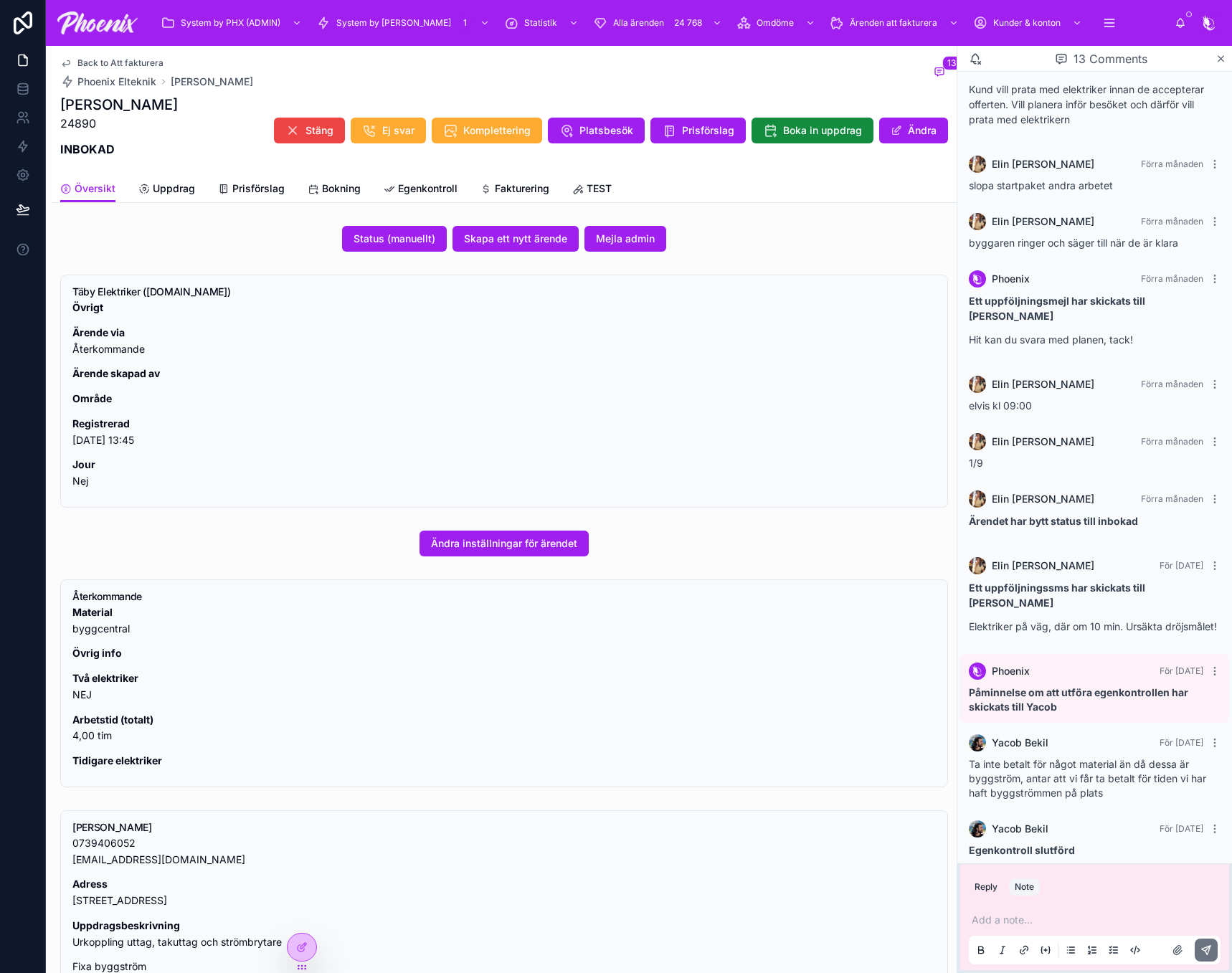
click at [1020, 927] on div "Add a note..." at bounding box center [1095, 933] width 252 height 60
click at [1020, 920] on p at bounding box center [1097, 920] width 252 height 14
click at [1205, 941] on button at bounding box center [1206, 949] width 23 height 23
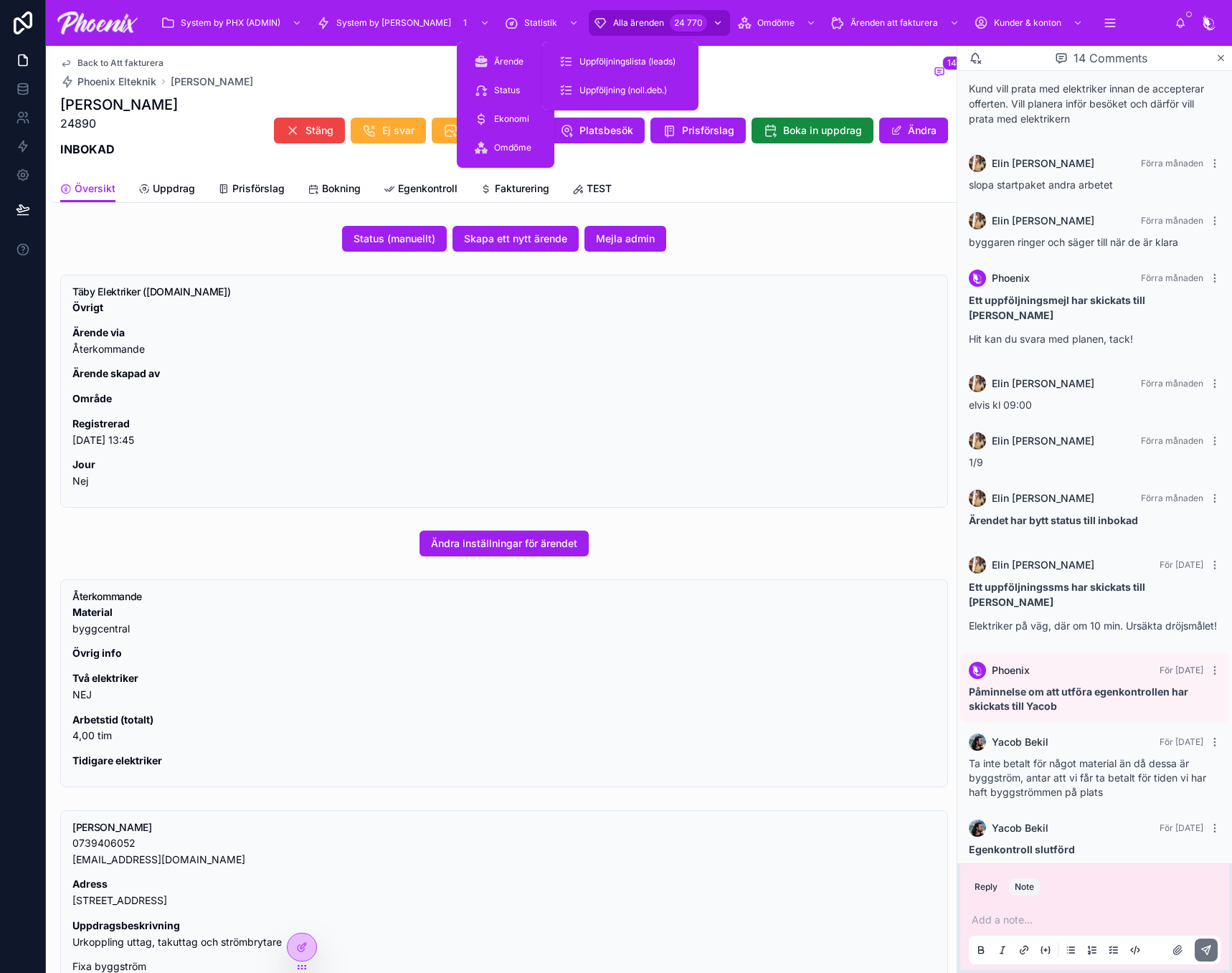
click at [613, 18] on span "Alla ärenden" at bounding box center [638, 23] width 51 height 12
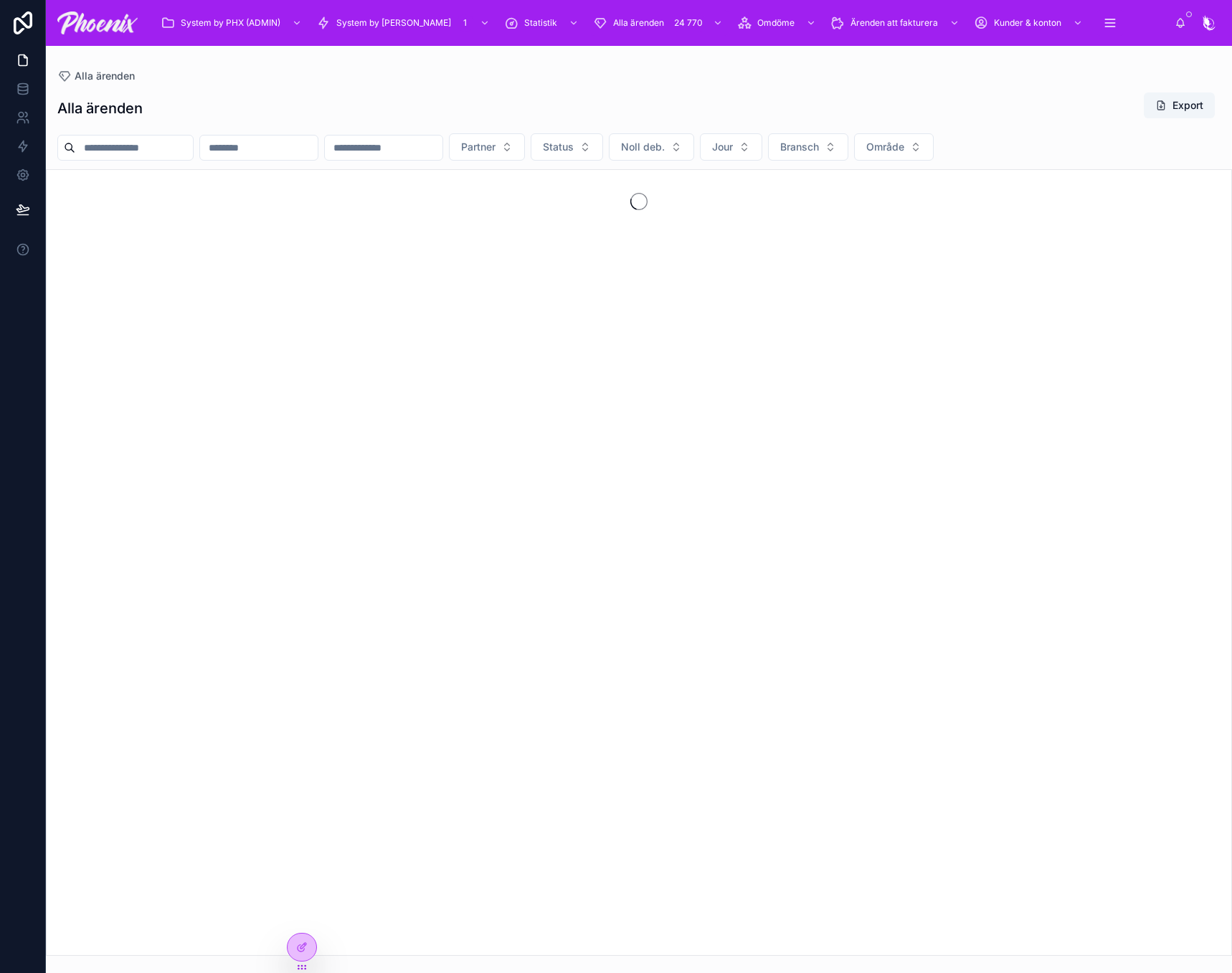
drag, startPoint x: 148, startPoint y: 151, endPoint x: 155, endPoint y: 143, distance: 10.6
click at [148, 151] on input "text" at bounding box center [134, 147] width 118 height 20
paste input "**********"
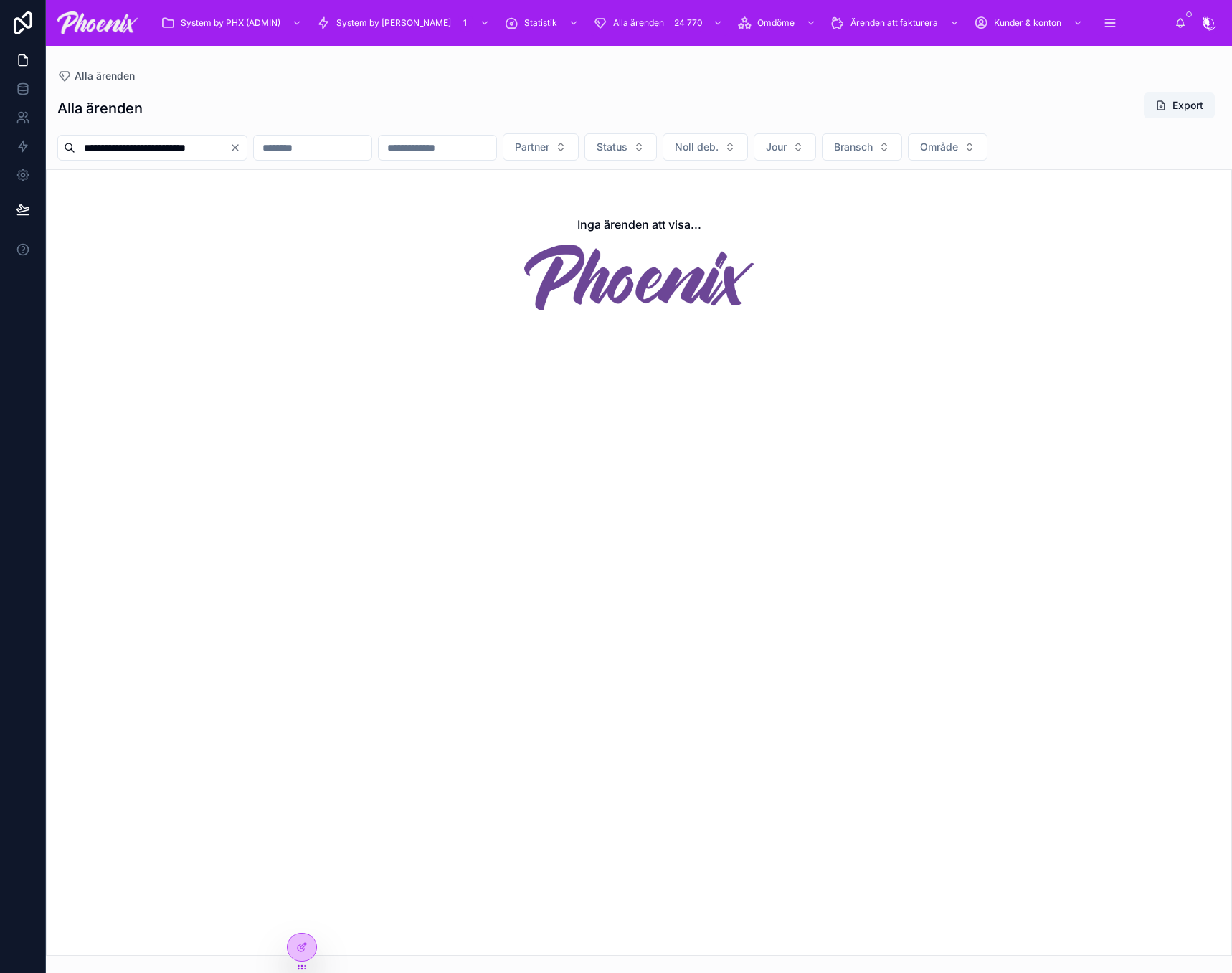
type input "**********"
click at [28, 171] on icon at bounding box center [23, 175] width 14 height 14
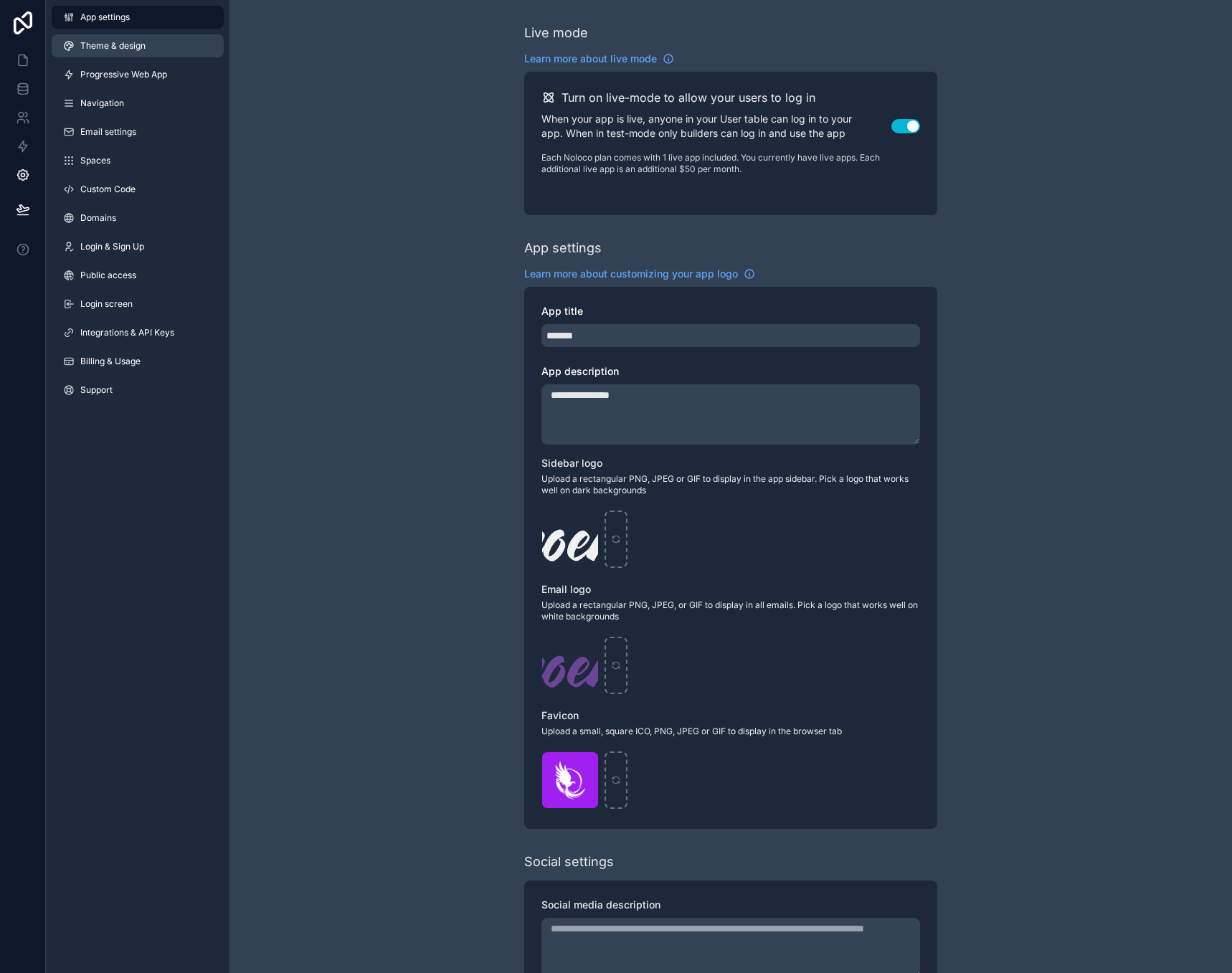
click at [137, 43] on span "Theme & design" at bounding box center [113, 46] width 65 height 12
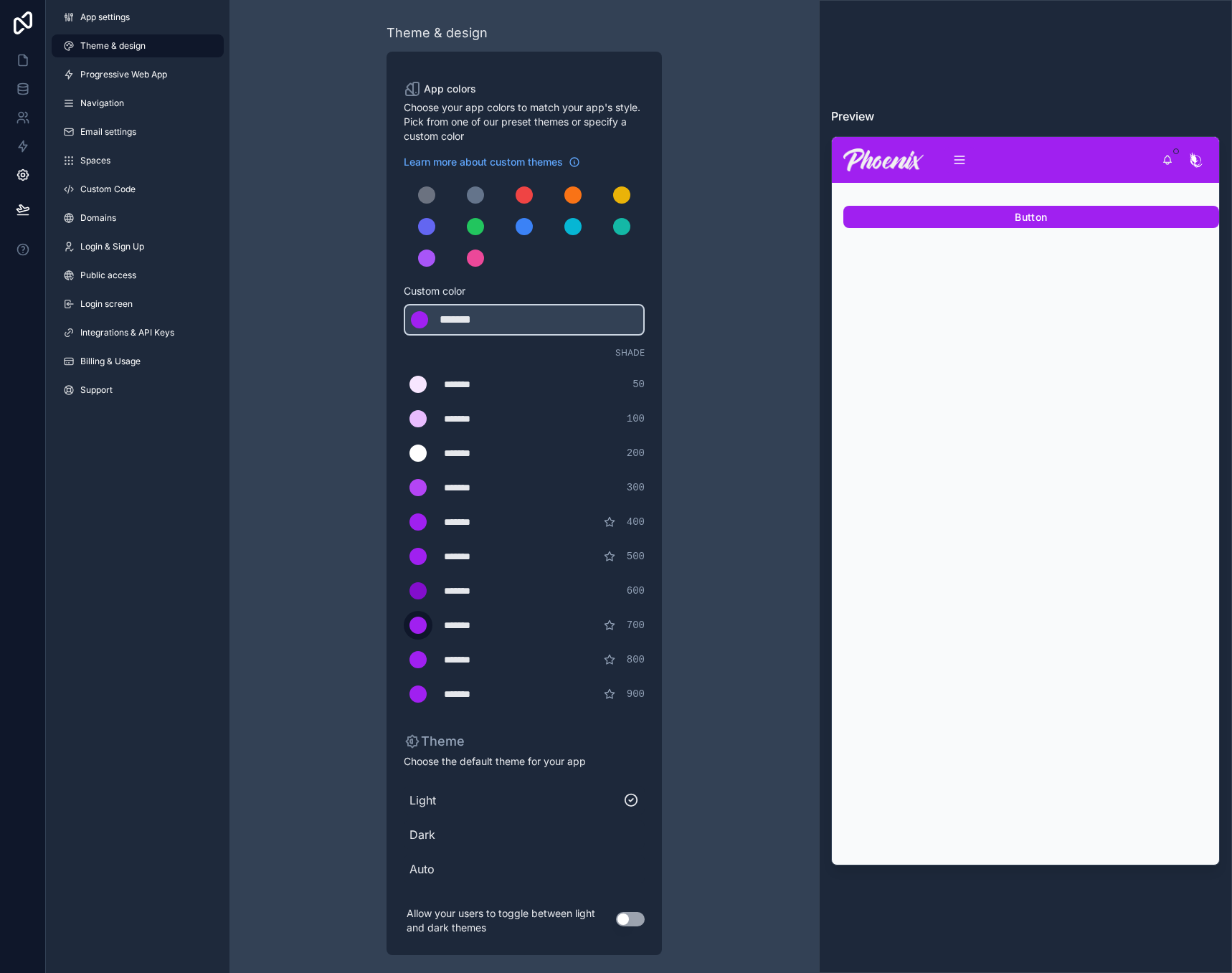
click at [415, 615] on label "scrollable content" at bounding box center [418, 626] width 29 height 29
click at [404, 625] on input "*******" at bounding box center [404, 625] width 0 height 0
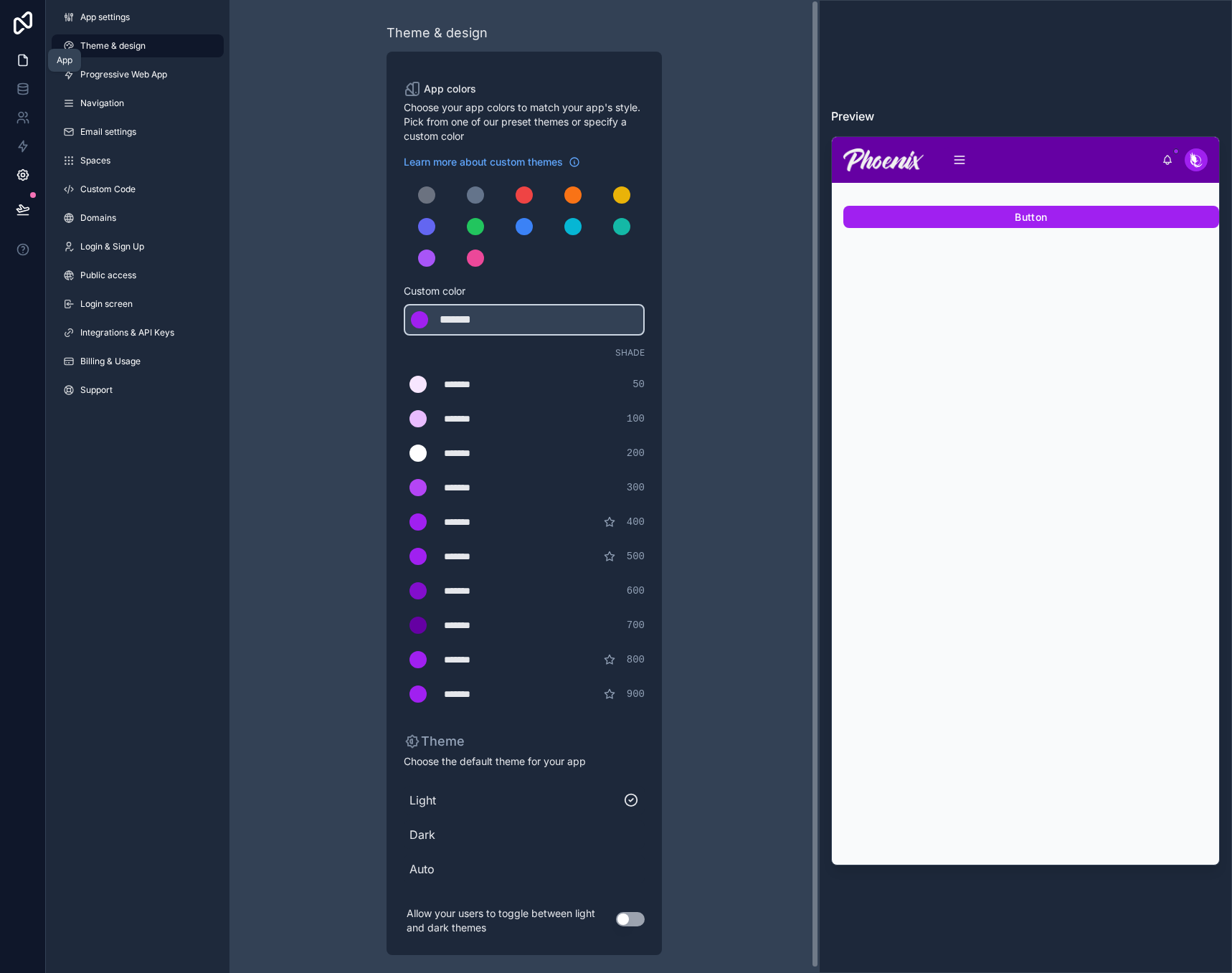
click at [32, 64] on link at bounding box center [22, 60] width 45 height 29
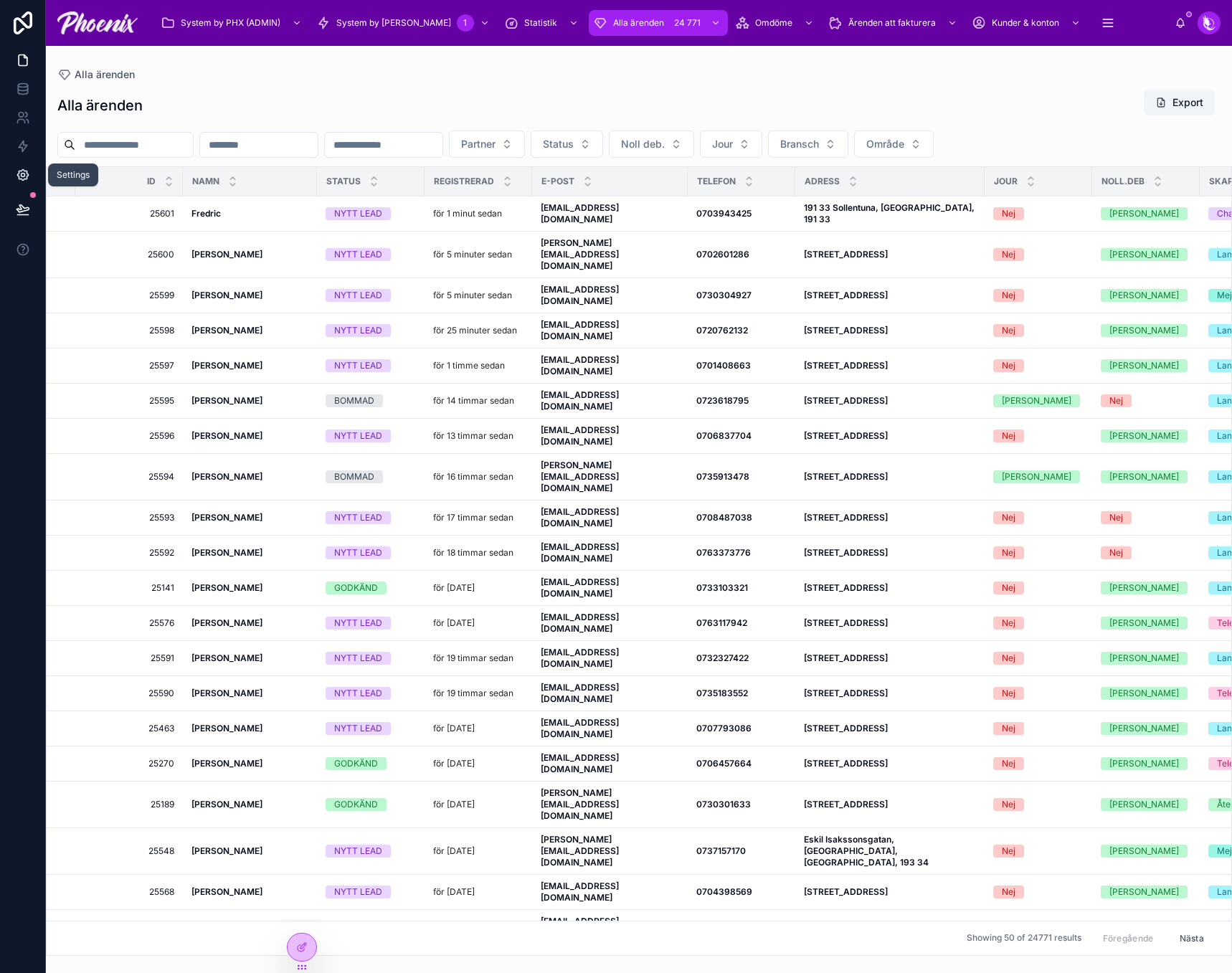
click at [20, 174] on icon at bounding box center [23, 175] width 14 height 14
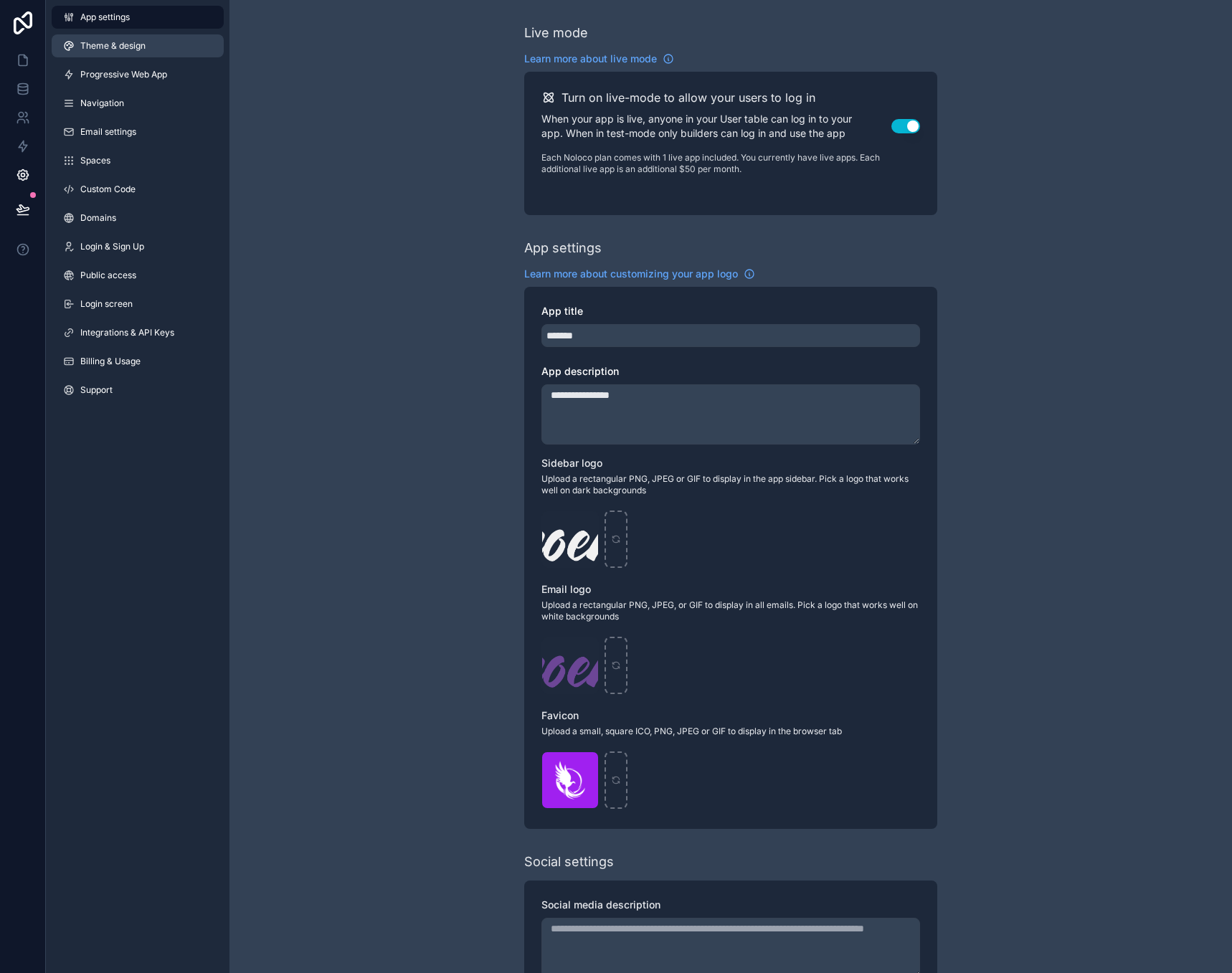
click at [192, 55] on link "Theme & design" at bounding box center [137, 46] width 172 height 23
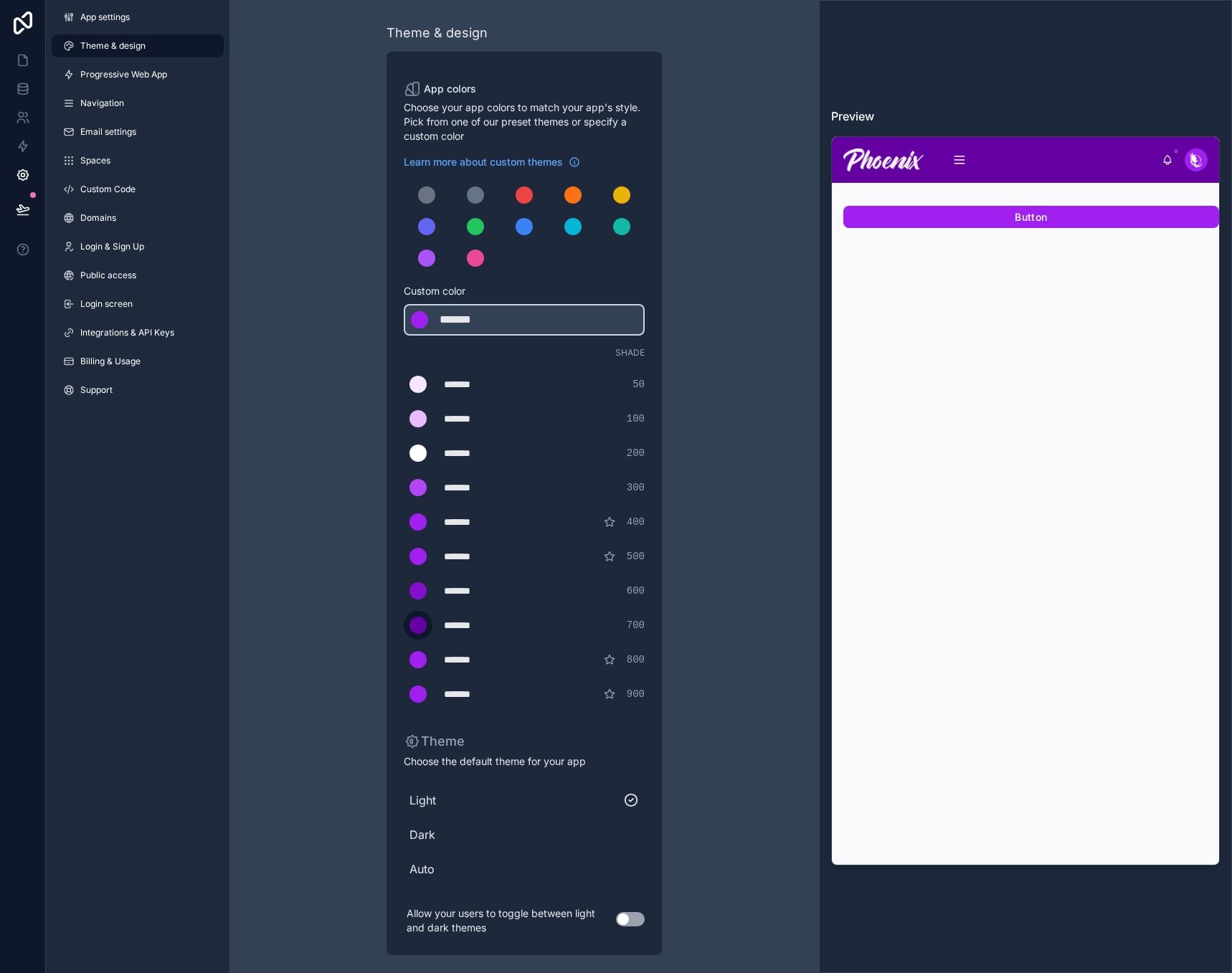
click at [417, 625] on div "scrollable content" at bounding box center [418, 625] width 17 height 17
click at [404, 625] on input "*******" at bounding box center [404, 625] width 0 height 0
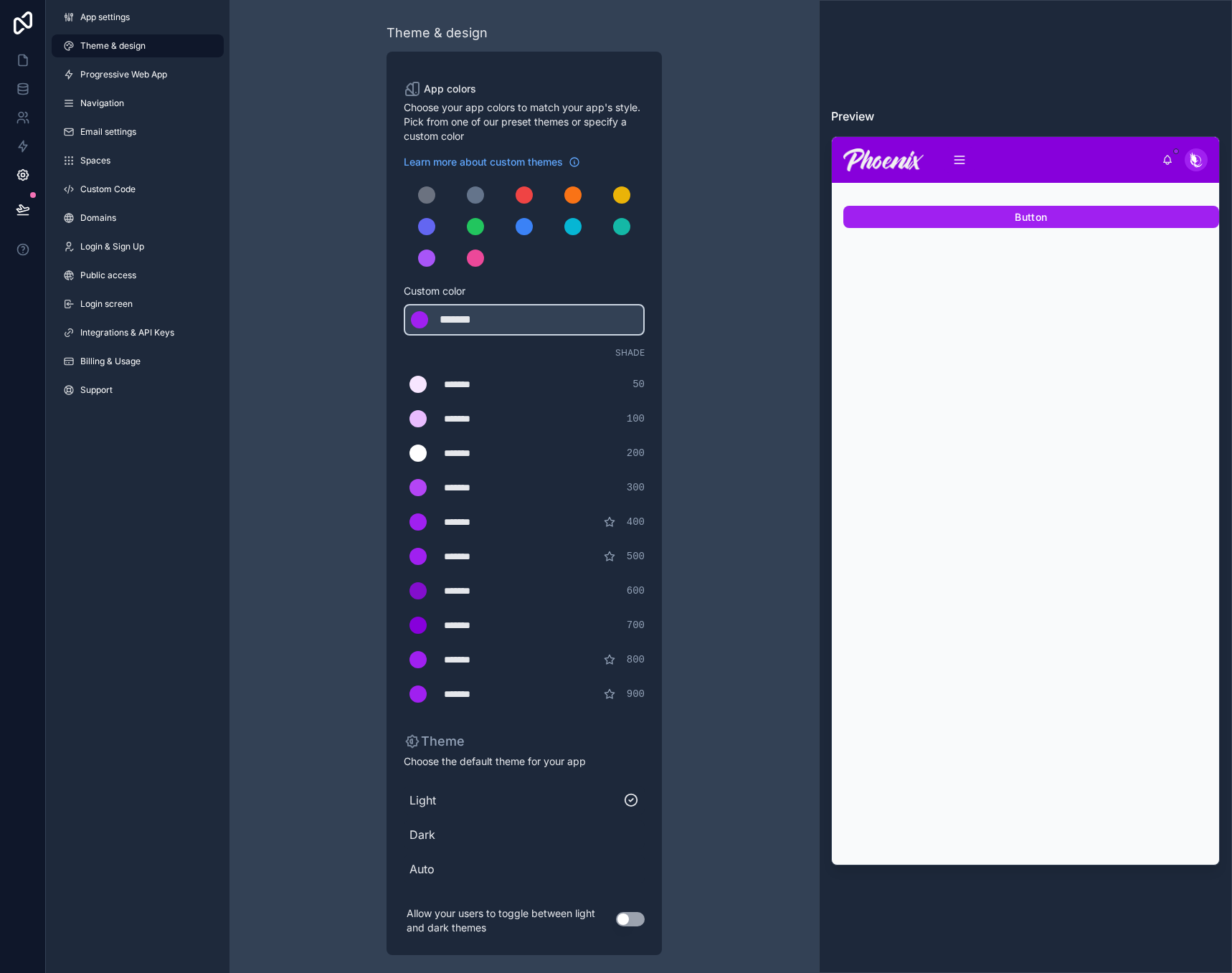
click at [477, 560] on div "*******" at bounding box center [480, 556] width 72 height 14
type div "*******"
copy div "*******"
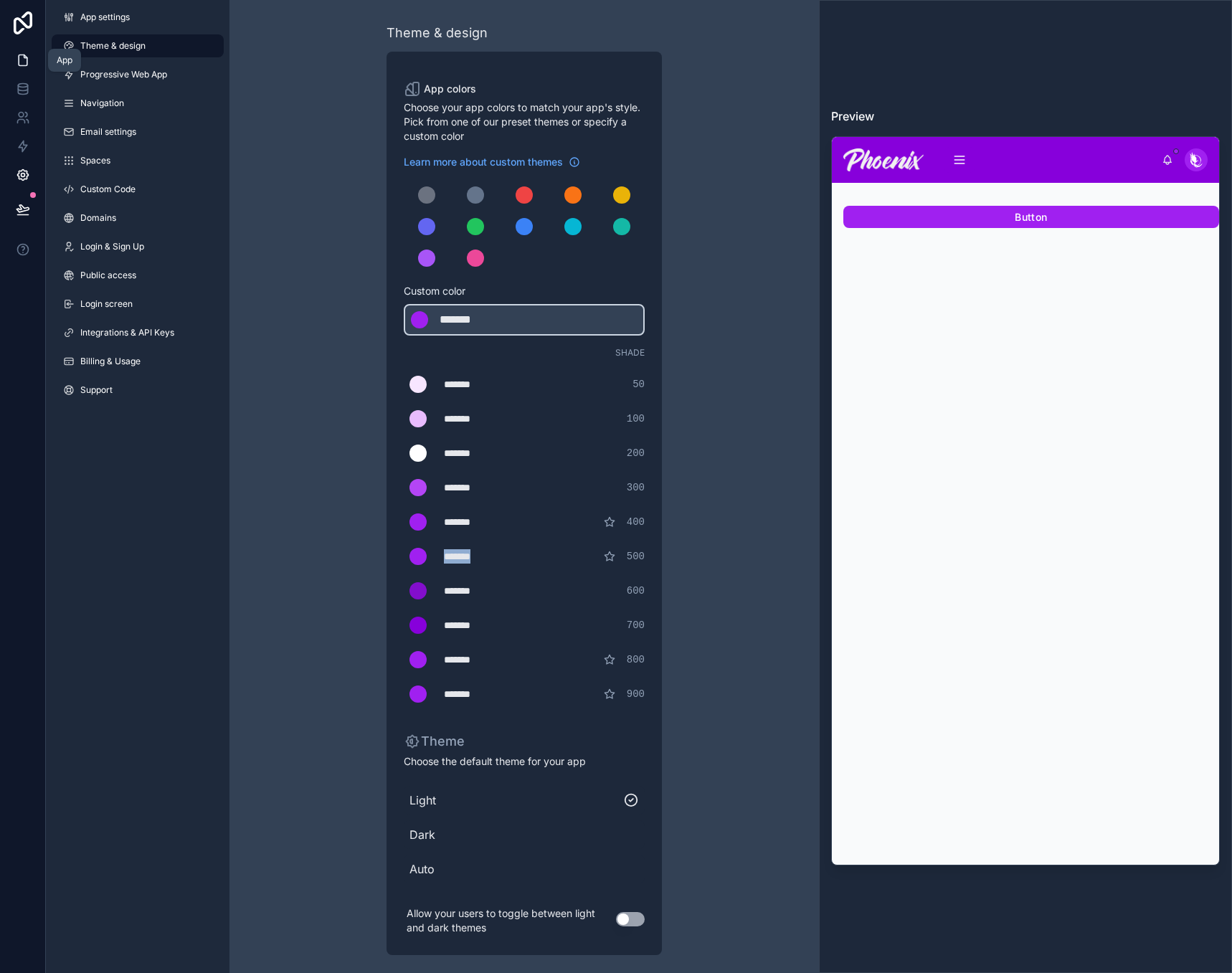
click at [27, 64] on icon at bounding box center [23, 60] width 8 height 11
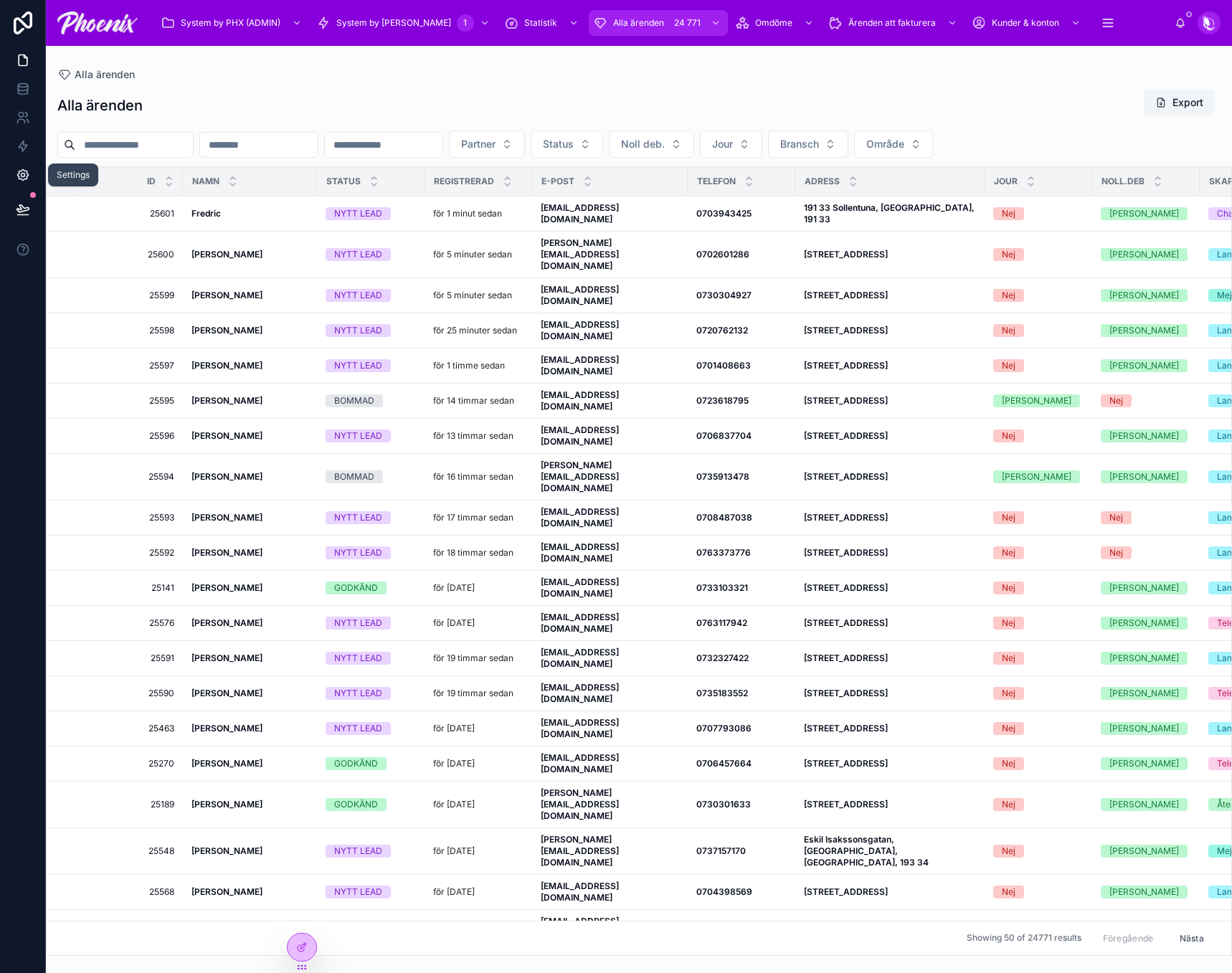
click at [25, 175] on icon at bounding box center [23, 175] width 14 height 14
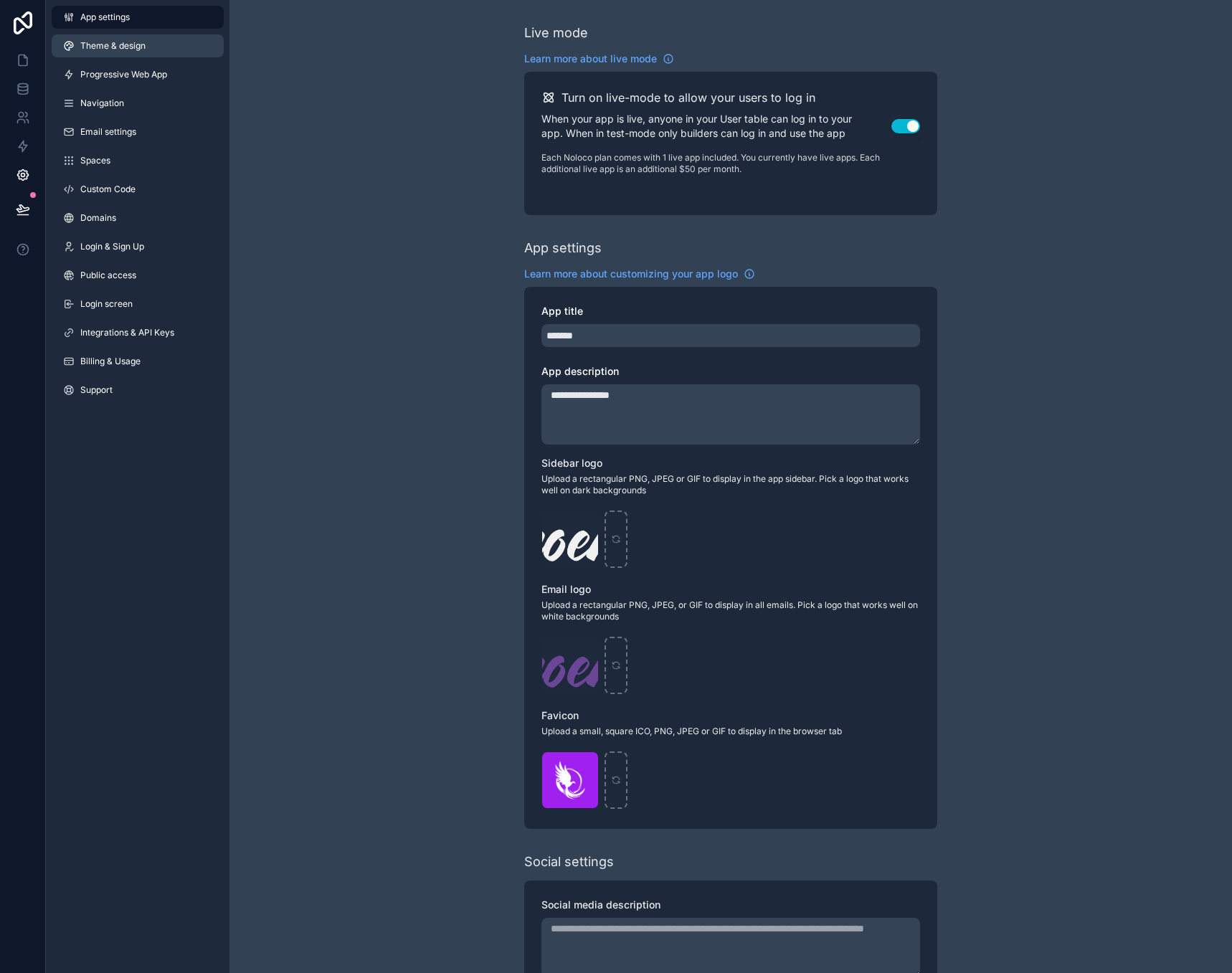
click at [143, 53] on link "Theme & design" at bounding box center [137, 46] width 172 height 23
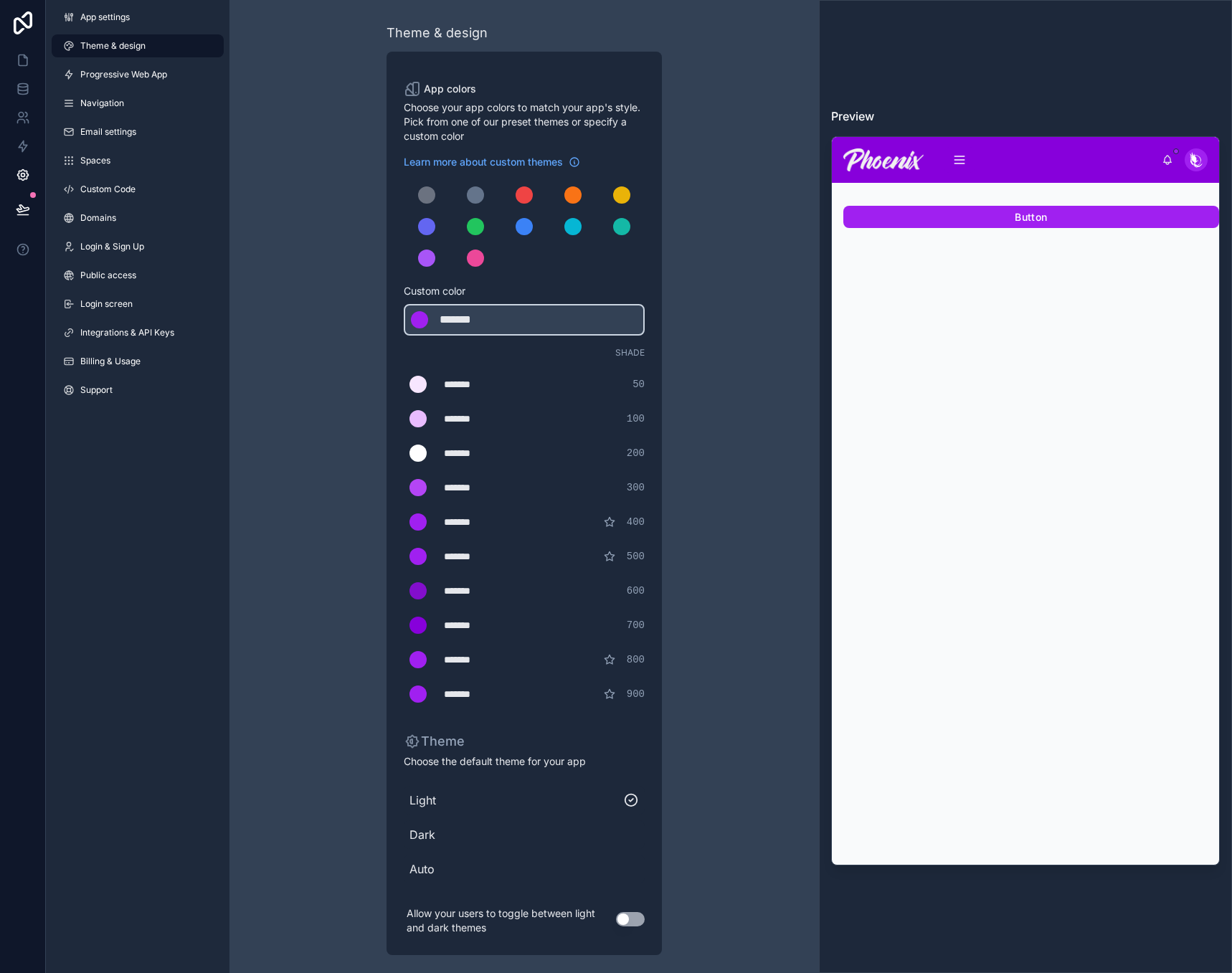
click at [465, 621] on div "*******" at bounding box center [480, 625] width 72 height 14
type div "*******"
click at [465, 621] on div "*******" at bounding box center [480, 625] width 72 height 14
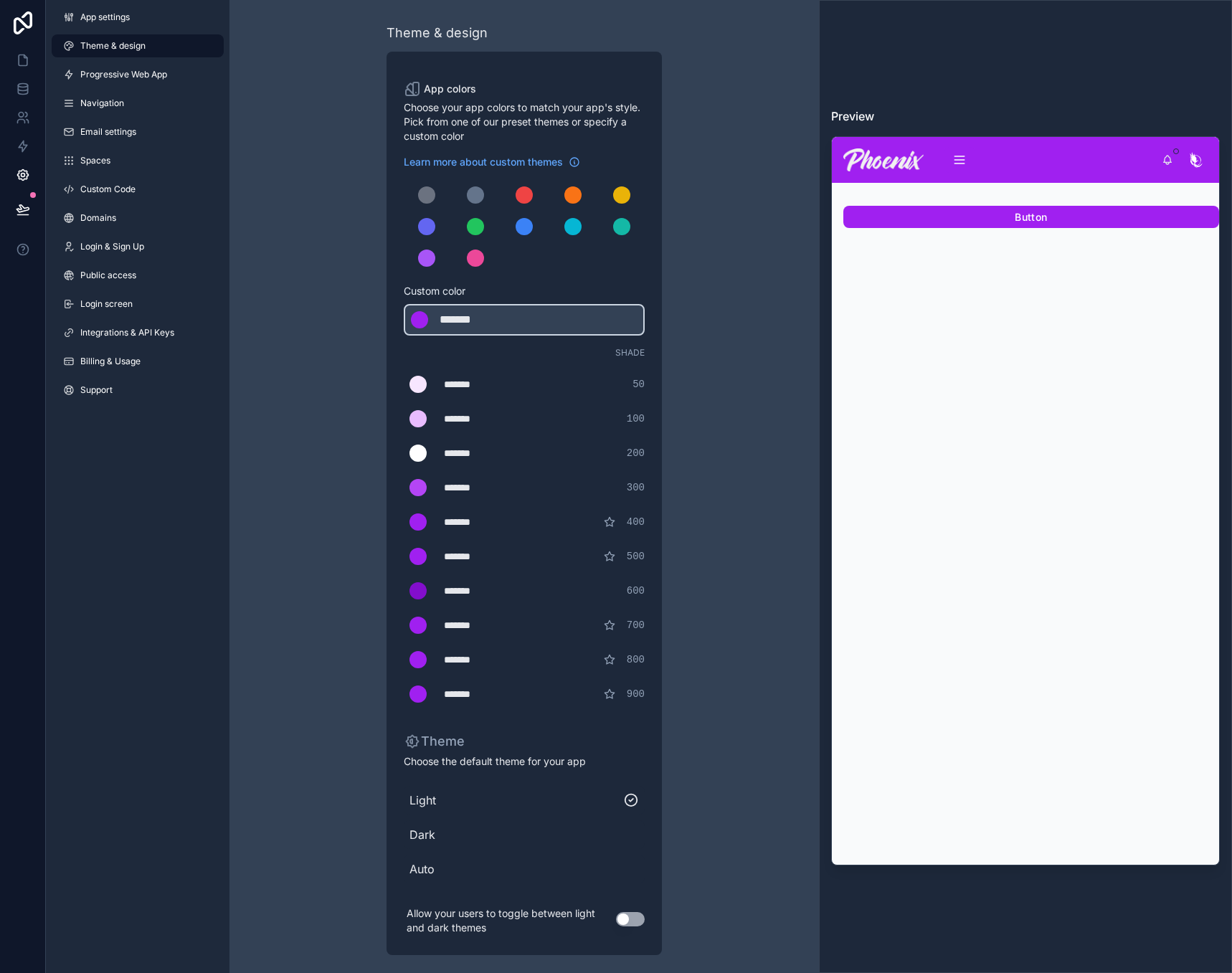
click at [357, 602] on div "Theme & design App colors Choose your app colors to match your app's style. Pic…" at bounding box center [524, 489] width 413 height 978
click at [413, 587] on div "scrollable content" at bounding box center [418, 591] width 17 height 17
click at [404, 591] on input "*******" at bounding box center [404, 591] width 0 height 0
drag, startPoint x: 341, startPoint y: 653, endPoint x: 442, endPoint y: 620, distance: 106.3
click at [341, 650] on div "Theme & design App colors Choose your app colors to match your app's style. Pic…" at bounding box center [524, 489] width 413 height 978
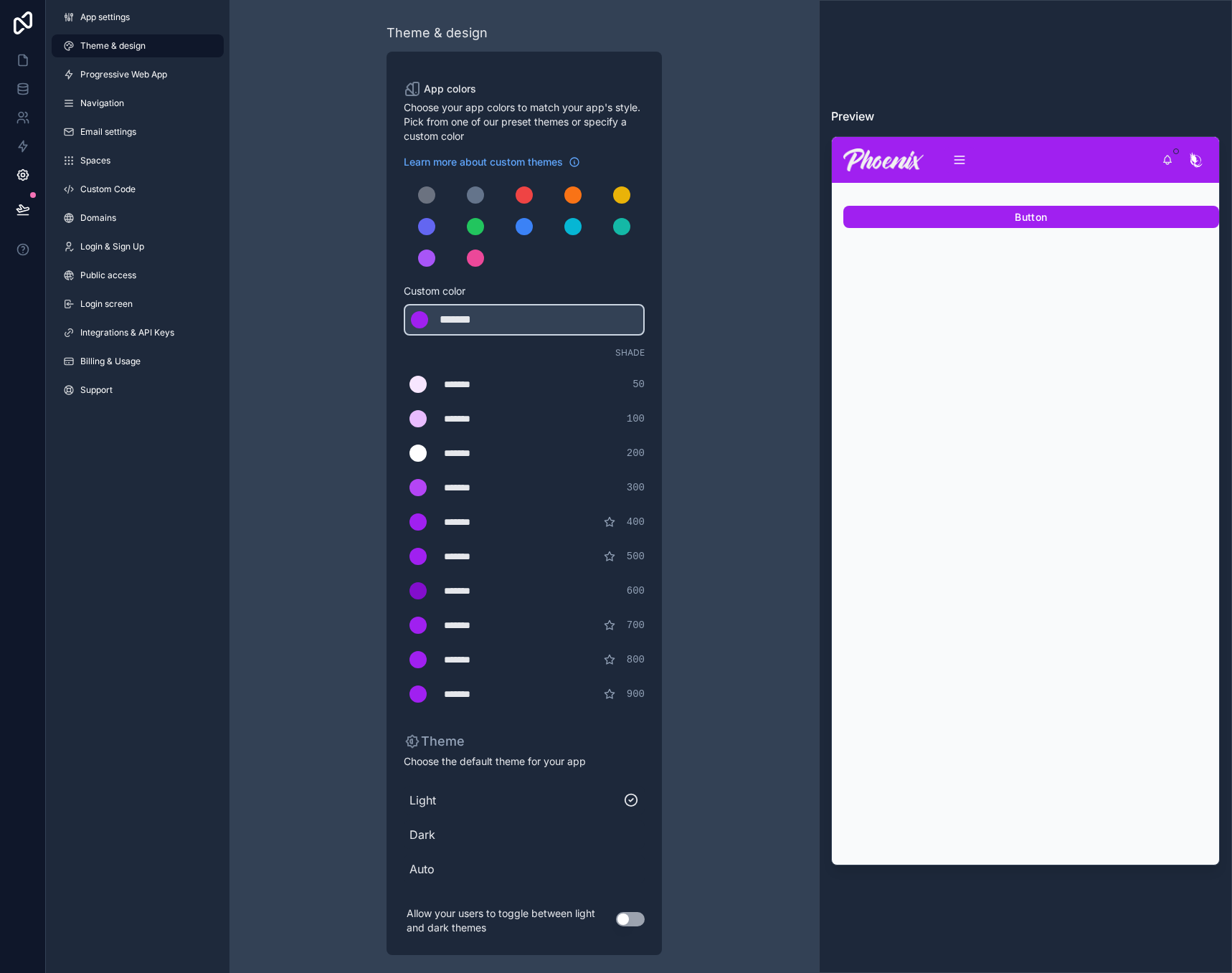
click at [469, 588] on div "*******" at bounding box center [480, 590] width 72 height 14
copy div "*******"
click at [419, 590] on div "scrollable content" at bounding box center [418, 591] width 17 height 17
click at [404, 591] on input "*******" at bounding box center [404, 591] width 0 height 0
drag, startPoint x: 237, startPoint y: 583, endPoint x: 324, endPoint y: 588, distance: 87.1
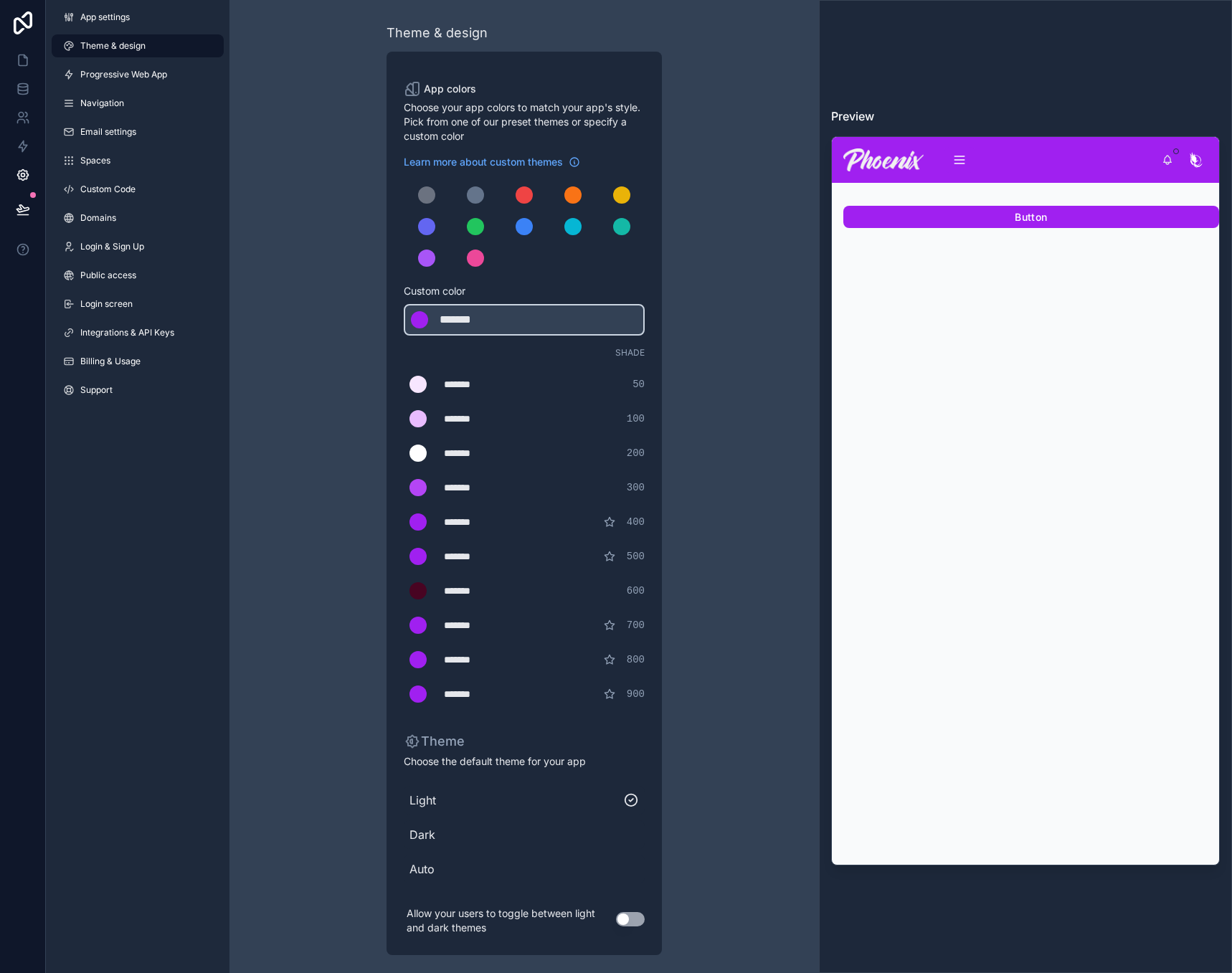
click at [240, 583] on div "Theme & design App colors Choose your app colors to match your app's style. Pic…" at bounding box center [524, 489] width 589 height 978
click at [481, 592] on div "*******" at bounding box center [480, 590] width 72 height 14
type div "*******"
click at [481, 592] on div "*******" at bounding box center [480, 590] width 72 height 14
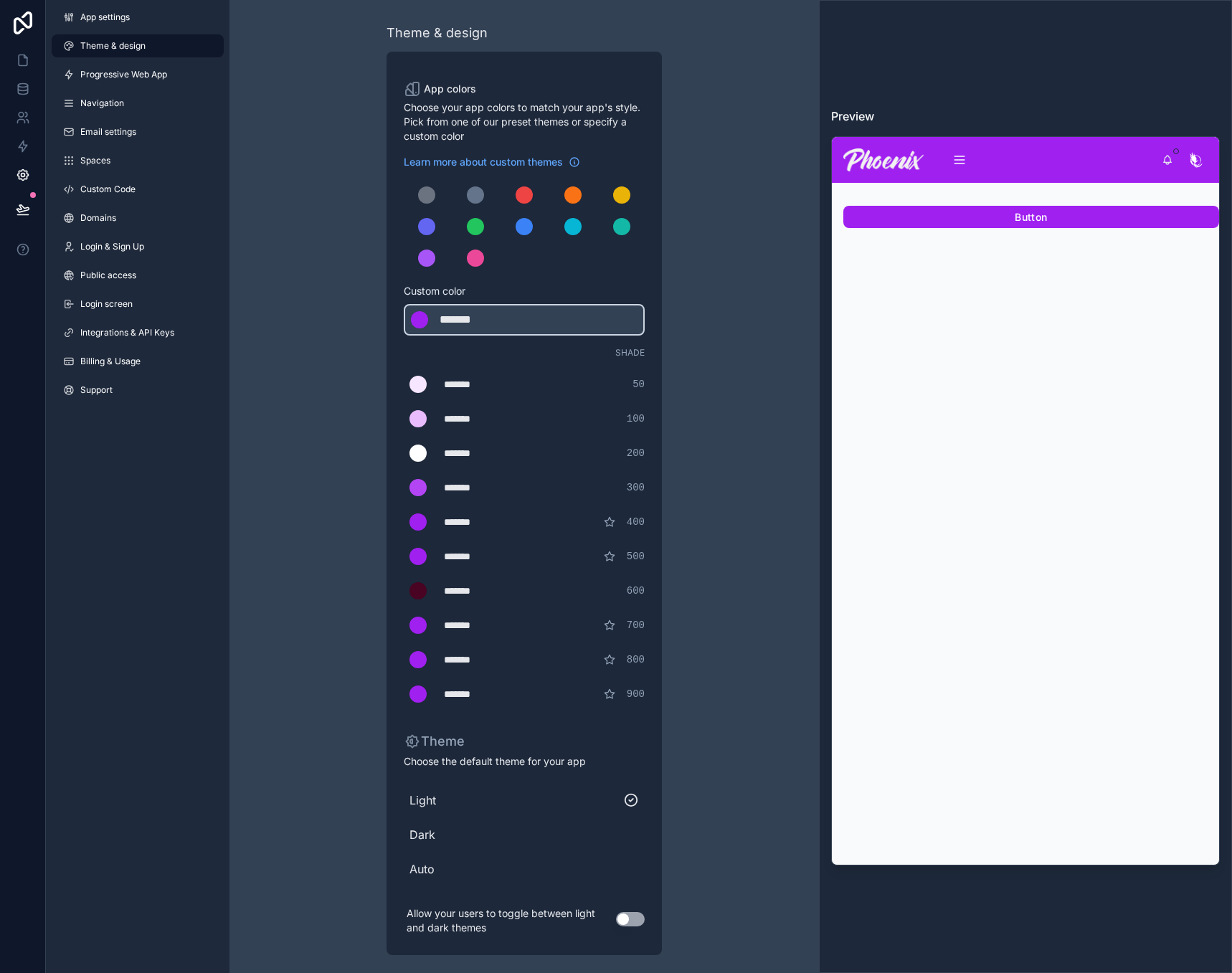
click at [299, 576] on div "Theme & design App colors Choose your app colors to match your app's style. Pic…" at bounding box center [524, 489] width 589 height 978
click at [30, 213] on icon at bounding box center [23, 208] width 14 height 14
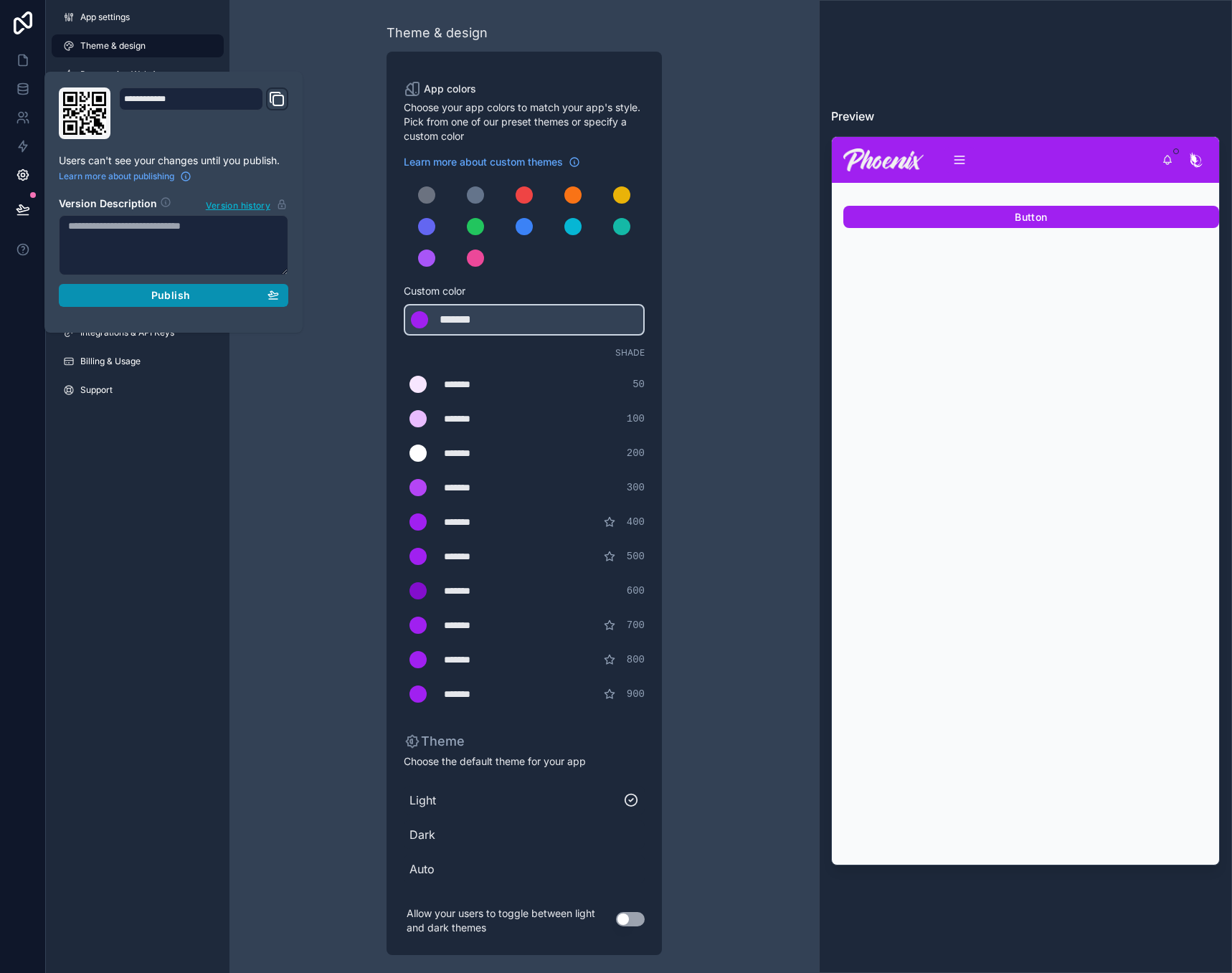
click at [274, 299] on icon "button" at bounding box center [273, 299] width 8 height 0
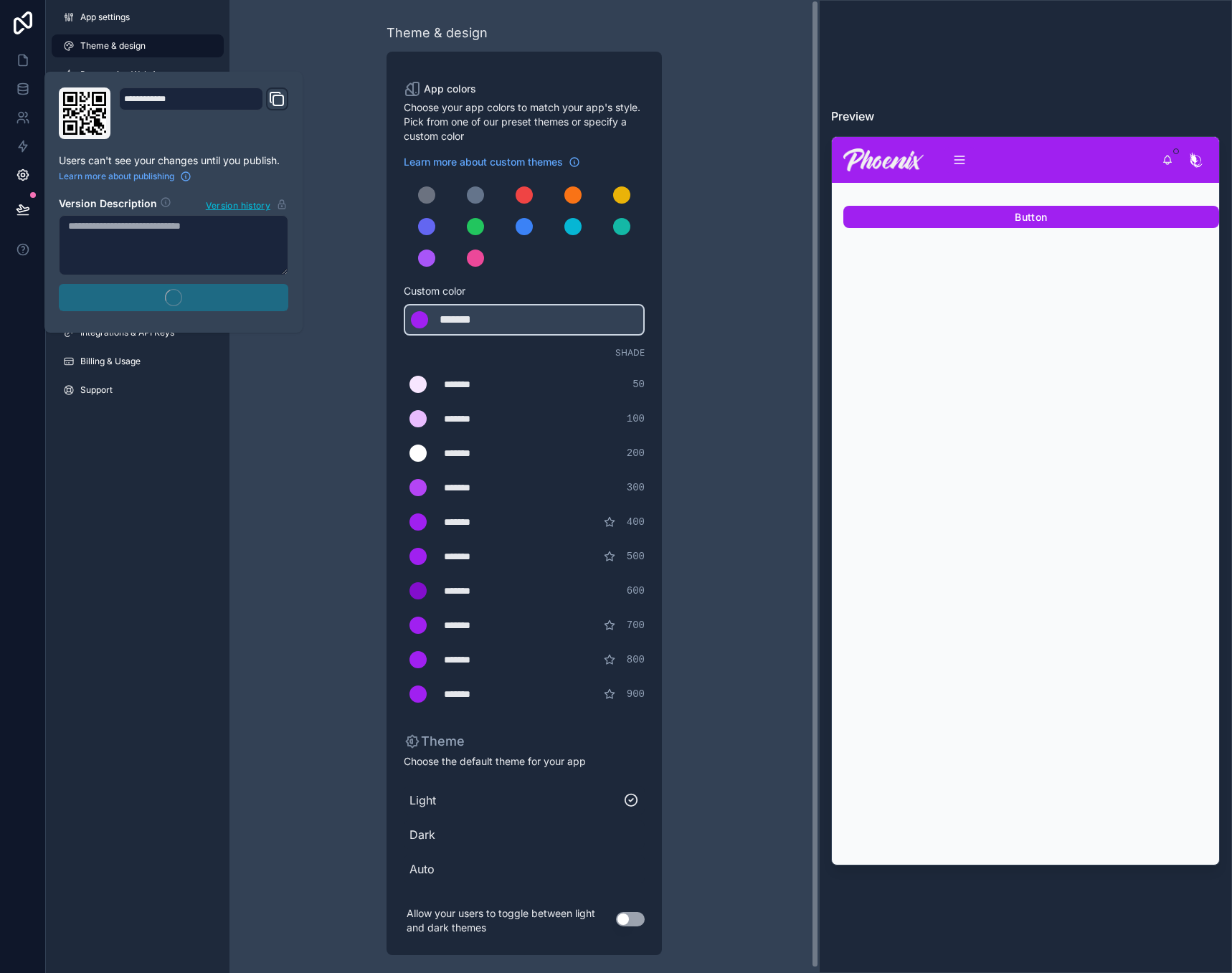
click at [298, 420] on div "Theme & design App colors Choose your app colors to match your app's style. Pic…" at bounding box center [524, 489] width 589 height 978
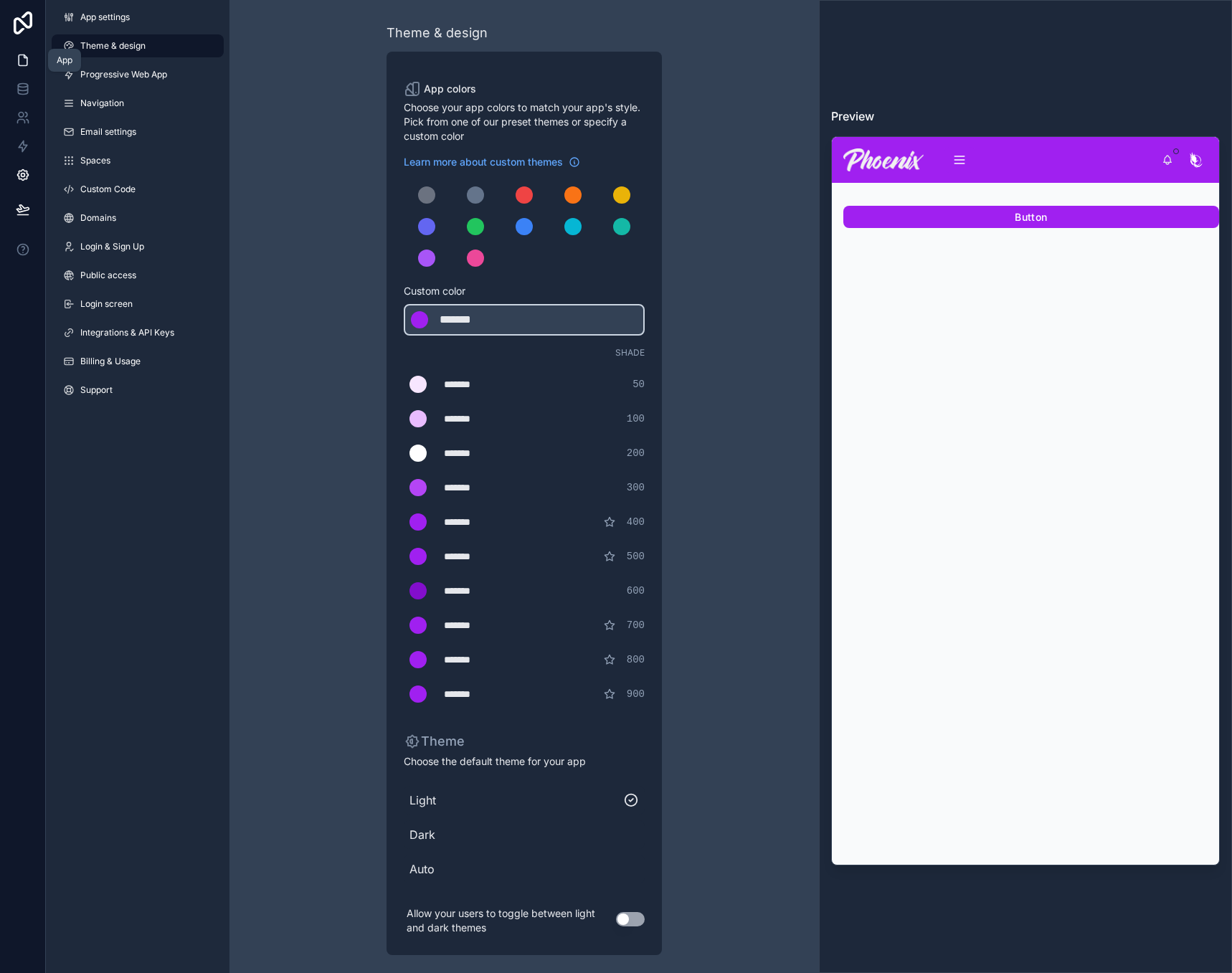
click at [20, 62] on icon at bounding box center [23, 60] width 14 height 14
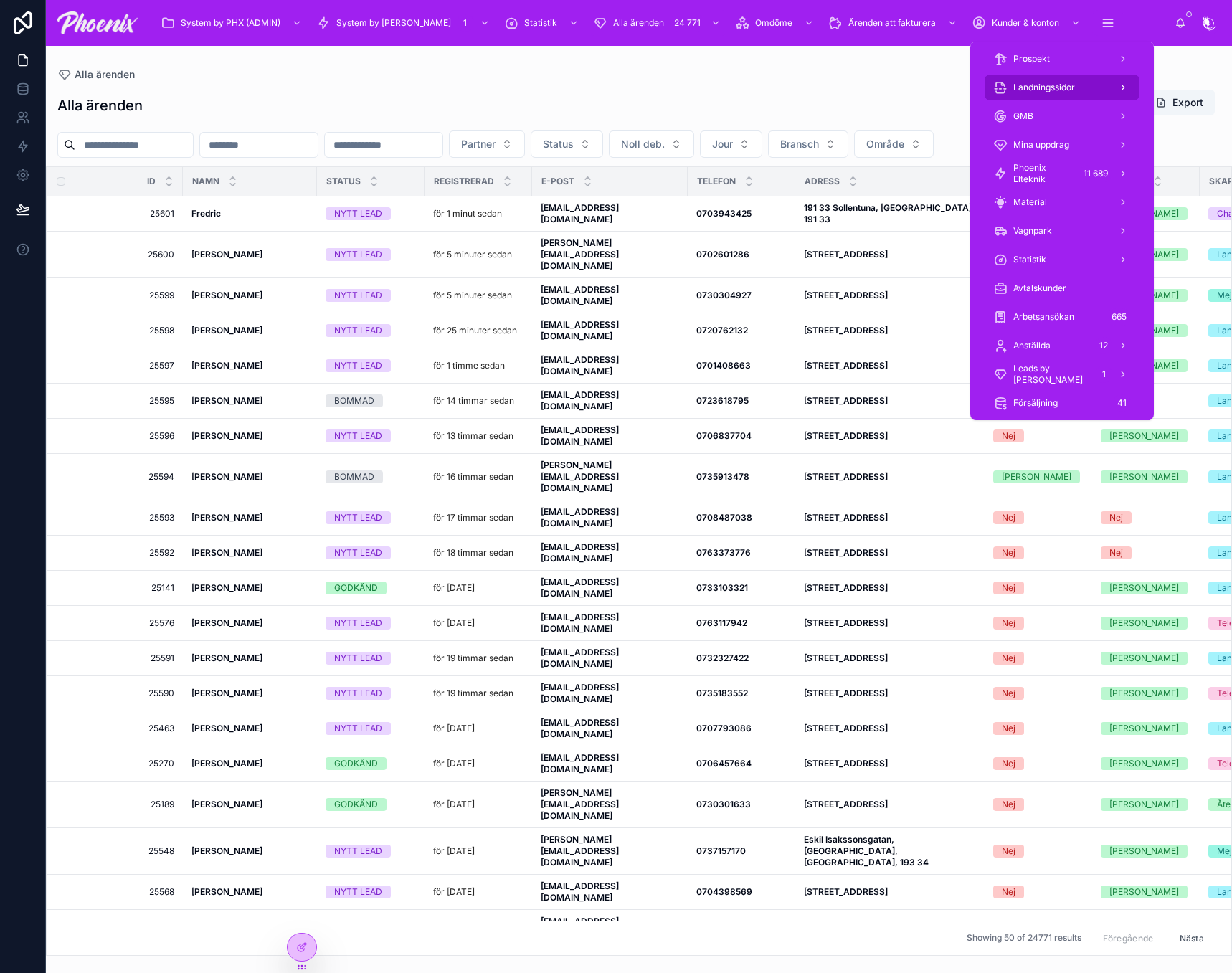
click at [1063, 88] on span "Landningssidor" at bounding box center [1044, 87] width 62 height 12
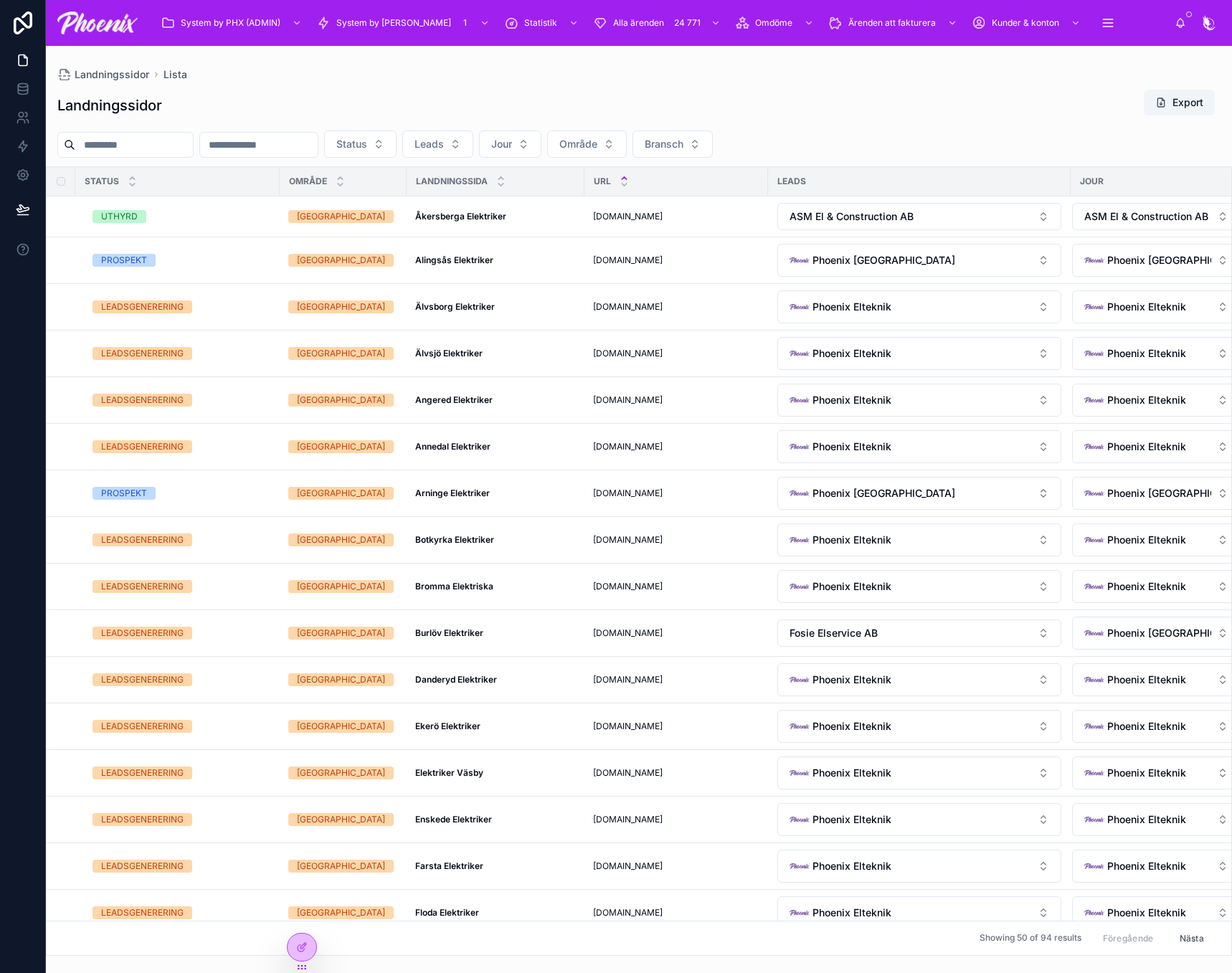
drag, startPoint x: 719, startPoint y: 76, endPoint x: 605, endPoint y: 93, distance: 115.3
click at [716, 76] on div "Landningssidor Lista" at bounding box center [639, 75] width 1163 height 12
click at [367, 145] on span "Status" at bounding box center [352, 144] width 31 height 14
drag, startPoint x: 599, startPoint y: 115, endPoint x: 616, endPoint y: 121, distance: 18.0
click at [607, 118] on div "Landningssidor Export" at bounding box center [639, 105] width 1163 height 33
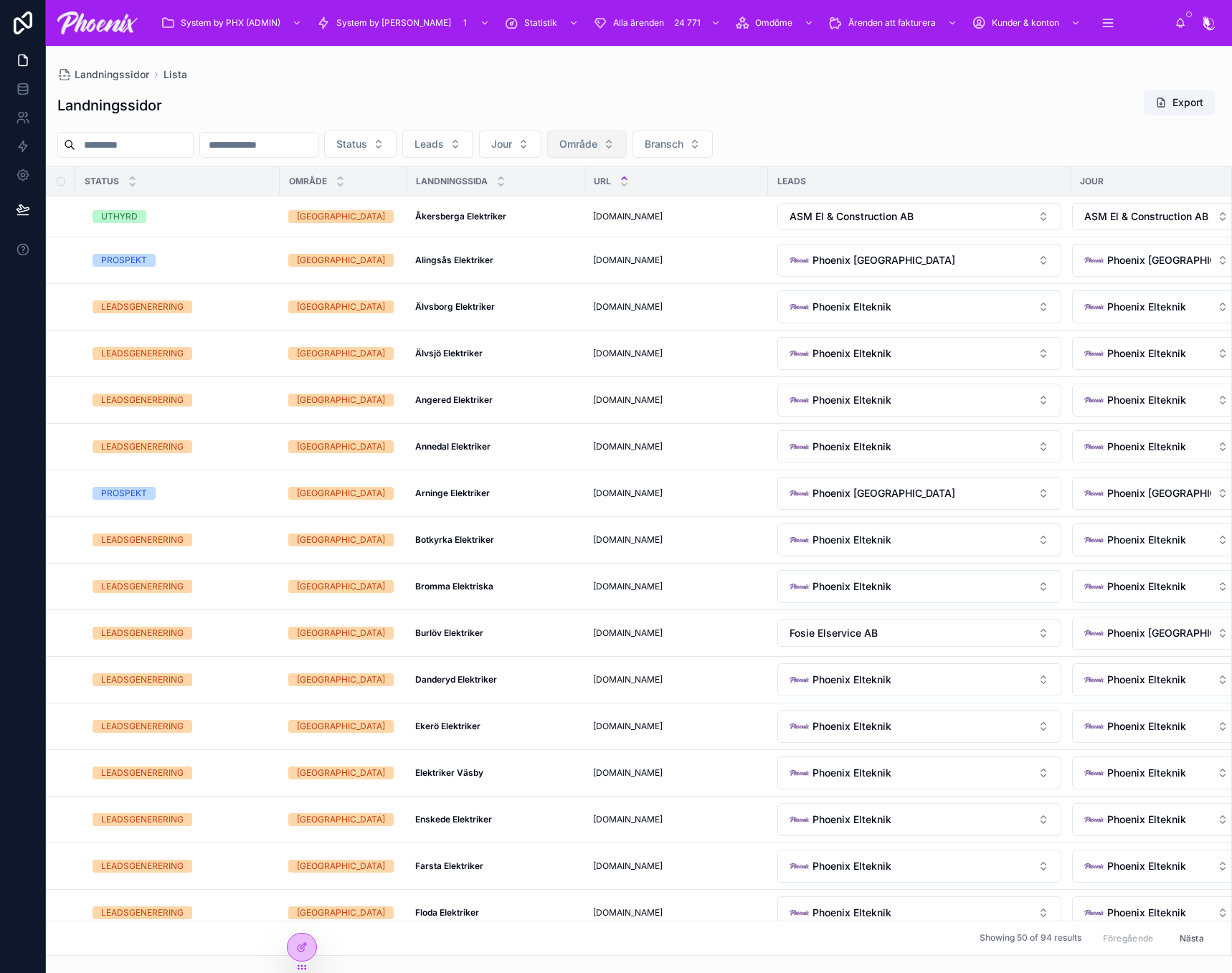
click at [597, 151] on span "Område" at bounding box center [578, 144] width 38 height 14
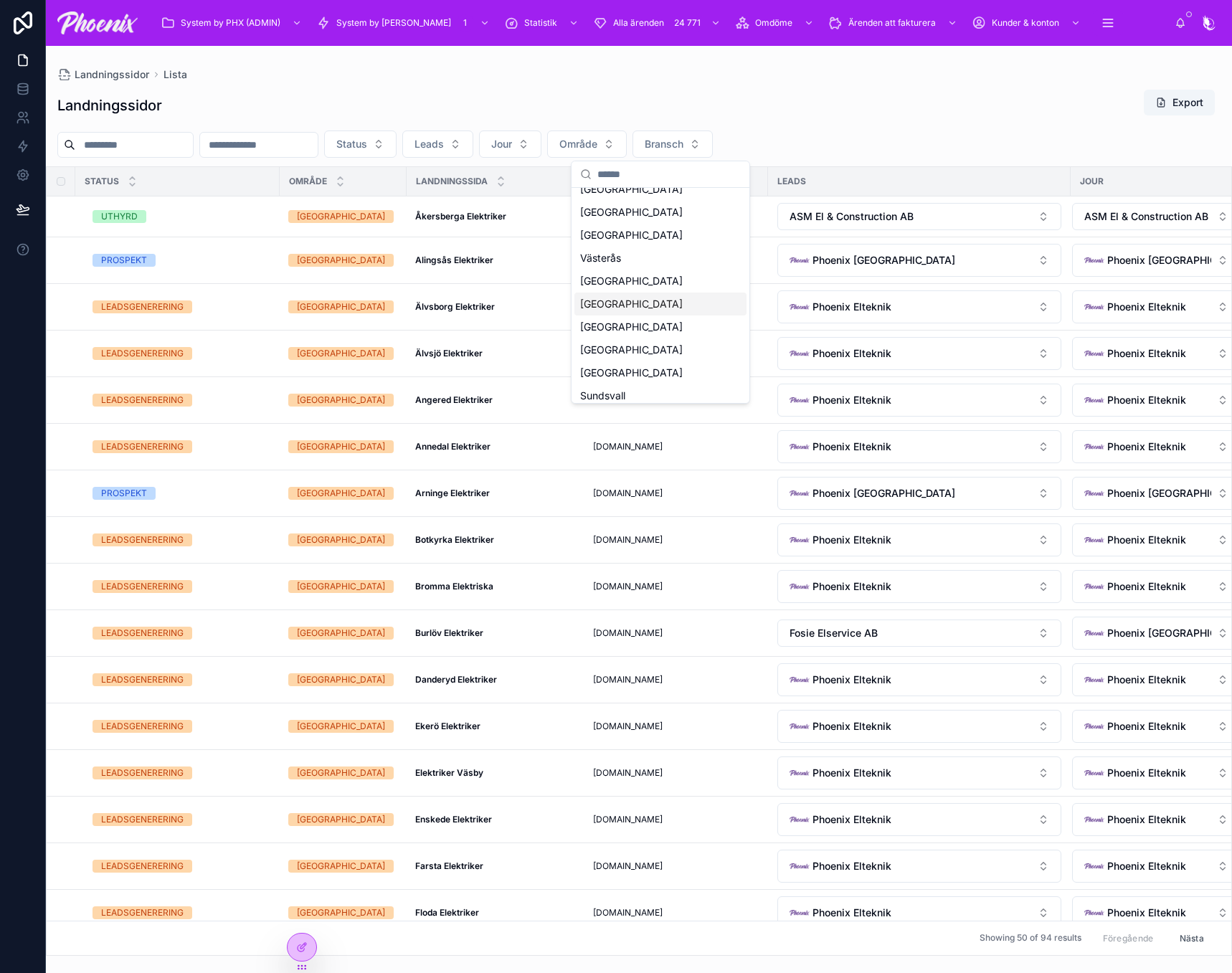
scroll to position [66, 0]
click at [621, 375] on div "Gävle" at bounding box center [660, 365] width 172 height 23
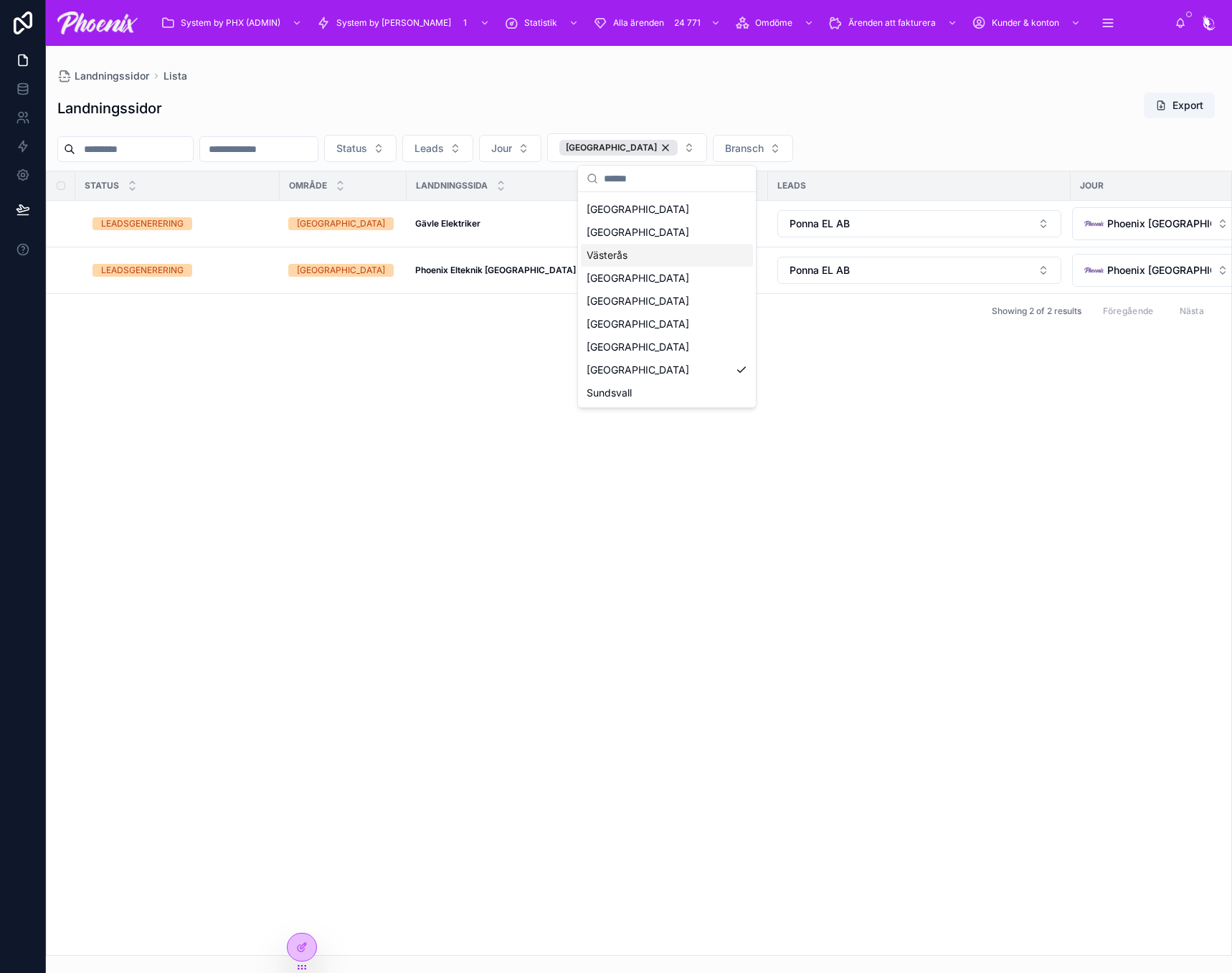
click at [900, 125] on div "Landningssidor Export Status Leads Jour Gävle Bransch Status Område LANDNINGSSI…" at bounding box center [638, 519] width 1186 height 872
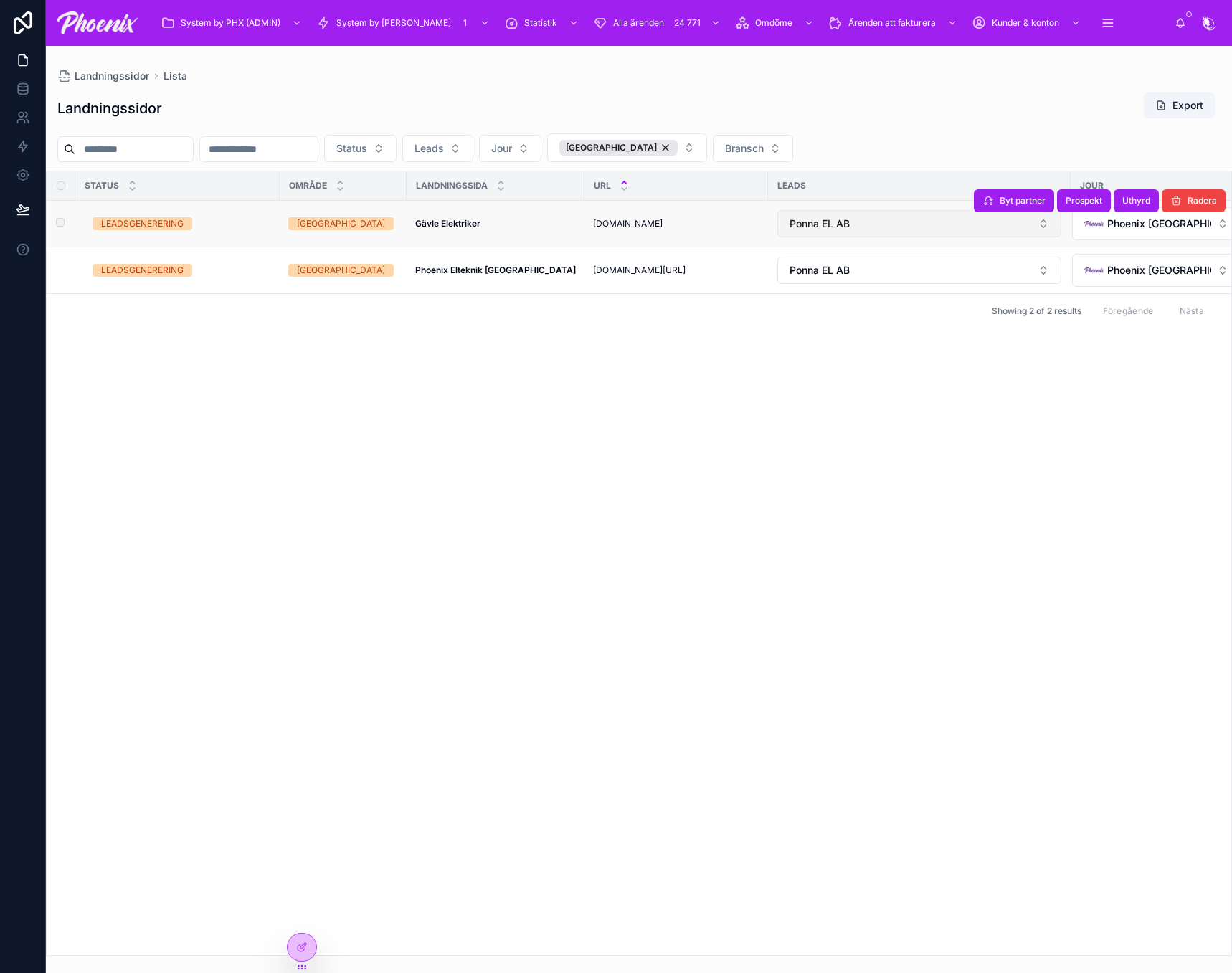
click at [857, 220] on button "Ponna EL AB" at bounding box center [919, 224] width 284 height 27
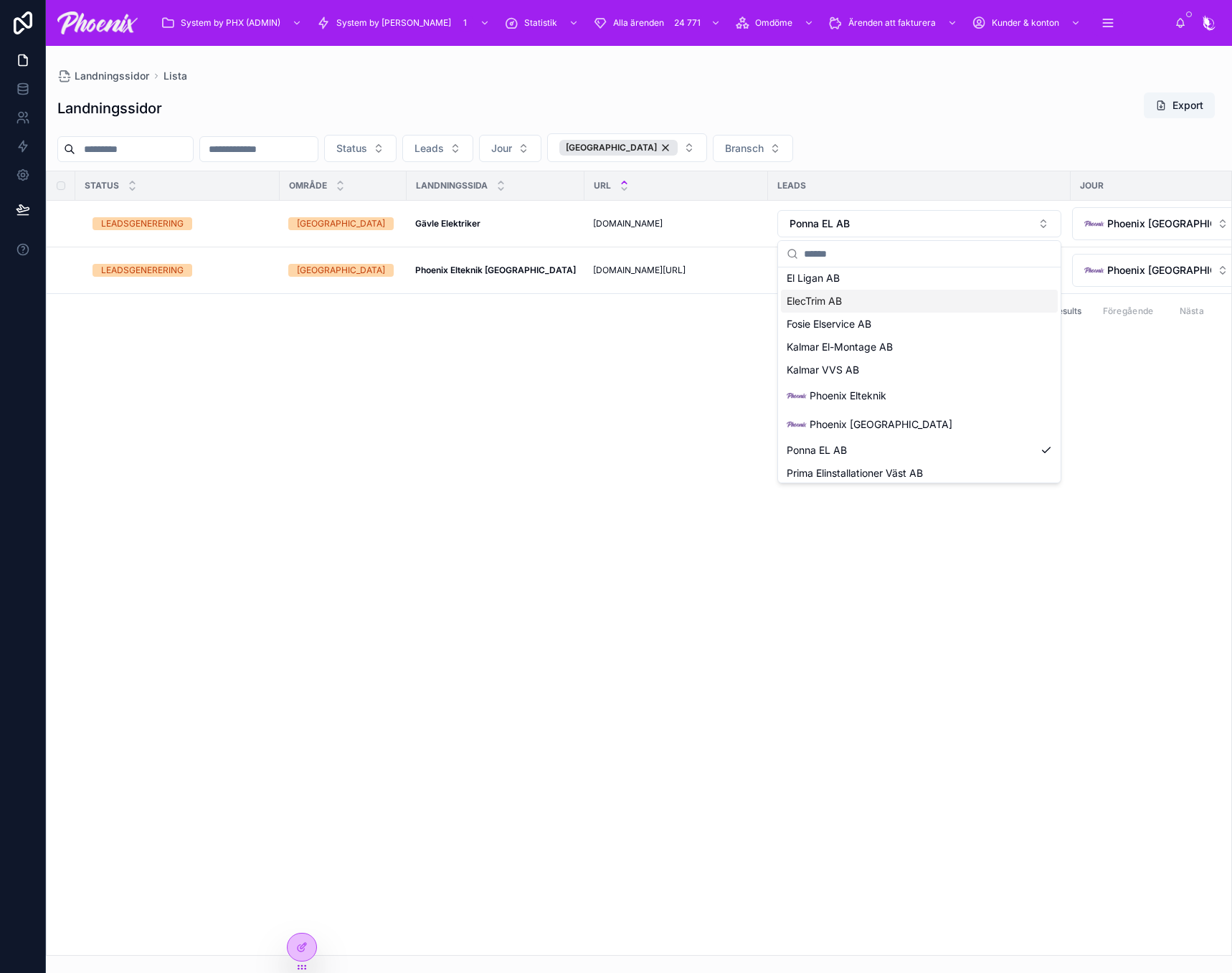
scroll to position [143, 0]
click at [886, 380] on span "Phoenix [GEOGRAPHIC_DATA]" at bounding box center [881, 376] width 142 height 14
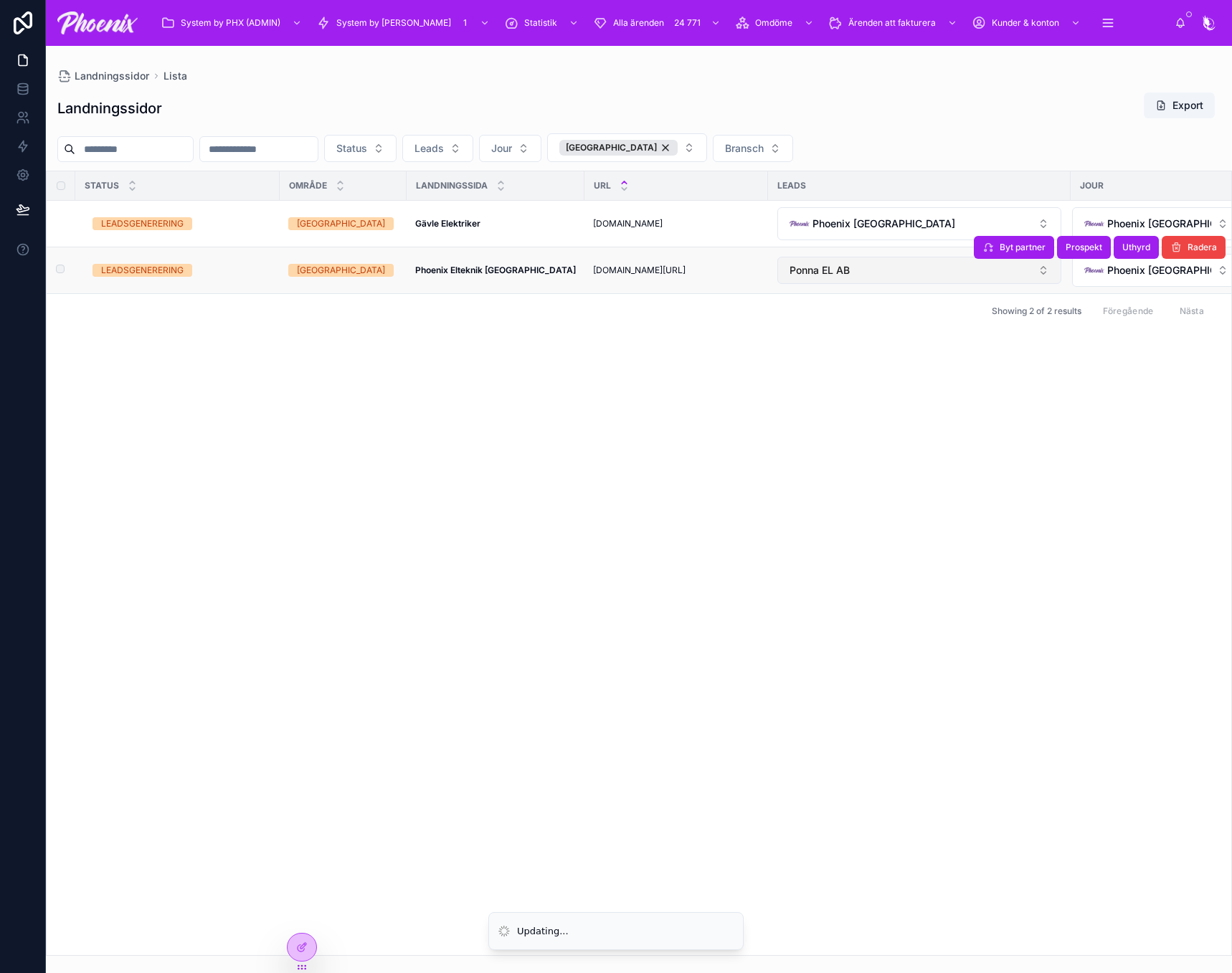
click at [903, 276] on button "Ponna EL AB" at bounding box center [919, 270] width 284 height 27
click at [883, 253] on td "Ponna EL AB" at bounding box center [919, 270] width 303 height 47
click at [880, 264] on button "Ponna EL AB" at bounding box center [919, 270] width 284 height 27
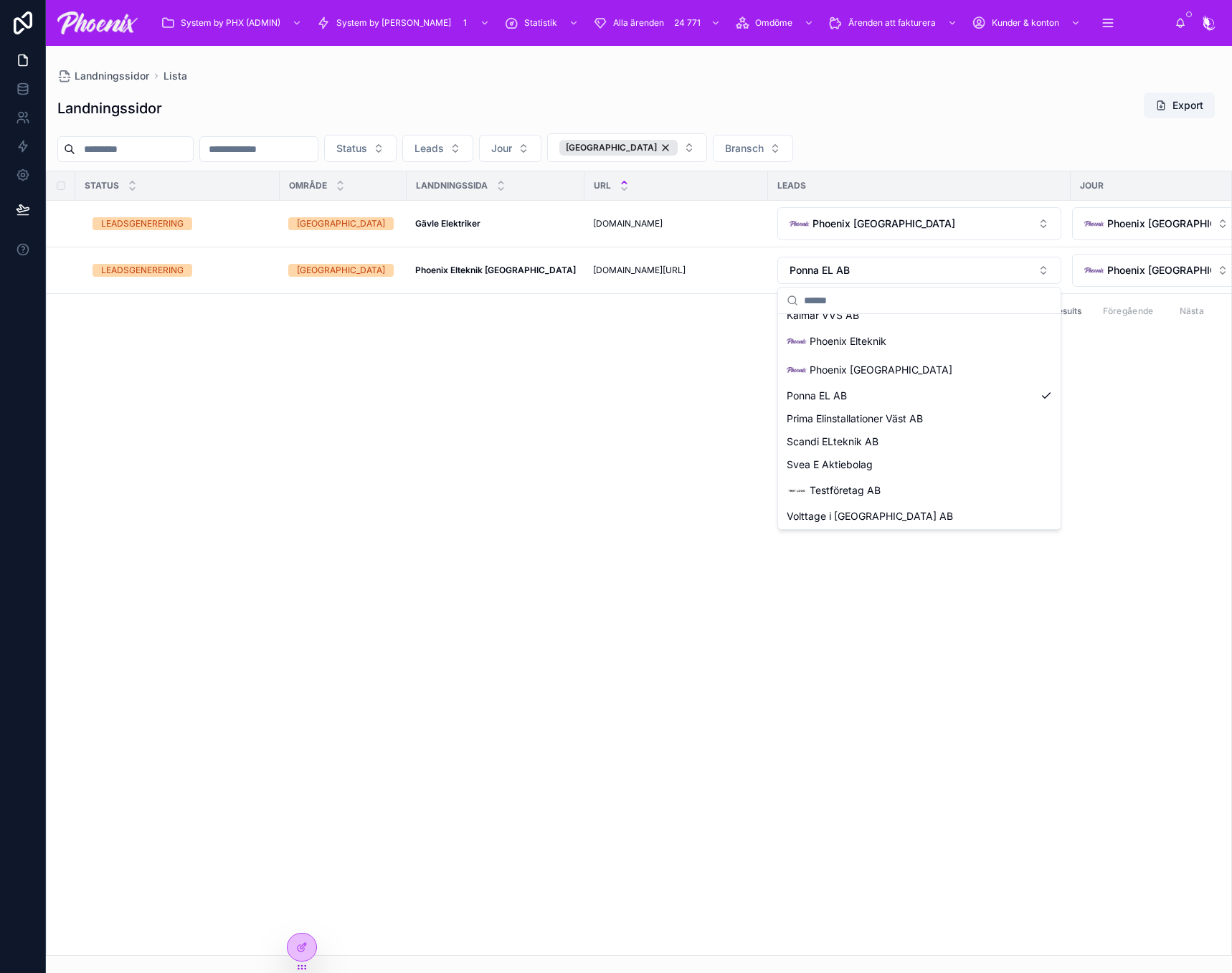
scroll to position [197, 0]
click at [884, 369] on span "Phoenix [GEOGRAPHIC_DATA]" at bounding box center [881, 368] width 142 height 14
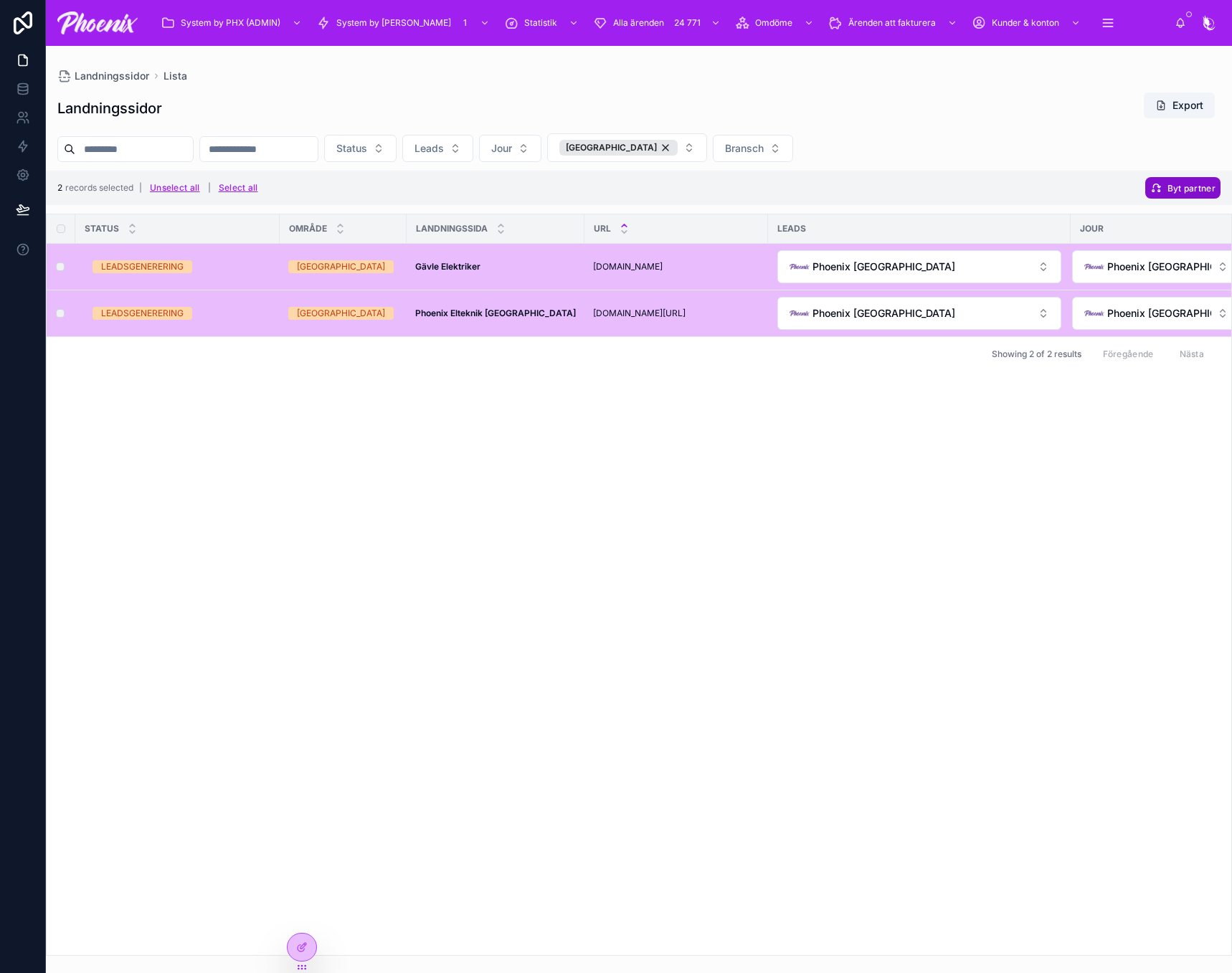
click at [1173, 190] on span "Byt partner" at bounding box center [1191, 188] width 48 height 11
click at [1193, 161] on icon at bounding box center [1196, 160] width 12 height 12
click at [1143, 416] on div "Status Område LANDNINGSSIDA URL Leads Jour LEADSGENERERING Gävle Gävle Elektrik…" at bounding box center [638, 585] width 1185 height 741
click at [1188, 195] on button "Byt partner" at bounding box center [1183, 187] width 75 height 21
click at [1192, 160] on icon at bounding box center [1196, 160] width 12 height 12
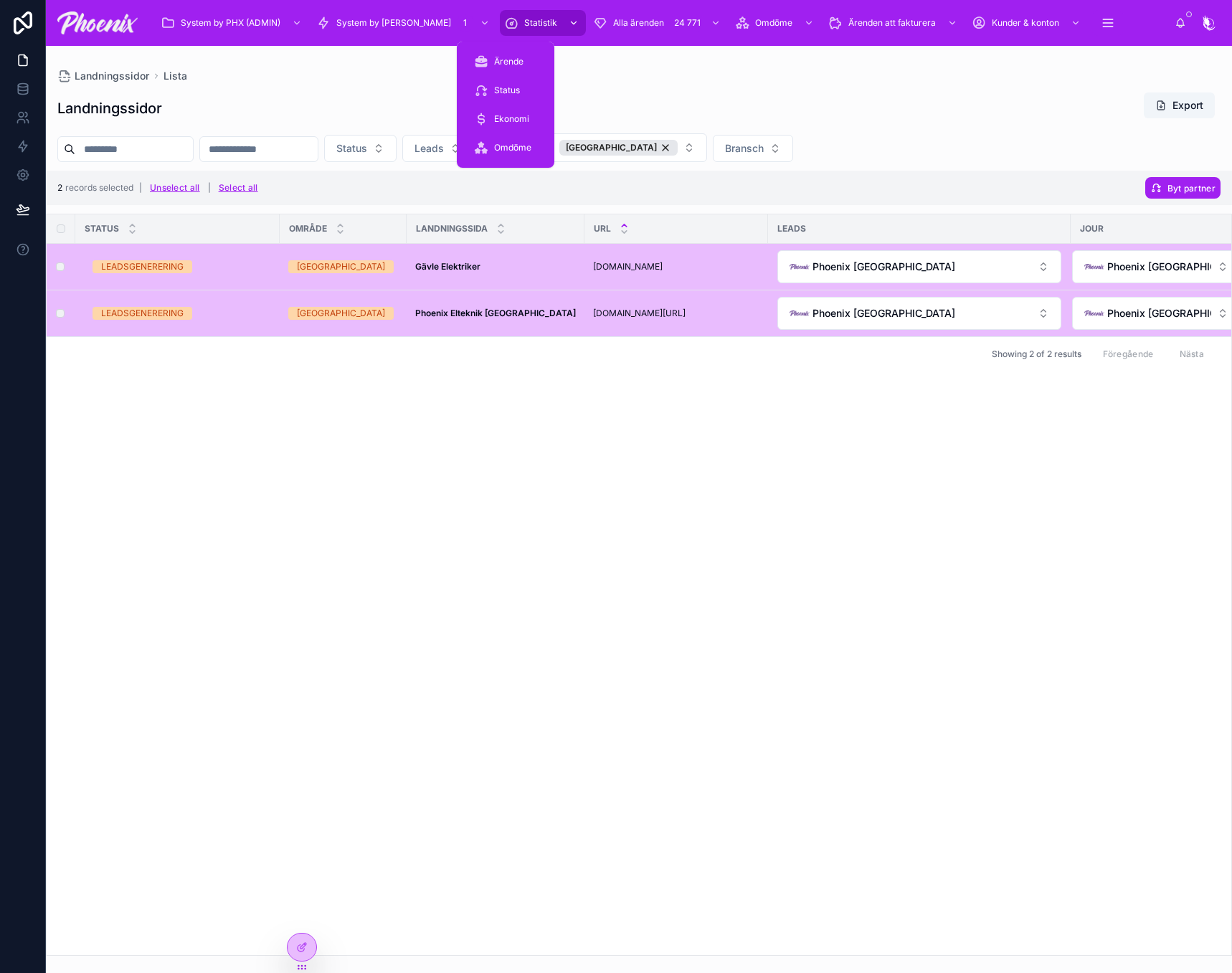
click at [505, 21] on icon "scrollable content" at bounding box center [511, 23] width 14 height 14
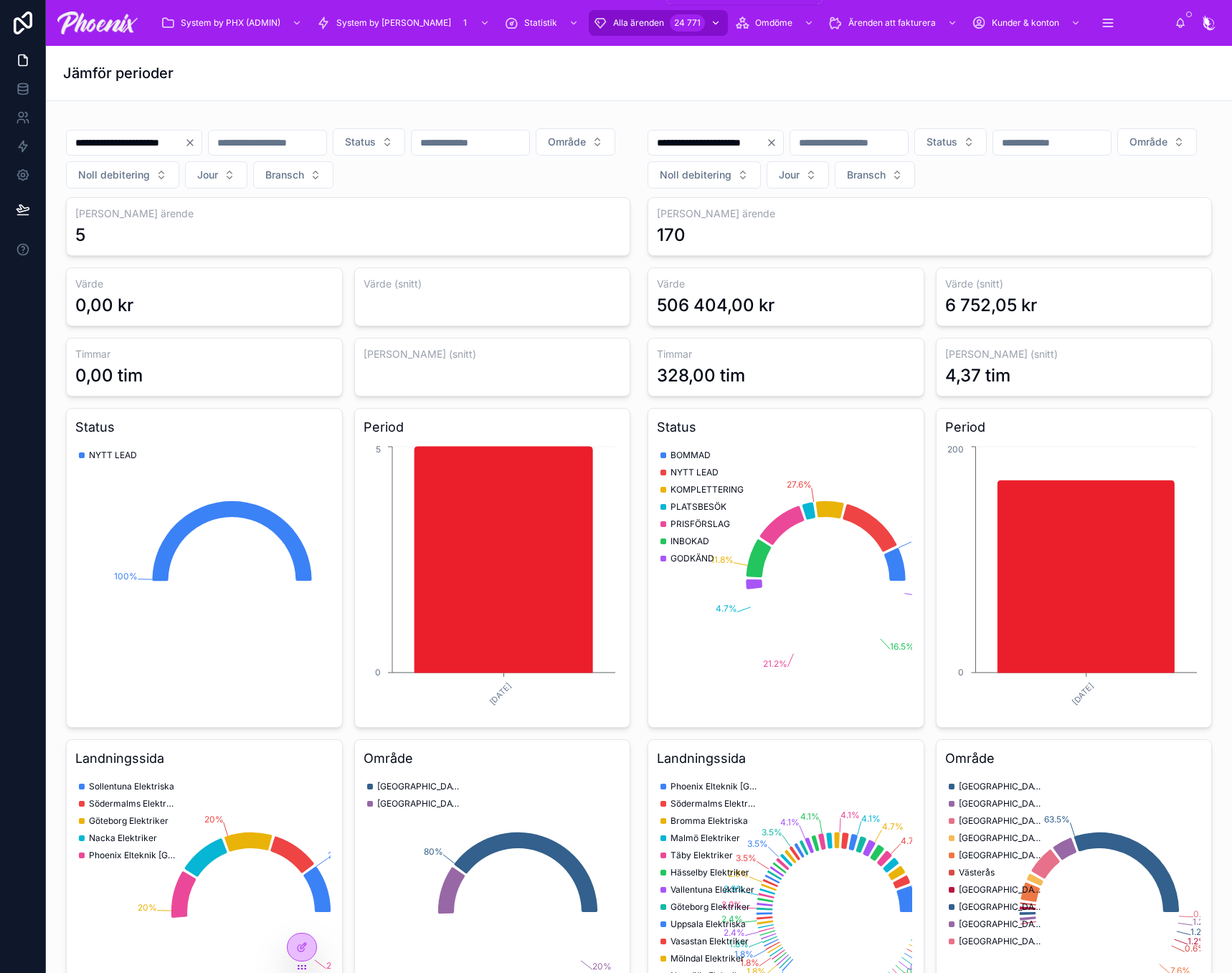
click at [616, 30] on div "Alla ärenden 24 771" at bounding box center [658, 23] width 131 height 23
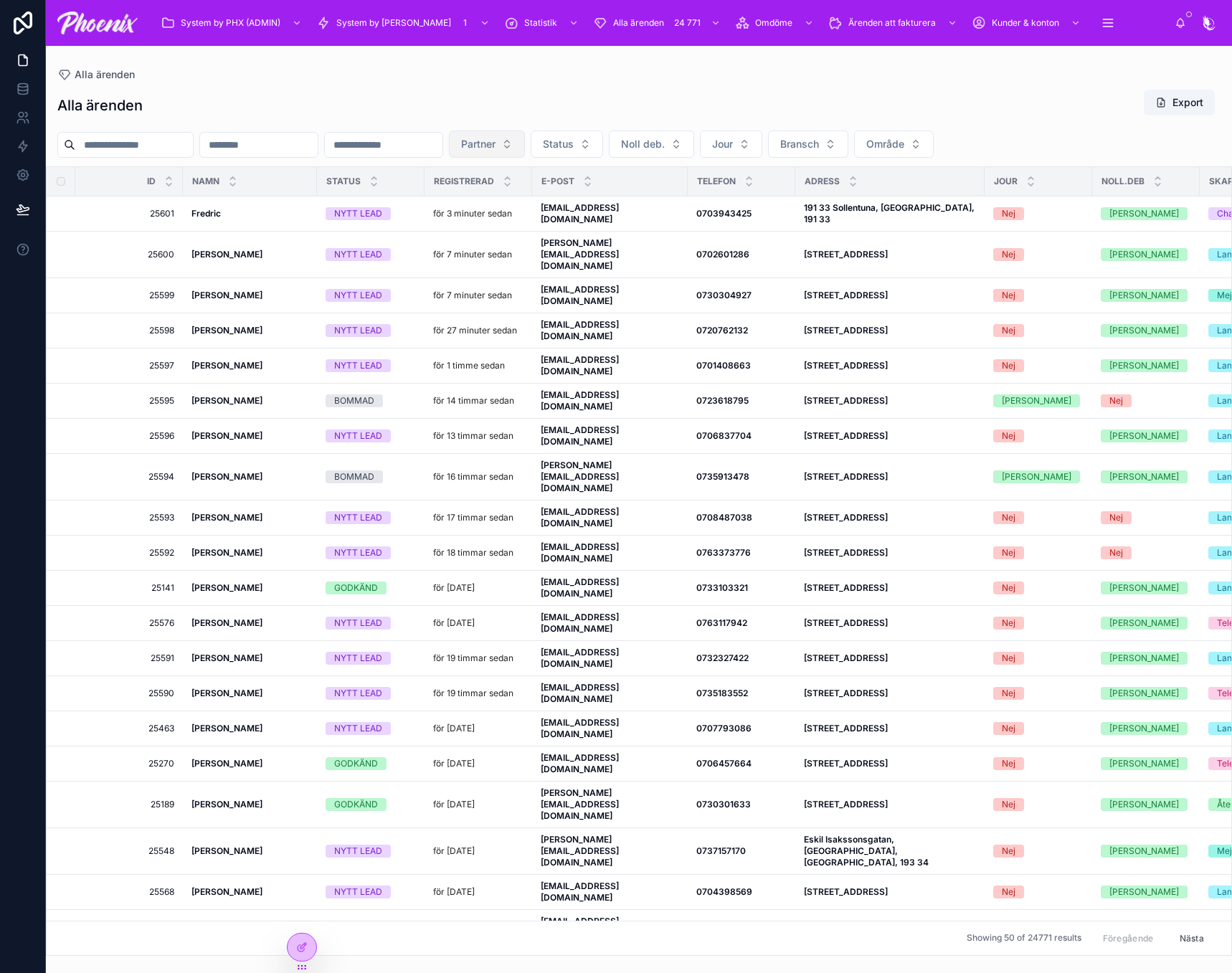
click at [525, 145] on button "Partner" at bounding box center [487, 144] width 76 height 27
type input "****"
click at [572, 193] on div "Ponna EL AB" at bounding box center [597, 202] width 172 height 23
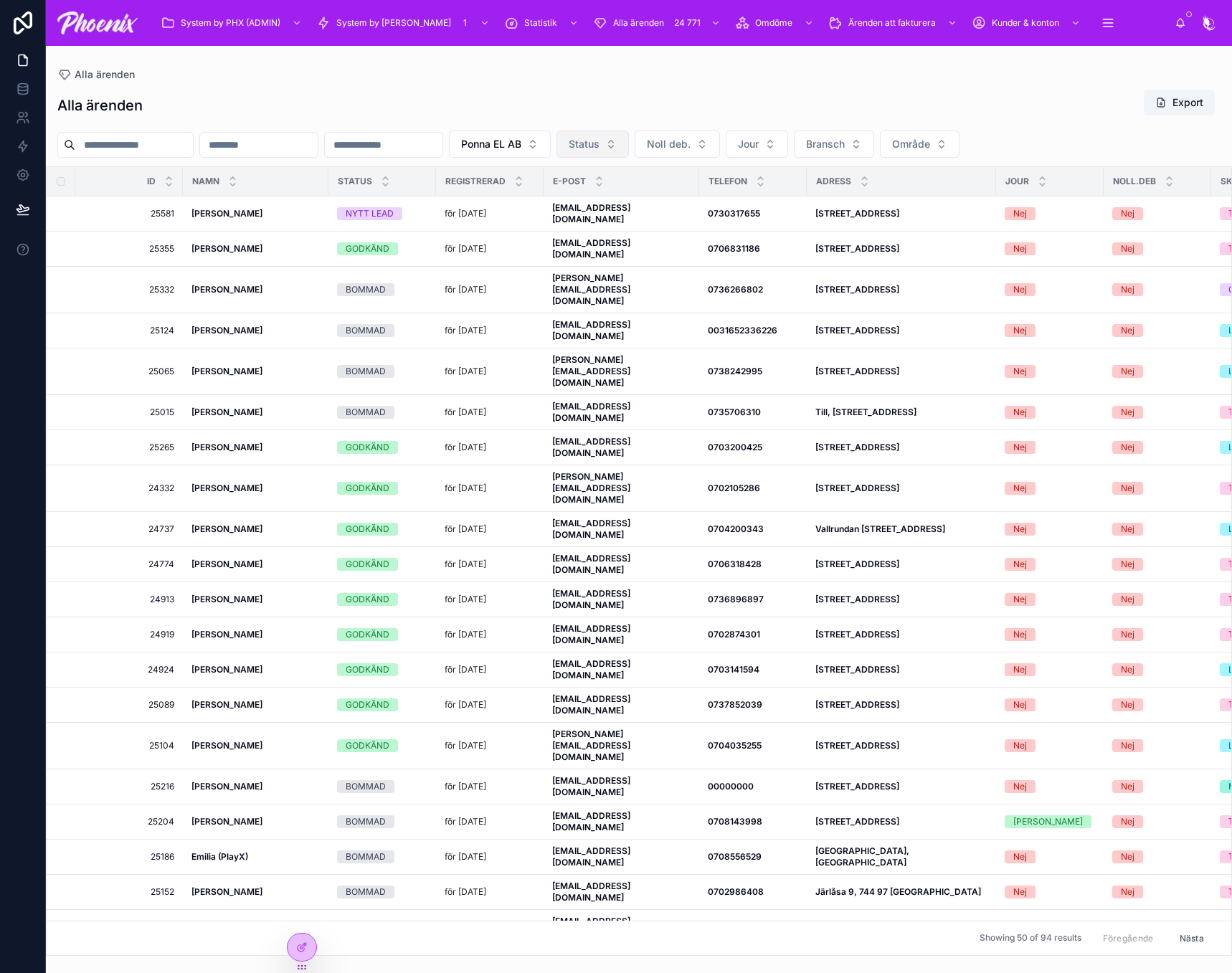
click at [629, 151] on button "Status" at bounding box center [592, 144] width 72 height 27
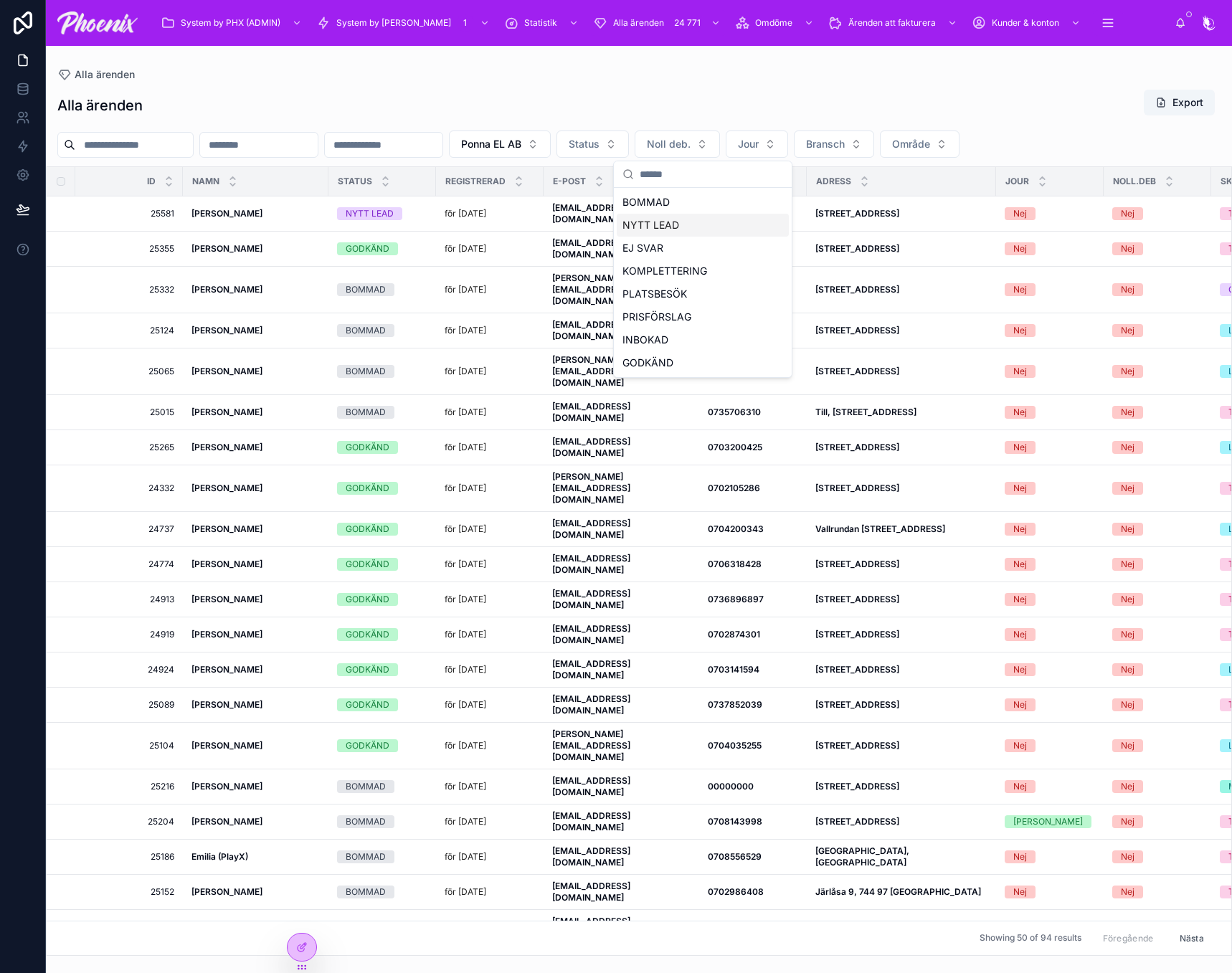
click at [695, 225] on div "NYTT LEAD" at bounding box center [702, 225] width 172 height 23
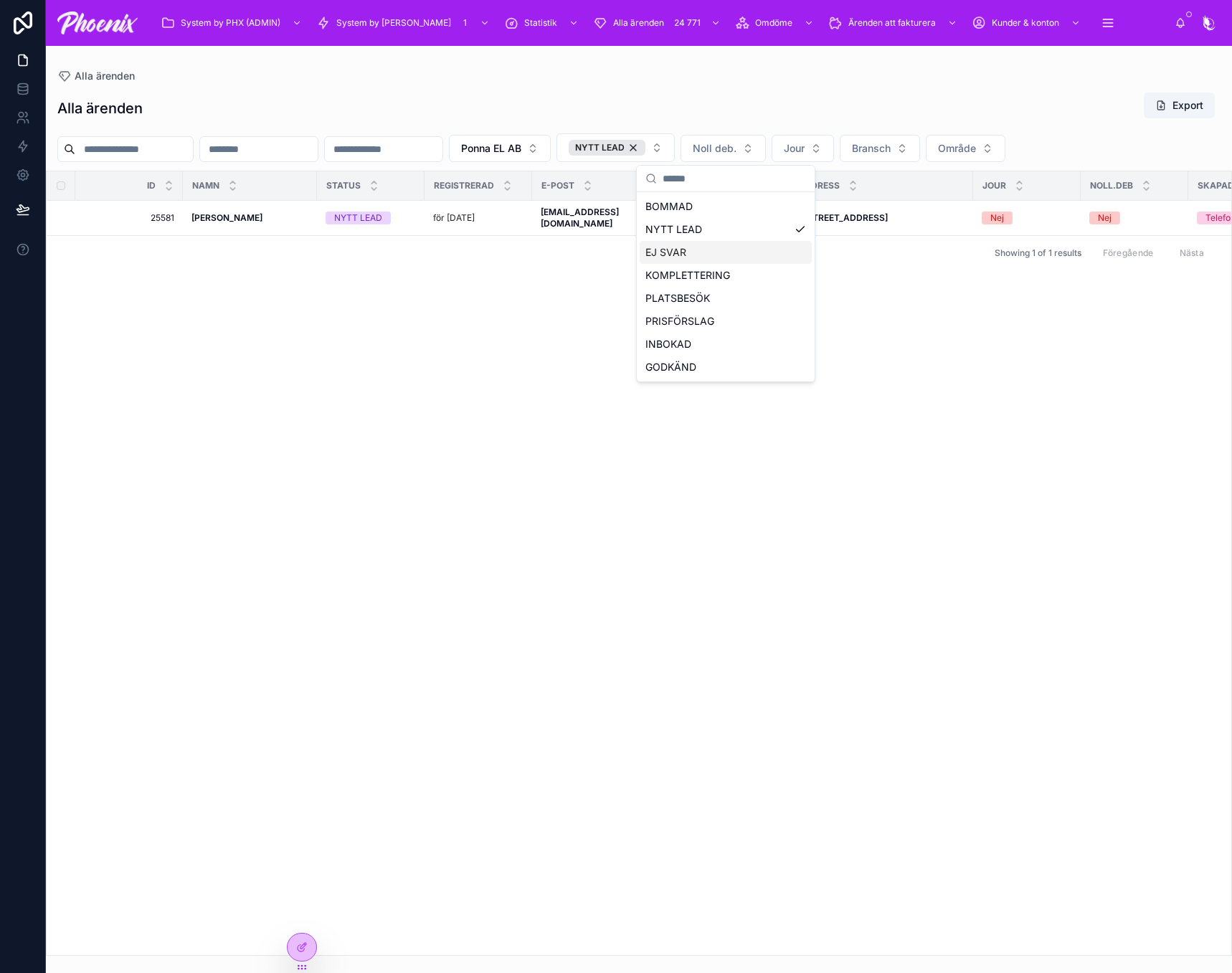
click at [678, 251] on div "EJ SVAR" at bounding box center [725, 252] width 172 height 23
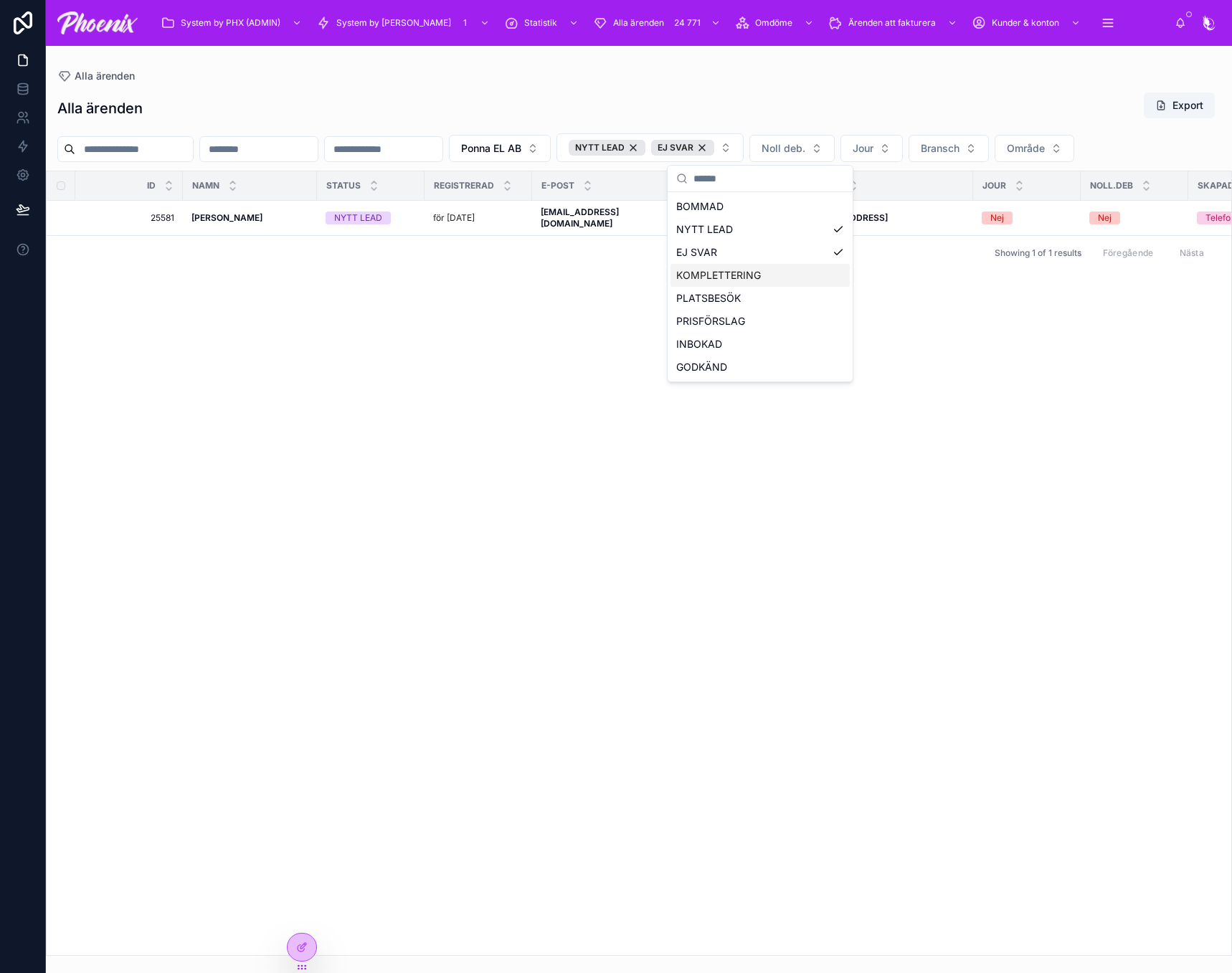
click at [693, 271] on div "KOMPLETTERING" at bounding box center [760, 275] width 179 height 23
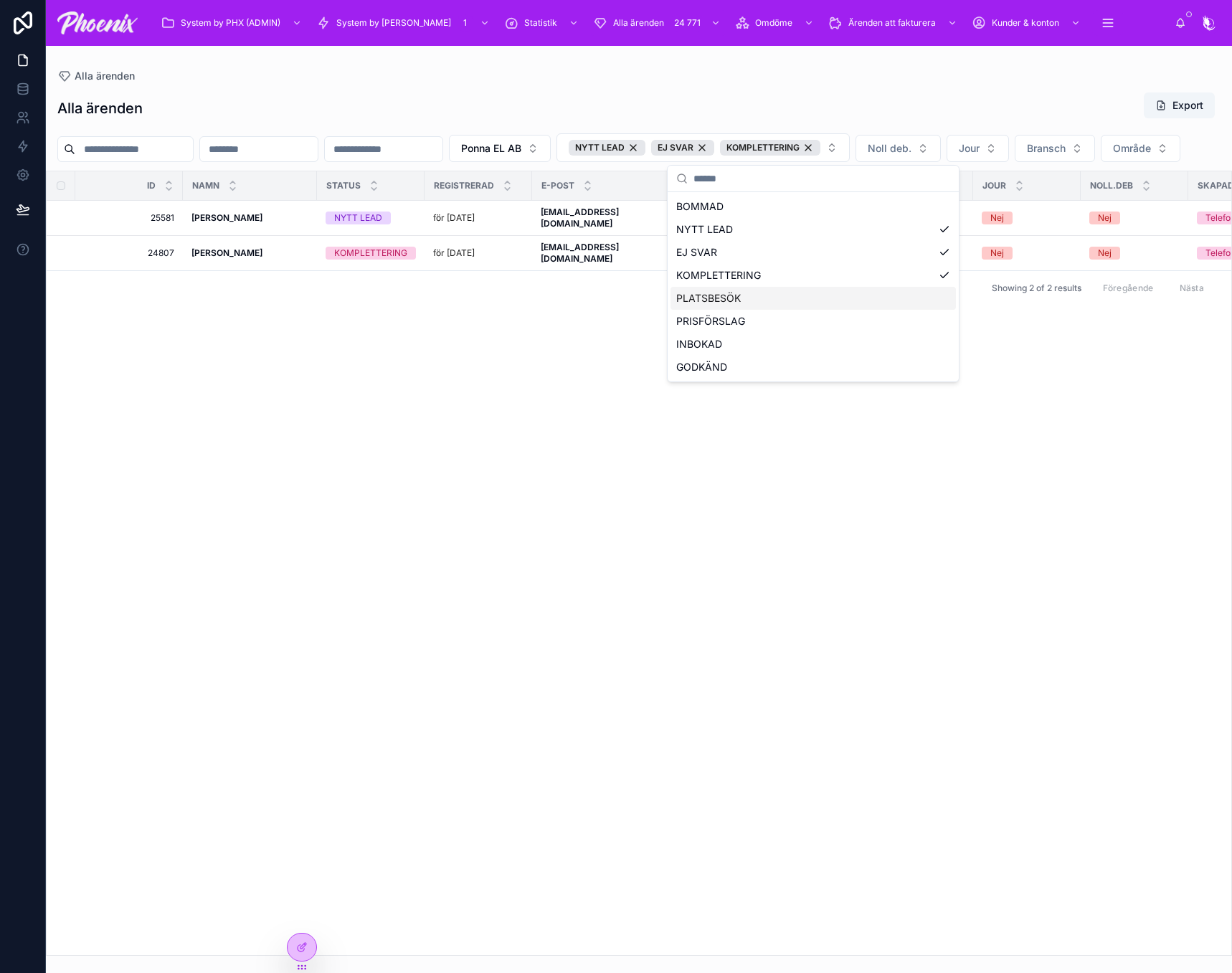
click at [694, 292] on div "PLATSBESÖK" at bounding box center [813, 297] width 286 height 23
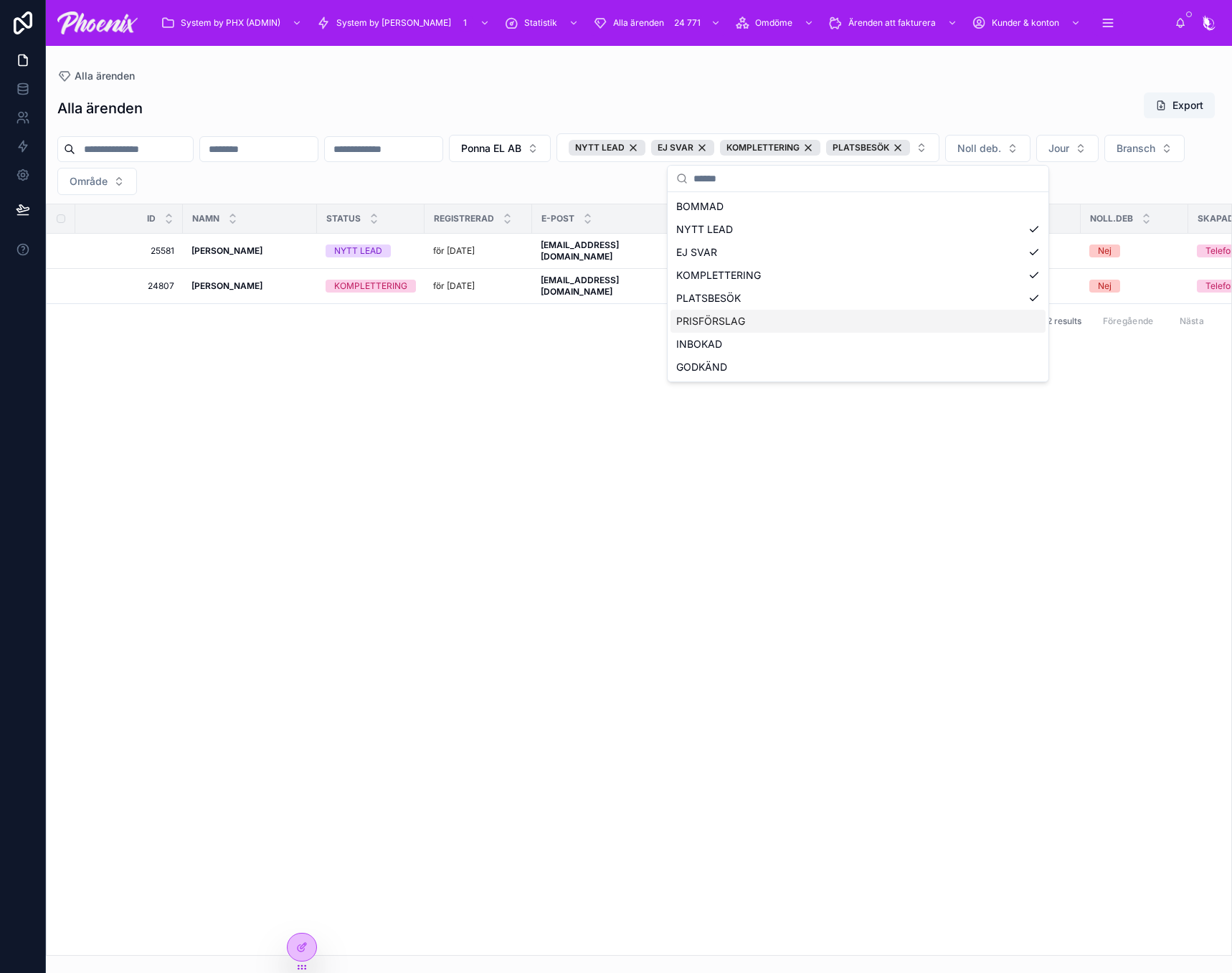
click at [696, 322] on div "PRISFÖRSLAG" at bounding box center [858, 320] width 375 height 23
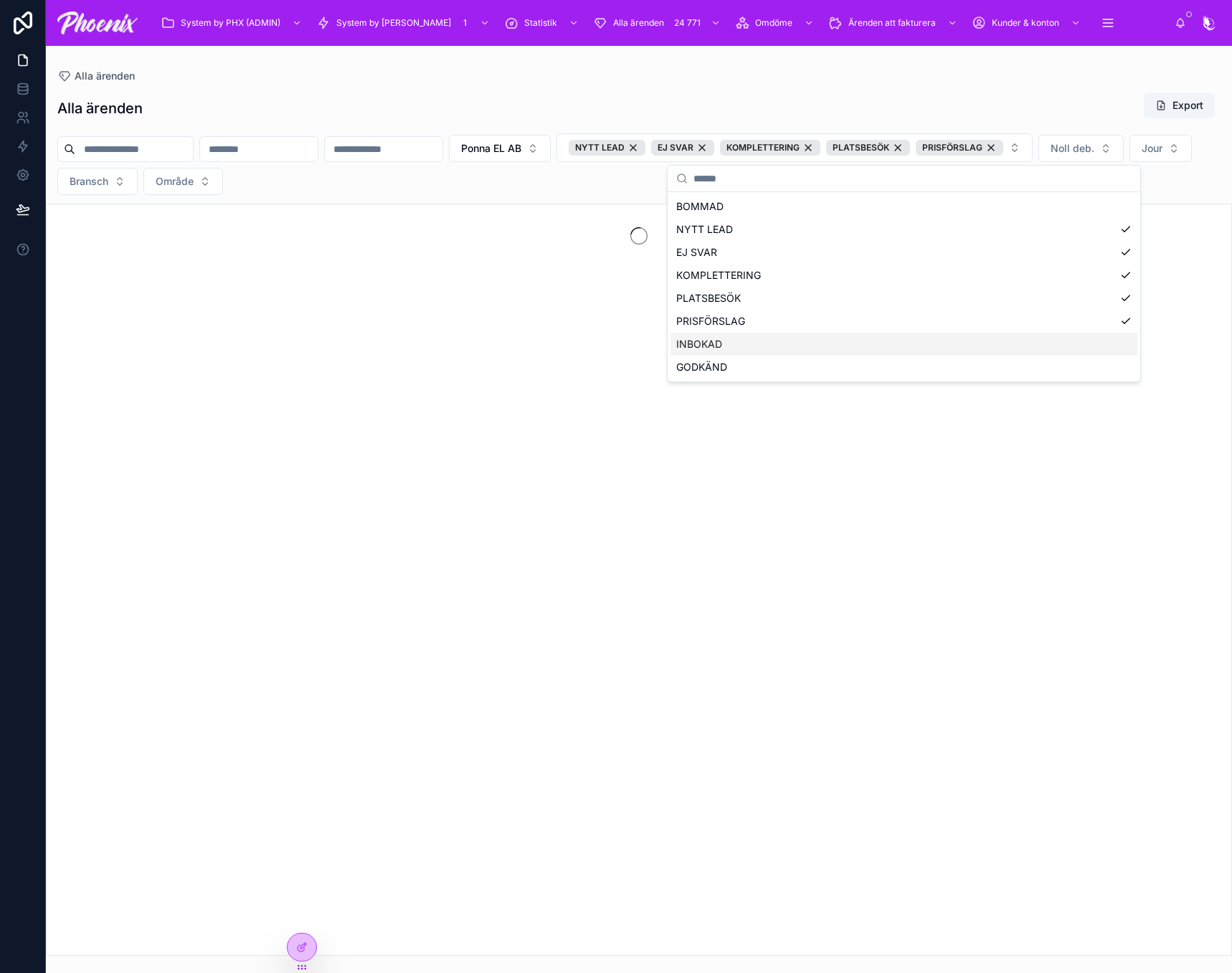
click at [695, 345] on div "INBOKAD" at bounding box center [904, 343] width 467 height 23
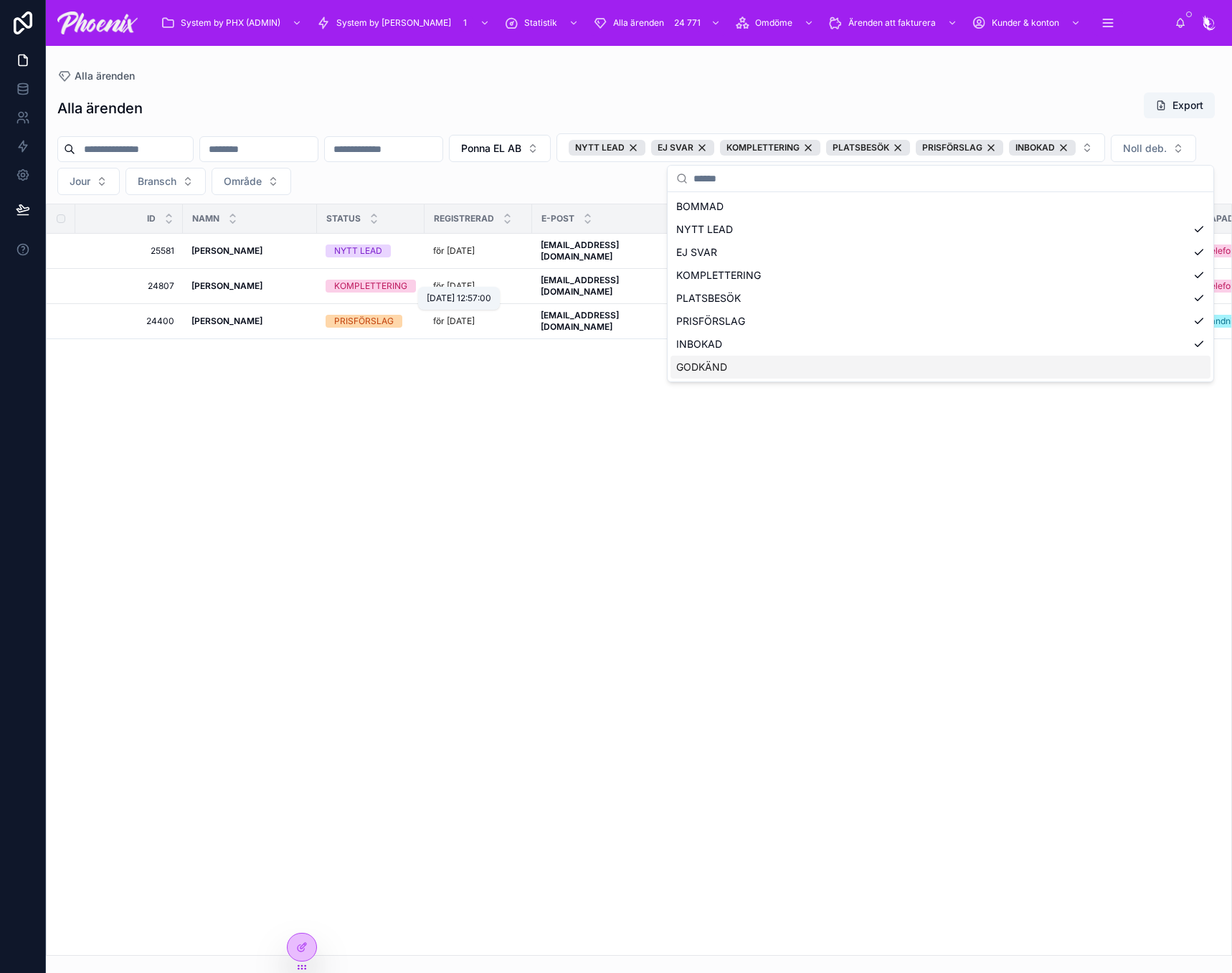
click at [407, 452] on div "ID NAMN Status registrerad E-POST TELEFON ADRESS JOUR noll.deb Skapad via LANDN…" at bounding box center [638, 579] width 1185 height 750
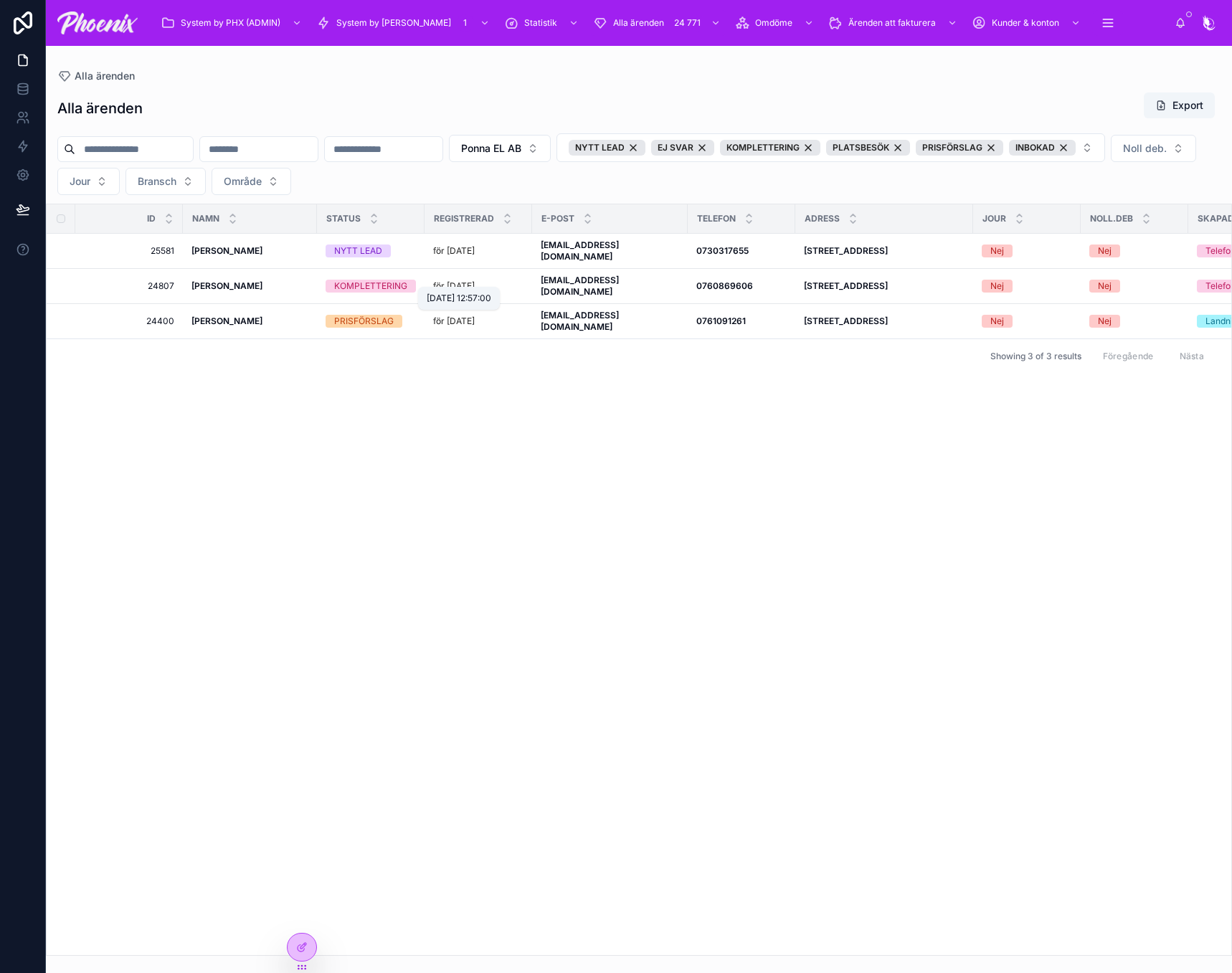
click at [304, 598] on div "ID NAMN Status registrerad E-POST TELEFON ADRESS JOUR noll.deb Skapad via LANDN…" at bounding box center [638, 579] width 1185 height 750
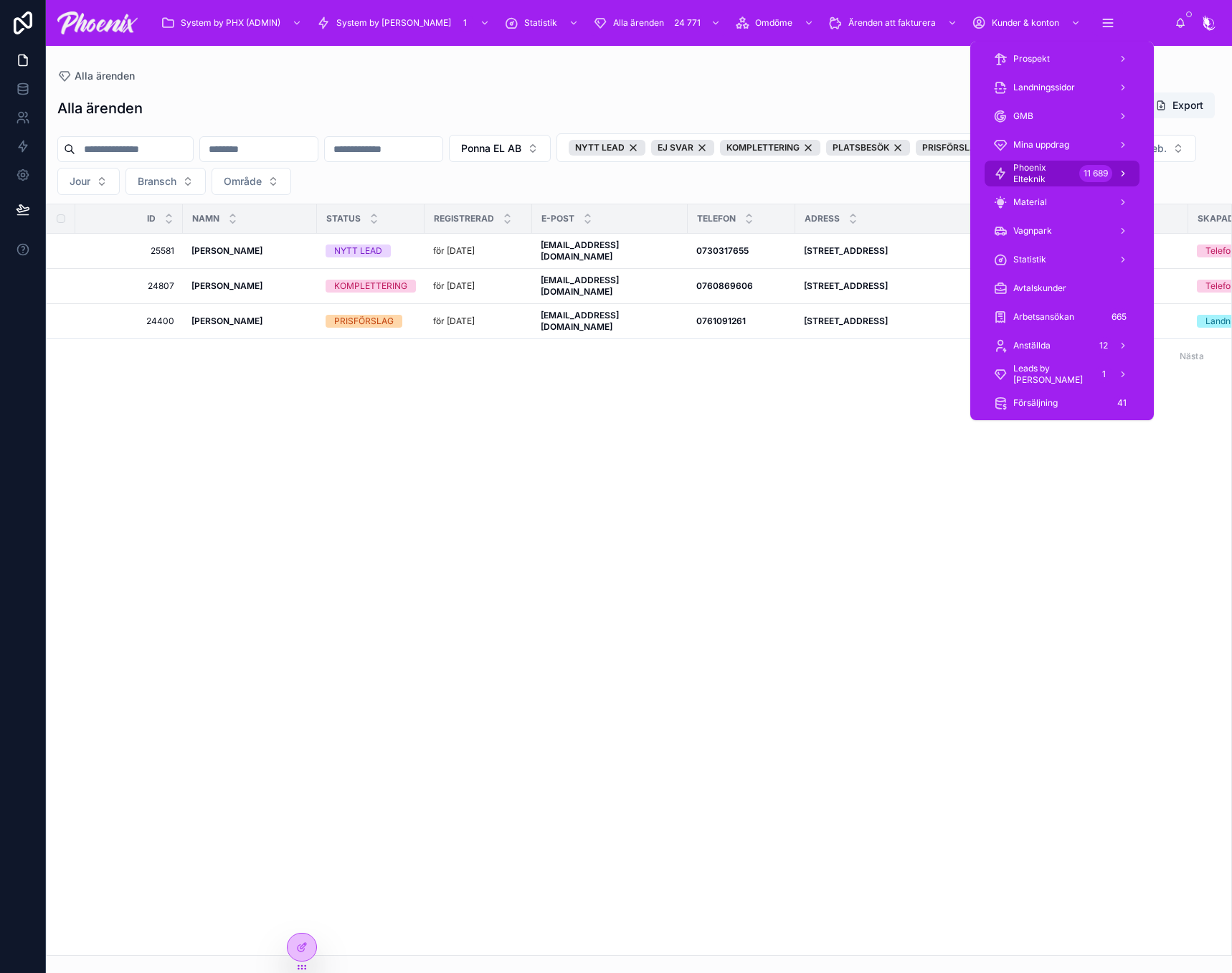
click at [1051, 175] on span "Phoenix Elteknik" at bounding box center [1043, 173] width 60 height 23
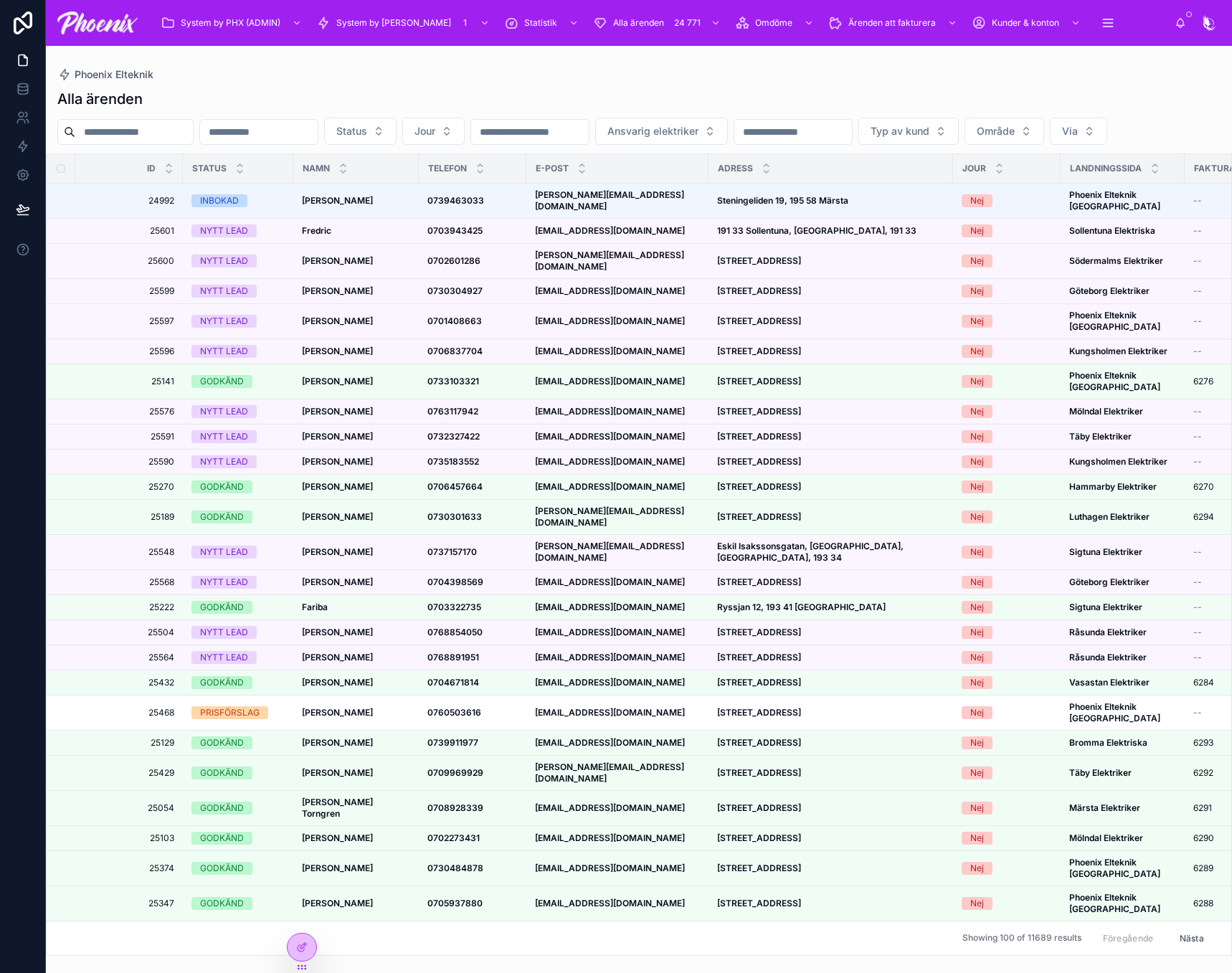
click at [588, 126] on input "text" at bounding box center [530, 132] width 118 height 20
type input "****"
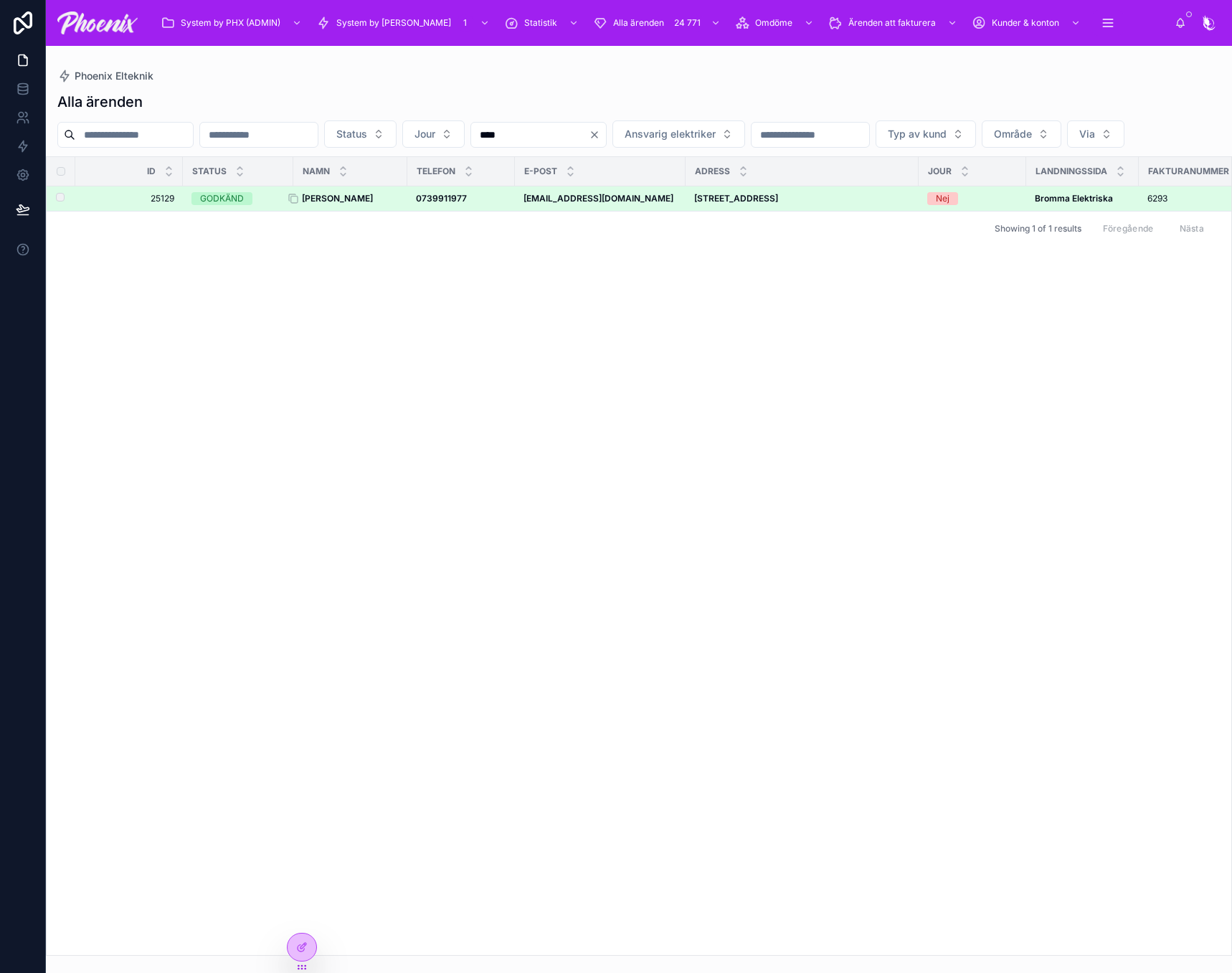
click at [348, 203] on strong "Marc Sandell" at bounding box center [337, 197] width 71 height 11
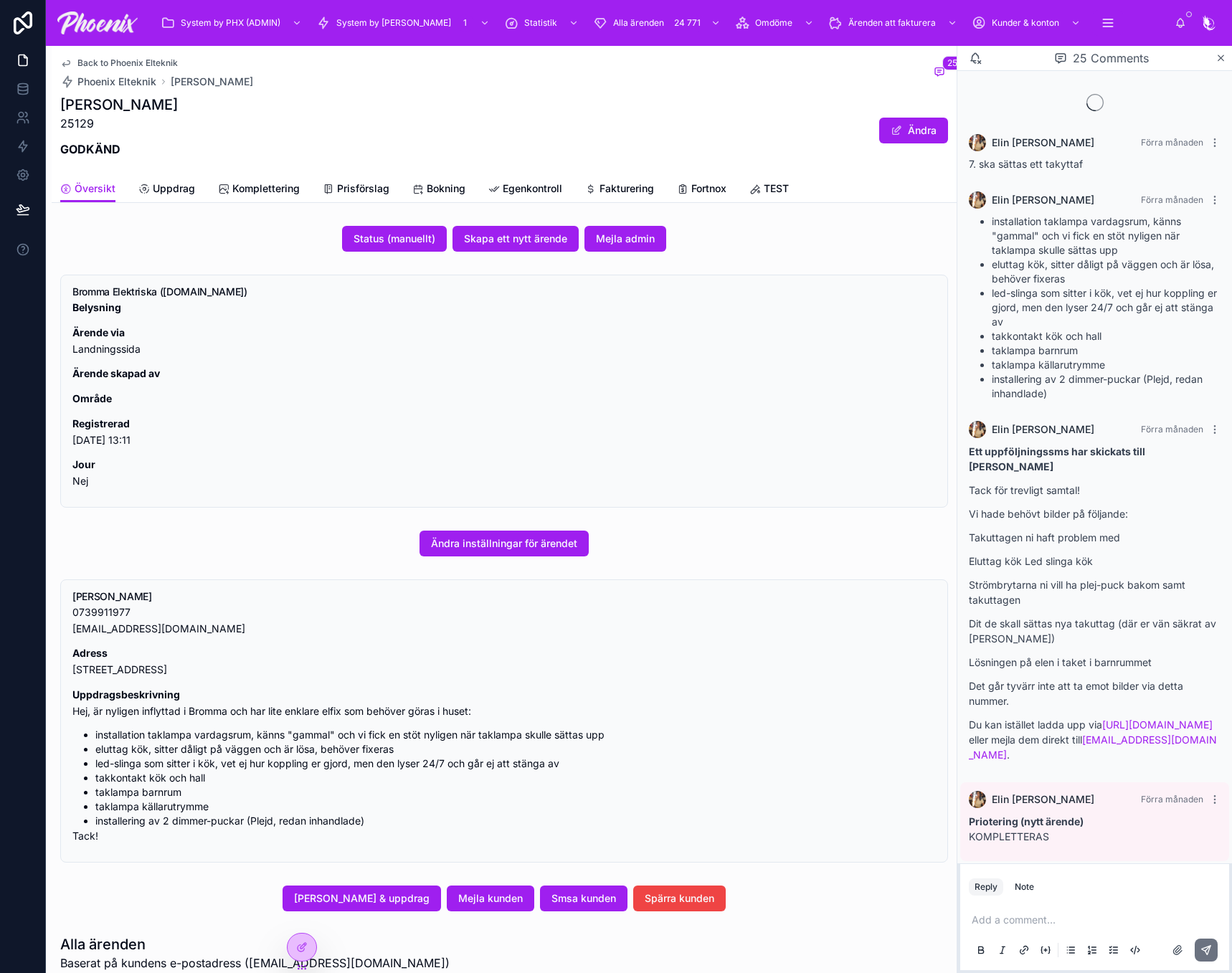
scroll to position [1405, 0]
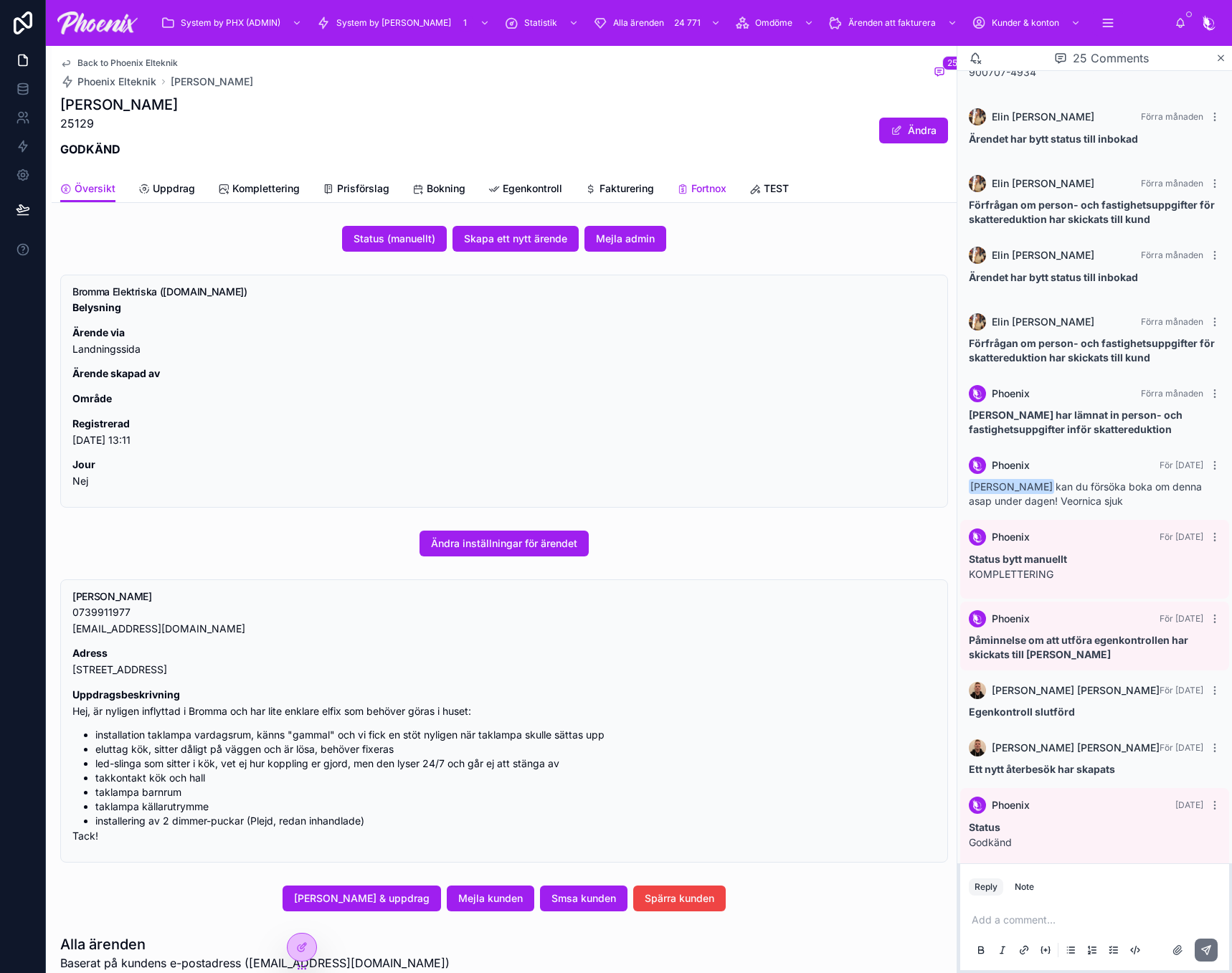
click at [703, 186] on span "Fortnox" at bounding box center [708, 188] width 35 height 14
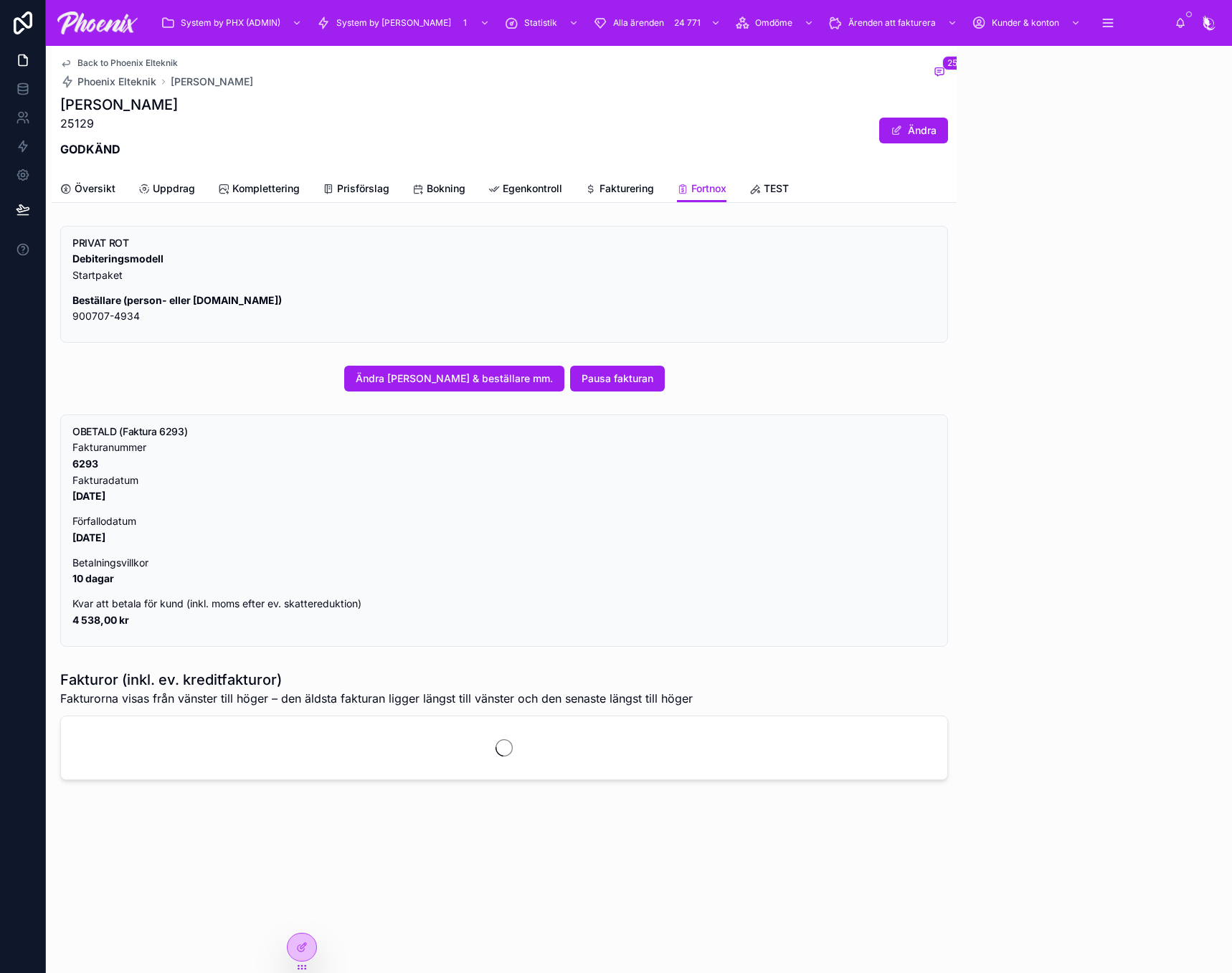
scroll to position [1405, 0]
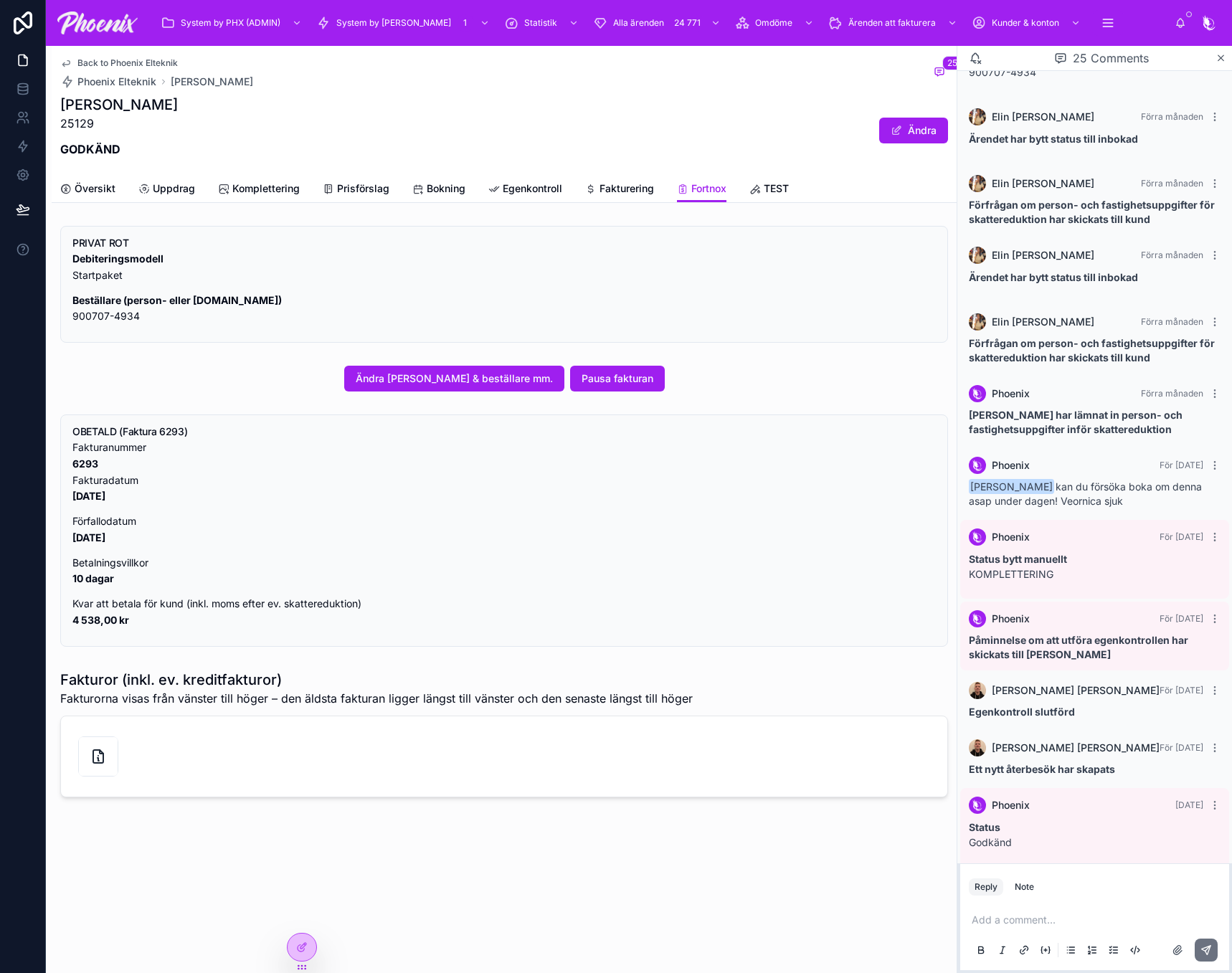
click at [58, 117] on div "Back to Phoenix Elteknik Phoenix Elteknik Marc Sandell 25 Marc Sandell 25129 GO…" at bounding box center [504, 124] width 905 height 157
copy p "25129"
click at [145, 84] on span "Phoenix Elteknik" at bounding box center [116, 81] width 79 height 14
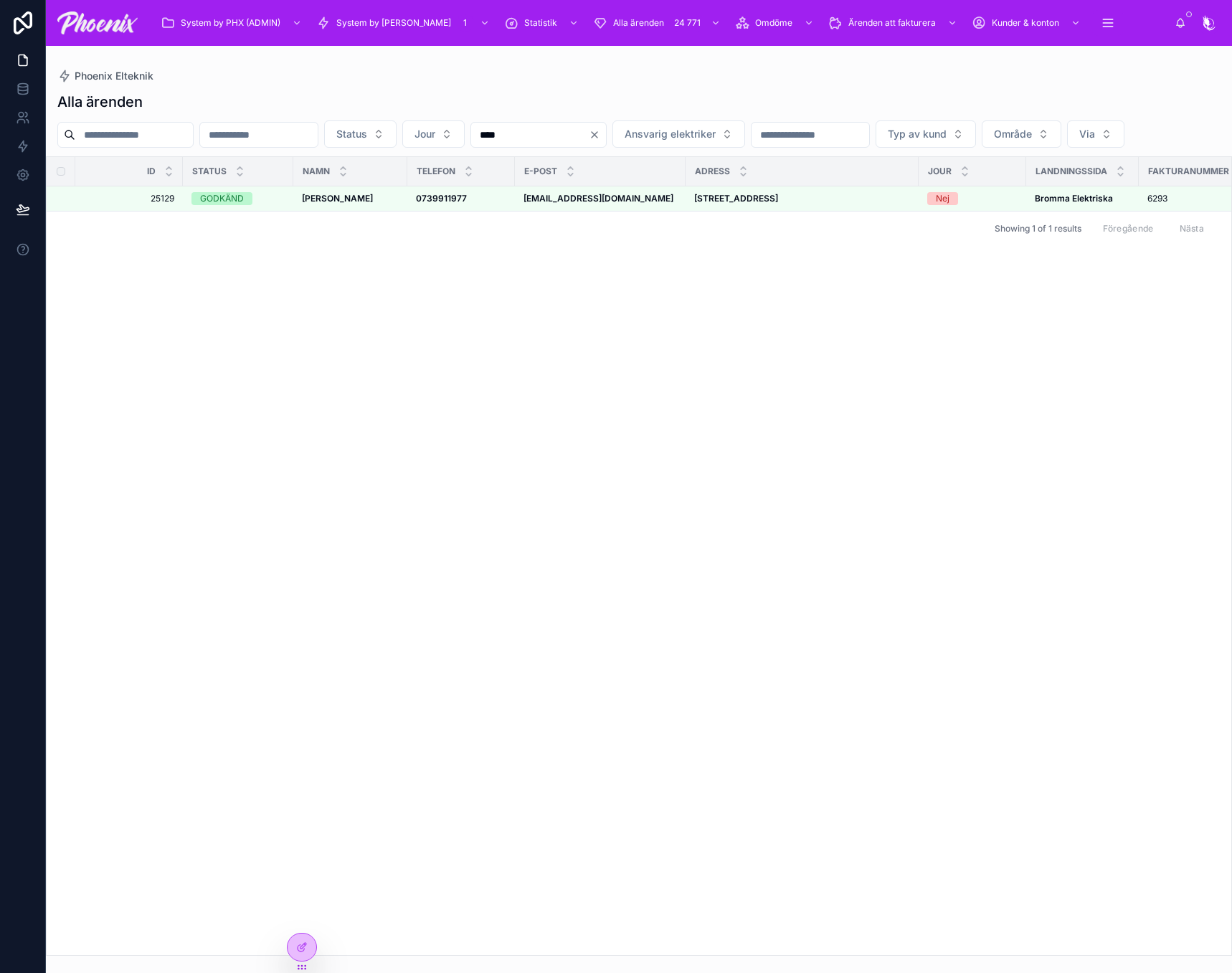
click at [184, 134] on input "text" at bounding box center [134, 135] width 118 height 20
paste input "*****"
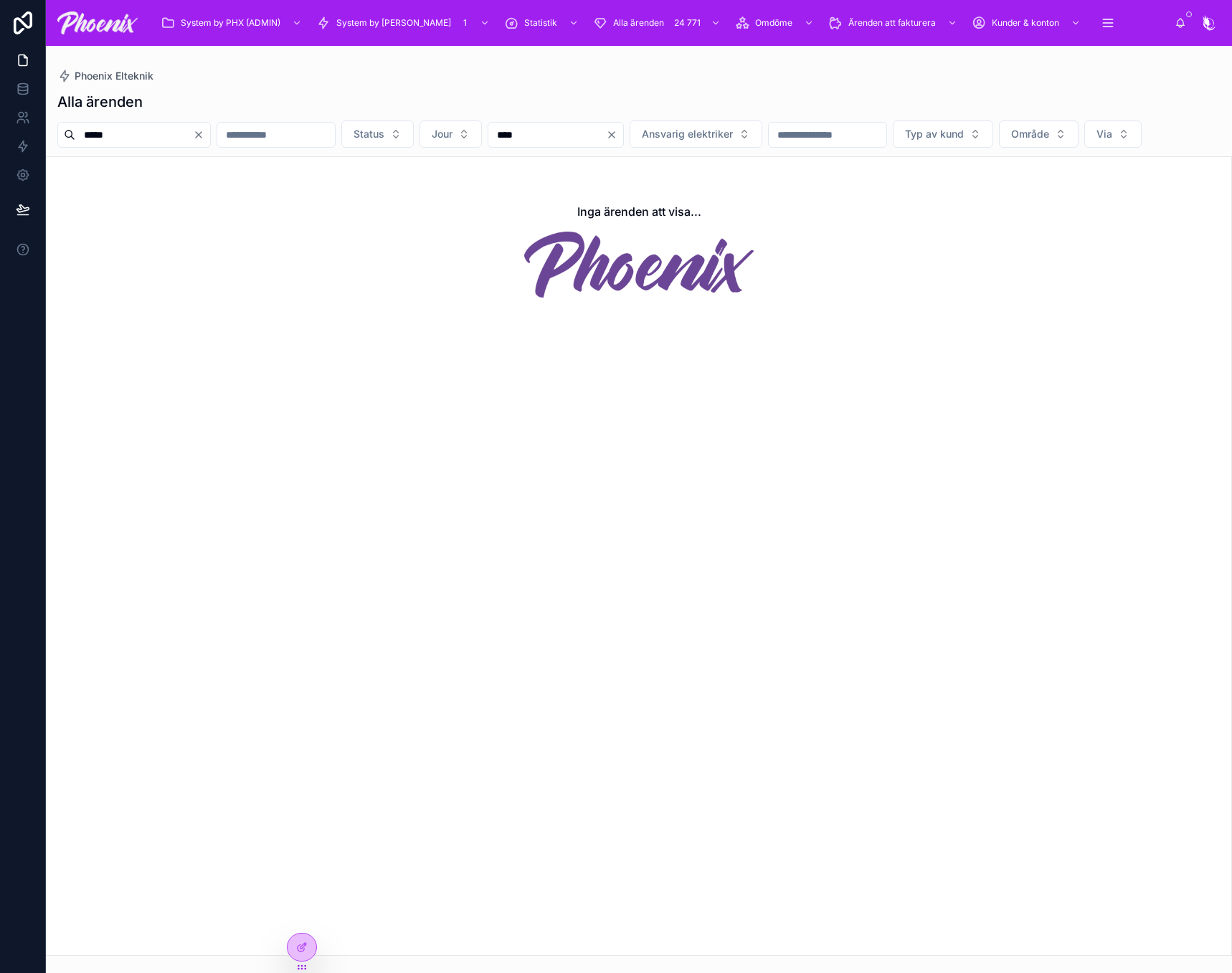
click at [156, 142] on input "*****" at bounding box center [134, 135] width 118 height 20
type input "*****"
click at [204, 138] on icon "Clear" at bounding box center [198, 135] width 12 height 12
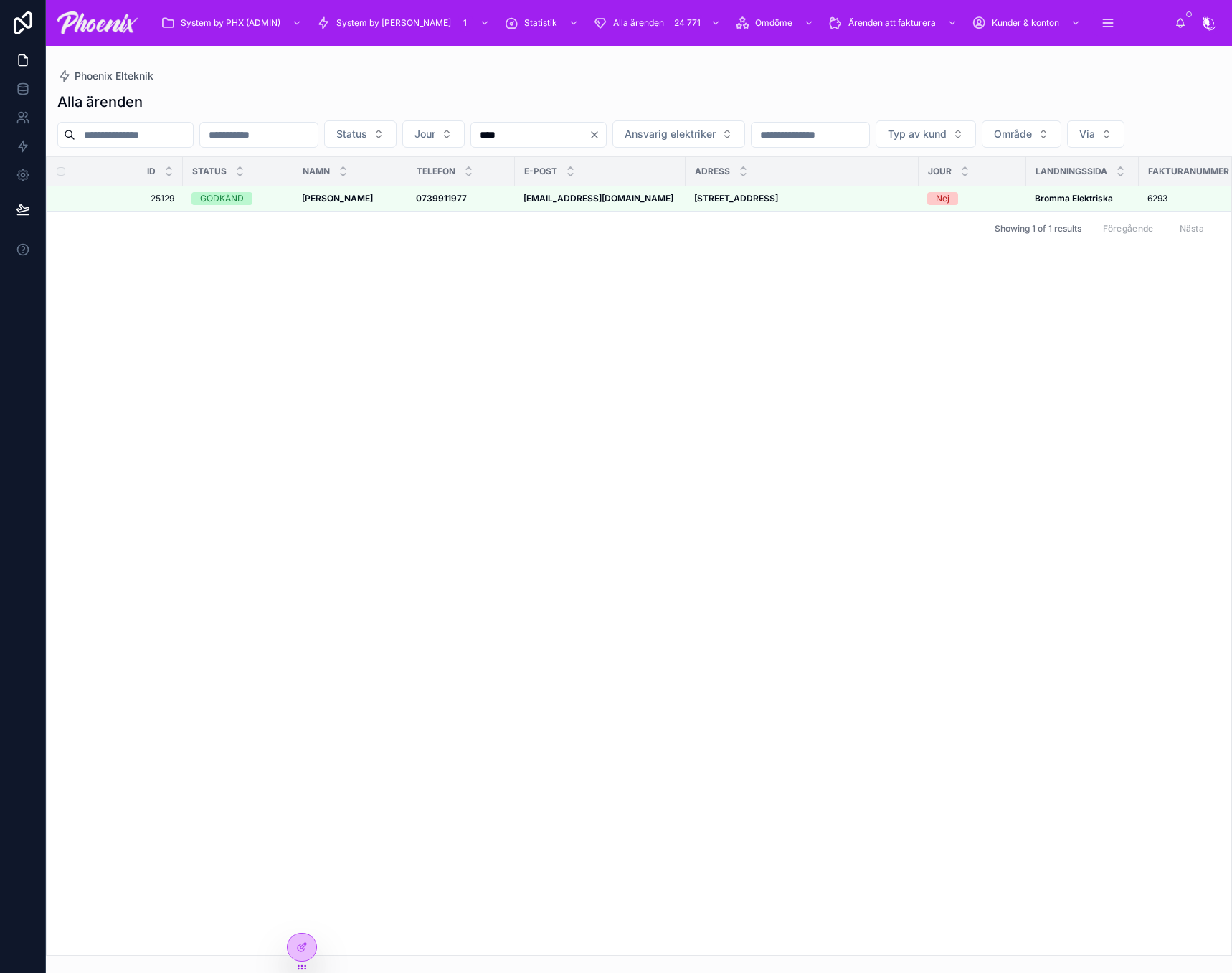
click at [175, 139] on input "text" at bounding box center [134, 135] width 118 height 20
click at [176, 127] on input "text" at bounding box center [134, 135] width 118 height 20
paste input "**********"
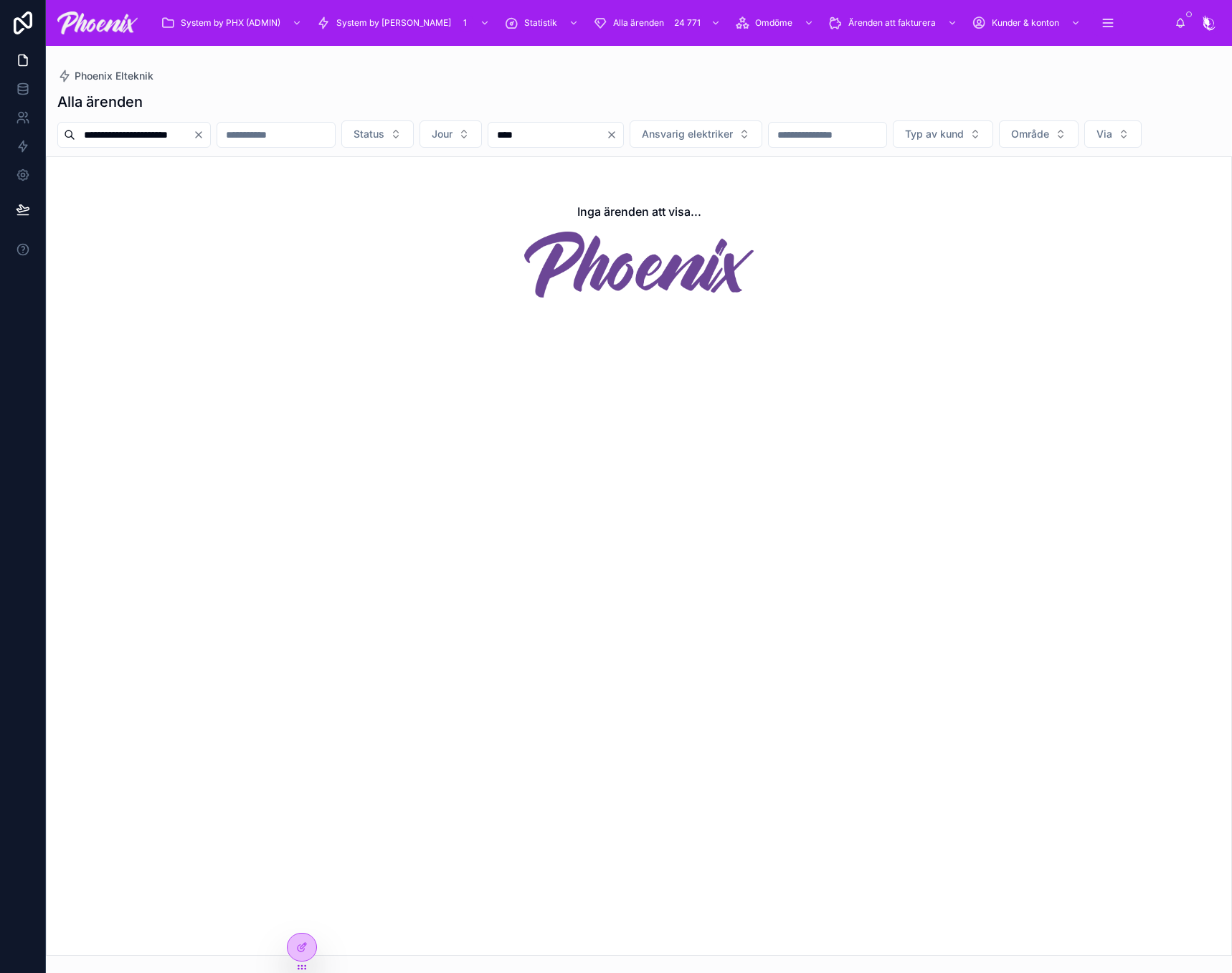
drag, startPoint x: 124, startPoint y: 135, endPoint x: 321, endPoint y: 135, distance: 197.0
click at [321, 135] on div "**********" at bounding box center [638, 134] width 1186 height 27
type input "******"
click at [153, 133] on input "******" at bounding box center [134, 135] width 118 height 20
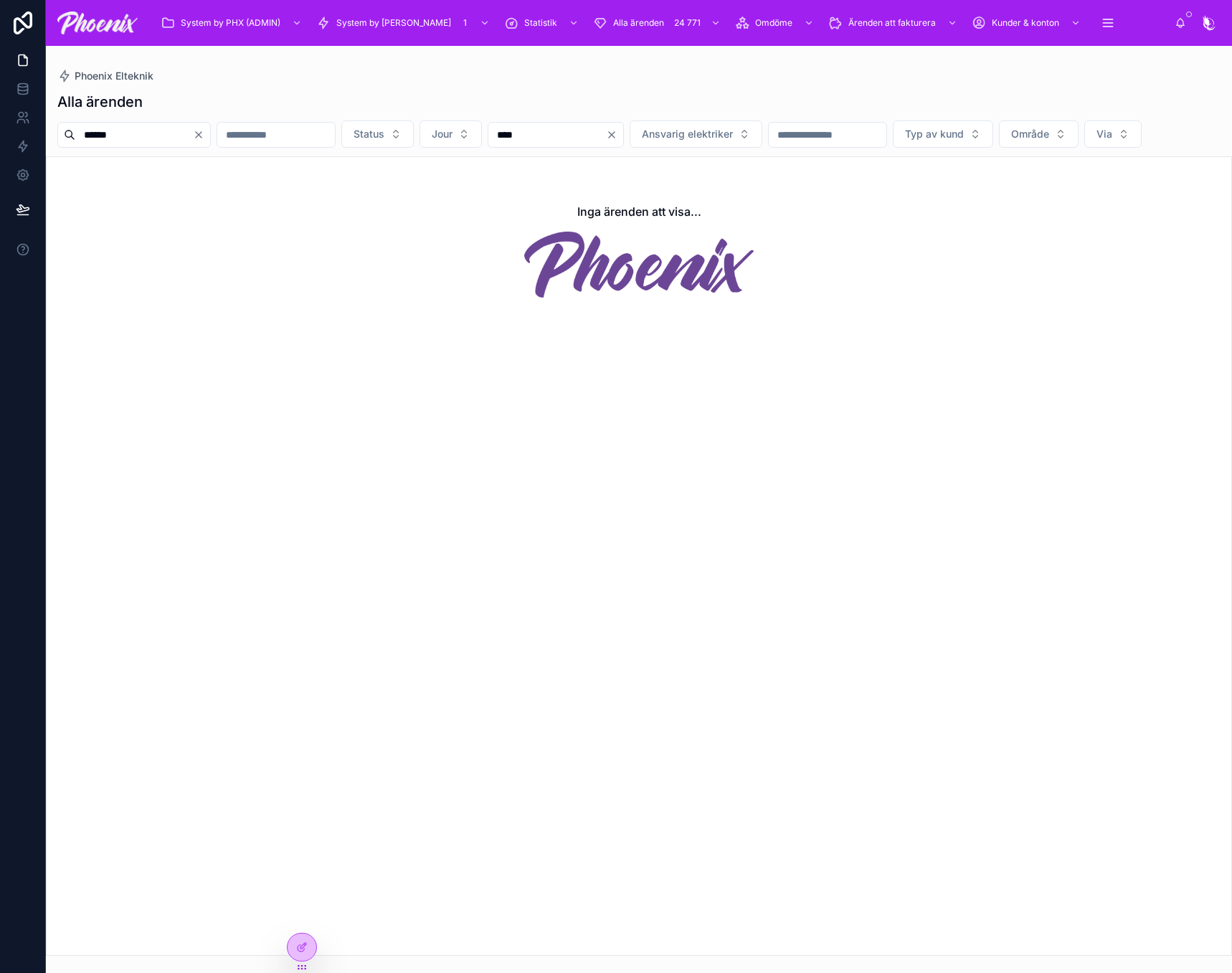
click at [623, 135] on button "Clear" at bounding box center [615, 135] width 17 height 12
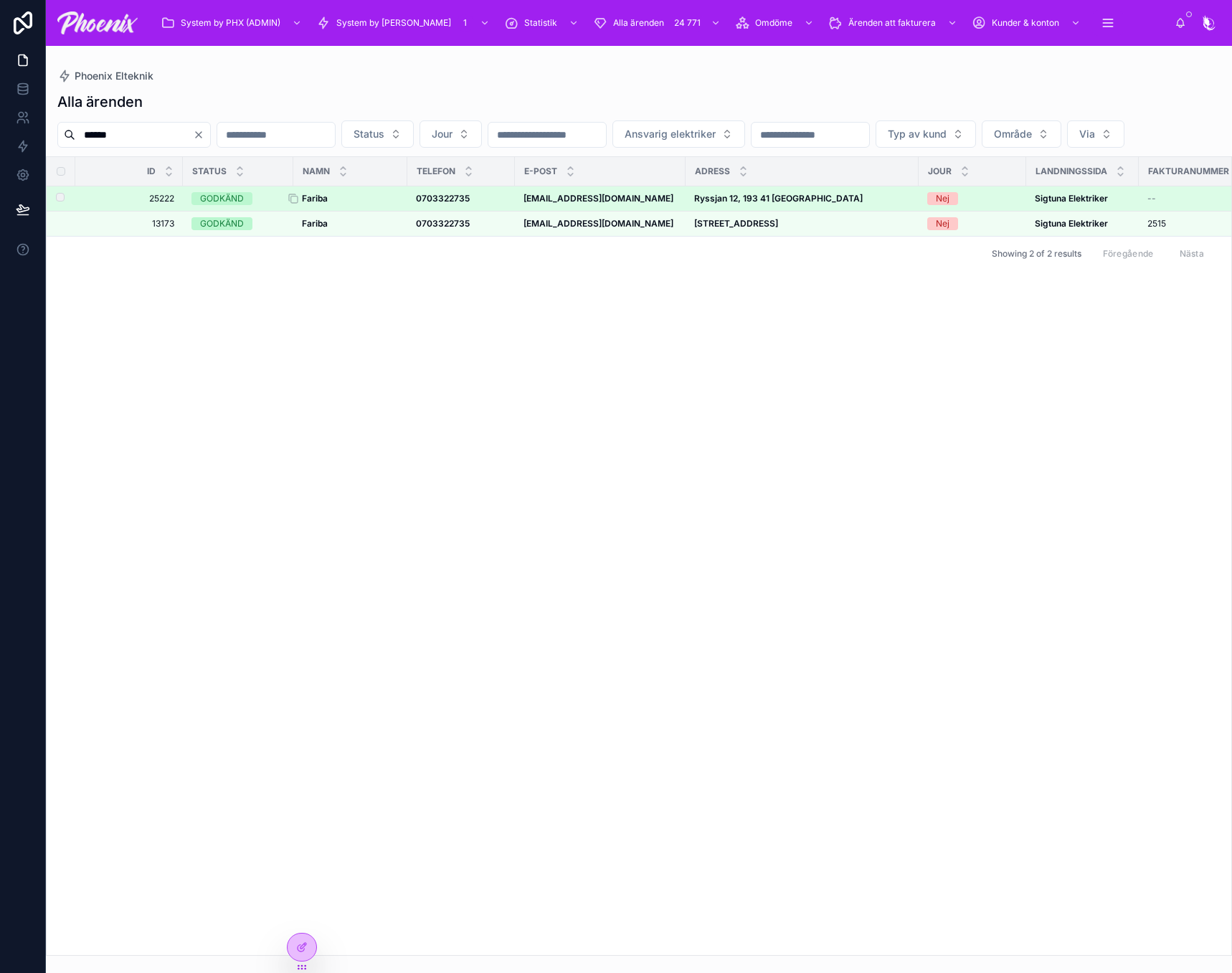
click at [321, 203] on strong "Fariba" at bounding box center [315, 197] width 25 height 11
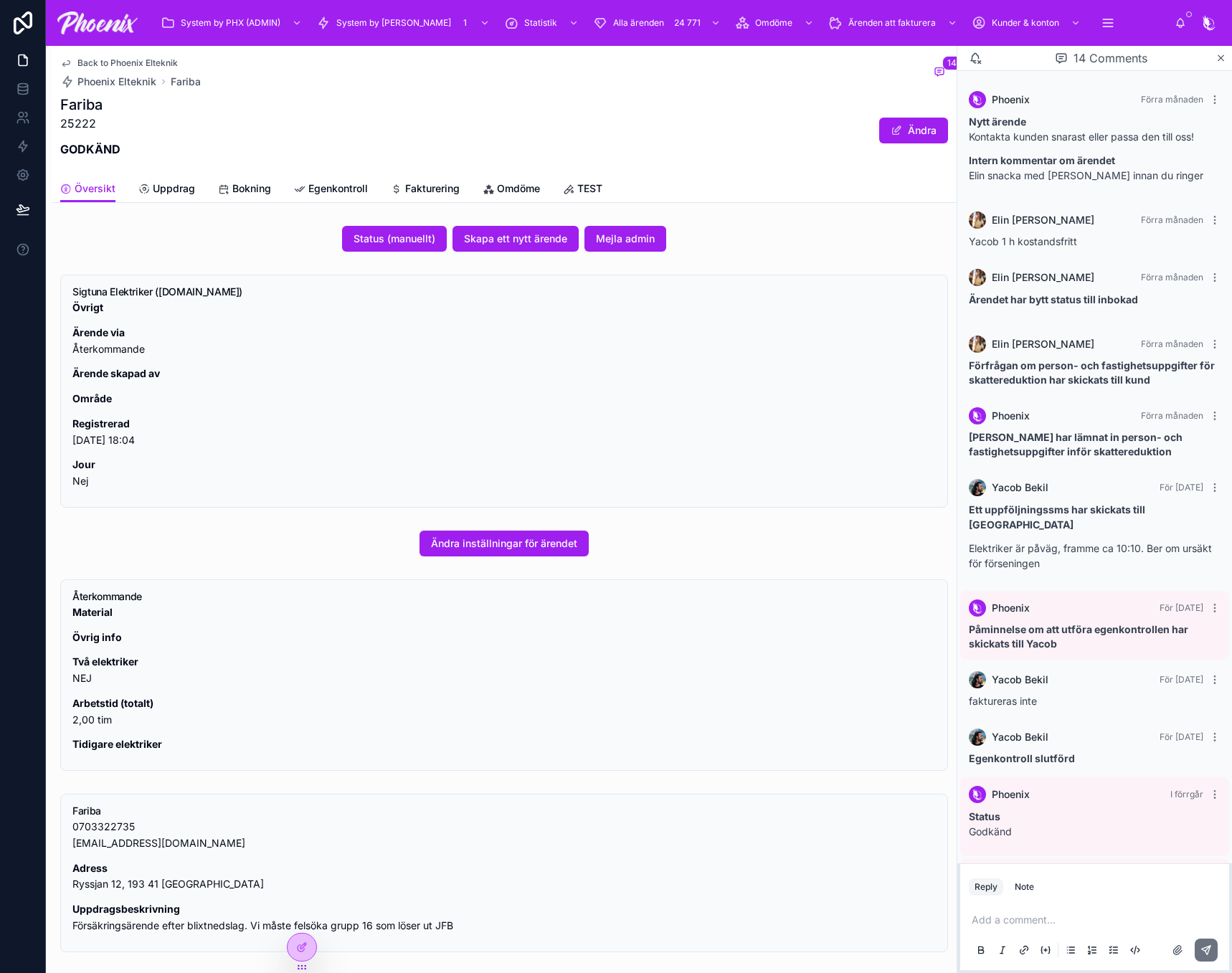
scroll to position [322, 0]
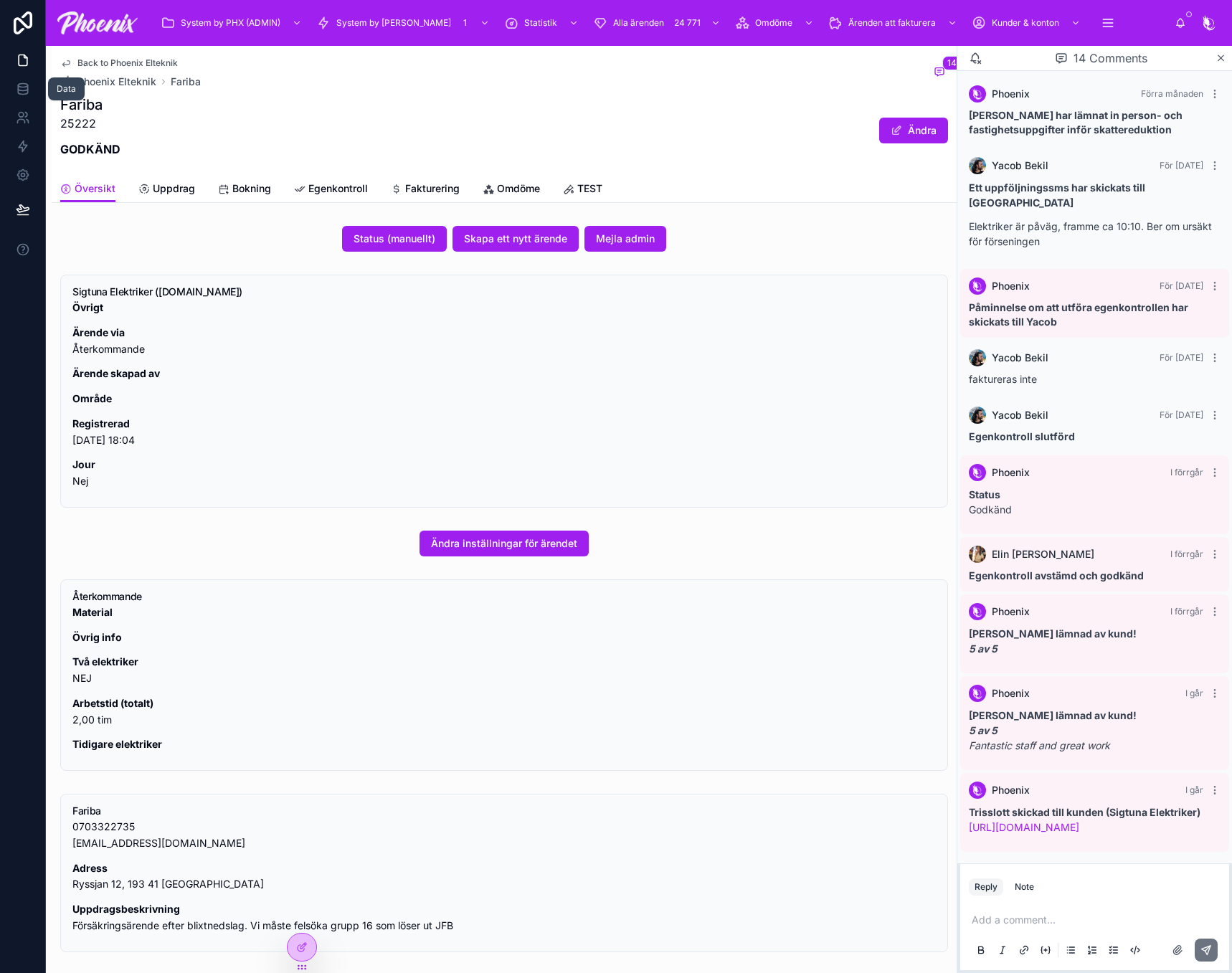
drag, startPoint x: 21, startPoint y: 81, endPoint x: 76, endPoint y: 99, distance: 57.9
click at [22, 81] on icon at bounding box center [23, 88] width 14 height 14
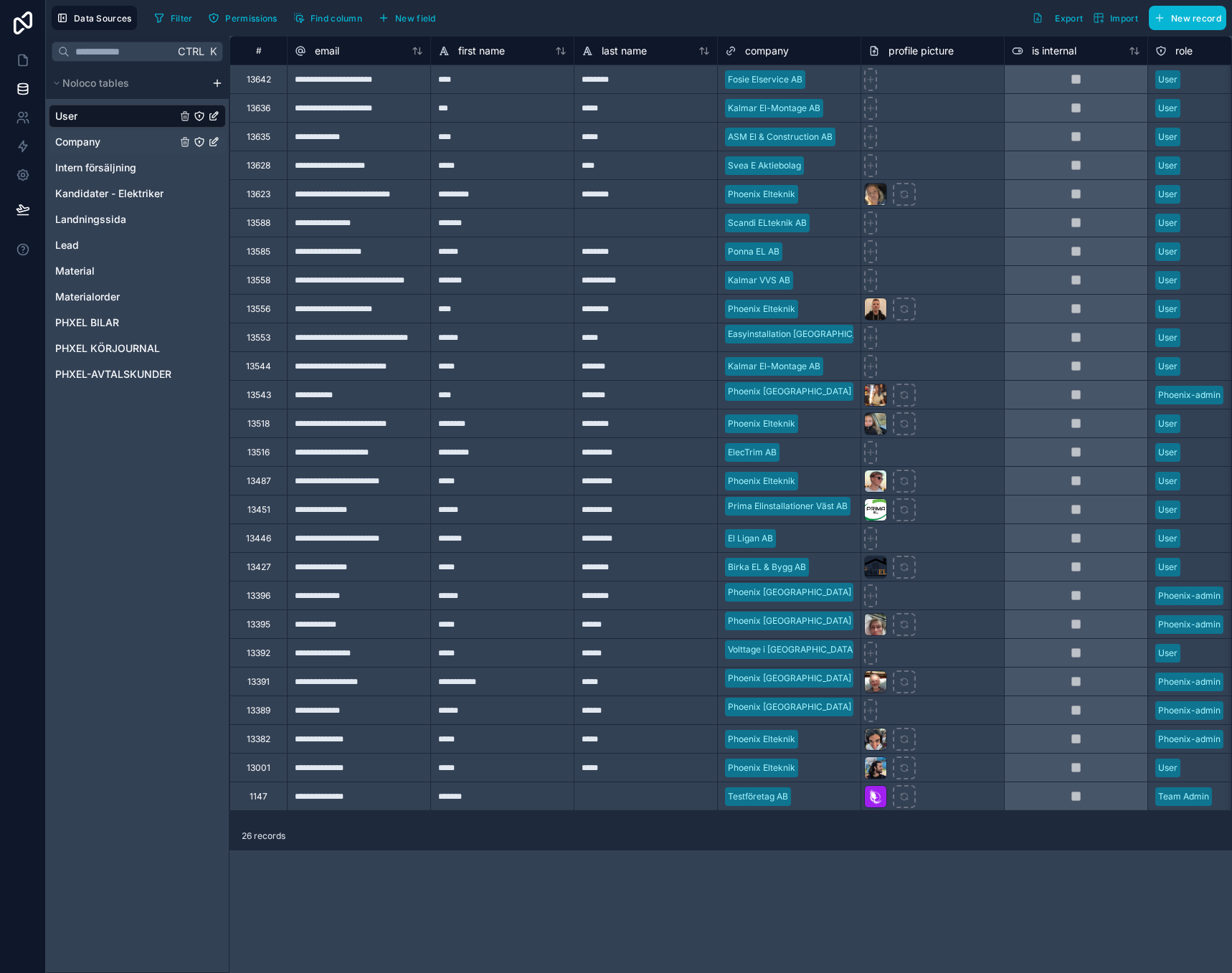
click at [113, 147] on link "Company" at bounding box center [115, 142] width 121 height 14
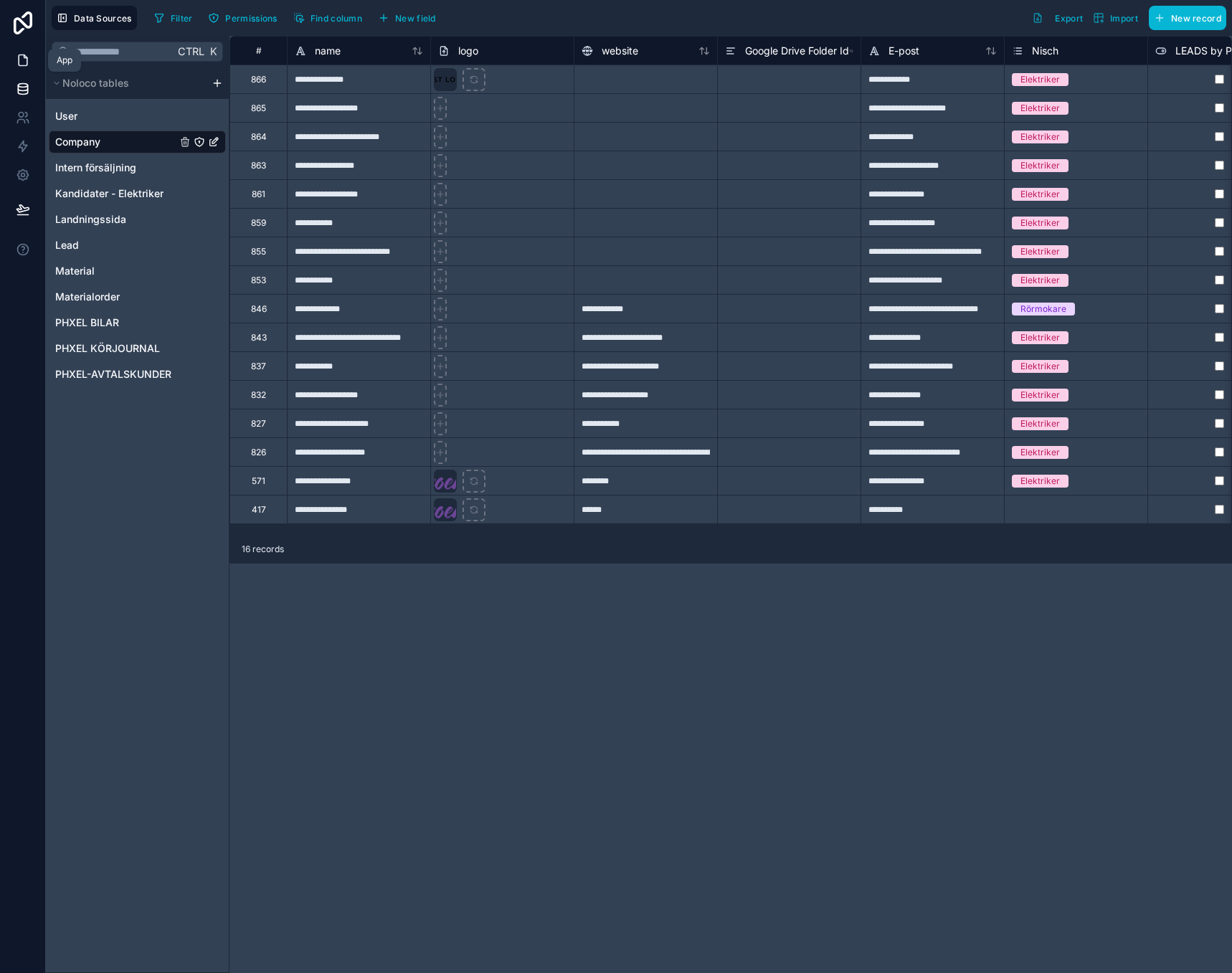
click at [21, 68] on link at bounding box center [22, 60] width 45 height 29
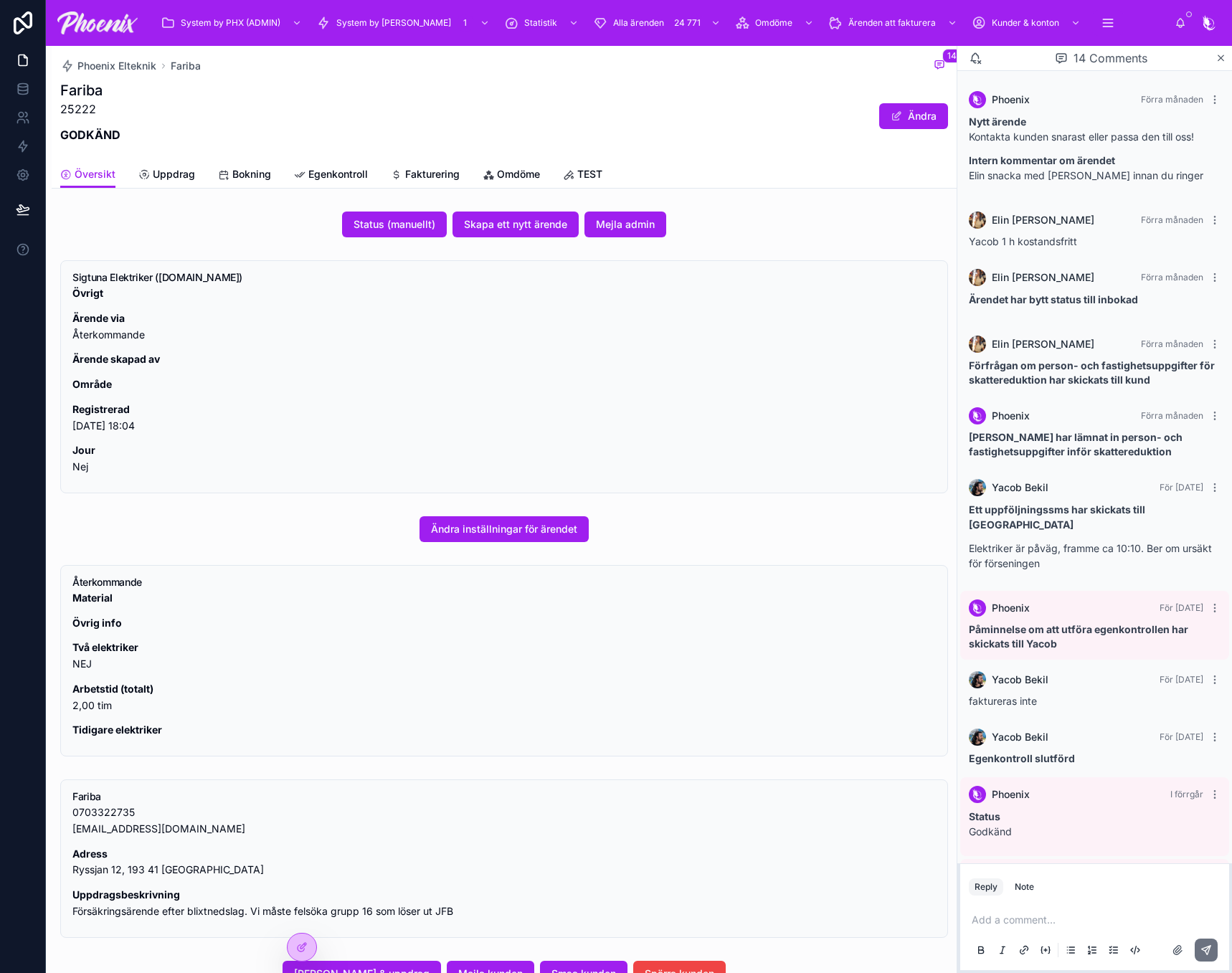
scroll to position [322, 0]
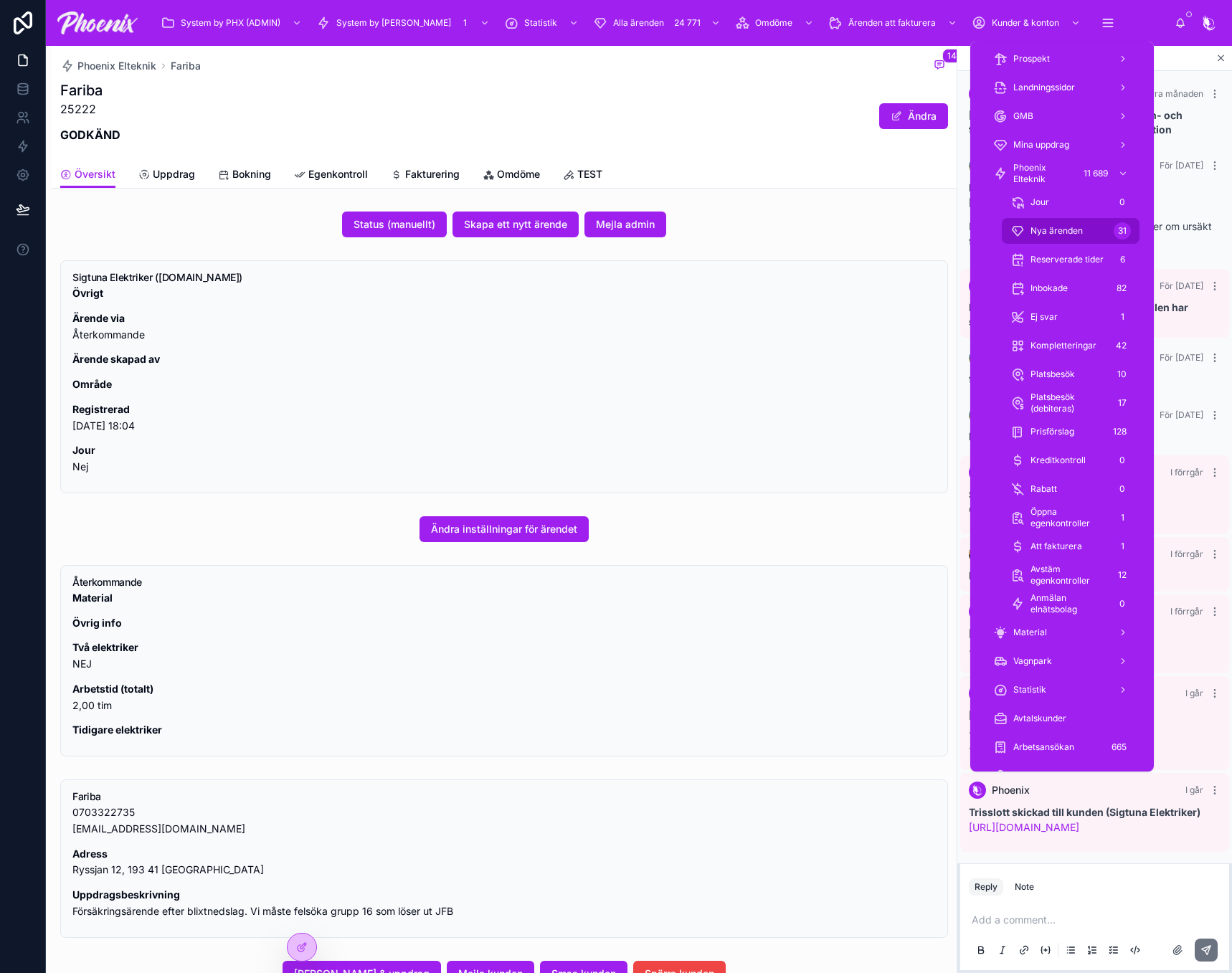
click at [1083, 242] on link "Nya ärenden 31" at bounding box center [1070, 231] width 137 height 25
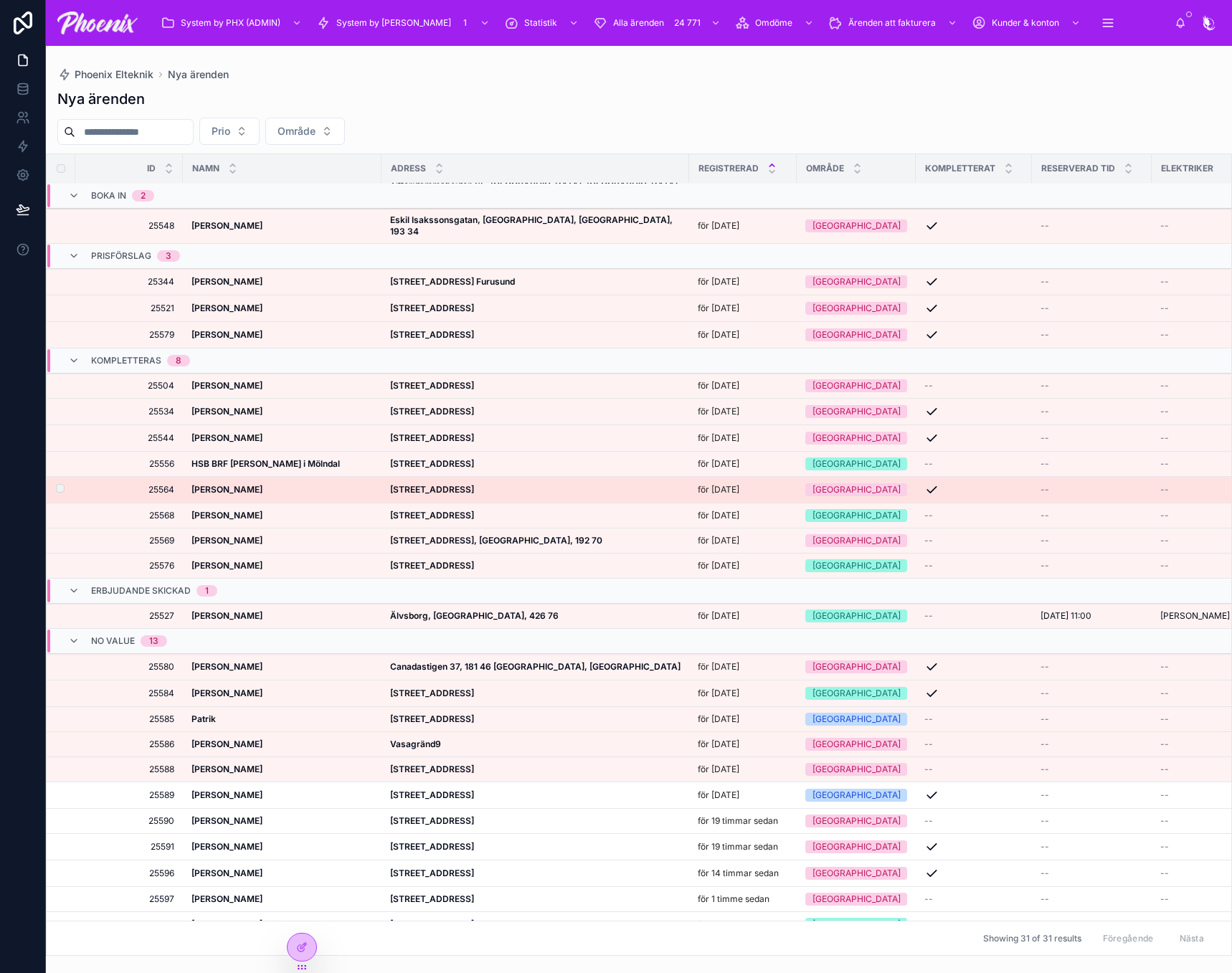
scroll to position [220, 0]
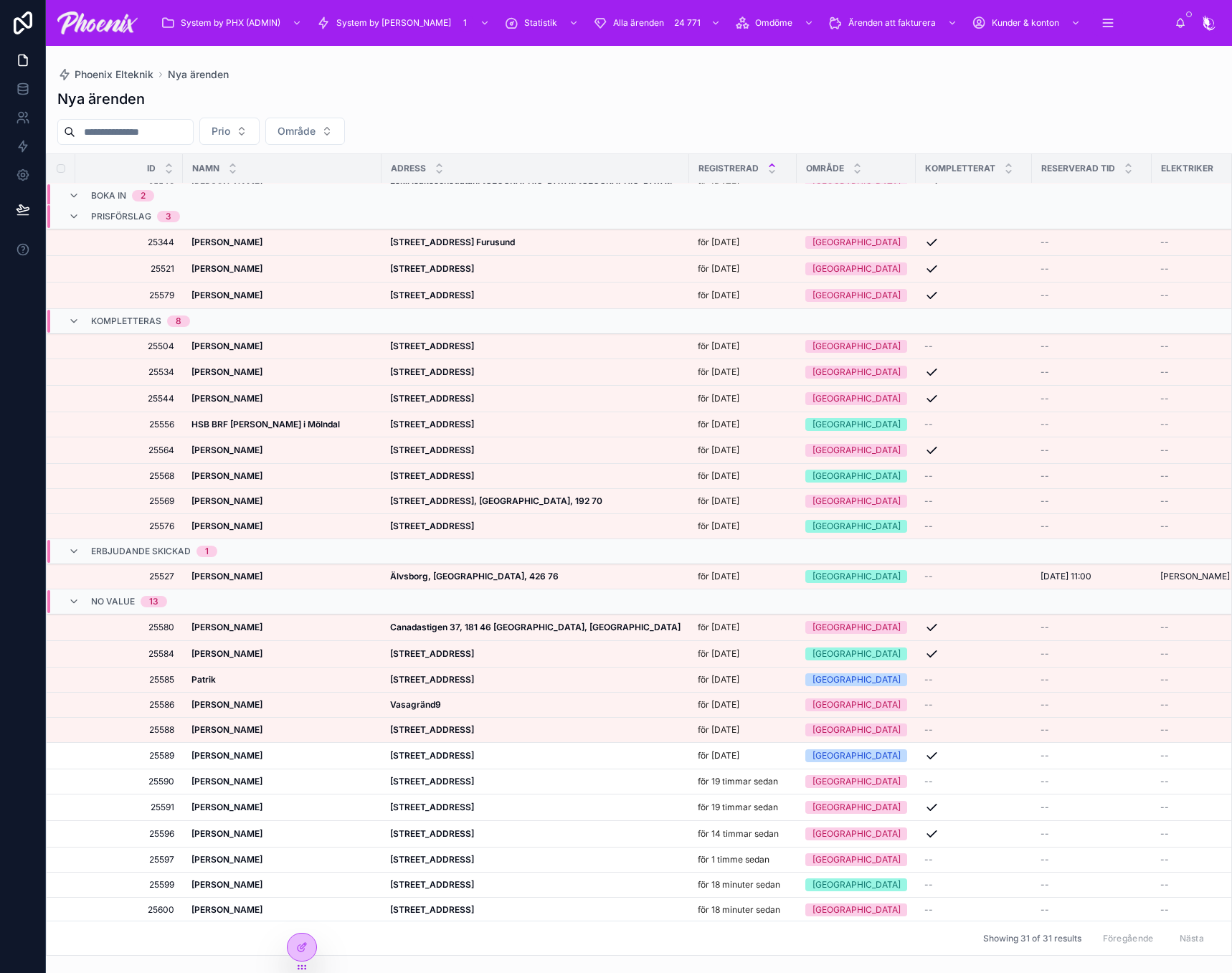
click at [484, 929] on strong "191 33 Sollentuna, [GEOGRAPHIC_DATA], 191 33" at bounding box center [489, 934] width 199 height 11
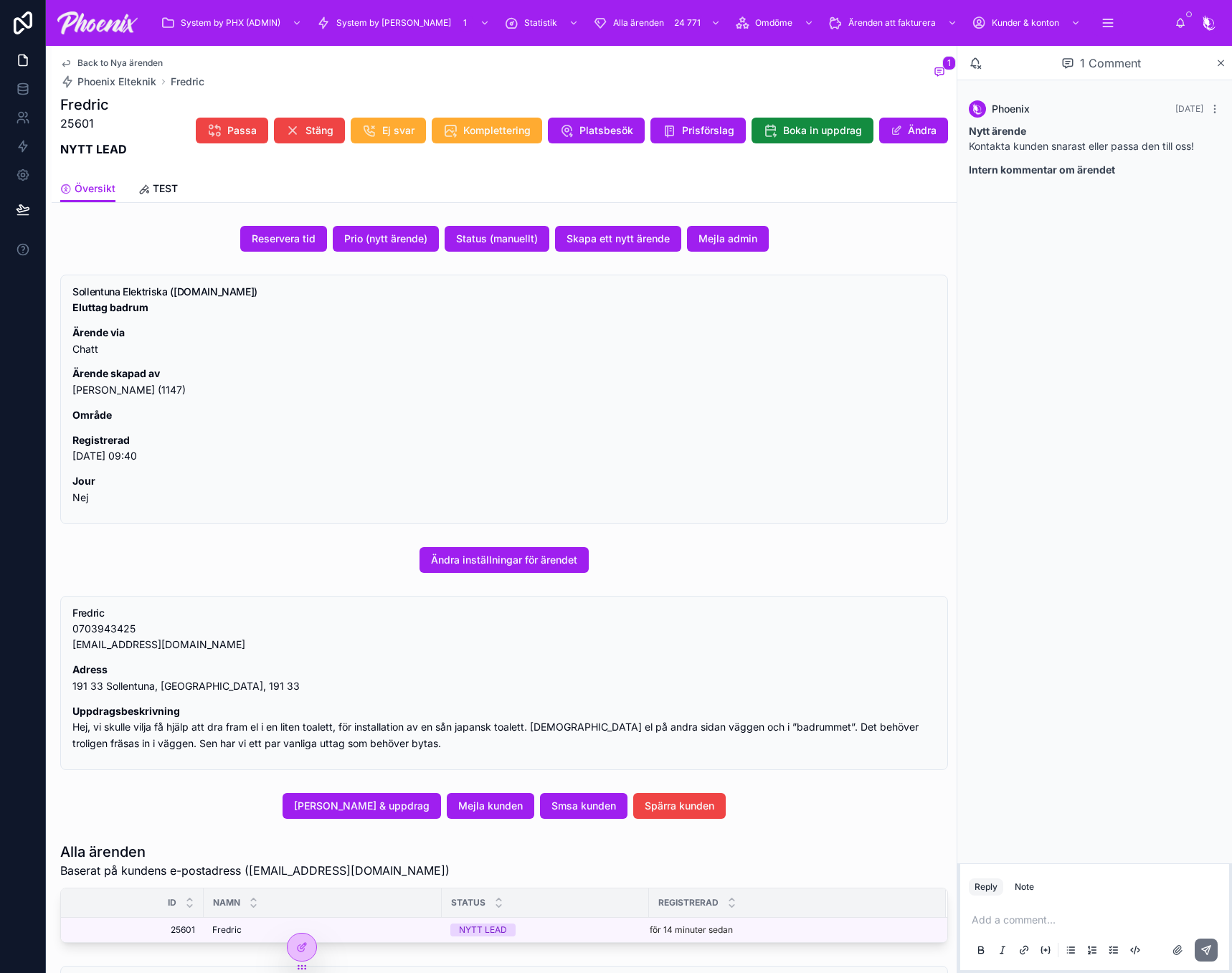
click at [170, 641] on p "0703943425 [EMAIL_ADDRESS][DOMAIN_NAME]" at bounding box center [504, 637] width 863 height 33
click at [170, 640] on p "0703943425 [EMAIL_ADDRESS][DOMAIN_NAME]" at bounding box center [504, 637] width 863 height 33
copy div "[EMAIL_ADDRESS][DOMAIN_NAME]"
click at [381, 808] on span "[PERSON_NAME] & uppdrag" at bounding box center [362, 805] width 136 height 14
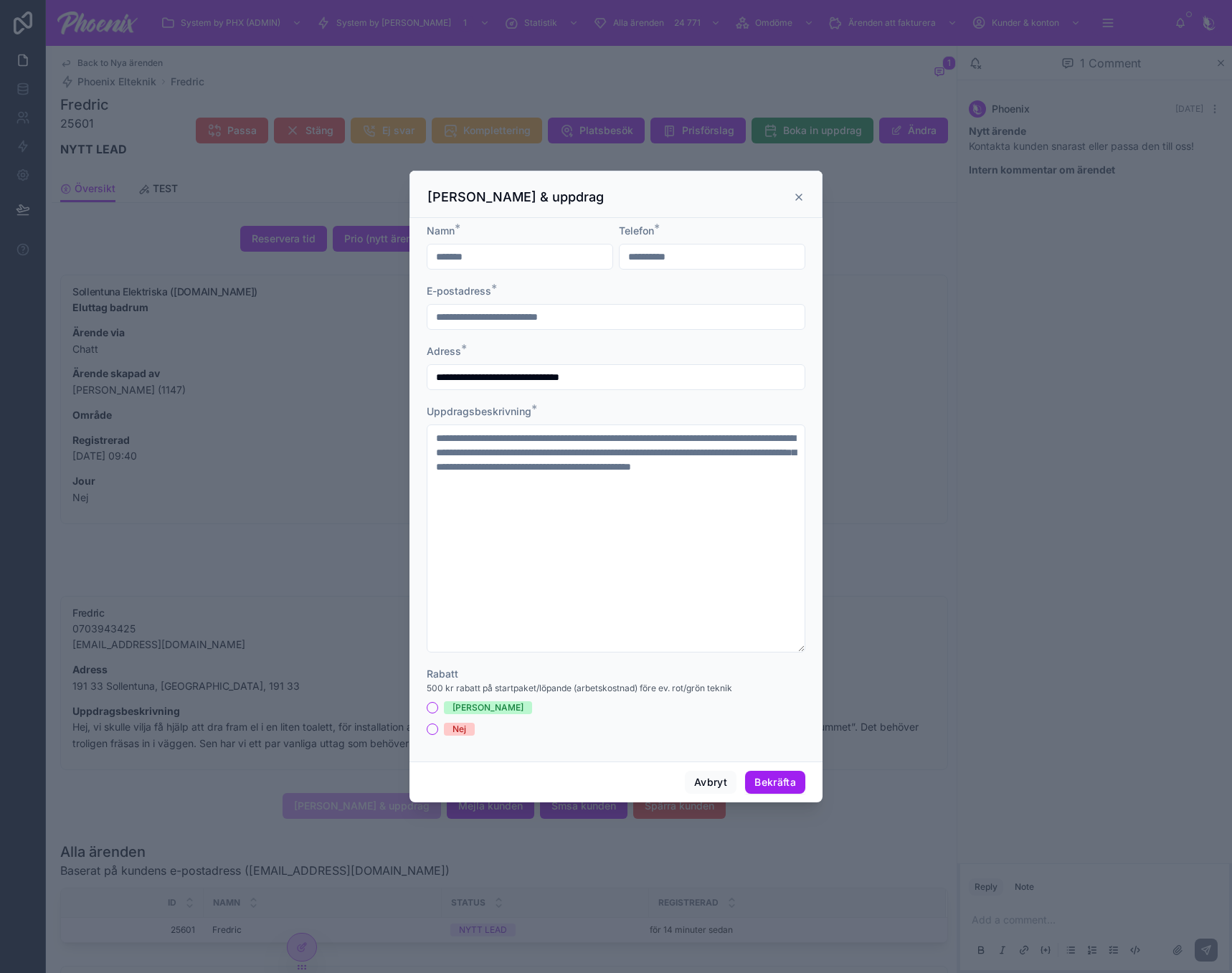
click at [576, 375] on input "**********" at bounding box center [616, 377] width 377 height 20
paste input "text"
type input "**********"
type textarea "**********"
type input "**********"
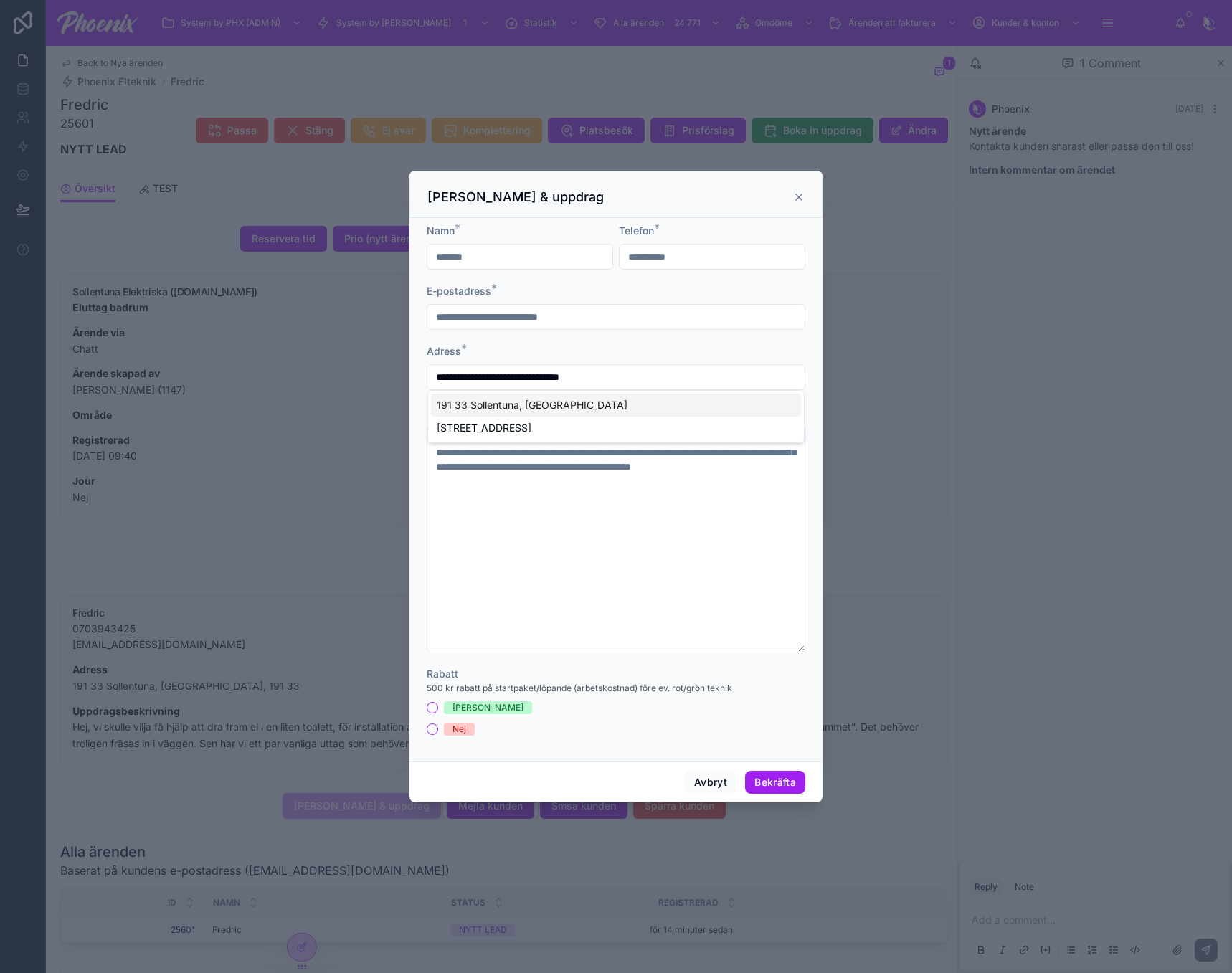
type textarea "**********"
click at [519, 431] on div "[STREET_ADDRESS]" at bounding box center [616, 427] width 370 height 23
type input "**********"
type textarea "**********"
type input "**********"
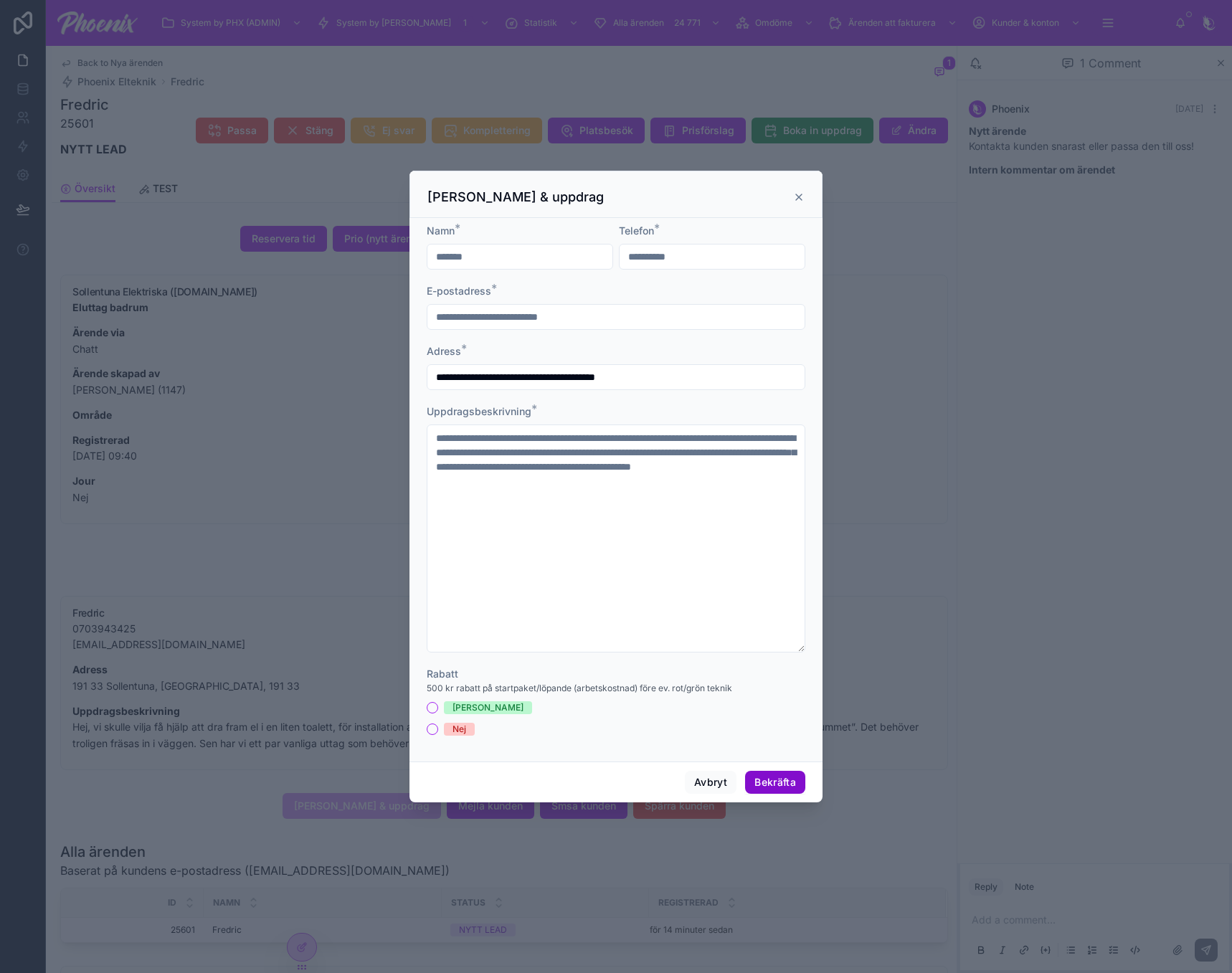
click at [792, 783] on button "Bekräfta" at bounding box center [775, 781] width 60 height 23
type textarea "**********"
